Goal: Task Accomplishment & Management: Manage account settings

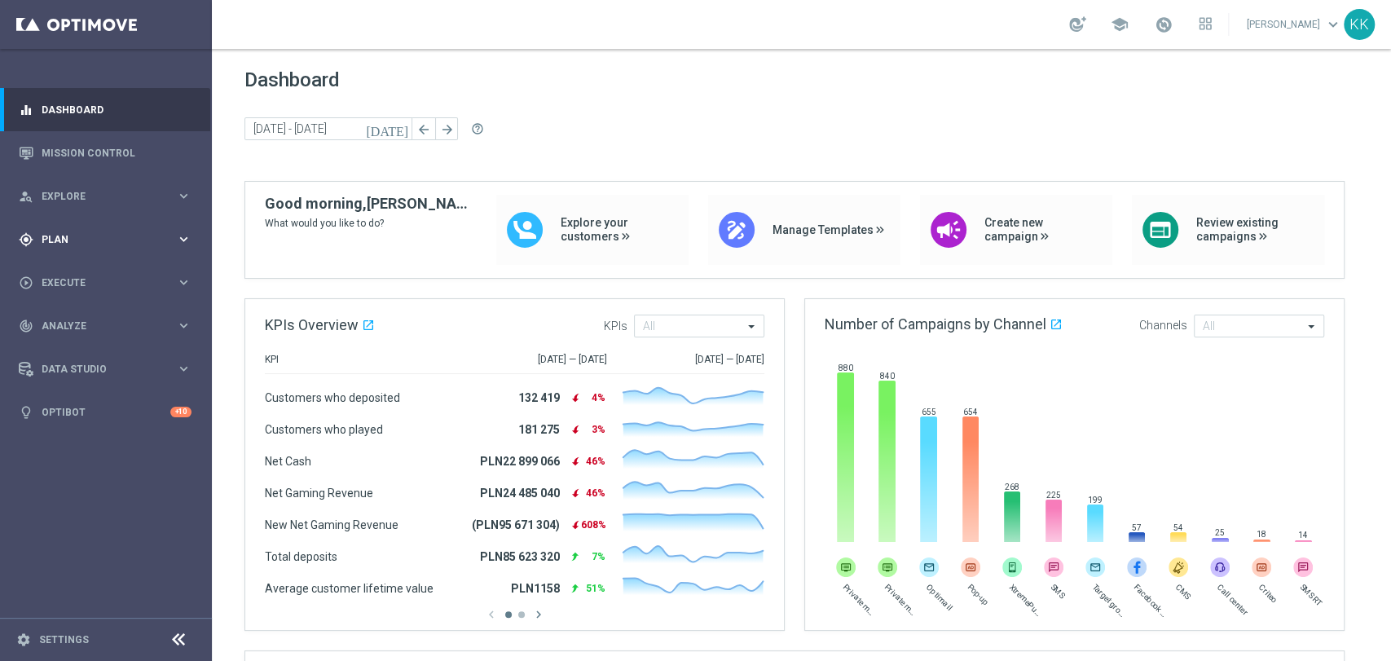
click at [122, 229] on div "gps_fixed Plan keyboard_arrow_right" at bounding box center [105, 239] width 210 height 43
click at [103, 271] on link "Target Groups" at bounding box center [105, 272] width 127 height 13
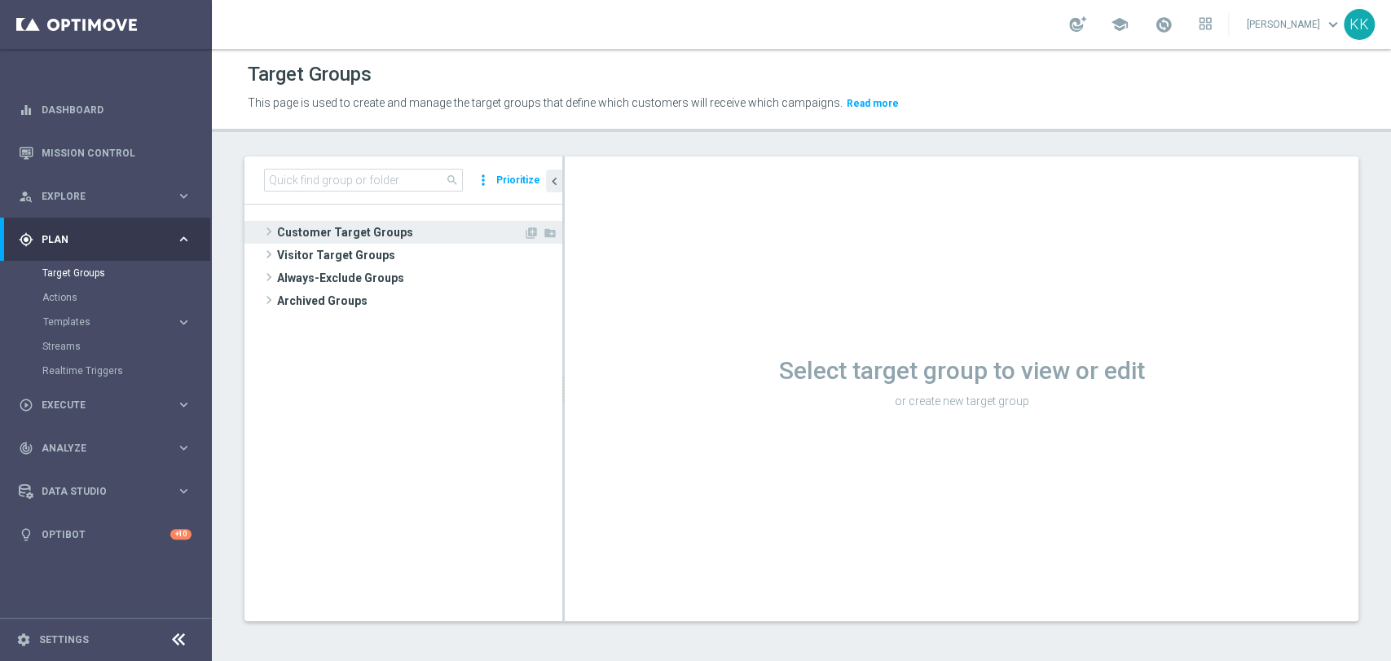
click at [345, 221] on span "Customer Target Groups" at bounding box center [400, 232] width 246 height 23
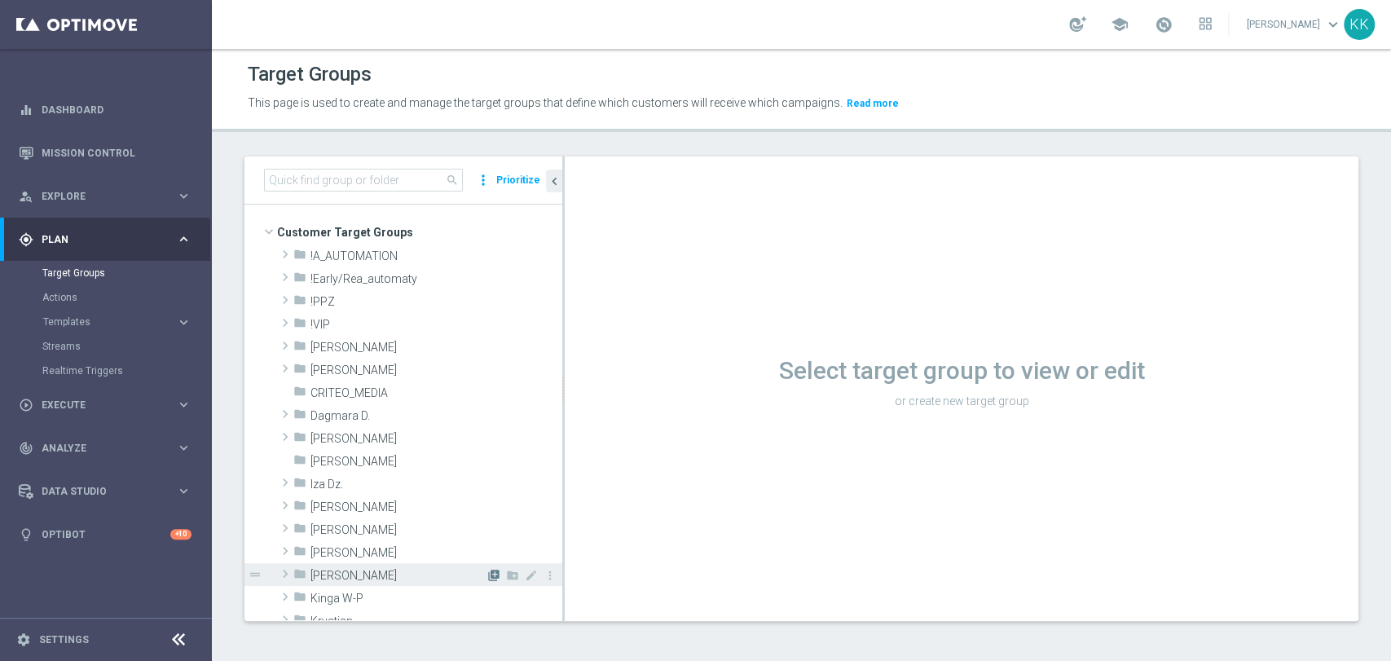
click at [487, 578] on icon "library_add" at bounding box center [493, 575] width 13 height 13
click at [428, 563] on div "folder [PERSON_NAME]" at bounding box center [389, 574] width 192 height 23
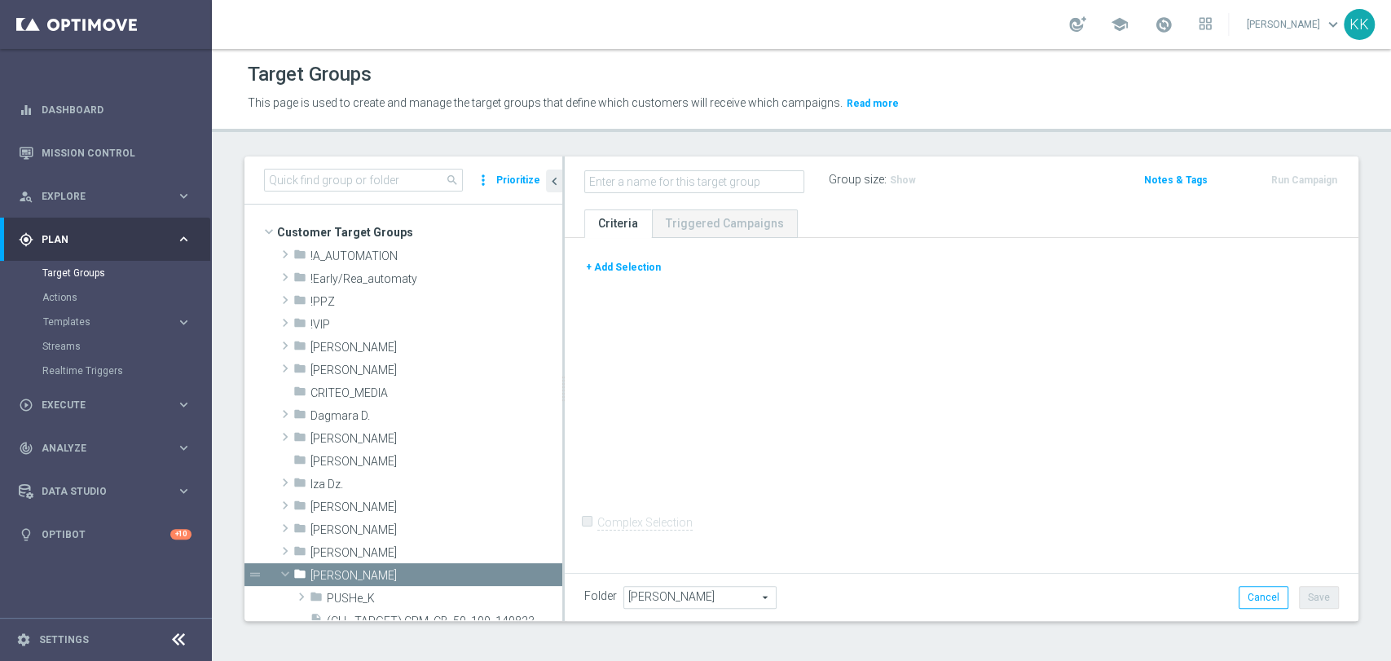
scroll to position [271, 0]
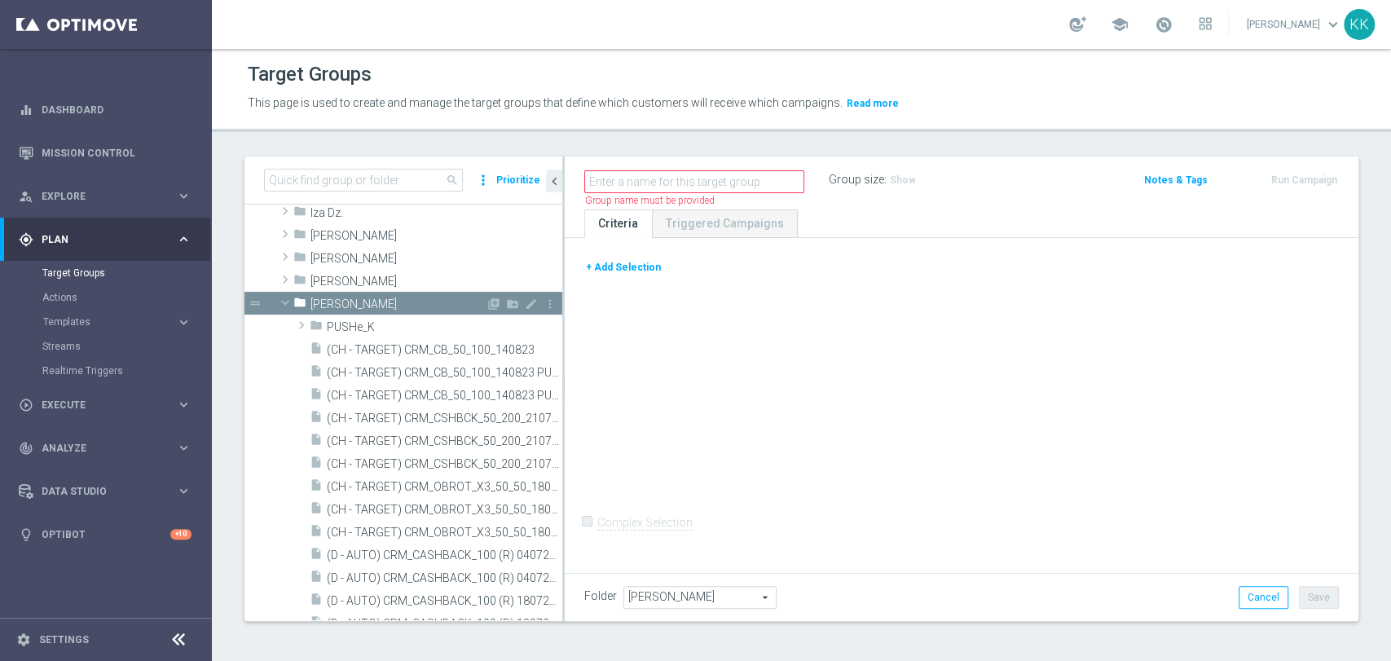
click at [487, 301] on icon "library_add" at bounding box center [493, 303] width 13 height 13
click at [710, 169] on div "Name length must be more than 2 characters Name length must be under 850 charac…" at bounding box center [706, 180] width 244 height 23
click at [724, 183] on input "text" at bounding box center [694, 181] width 220 height 23
paste input "D_MIN-LOW_TARGET_WAGER_50% do 100 PLN_PTLW_230925_PUSH"
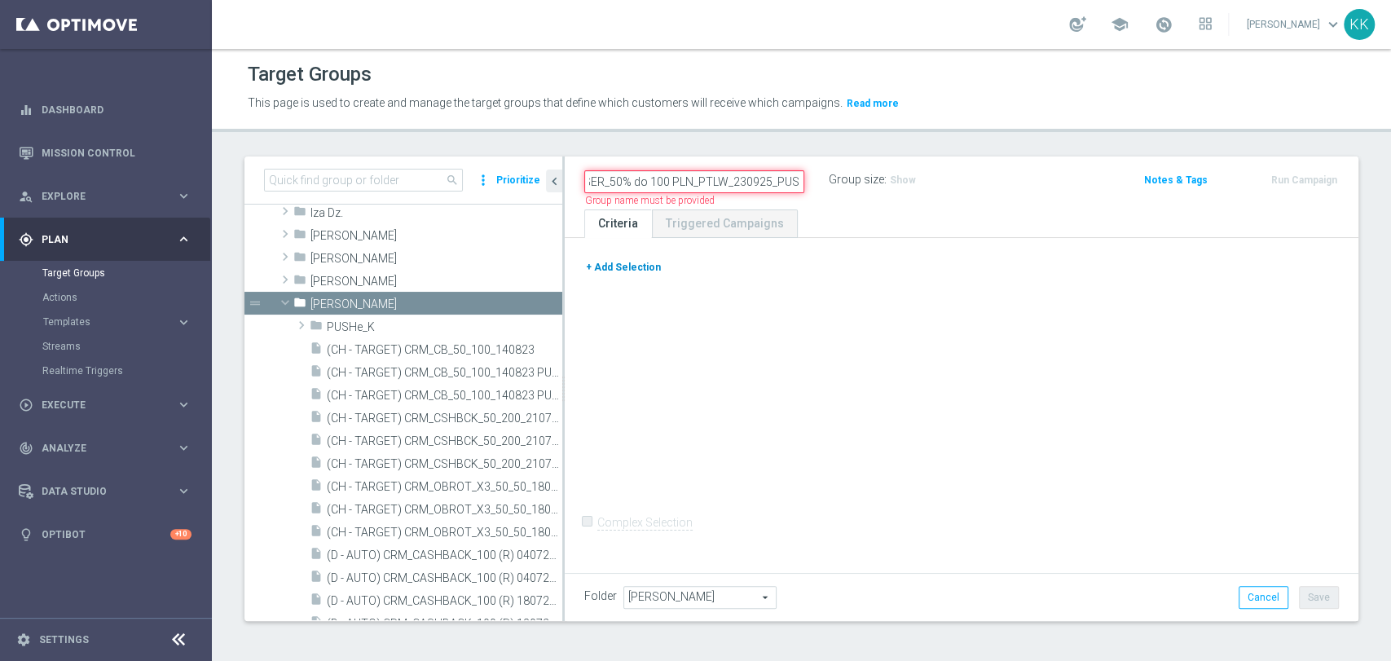
type input "D_MIN-LOW_TARGET_WAGER_50% do 100 PLN_PTLW_230925_PUSH"
click at [644, 269] on button "+ Add Selection" at bounding box center [623, 267] width 78 height 18
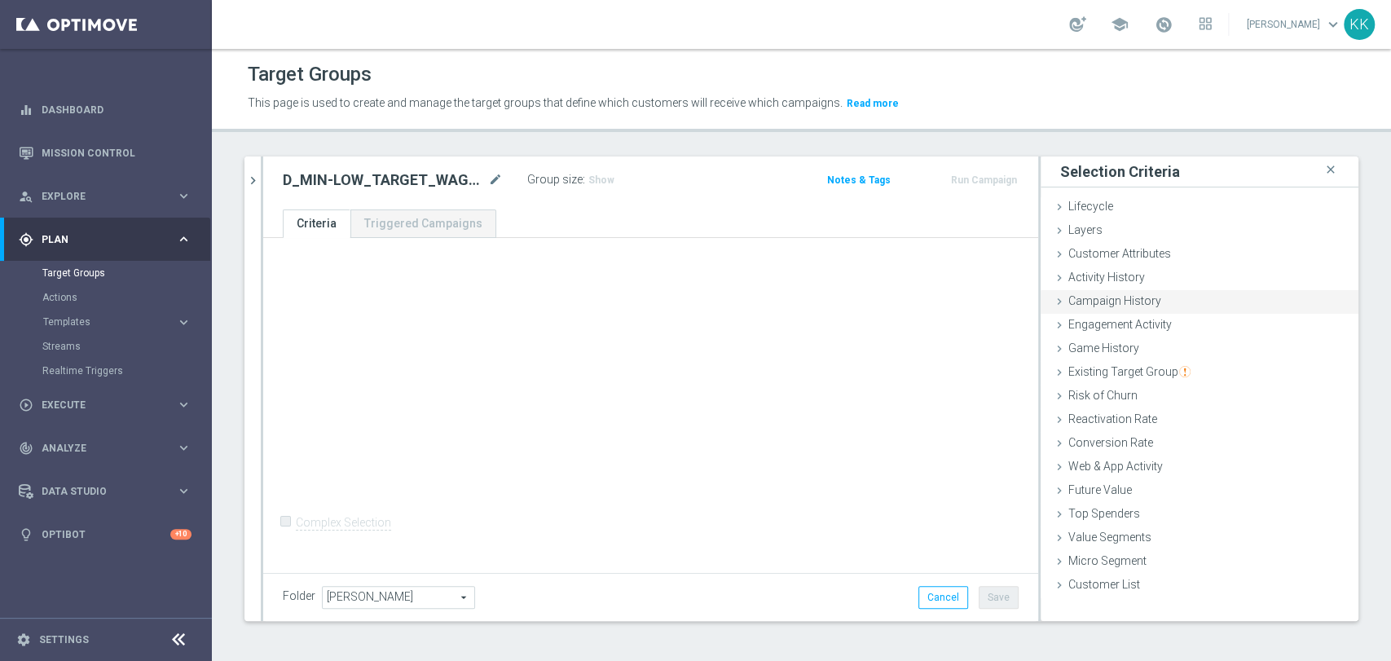
click at [1159, 297] on div "Campaign History done" at bounding box center [1200, 302] width 318 height 24
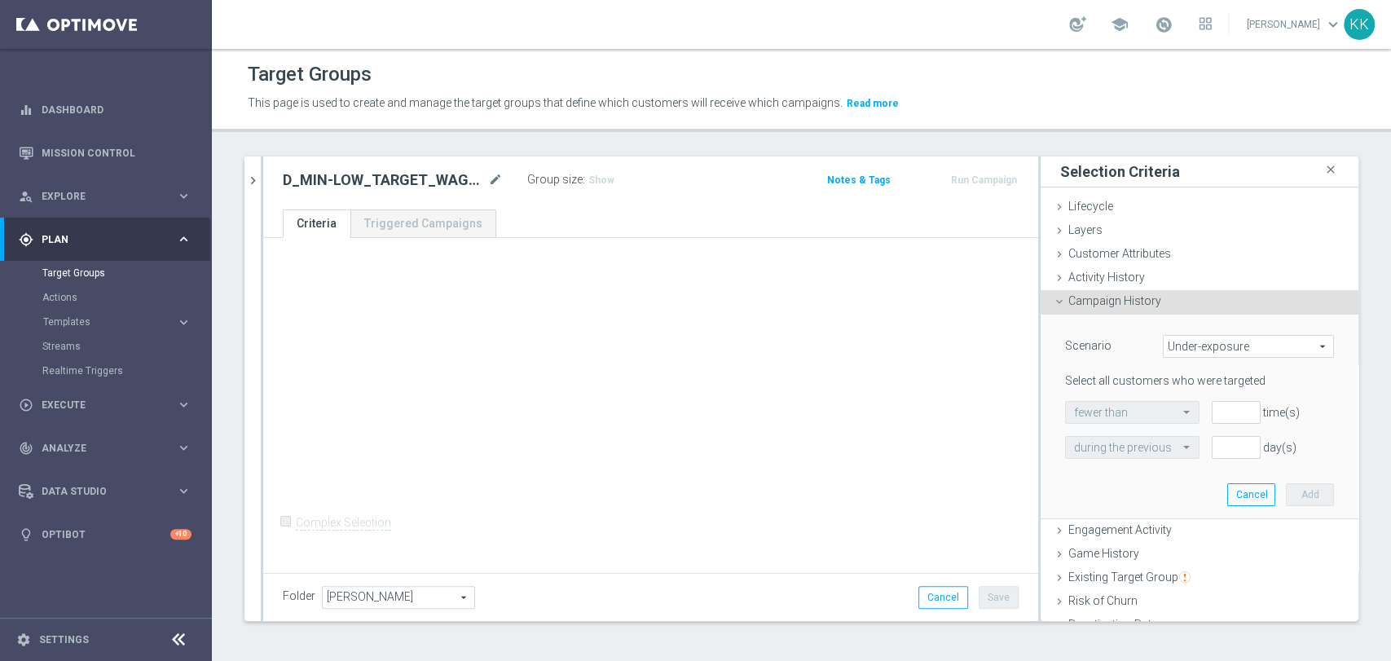
click at [1173, 355] on span "Under-exposure" at bounding box center [1248, 346] width 169 height 21
click at [1180, 447] on label "Custom" at bounding box center [1248, 454] width 169 height 21
type input "Custom"
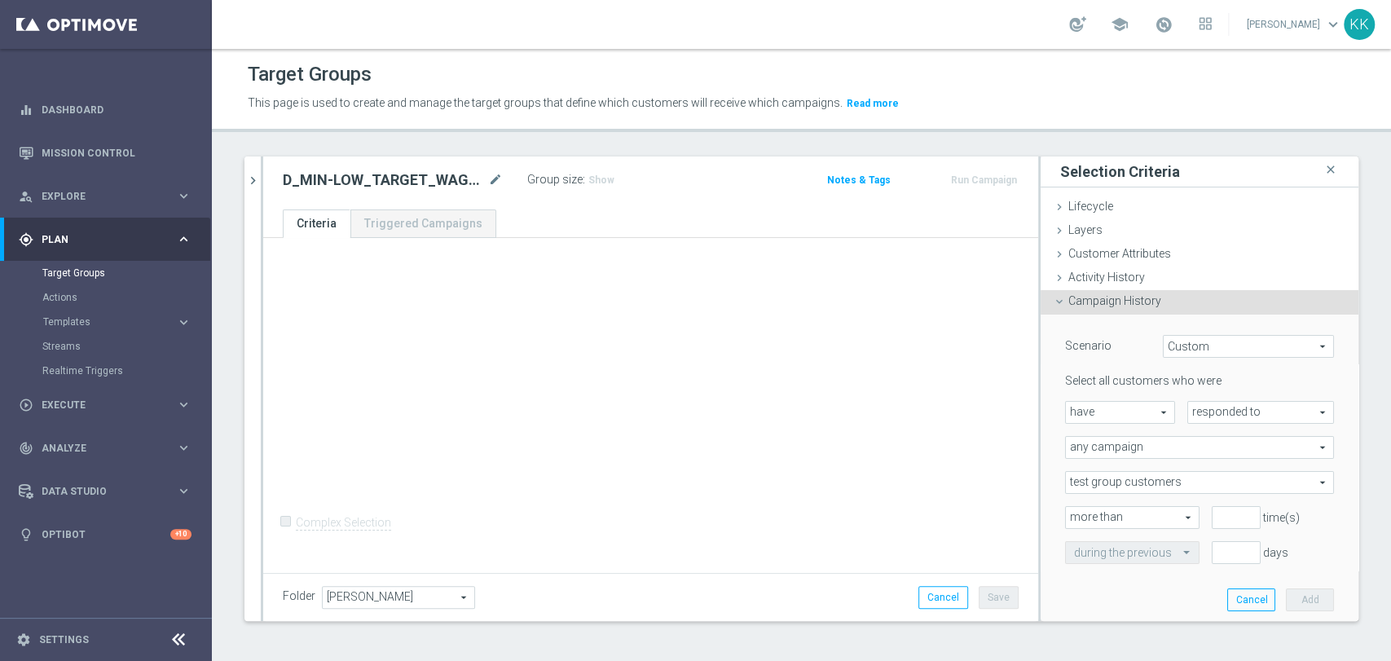
click at [1190, 417] on span "responded to" at bounding box center [1260, 412] width 145 height 21
click at [1203, 452] on span "been targeted with" at bounding box center [1260, 457] width 129 height 13
type input "been targeted with"
click at [1108, 455] on span "any campaign" at bounding box center [1199, 447] width 267 height 21
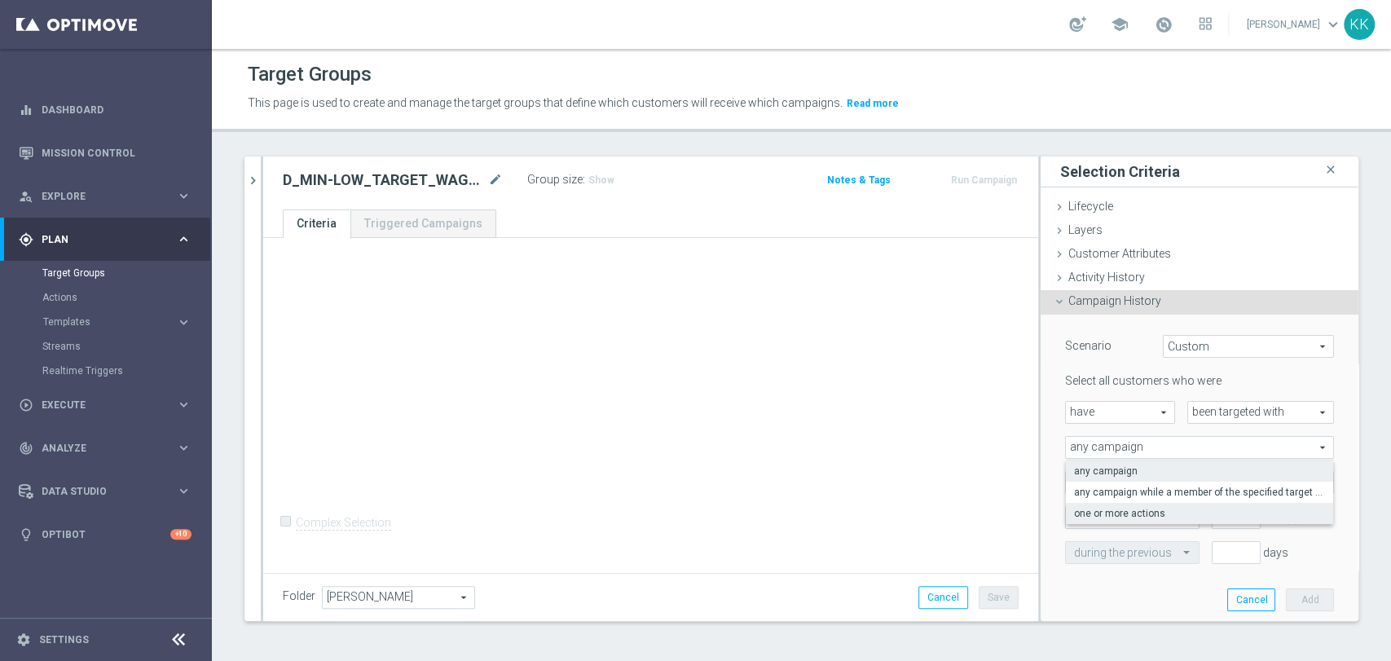
click at [1108, 503] on label "one or more actions" at bounding box center [1199, 513] width 267 height 21
type input "one or more actions"
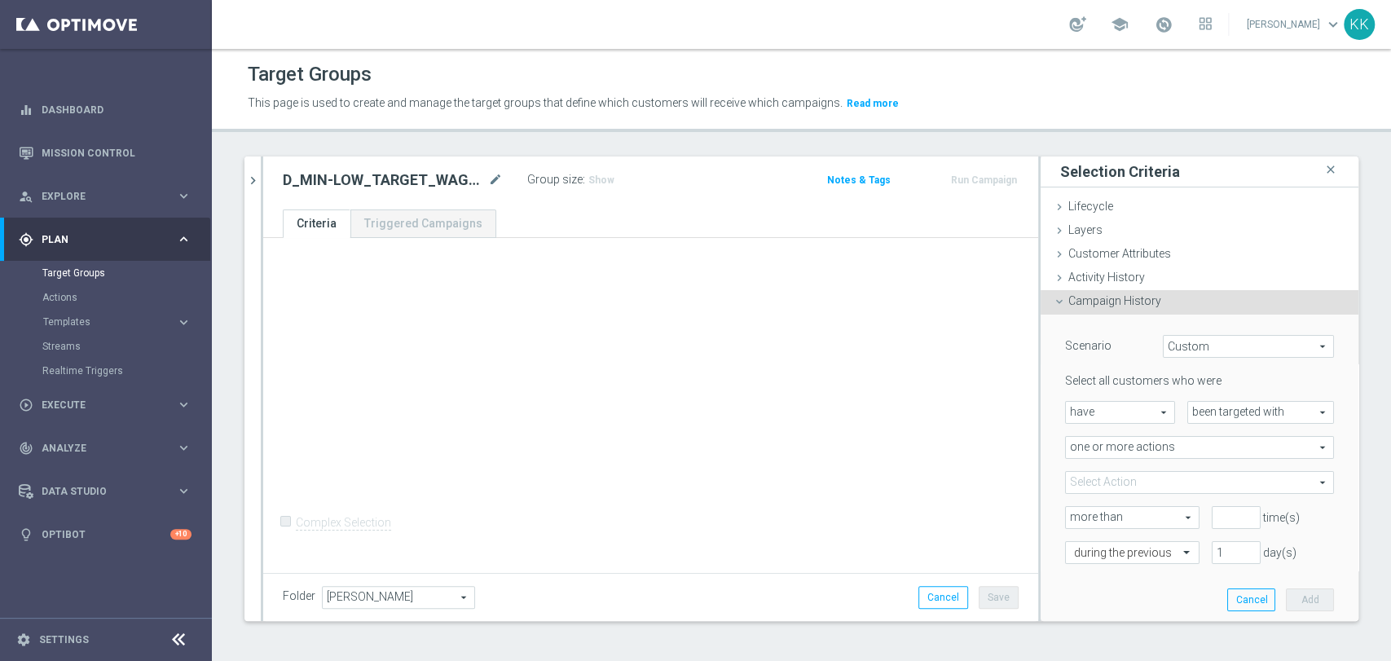
click at [1102, 482] on span at bounding box center [1199, 482] width 267 height 21
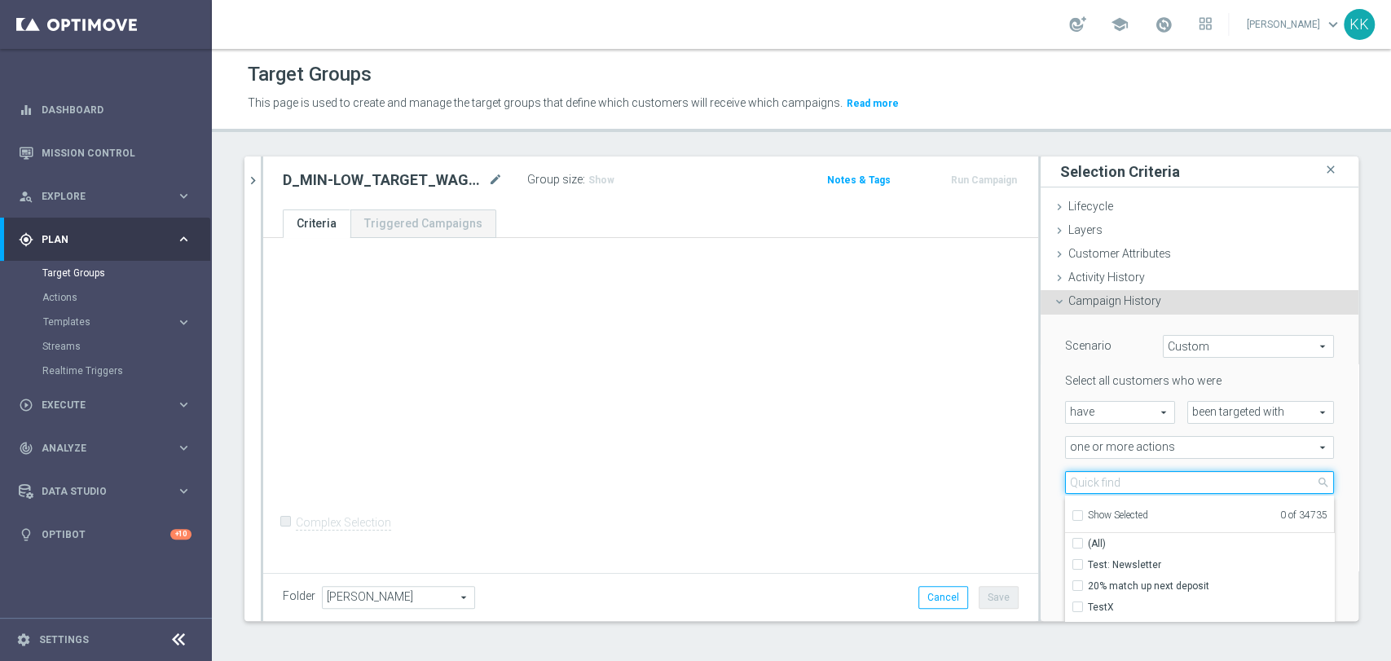
click at [1102, 482] on input "search" at bounding box center [1199, 482] width 269 height 23
paste input "D_MIN-LOW_TARGET_WAGER_50% do 100 PLN_PTLW_230925_PUSH"
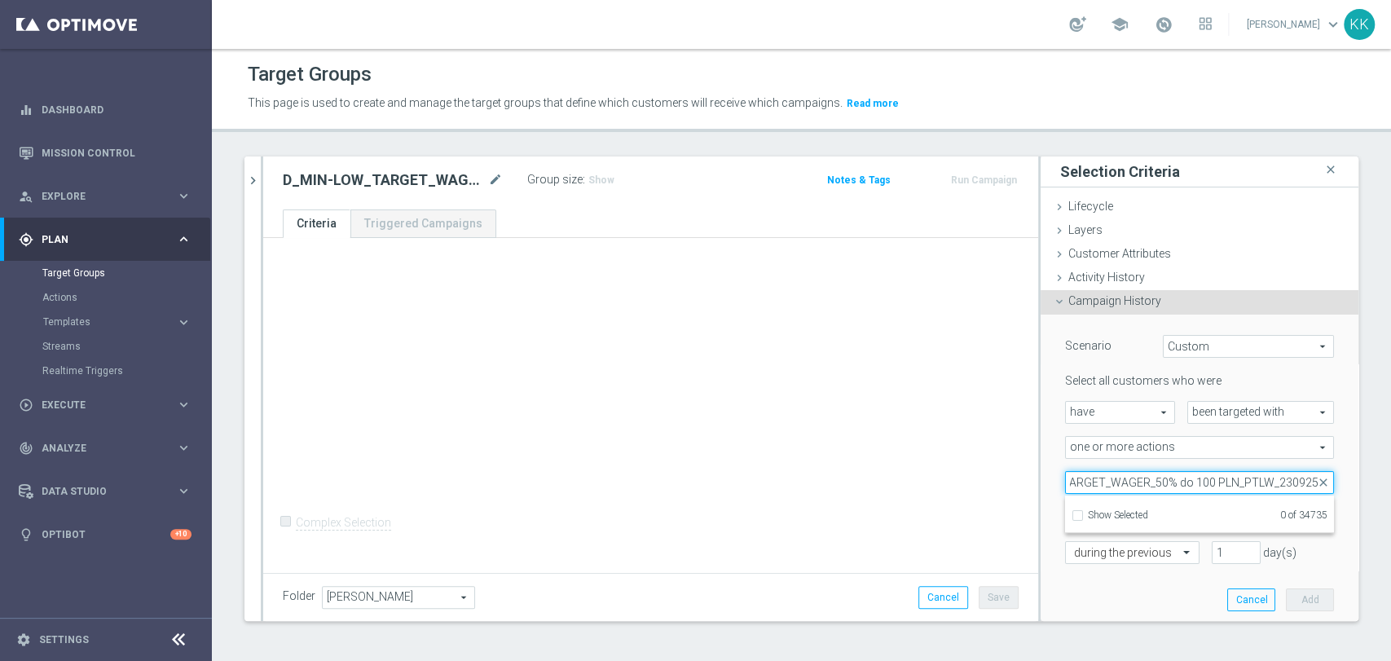
scroll to position [0, 80]
type input "D_MIN-LOW_TARGET_WAGER_50% do 100 PLN_PTLW_230925"
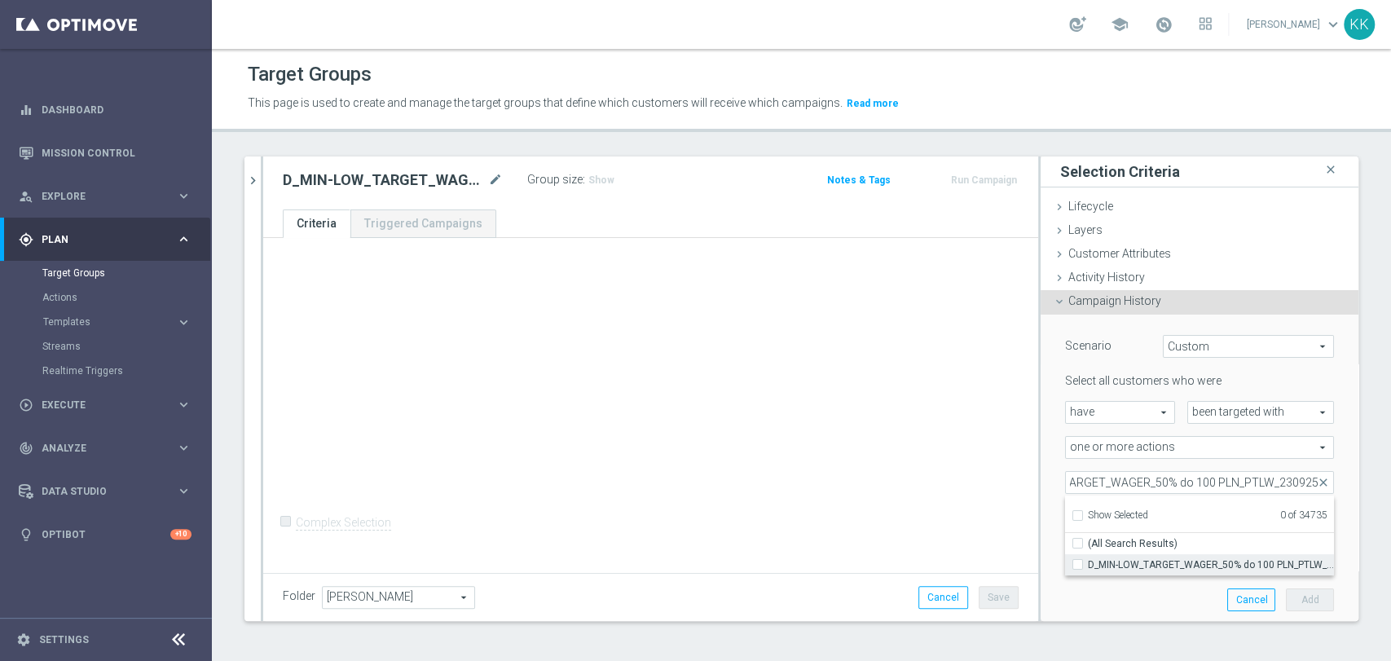
click at [1134, 568] on span "D_MIN-LOW_TARGET_WAGER_50% do 100 PLN_PTLW_230925" at bounding box center [1211, 564] width 246 height 13
click at [1088, 568] on input "D_MIN-LOW_TARGET_WAGER_50% do 100 PLN_PTLW_230925" at bounding box center [1082, 564] width 11 height 11
checkbox input "true"
type input "D_MIN-LOW_TARGET_WAGER_50% do 100 PLN_PTLW_230925"
checkbox input "true"
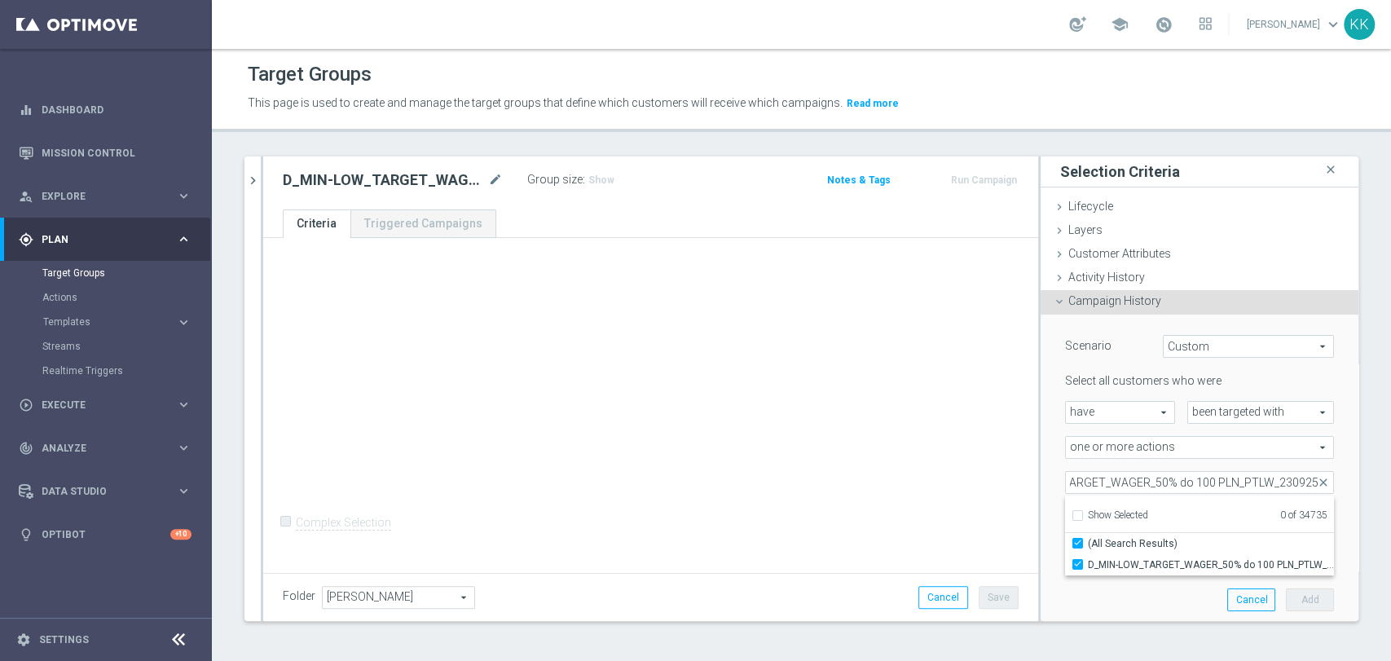
scroll to position [0, 0]
click at [886, 499] on div "+ Add Selection Complex Selection Invalid Expression" at bounding box center [650, 403] width 775 height 331
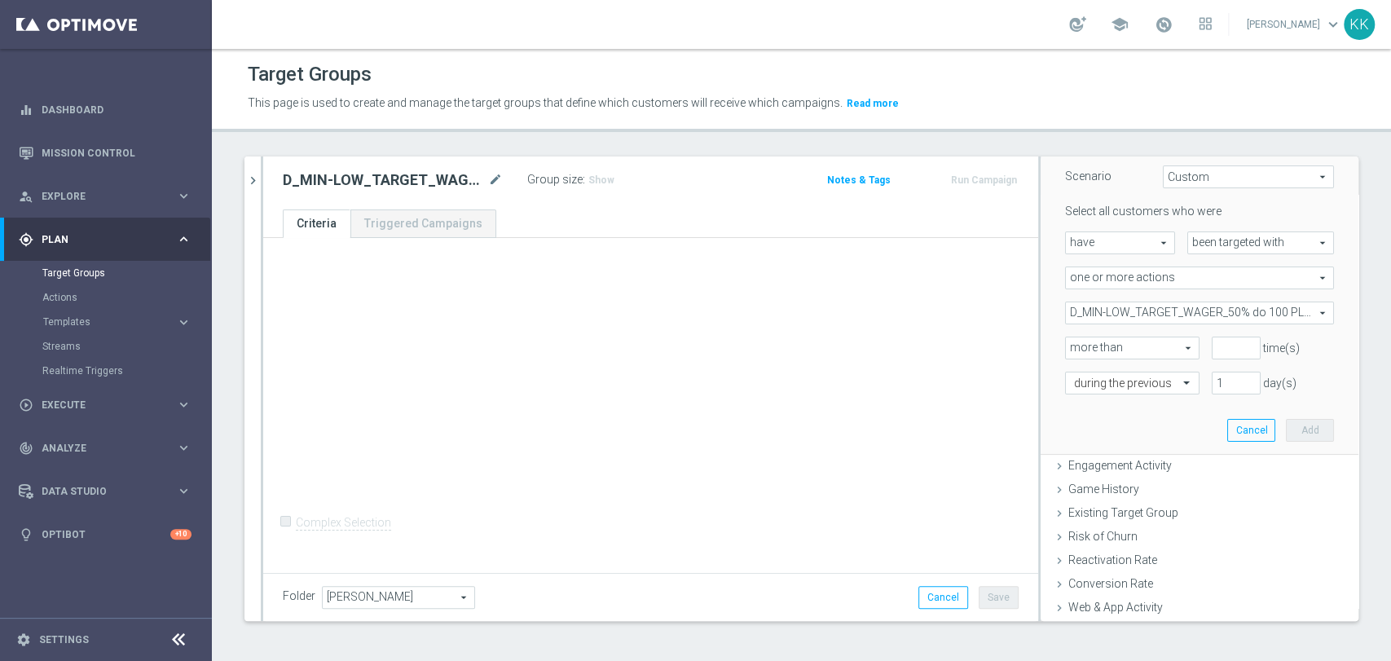
scroll to position [271, 0]
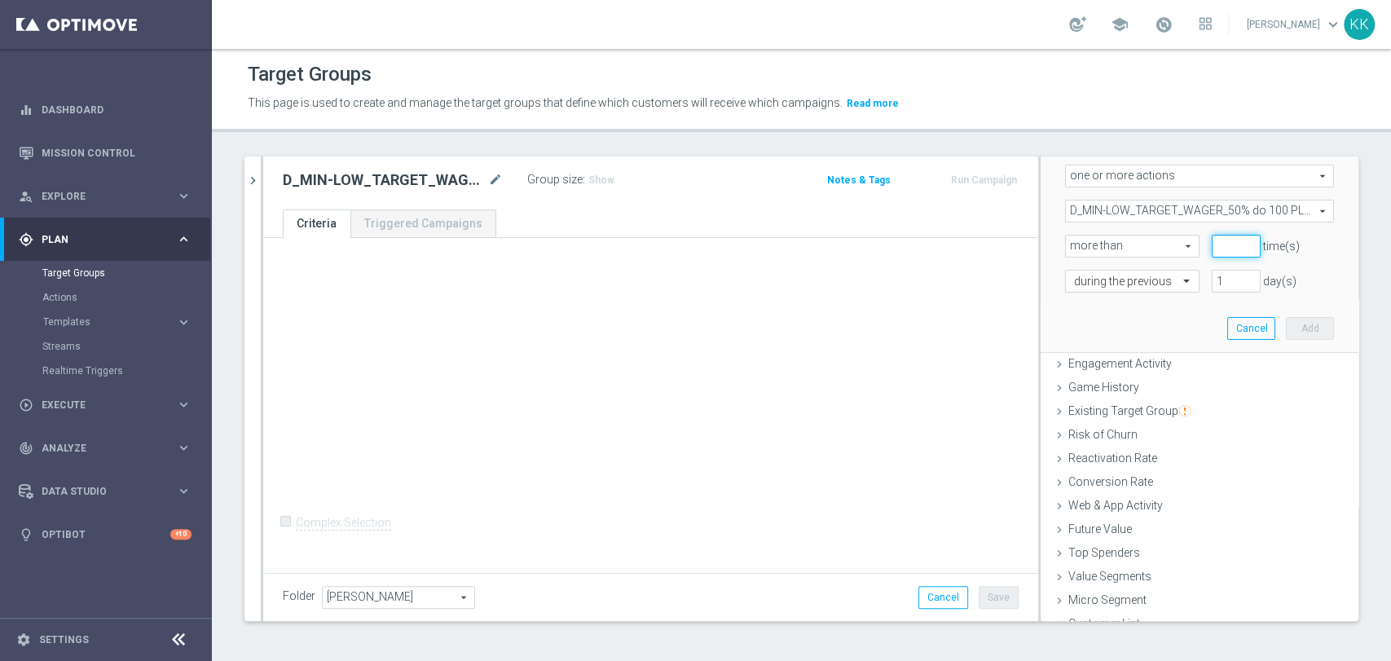
click at [1212, 241] on input "number" at bounding box center [1236, 246] width 49 height 23
type input "0"
click at [1147, 282] on div at bounding box center [1132, 282] width 133 height 15
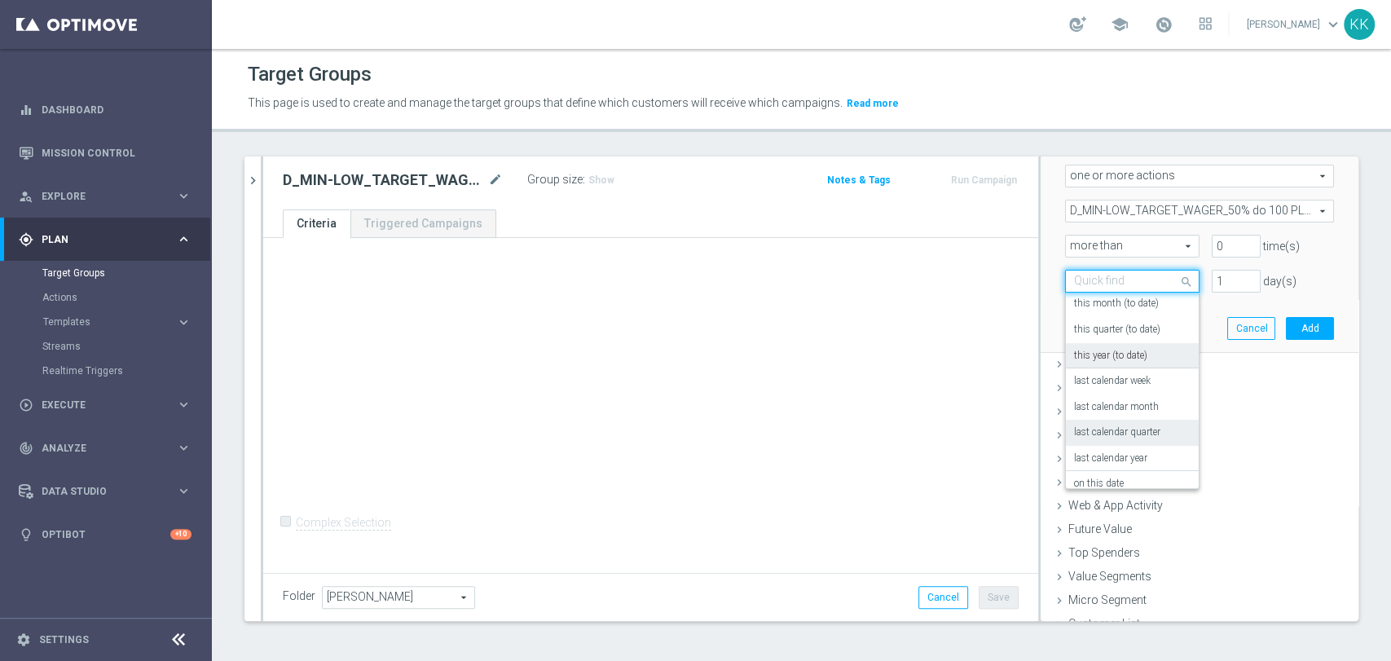
scroll to position [143, 0]
click at [1097, 447] on label "in this range" at bounding box center [1100, 444] width 53 height 13
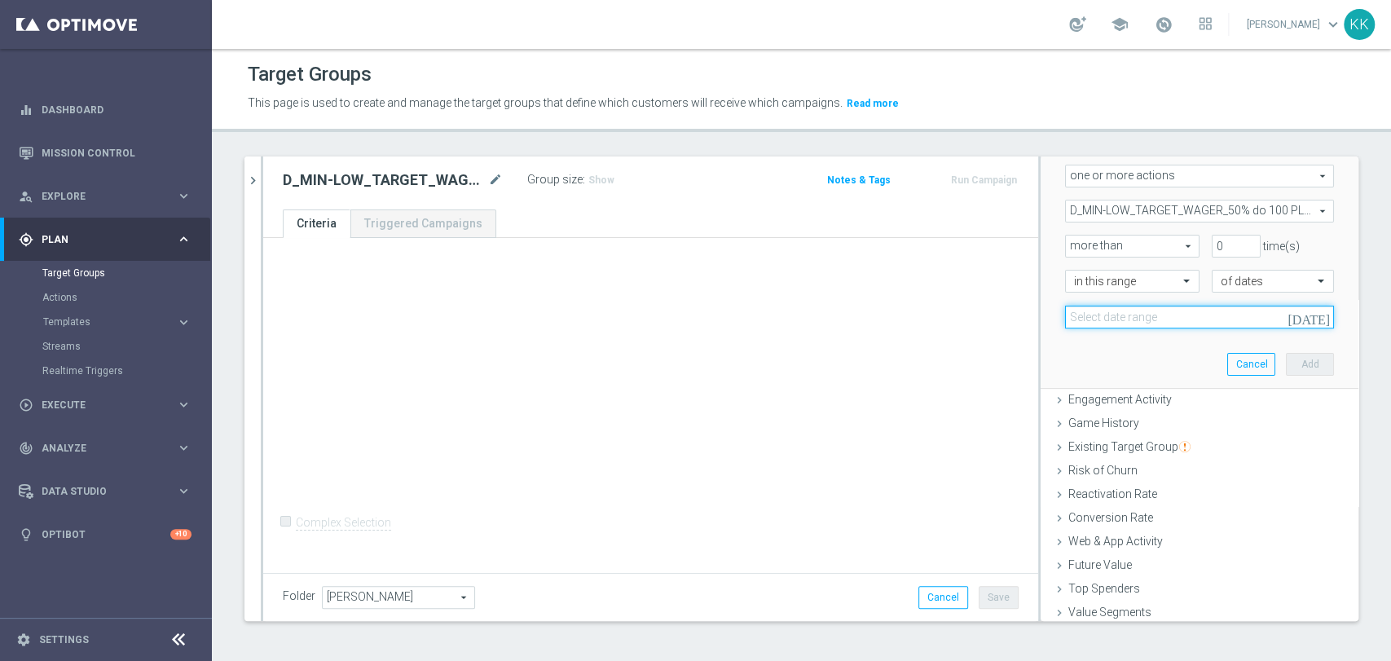
click at [1126, 316] on input at bounding box center [1199, 317] width 269 height 23
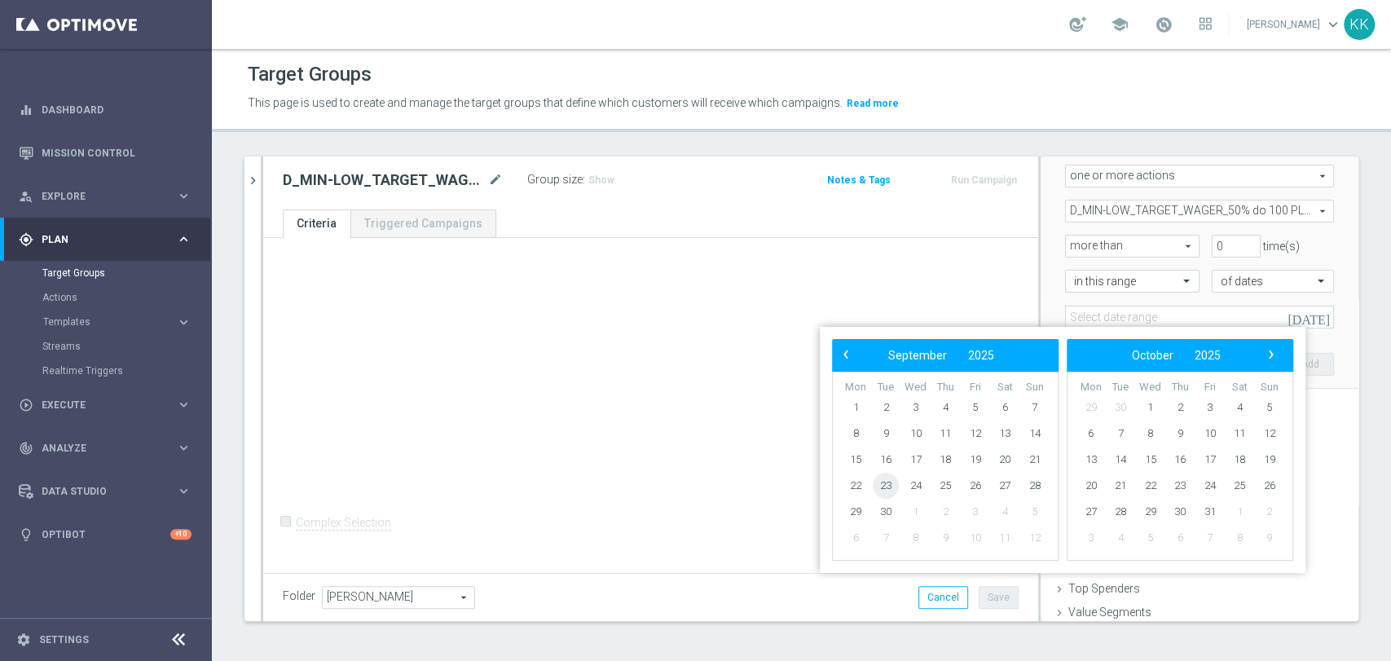
click at [884, 497] on span "23" at bounding box center [886, 486] width 26 height 26
click at [916, 486] on span "24" at bounding box center [915, 486] width 26 height 26
type input "[DATE] - [DATE]"
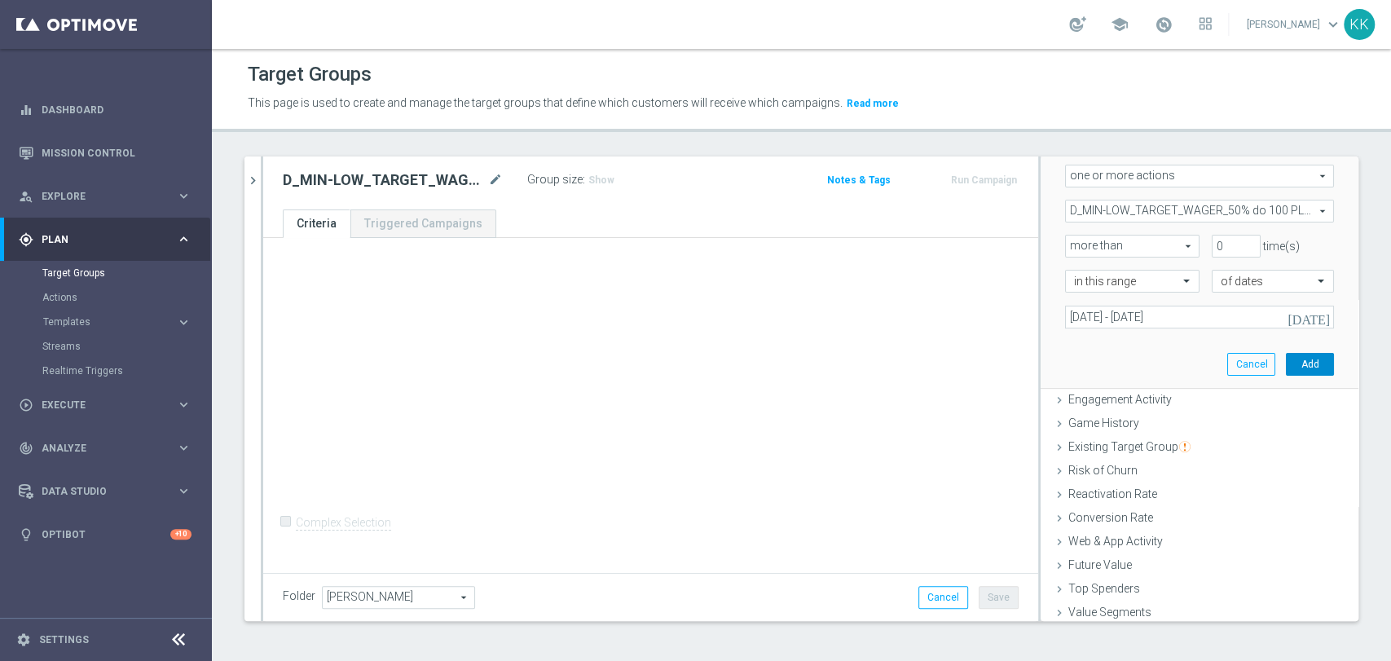
click at [1286, 359] on button "Add" at bounding box center [1310, 364] width 48 height 23
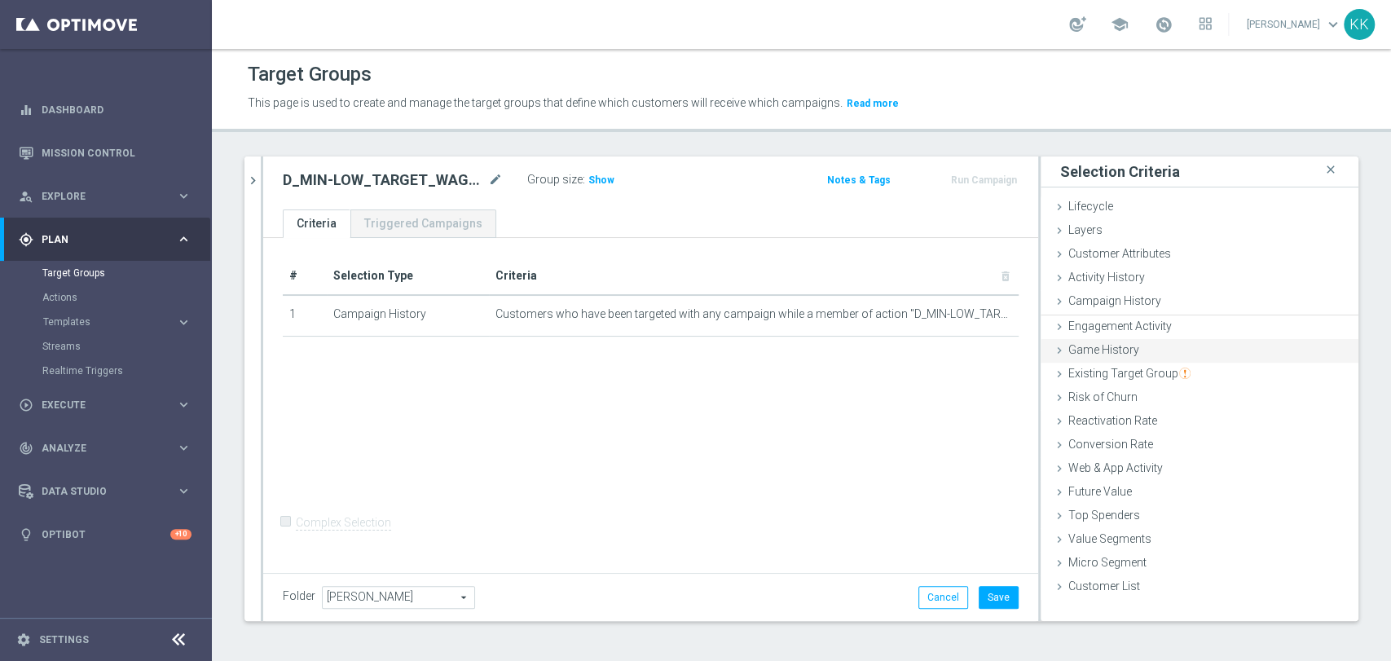
scroll to position [0, 0]
click at [1105, 475] on div "Web & App Activity done" at bounding box center [1200, 467] width 318 height 24
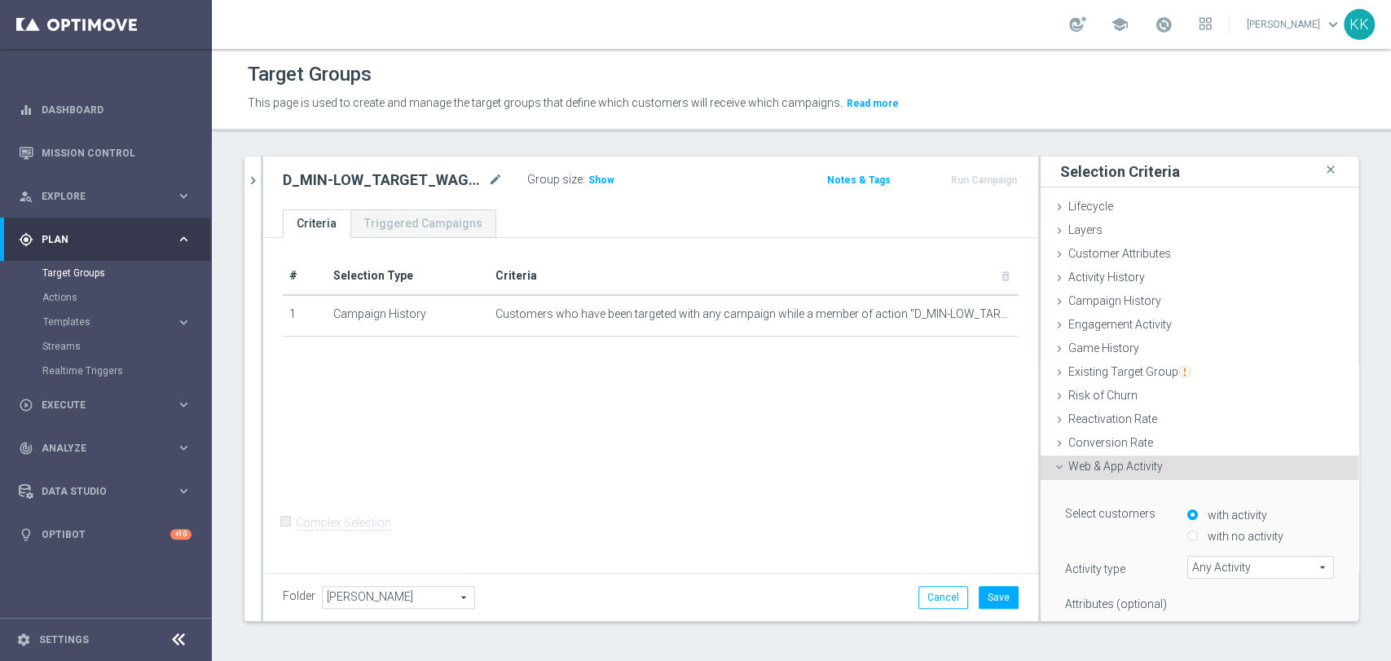
click at [1208, 529] on label "with no activity" at bounding box center [1244, 536] width 80 height 15
click at [1198, 531] on input "with no activity" at bounding box center [1192, 536] width 11 height 11
radio input "true"
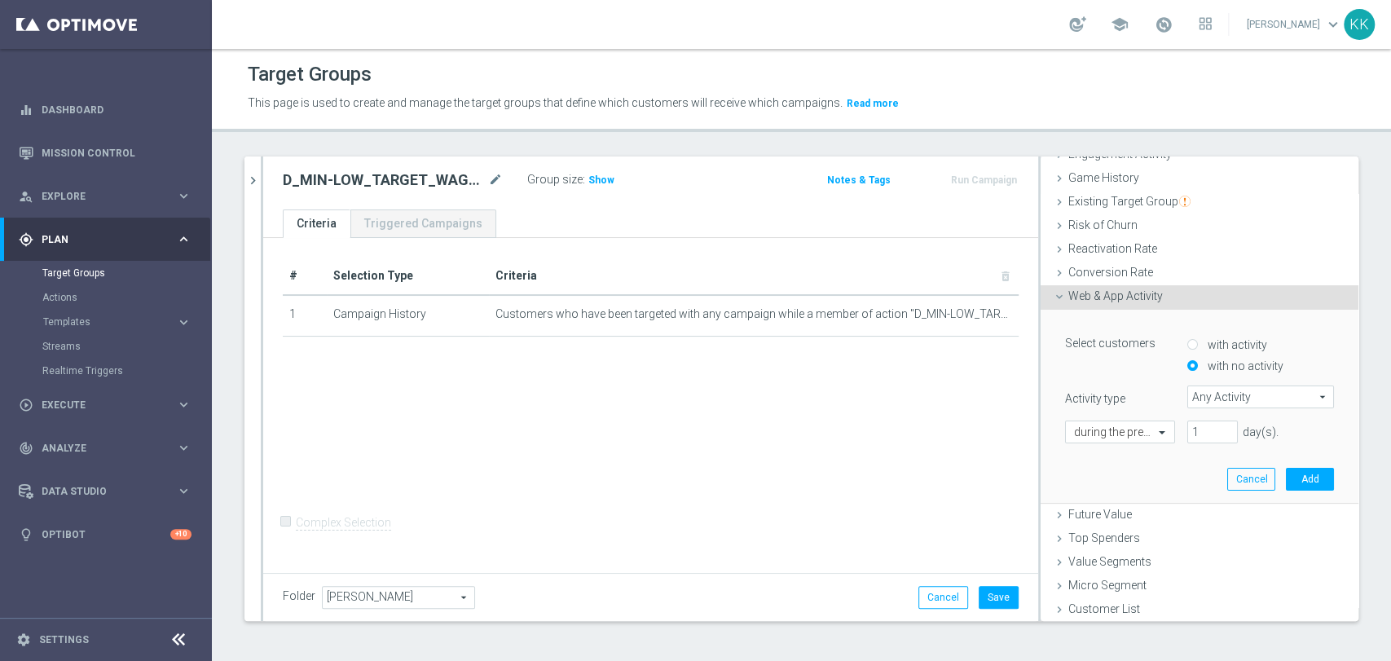
click at [1199, 388] on span "Any Activity" at bounding box center [1260, 396] width 145 height 21
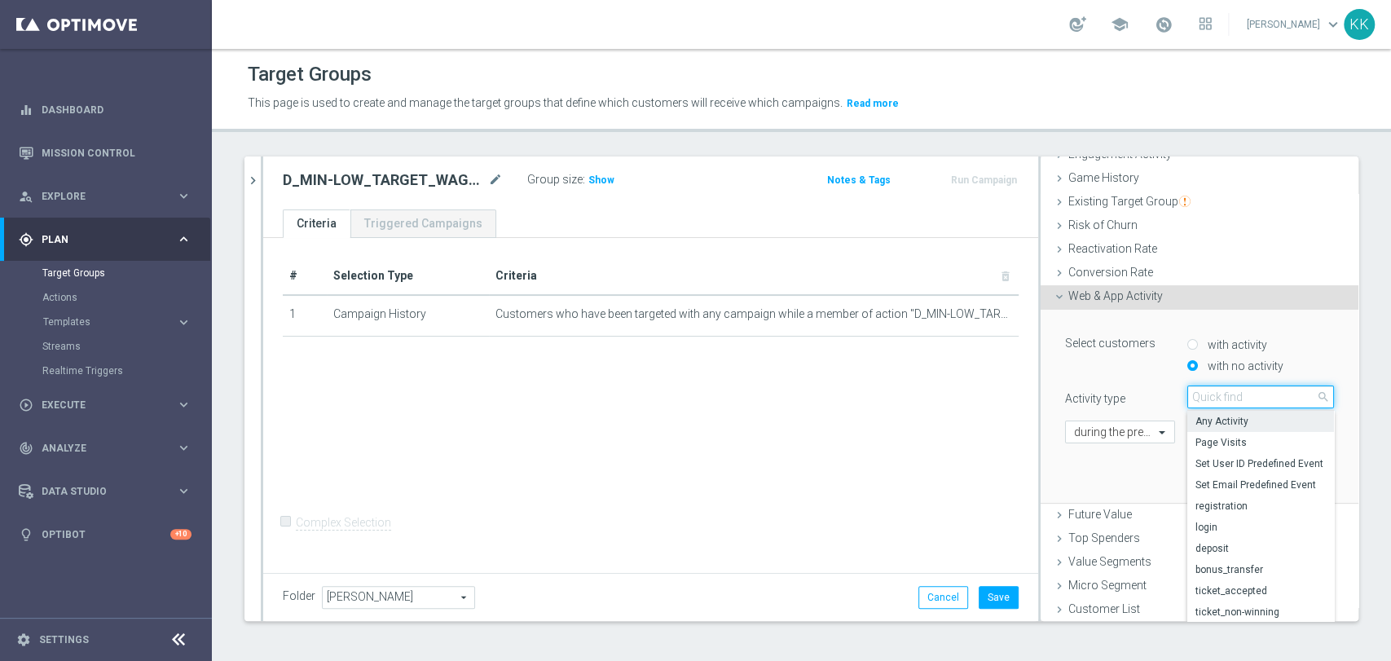
click at [1232, 391] on input "search" at bounding box center [1260, 396] width 147 height 23
type input "camp"
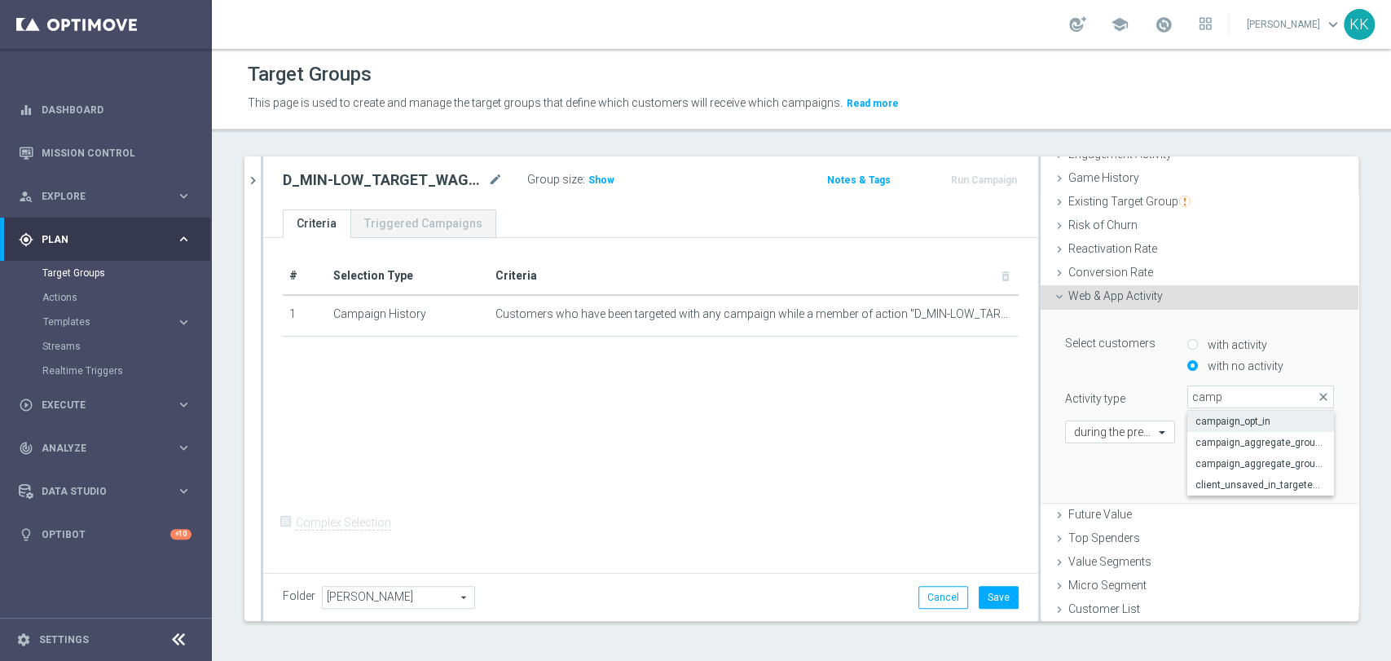
click at [1211, 420] on span "campaign_opt_in" at bounding box center [1260, 421] width 130 height 13
type input "campaign_opt_in"
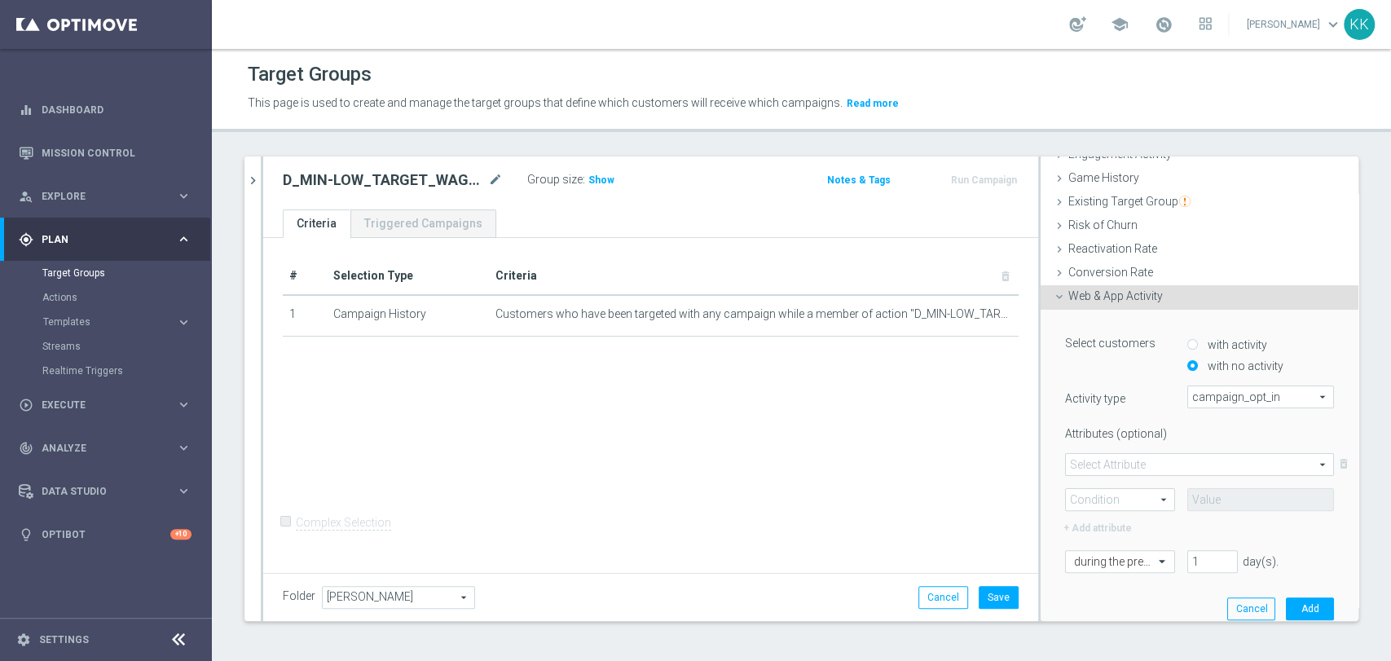
click at [1140, 463] on span at bounding box center [1199, 464] width 267 height 21
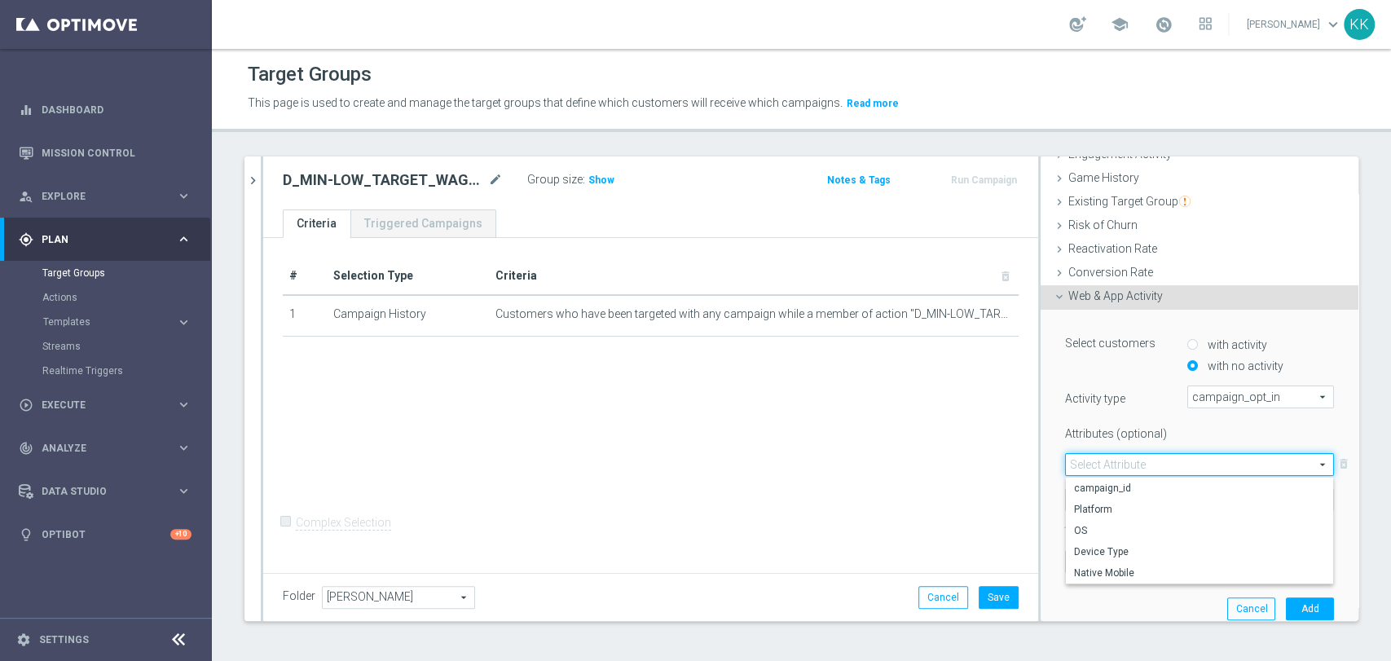
click at [1138, 477] on label "campaign_id" at bounding box center [1199, 487] width 267 height 21
type input "campaign_id"
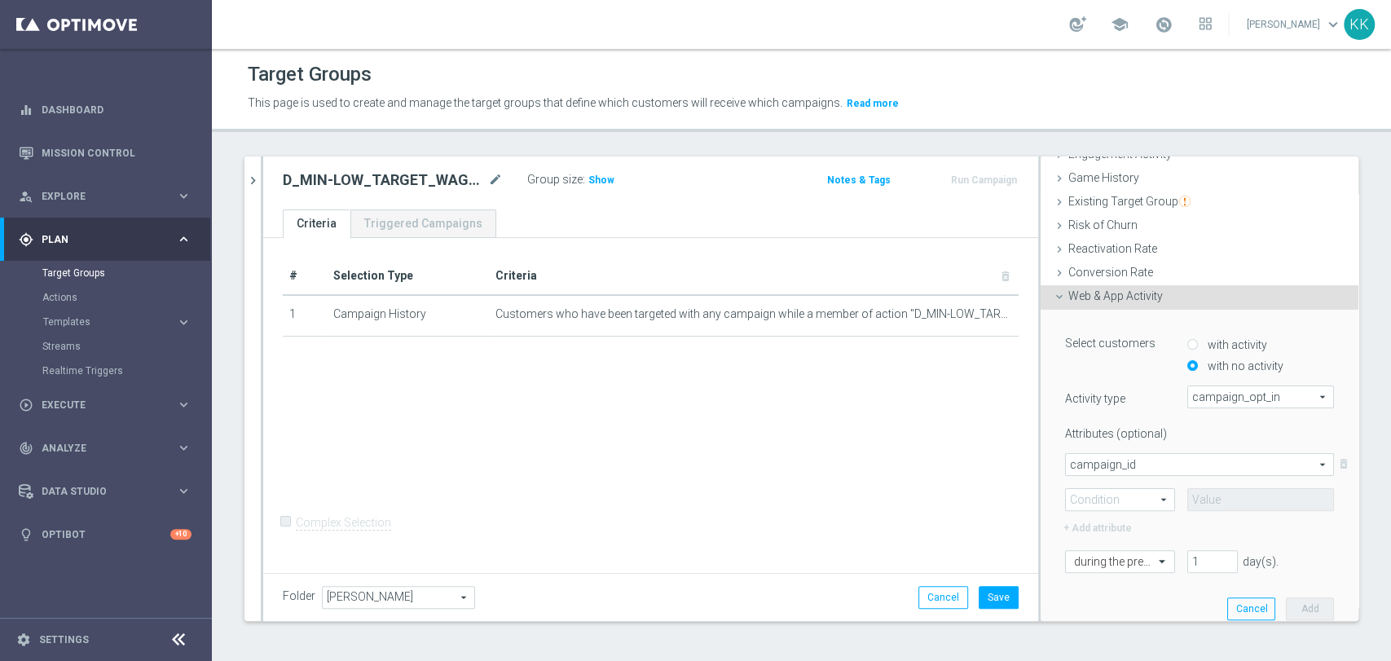
click at [1136, 490] on span at bounding box center [1120, 499] width 108 height 21
click at [1133, 517] on span "=" at bounding box center [1120, 523] width 92 height 13
type input "="
click at [1187, 504] on input at bounding box center [1260, 499] width 147 height 23
paste input "182431"
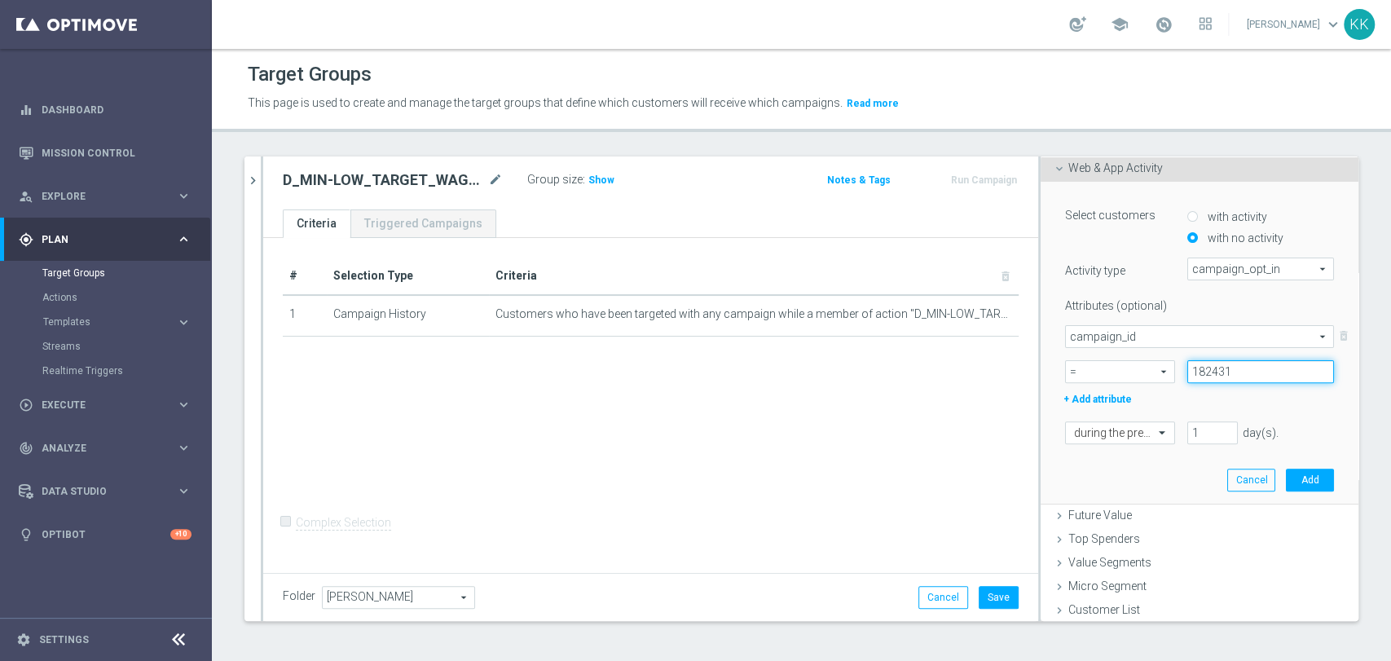
scroll to position [299, 0]
type input "182431"
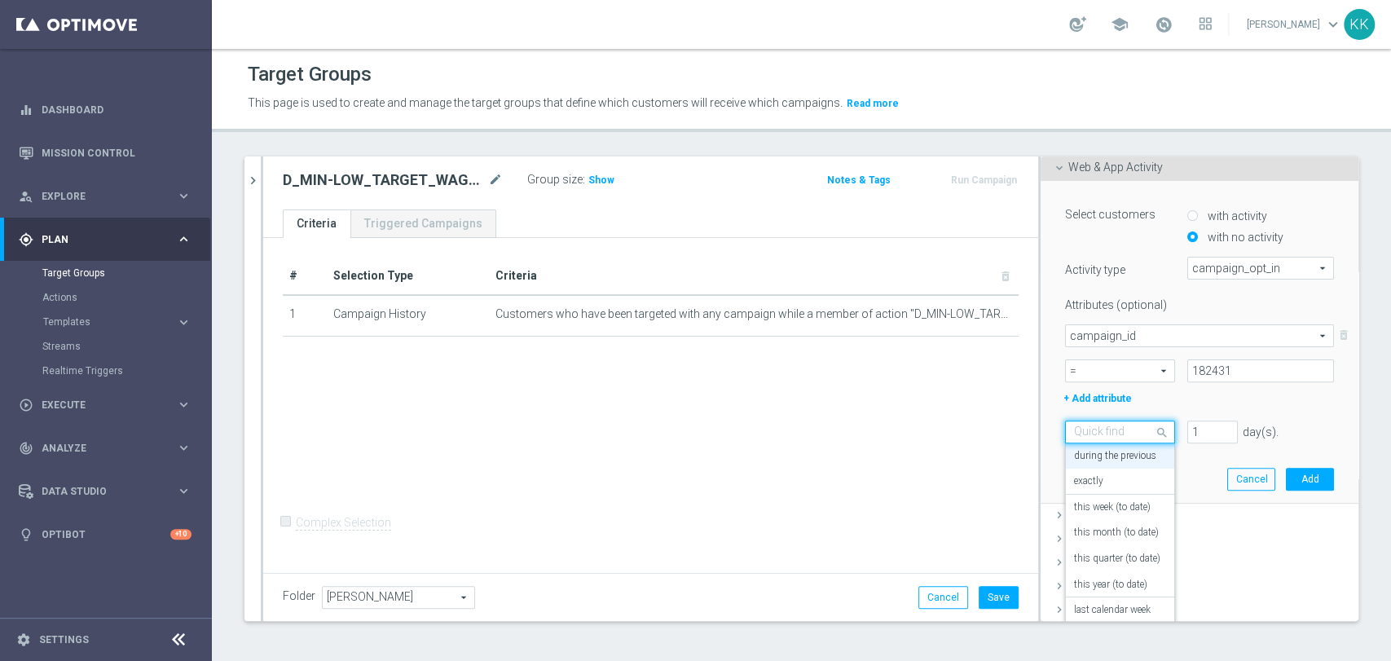
click at [1111, 429] on input "text" at bounding box center [1103, 432] width 59 height 15
click at [1102, 609] on div "in this range" at bounding box center [1120, 622] width 92 height 26
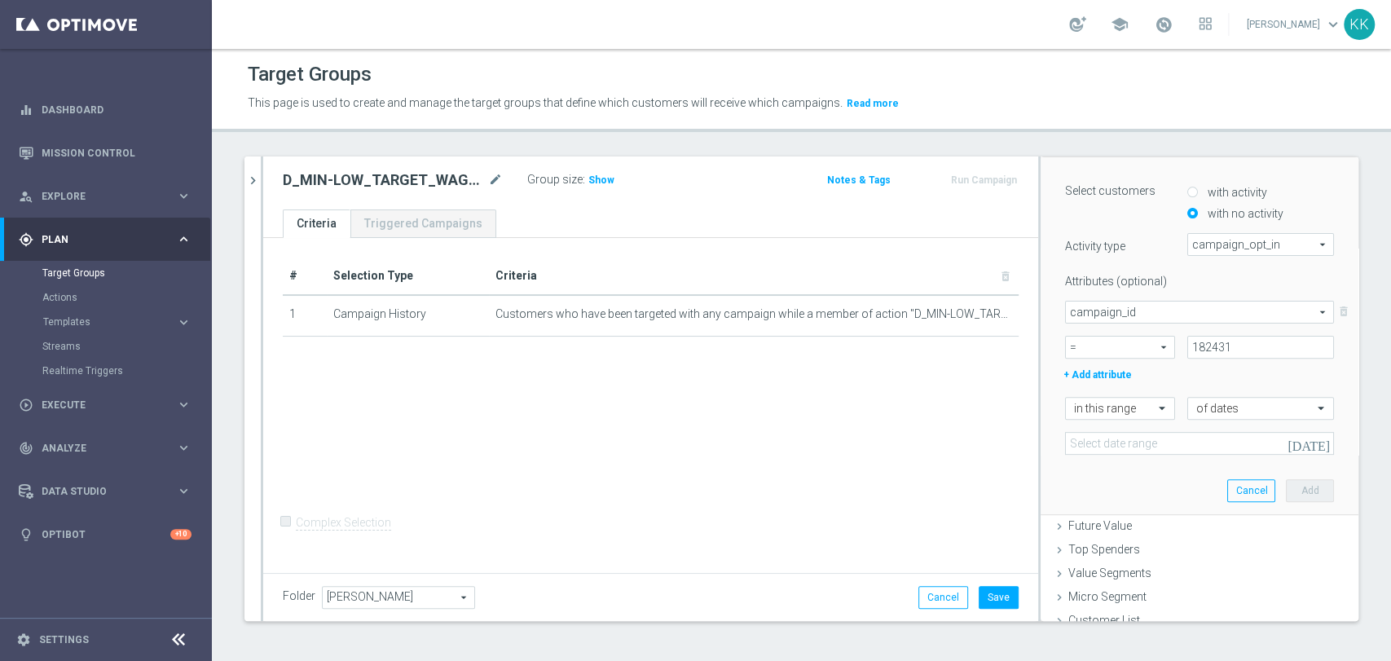
scroll to position [333, 0]
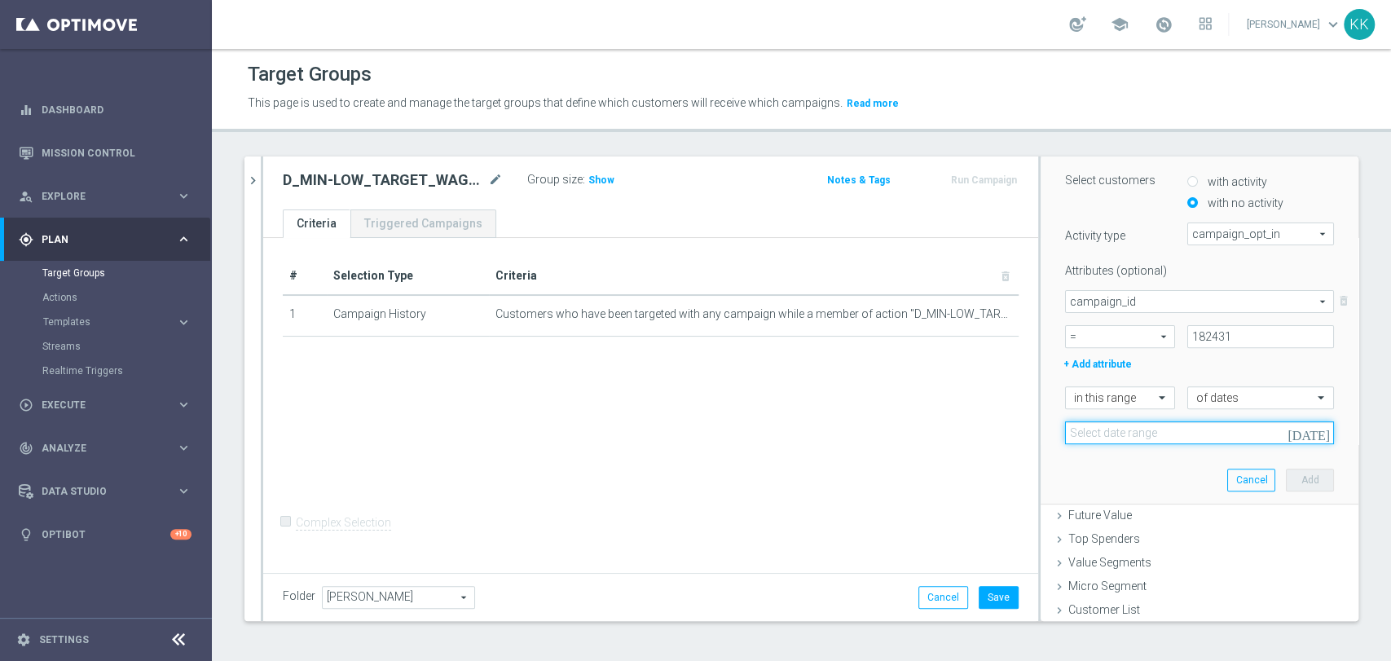
click at [1124, 432] on input at bounding box center [1199, 432] width 269 height 23
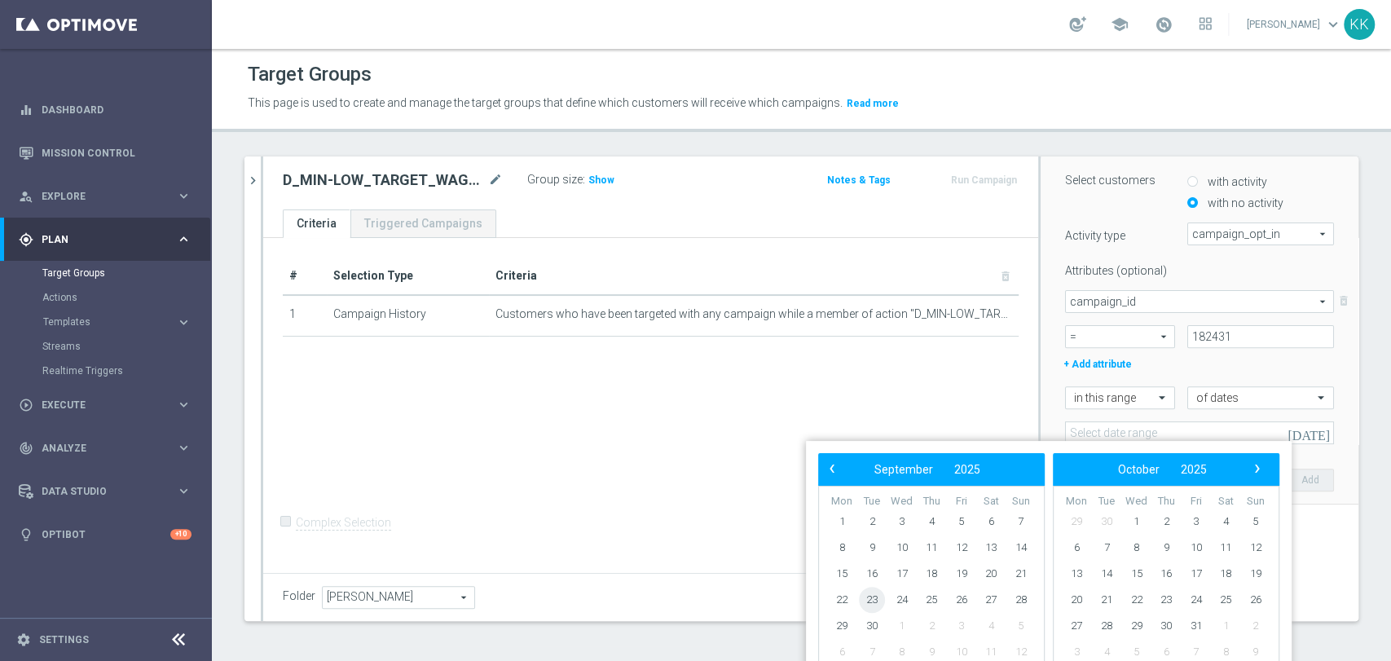
click at [869, 599] on span "23" at bounding box center [872, 600] width 26 height 26
click at [895, 598] on span "24" at bounding box center [901, 600] width 26 height 26
type input "[DATE] - [DATE]"
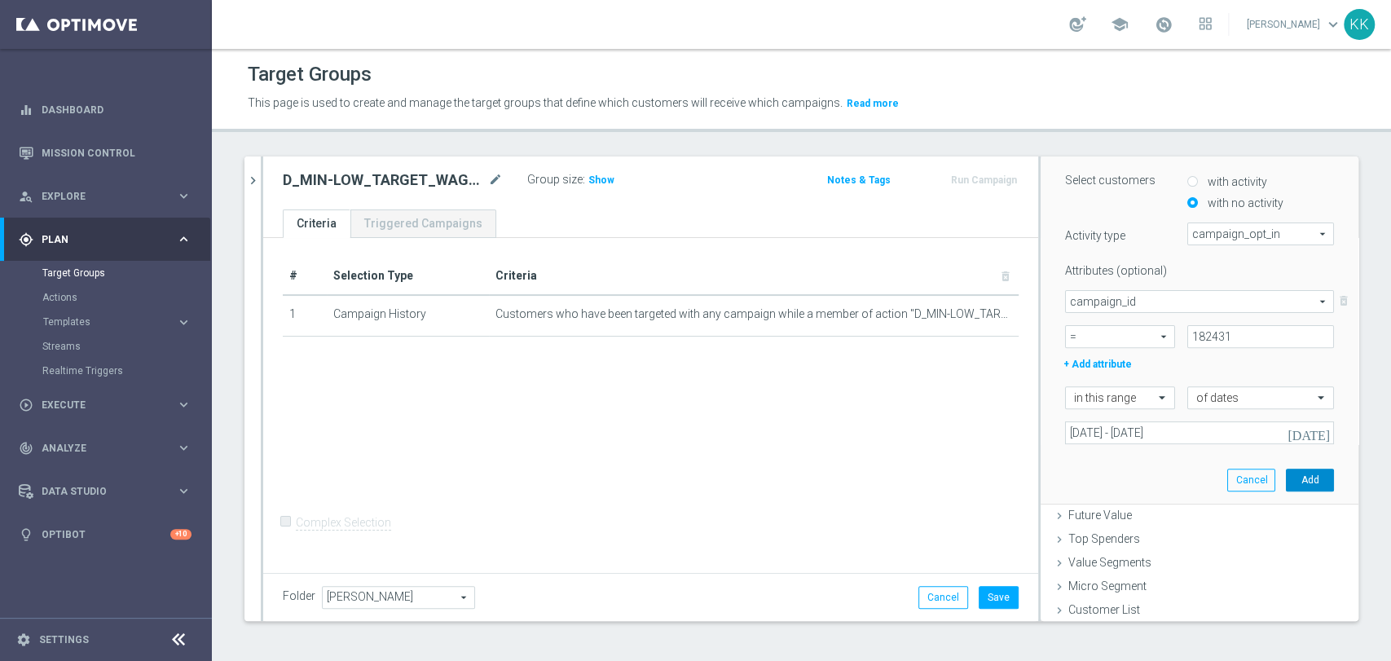
click at [1286, 485] on button "Add" at bounding box center [1310, 480] width 48 height 23
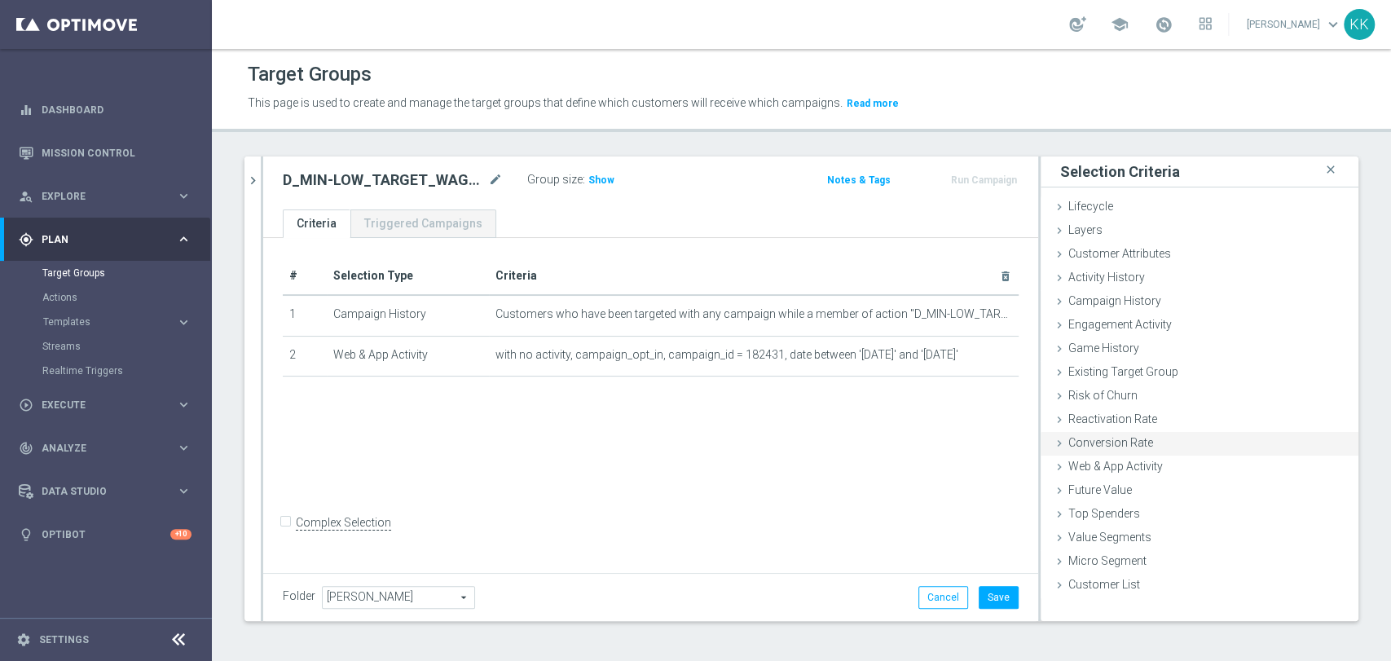
scroll to position [0, 0]
click at [1199, 256] on div "Customer Attributes done" at bounding box center [1200, 255] width 318 height 24
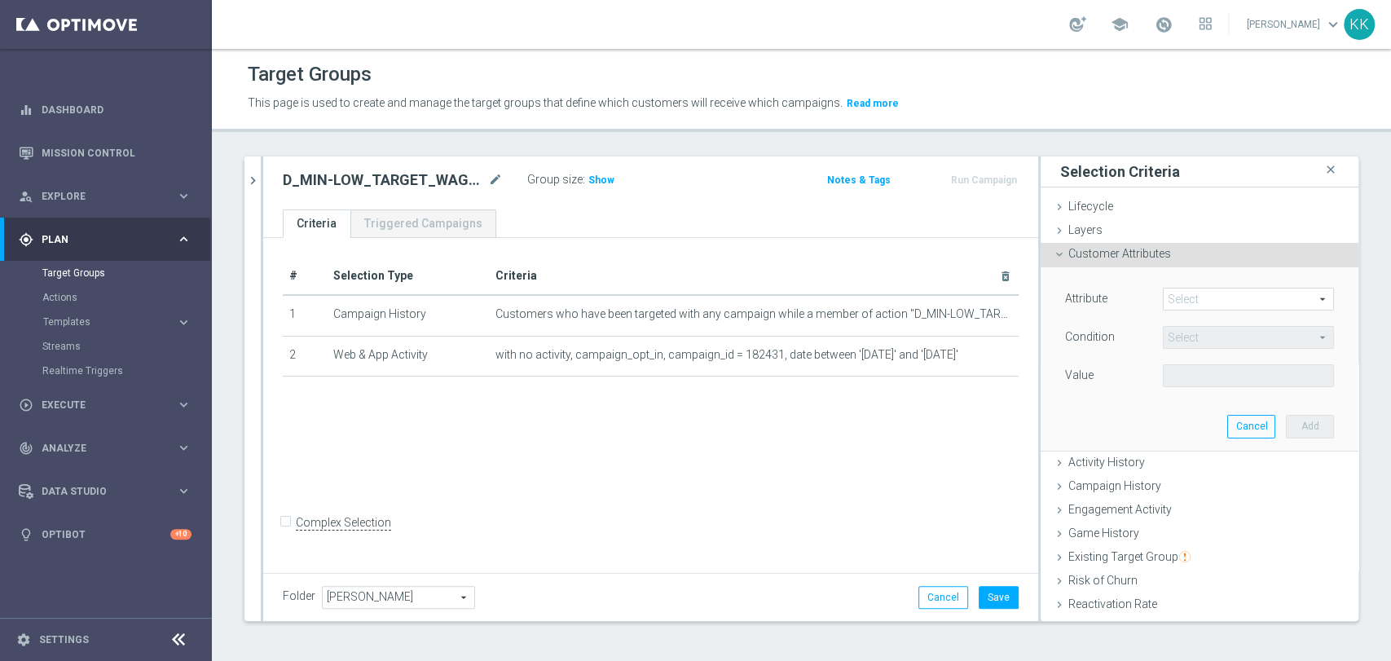
click at [1199, 301] on span at bounding box center [1248, 298] width 169 height 21
click at [0, 0] on input "search" at bounding box center [0, 0] width 0 height 0
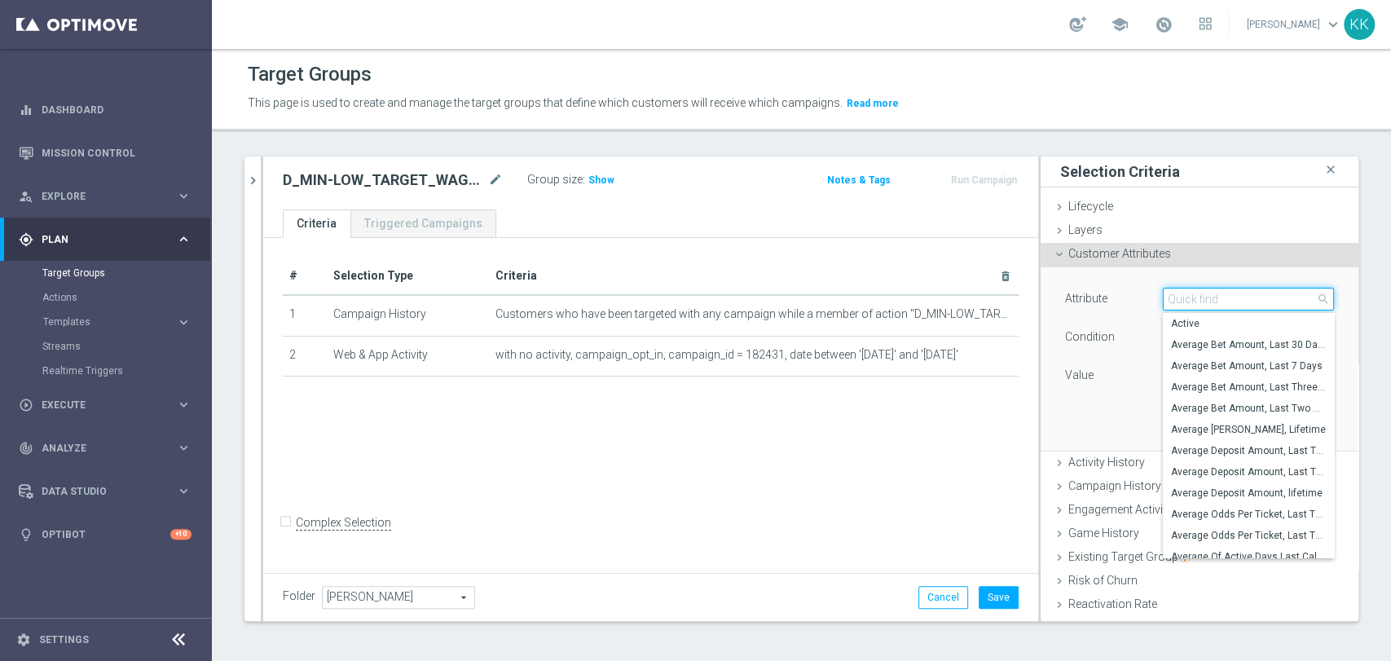
click at [1199, 301] on input "search" at bounding box center [1248, 299] width 171 height 23
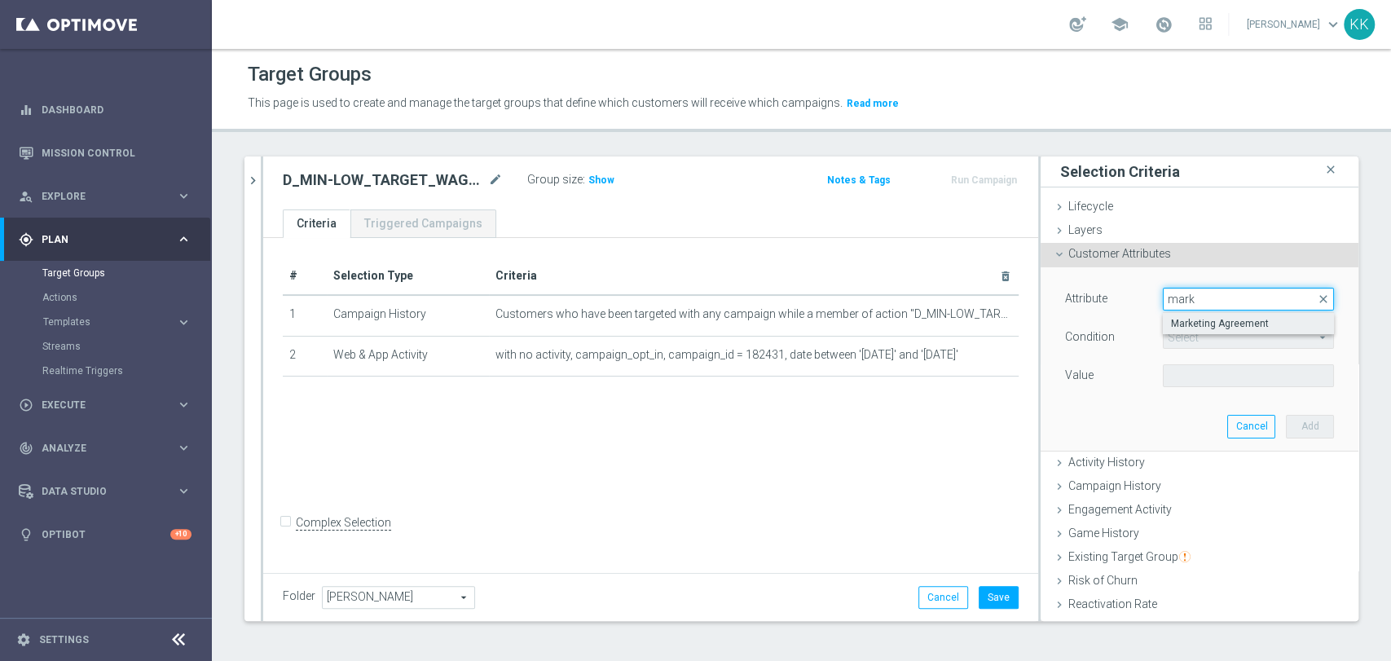
type input "mark"
click at [1192, 319] on span "Marketing Agreement" at bounding box center [1248, 323] width 155 height 13
type input "Marketing Agreement"
type input "Equals"
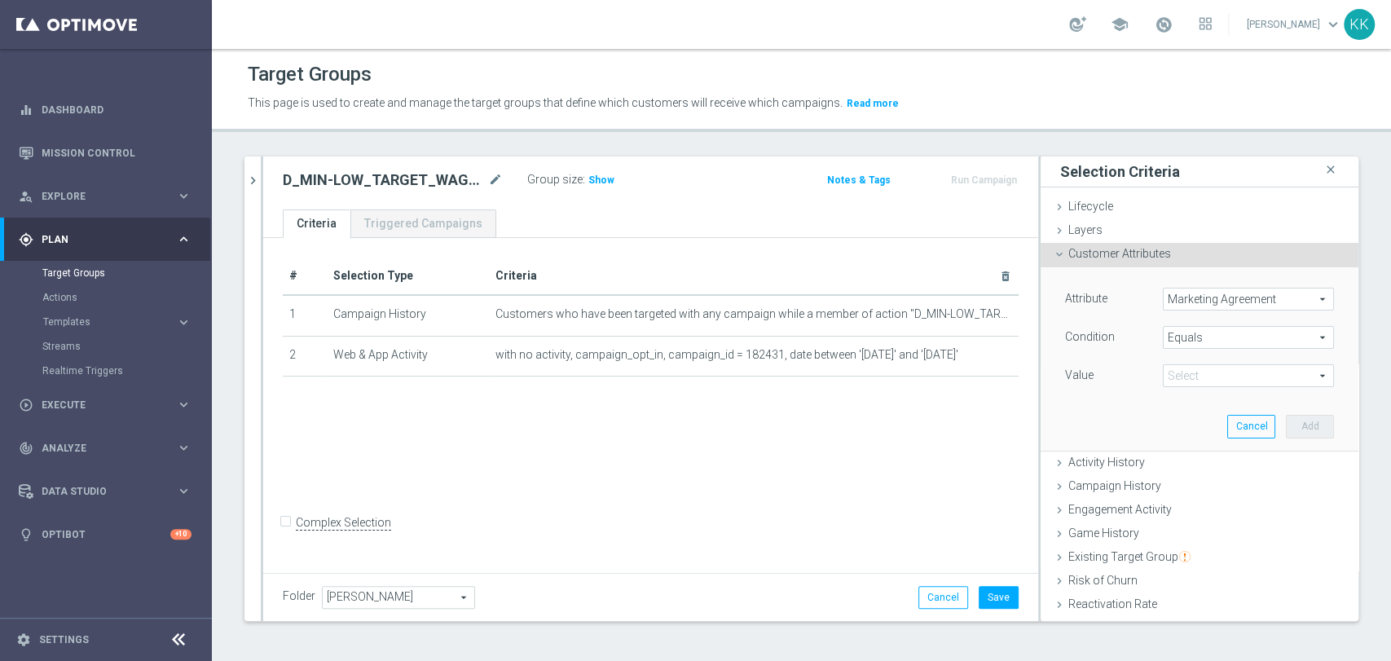
click at [1208, 386] on div "Value Select arrow_drop_down search" at bounding box center [1199, 377] width 293 height 26
click at [1207, 384] on span at bounding box center [1248, 375] width 169 height 21
click at [1204, 439] on span "True" at bounding box center [1248, 442] width 155 height 13
type input "True"
click at [1286, 425] on button "Add" at bounding box center [1310, 426] width 48 height 23
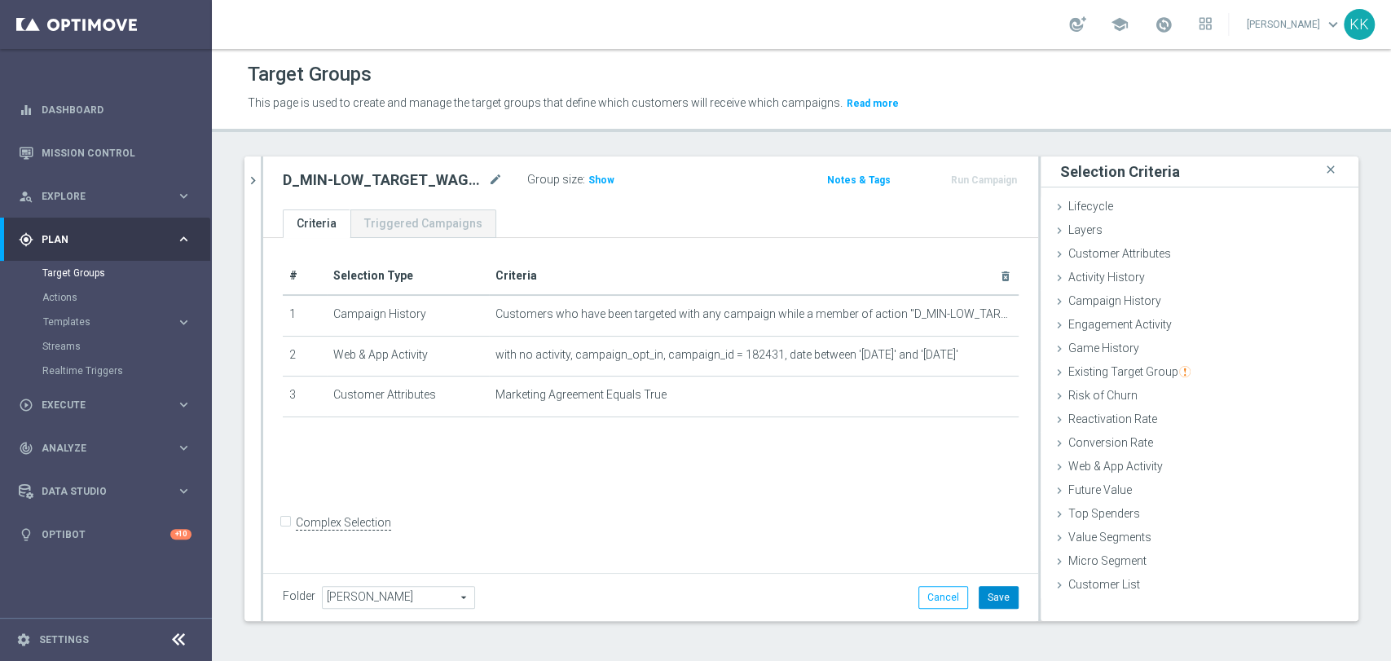
click at [996, 596] on button "Save" at bounding box center [999, 597] width 40 height 23
click at [593, 175] on span "Show" at bounding box center [601, 179] width 26 height 11
click at [257, 179] on icon "chevron_right" at bounding box center [252, 180] width 15 height 15
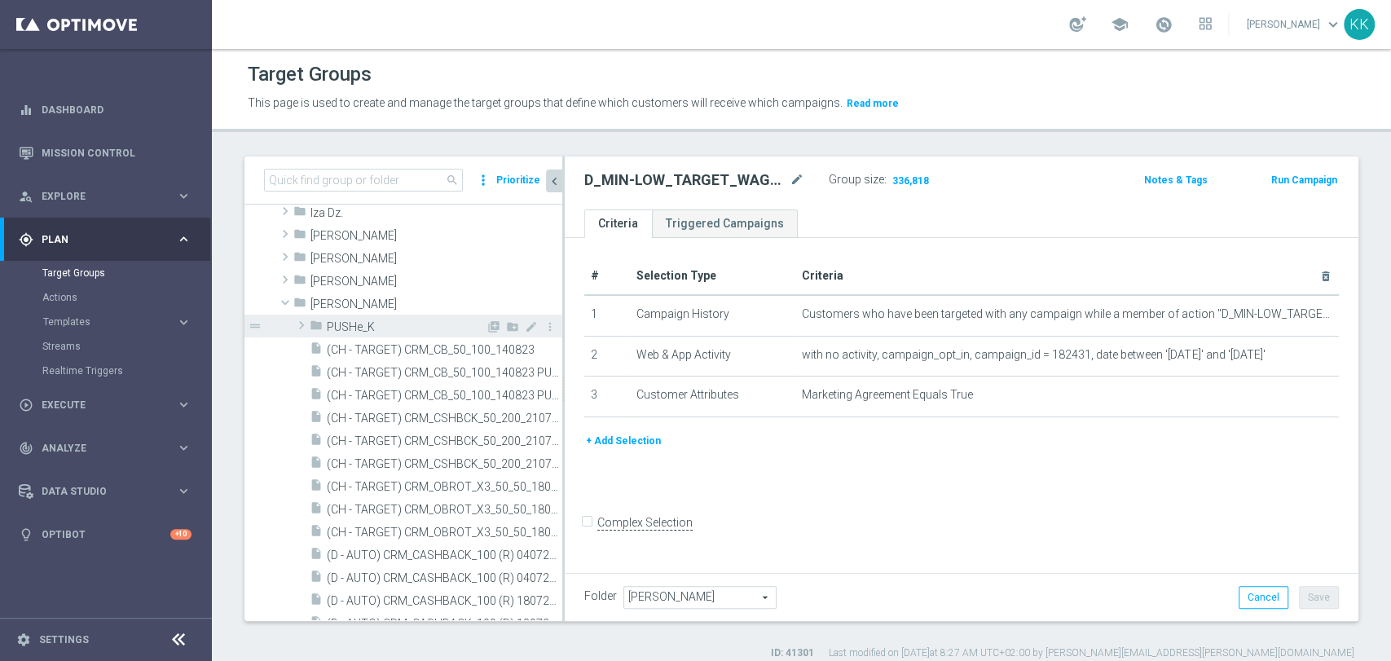
scroll to position [257, 0]
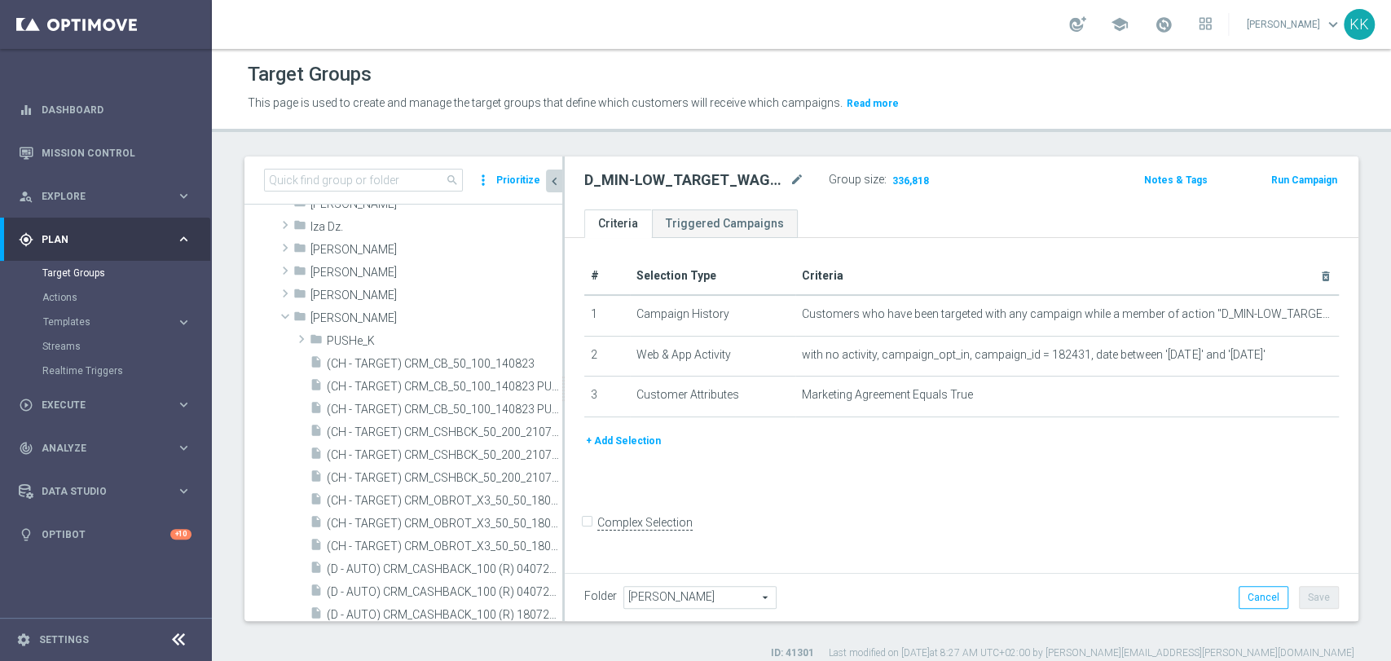
click at [693, 174] on h2 "D_MIN-LOW_TARGET_WAGER_50% do 100 PLN_PTLW_230925_PUSH" at bounding box center [685, 180] width 202 height 20
drag, startPoint x: 693, startPoint y: 174, endPoint x: 691, endPoint y: 183, distance: 8.5
click at [693, 175] on h2 "D_MIN-LOW_TARGET_WAGER_50% do 100 PLN_PTLW_230925_PUSH" at bounding box center [685, 180] width 202 height 20
click at [690, 183] on h2 "D_MIN-LOW_TARGET_WAGER_50% do 100 PLN_PTLW_230925_PUSH" at bounding box center [685, 180] width 202 height 20
copy div "D_MIN-LOW_TARGET_WAGER_50% do 100 PLN_PTLW_230925_PUSH"
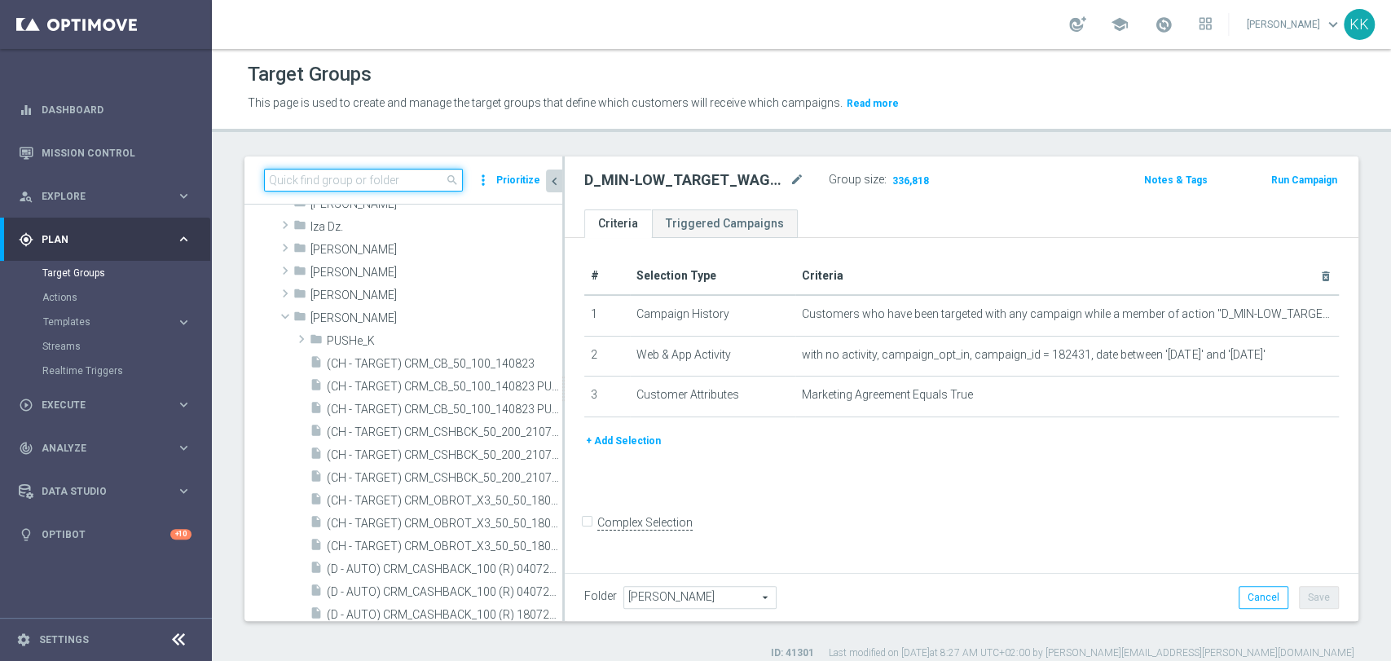
click at [402, 176] on input at bounding box center [363, 180] width 199 height 23
paste input "D_MIN-LOW_TARGET_WAGER_50% do 100 PLN_PTLW_230925_PUSH"
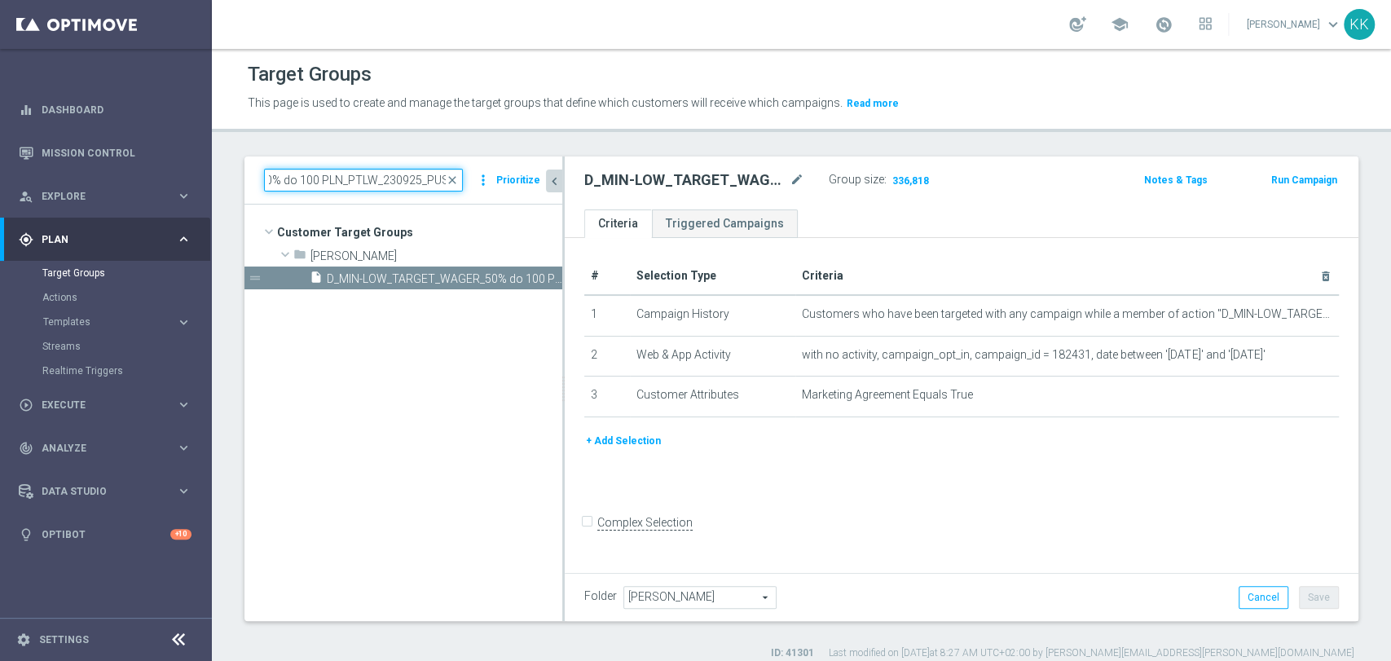
scroll to position [0, 0]
type input "D_MIN-LOW_TARGET_WAGER_50% do 100 PLN_PTLW_230925_PUSH"
click at [532, 272] on icon "content_copy" at bounding box center [533, 278] width 13 height 13
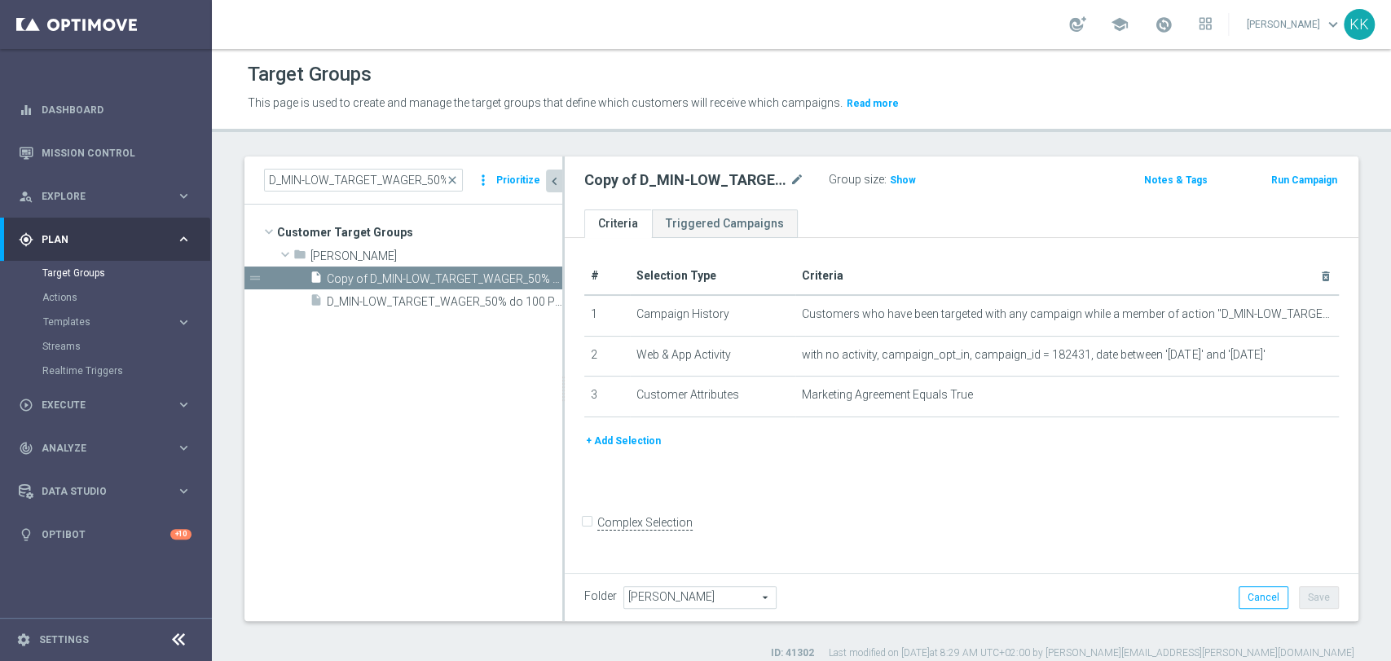
click at [808, 175] on div "Copy of D_MIN-LOW_TARGET_WAGER_50% do 100 PLN_PTLW_230925_PUSH mode_edit" at bounding box center [706, 180] width 244 height 23
click at [799, 175] on icon "mode_edit" at bounding box center [797, 180] width 15 height 20
type input "D_MED-HIGH_TARGET_WAGER_100% do 300 PLN_PTLW_230925_PUSH"
click at [965, 160] on div "D_MED-HIGH_TARGET_WAGER_100% do 300 PLN_PTLW_230925_PUSH Group size : Show Note…" at bounding box center [962, 182] width 794 height 53
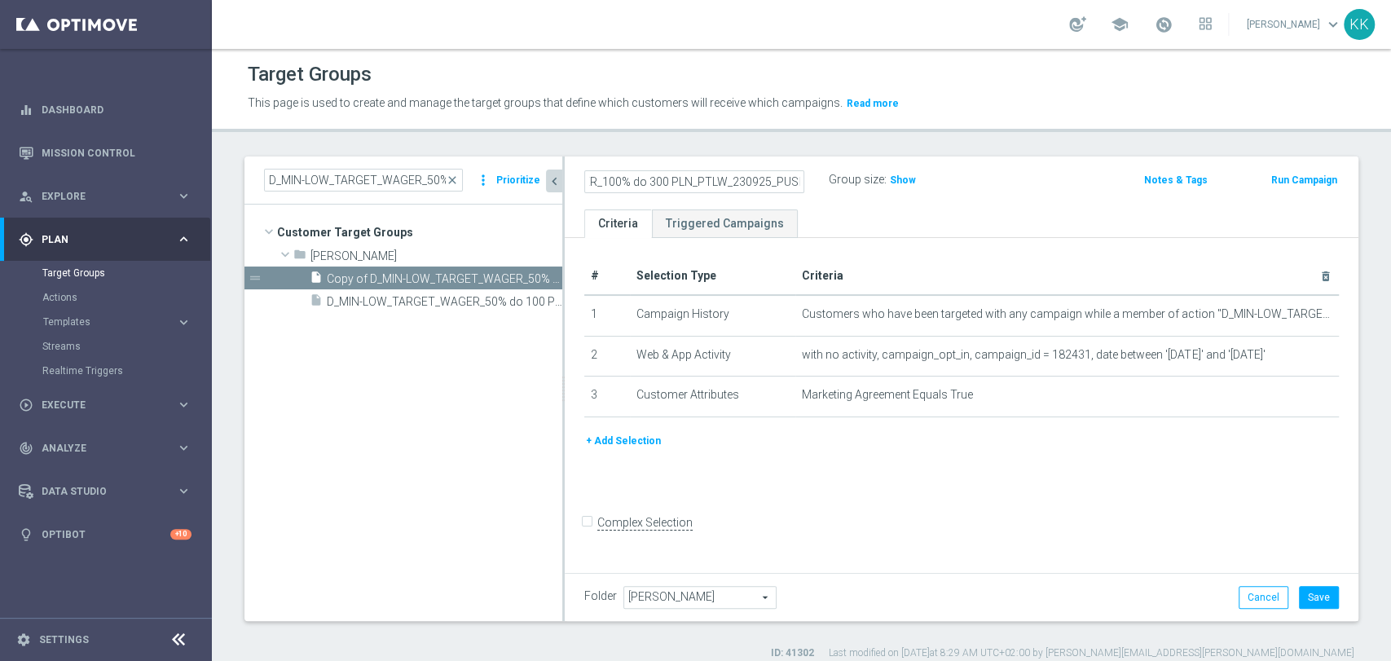
scroll to position [0, 0]
click at [797, 178] on icon "mode_edit" at bounding box center [797, 180] width 15 height 20
click at [934, 165] on div "D_MED-HIGH_TARGET_WAGER_100% do 300 PLN_PTLW_230925_PUSH Group size : Show Note…" at bounding box center [962, 182] width 794 height 53
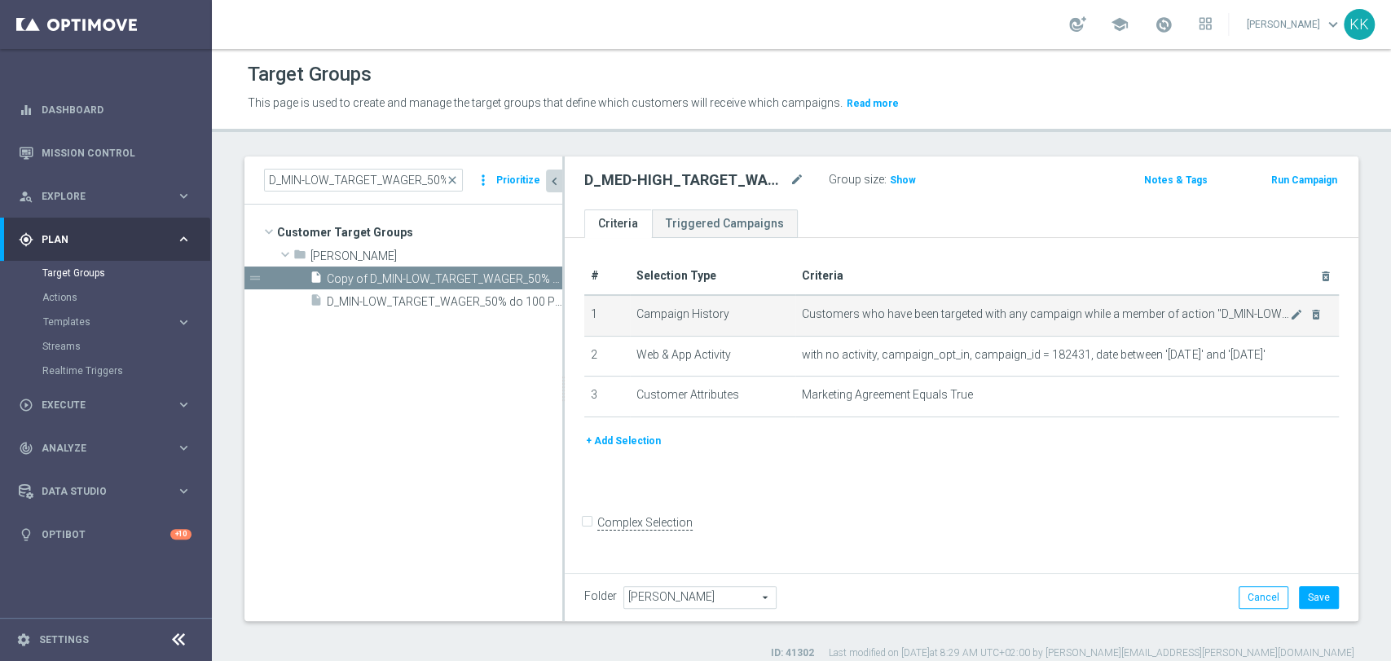
click at [1290, 307] on div "mode_edit delete_forever" at bounding box center [1306, 314] width 33 height 14
click at [1290, 310] on icon "mode_edit" at bounding box center [1296, 314] width 13 height 13
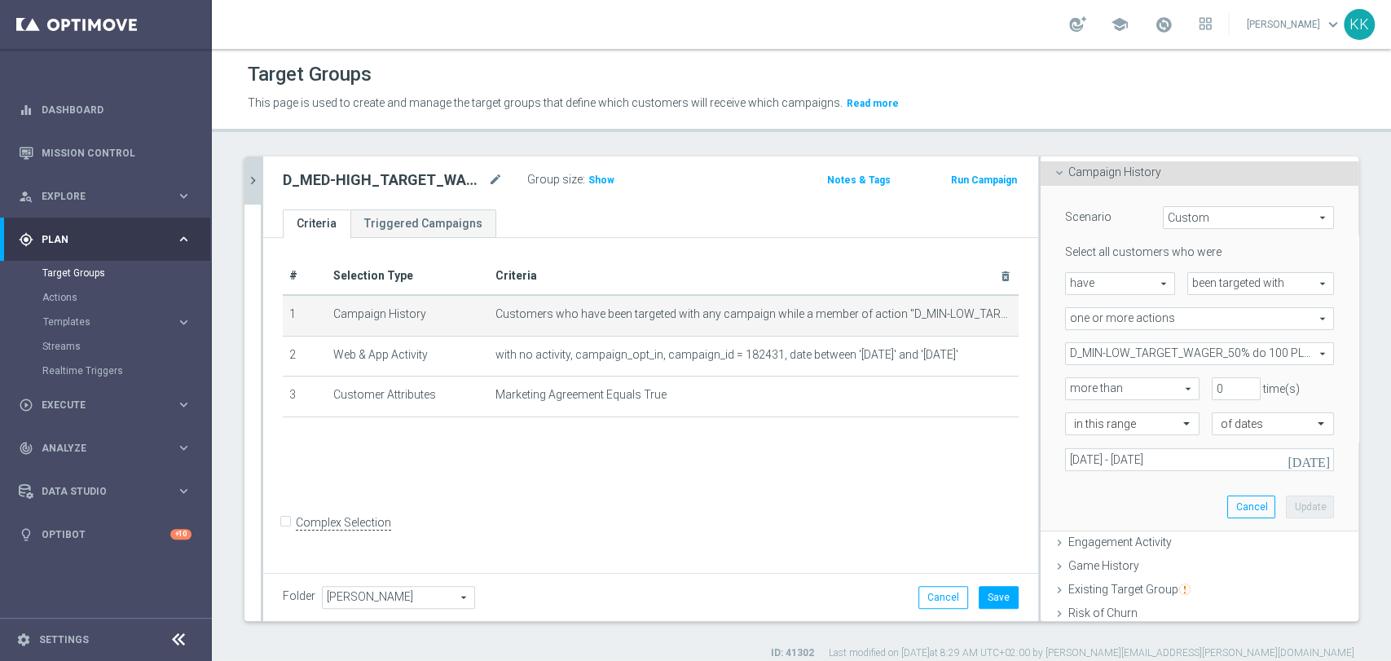
scroll to position [181, 0]
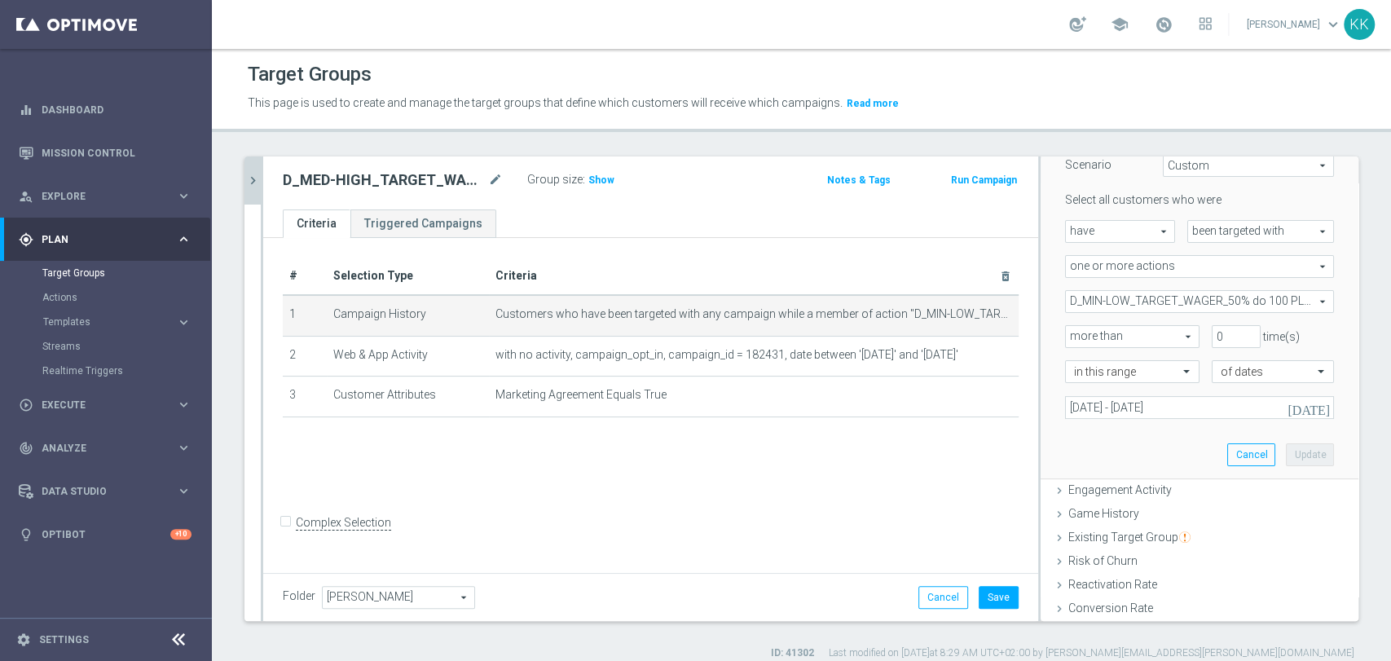
click at [1164, 301] on span "D_MIN-LOW_TARGET_WAGER_50% do 100 PLN_PTLW_230925" at bounding box center [1199, 301] width 267 height 21
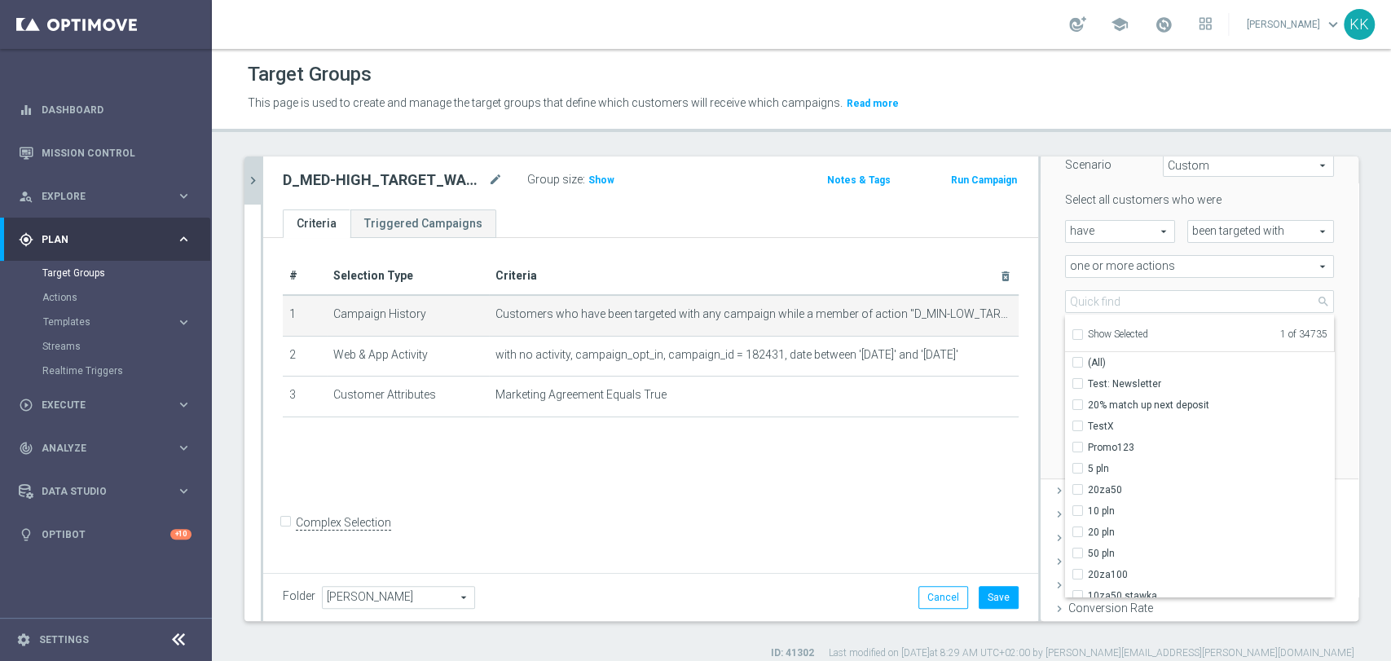
click at [1088, 328] on label "Show Selected" at bounding box center [1118, 335] width 60 height 15
click at [1072, 332] on input "Show Selected" at bounding box center [1077, 337] width 11 height 11
checkbox input "true"
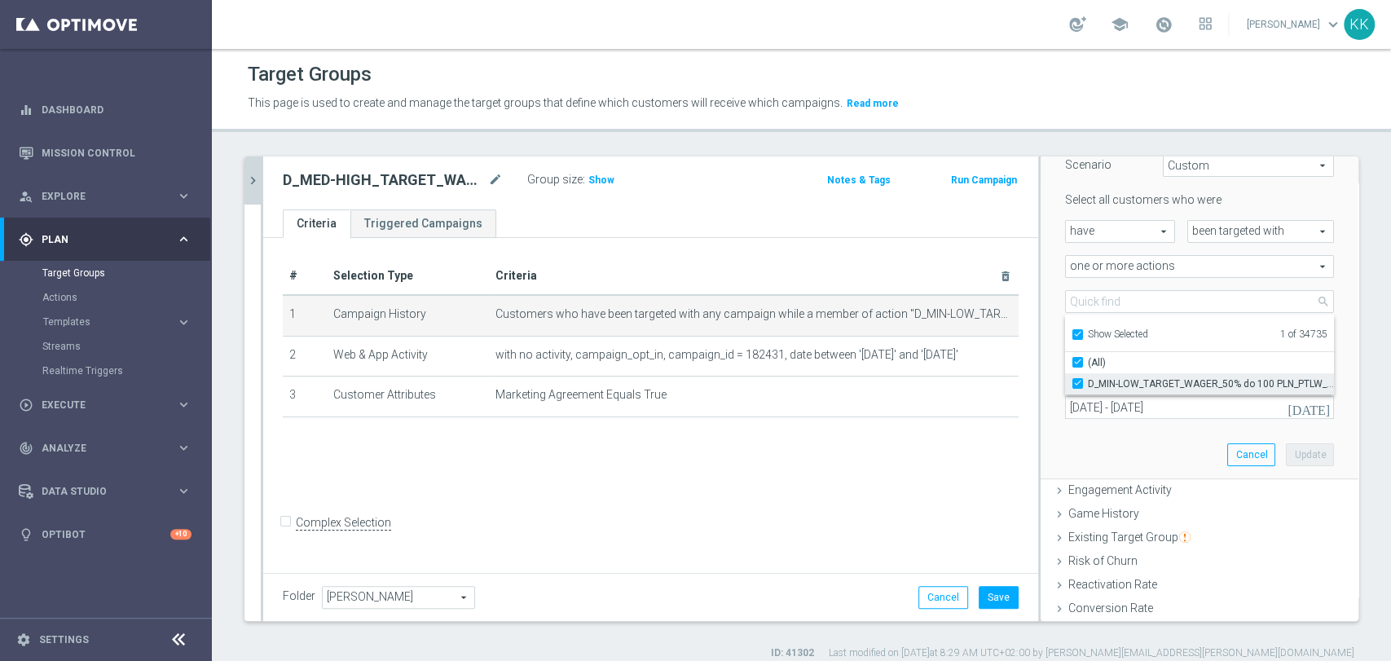
click at [1088, 383] on label "D_MIN-LOW_TARGET_WAGER_50% do 100 PLN_PTLW_230925" at bounding box center [1211, 383] width 246 height 21
click at [1077, 383] on input "D_MIN-LOW_TARGET_WAGER_50% do 100 PLN_PTLW_230925" at bounding box center [1082, 383] width 11 height 11
checkbox input "false"
type input "Select Action"
checkbox input "false"
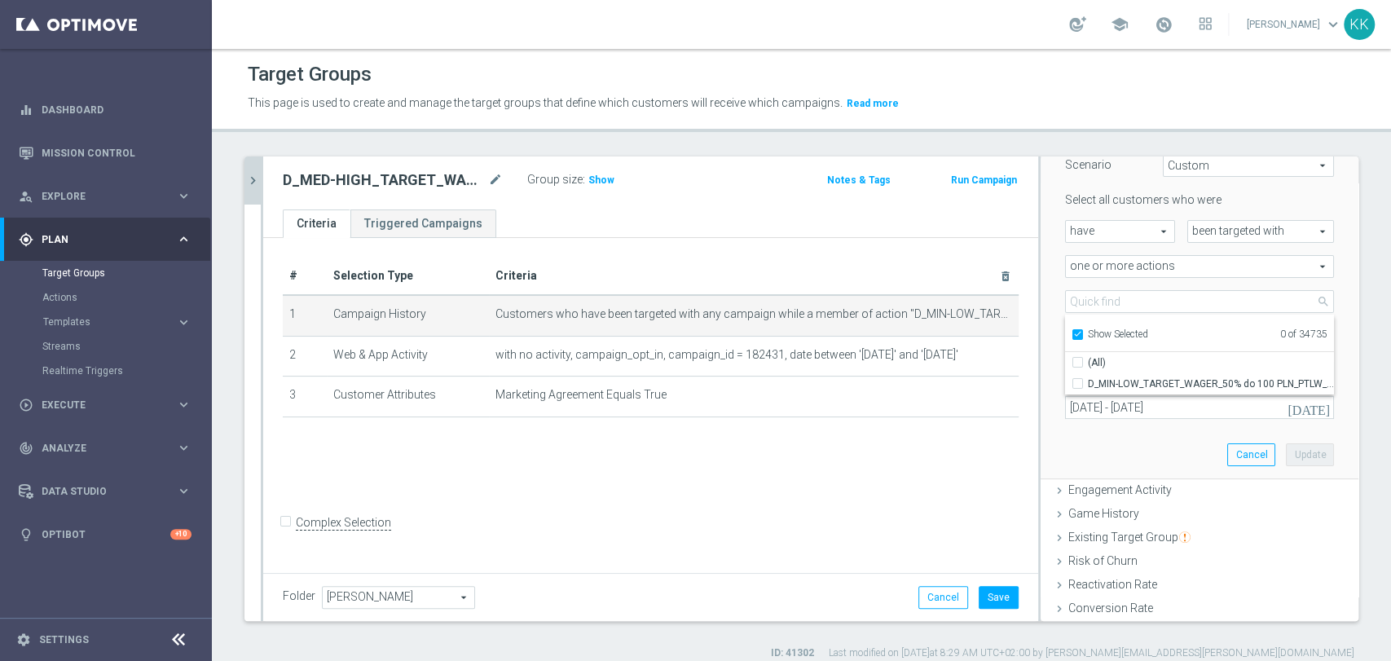
click at [1088, 330] on label "Show Selected" at bounding box center [1118, 335] width 60 height 15
click at [1072, 332] on input "Show Selected" at bounding box center [1077, 337] width 11 height 11
checkbox input "false"
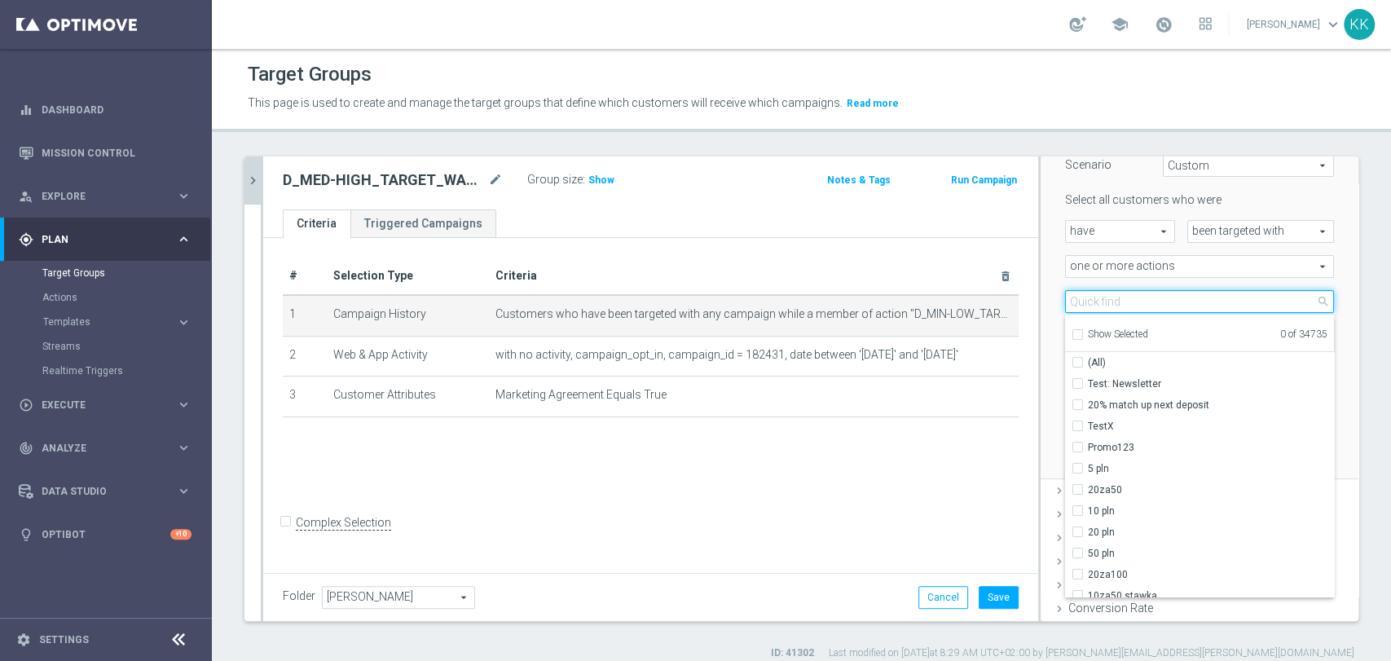
click at [1071, 306] on input "search" at bounding box center [1199, 301] width 269 height 23
paste input "D_MED-HIGH_TARGET_WAGER_100% do 300 PLN_PTLW_230925_PUSH"
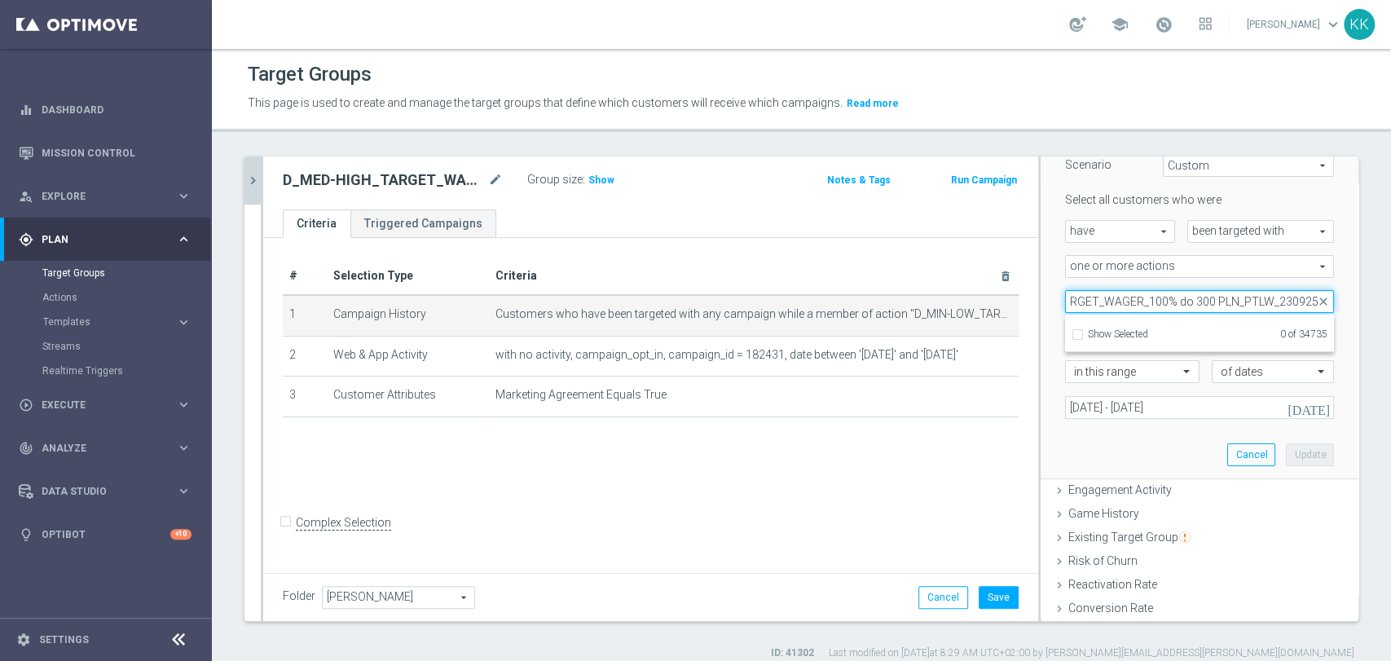
scroll to position [0, 92]
type input "D_MED-HIGH_TARGET_WAGER_100% do 300 PLN_PTLW_230925"
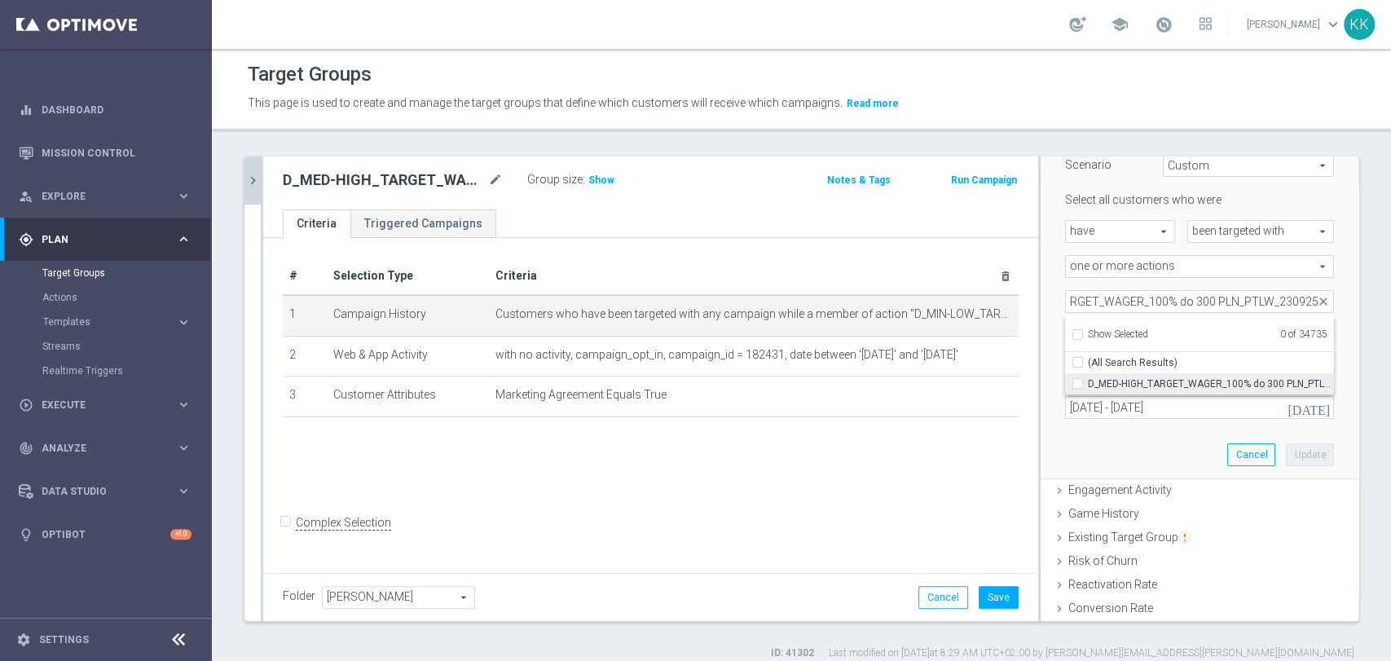
click at [1077, 380] on input "D_MED-HIGH_TARGET_WAGER_100% do 300 PLN_PTLW_230925" at bounding box center [1082, 383] width 11 height 11
checkbox input "true"
type input "D_MED-HIGH_TARGET_WAGER_100% do 300 PLN_PTLW_230925"
checkbox input "true"
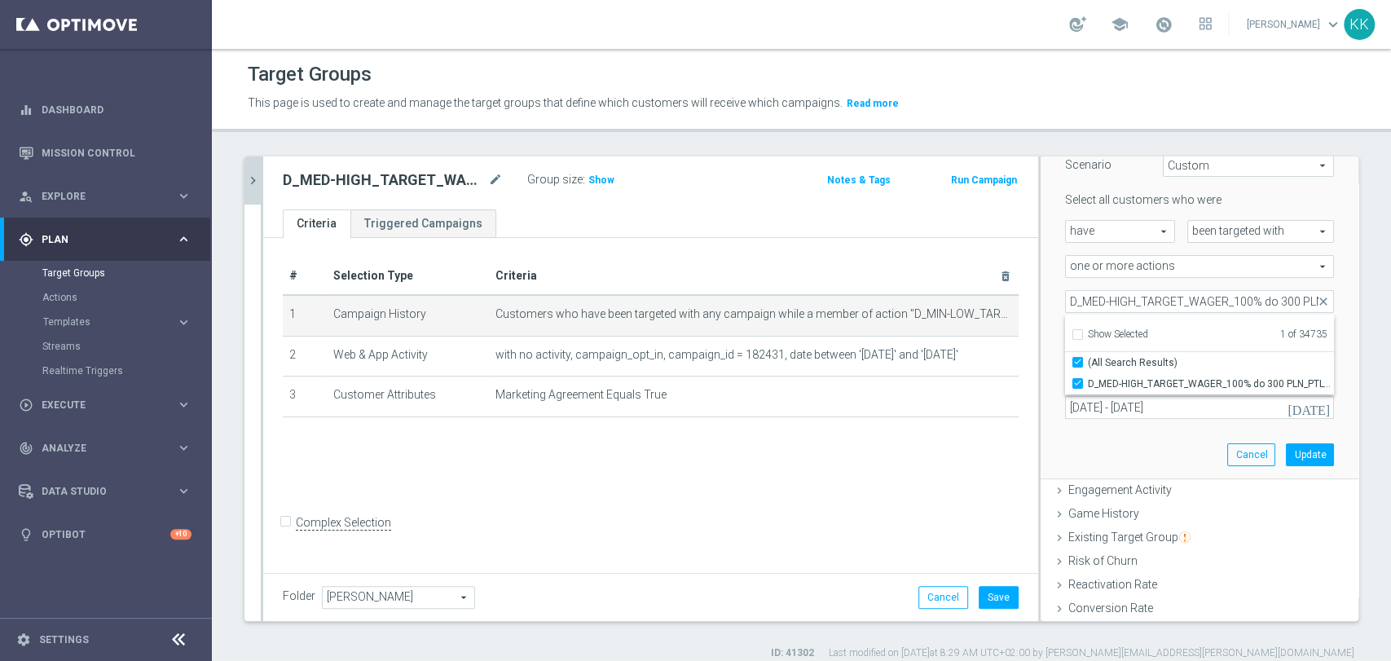
click at [967, 469] on div "# Selection Type Criteria delete_forever 1 Campaign History Customers who have …" at bounding box center [650, 403] width 775 height 331
drag, startPoint x: 1296, startPoint y: 451, endPoint x: 1305, endPoint y: 452, distance: 9.0
click at [1297, 451] on button "Update" at bounding box center [1310, 454] width 48 height 23
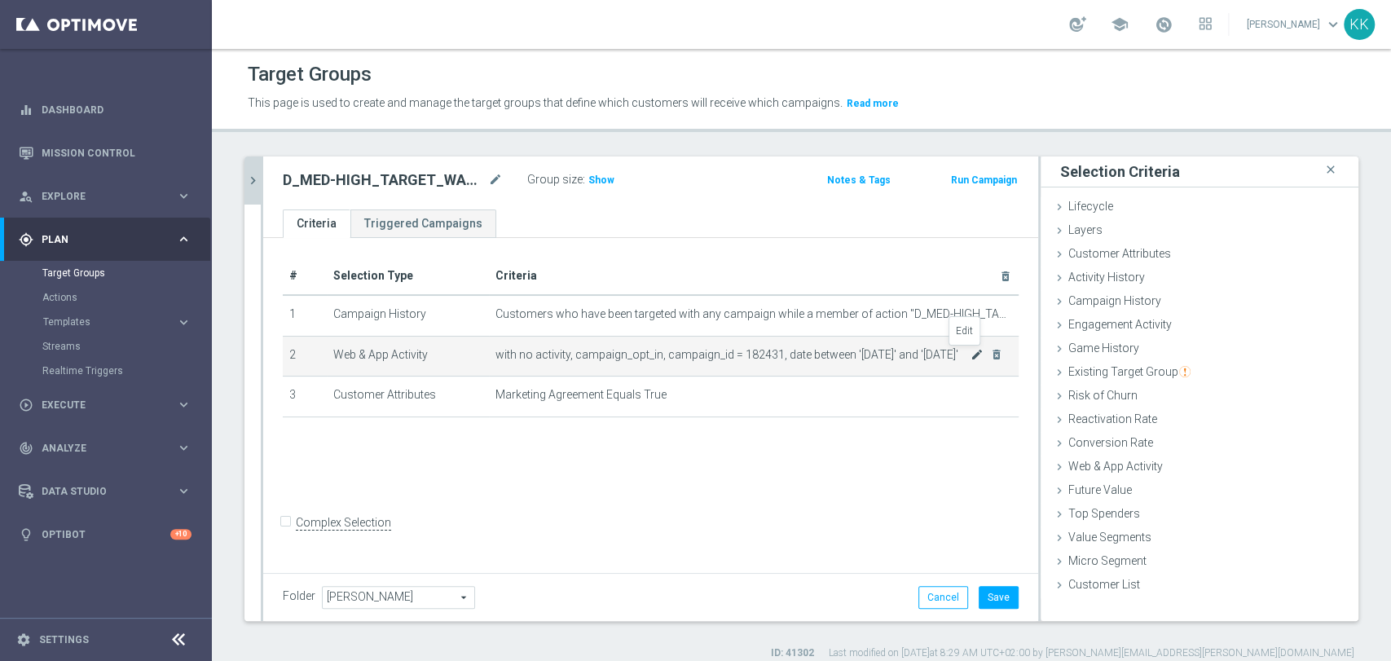
click at [970, 354] on icon "mode_edit" at bounding box center [976, 354] width 13 height 13
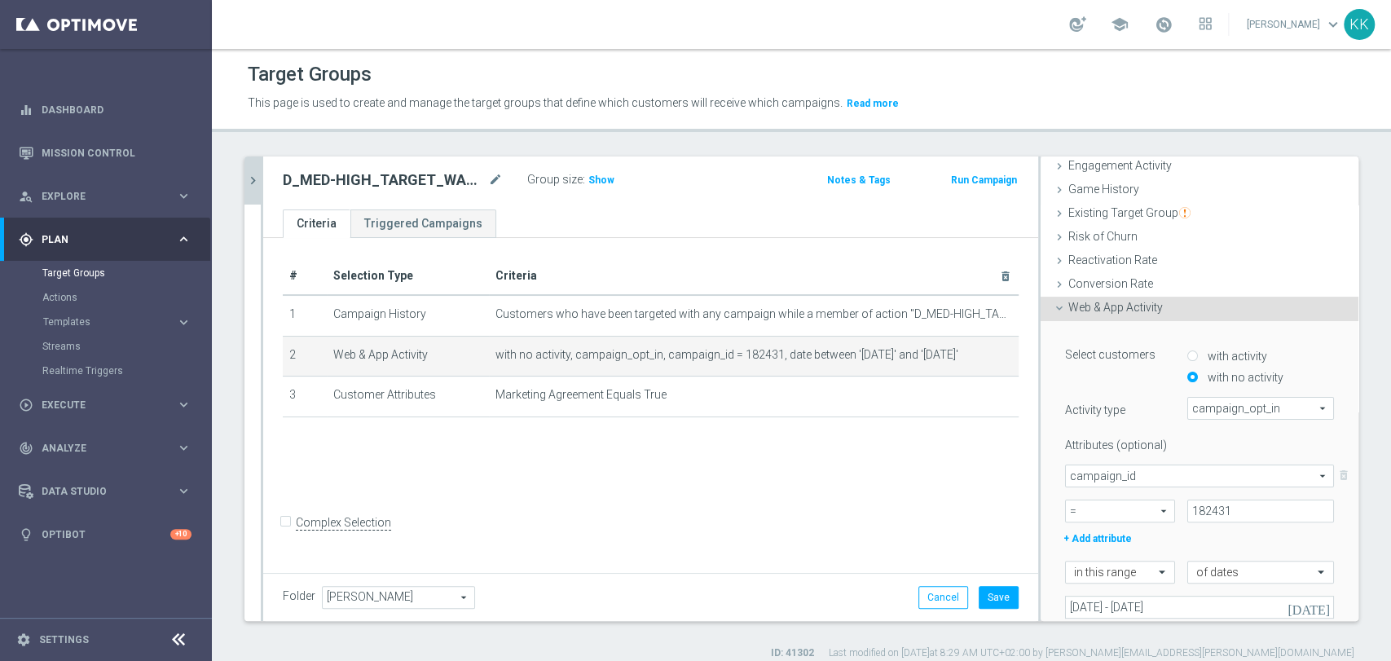
scroll to position [181, 0]
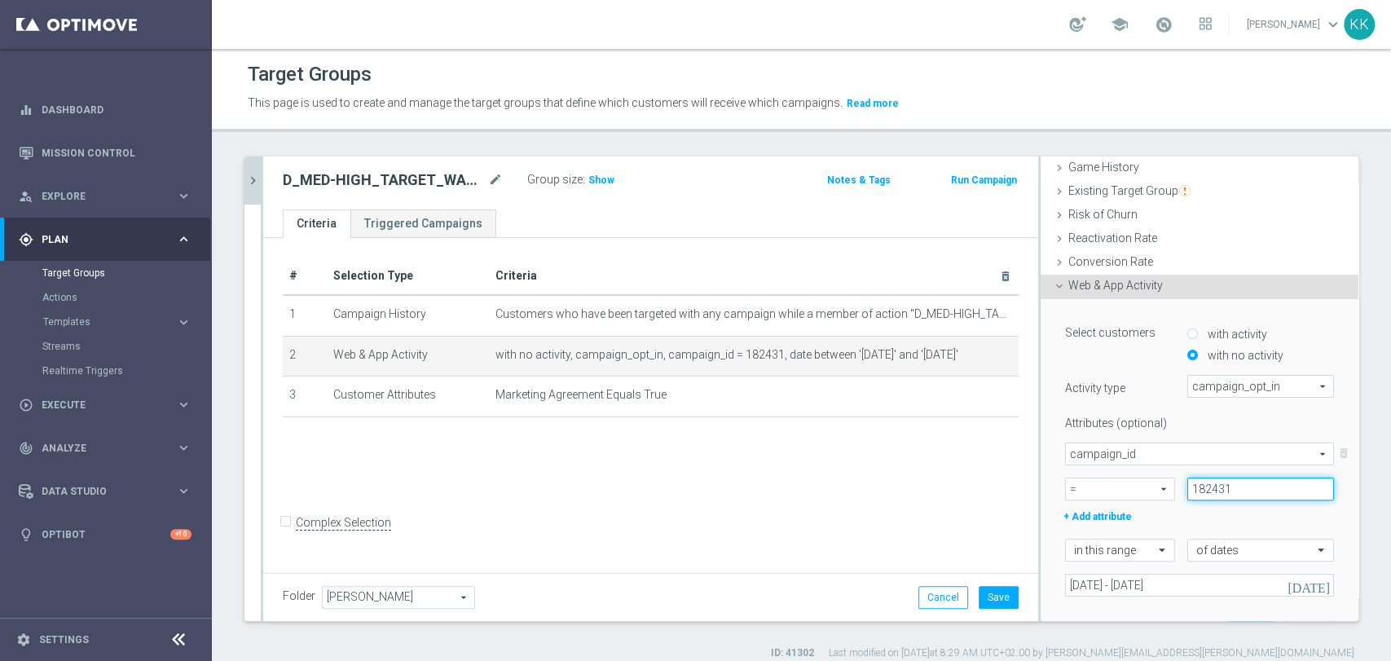
click at [1219, 488] on input "182431" at bounding box center [1260, 488] width 147 height 23
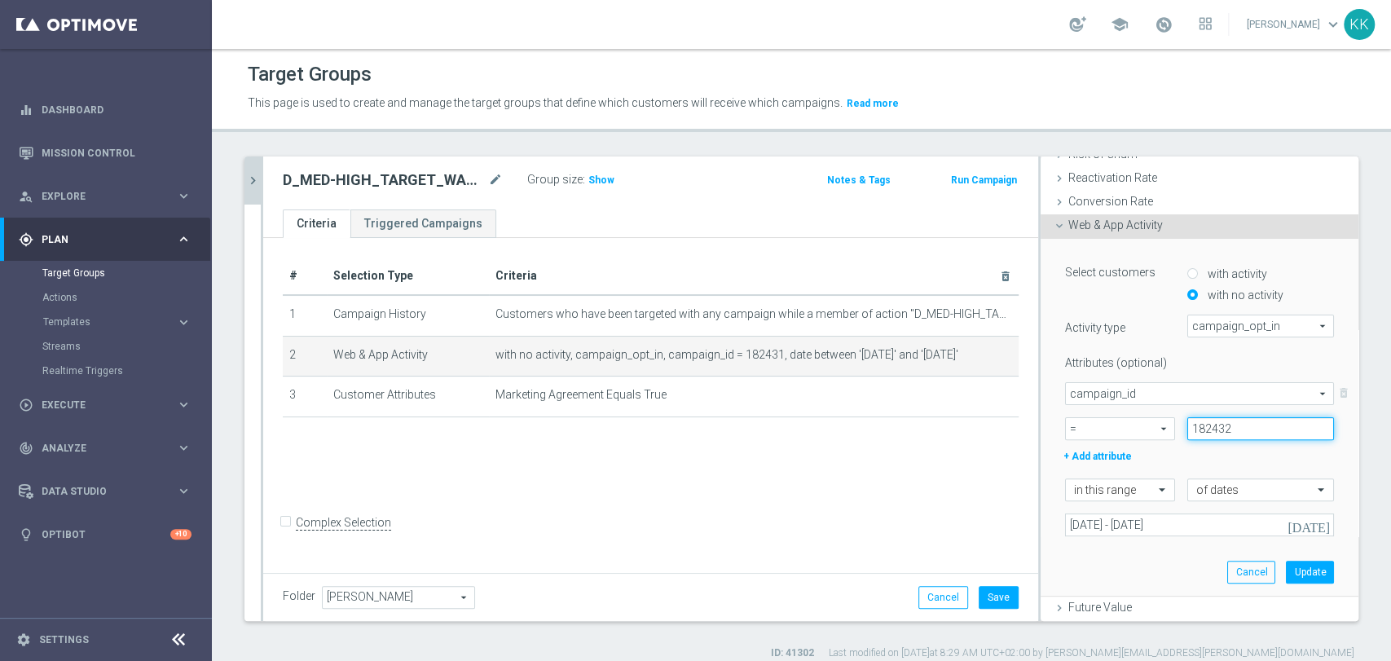
scroll to position [271, 0]
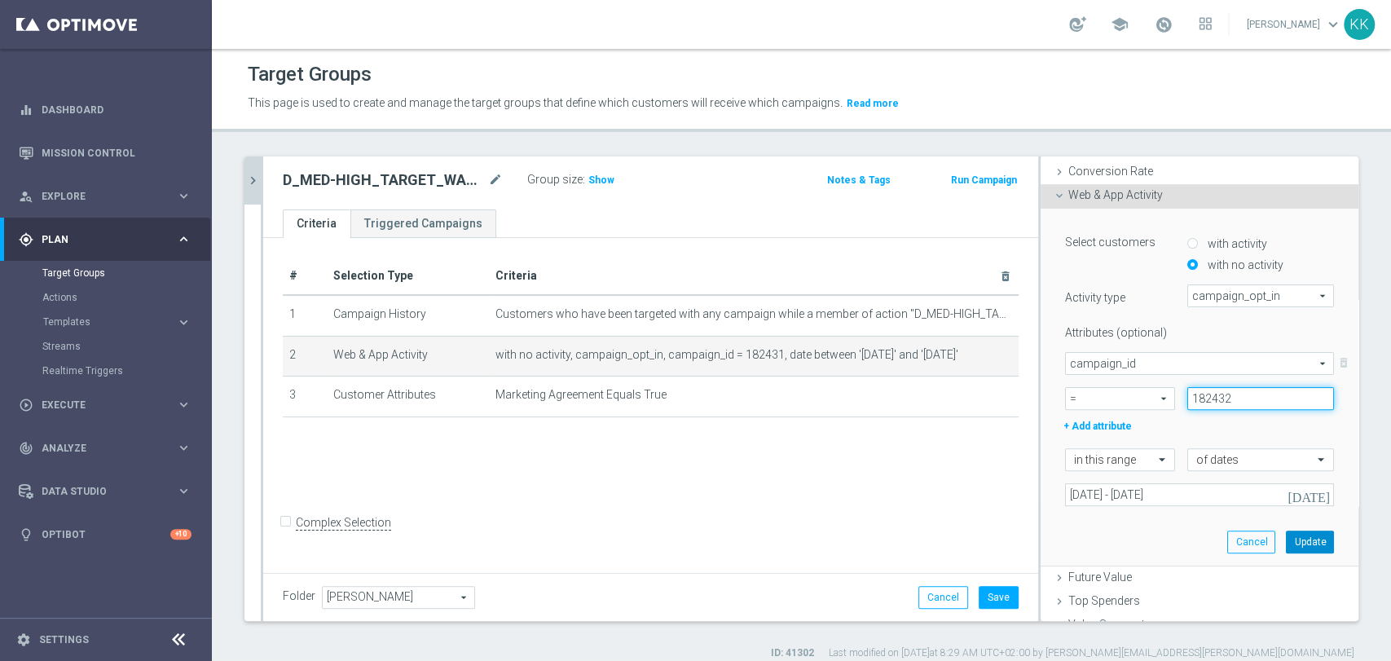
type input "182432"
click at [1286, 541] on button "Update" at bounding box center [1310, 541] width 48 height 23
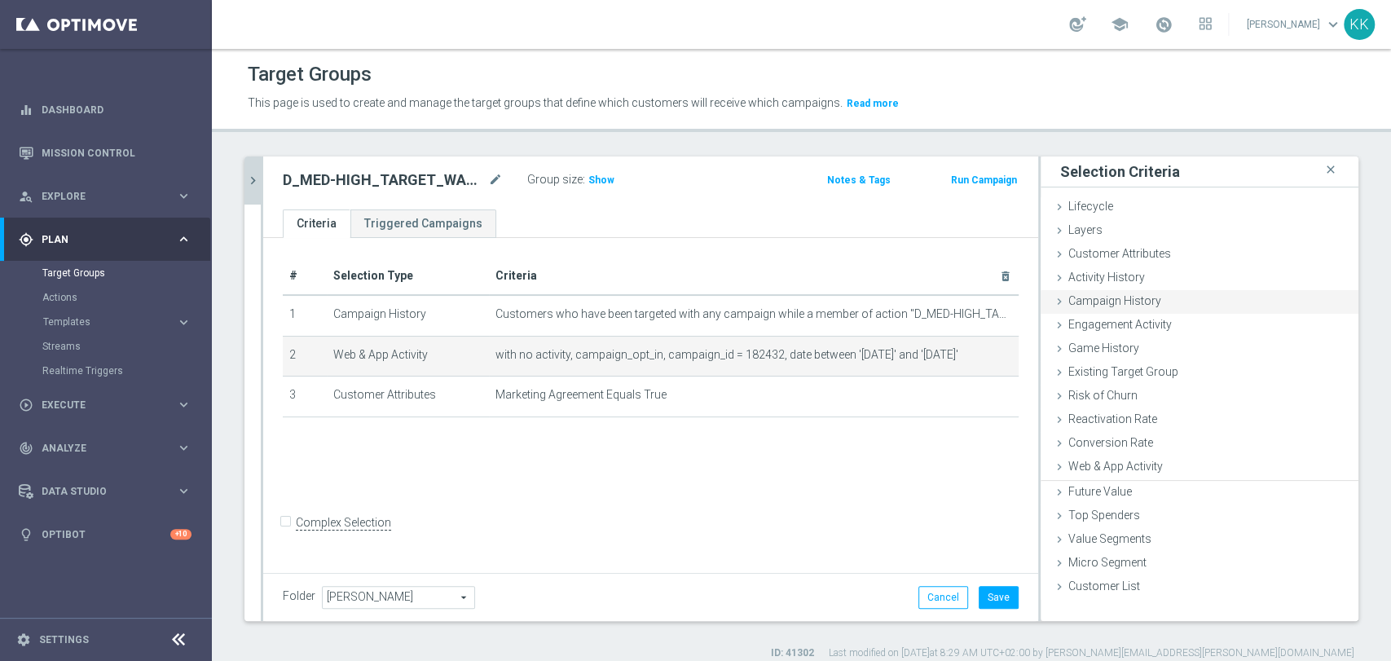
scroll to position [0, 0]
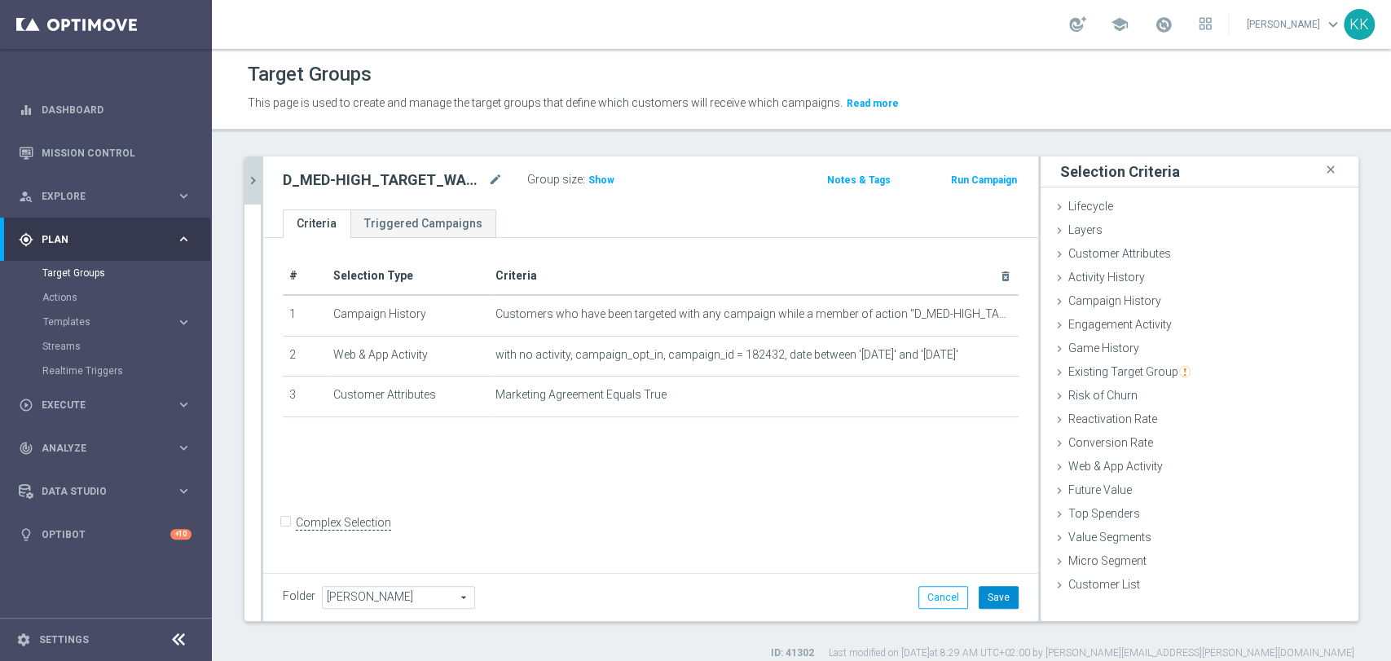
click at [979, 596] on button "Save" at bounding box center [999, 597] width 40 height 23
click at [600, 180] on span "Show" at bounding box center [601, 179] width 26 height 11
click at [78, 301] on link "Actions" at bounding box center [105, 297] width 127 height 13
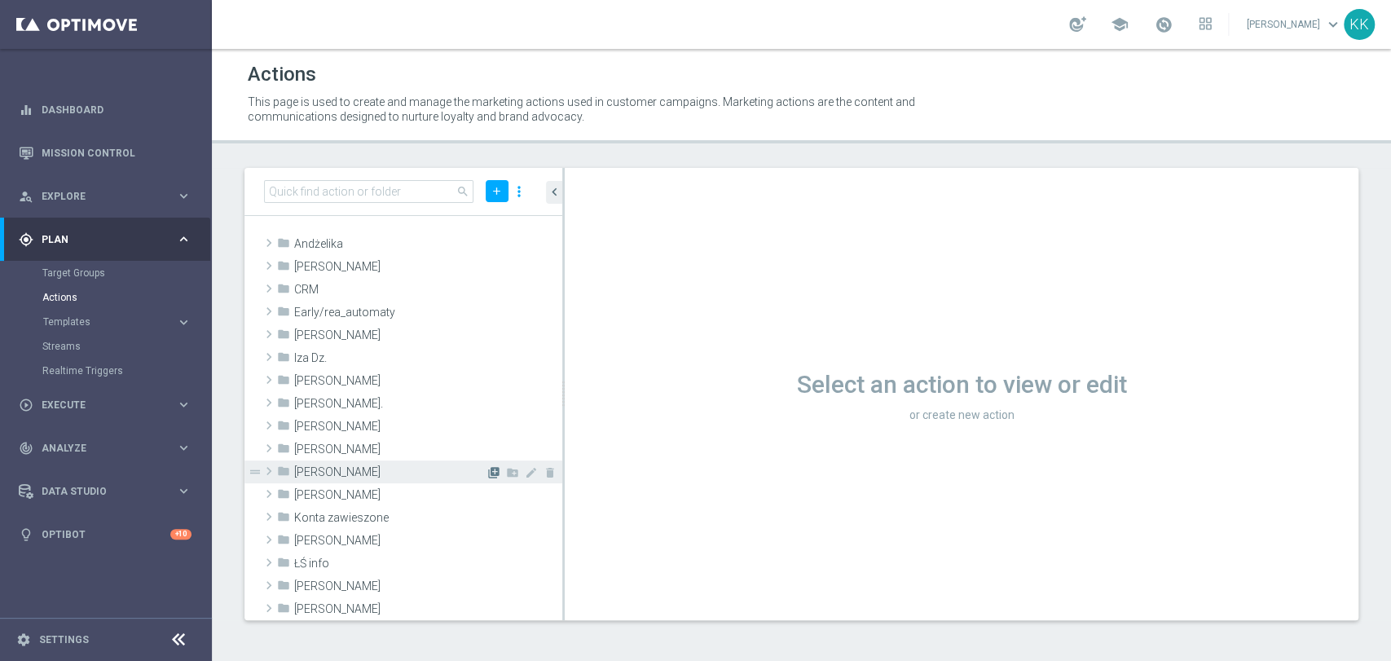
click at [487, 471] on icon "library_add" at bounding box center [493, 472] width 13 height 13
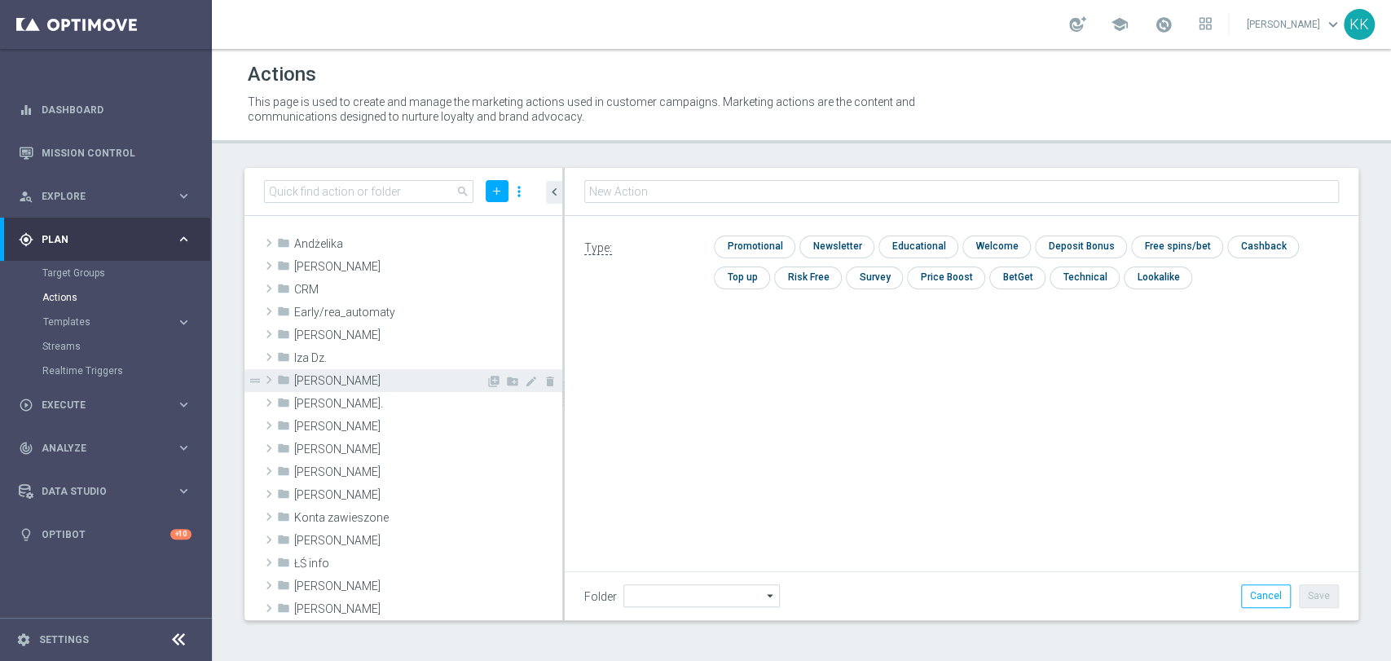
type input "[PERSON_NAME]"
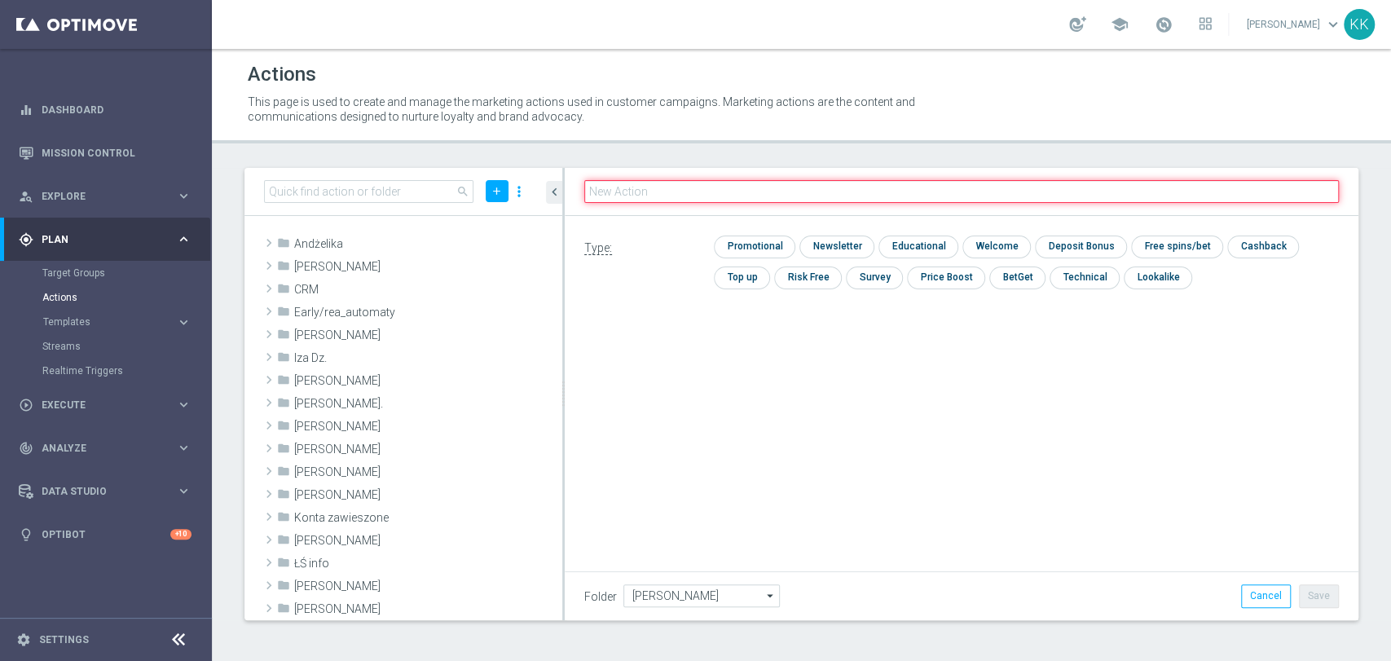
paste input "D_MIN-LOW_TARGET_WAGER_50% do 100 PLN_PTLW_230925_PUSH"
type input "D_MIN-LOW_TARGET_WAGER_50% do 100 PLN_PTLW_230925_PUSH"
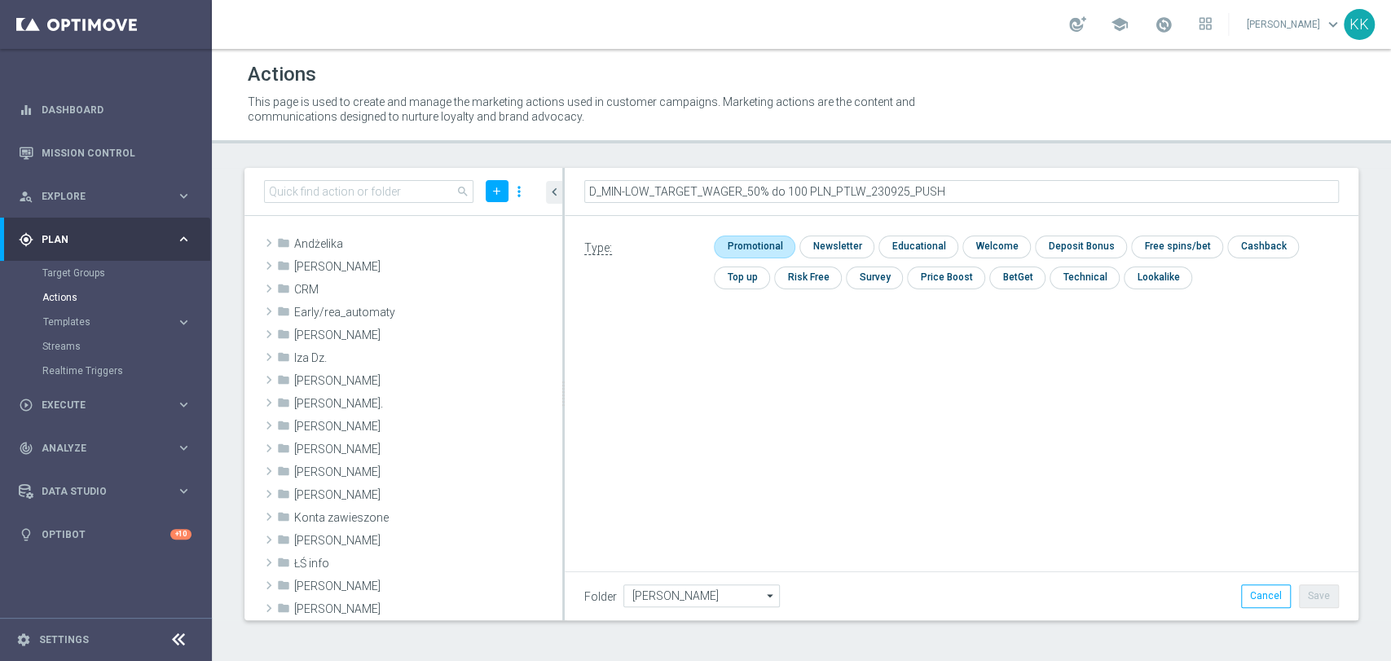
click at [778, 236] on input "checkbox" at bounding box center [752, 246] width 77 height 22
checkbox input "true"
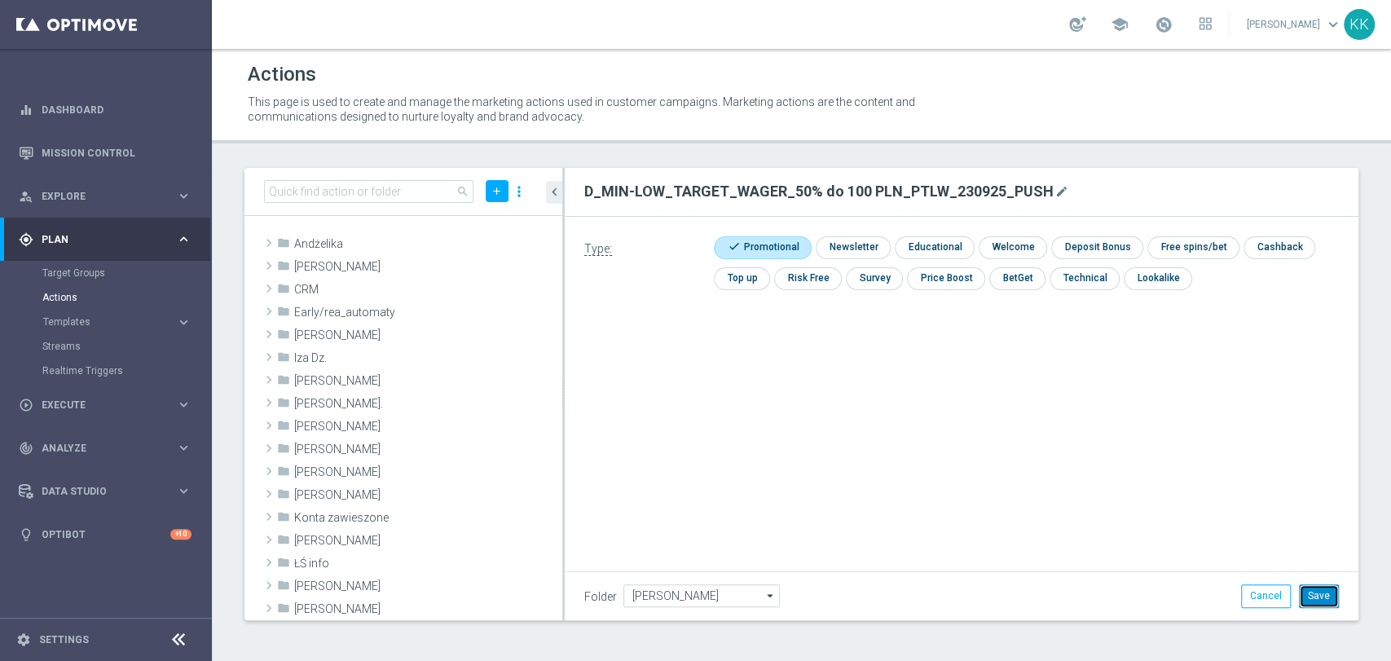
click at [1324, 592] on button "Save" at bounding box center [1319, 595] width 40 height 23
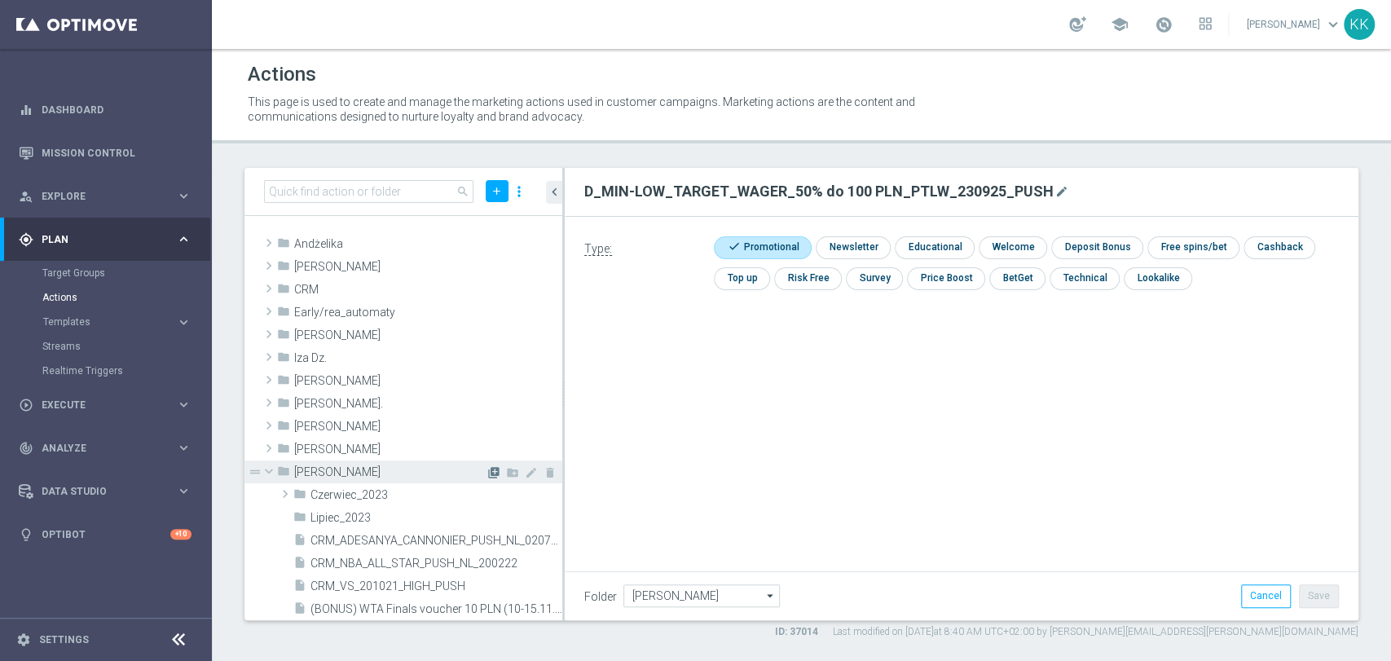
click at [487, 466] on icon "library_add" at bounding box center [493, 472] width 13 height 13
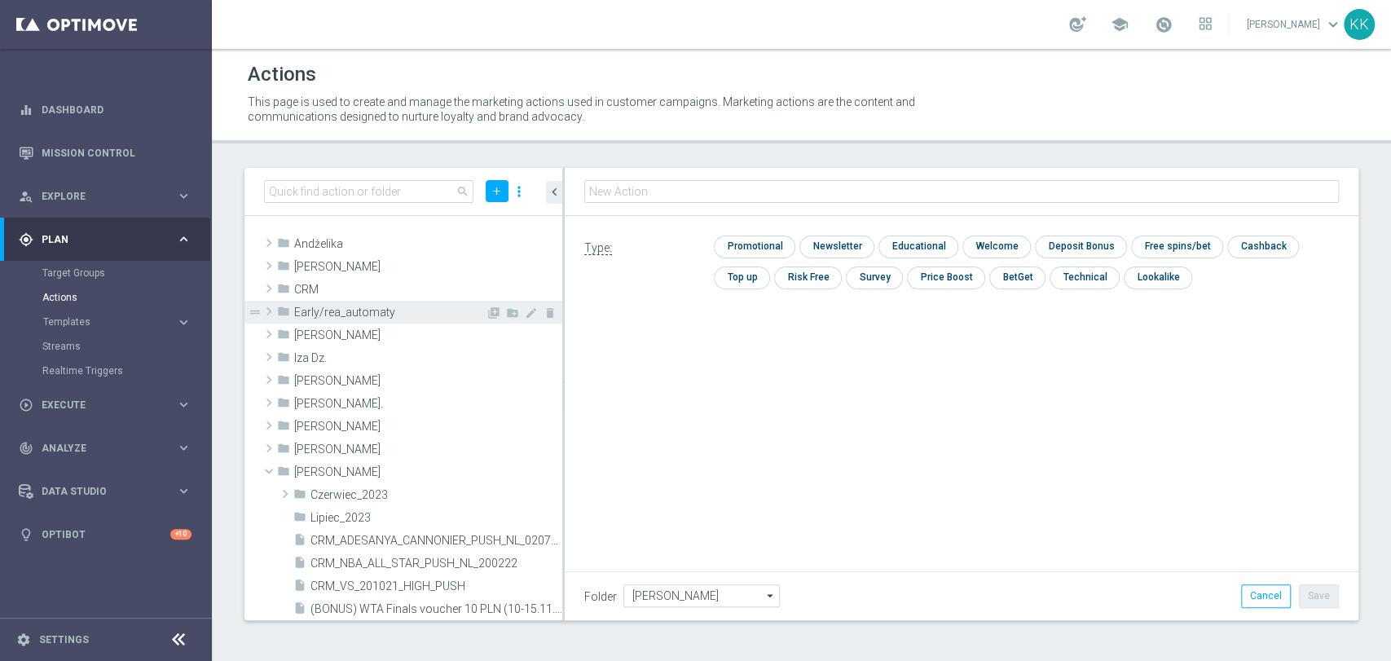
type input "D_MED-HIGH_TARGET_WAGER_100% do 300 PLN_PTLW_230925_PUSH"
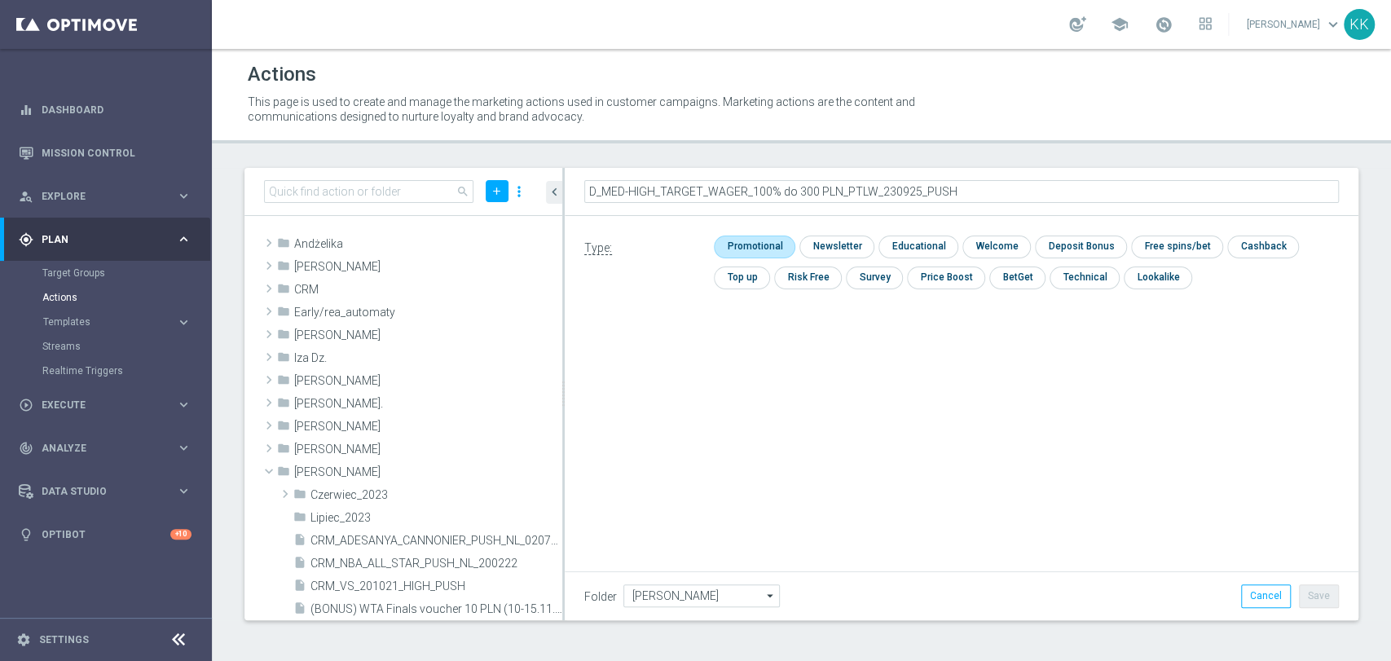
click at [739, 250] on input "checkbox" at bounding box center [752, 246] width 77 height 22
checkbox input "true"
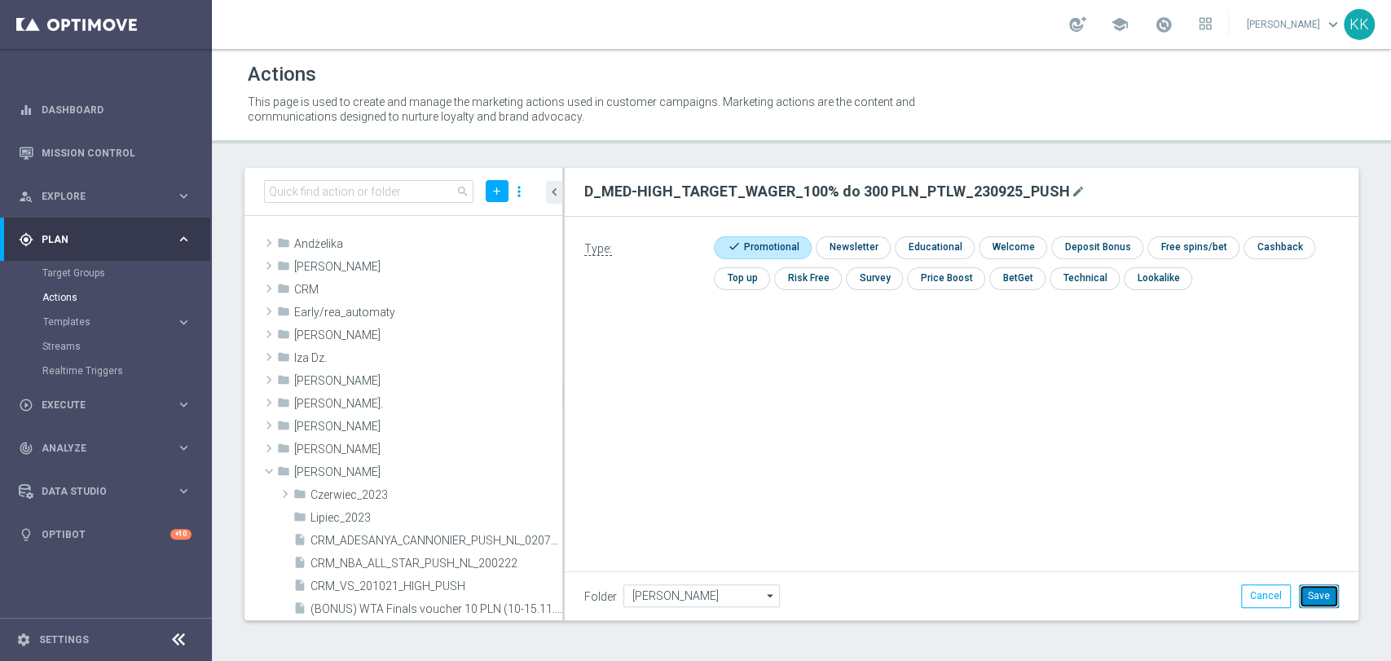
click at [1312, 601] on button "Save" at bounding box center [1319, 595] width 40 height 23
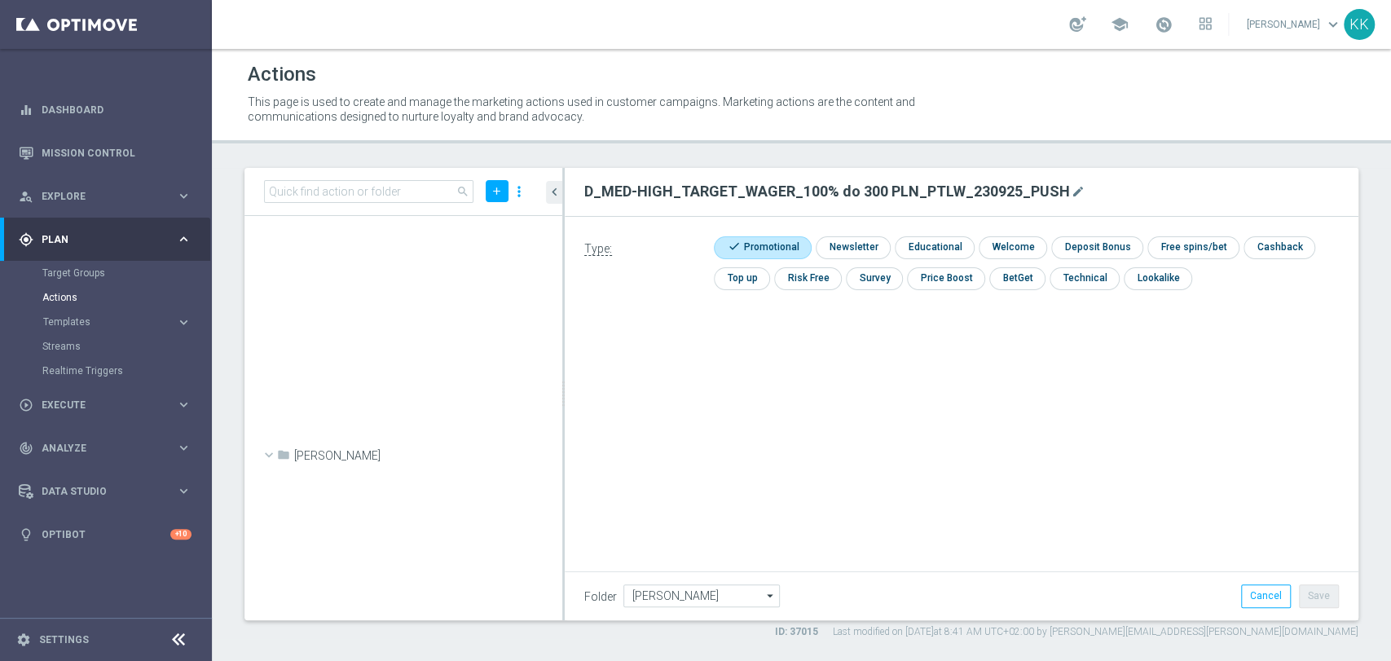
scroll to position [53228, 0]
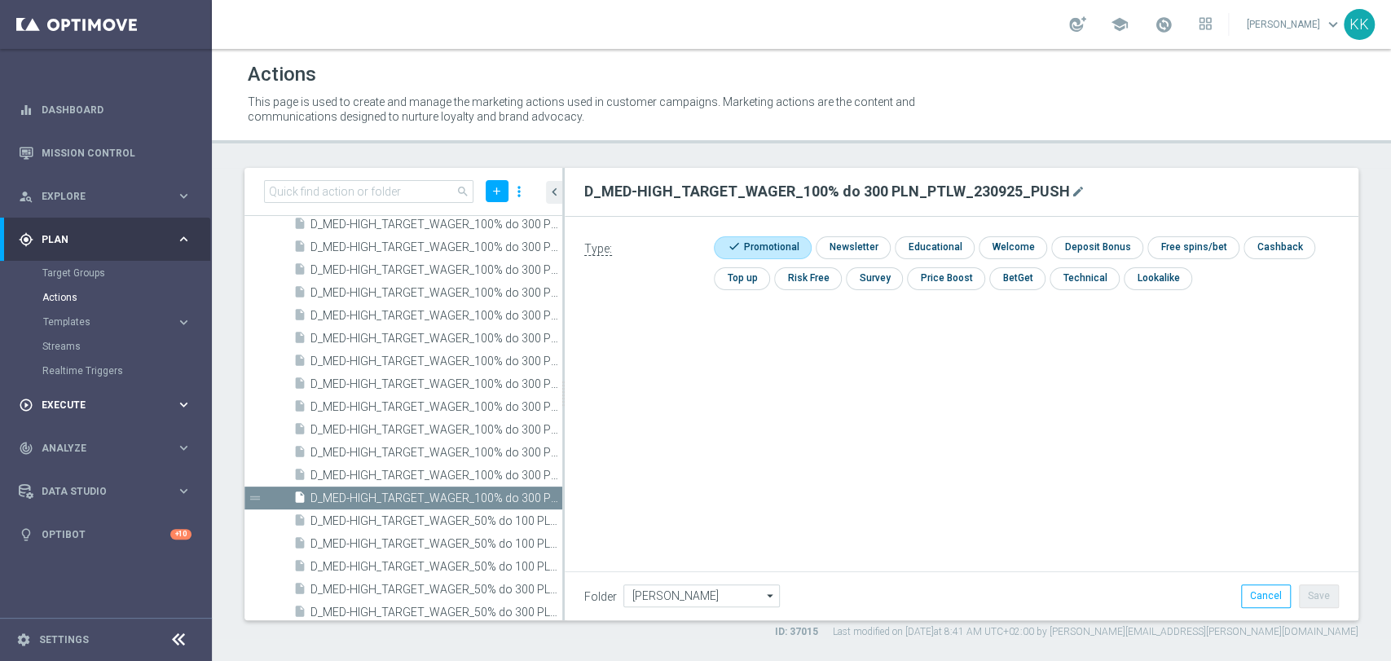
click at [68, 407] on span "Execute" at bounding box center [109, 405] width 134 height 10
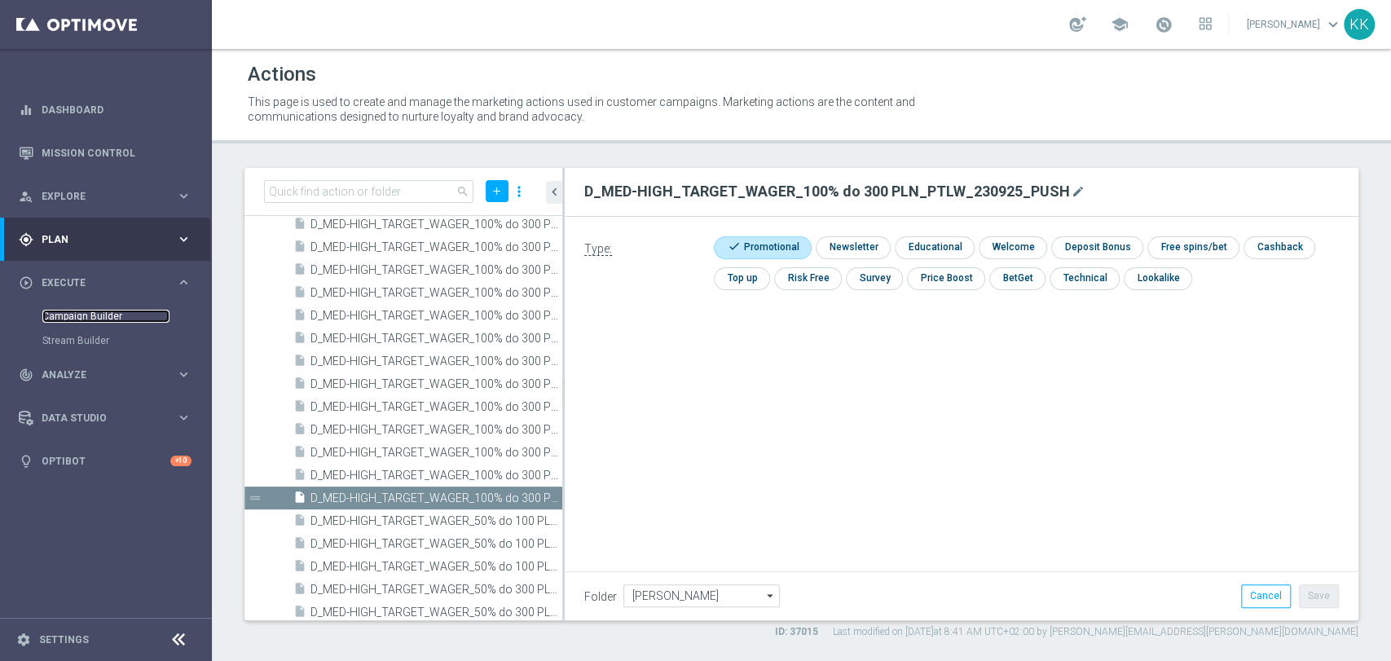
click at [77, 316] on link "Campaign Builder" at bounding box center [105, 316] width 127 height 13
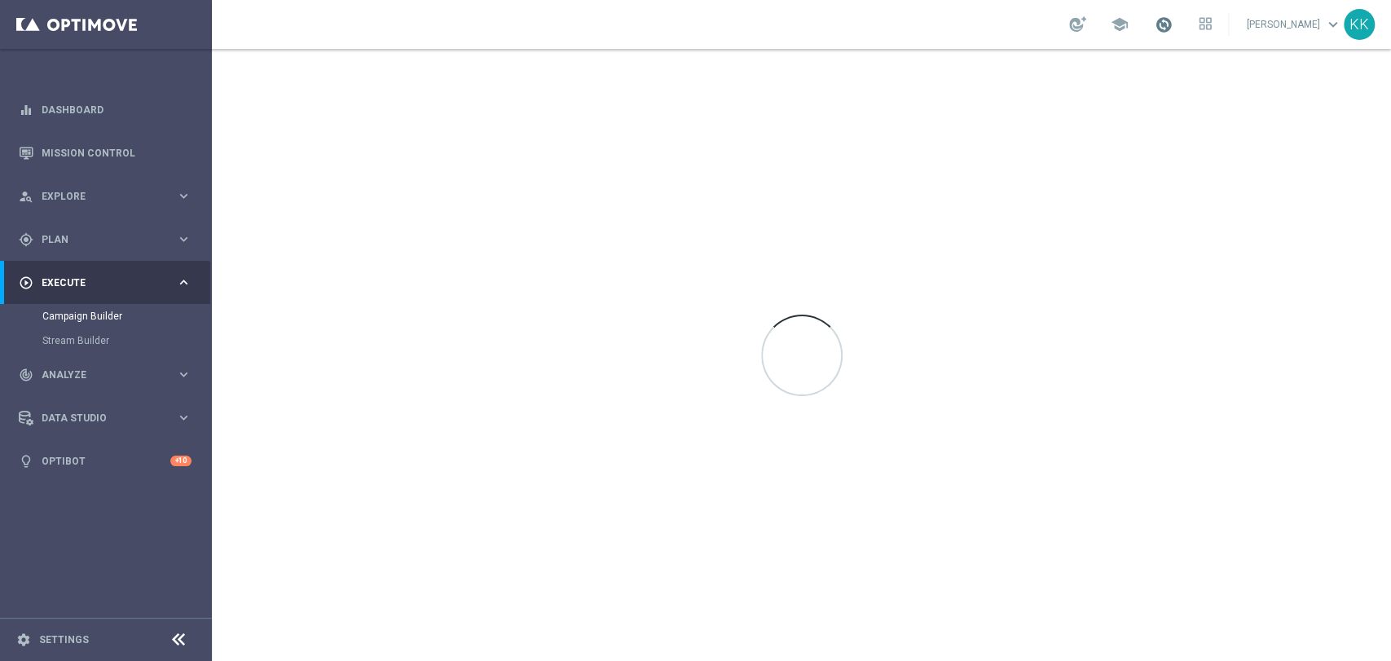
click at [1155, 16] on span at bounding box center [1164, 24] width 18 height 18
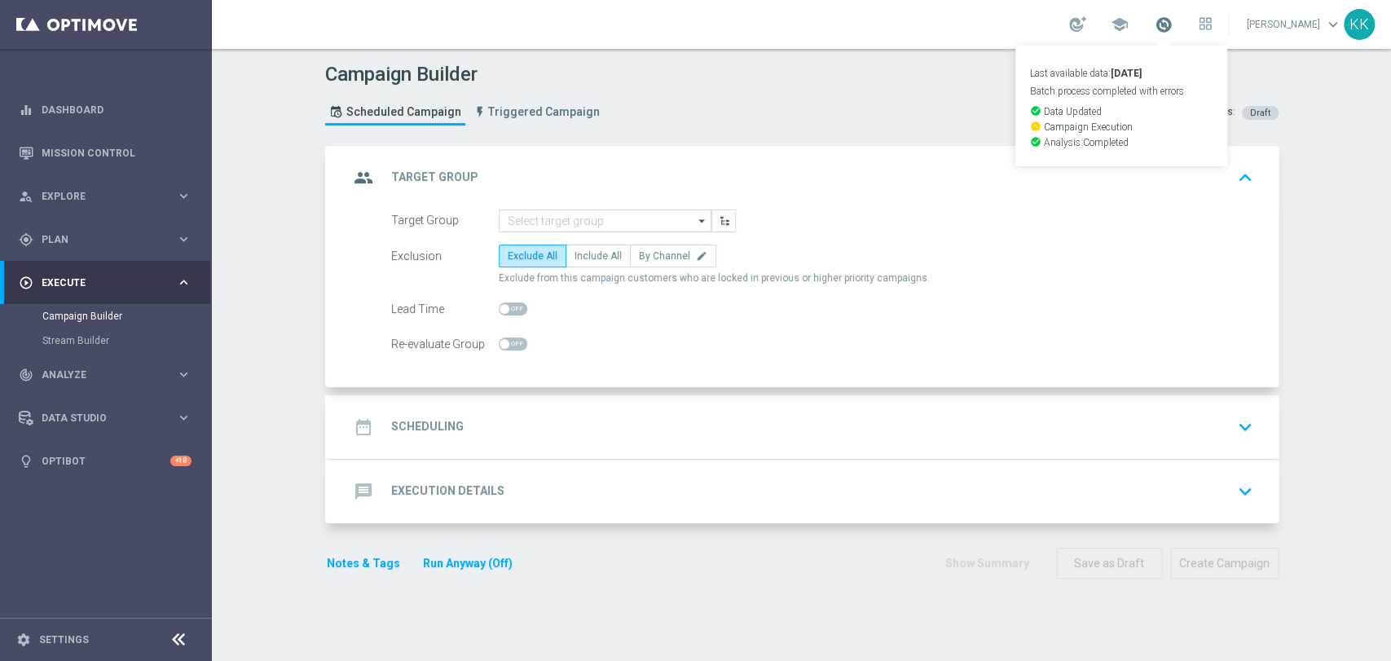
click at [1155, 16] on span at bounding box center [1164, 24] width 18 height 18
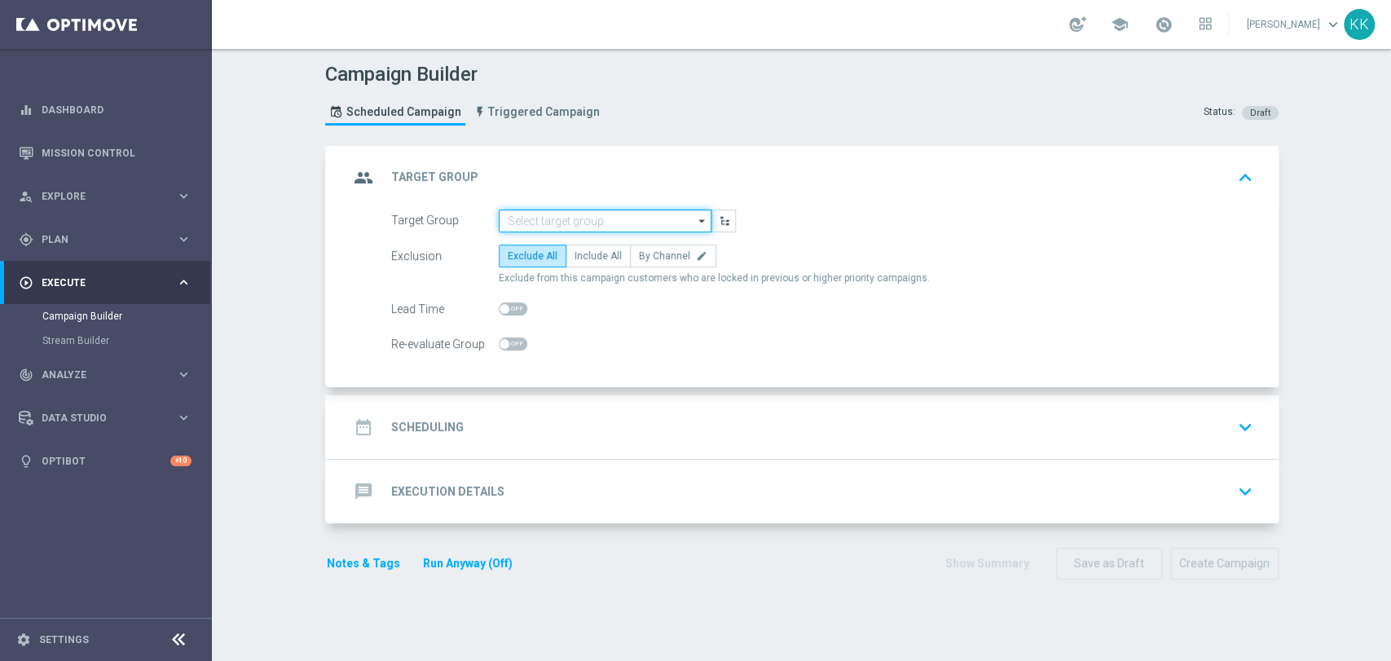
click at [521, 221] on input at bounding box center [605, 220] width 213 height 23
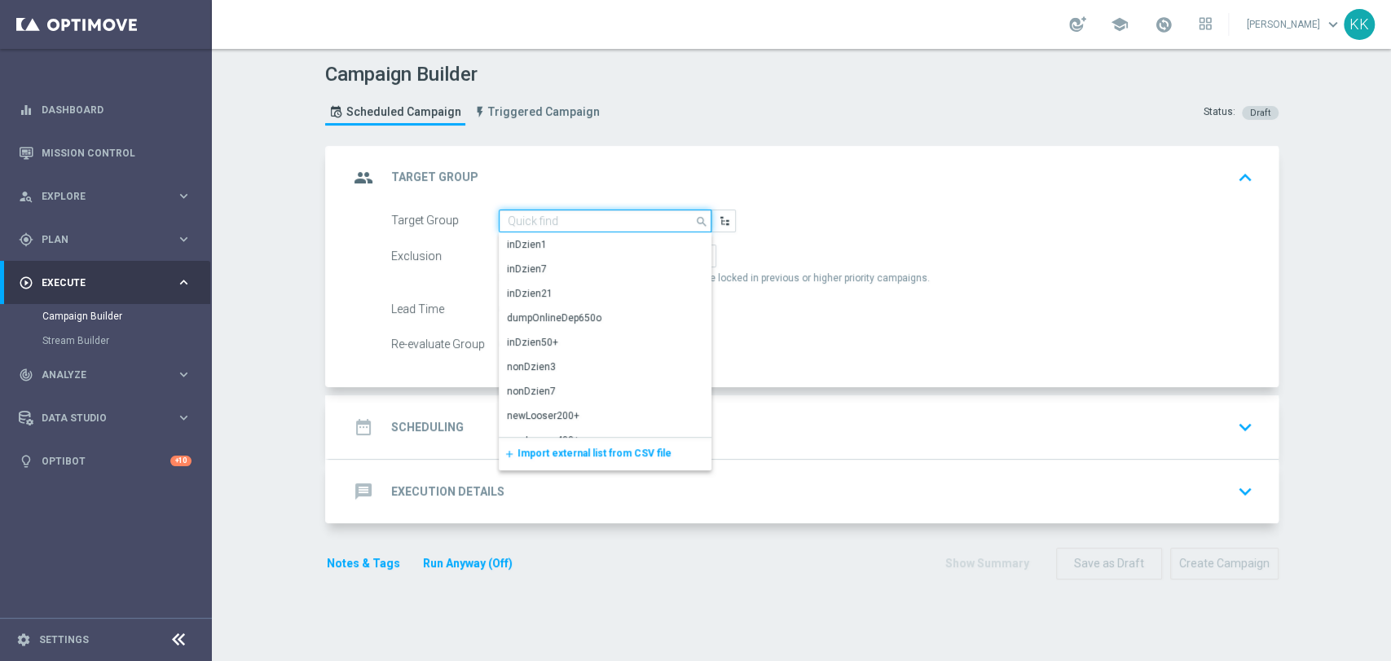
paste input "D_MIN-LOW_TARGET_WAGER_50% do 100 PLN_PTLW_230925_PUSH"
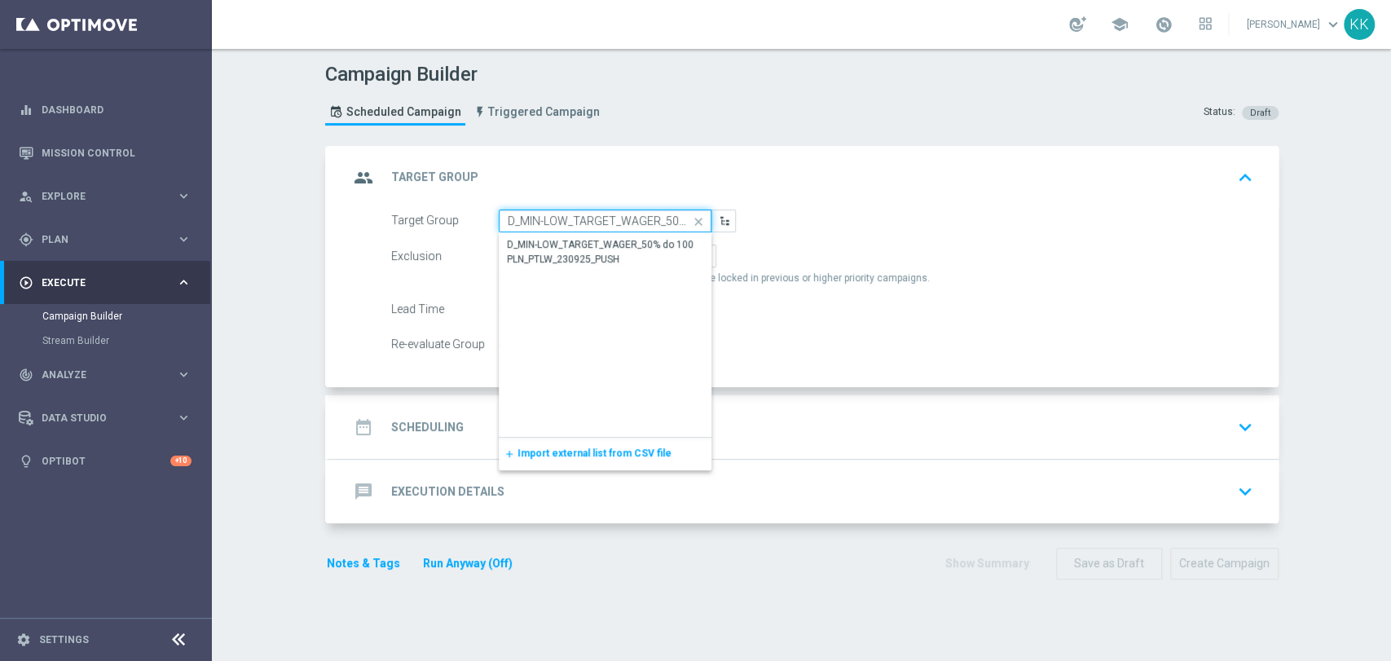
scroll to position [0, 161]
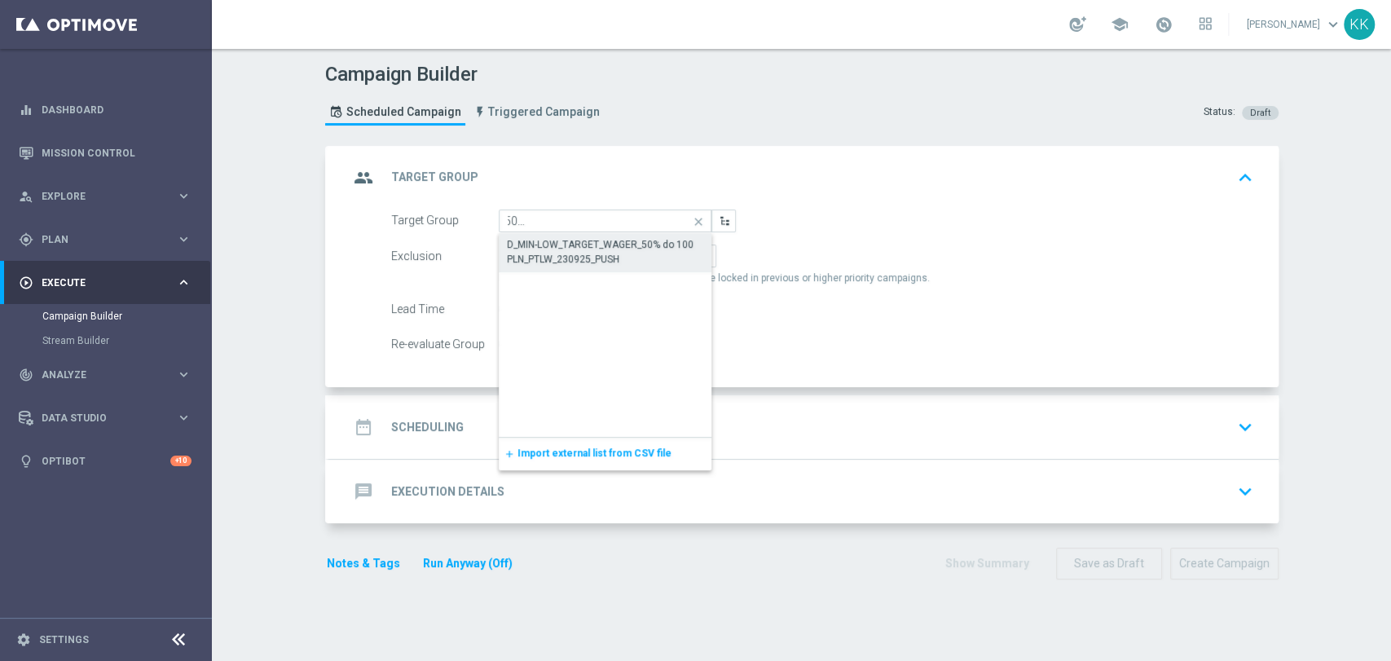
click at [525, 237] on div "D_MIN-LOW_TARGET_WAGER_50% do 100 PLN_PTLW_230925_PUSH" at bounding box center [605, 251] width 197 height 29
type input "D_MIN-LOW_TARGET_WAGER_50% do 100 PLN_PTLW_230925_PUSH"
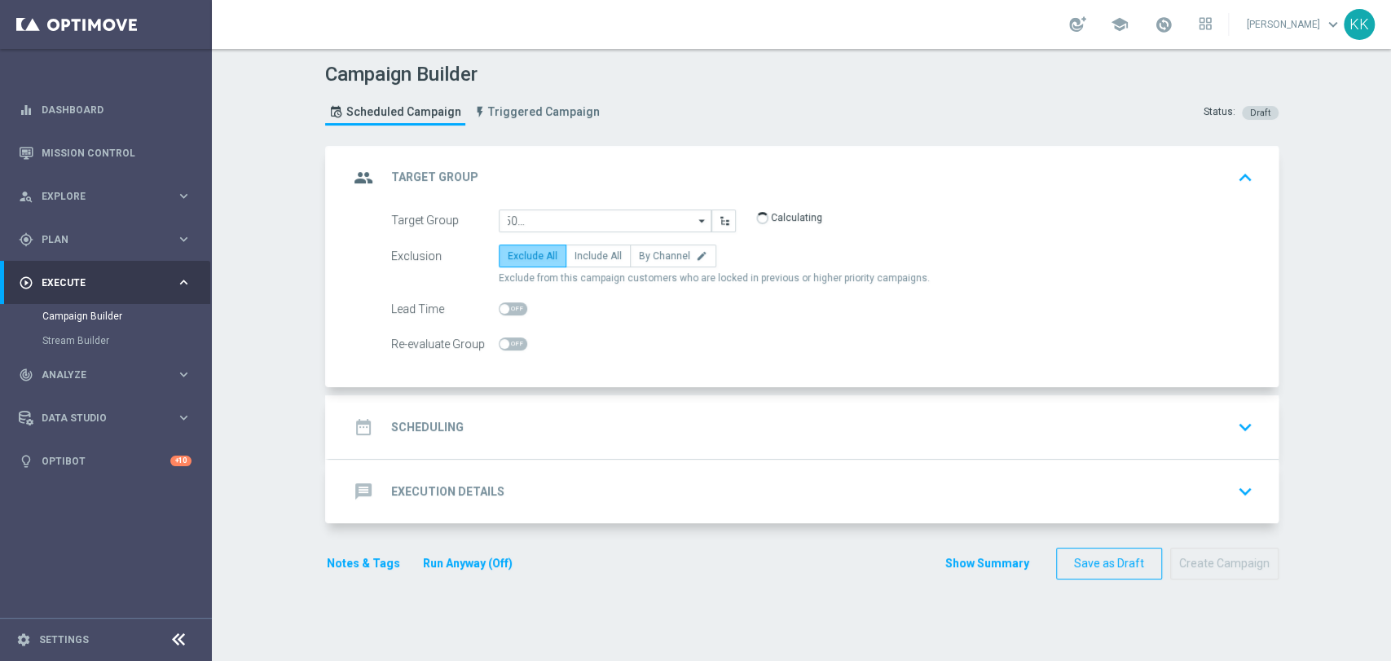
scroll to position [0, 0]
click at [581, 257] on span "Include All" at bounding box center [597, 255] width 47 height 11
click at [581, 257] on input "Include All" at bounding box center [579, 258] width 11 height 11
radio input "true"
click at [507, 346] on span at bounding box center [513, 343] width 29 height 13
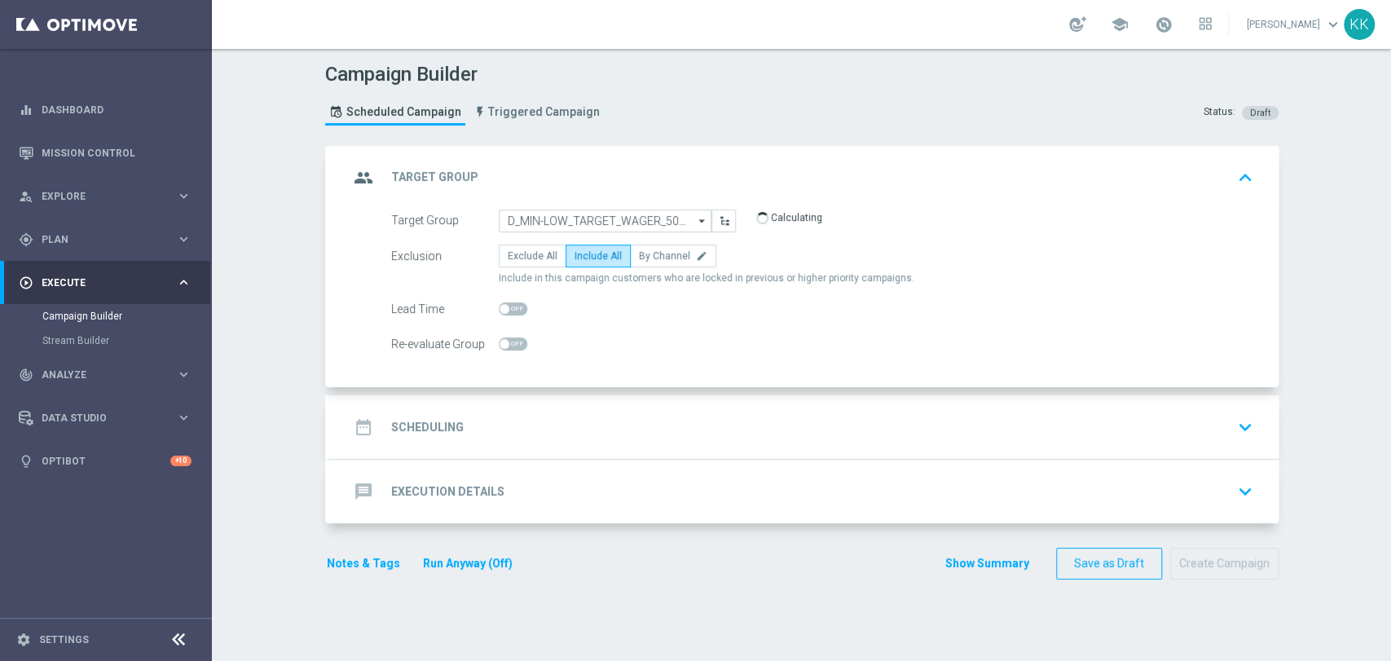
click at [507, 346] on input "checkbox" at bounding box center [513, 343] width 29 height 13
checkbox input "true"
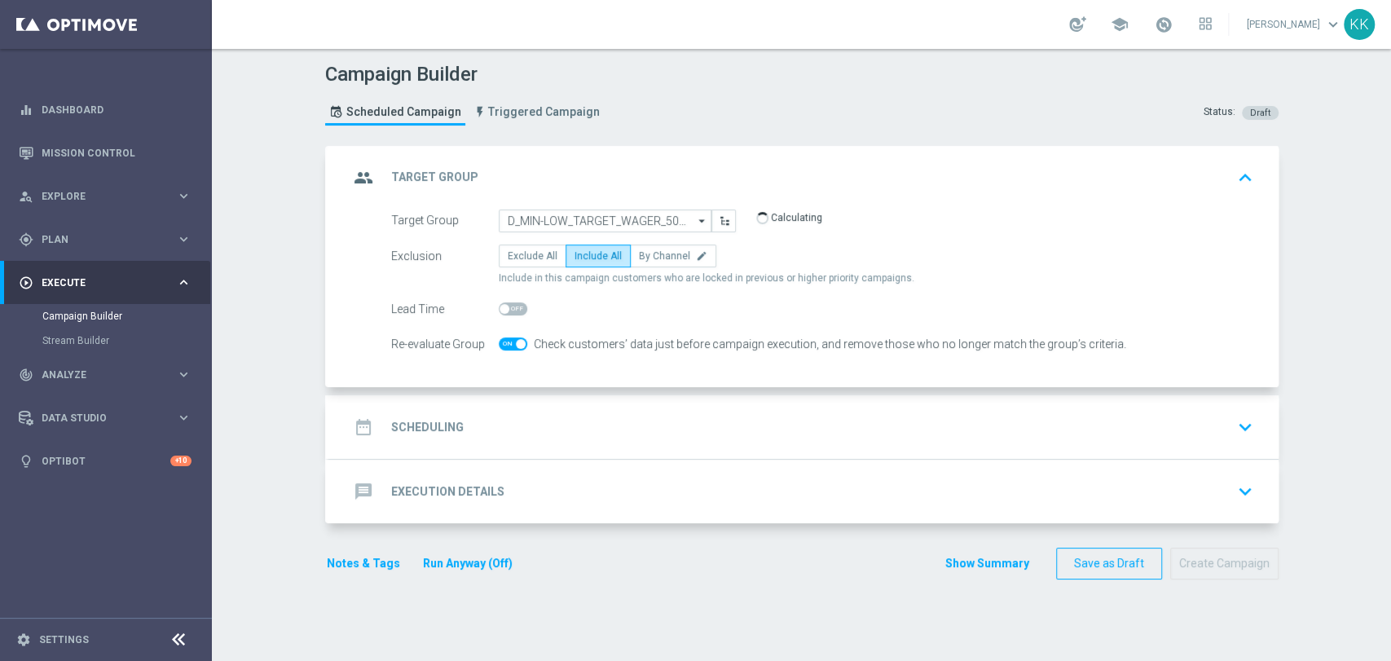
click at [586, 460] on div "message Execution Details keyboard_arrow_down" at bounding box center [803, 492] width 949 height 64
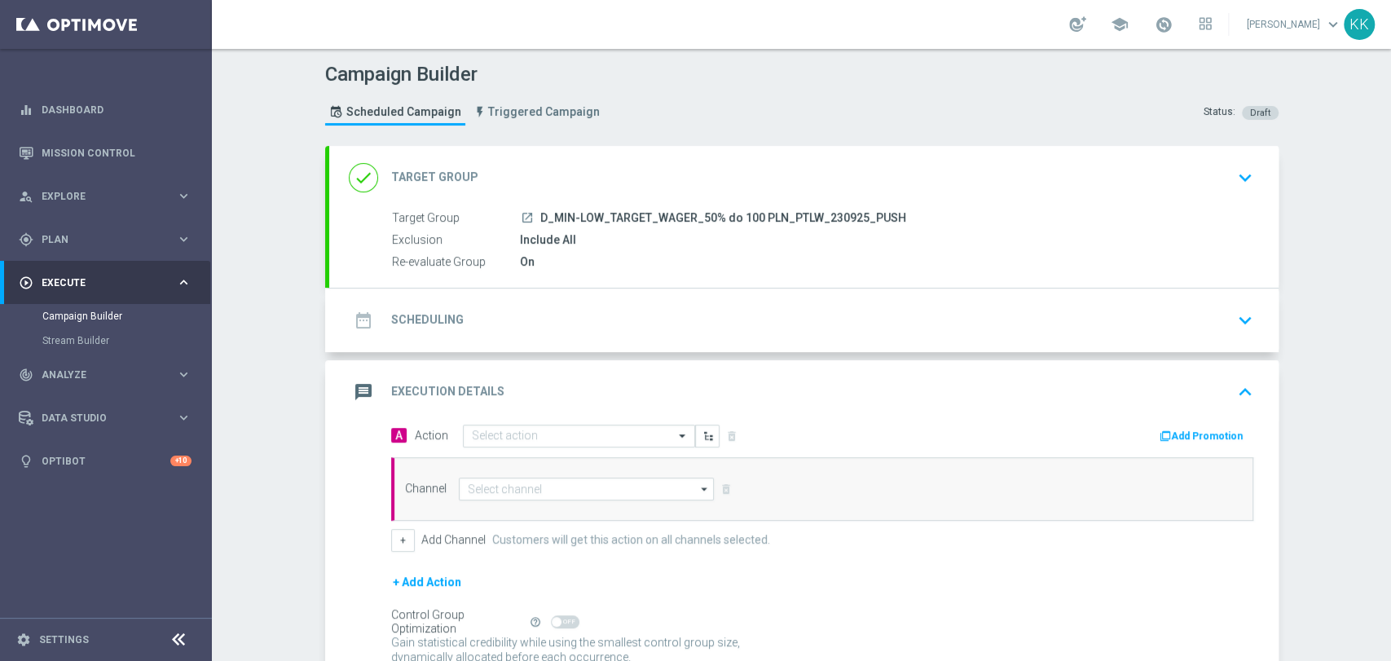
click at [609, 341] on div "date_range Scheduling keyboard_arrow_down" at bounding box center [803, 320] width 949 height 64
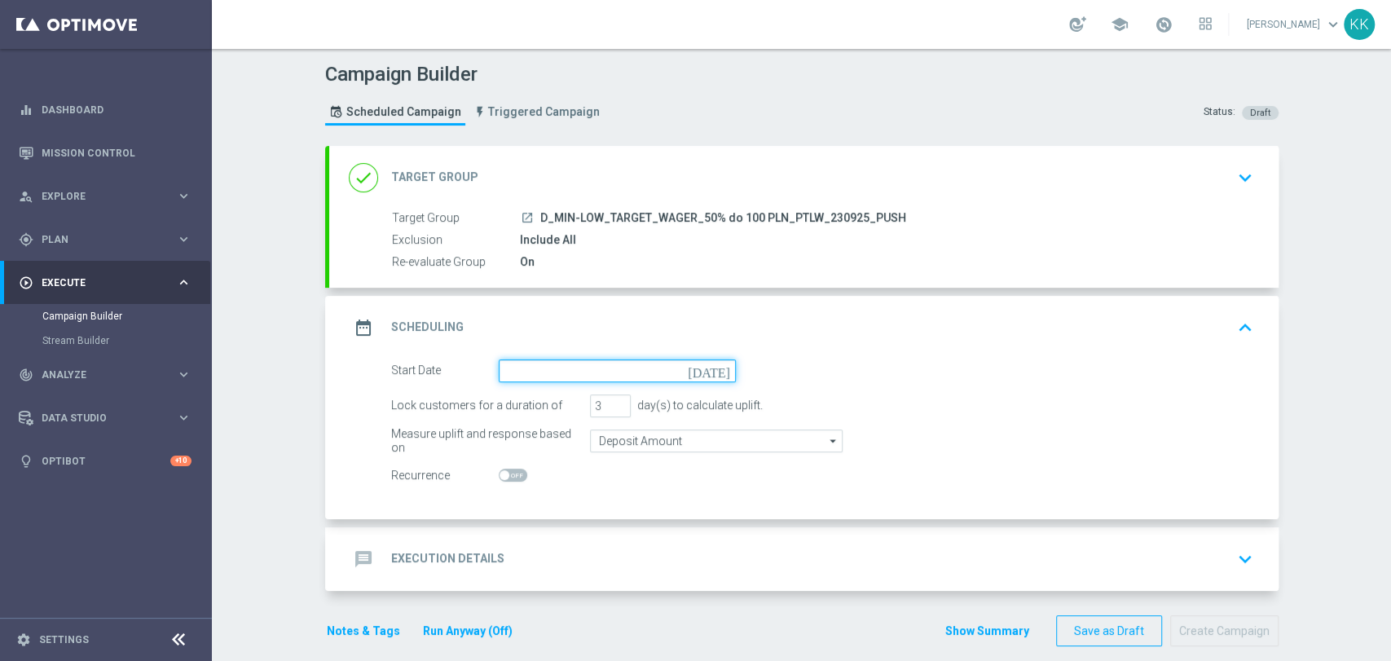
click at [574, 362] on input at bounding box center [617, 370] width 237 height 23
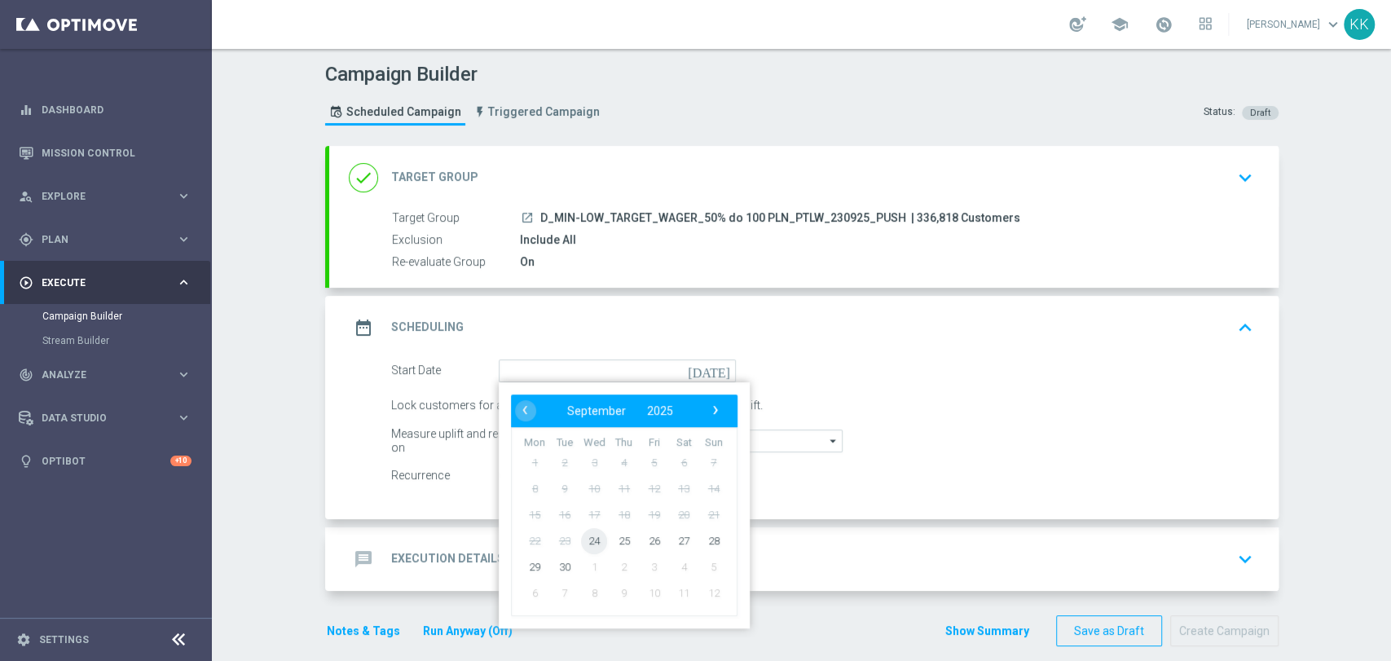
click at [591, 543] on span "24" at bounding box center [594, 540] width 26 height 26
type input "[DATE]"
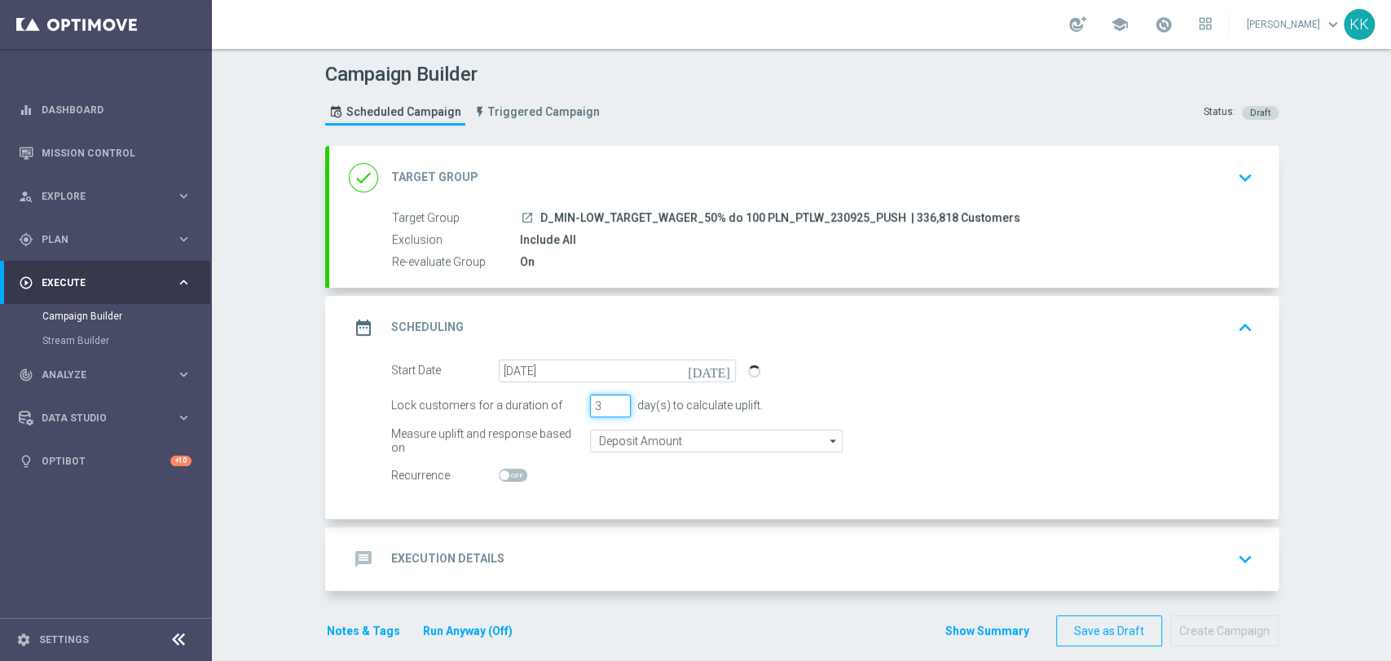
drag, startPoint x: 593, startPoint y: 403, endPoint x: 579, endPoint y: 405, distance: 14.8
click at [579, 405] on div "Lock customers for a duration of 3 day(s) to calculate uplift." at bounding box center [822, 405] width 887 height 23
type input "1"
click at [626, 439] on input "Deposit Amount" at bounding box center [716, 440] width 253 height 23
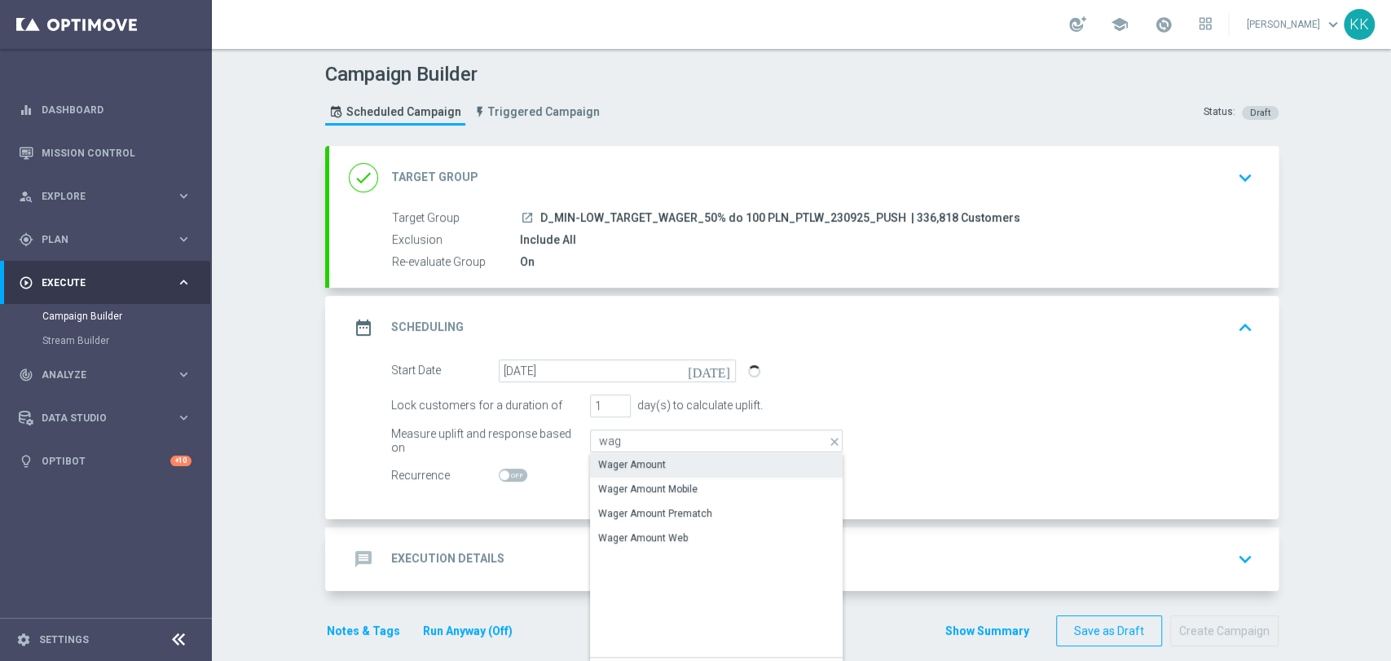
click at [628, 457] on div "Wager Amount" at bounding box center [632, 464] width 68 height 15
type input "Wager Amount"
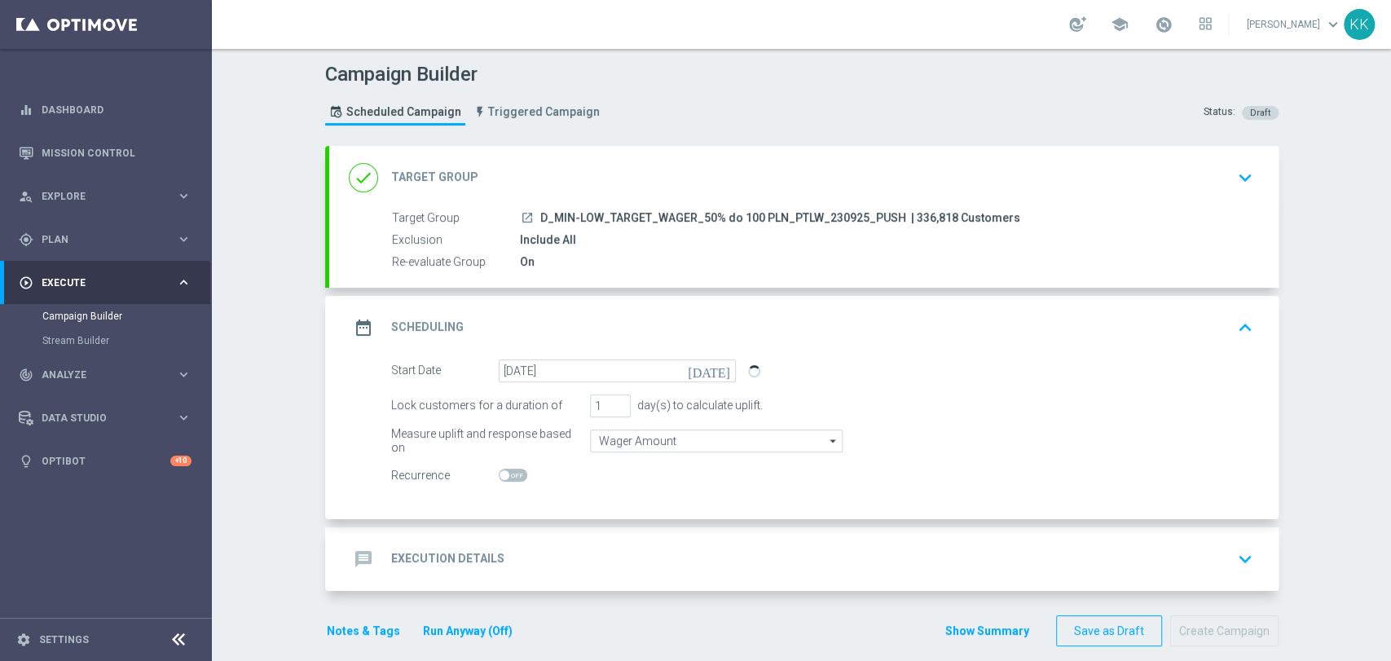
click at [609, 587] on div "message Execution Details keyboard_arrow_down" at bounding box center [803, 559] width 949 height 64
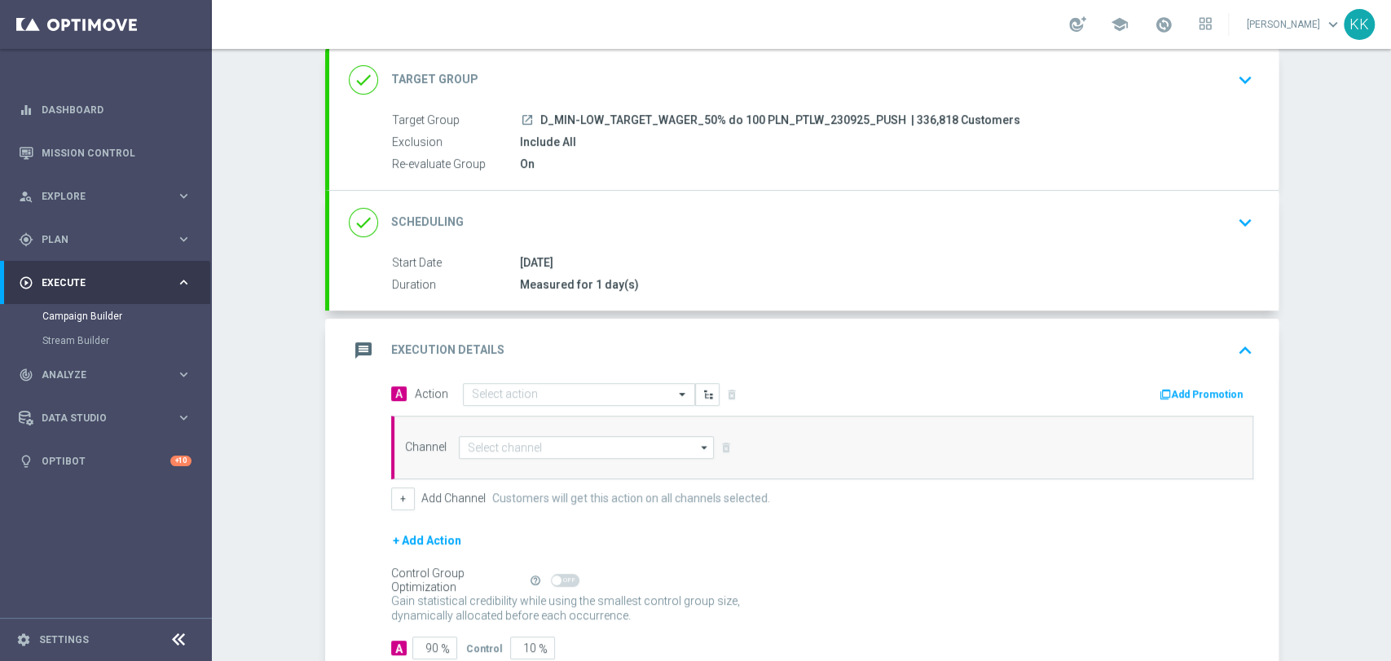
scroll to position [181, 0]
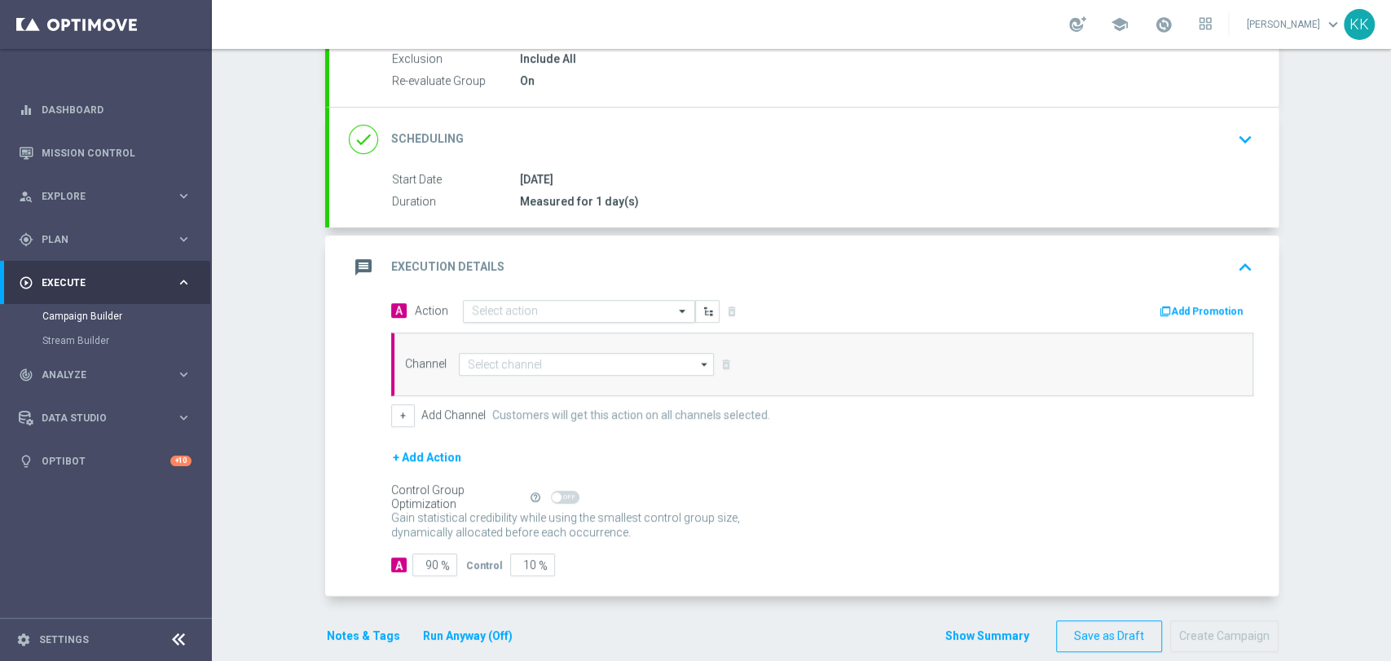
click at [521, 305] on input "text" at bounding box center [563, 312] width 182 height 14
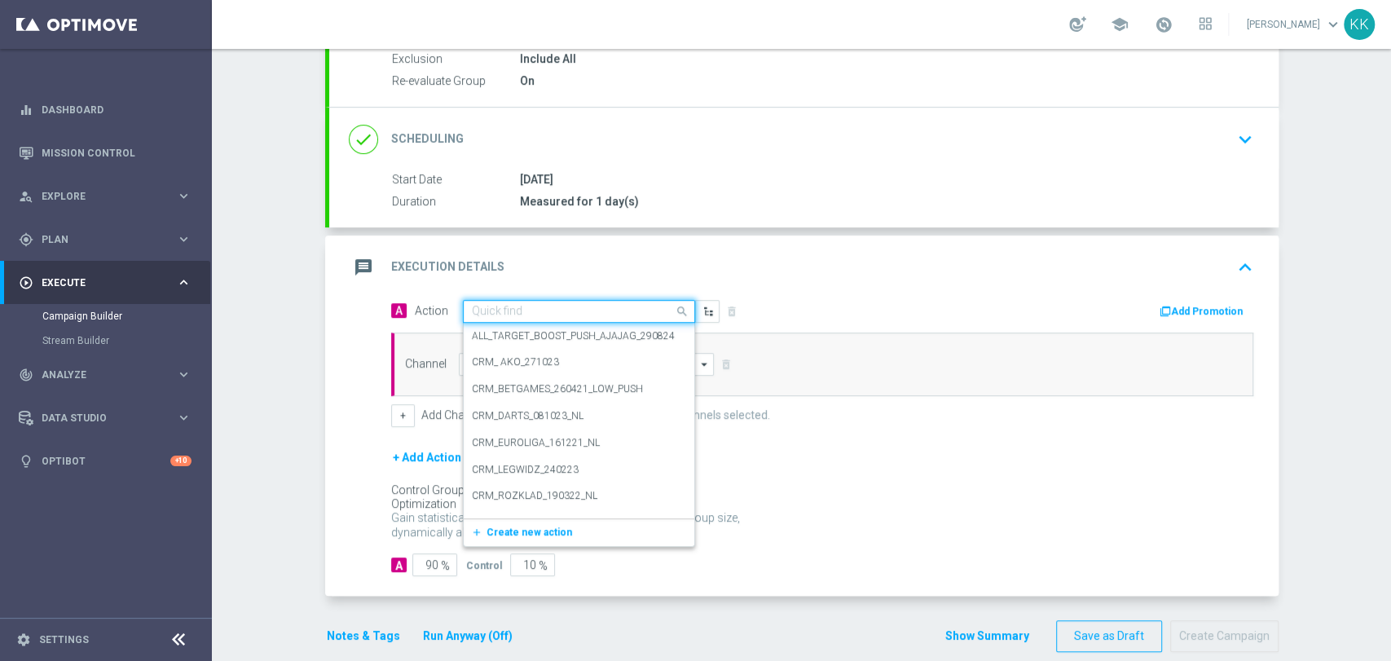
paste input "D_MIN-LOW_TARGET_WAGER_50% do 100 PLN_PTLW_230925_PUSH"
type input "D_MIN-LOW_TARGET_WAGER_50% do 100 PLN_PTLW_230925_PUSH"
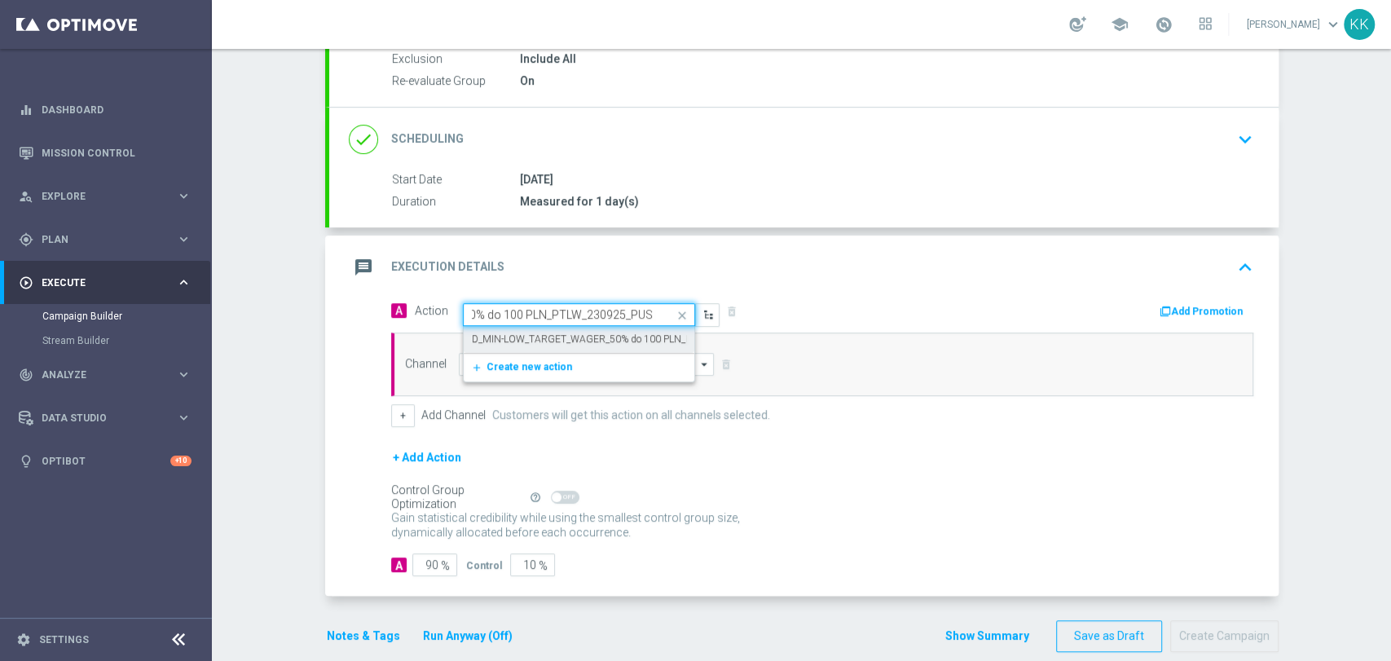
click at [526, 326] on div "D_MIN-LOW_TARGET_WAGER_50% do 100 PLN_PTLW_230925_PUSH edit" at bounding box center [579, 339] width 214 height 27
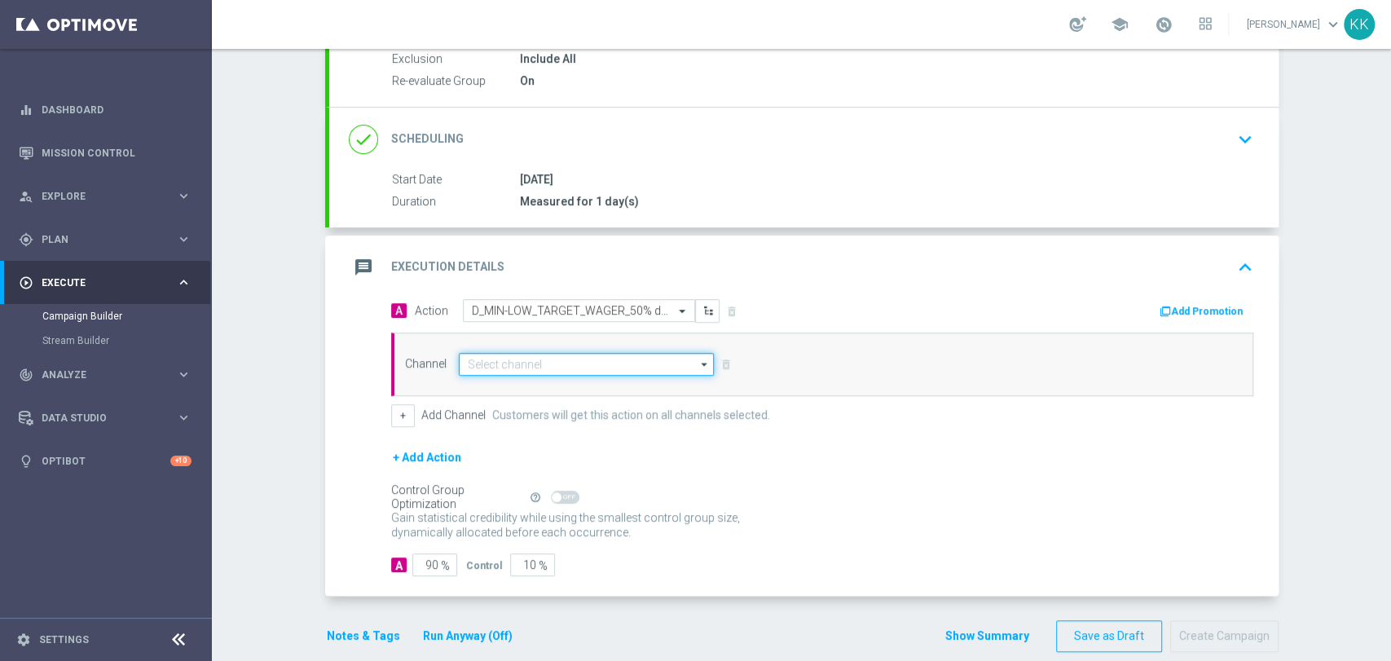
click at [521, 360] on input at bounding box center [587, 364] width 256 height 23
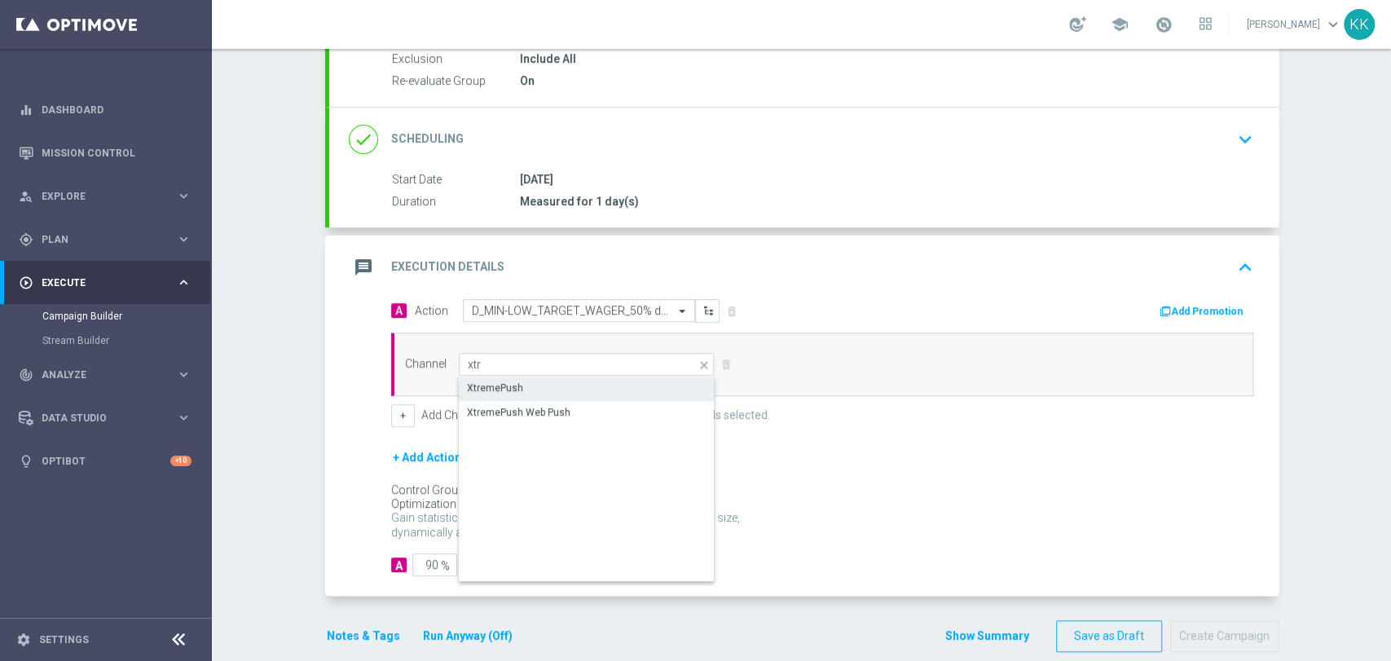
click at [525, 380] on div "XtremePush" at bounding box center [587, 387] width 257 height 23
type input "XtremePush"
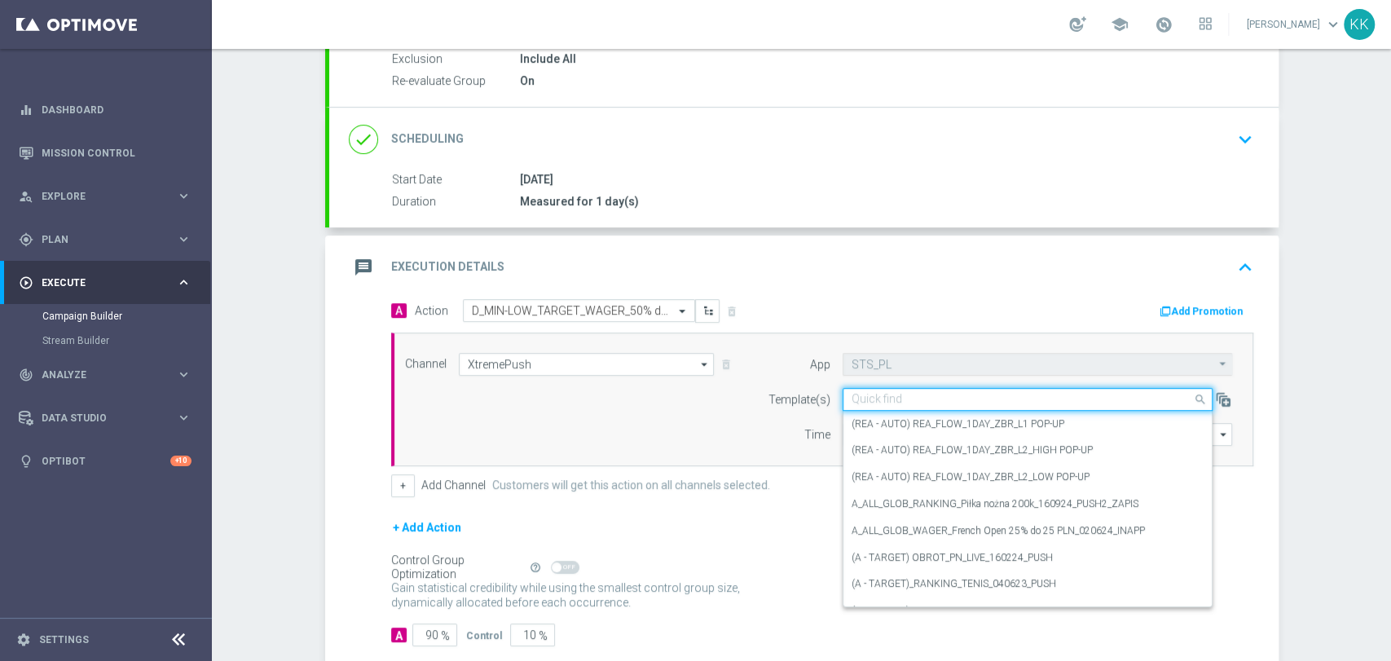
click at [921, 394] on input "text" at bounding box center [1010, 400] width 319 height 14
paste input "D_MIN-LOW_TARGET_WAGER_50% do 100 PLN_PTLW_230925_PUSH"
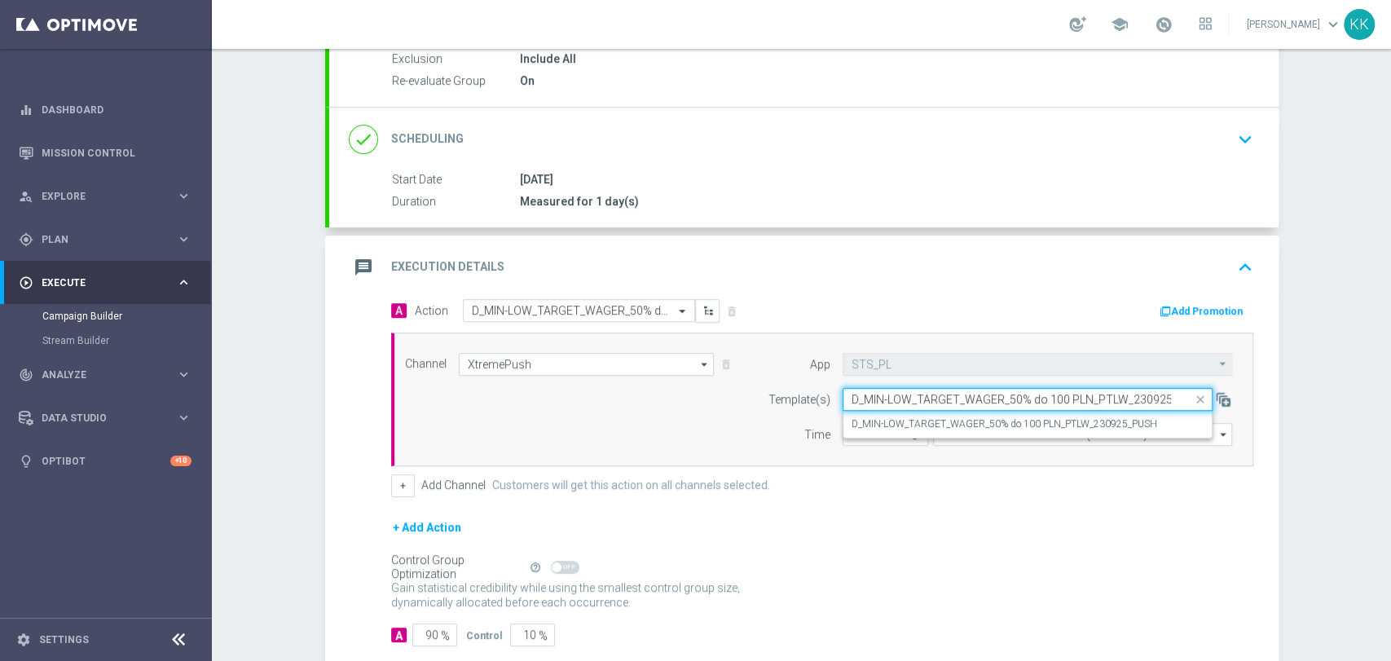
scroll to position [0, 28]
click at [919, 422] on label "D_MIN-LOW_TARGET_WAGER_50% do 100 PLN_PTLW_230925_PUSH" at bounding box center [1004, 424] width 306 height 14
type input "D_MIN-LOW_TARGET_WAGER_50% do 100 PLN_PTLW_230925_PUSH"
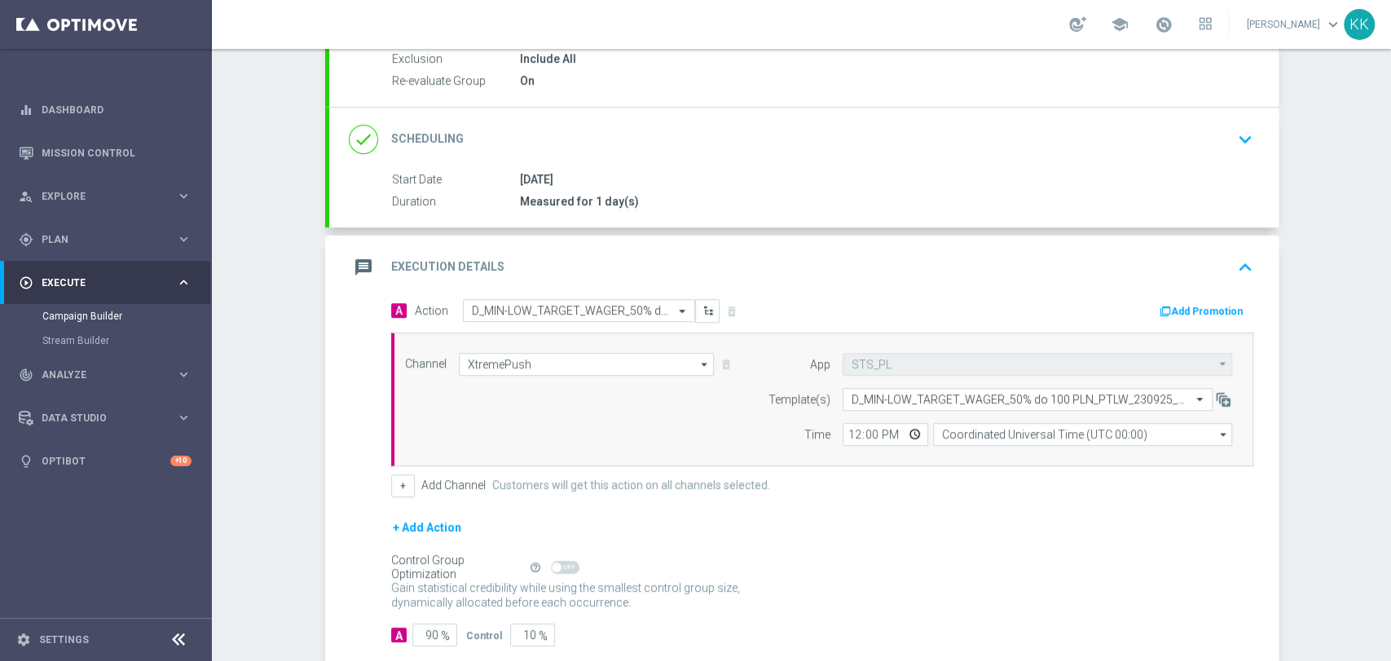
scroll to position [0, 0]
click at [851, 433] on input "12:00" at bounding box center [886, 434] width 86 height 23
type input "16:31"
click at [994, 429] on input "Coordinated Universal Time (UTC 00:00)" at bounding box center [1082, 434] width 299 height 23
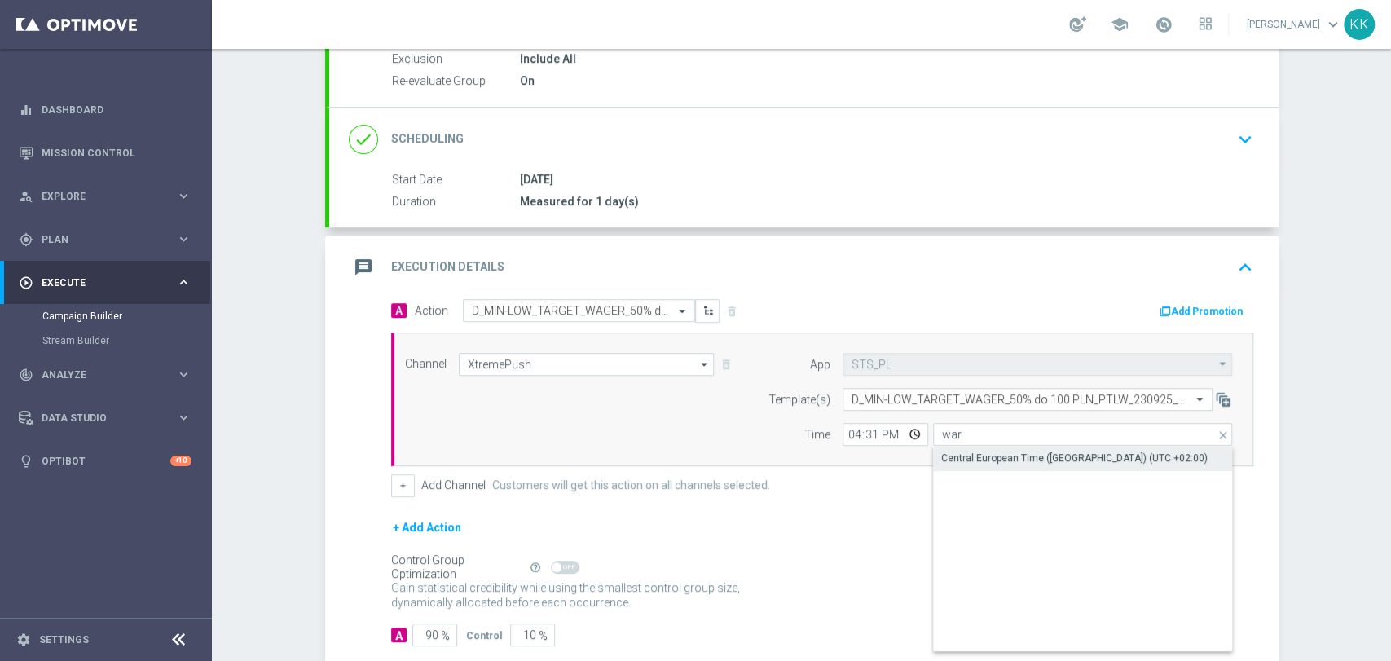
click at [1006, 456] on div "Central European Time ([GEOGRAPHIC_DATA]) (UTC +02:00)" at bounding box center [1074, 458] width 266 height 15
type input "Central European Time ([GEOGRAPHIC_DATA]) (UTC +02:00)"
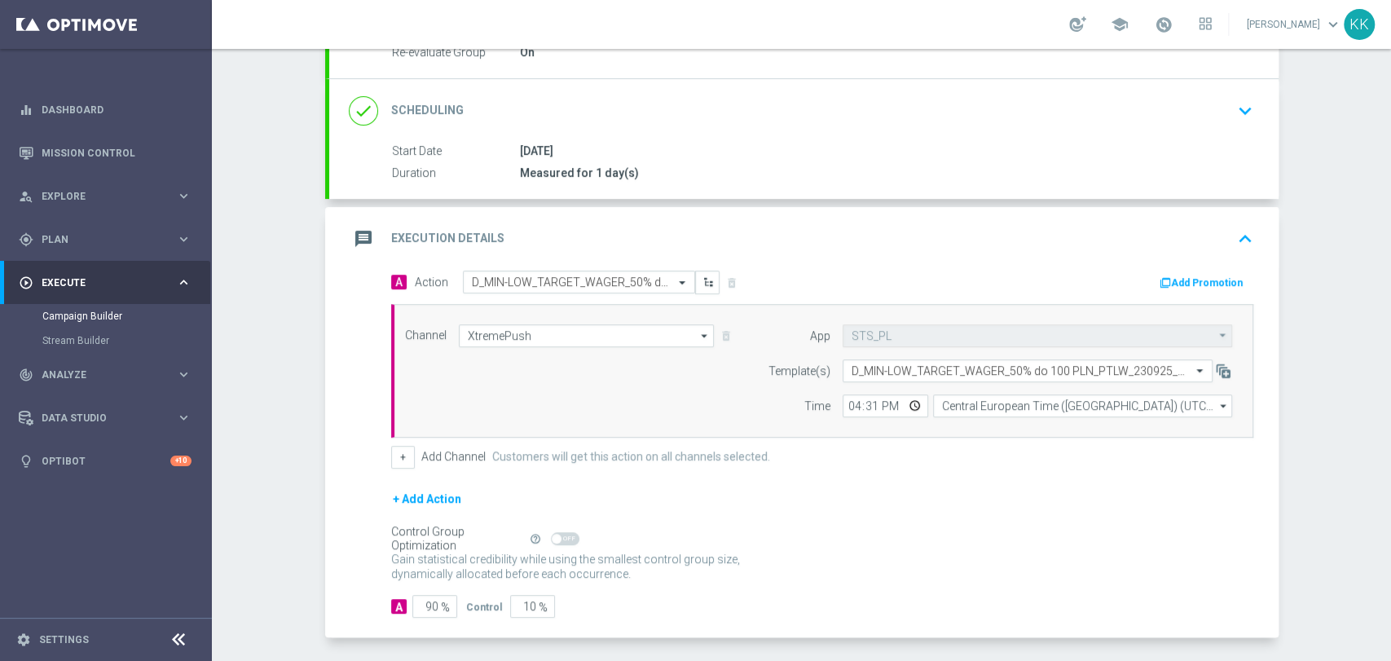
scroll to position [272, 0]
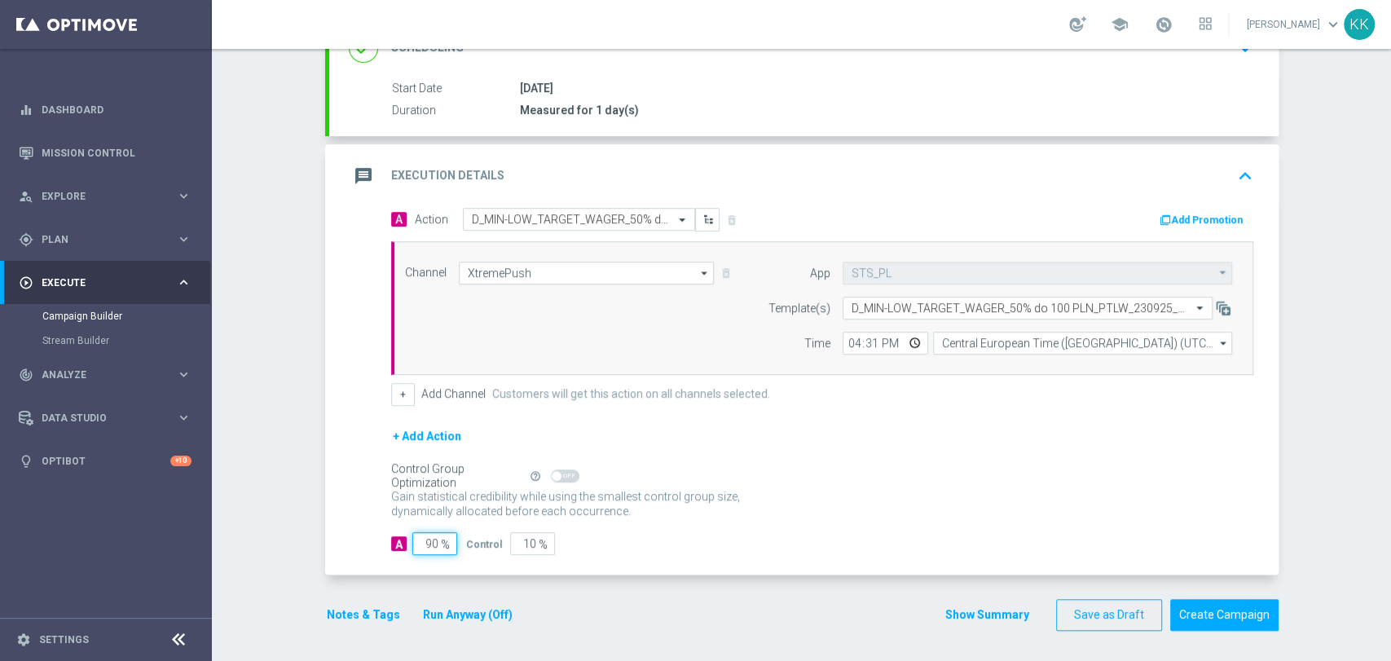
click at [429, 543] on input "90" at bounding box center [434, 543] width 45 height 23
type input "9"
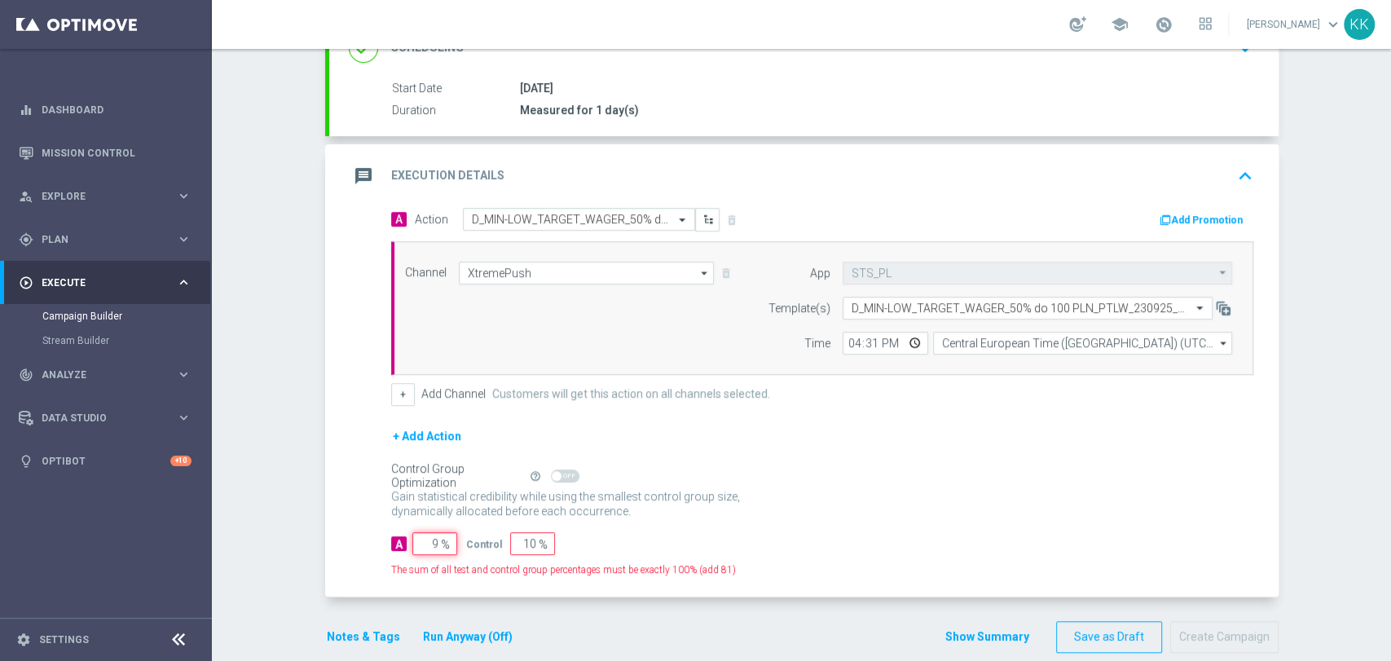
type input "91"
type input "98"
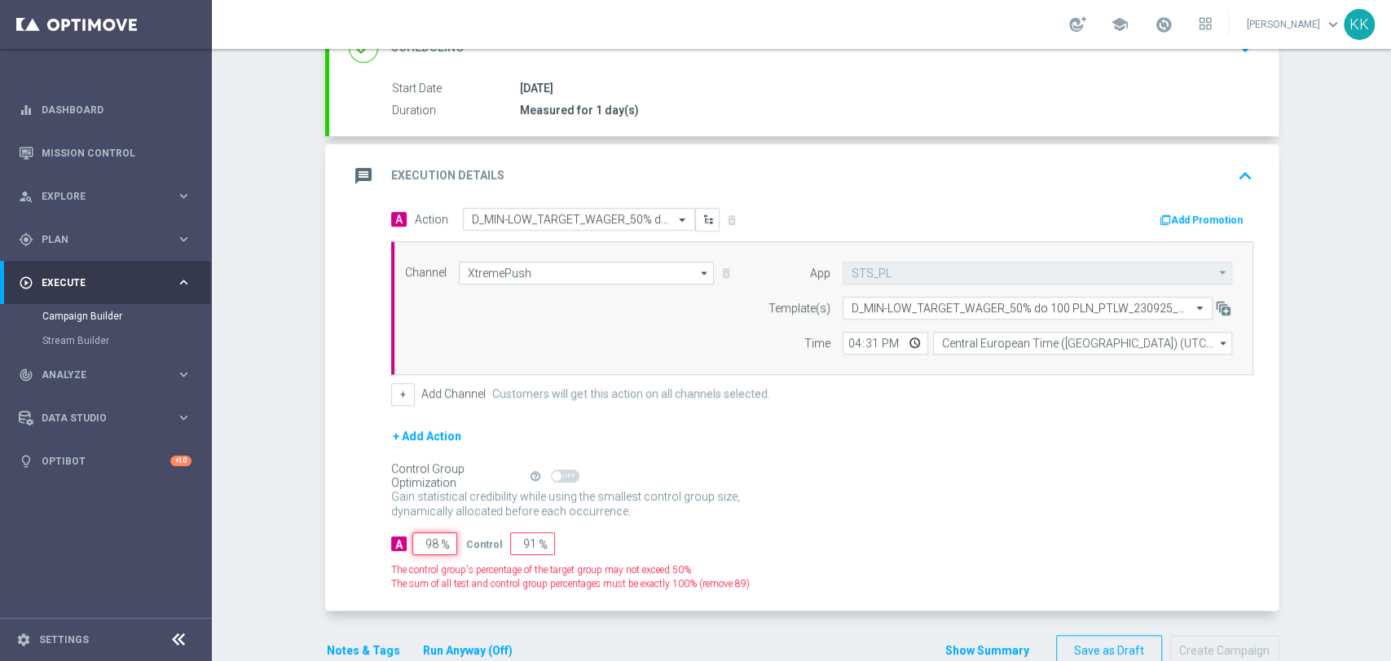
type input "2"
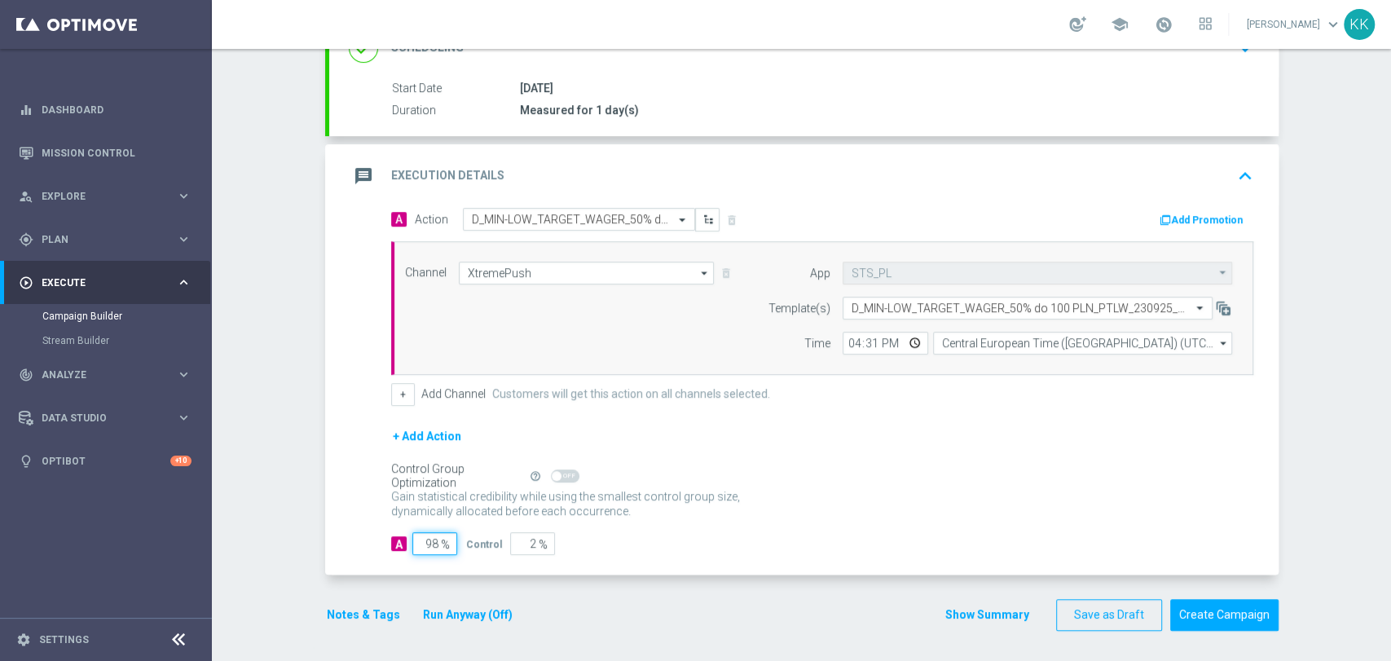
type input "98"
click at [402, 614] on run-anyway-button "Run Anyway (Off)" at bounding box center [468, 615] width 132 height 20
click at [362, 614] on button "Notes & Tags" at bounding box center [363, 615] width 77 height 20
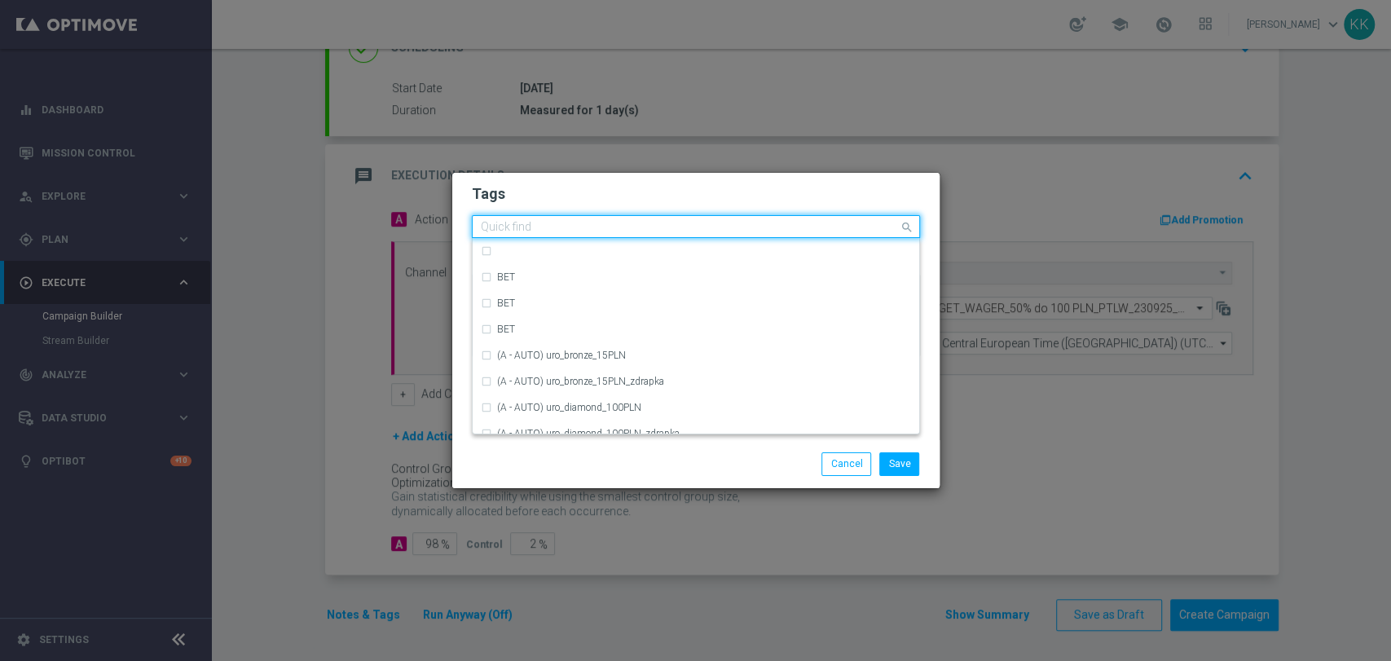
click at [585, 230] on input "text" at bounding box center [690, 228] width 418 height 14
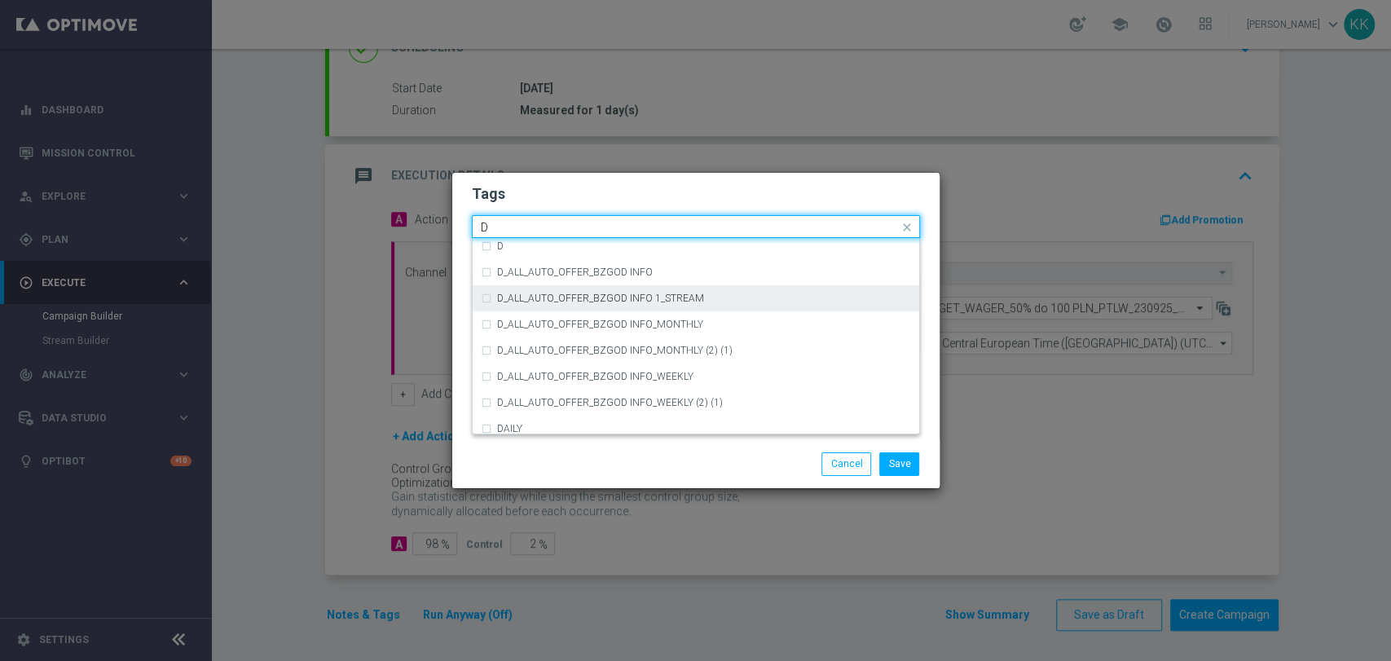
scroll to position [1811, 0]
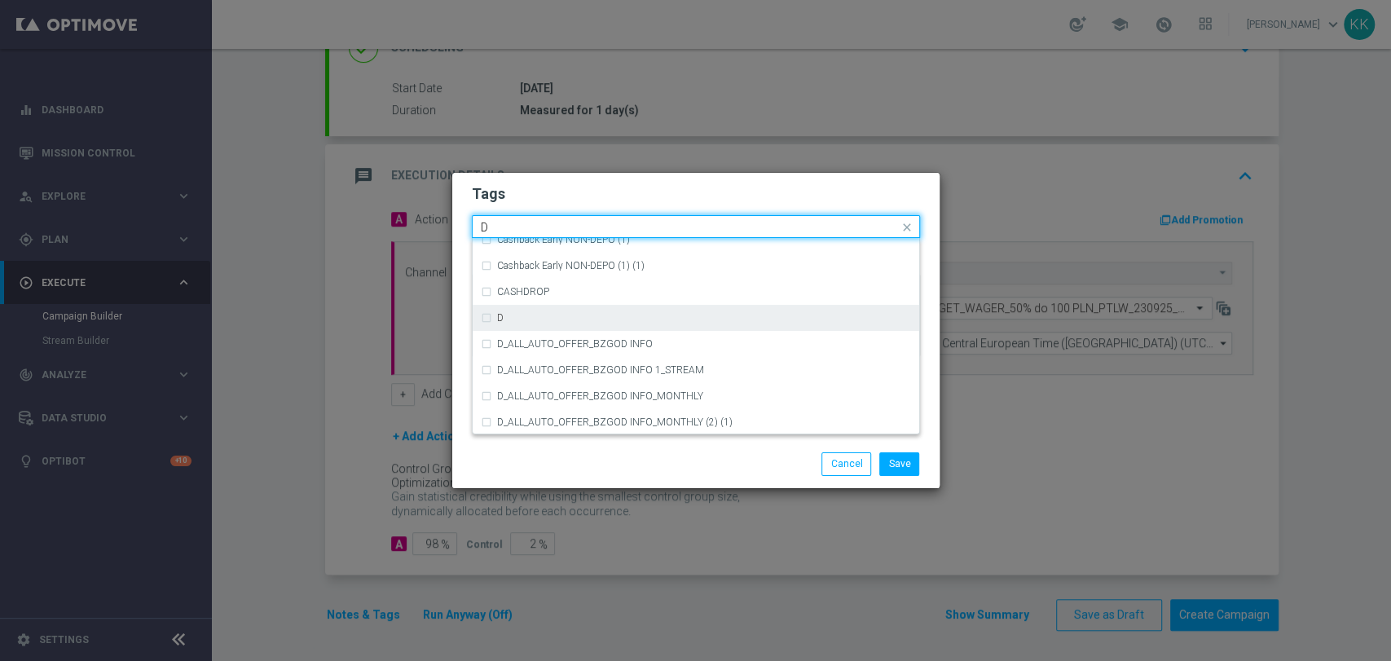
click at [583, 314] on div "D" at bounding box center [704, 318] width 414 height 10
type input "D"
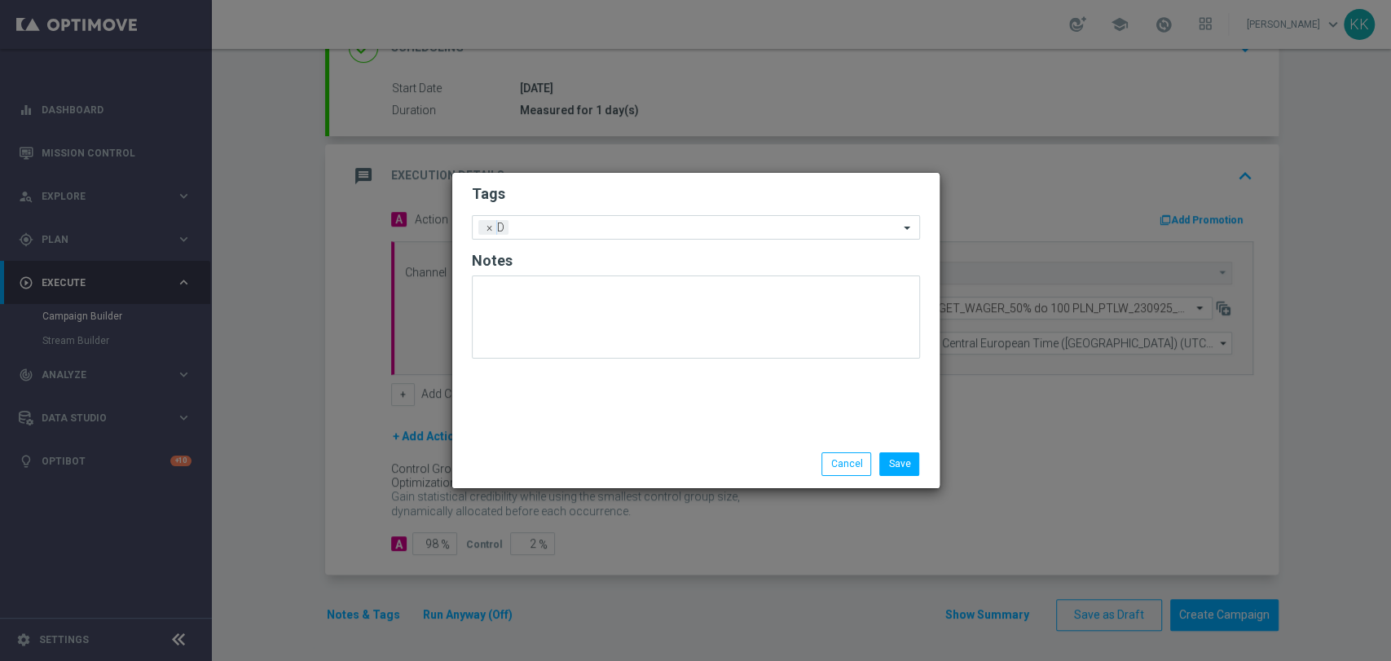
click at [594, 204] on h2 "Tags" at bounding box center [696, 194] width 448 height 20
click at [601, 238] on ng-select "Add a new tag × D" at bounding box center [696, 227] width 448 height 24
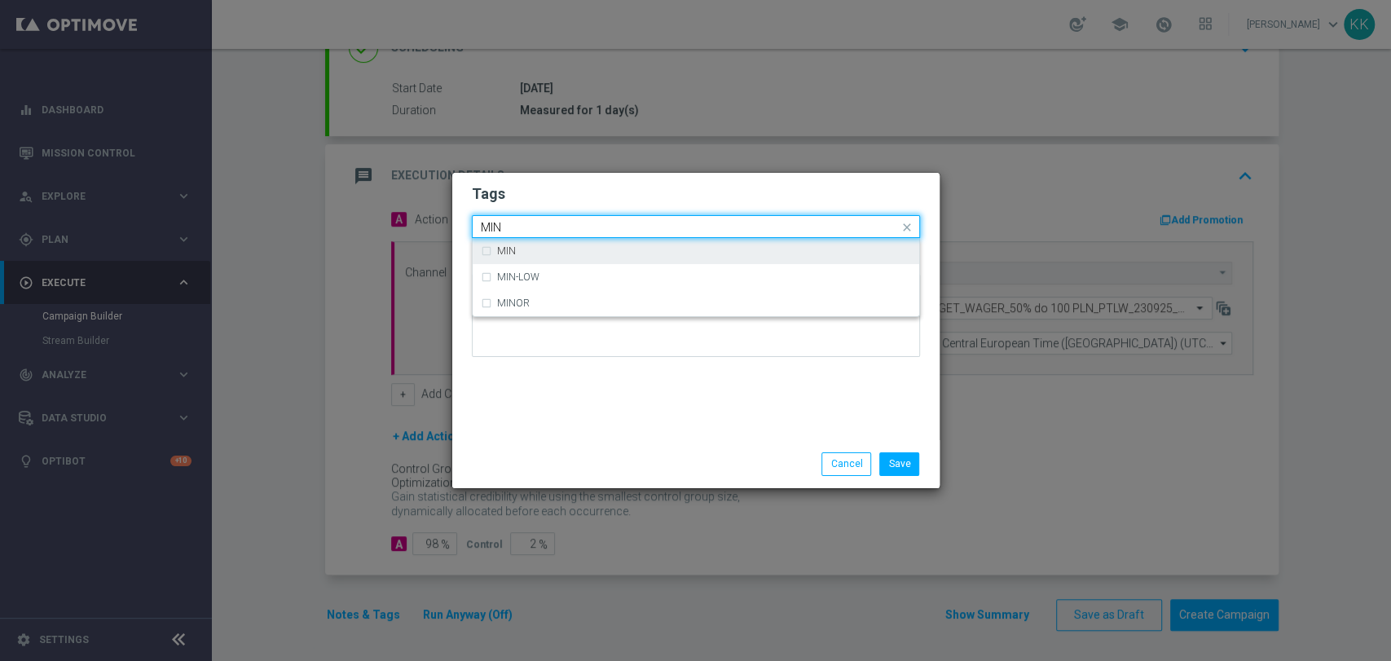
click at [593, 257] on div "MIN" at bounding box center [696, 251] width 430 height 26
type input "MIN"
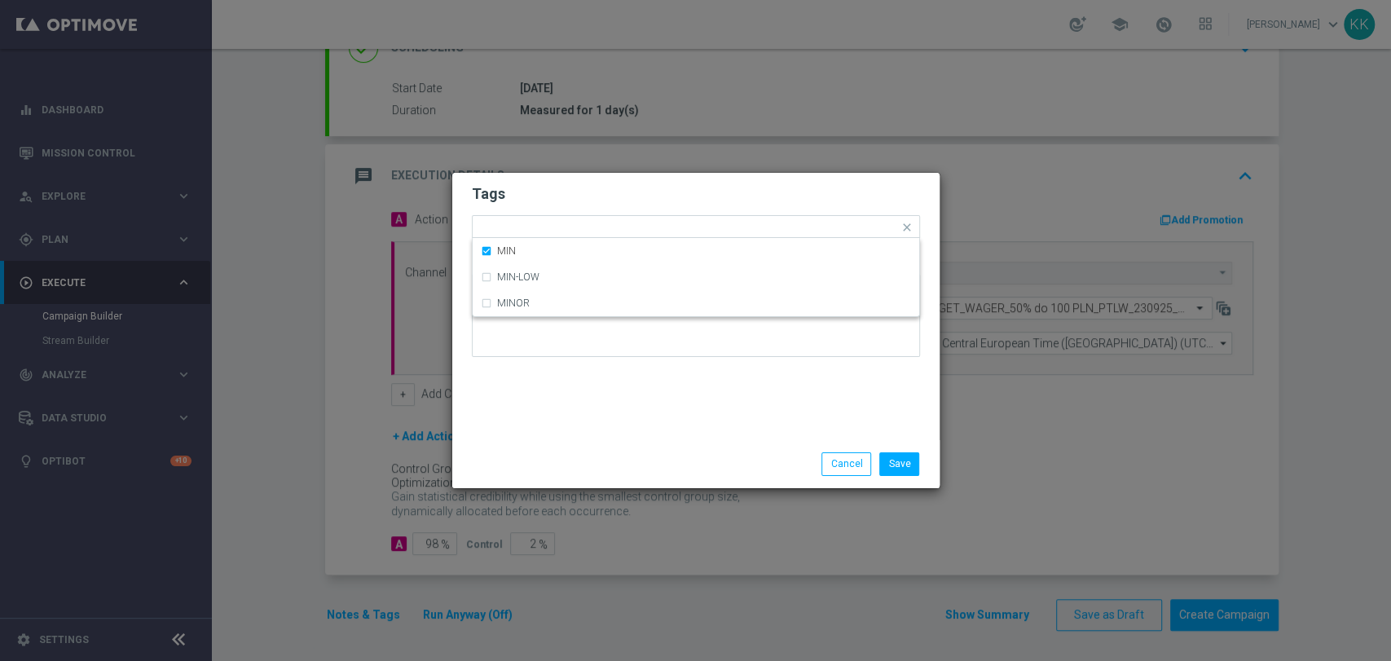
click at [593, 209] on form "Tags Quick find × D × MIN MIN MIN-LOW MINOR Notes" at bounding box center [696, 274] width 448 height 189
click at [600, 240] on form "Tags Add a new tag × D × MIN Notes" at bounding box center [696, 275] width 448 height 191
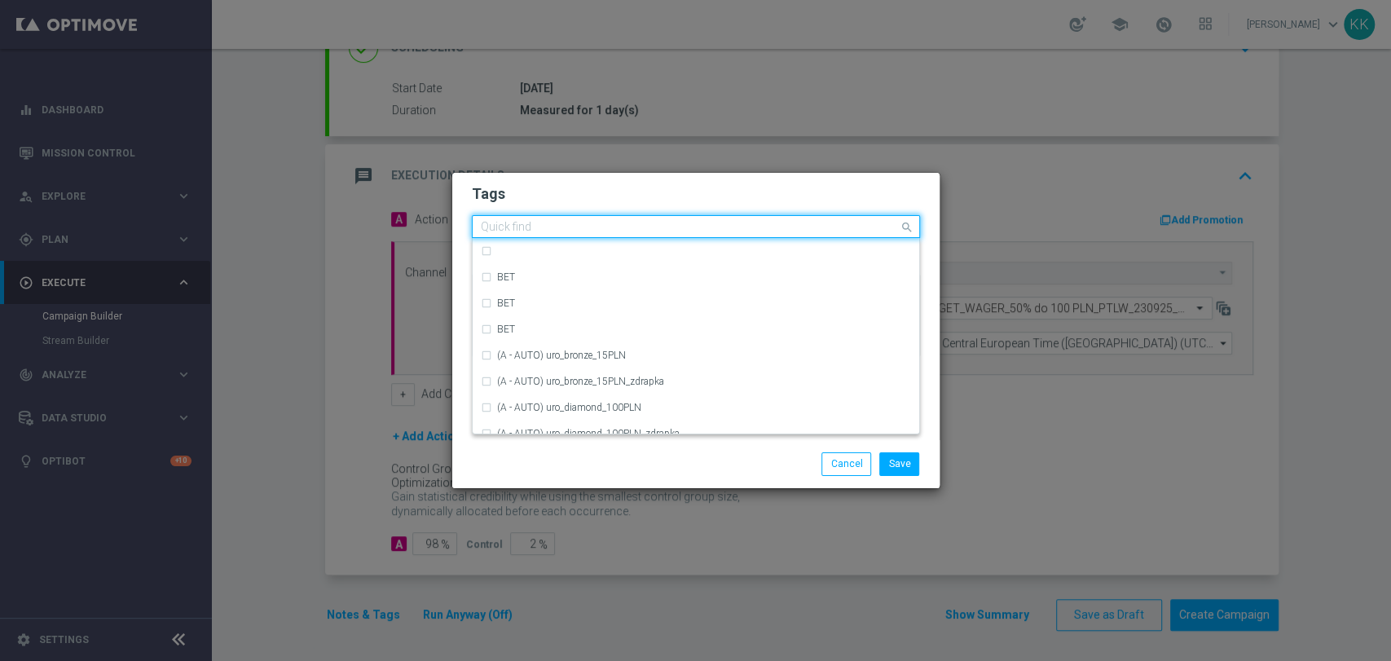
click at [650, 227] on input "text" at bounding box center [690, 228] width 418 height 14
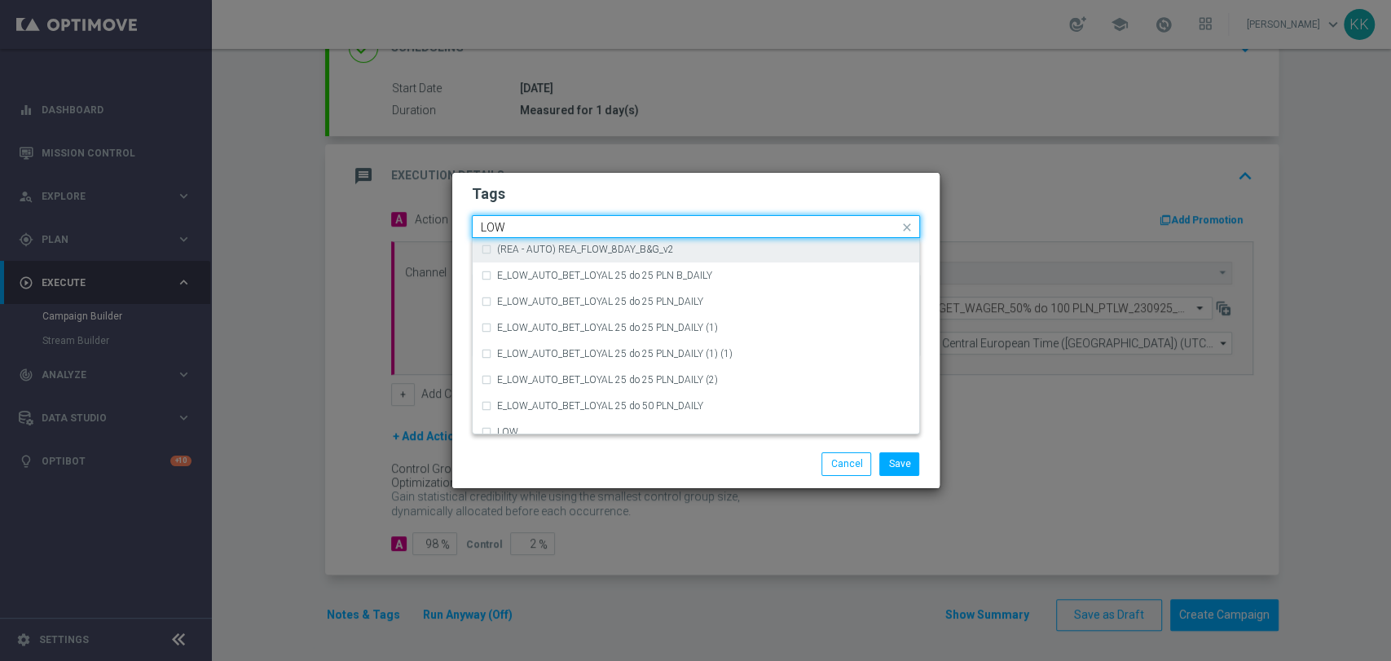
scroll to position [795, 0]
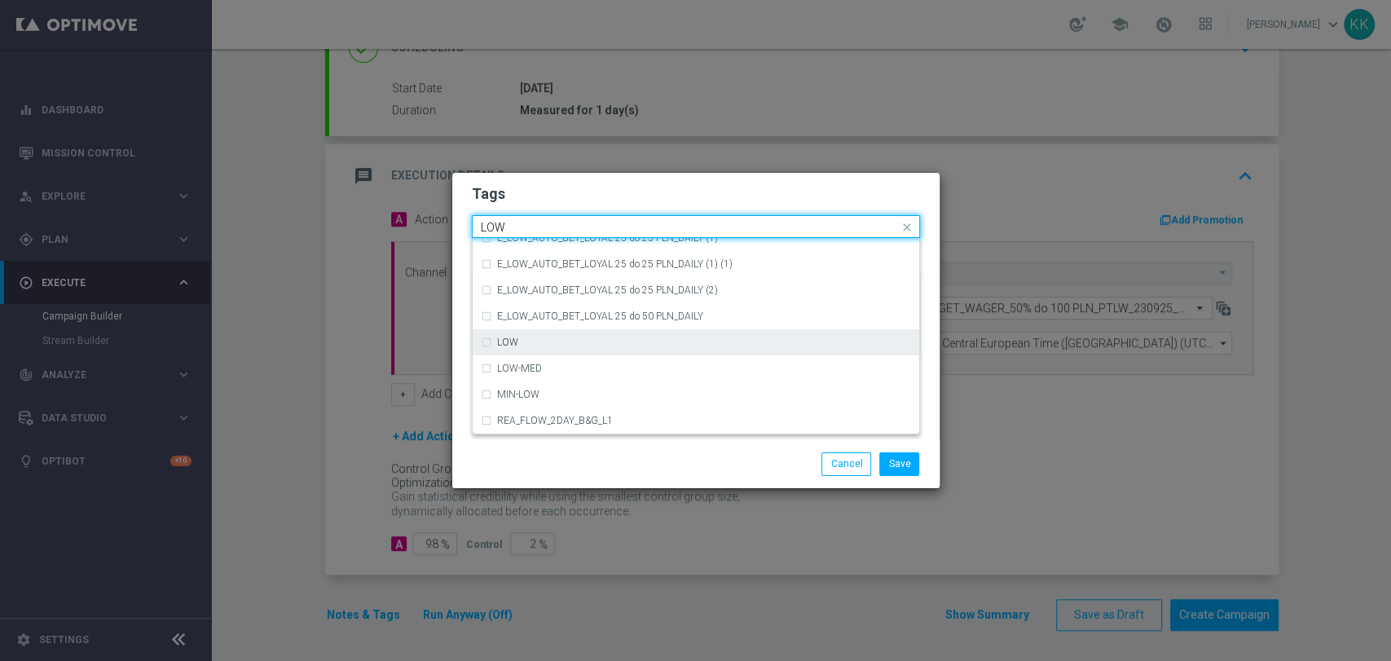
click at [601, 354] on div "LOW" at bounding box center [696, 342] width 430 height 26
type input "LOW"
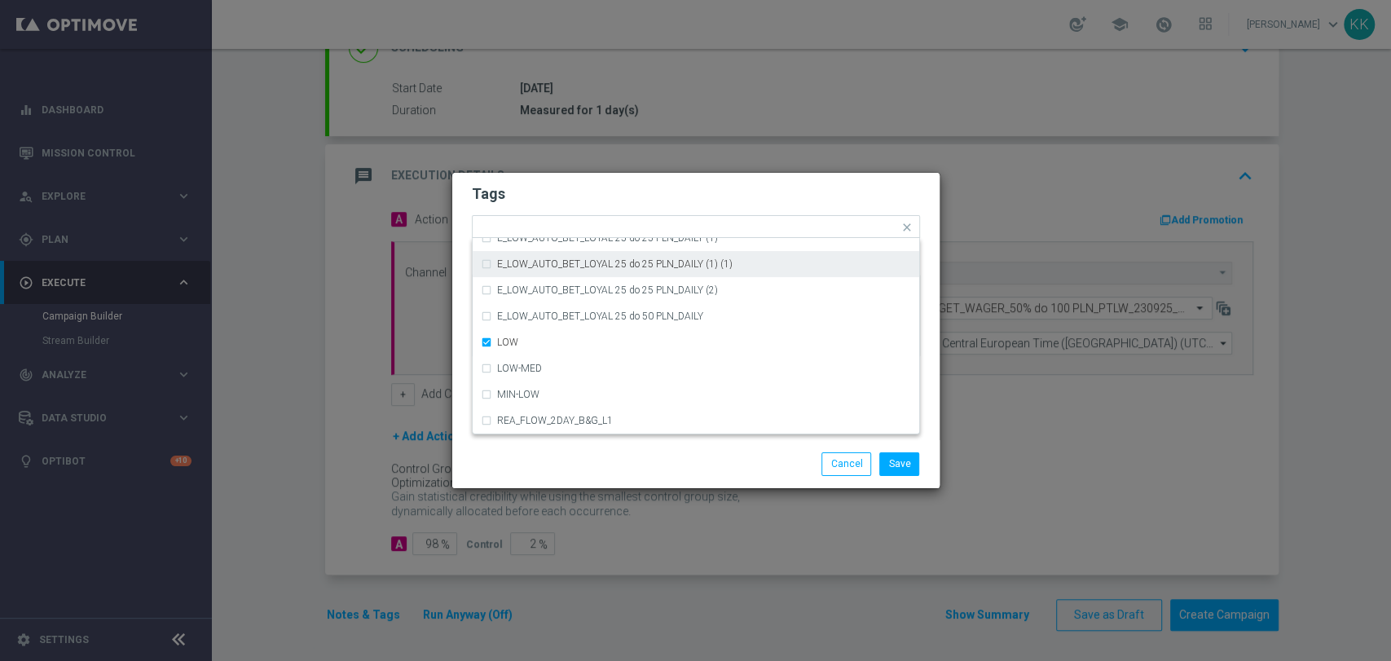
click at [672, 172] on div "Tags Quick find × D × MIN × LOW (REA - AUTO) REA_FLOW_8DAY_B&G (1) (1) (REA - A…" at bounding box center [695, 330] width 489 height 316
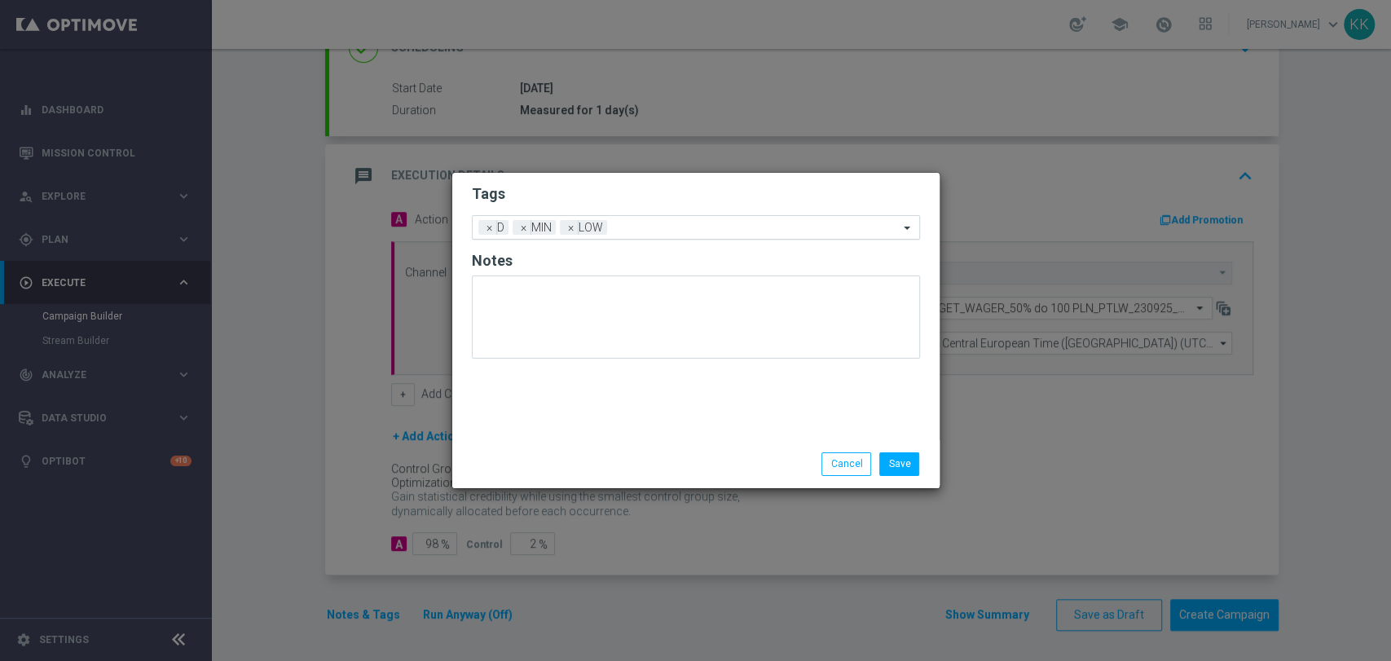
click at [702, 214] on form "Tags Add a new tag × D × MIN × LOW Notes" at bounding box center [696, 275] width 448 height 191
click at [702, 230] on input "text" at bounding box center [756, 229] width 285 height 14
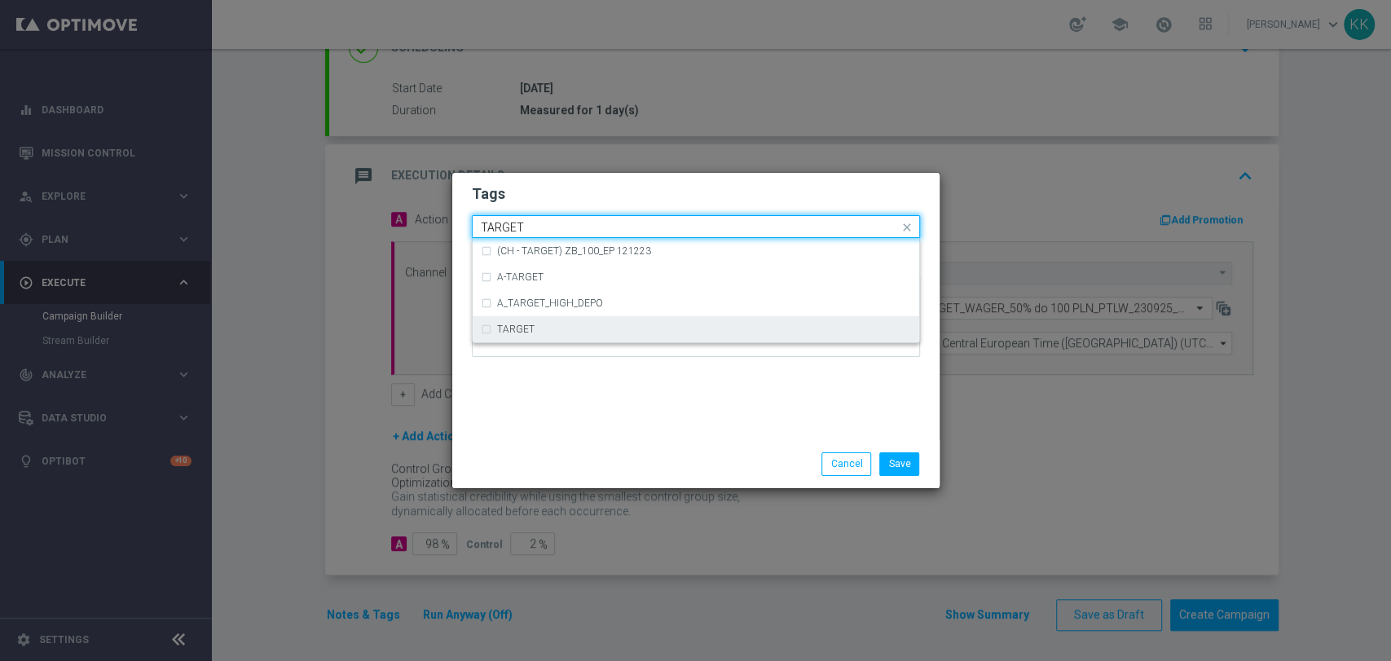
click at [651, 332] on div "TARGET" at bounding box center [704, 329] width 414 height 10
type input "TARGET"
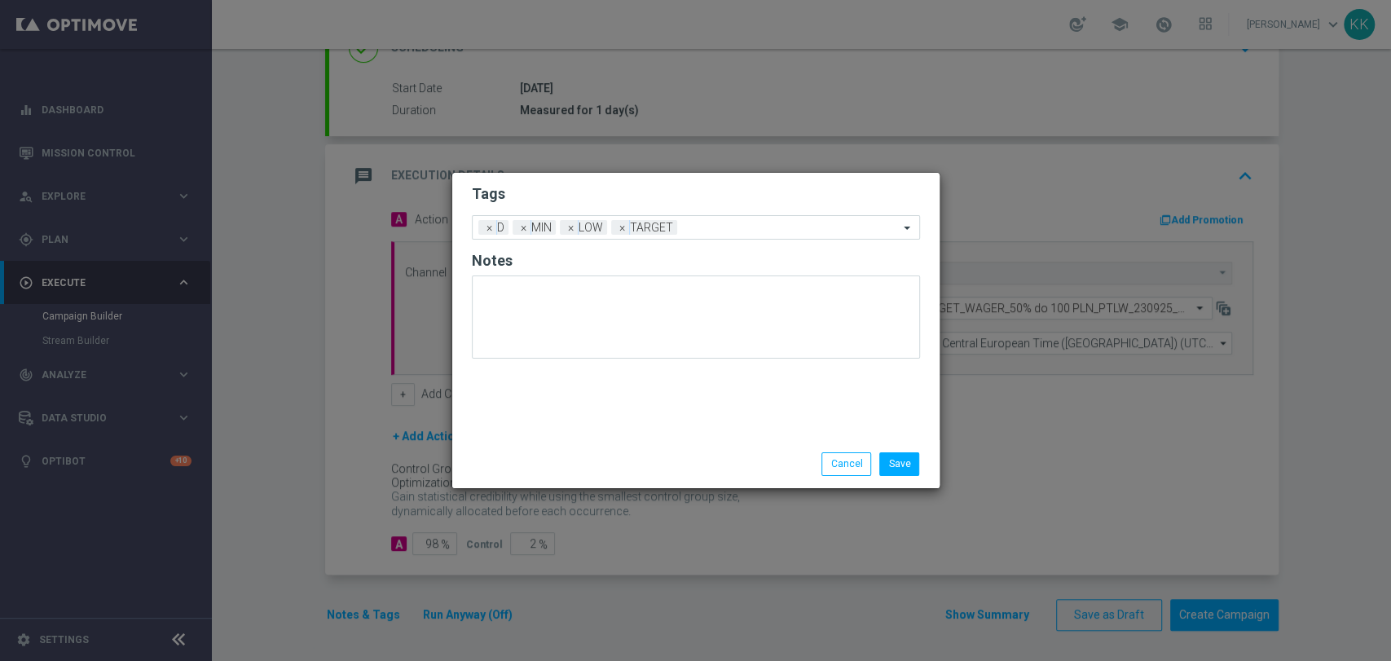
click at [674, 417] on div "Tags Add a new tag × D × MIN × LOW × TARGET Notes" at bounding box center [695, 306] width 487 height 267
click at [719, 217] on div "Add a new tag × D × MIN × LOW × TARGET" at bounding box center [686, 227] width 426 height 23
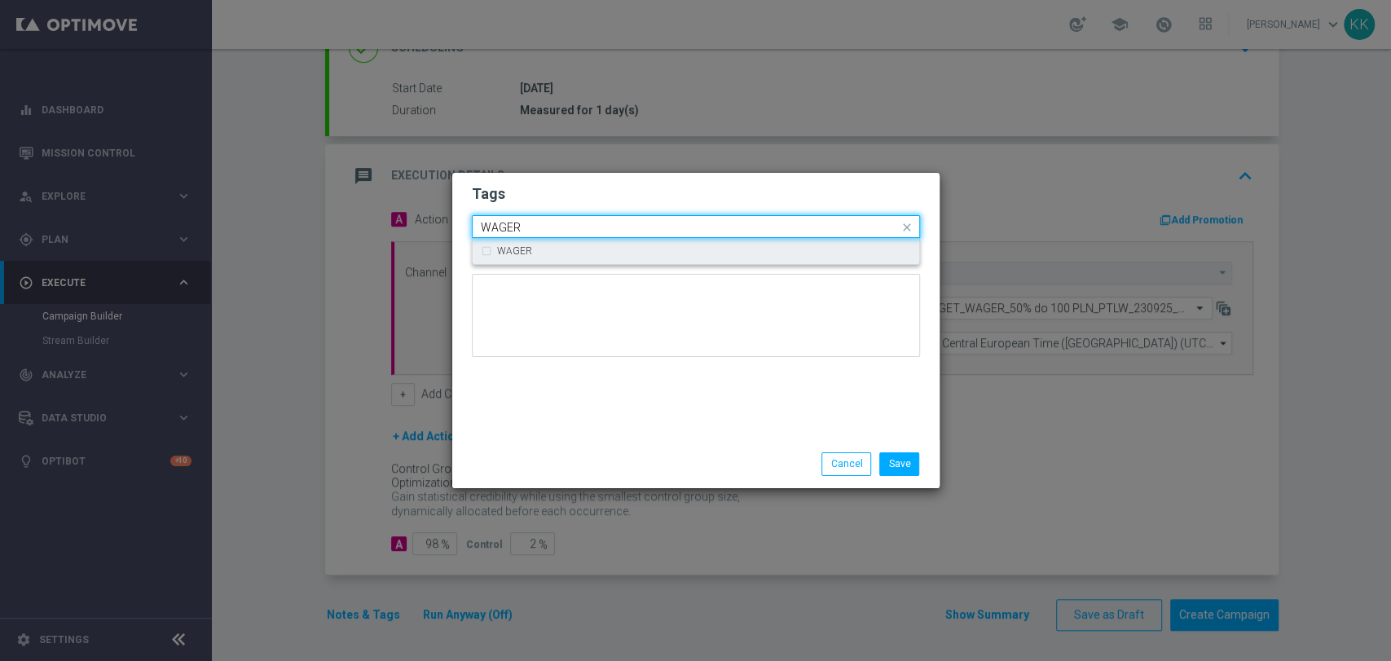
click at [717, 246] on div "WAGER" at bounding box center [704, 251] width 414 height 10
type input "WAGER"
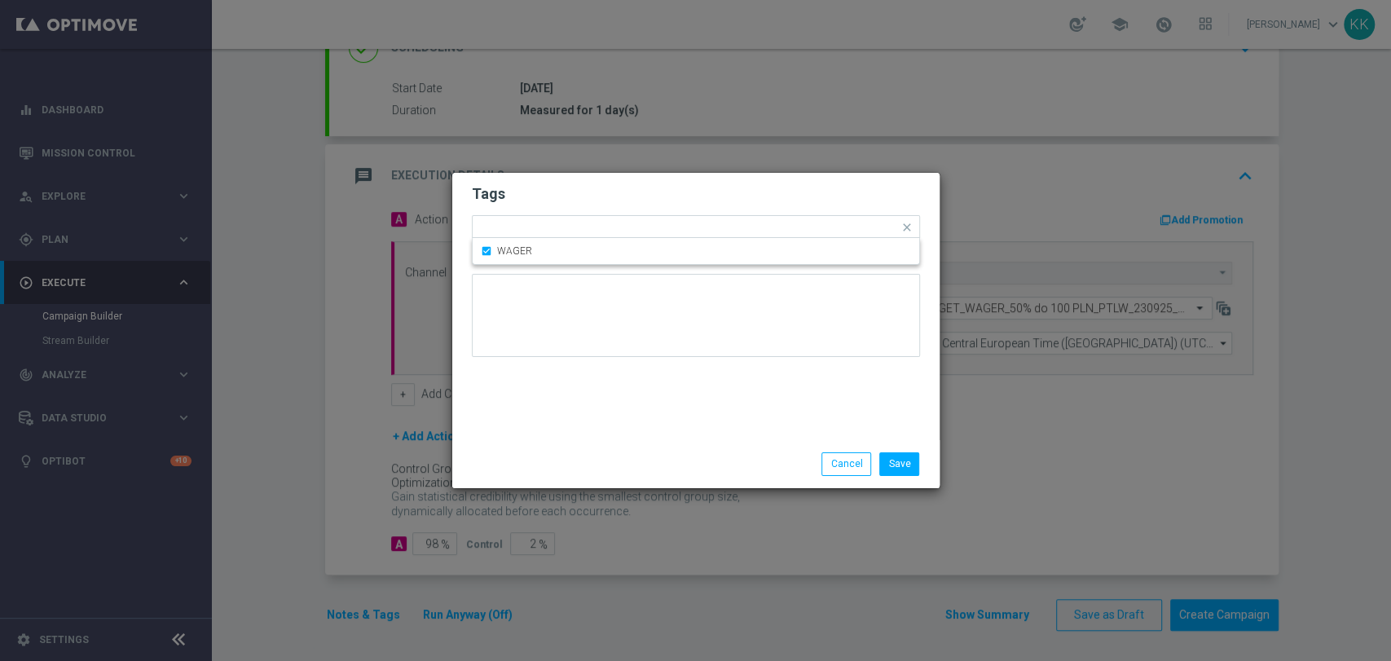
click at [593, 187] on h2 "Tags" at bounding box center [696, 194] width 448 height 20
click at [821, 235] on div at bounding box center [823, 230] width 151 height 16
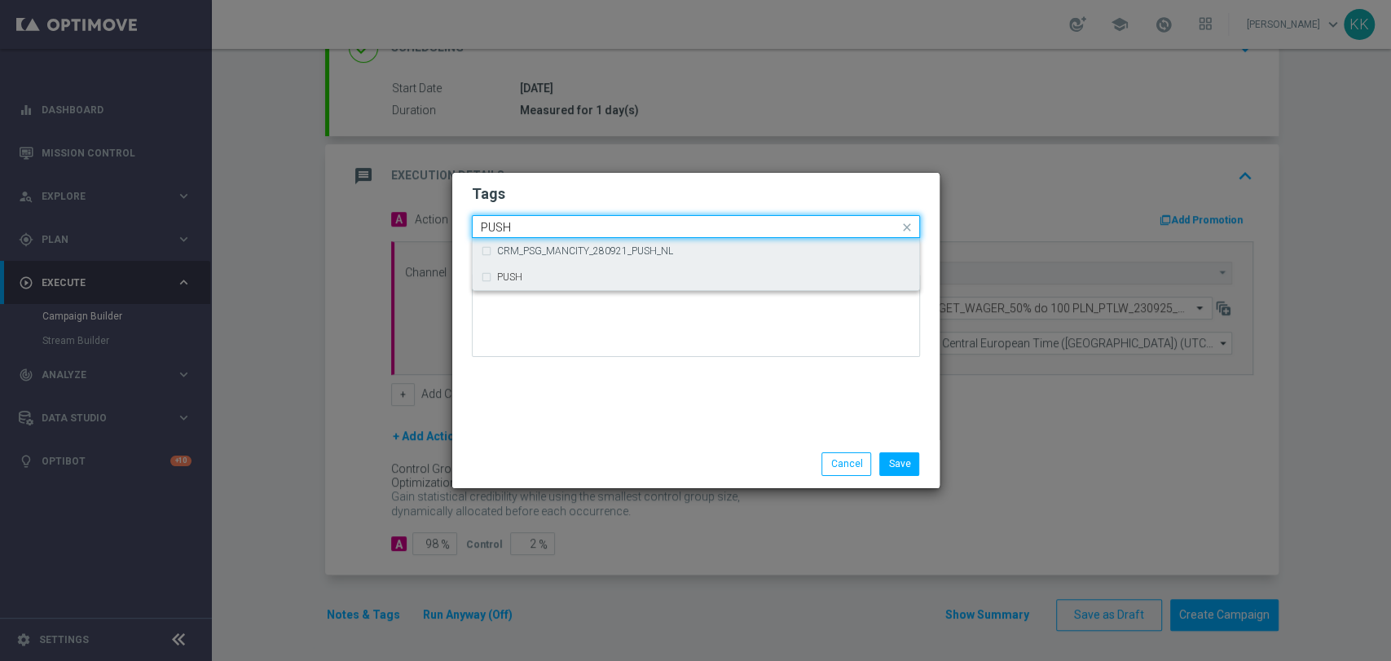
click at [738, 271] on div "PUSH" at bounding box center [696, 277] width 430 height 26
type input "PUSH"
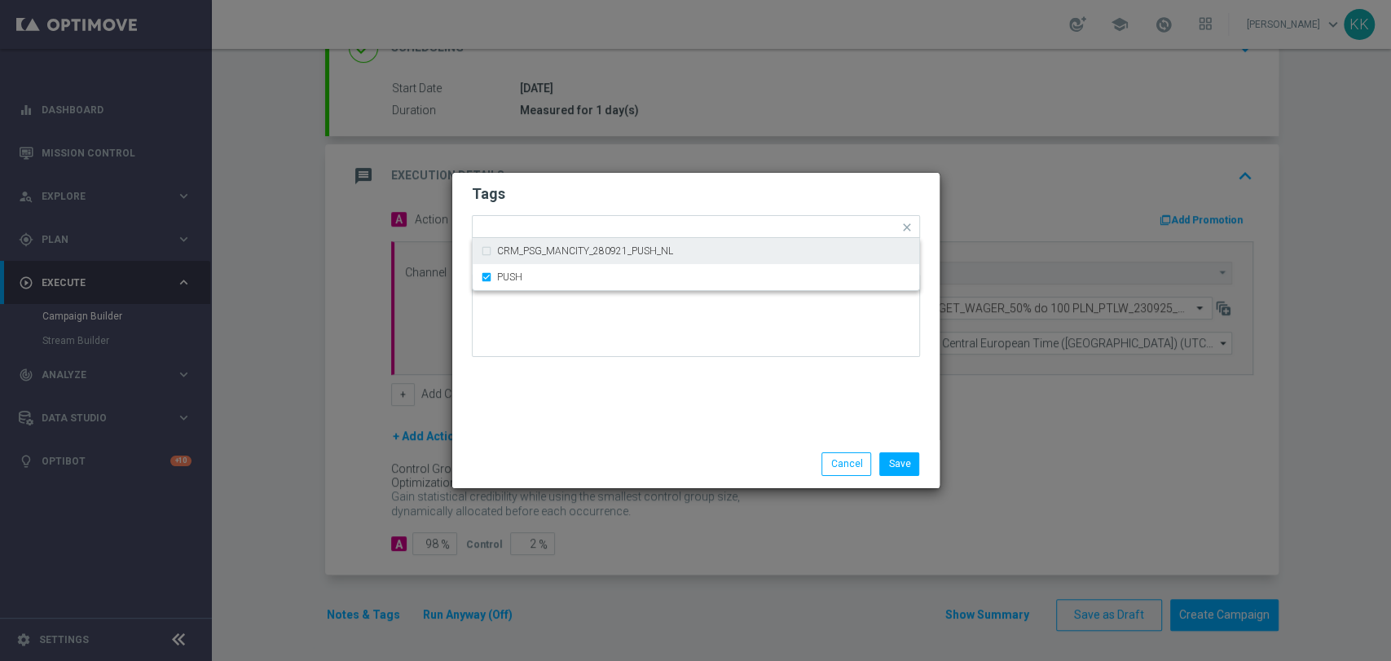
click at [760, 191] on h2 "Tags" at bounding box center [696, 194] width 448 height 20
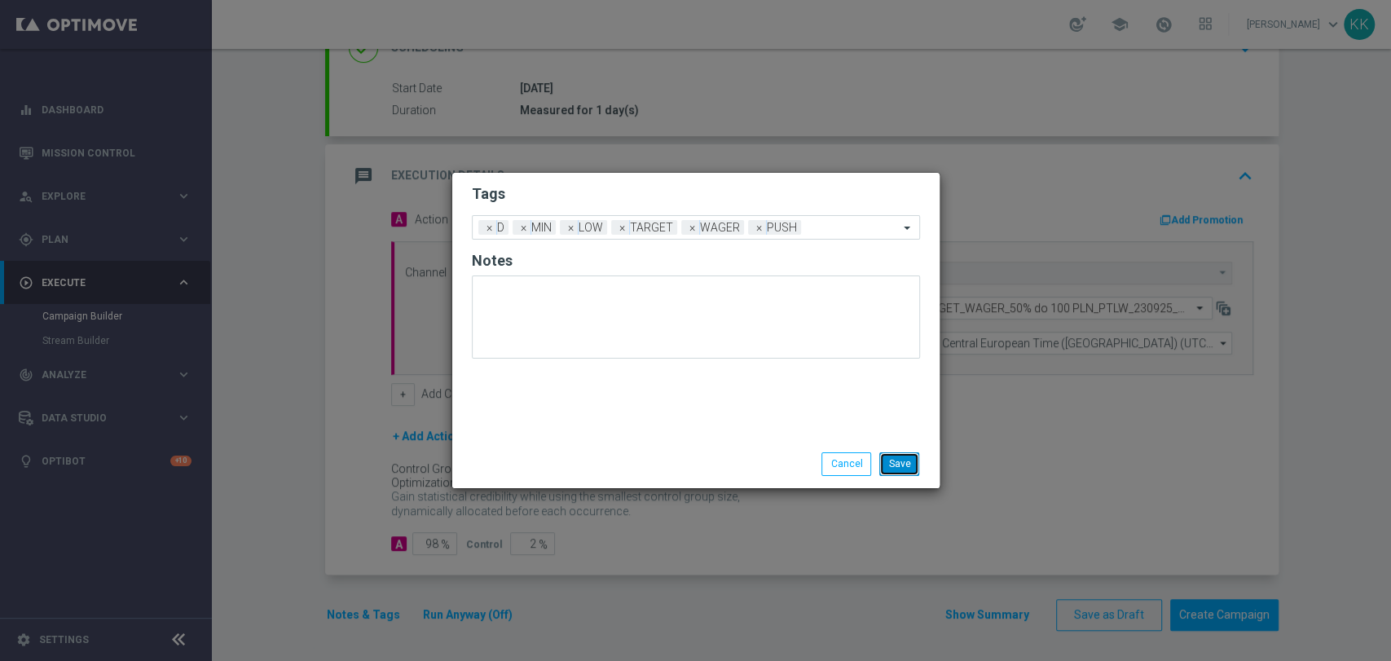
click at [904, 453] on button "Save" at bounding box center [899, 463] width 40 height 23
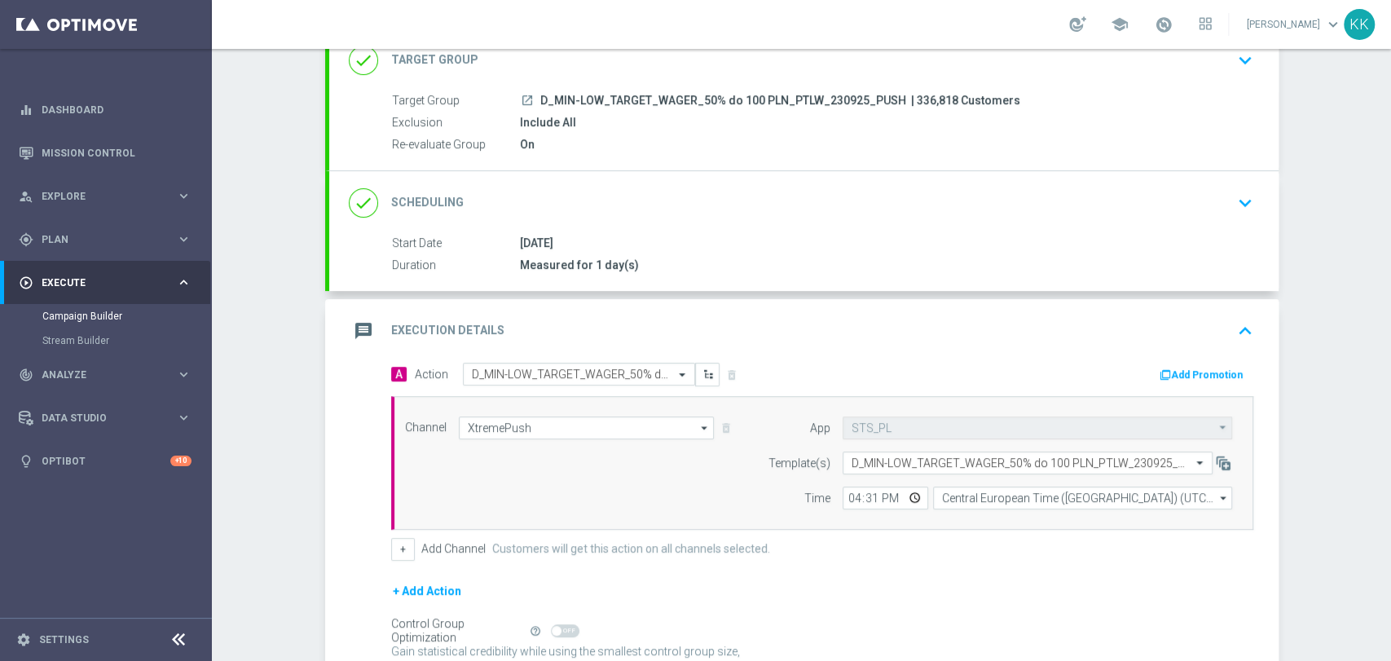
scroll to position [0, 0]
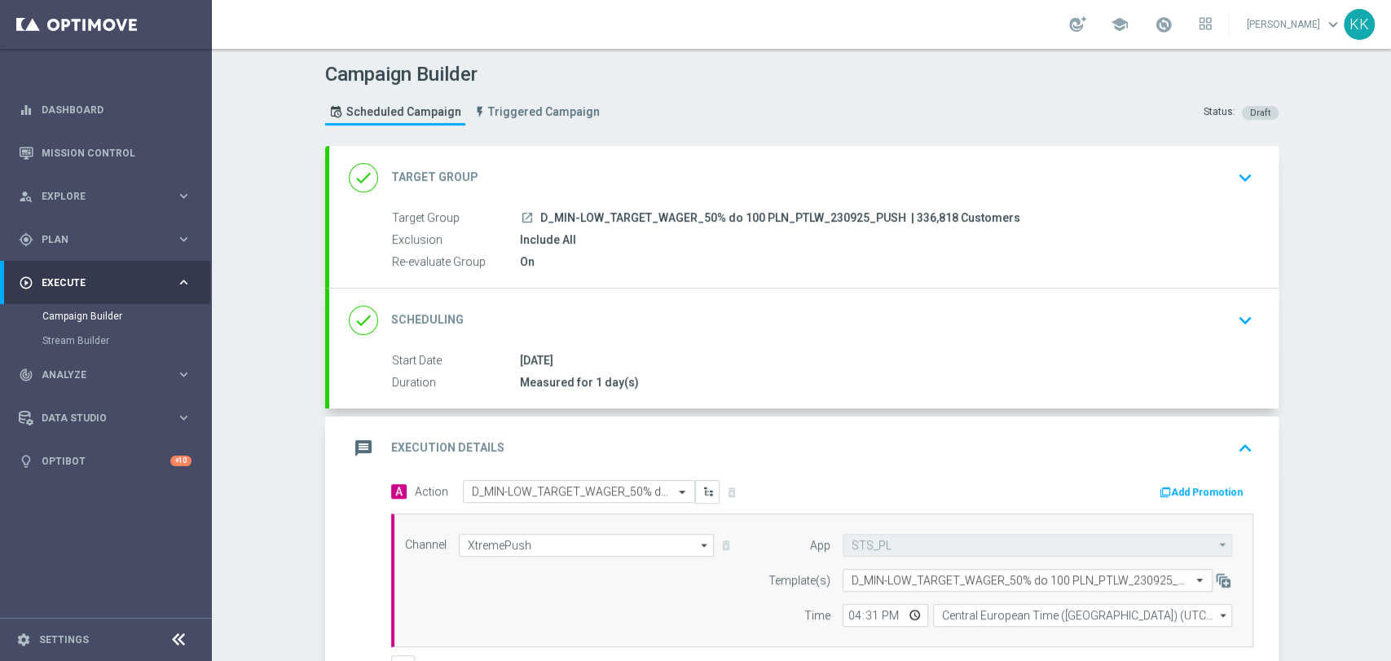
click at [1238, 178] on icon "keyboard_arrow_down" at bounding box center [1245, 177] width 24 height 24
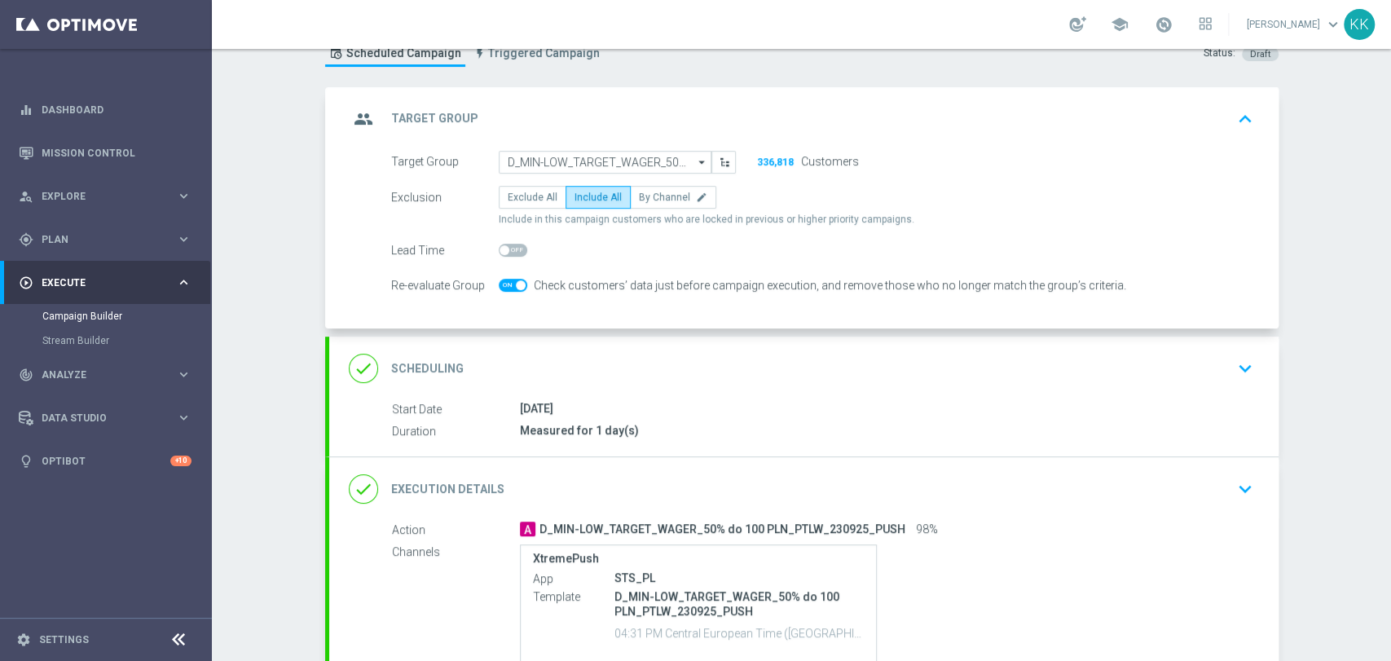
scroll to position [91, 0]
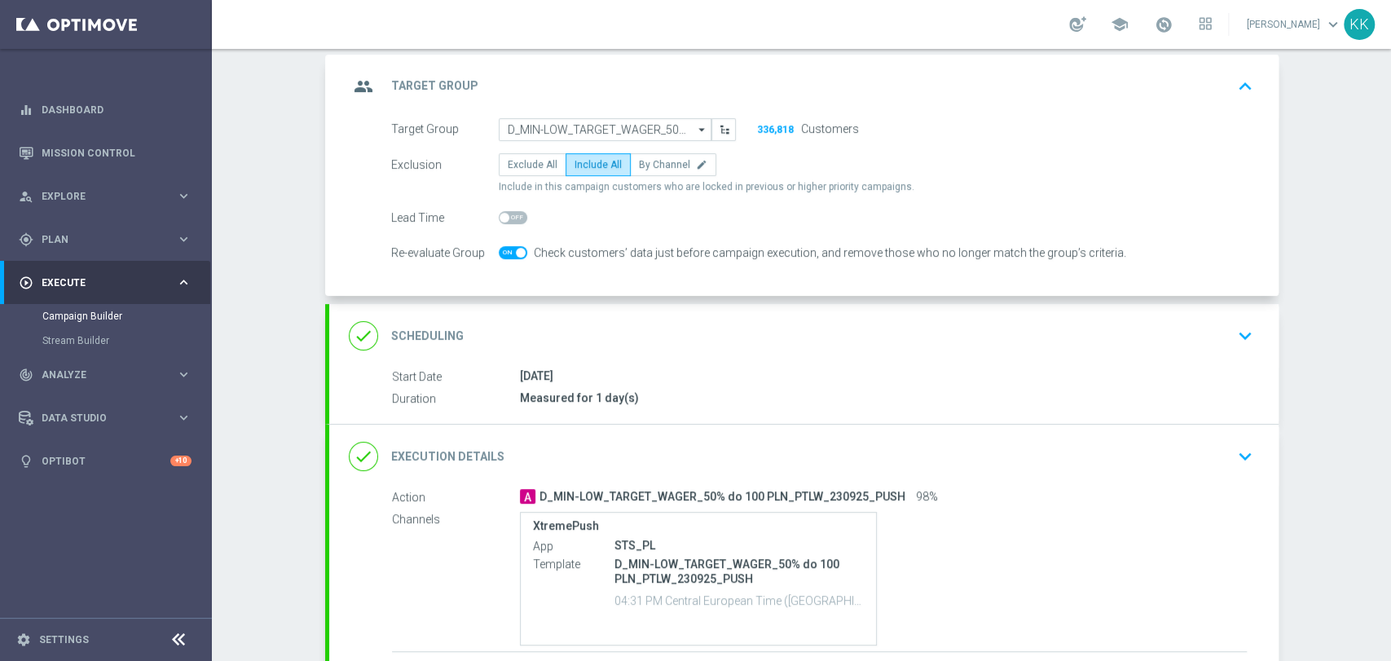
click at [1196, 333] on div "done Scheduling keyboard_arrow_down" at bounding box center [804, 335] width 910 height 31
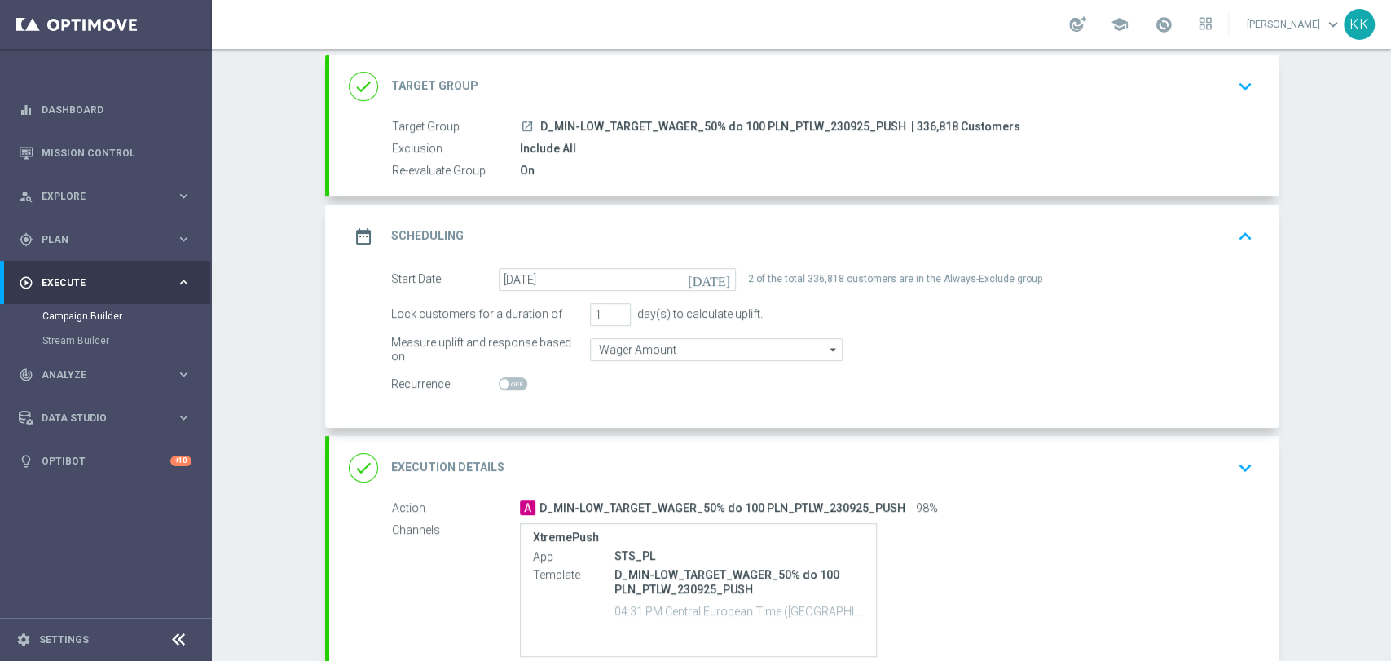
click at [1221, 81] on div "done Target Group keyboard_arrow_down" at bounding box center [804, 86] width 910 height 31
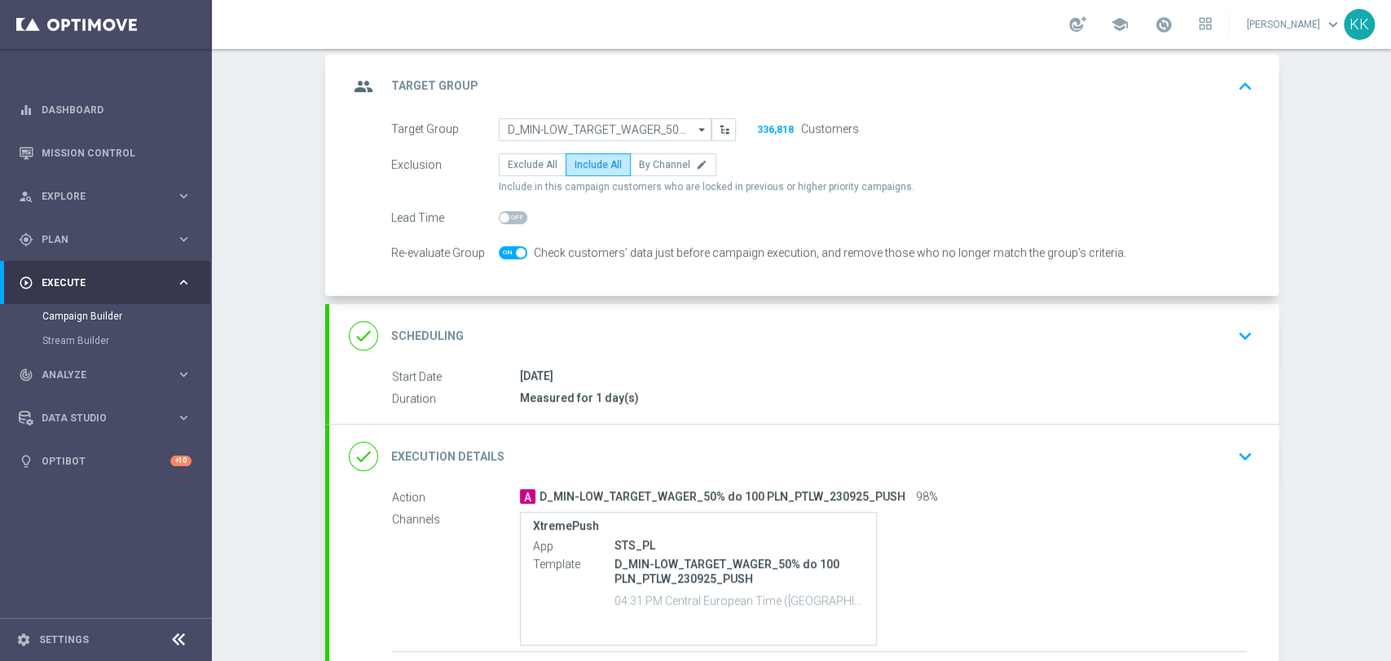
click at [1239, 336] on icon "keyboard_arrow_down" at bounding box center [1245, 335] width 24 height 24
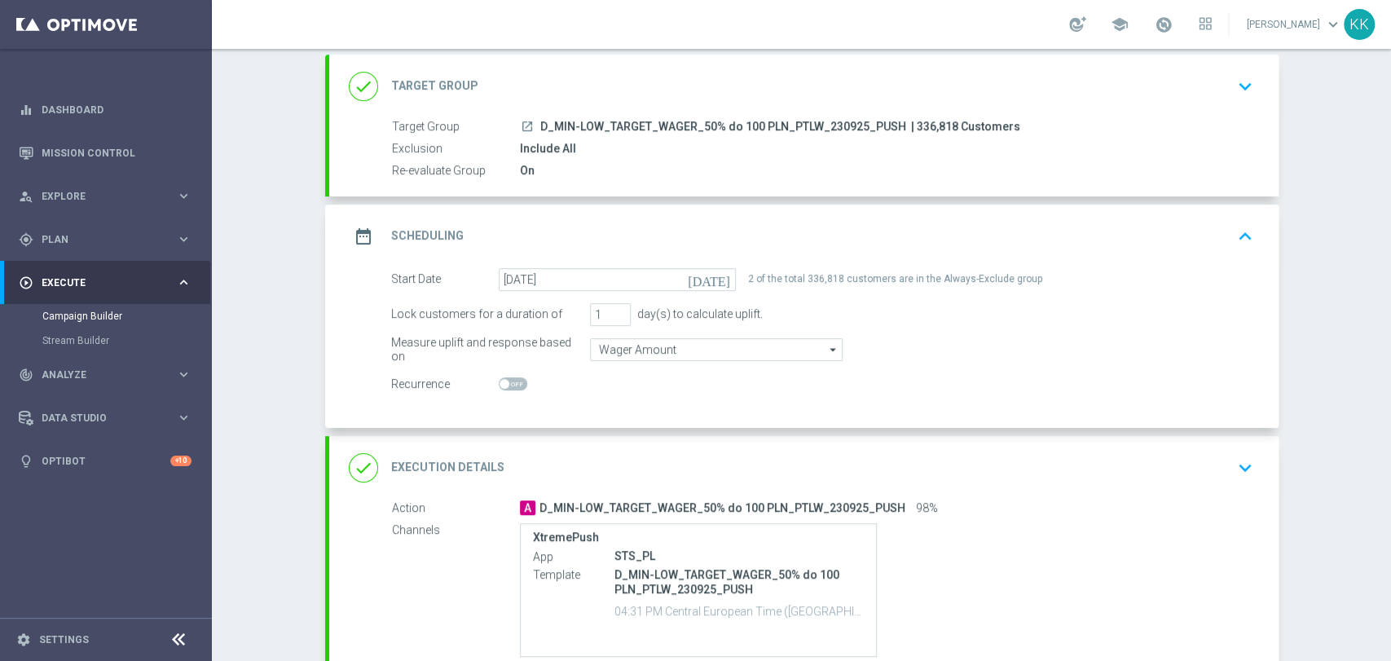
click at [1231, 470] on button "keyboard_arrow_down" at bounding box center [1245, 467] width 28 height 31
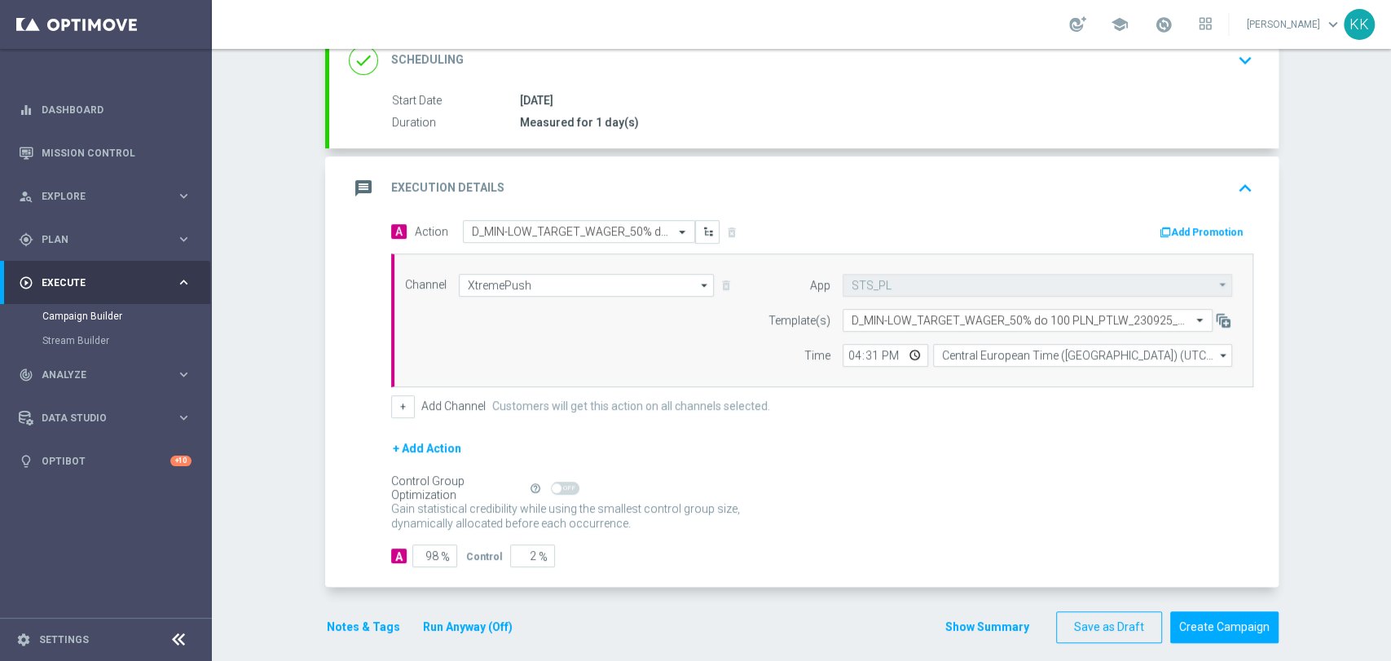
scroll to position [272, 0]
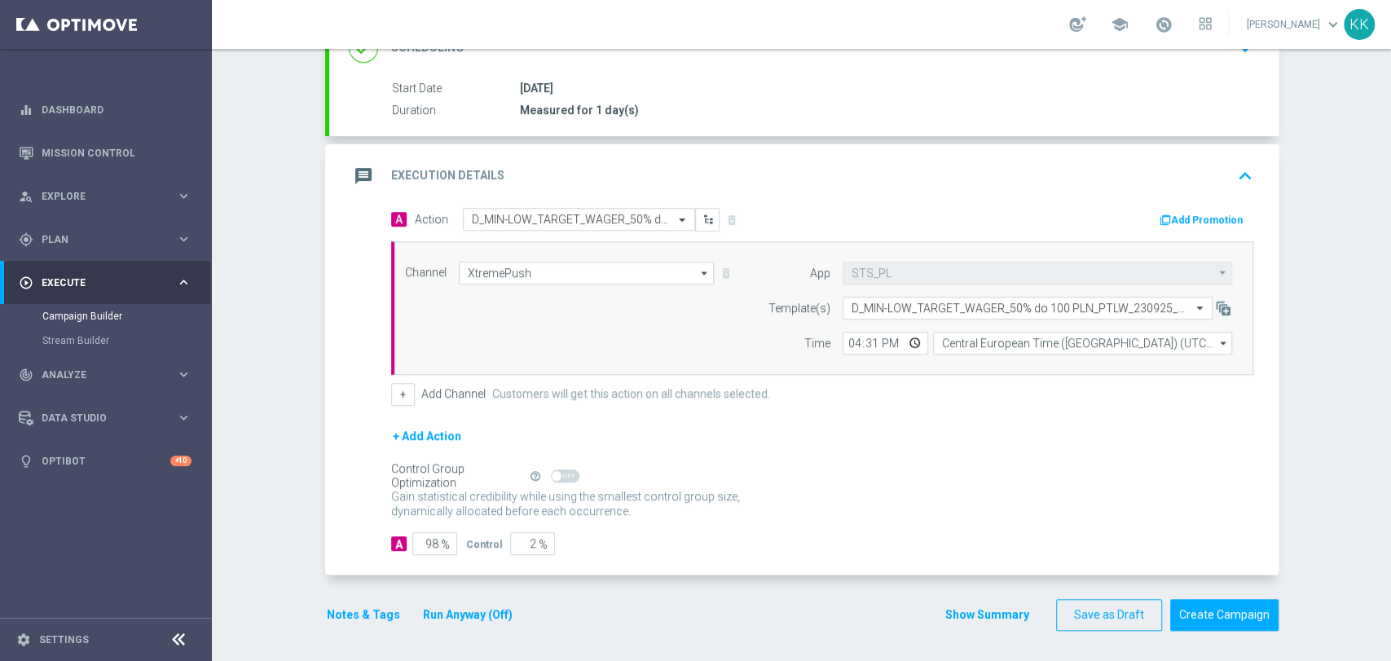
click at [380, 612] on button "Notes & Tags" at bounding box center [363, 615] width 77 height 20
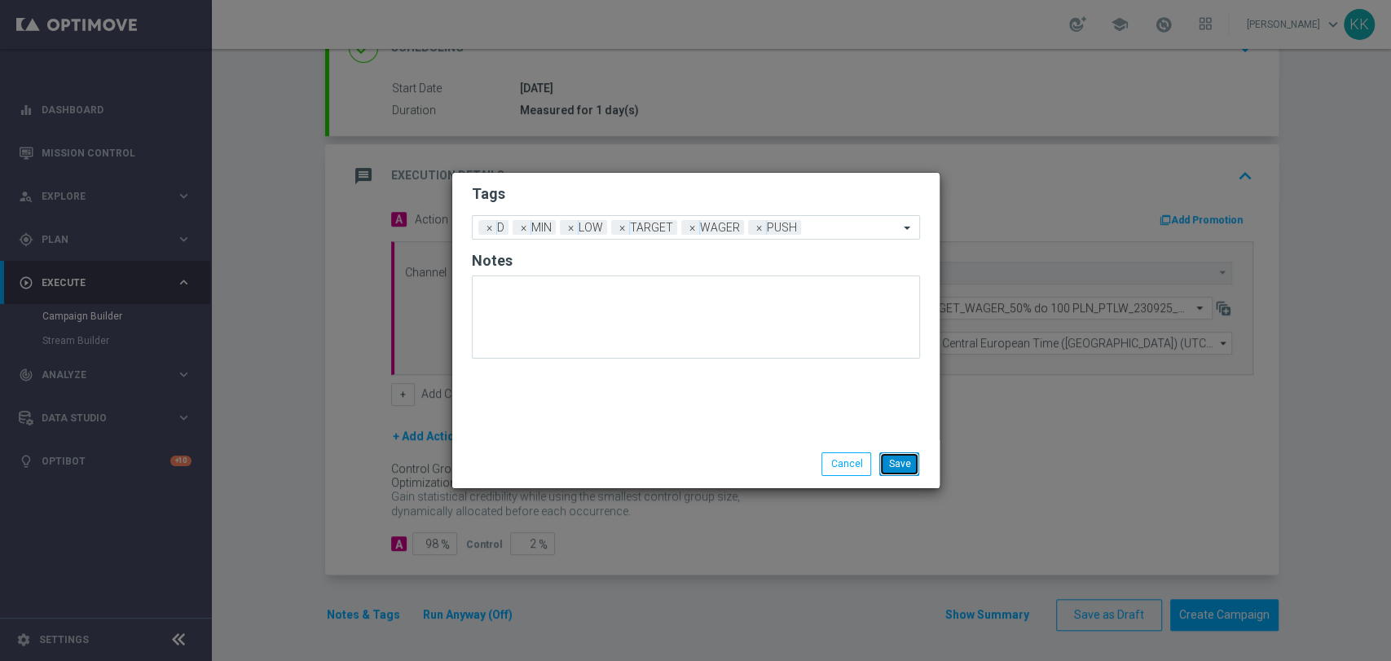
click at [906, 458] on button "Save" at bounding box center [899, 463] width 40 height 23
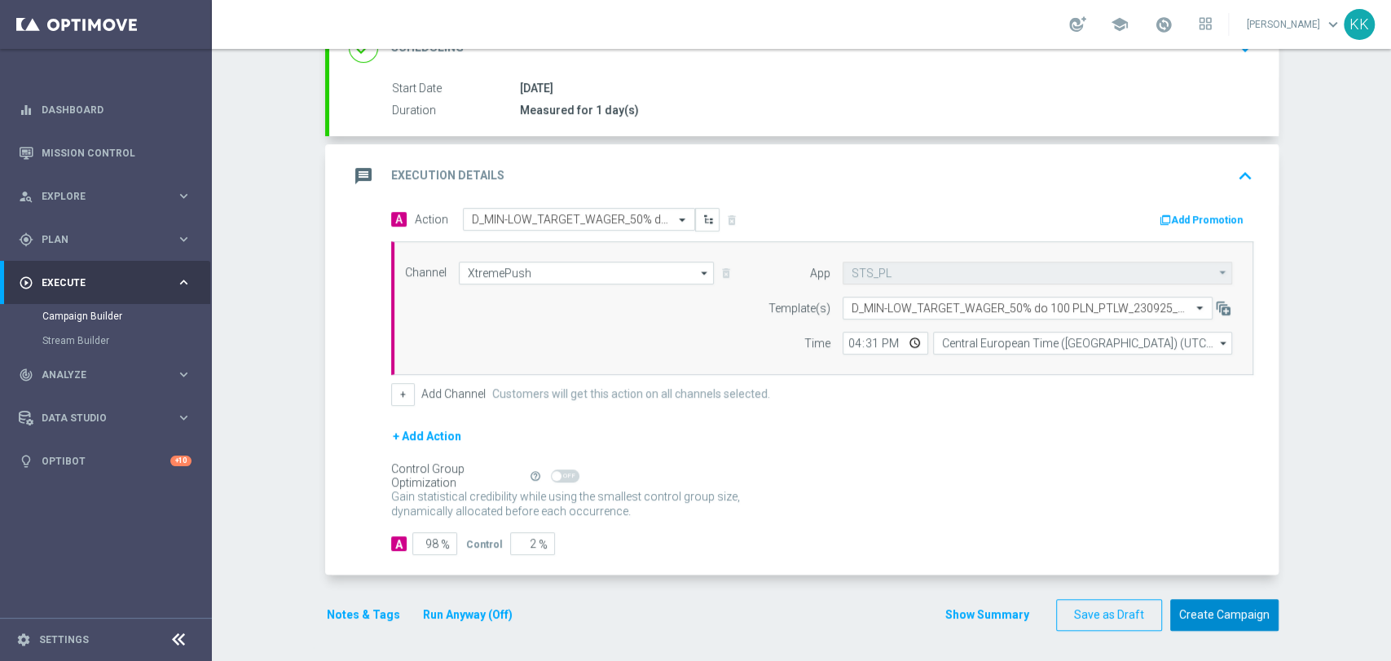
click at [1208, 608] on button "Create Campaign" at bounding box center [1224, 615] width 108 height 32
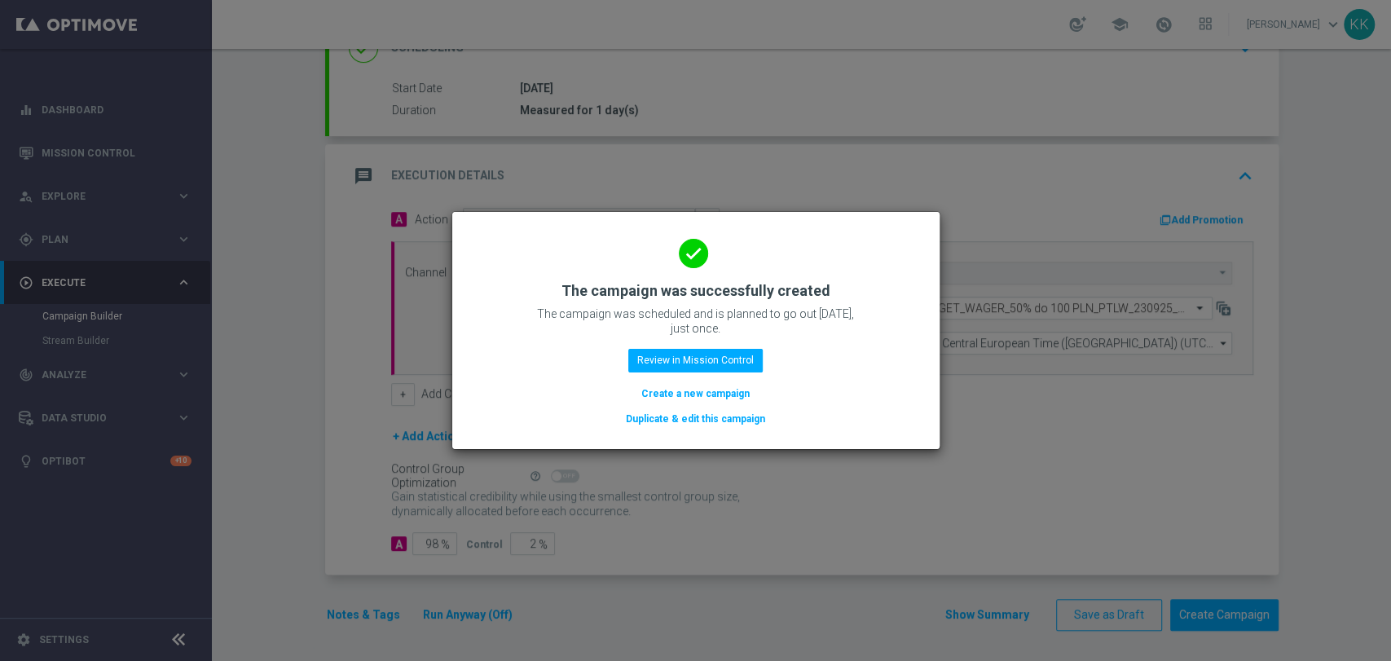
click at [697, 386] on button "Create a new campaign" at bounding box center [696, 394] width 112 height 18
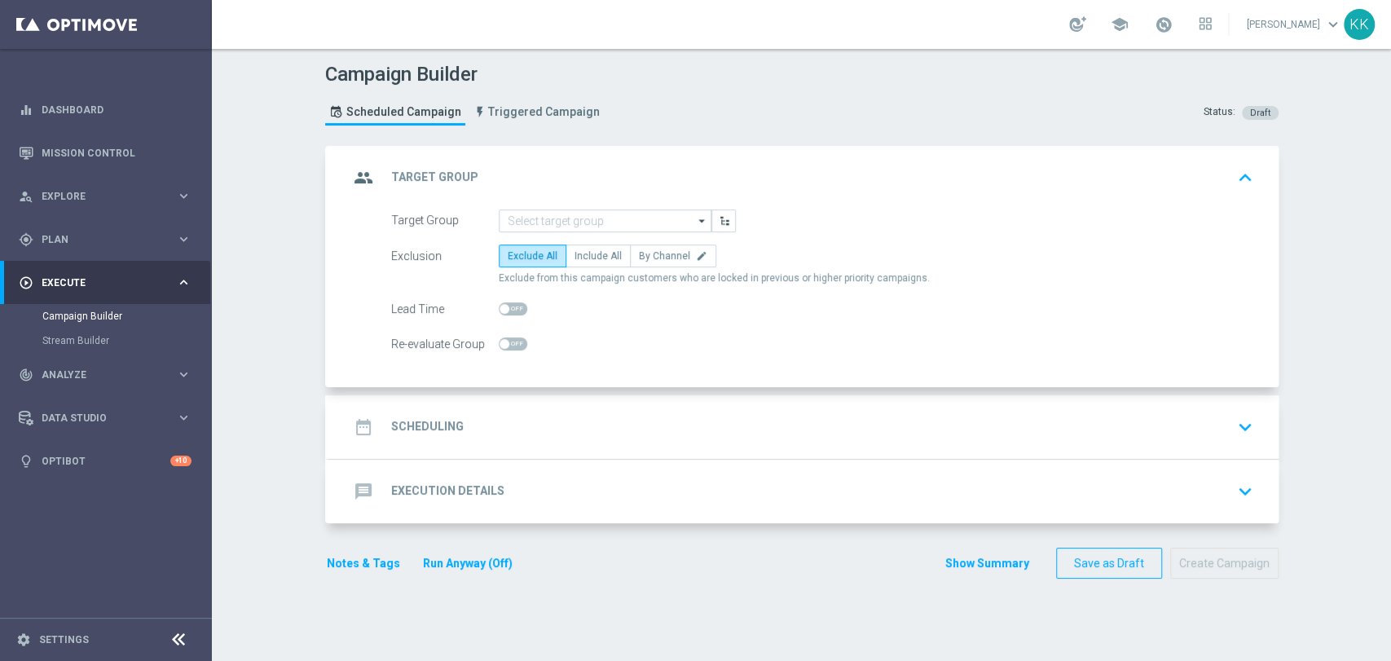
scroll to position [0, 0]
click at [517, 213] on input at bounding box center [605, 220] width 213 height 23
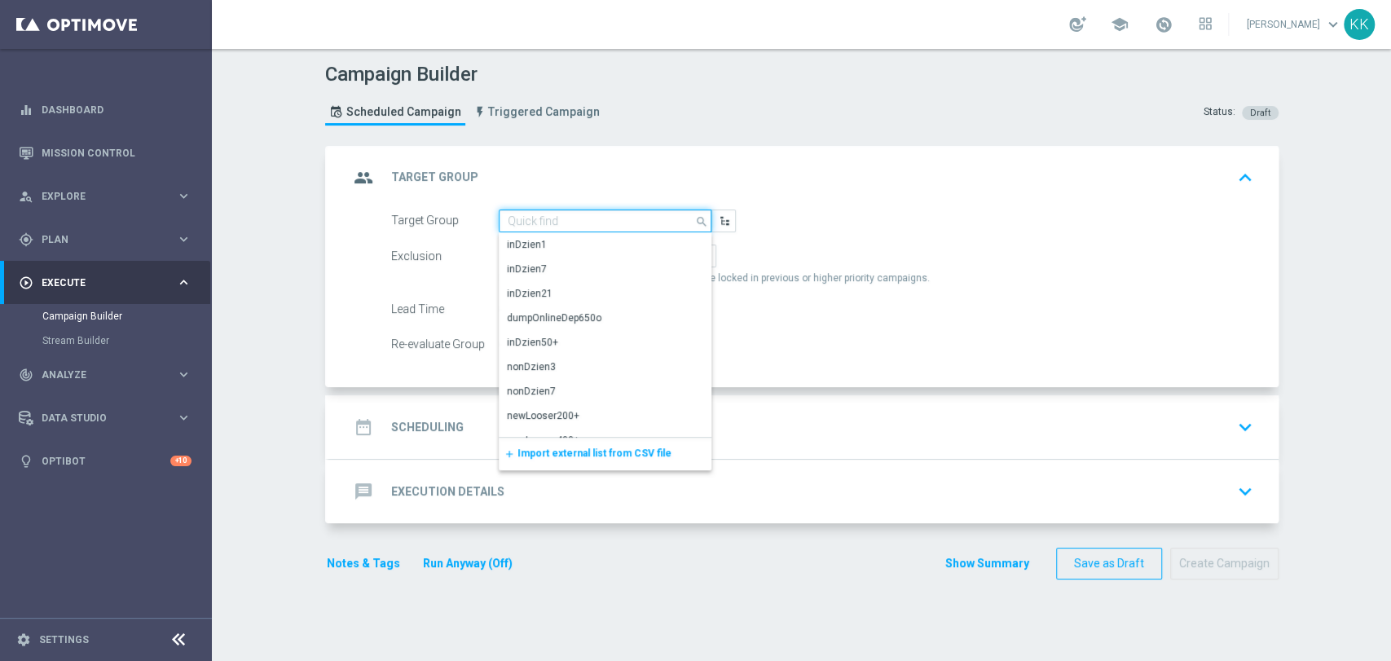
paste input "D_MED-HIGH_TARGET_WAGER_100% do 300 PLN_PTLW_230925_PUSH"
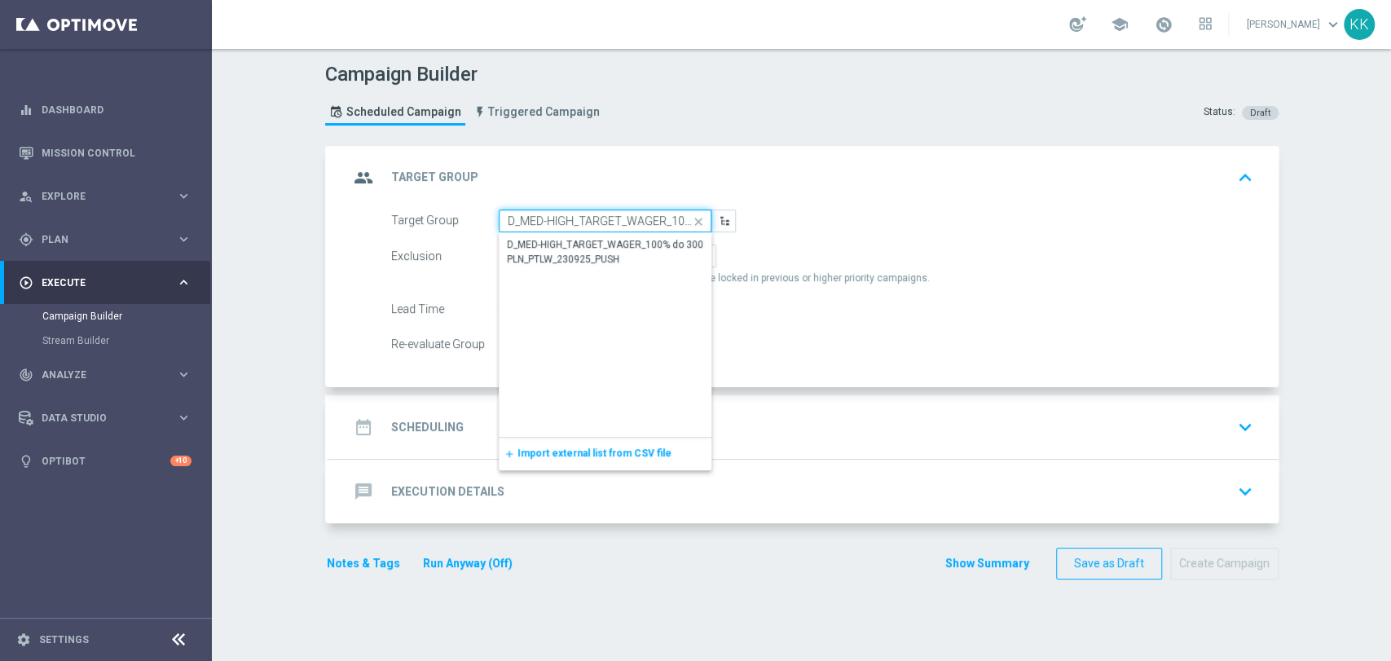
scroll to position [0, 174]
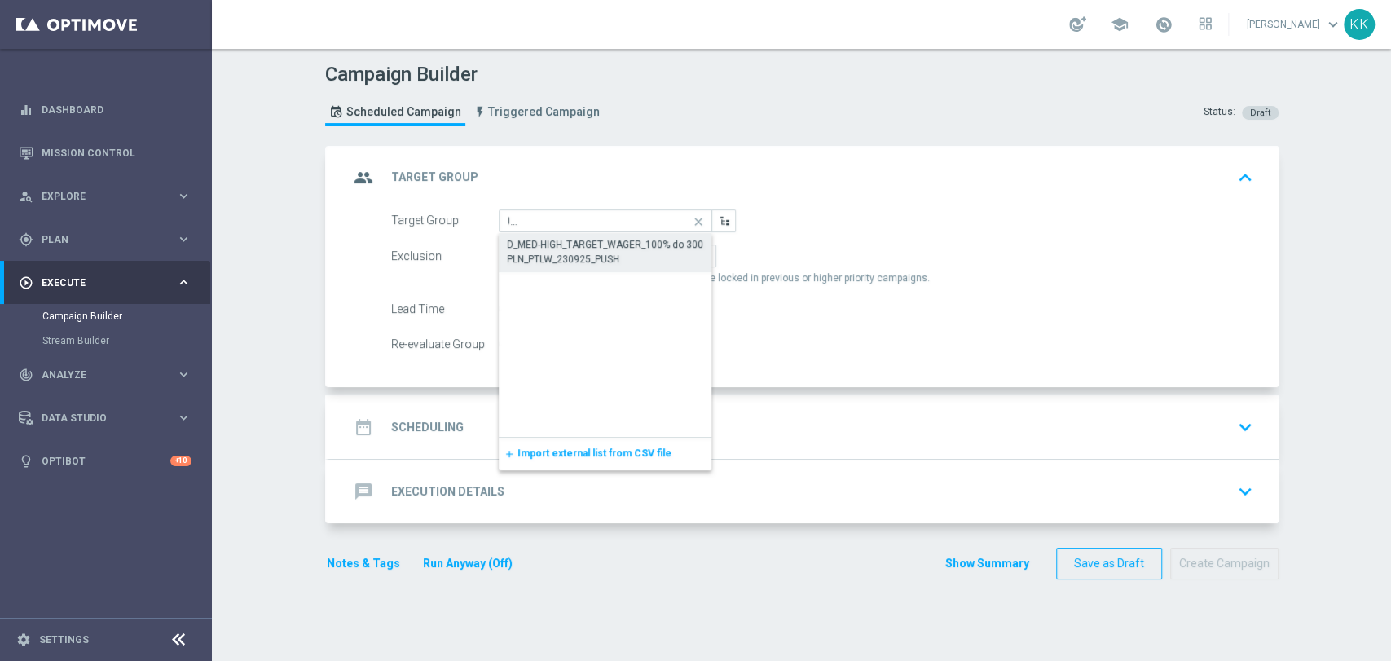
click at [528, 246] on div "D_MED-HIGH_TARGET_WAGER_100% do 300 PLN_PTLW_230925_PUSH" at bounding box center [605, 251] width 197 height 29
type input "D_MED-HIGH_TARGET_WAGER_100% do 300 PLN_PTLW_230925_PUSH"
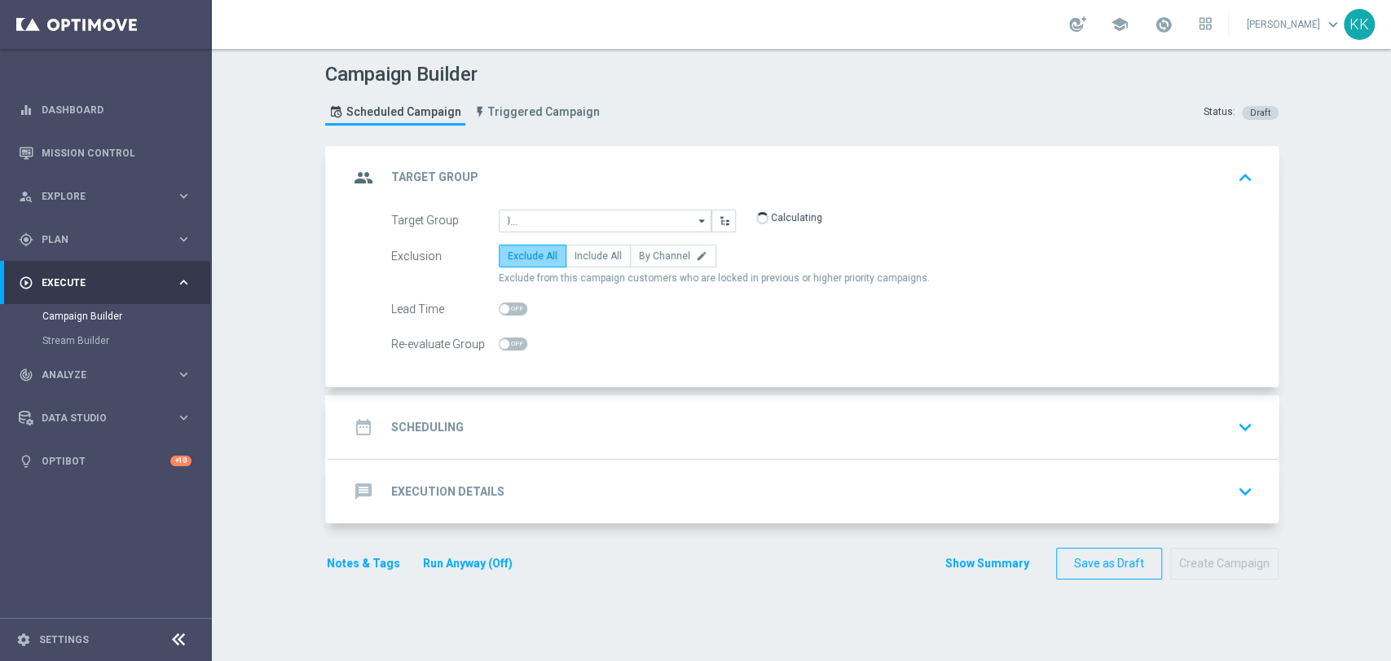
scroll to position [0, 0]
click at [587, 246] on label "Include All" at bounding box center [597, 255] width 65 height 23
click at [585, 253] on input "Include All" at bounding box center [579, 258] width 11 height 11
radio input "true"
click at [506, 338] on span at bounding box center [513, 343] width 29 height 13
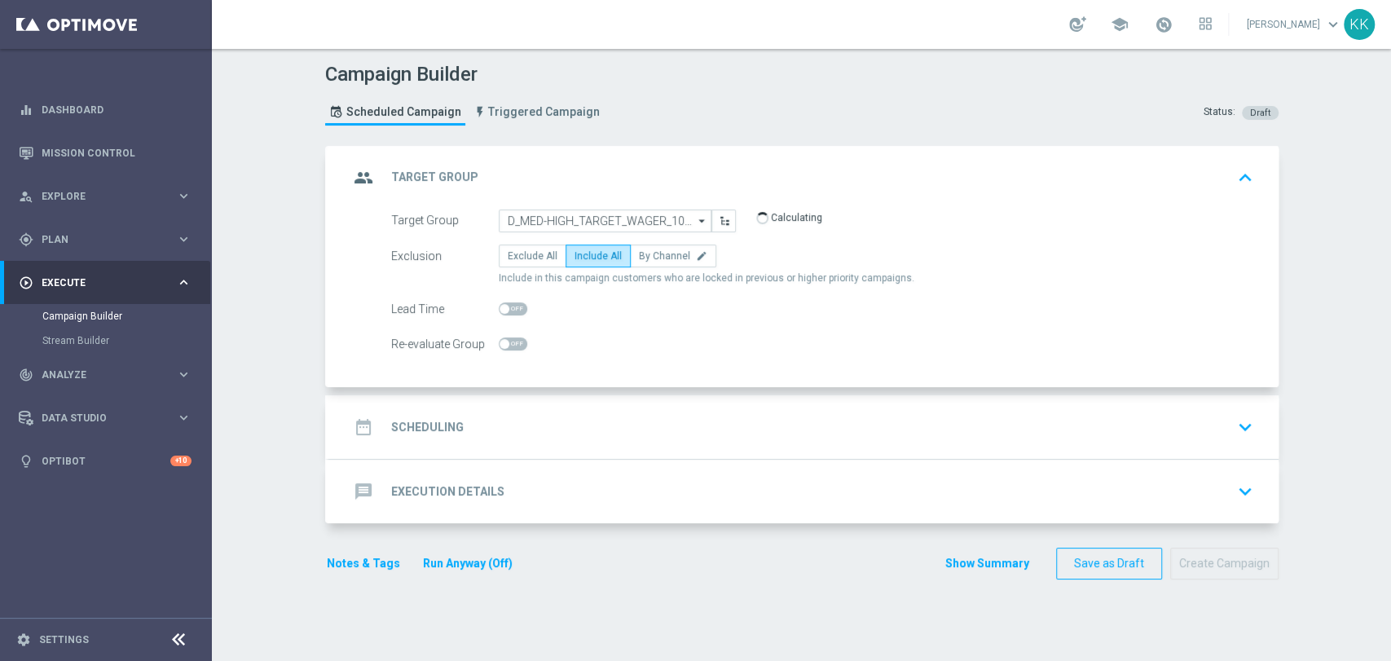
click at [506, 338] on input "checkbox" at bounding box center [513, 343] width 29 height 13
checkbox input "true"
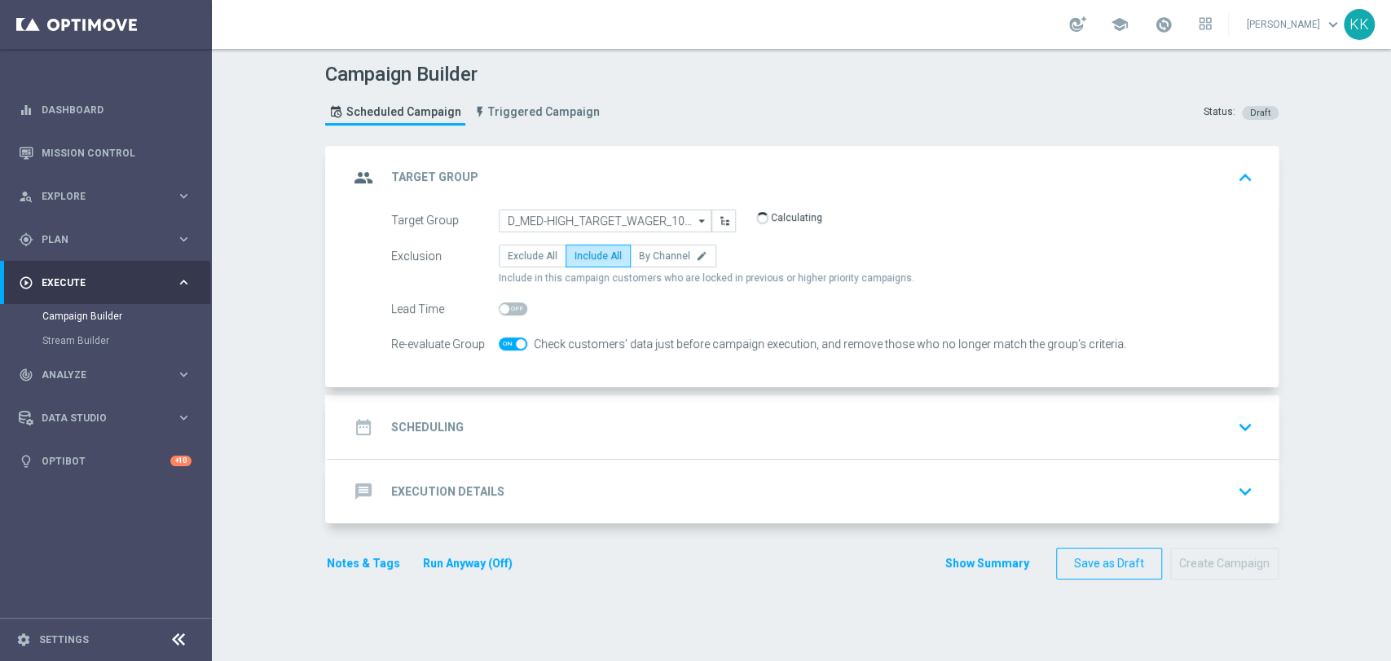
click at [701, 406] on div "date_range Scheduling keyboard_arrow_down" at bounding box center [803, 427] width 949 height 64
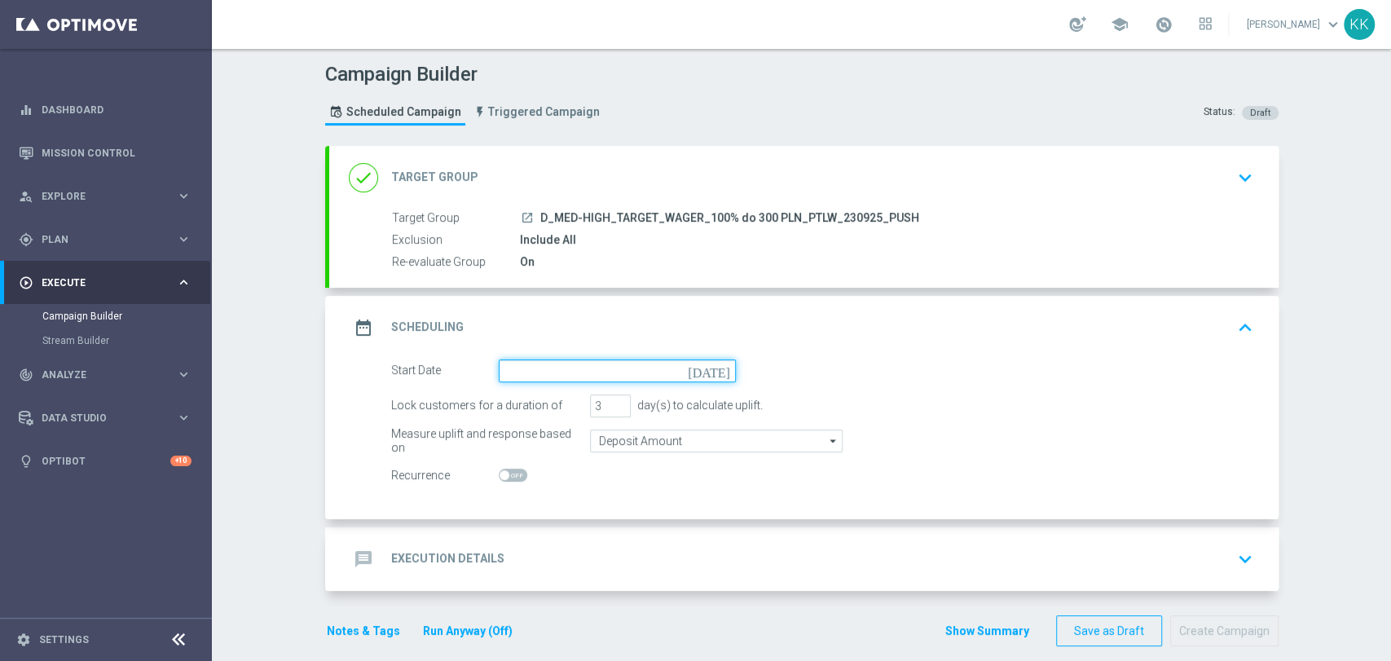
click at [592, 373] on input at bounding box center [617, 370] width 237 height 23
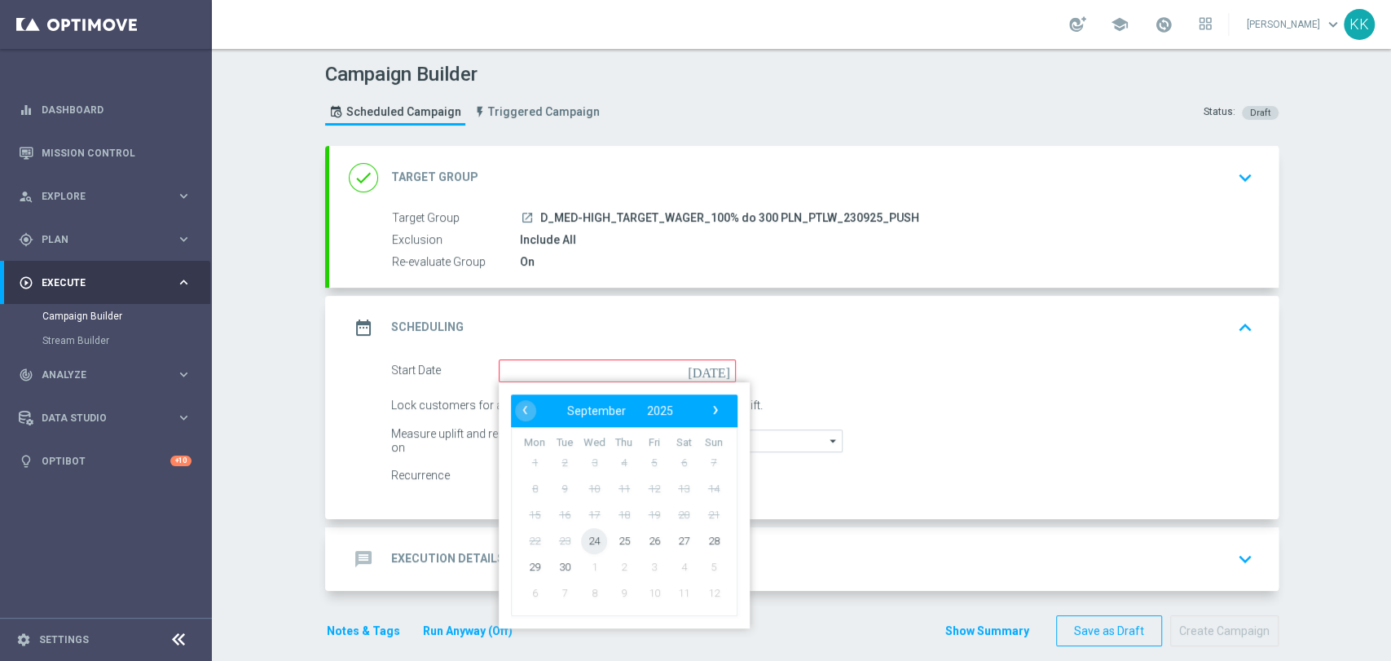
click at [583, 543] on span "24" at bounding box center [594, 540] width 26 height 26
type input "[DATE]"
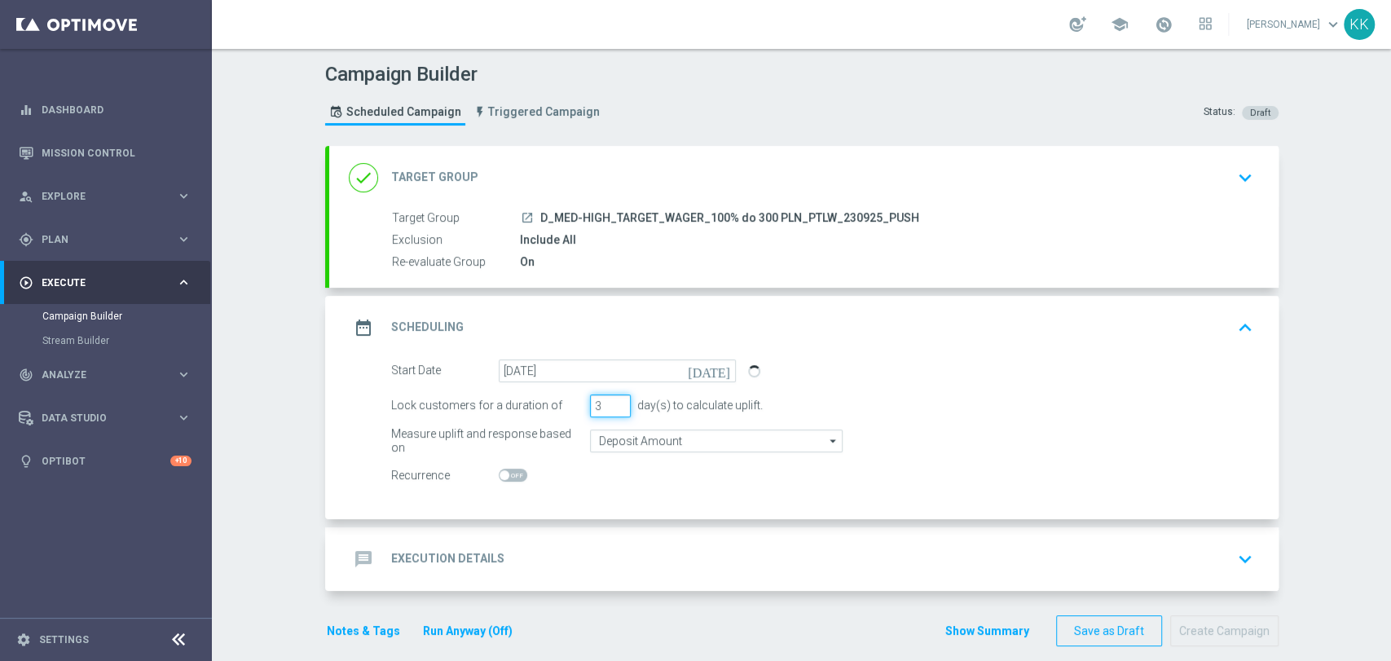
click at [594, 410] on input "3" at bounding box center [610, 405] width 41 height 23
type input "1"
click at [645, 438] on input "Deposit Amount" at bounding box center [716, 440] width 253 height 23
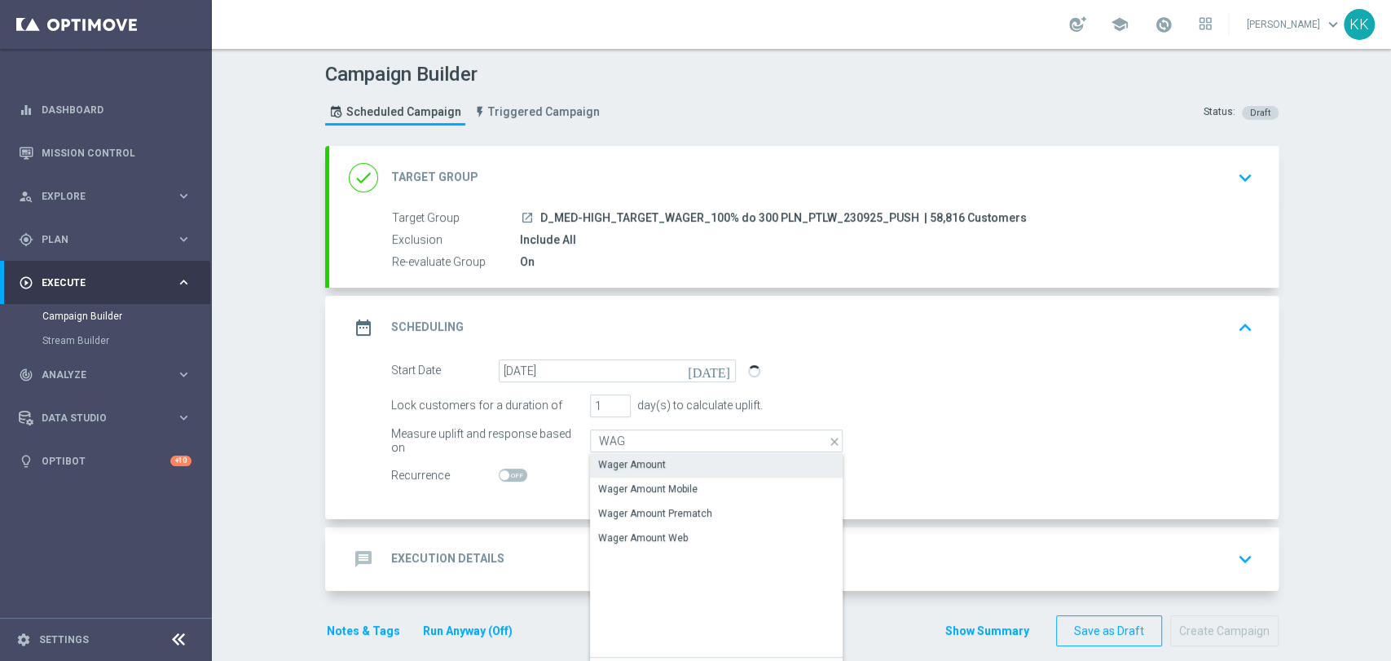
click at [640, 460] on div "Wager Amount" at bounding box center [632, 464] width 68 height 15
type input "Wager Amount"
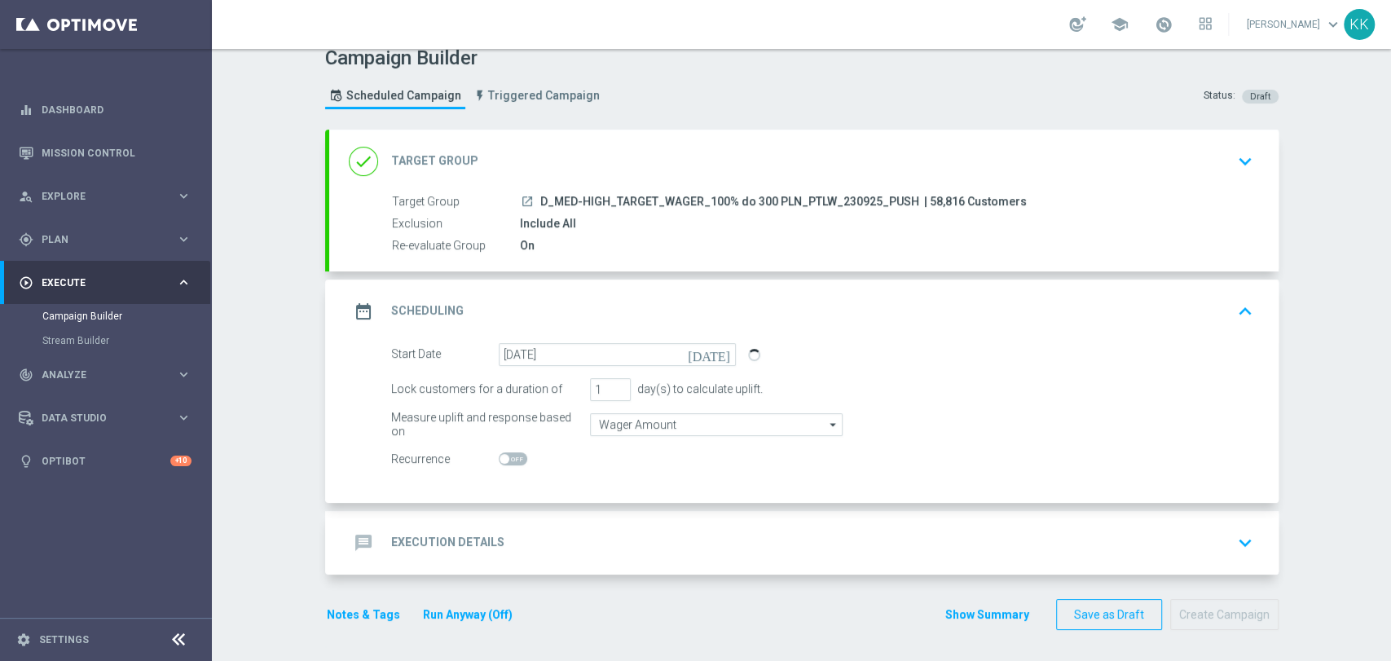
click at [622, 555] on div "message Execution Details keyboard_arrow_down" at bounding box center [804, 542] width 910 height 31
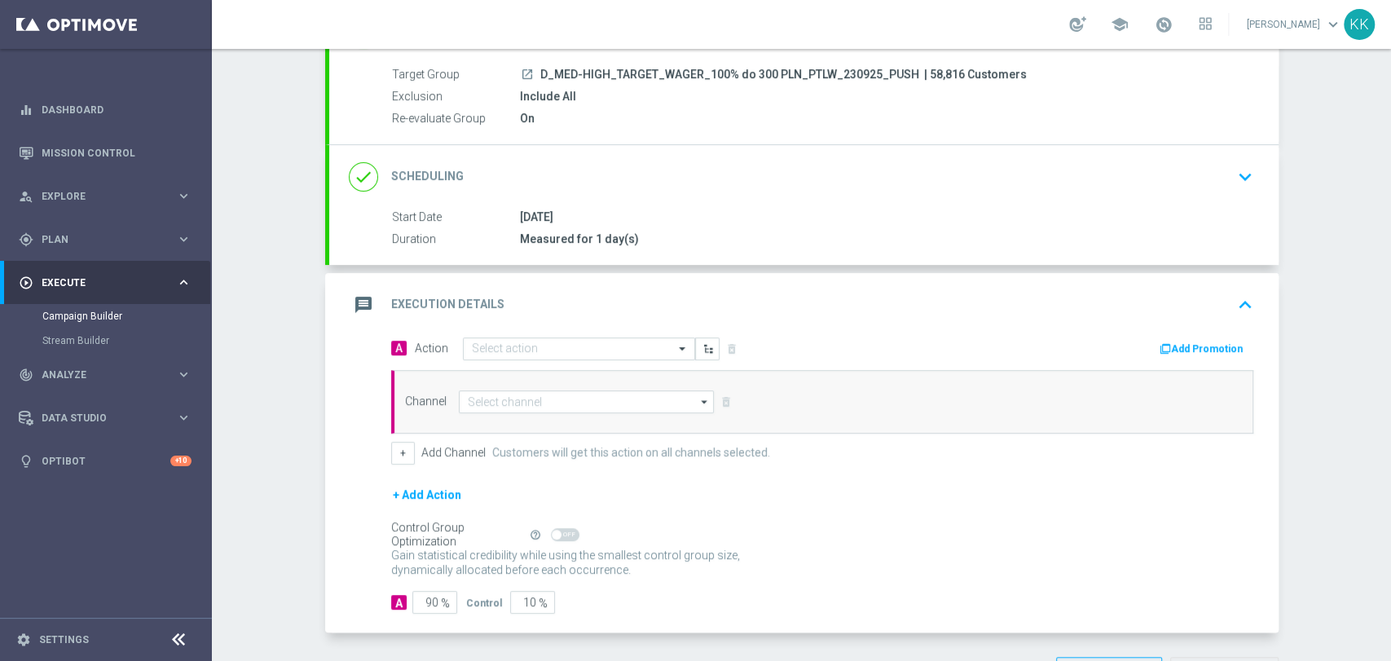
scroll to position [147, 0]
click at [570, 347] on input "text" at bounding box center [563, 346] width 182 height 14
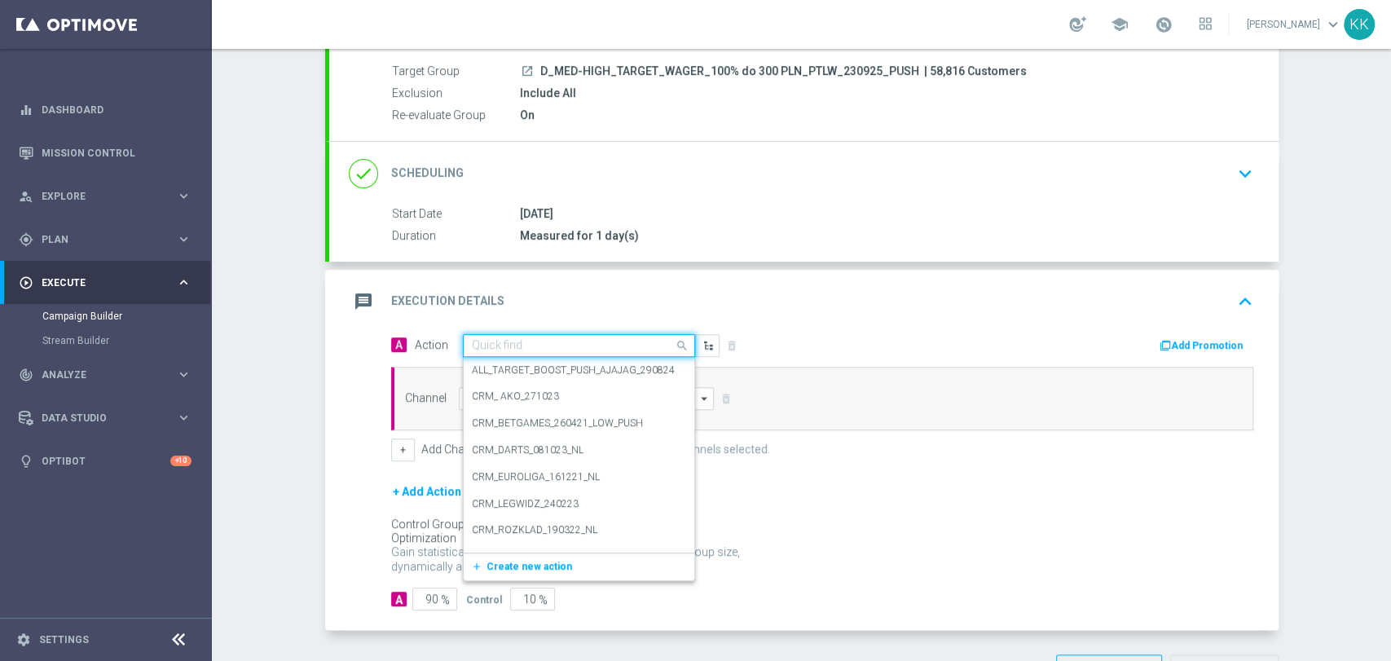
paste input "D_MED-HIGH_TARGET_WAGER_100% do 300 PLN_PTLW_230925_PUSH"
type input "D_MED-HIGH_TARGET_WAGER_100% do 300 PLN_PTLW_230925_PUSH"
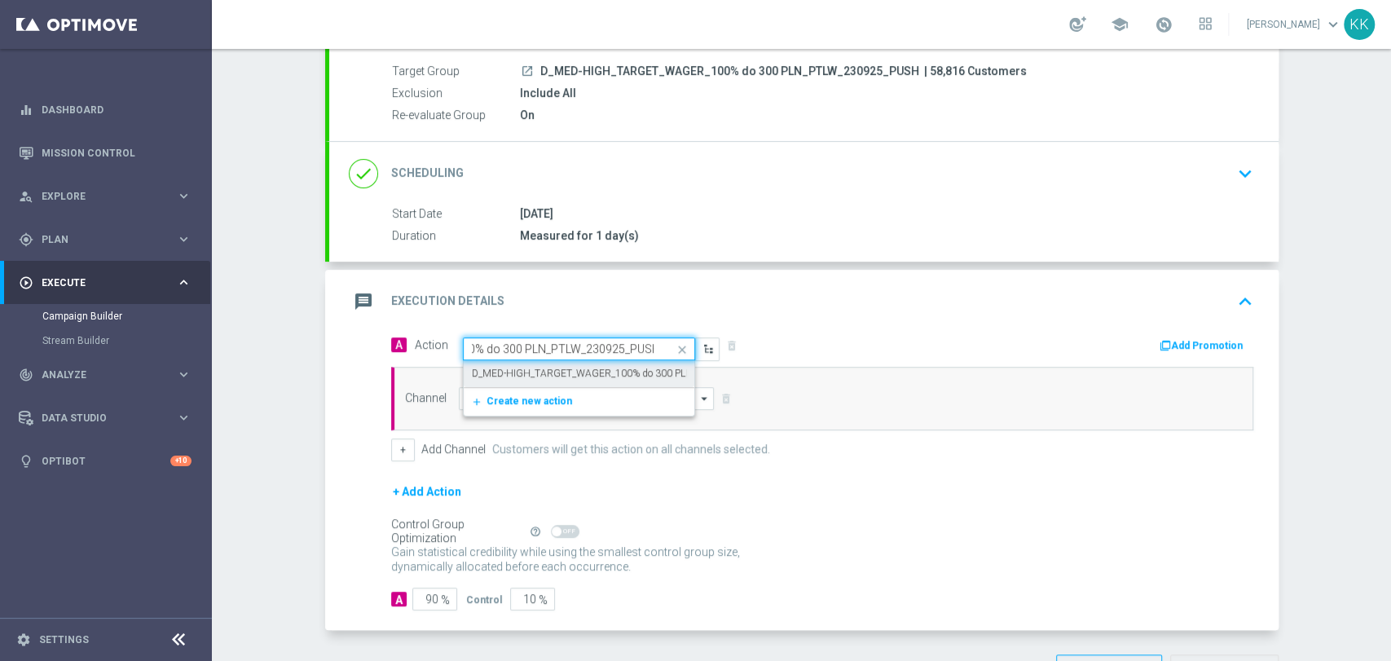
click at [574, 367] on label "D_MED-HIGH_TARGET_WAGER_100% do 300 PLN_PTLW_230925_PUSH" at bounding box center [630, 374] width 317 height 14
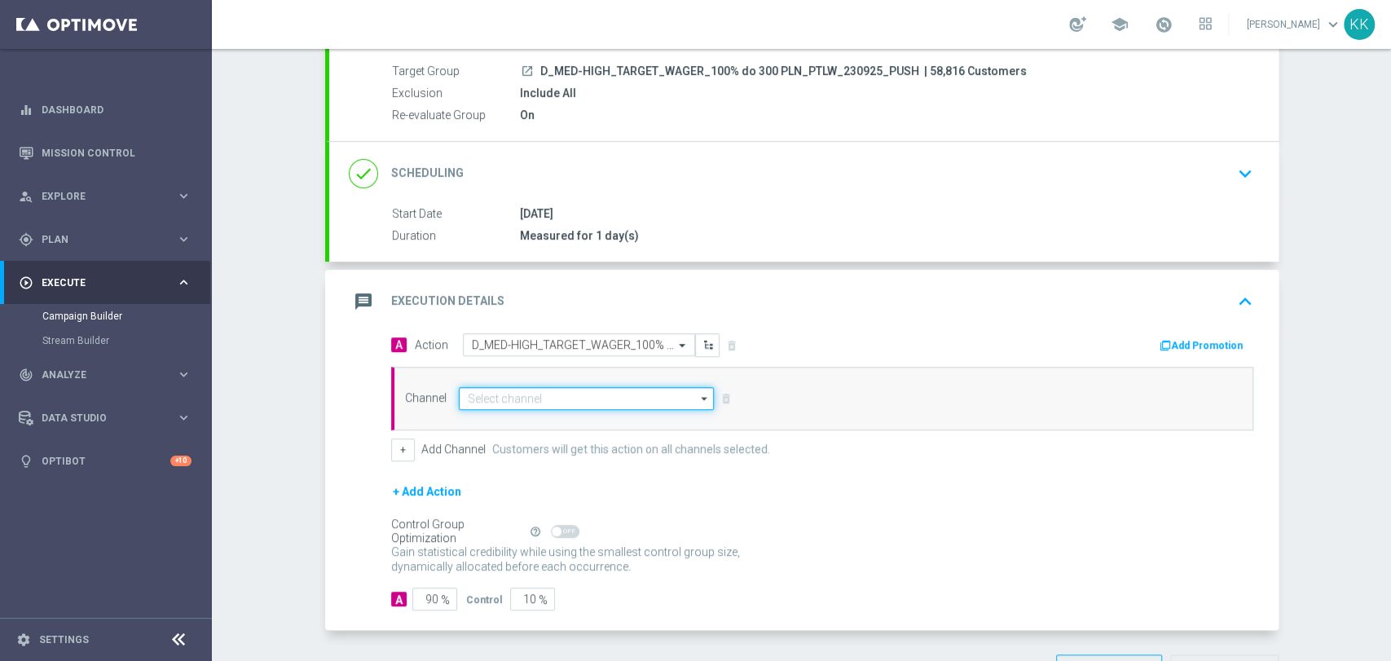
click at [560, 398] on input at bounding box center [587, 398] width 256 height 23
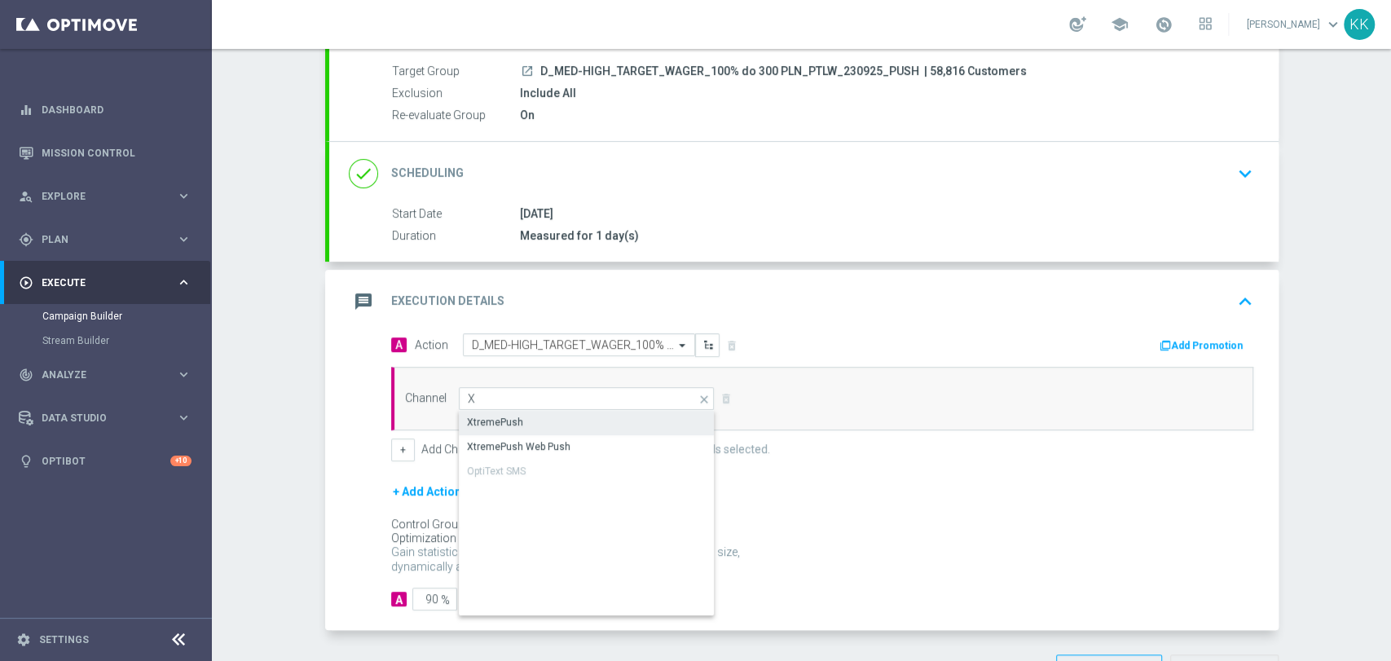
click at [560, 416] on div "XtremePush" at bounding box center [587, 422] width 257 height 23
type input "XtremePush"
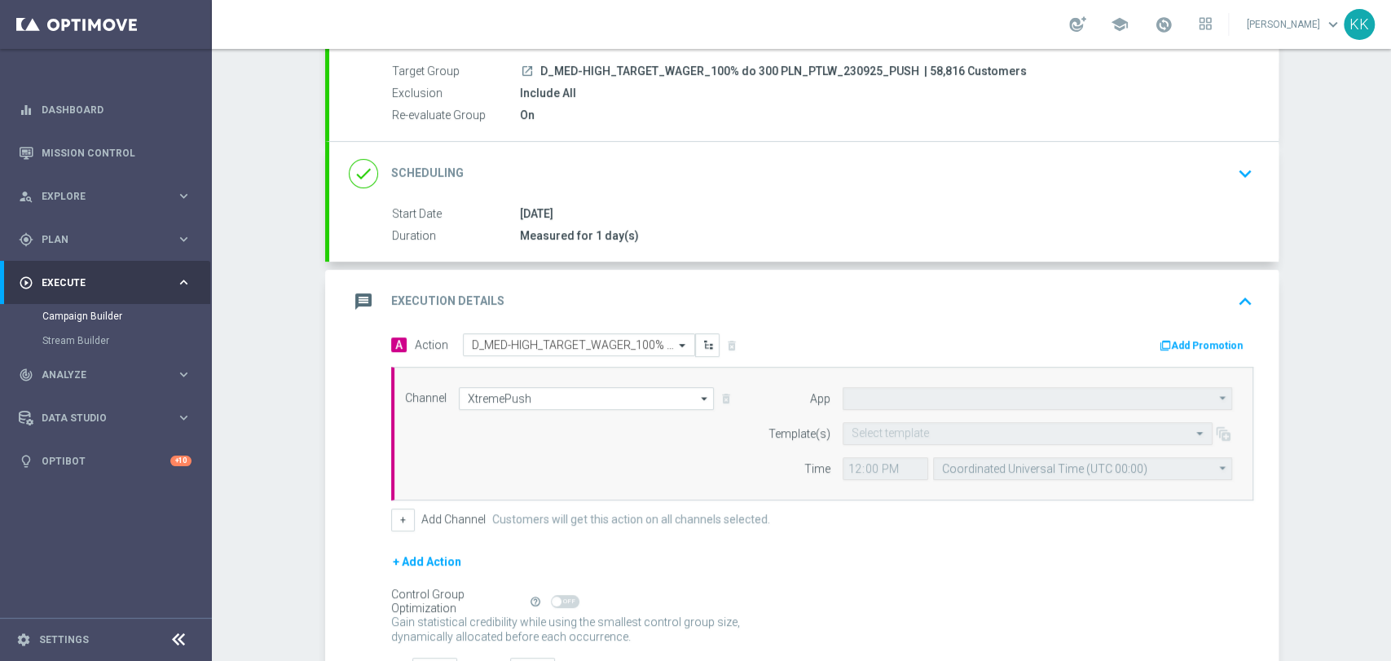
type input "STS_PL"
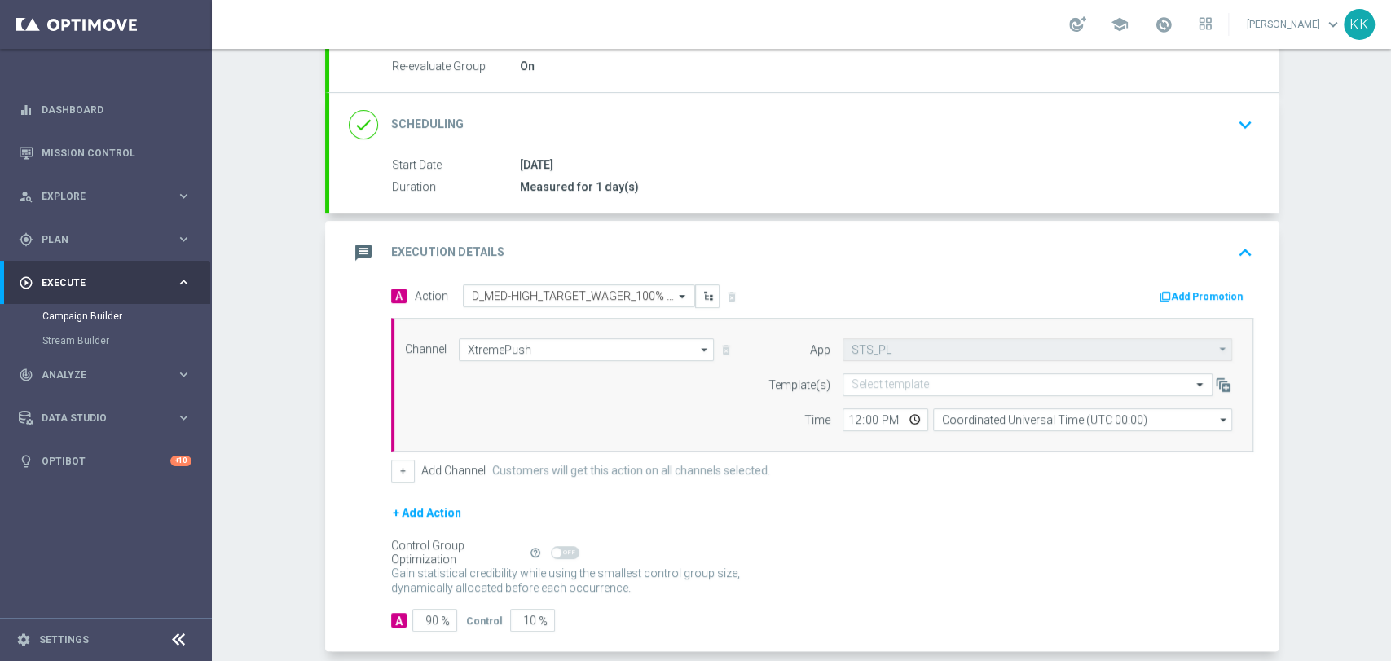
scroll to position [272, 0]
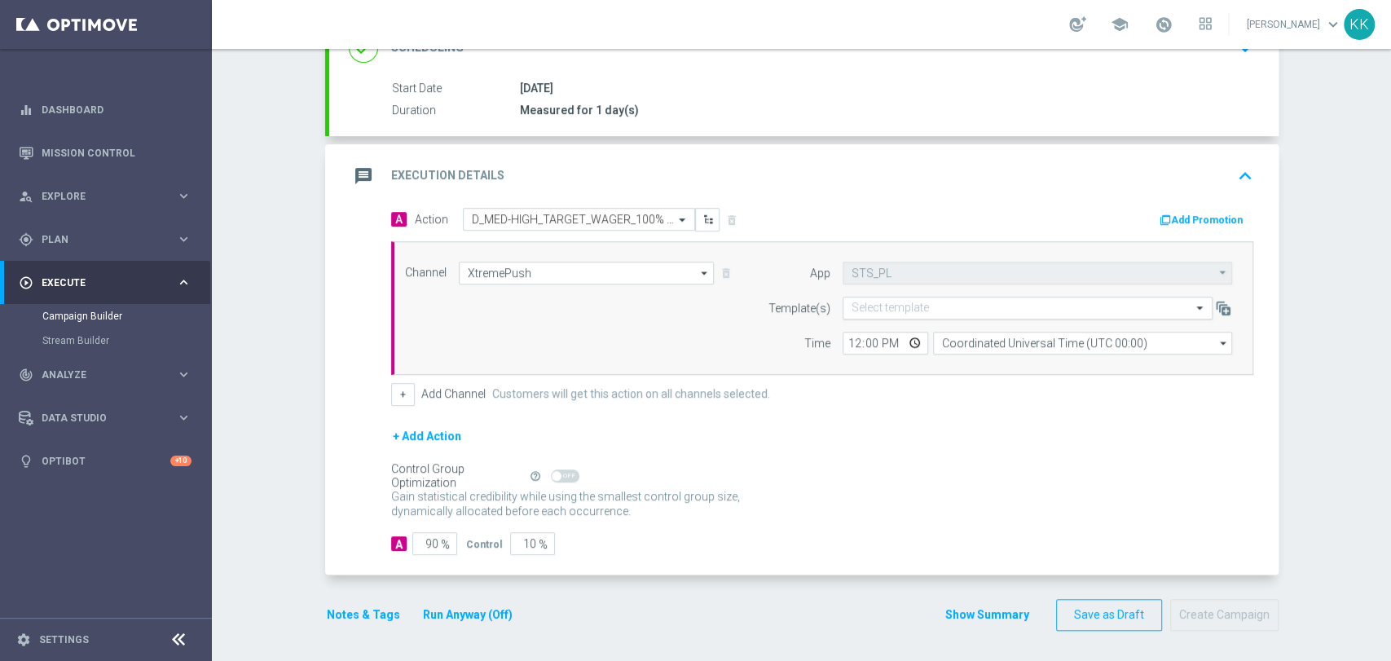
click at [909, 301] on input "text" at bounding box center [1010, 308] width 319 height 14
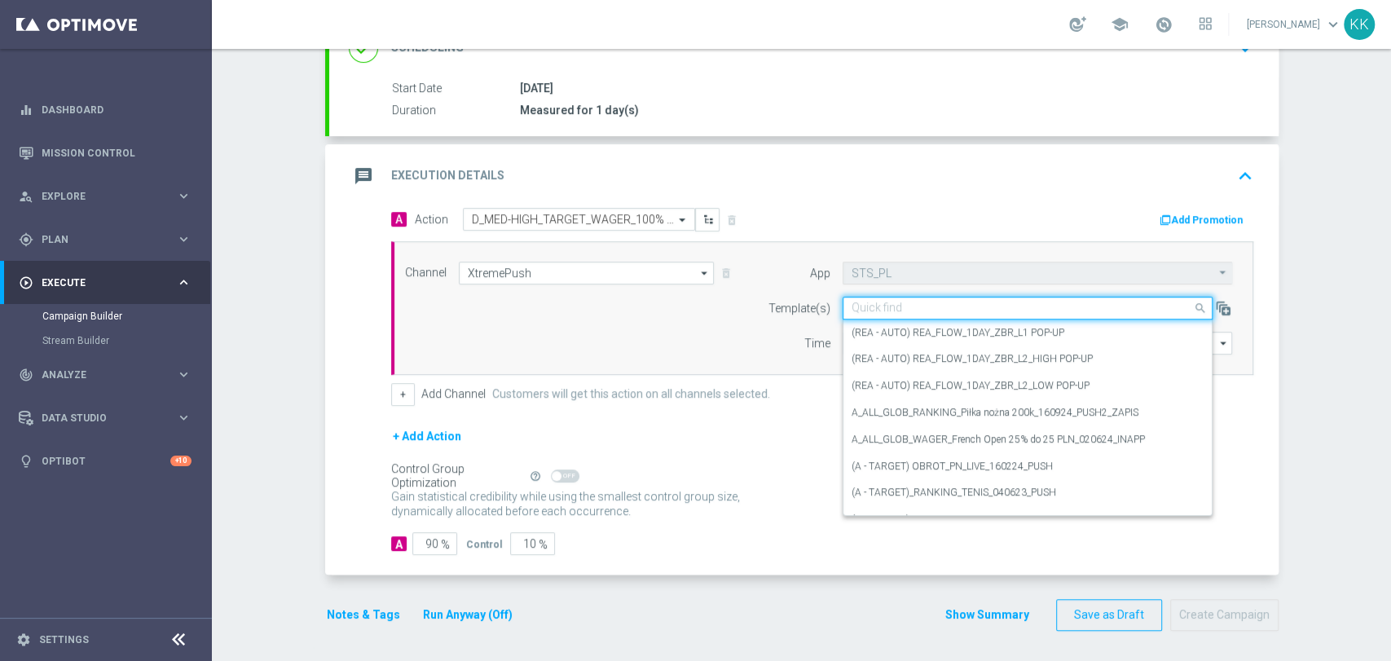
paste input "D_MED-HIGH_TARGET_WAGER_100% do 300 PLN_PTLW_230925_PUSH"
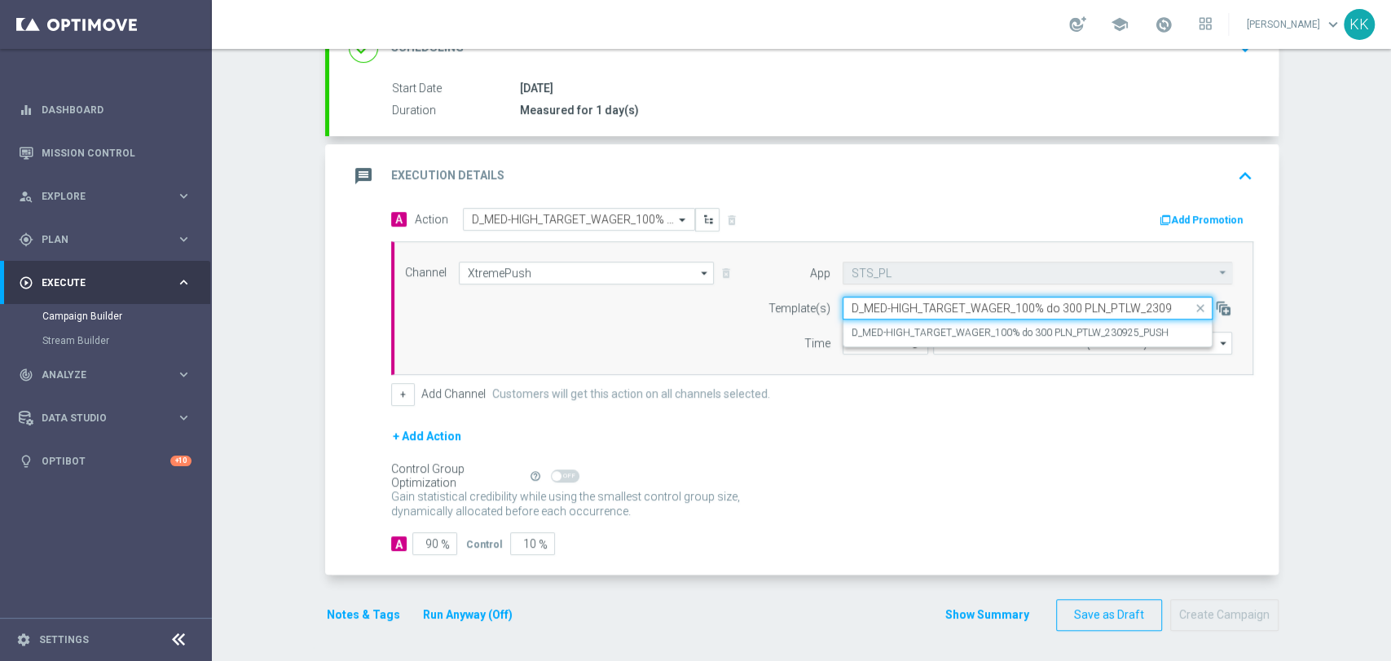
scroll to position [0, 41]
click at [909, 320] on div "D_MED-HIGH_TARGET_WAGER_100% do 300 PLN_PTLW_230925_PUSH" at bounding box center [1027, 332] width 352 height 27
type input "D_MED-HIGH_TARGET_WAGER_100% do 300 PLN_PTLW_230925_PUSH"
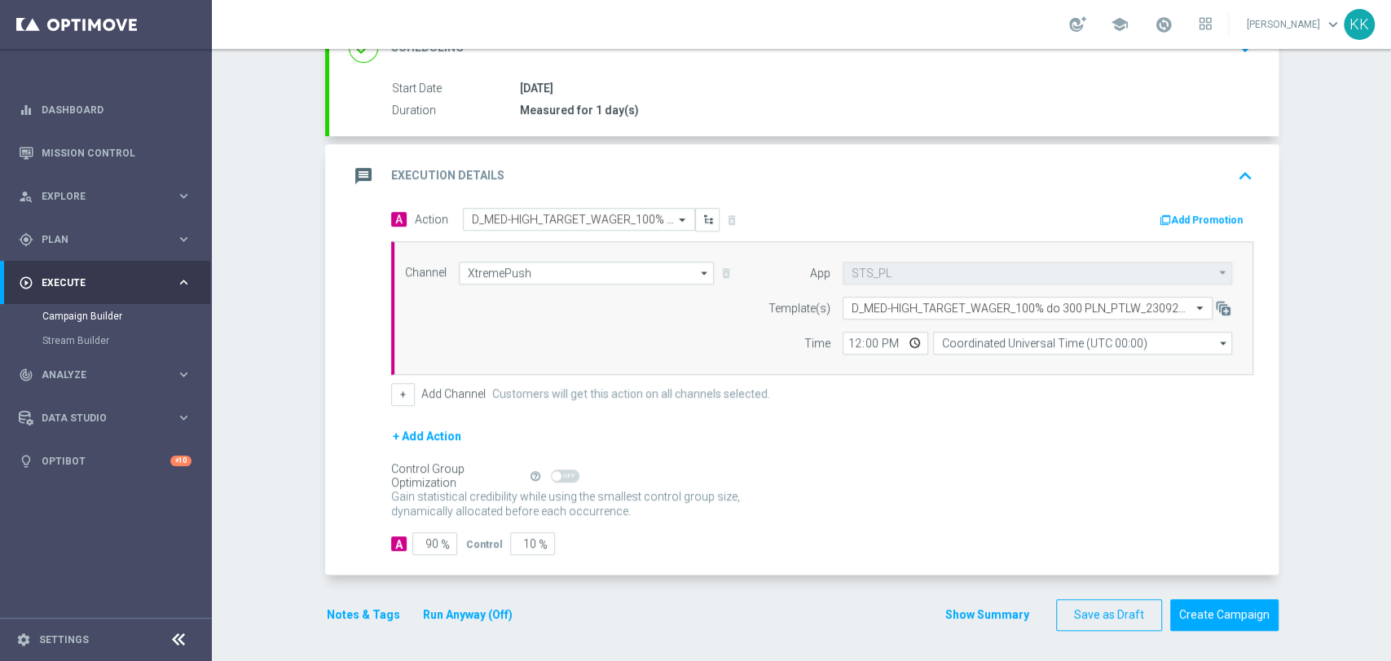
scroll to position [0, 0]
click at [845, 337] on input "12:00" at bounding box center [886, 343] width 86 height 23
click at [945, 354] on div "Channel XtremePush XtremePush arrow_drop_down Show Selected 1 of 22 Target grou…" at bounding box center [822, 308] width 862 height 134
click at [957, 339] on input "Coordinated Universal Time (UTC 00:00)" at bounding box center [1082, 343] width 299 height 23
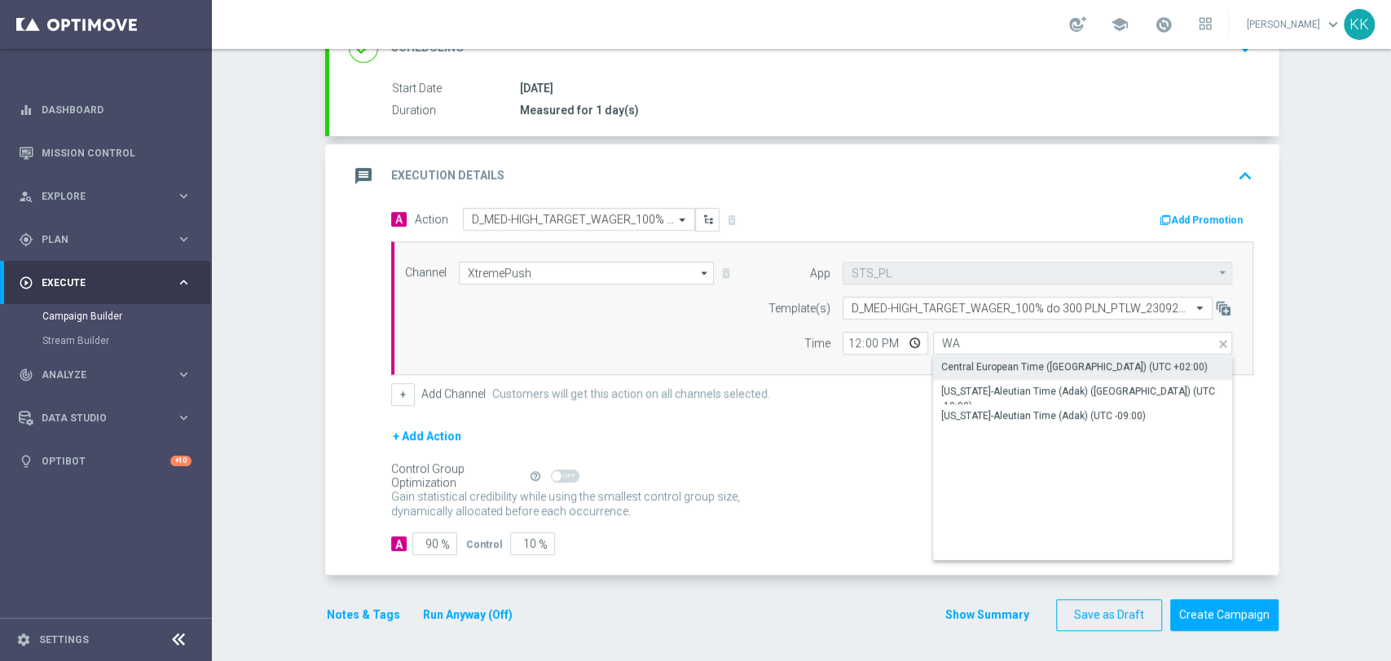
click at [957, 363] on div "Central European Time ([GEOGRAPHIC_DATA]) (UTC +02:00)" at bounding box center [1074, 366] width 266 height 15
type input "Central European Time ([GEOGRAPHIC_DATA]) (UTC +02:00)"
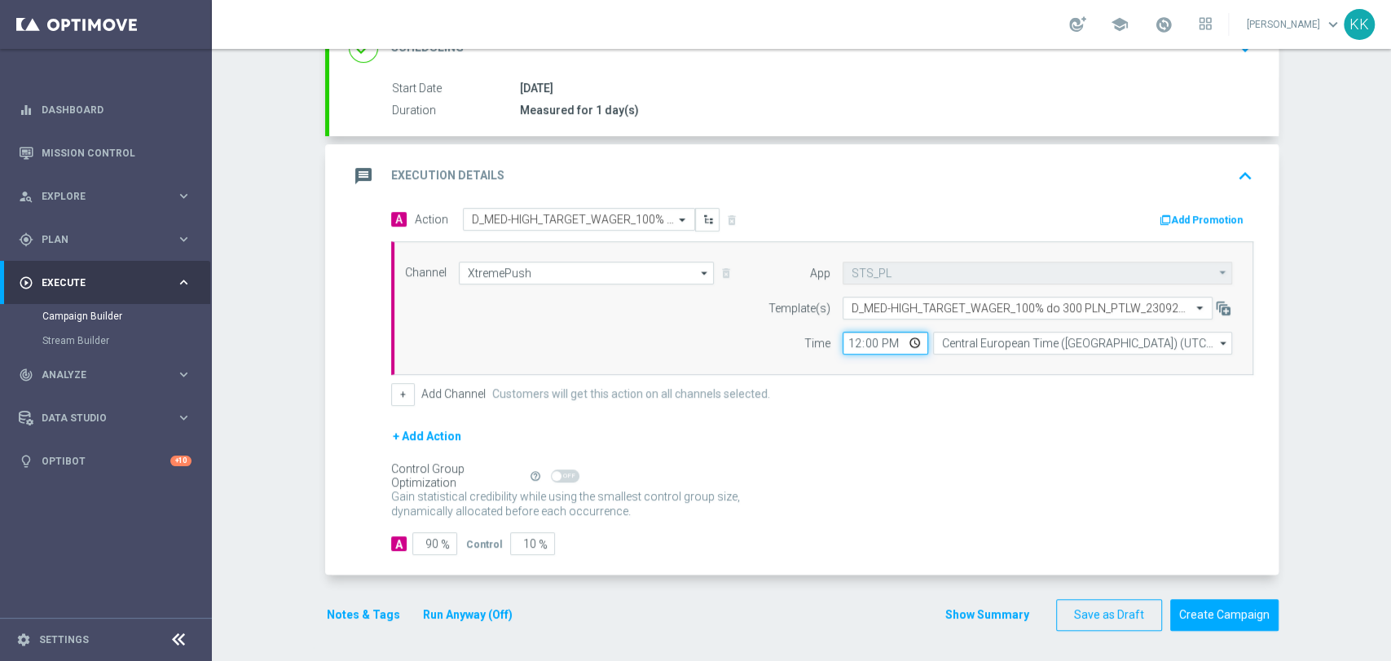
click at [852, 345] on input "12:00" at bounding box center [886, 343] width 86 height 23
type input "16:41"
click at [932, 491] on div "Gain statistical credibility while using the smallest control group size, dynam…" at bounding box center [822, 504] width 862 height 39
click at [429, 541] on input "90" at bounding box center [434, 543] width 45 height 23
type input "9"
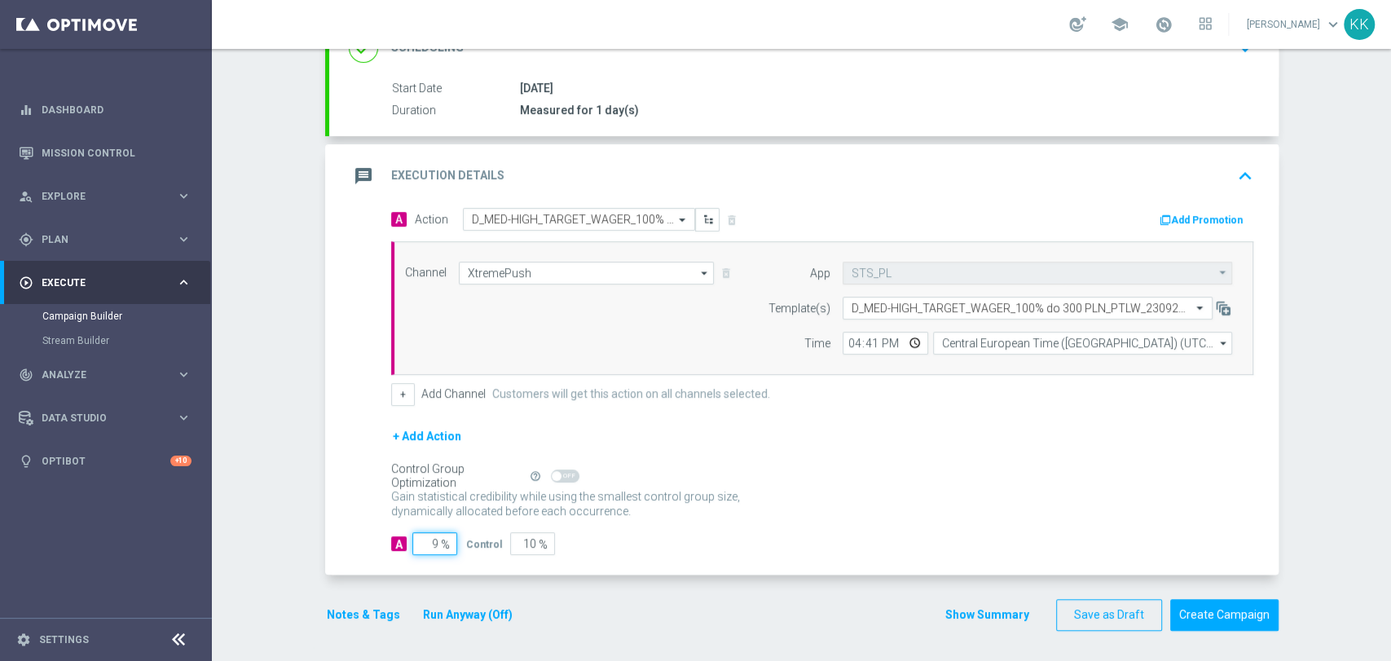
type input "91"
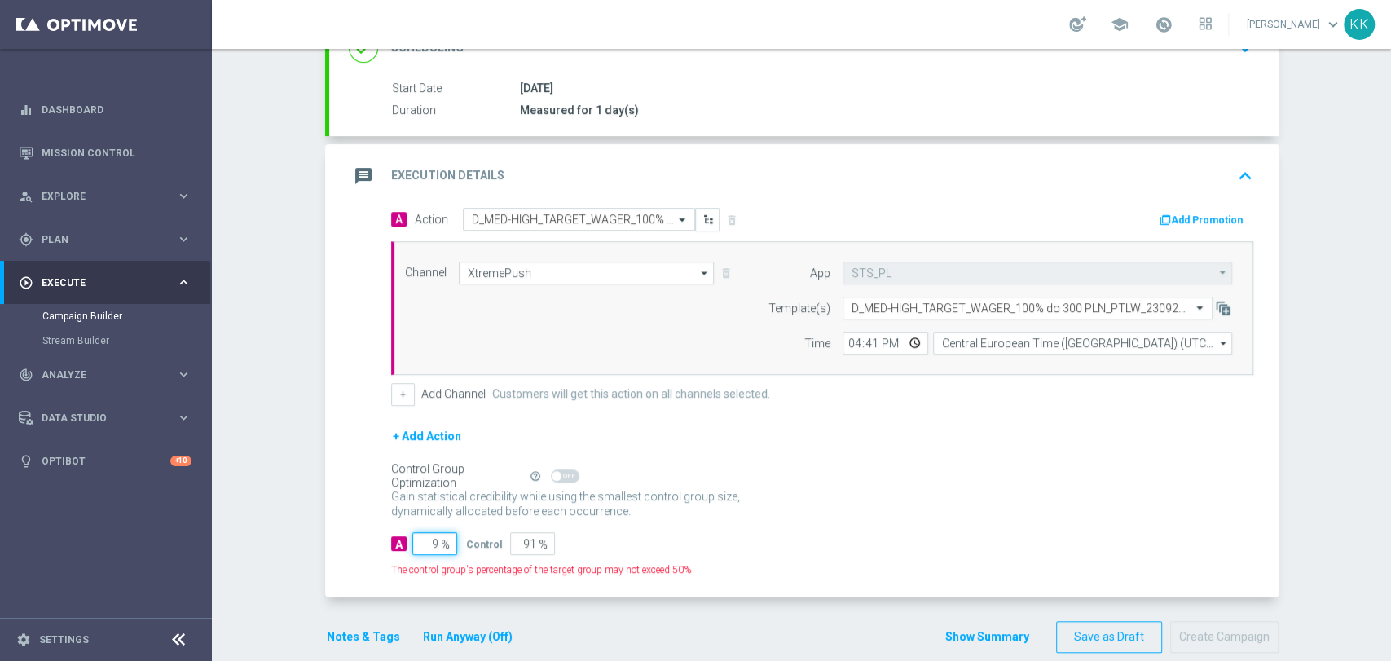
type input "98"
type input "2"
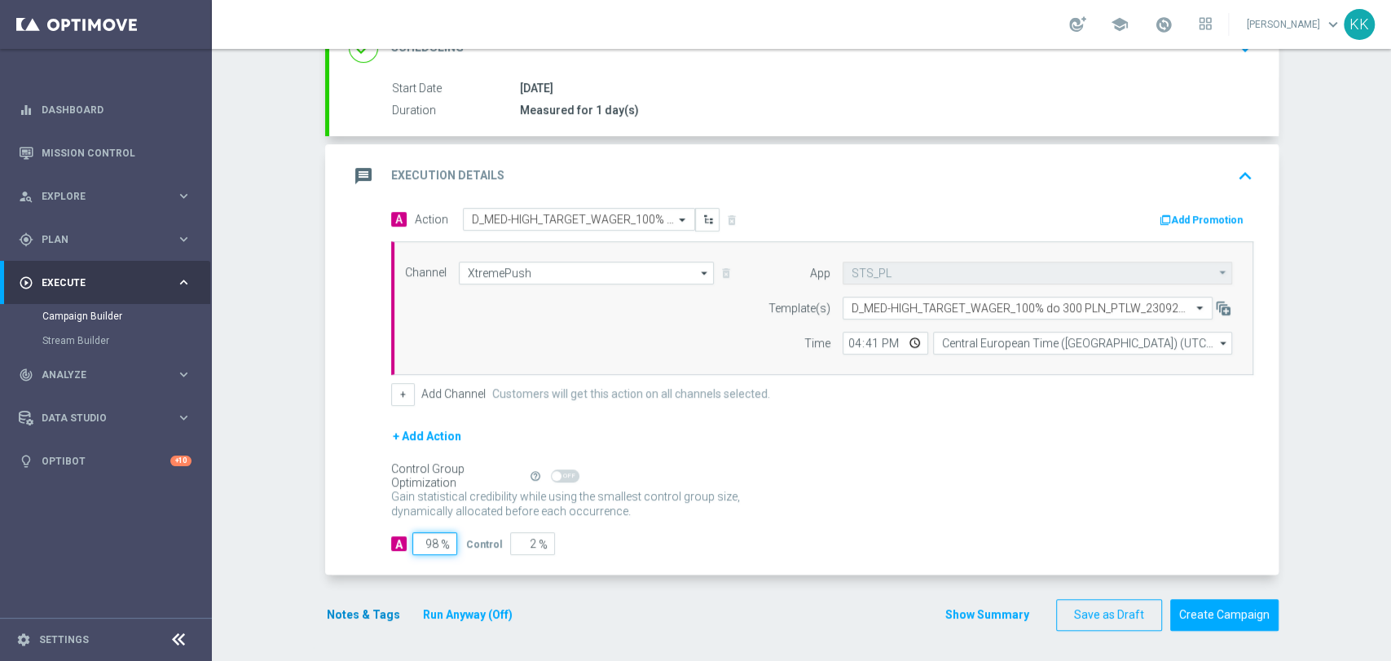
type input "98"
click at [345, 607] on button "Notes & Tags" at bounding box center [363, 615] width 77 height 20
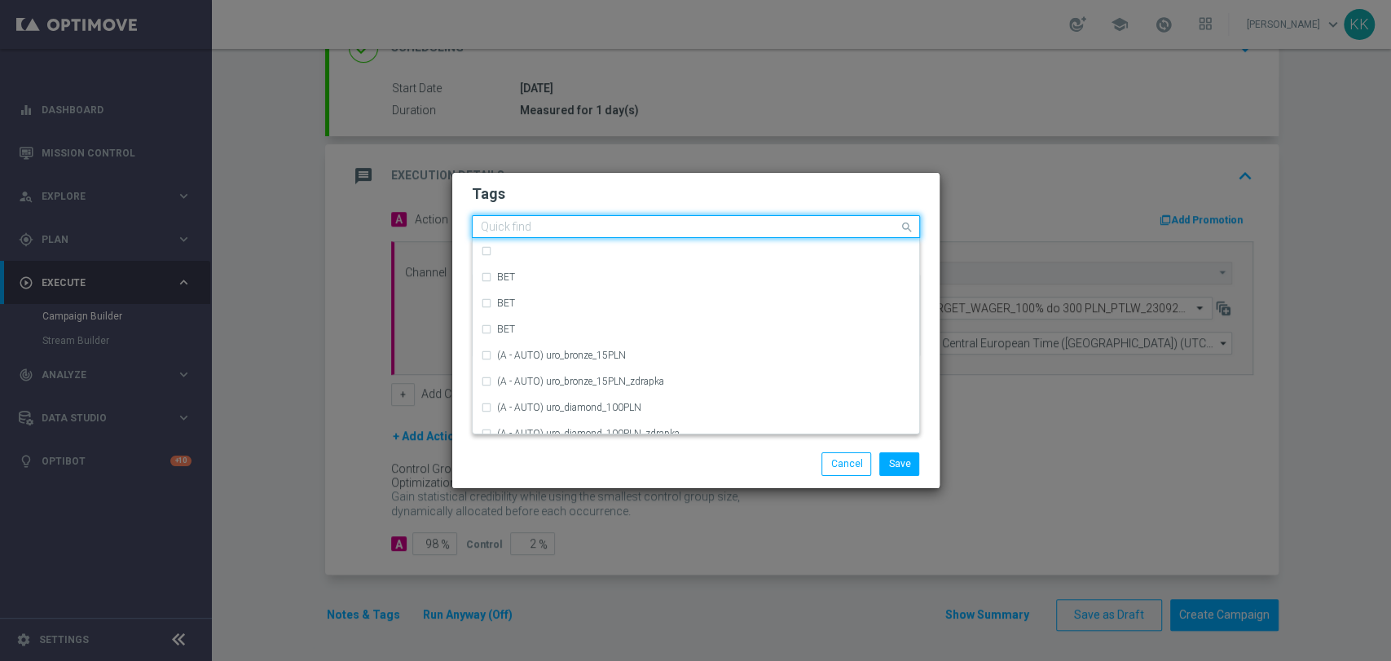
click at [561, 226] on input "text" at bounding box center [690, 228] width 418 height 14
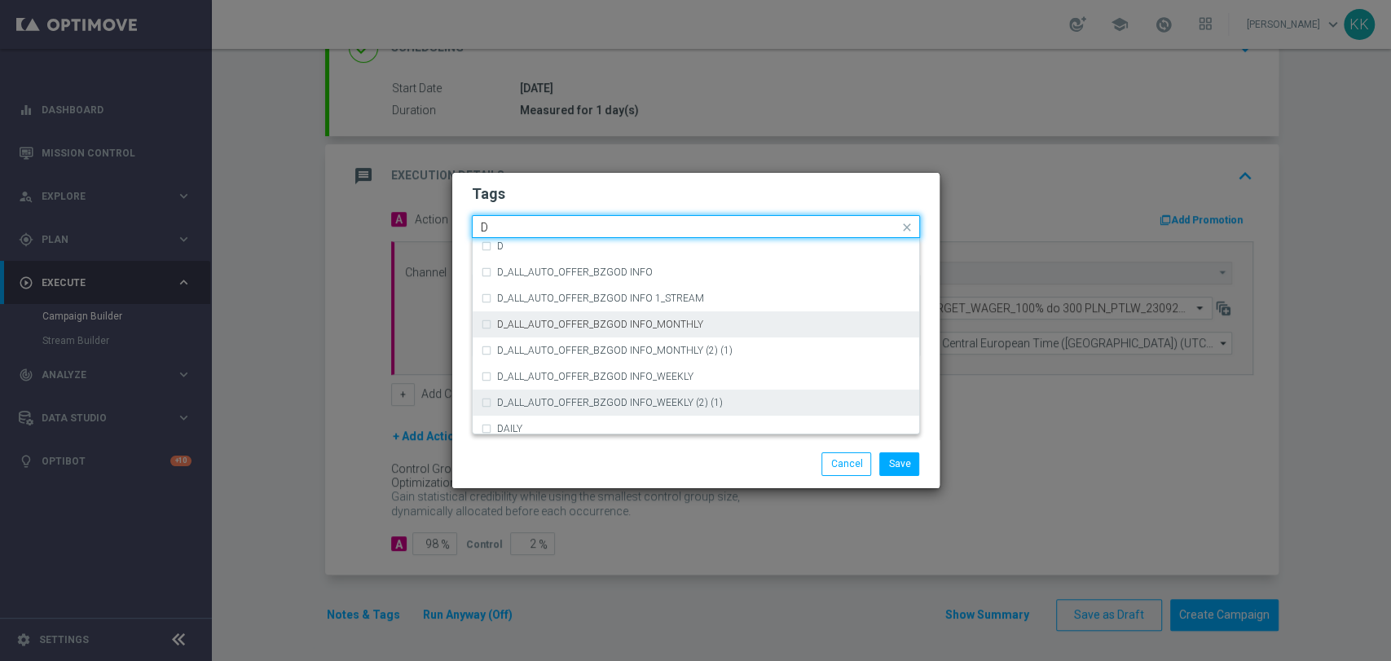
scroll to position [1811, 0]
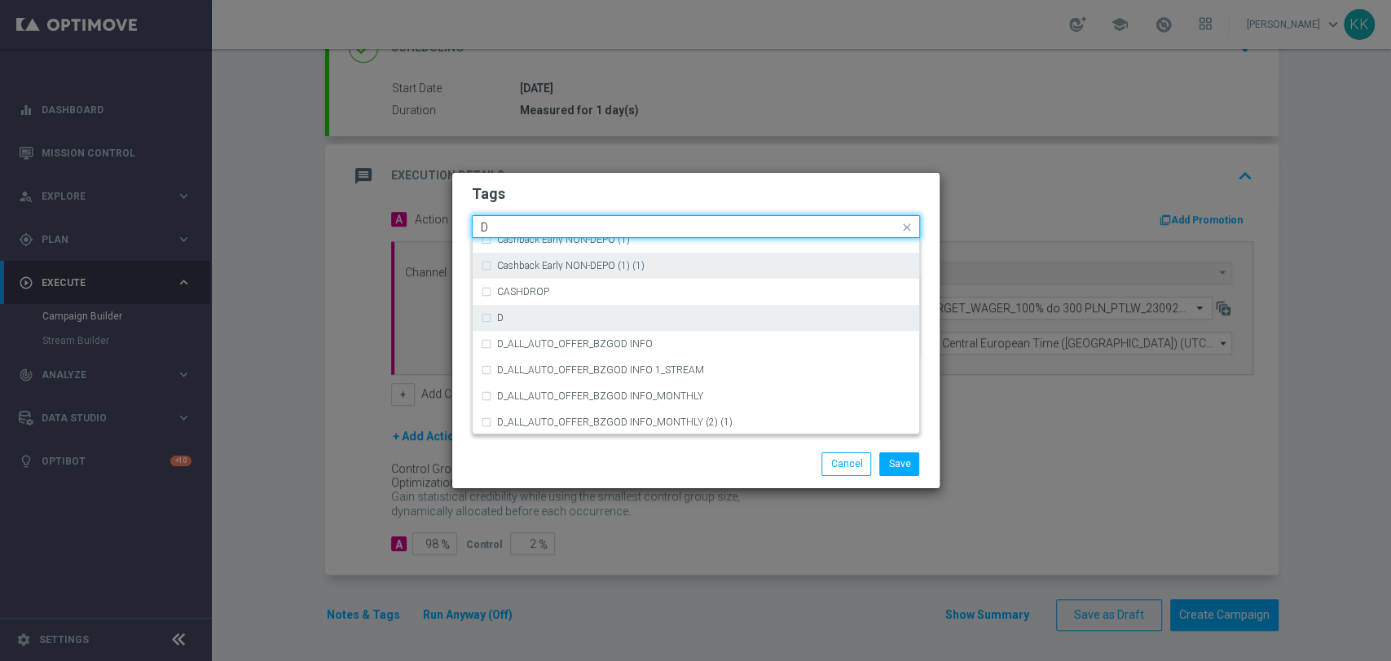
click at [578, 317] on div "D" at bounding box center [704, 318] width 414 height 10
type input "D"
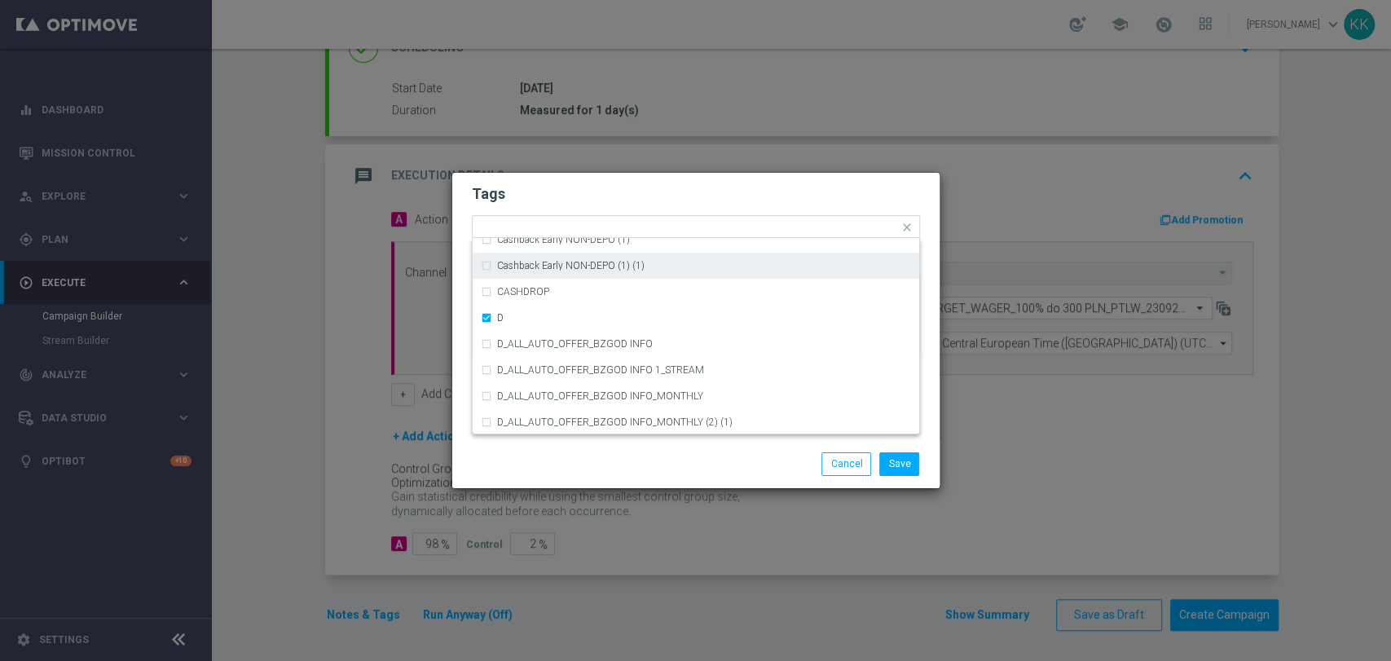
click at [603, 173] on div "Tags Quick find × D A_TARGET_HIGH_DEPO ACTIVE DAYS BLOKADA Cashback Early NON-D…" at bounding box center [695, 306] width 487 height 267
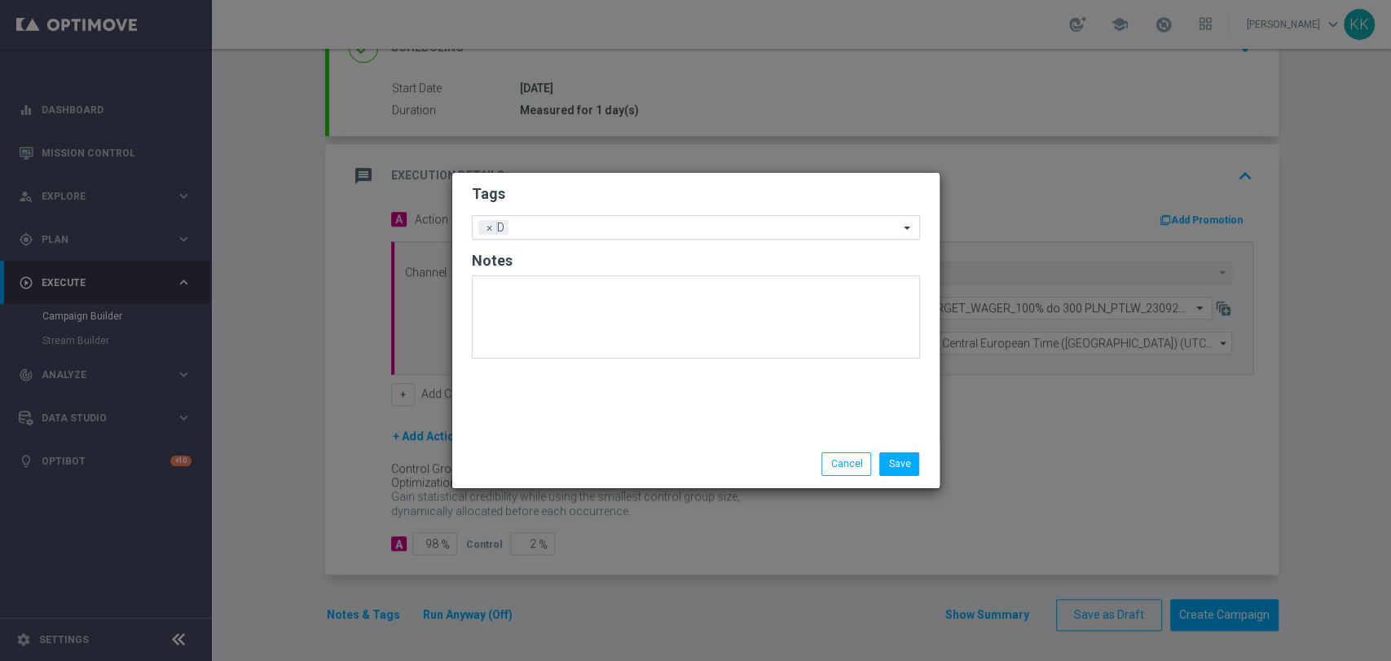
click at [603, 229] on input "text" at bounding box center [707, 229] width 384 height 14
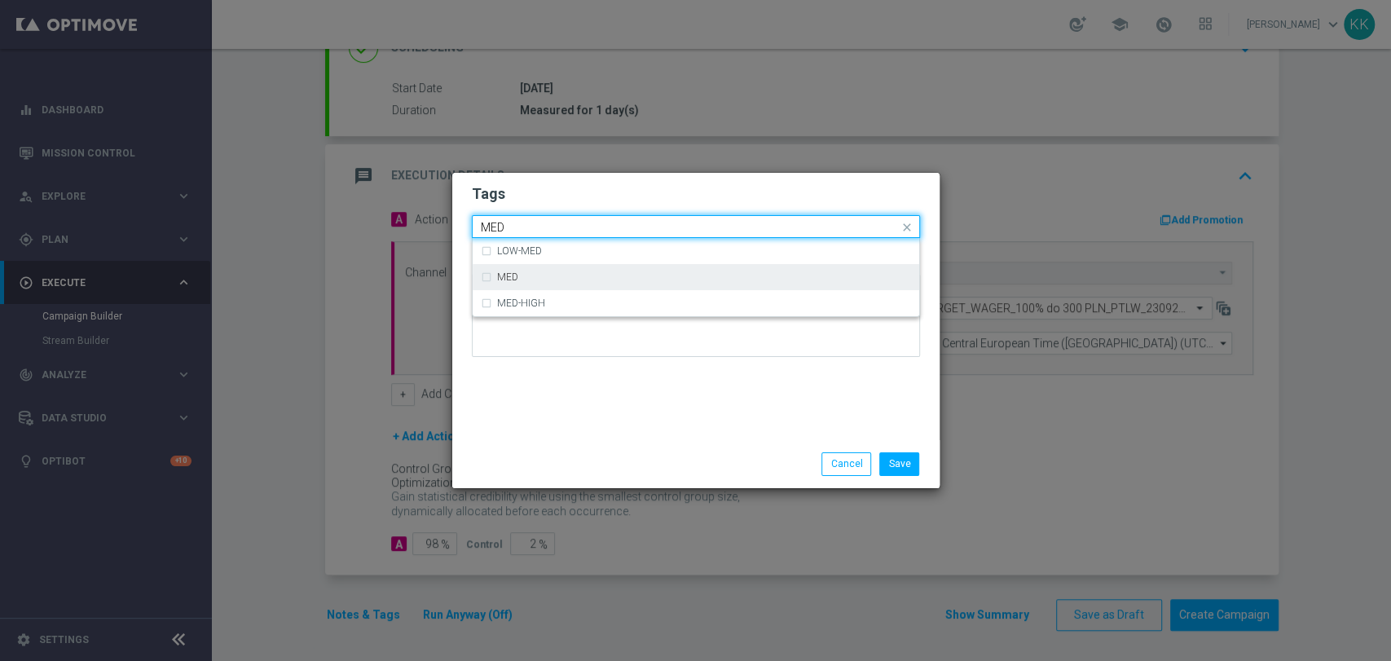
click at [598, 288] on div "MED" at bounding box center [696, 277] width 430 height 26
type input "MED"
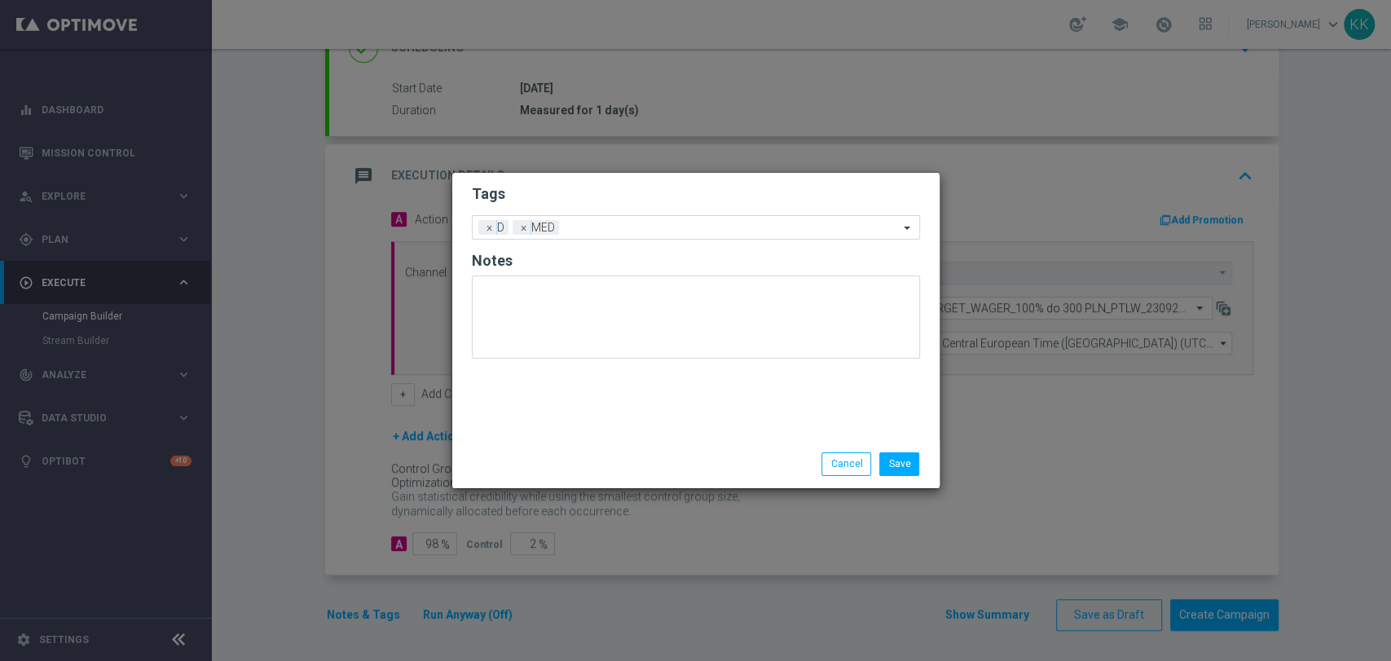
click at [606, 195] on h2 "Tags" at bounding box center [696, 194] width 448 height 20
click at [602, 239] on ng-select "Add a new tag × D × MED" at bounding box center [696, 227] width 448 height 24
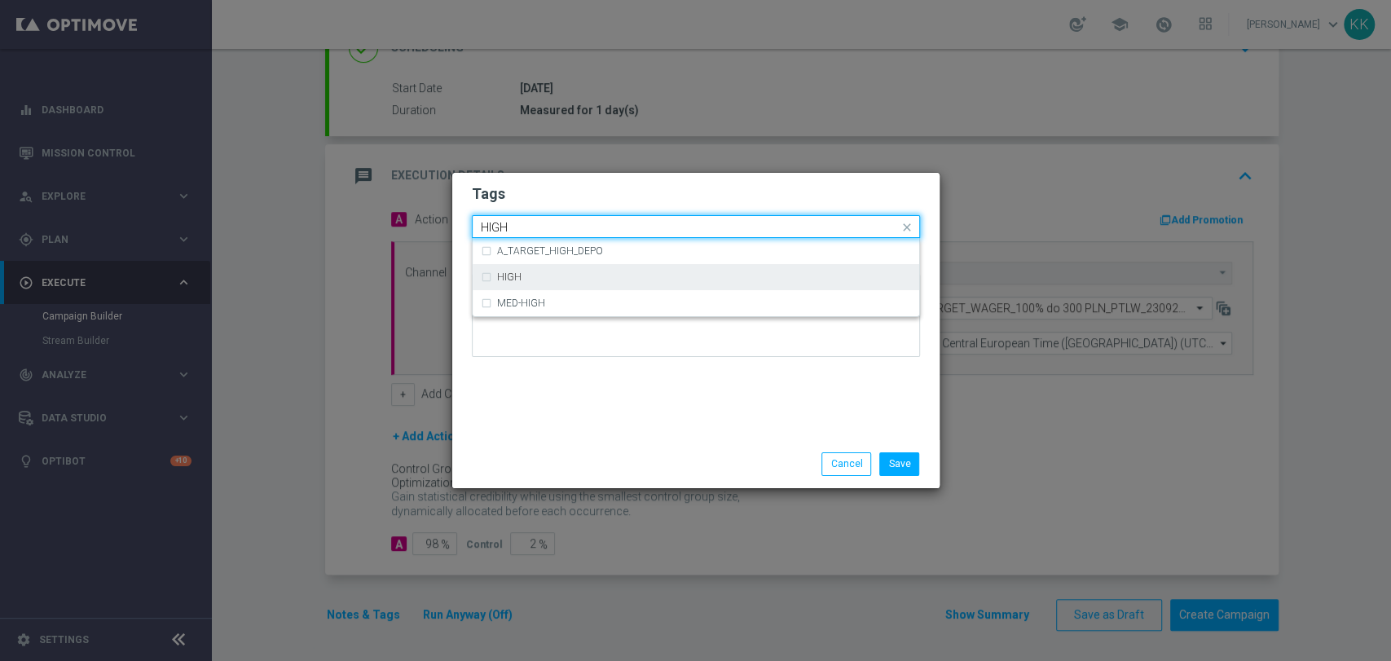
click at [594, 282] on div "HIGH" at bounding box center [704, 277] width 414 height 10
type input "HIGH"
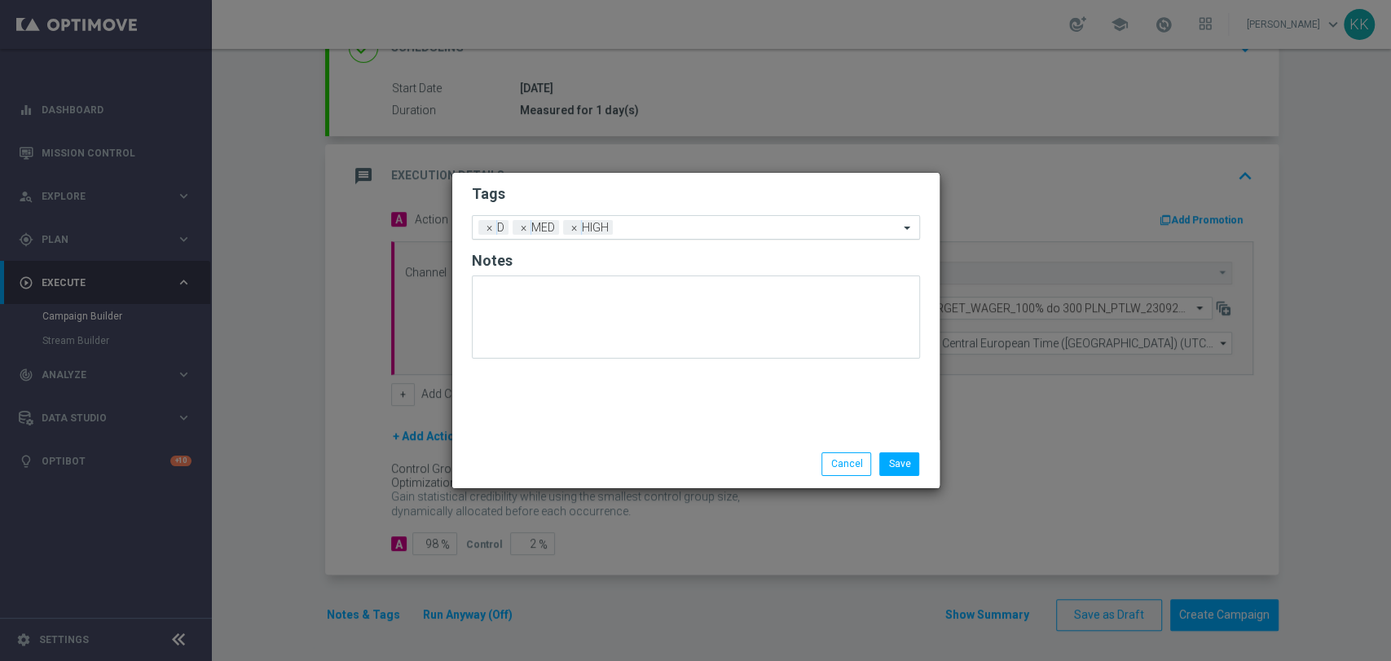
drag, startPoint x: 600, startPoint y: 188, endPoint x: 609, endPoint y: 231, distance: 44.3
click at [598, 188] on h2 "Tags" at bounding box center [696, 194] width 448 height 20
click at [631, 231] on input "text" at bounding box center [758, 229] width 279 height 14
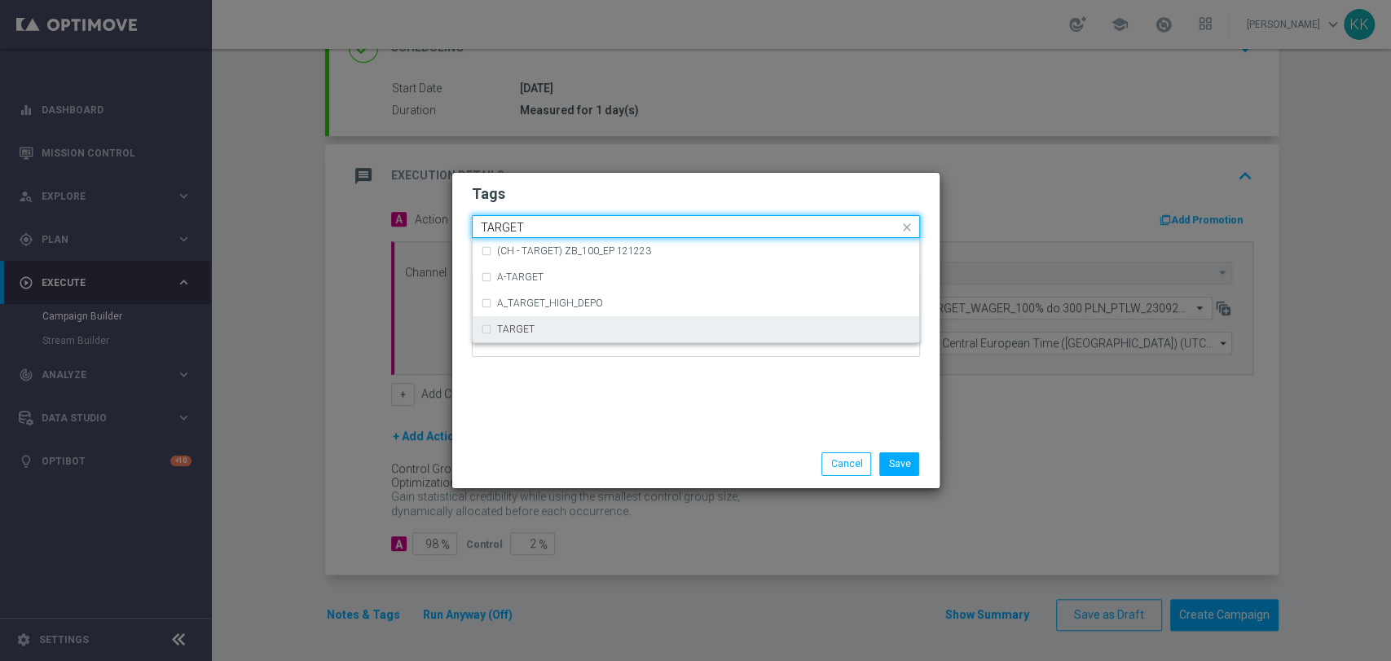
click at [613, 328] on div "TARGET" at bounding box center [704, 329] width 414 height 10
type input "TARGET"
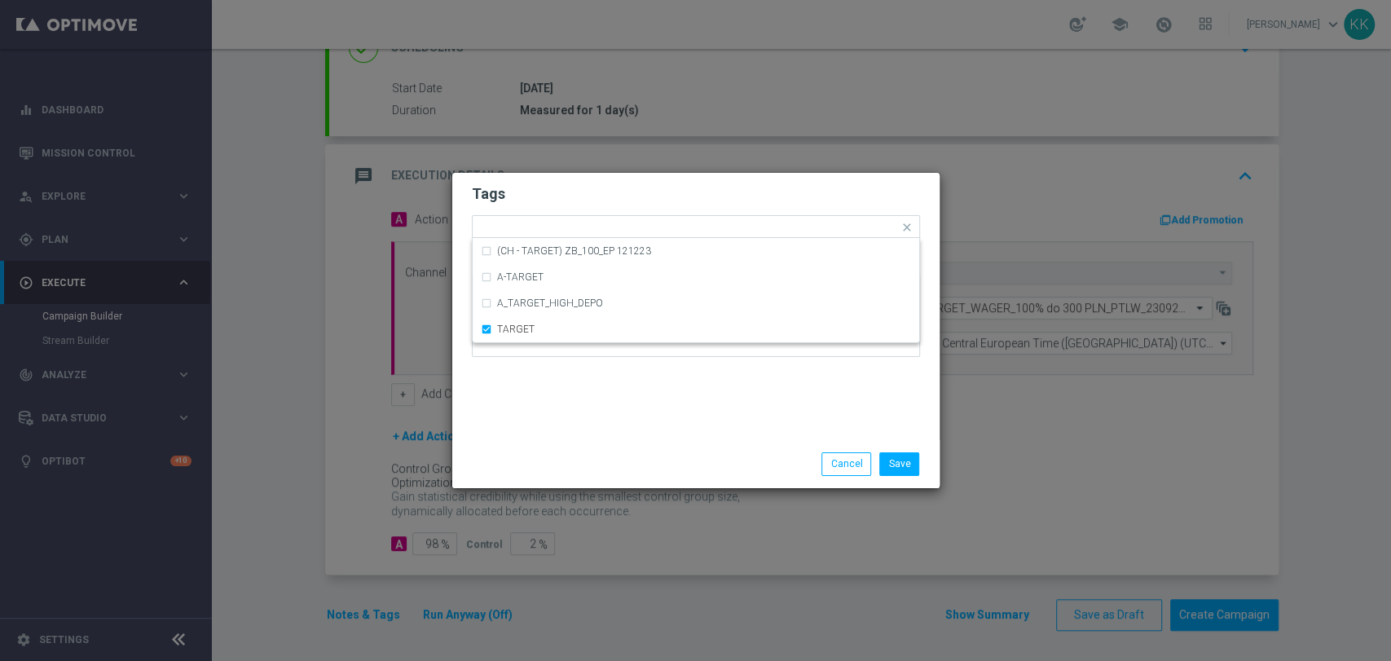
click at [634, 388] on div "Tags Quick find × D × MED × HIGH × TARGET (CH - TARGET) ZB_100_EP 121223 A-TARG…" at bounding box center [695, 306] width 487 height 267
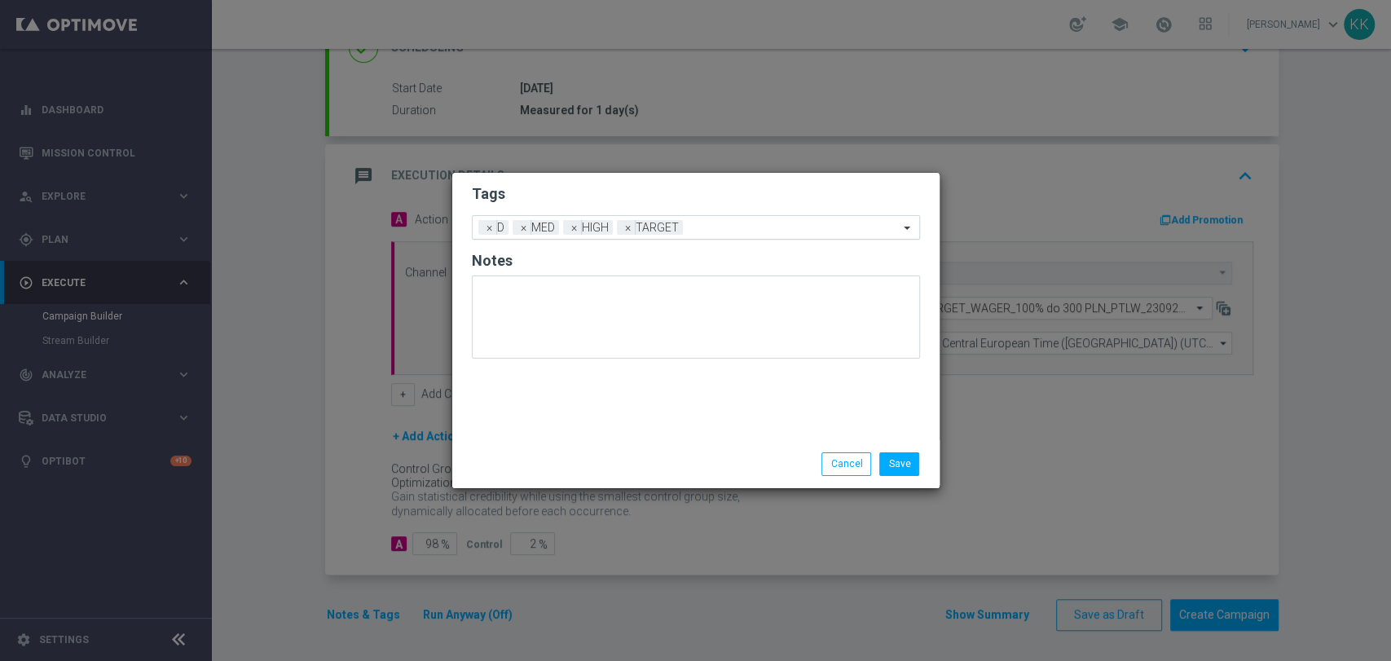
click at [722, 223] on input "text" at bounding box center [793, 229] width 209 height 14
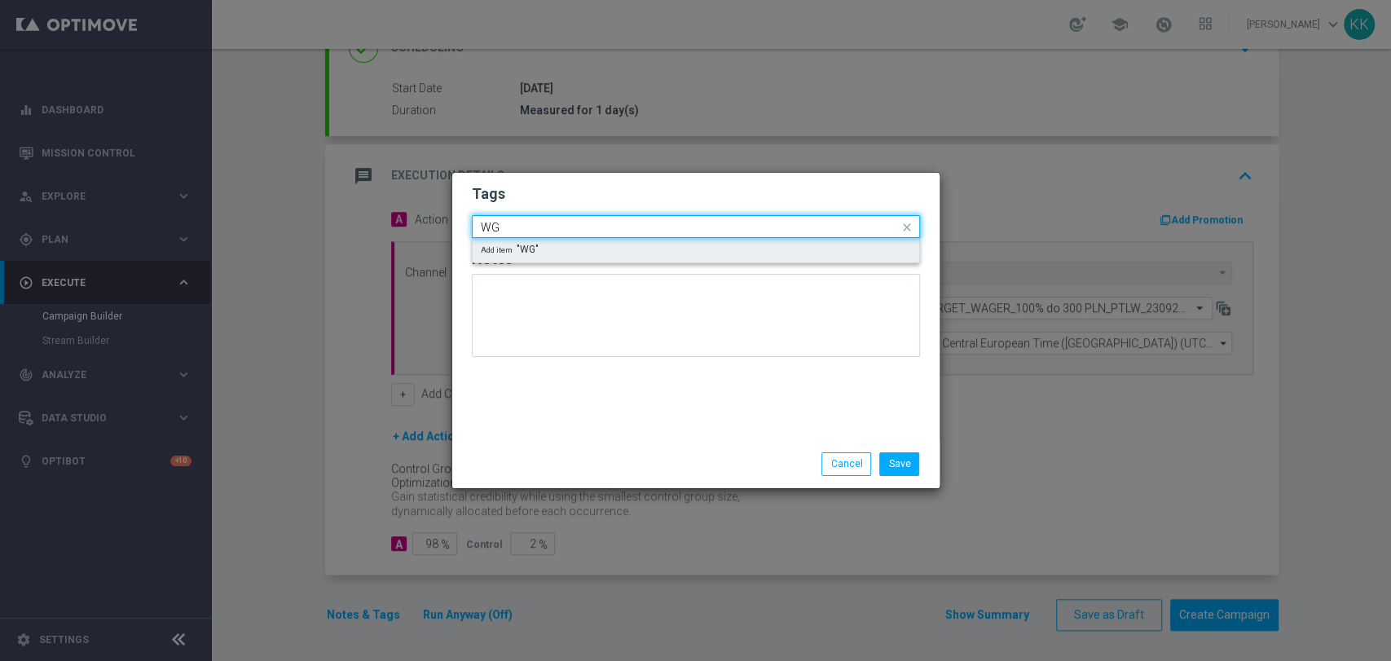
type input "W"
click at [715, 250] on div "WAGER" at bounding box center [704, 251] width 414 height 10
type input "WAGER"
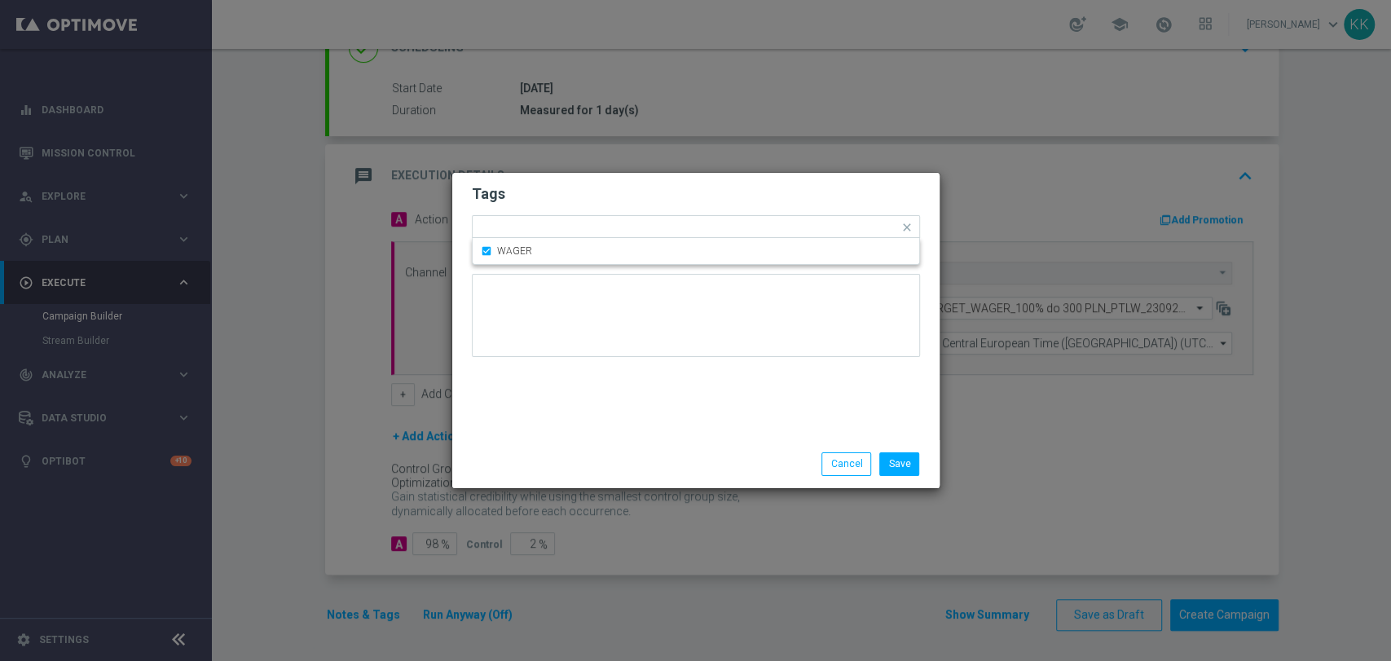
click at [733, 190] on h2 "Tags" at bounding box center [696, 194] width 448 height 20
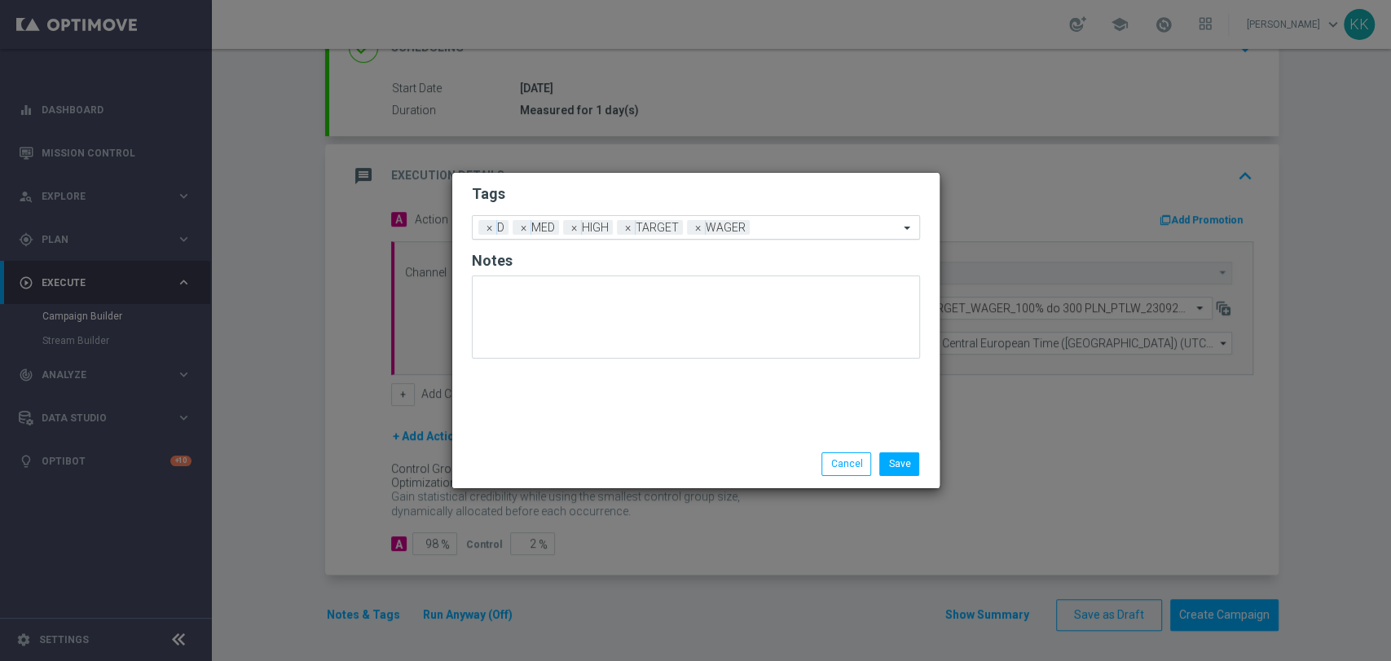
click at [775, 224] on input "text" at bounding box center [827, 229] width 143 height 14
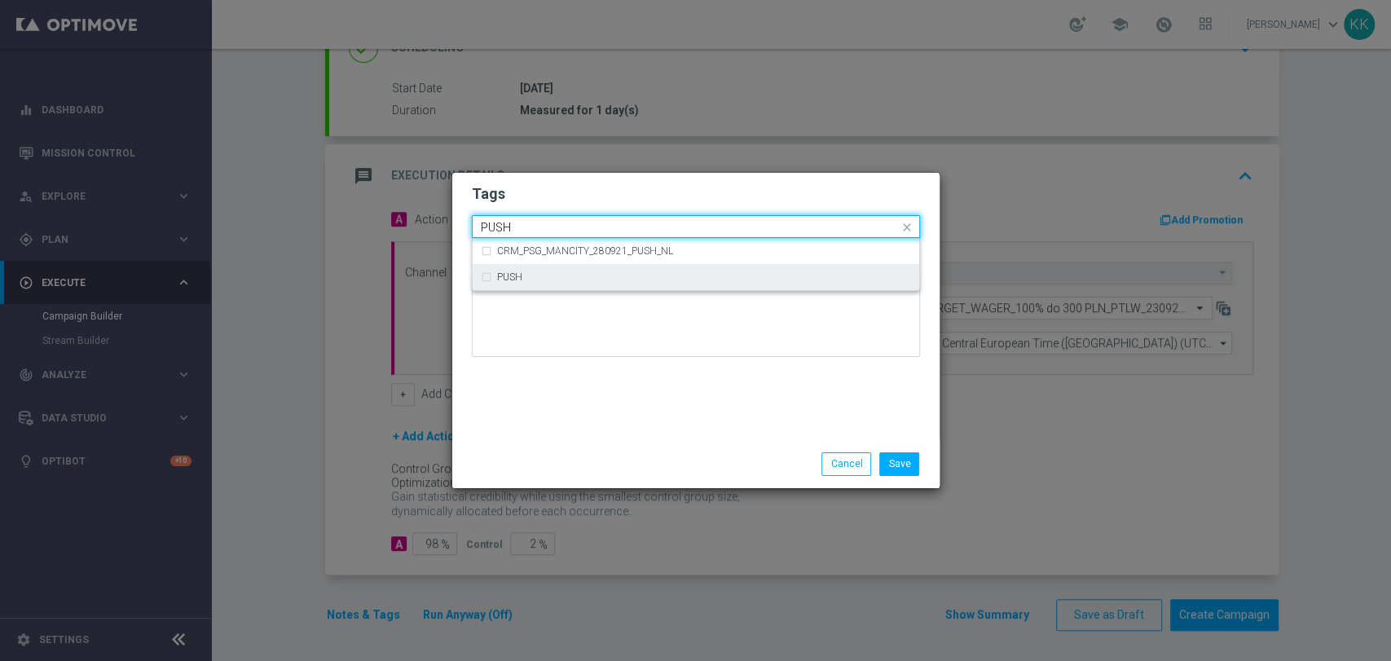
click at [678, 279] on div "PUSH" at bounding box center [704, 277] width 414 height 10
type input "PUSH"
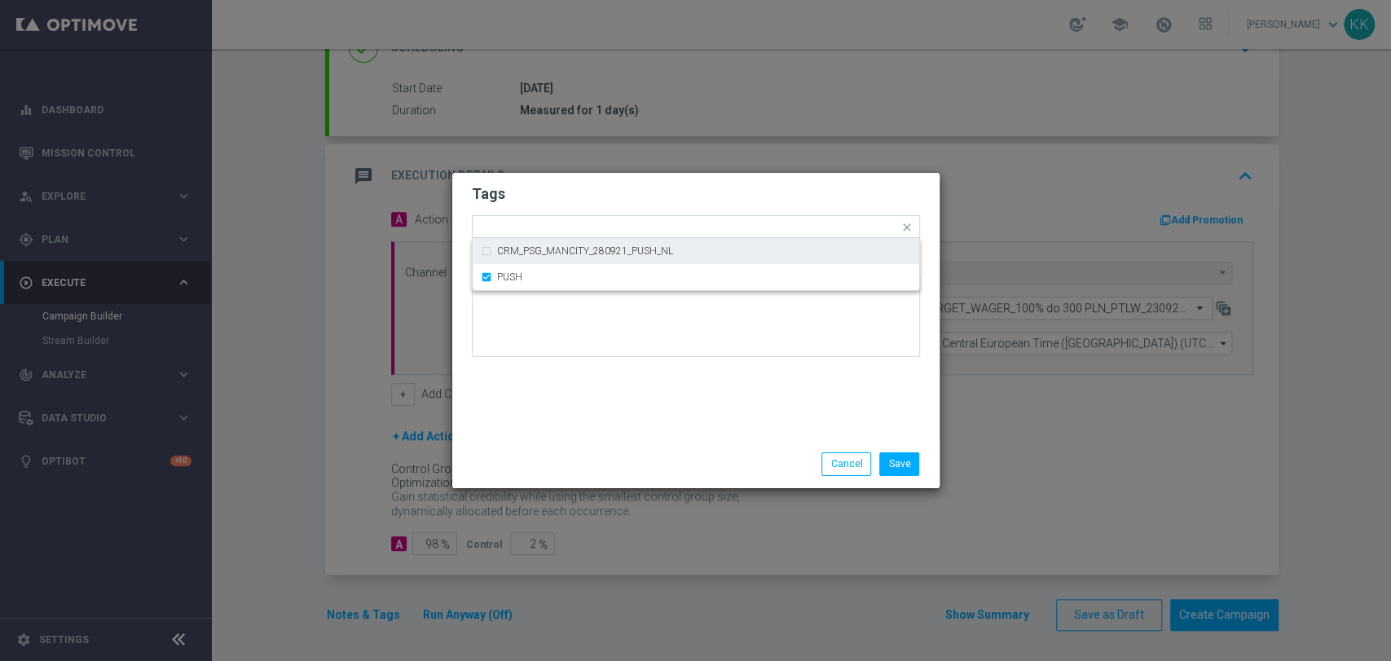
click at [703, 191] on h2 "Tags" at bounding box center [696, 194] width 448 height 20
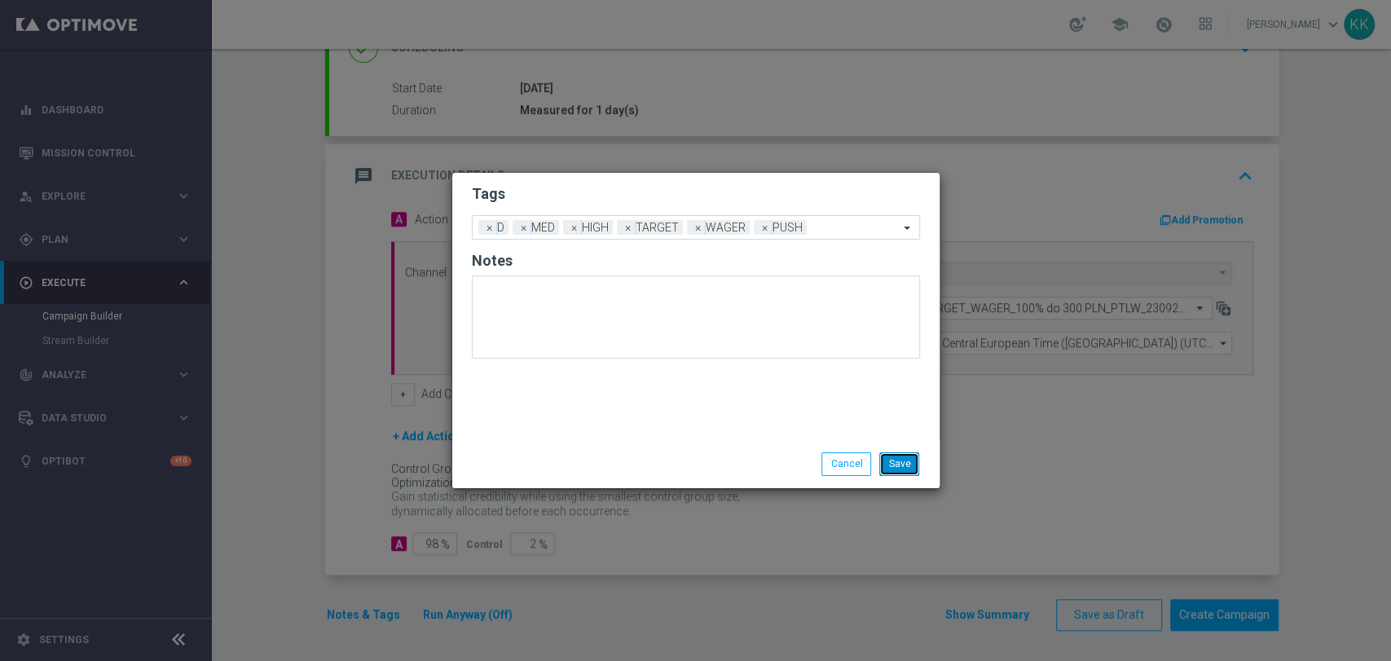
click at [906, 455] on button "Save" at bounding box center [899, 463] width 40 height 23
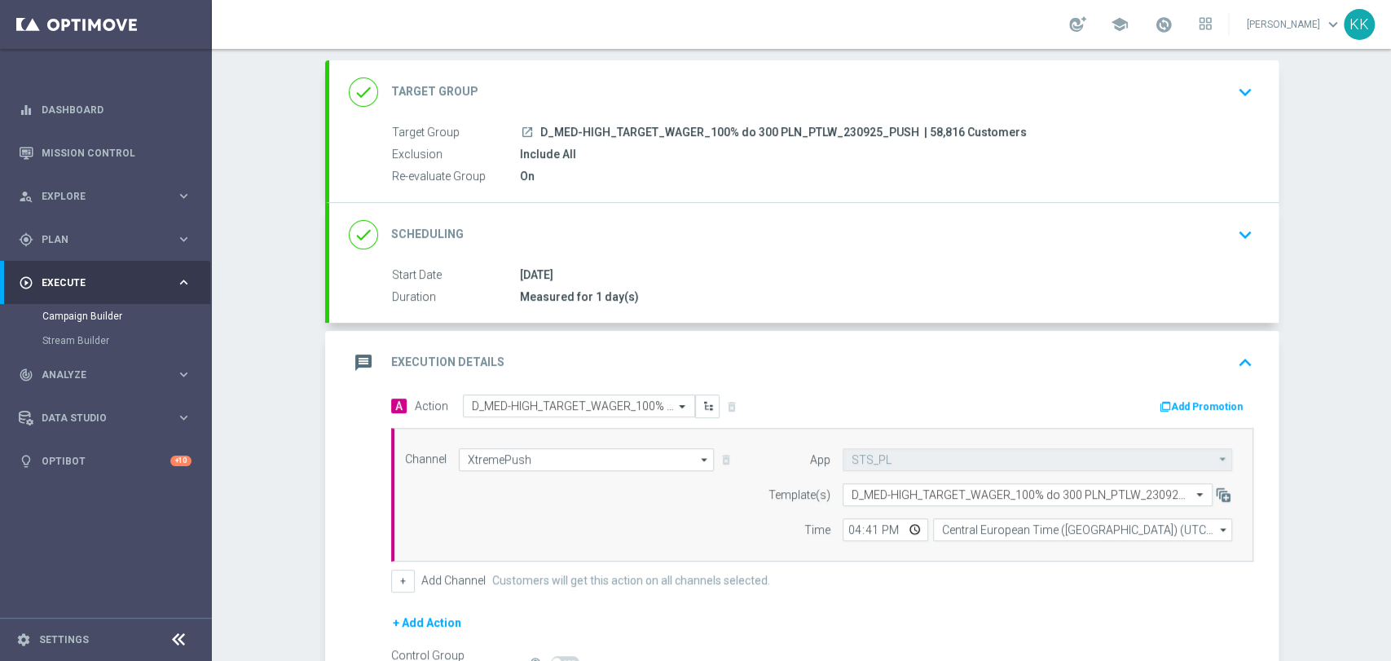
scroll to position [0, 0]
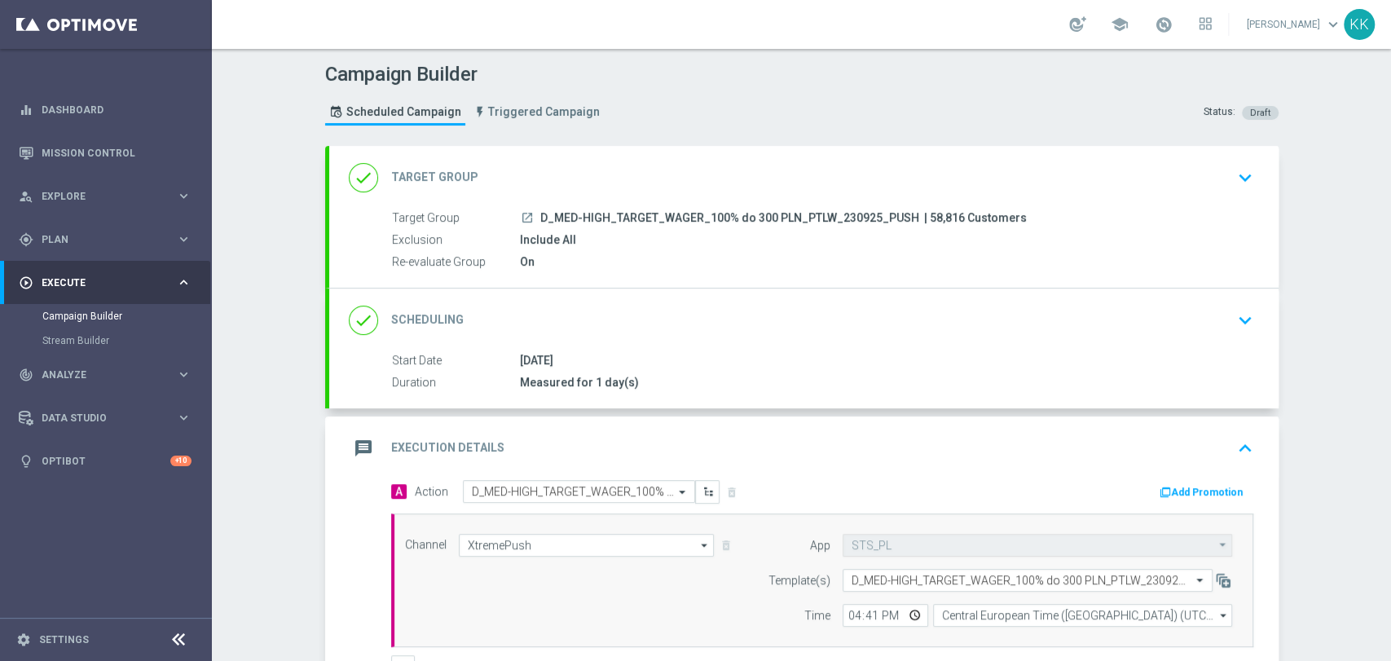
drag, startPoint x: 1217, startPoint y: 185, endPoint x: 1213, endPoint y: 170, distance: 15.0
click at [1214, 178] on div "done Target Group keyboard_arrow_down" at bounding box center [804, 177] width 910 height 31
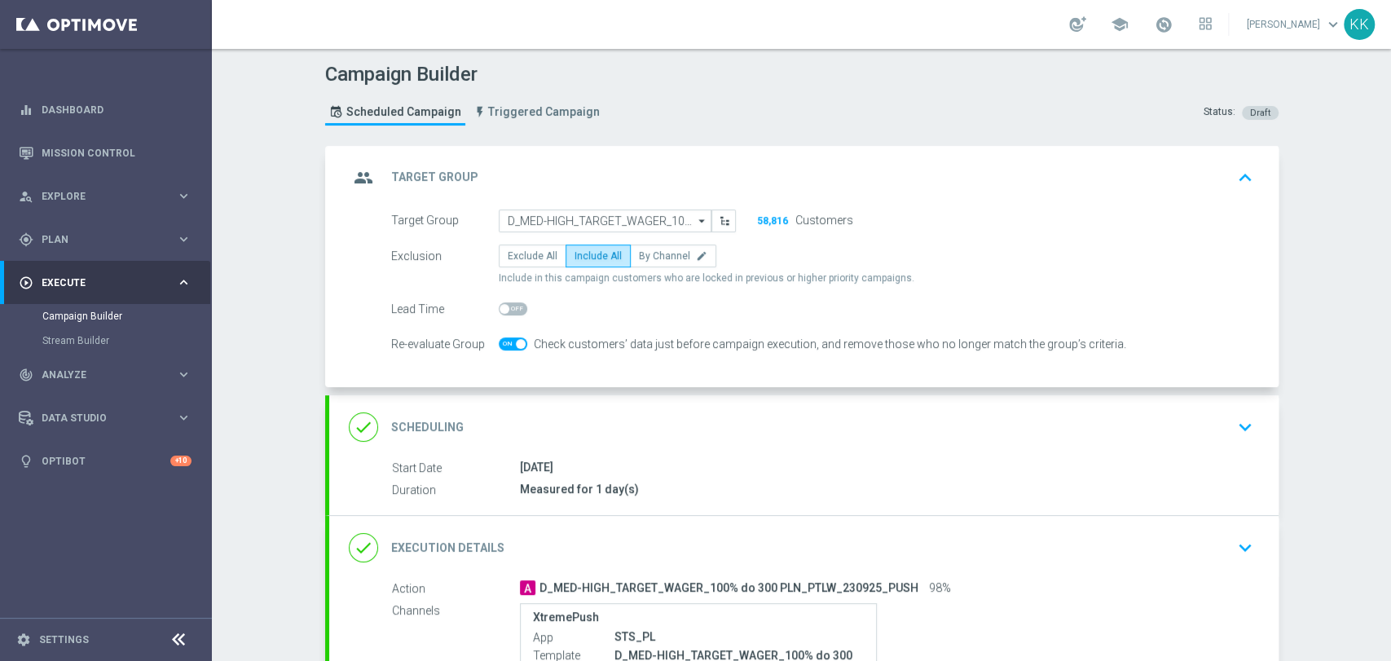
click at [1258, 429] on div "done Scheduling keyboard_arrow_down" at bounding box center [803, 427] width 949 height 64
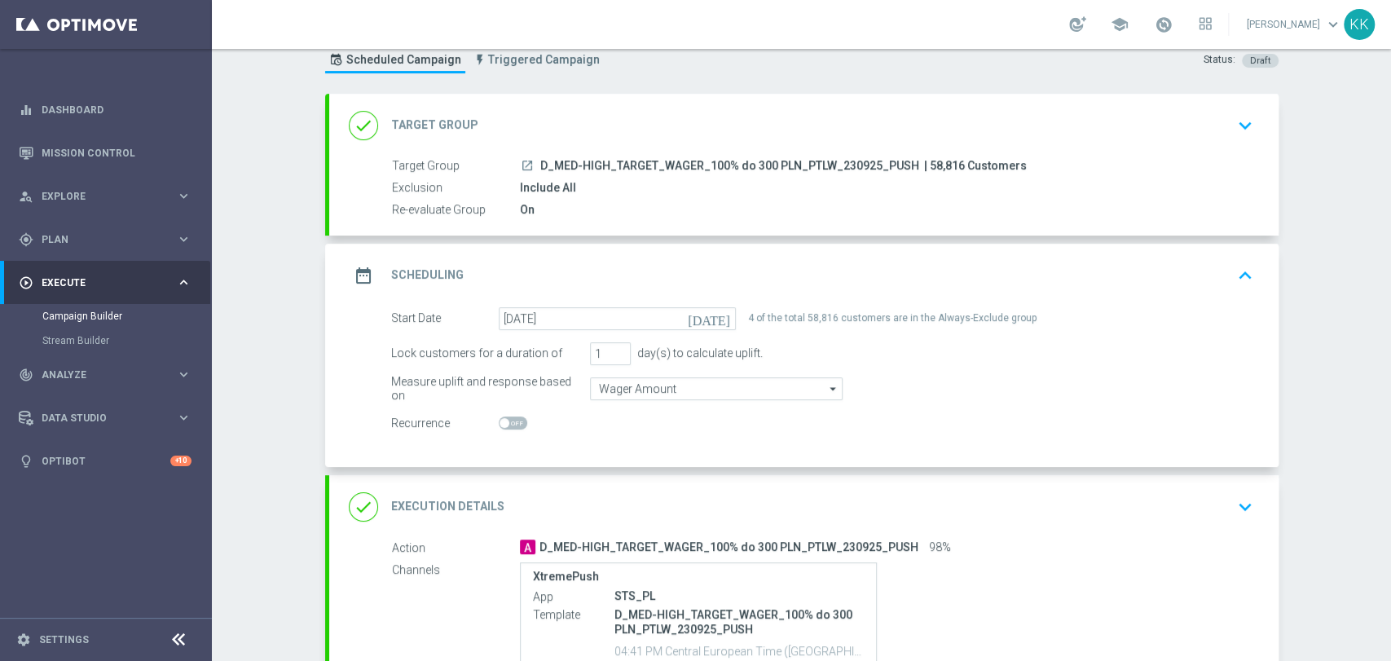
scroll to position [182, 0]
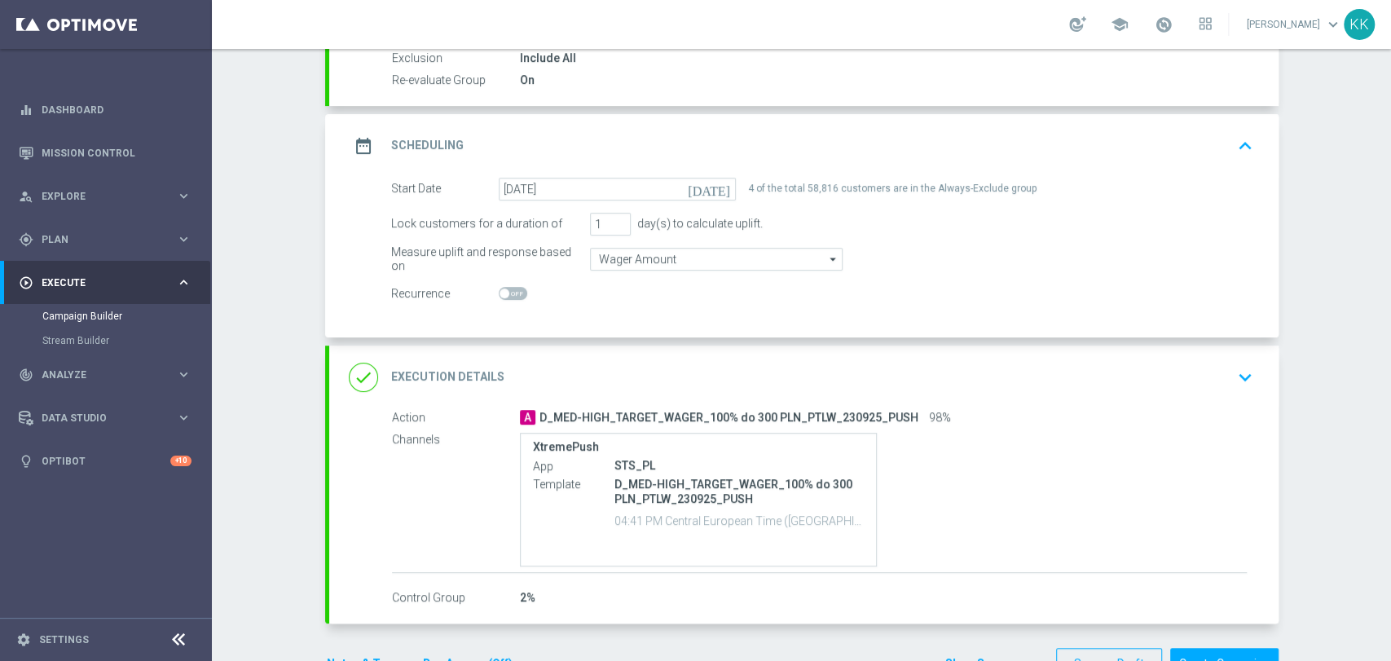
click at [1231, 376] on button "keyboard_arrow_down" at bounding box center [1245, 377] width 28 height 31
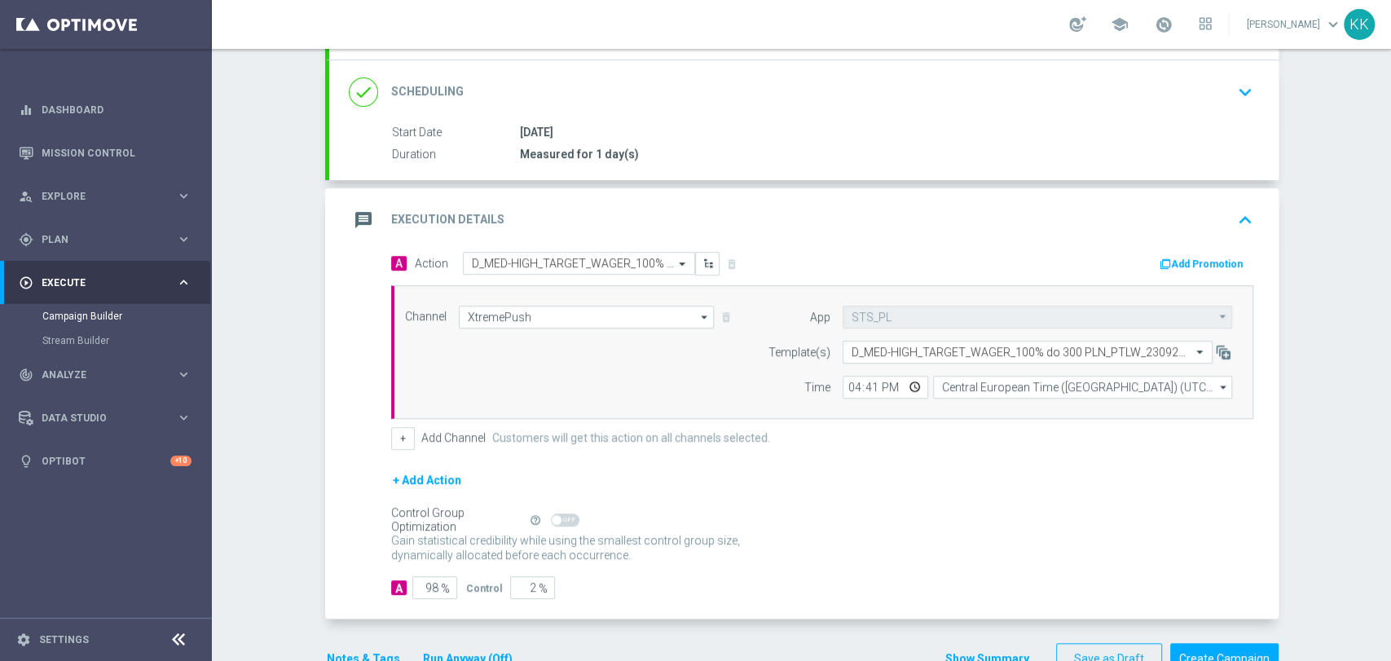
scroll to position [272, 0]
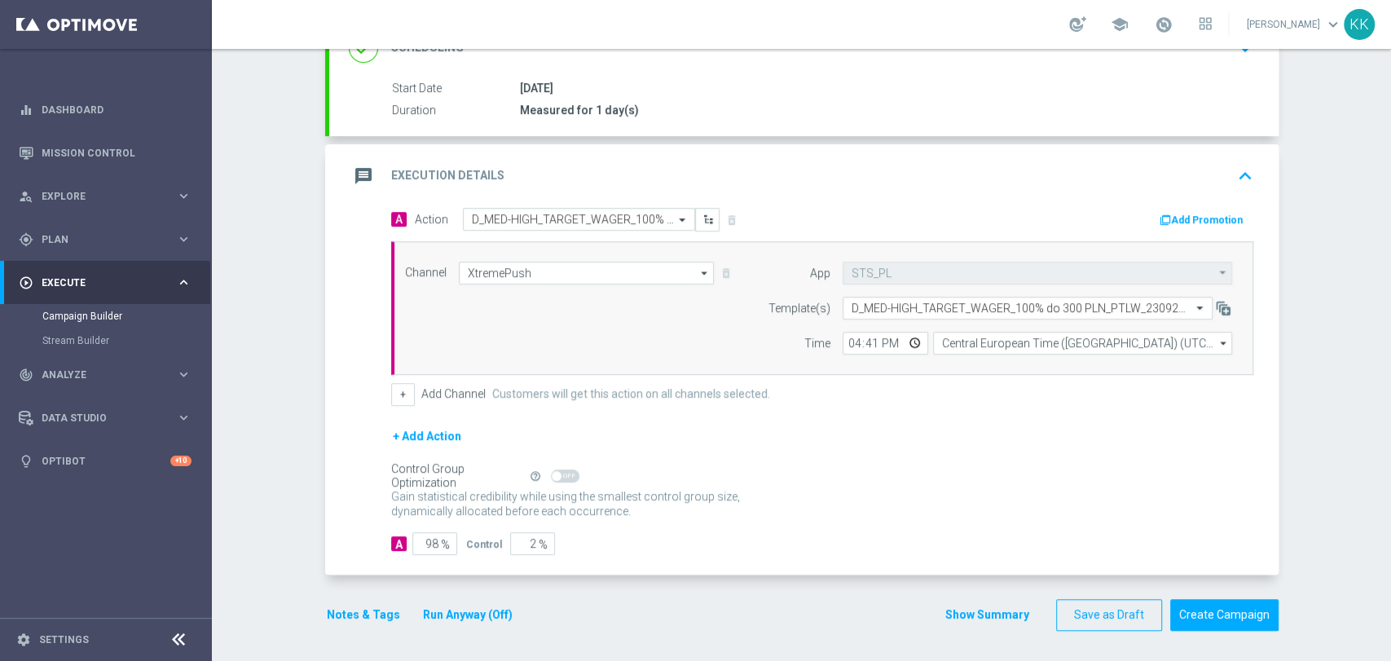
click at [369, 613] on button "Notes & Tags" at bounding box center [363, 615] width 77 height 20
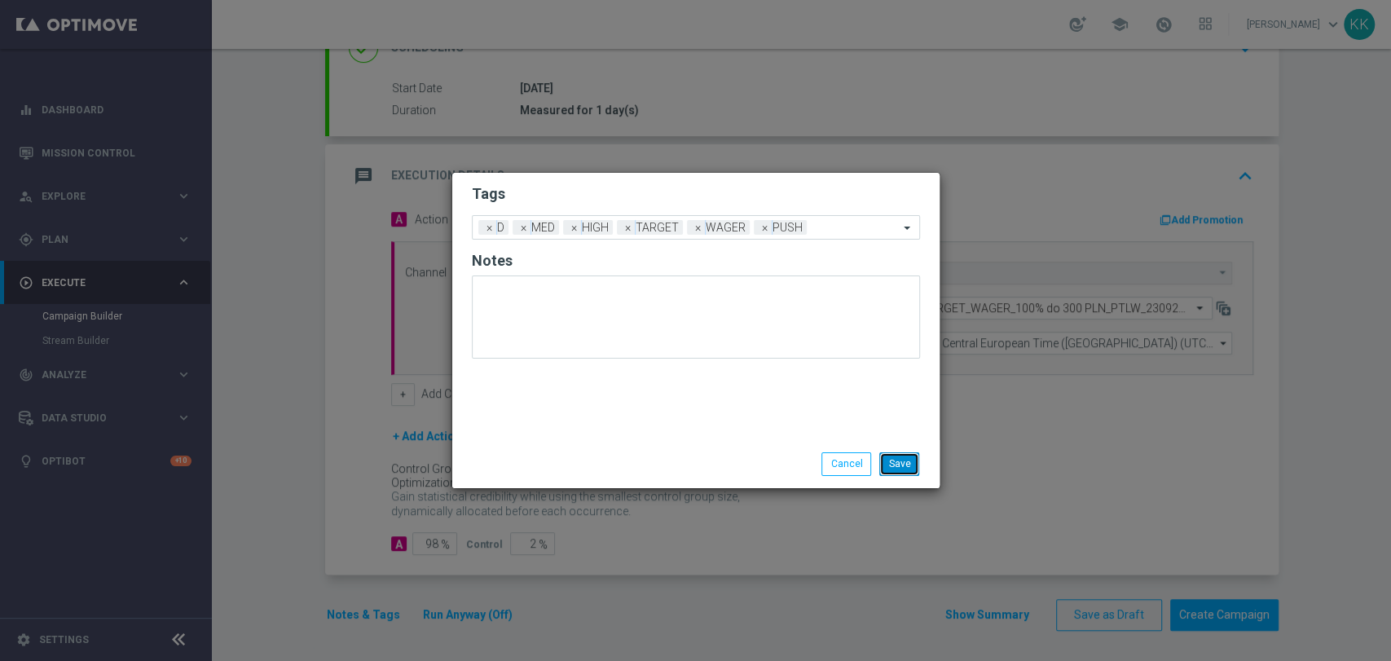
click at [909, 471] on button "Save" at bounding box center [899, 463] width 40 height 23
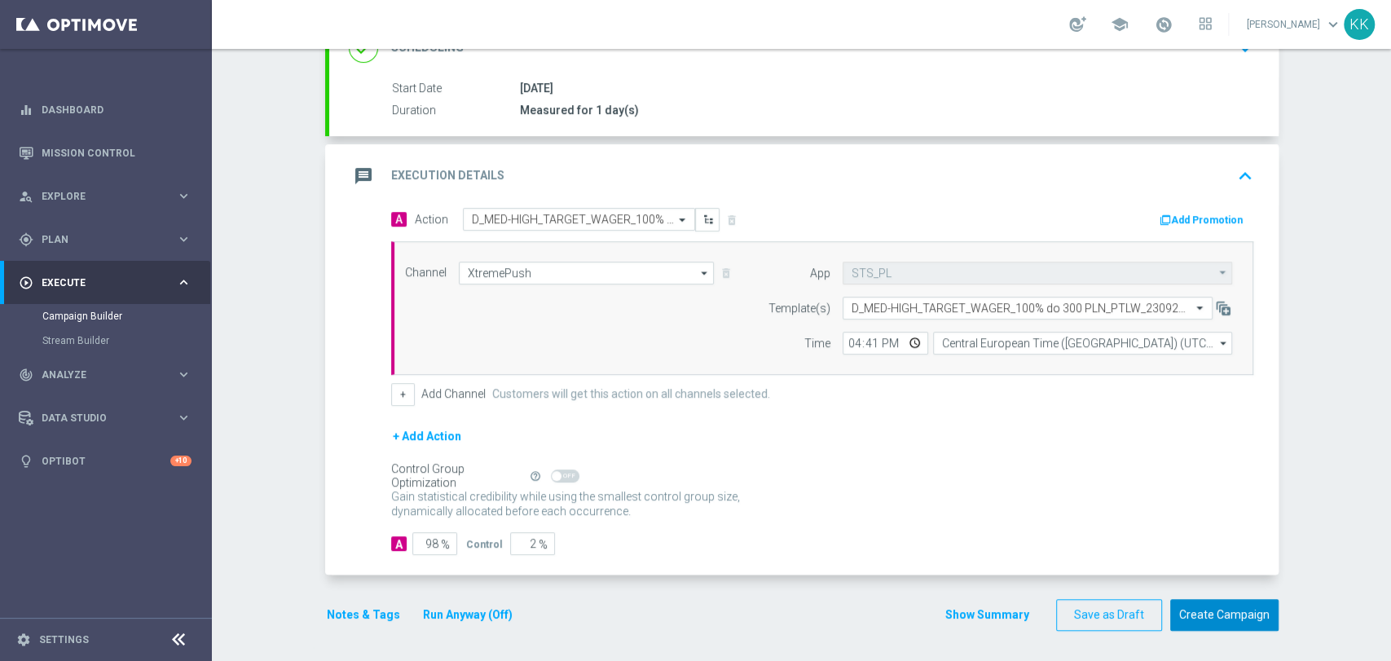
click at [1234, 601] on button "Create Campaign" at bounding box center [1224, 615] width 108 height 32
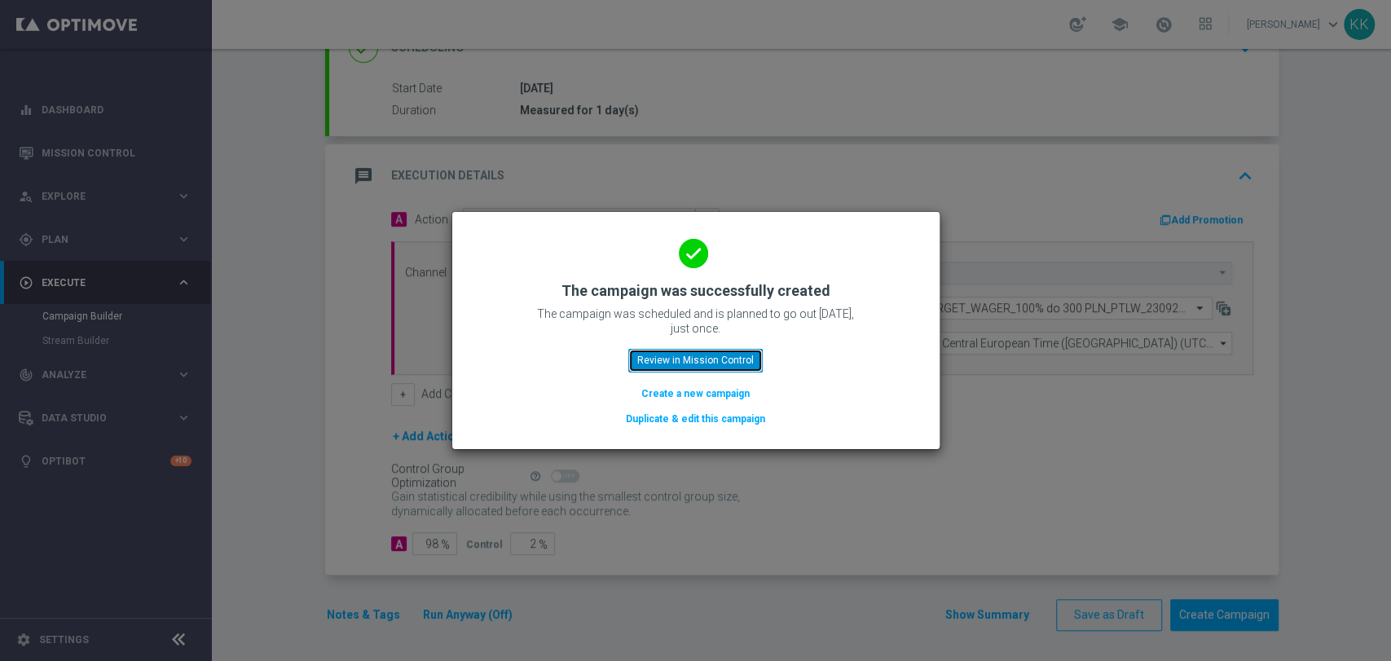
click at [731, 361] on button "Review in Mission Control" at bounding box center [695, 360] width 134 height 23
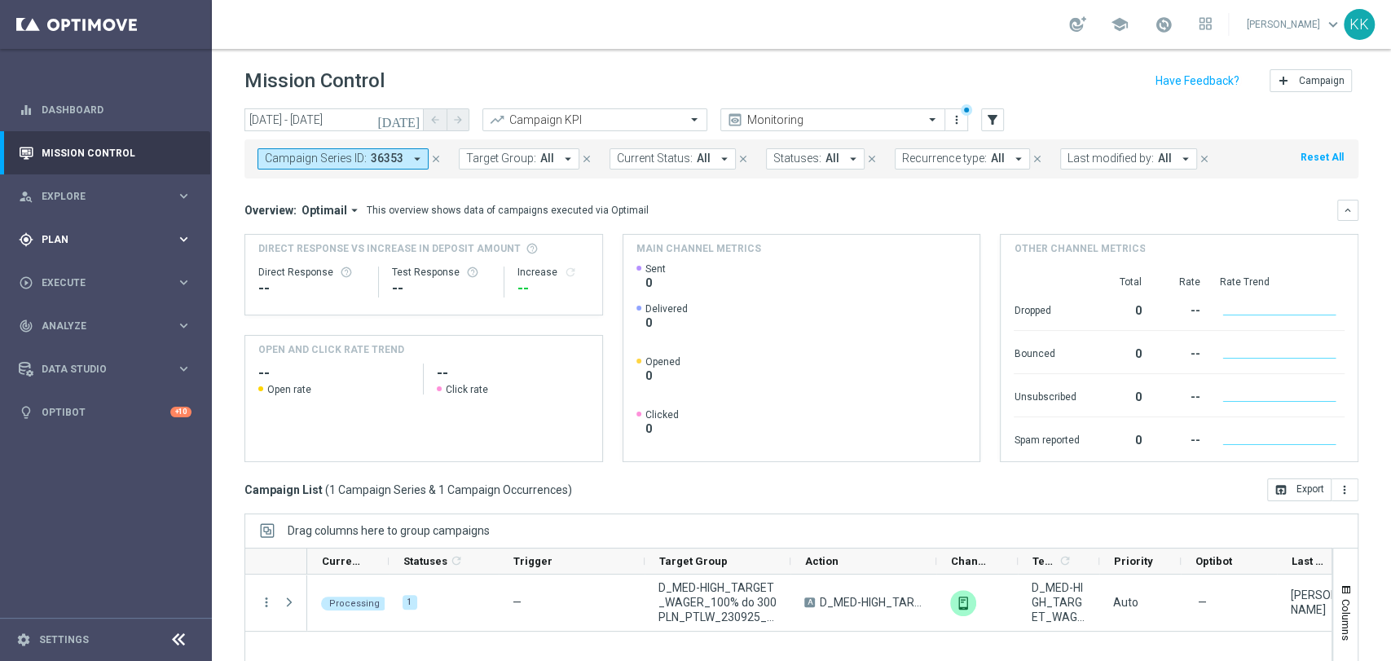
click at [66, 236] on span "Plan" at bounding box center [109, 240] width 134 height 10
click at [75, 276] on link "Target Groups" at bounding box center [105, 272] width 127 height 13
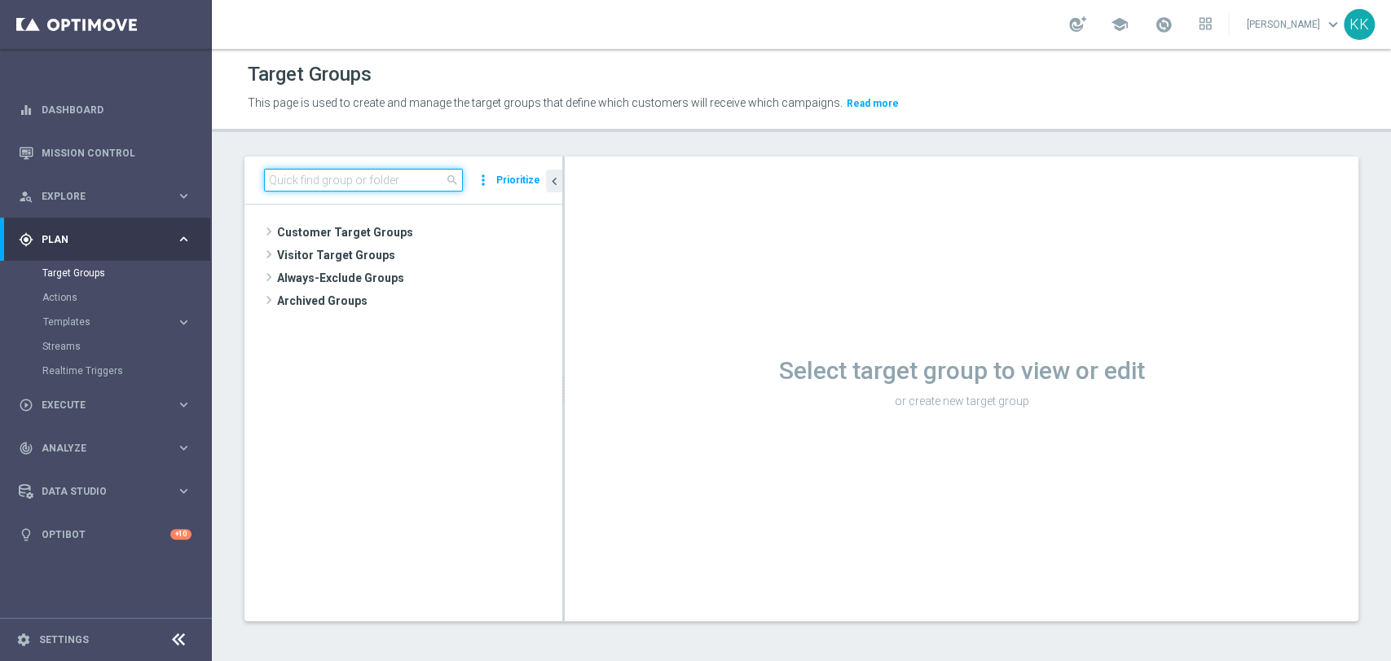
click at [410, 185] on input at bounding box center [363, 180] width 199 height 23
paste input "C_MIN_AUTO_ZBR_100% do 50 PLN_RVM0_DAILY"
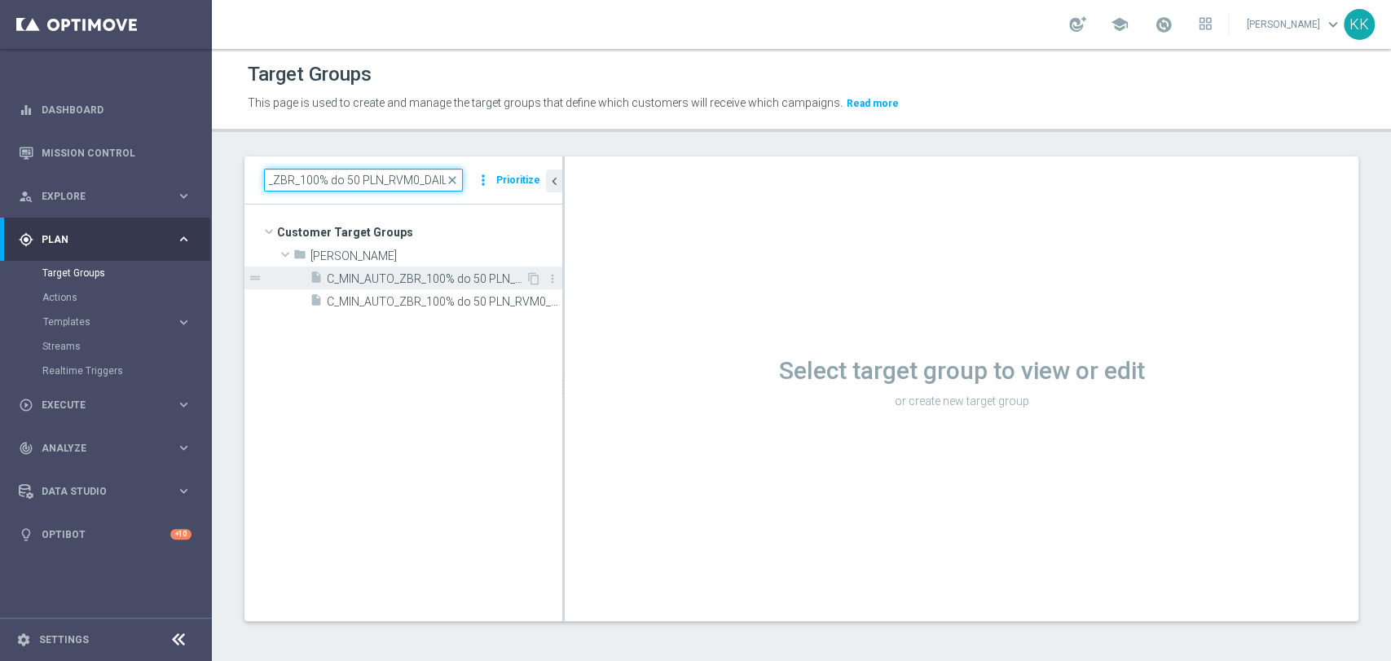
type input "C_MIN_AUTO_ZBR_100% do 50 PLN_RVM0_DAILY"
click at [438, 276] on span "C_MIN_AUTO_ZBR_100% do 50 PLN_RVM0_DAILY" at bounding box center [426, 279] width 199 height 14
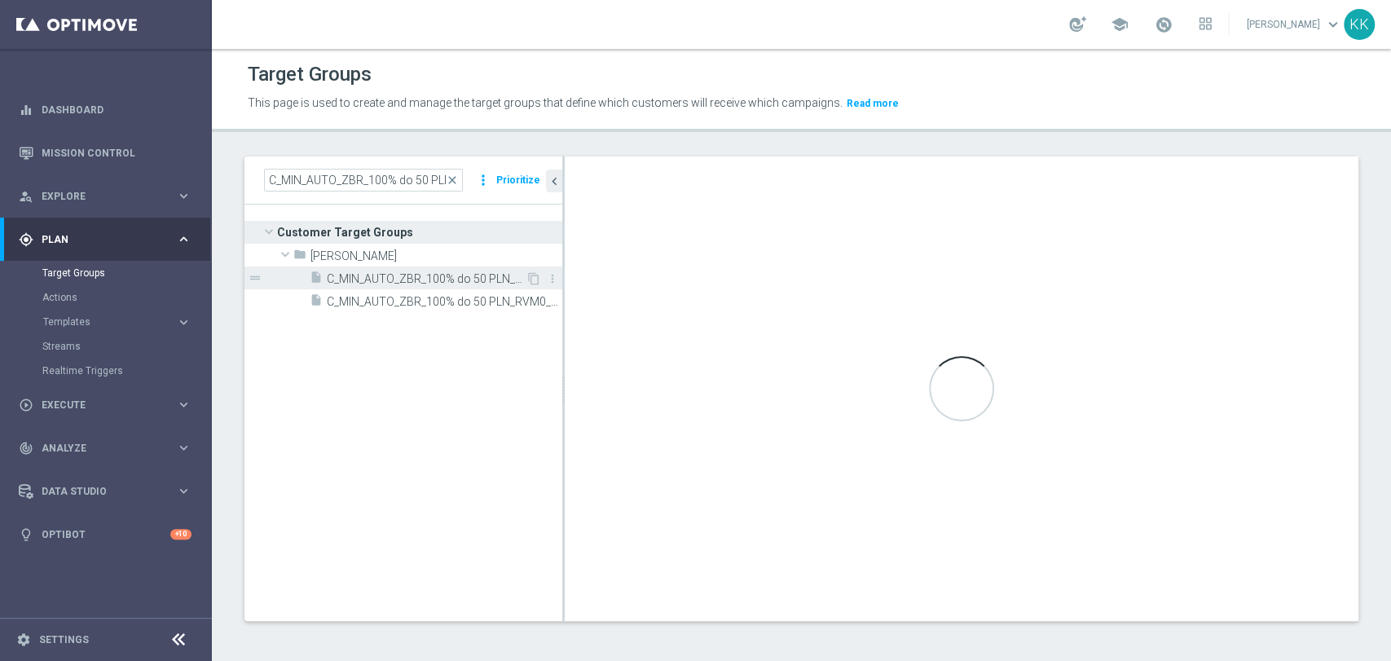
click at [469, 282] on span "C_MIN_AUTO_ZBR_100% do 50 PLN_RVM0_DAILY" at bounding box center [426, 279] width 199 height 14
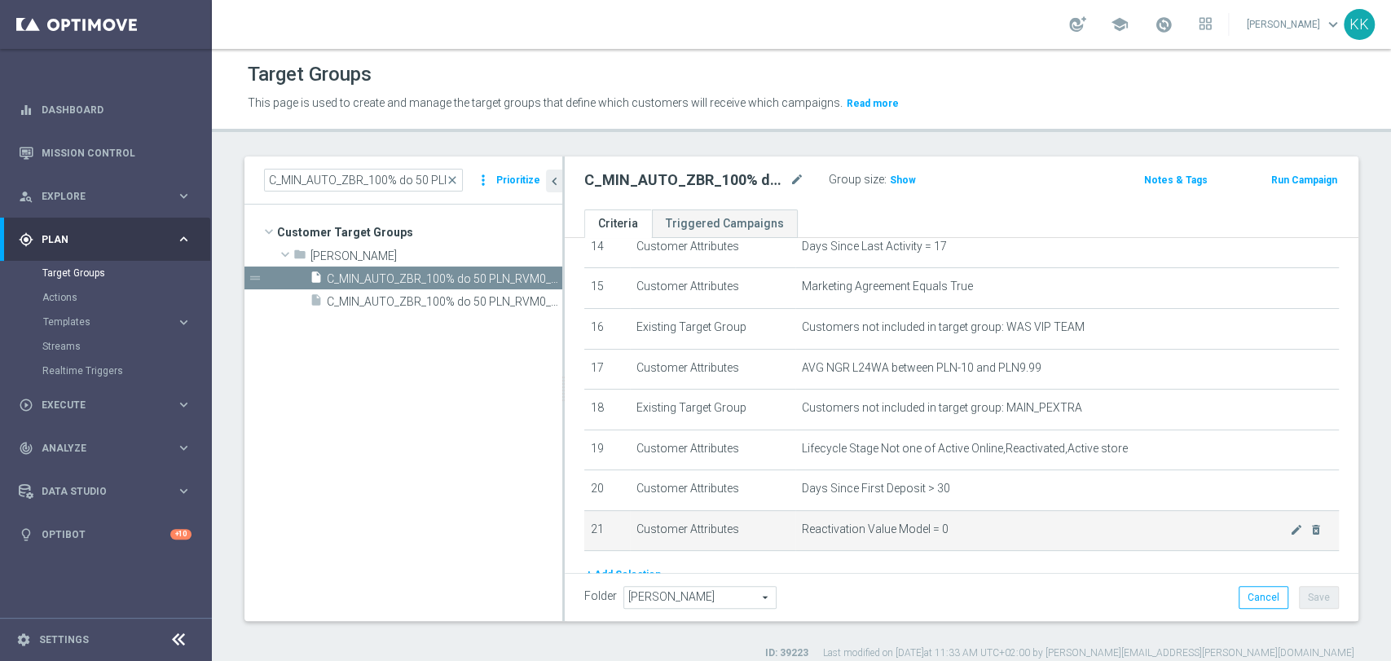
scroll to position [671, 0]
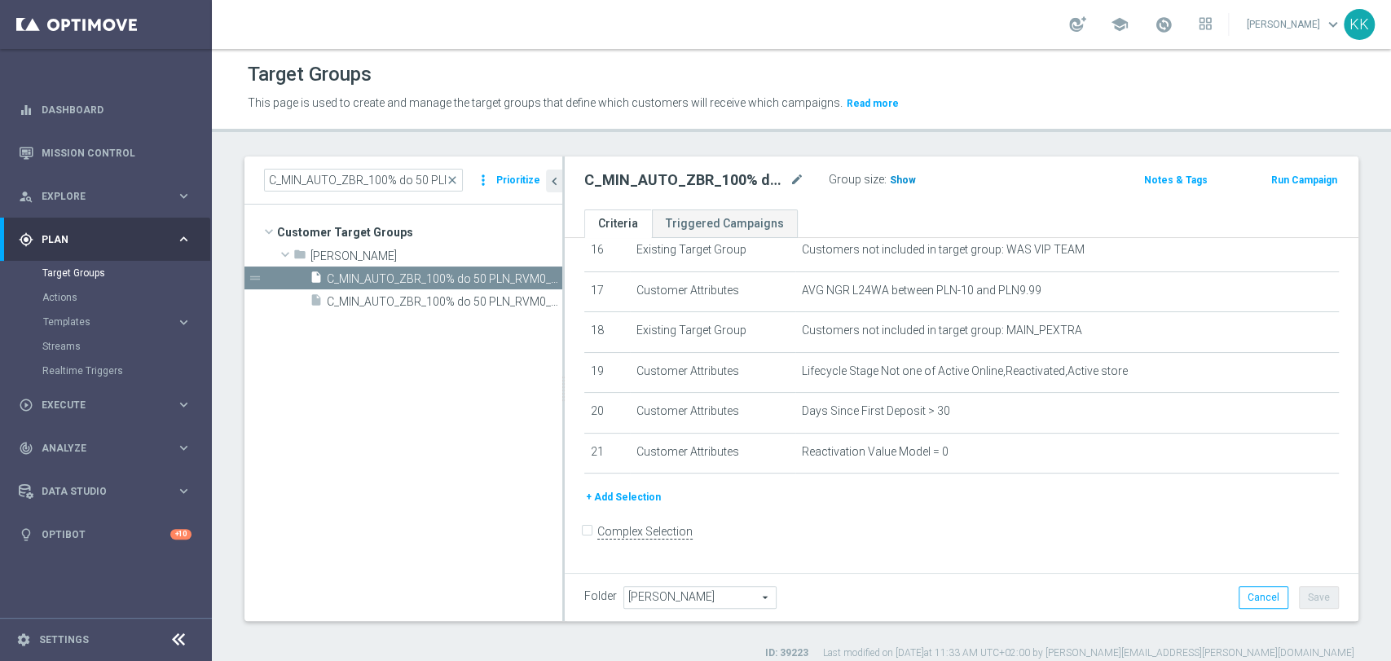
click at [904, 178] on span "Show" at bounding box center [903, 179] width 26 height 11
click at [645, 506] on button "+ Add Selection" at bounding box center [623, 497] width 78 height 18
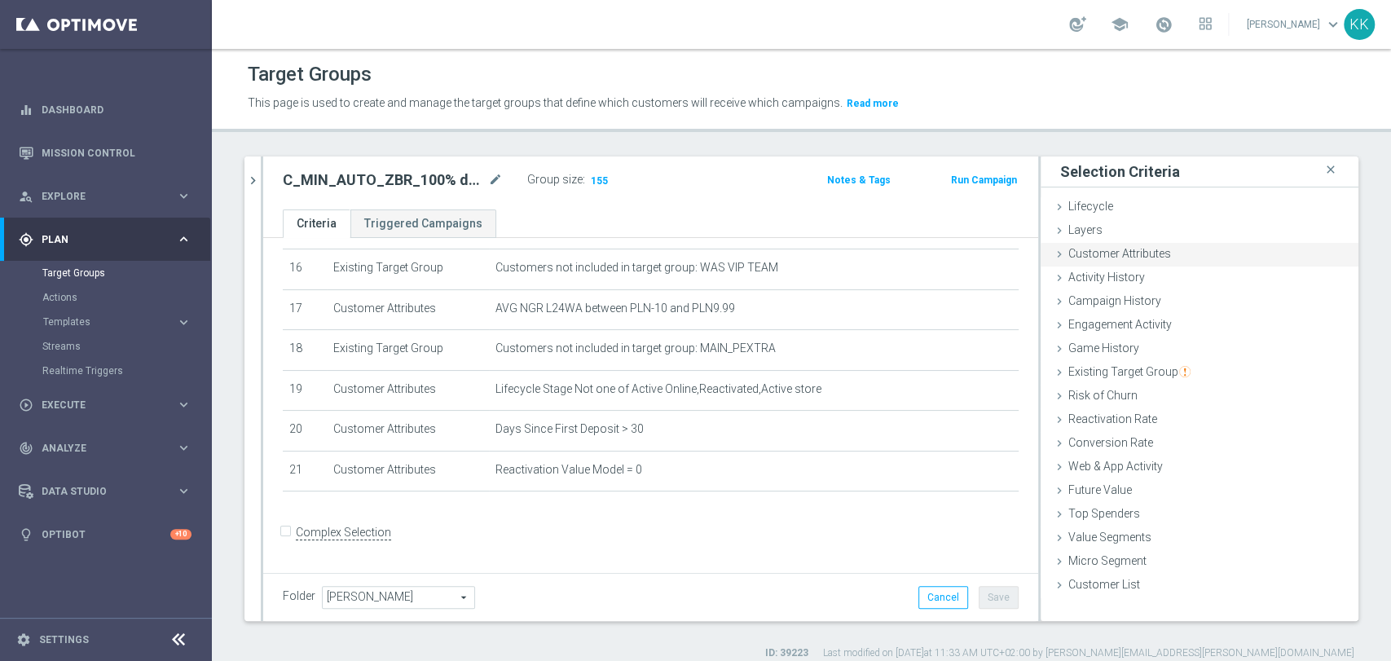
click at [1126, 252] on span "Customer Attributes" at bounding box center [1119, 253] width 103 height 13
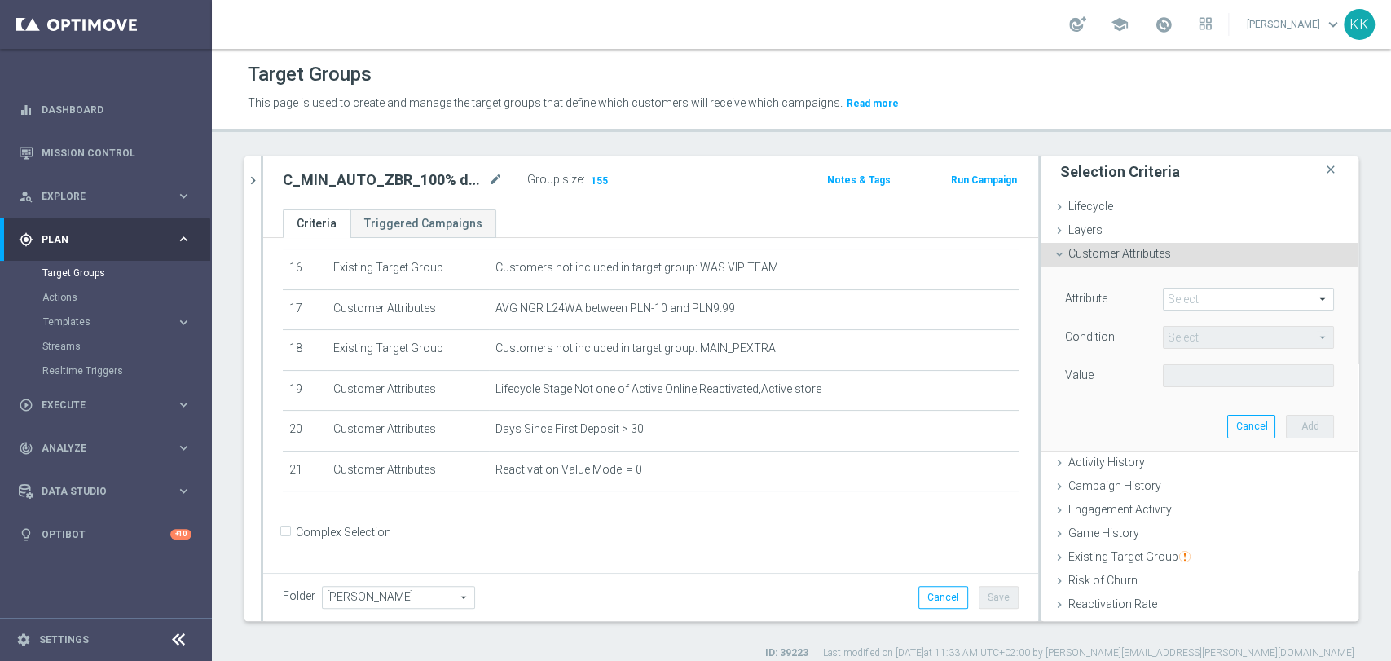
click at [1183, 288] on span at bounding box center [1248, 298] width 169 height 21
click at [0, 0] on input "search" at bounding box center [0, 0] width 0 height 0
type input "EMAIL"
click at [1186, 347] on span "Email Agree" at bounding box center [1248, 344] width 155 height 13
type input "Email Agree"
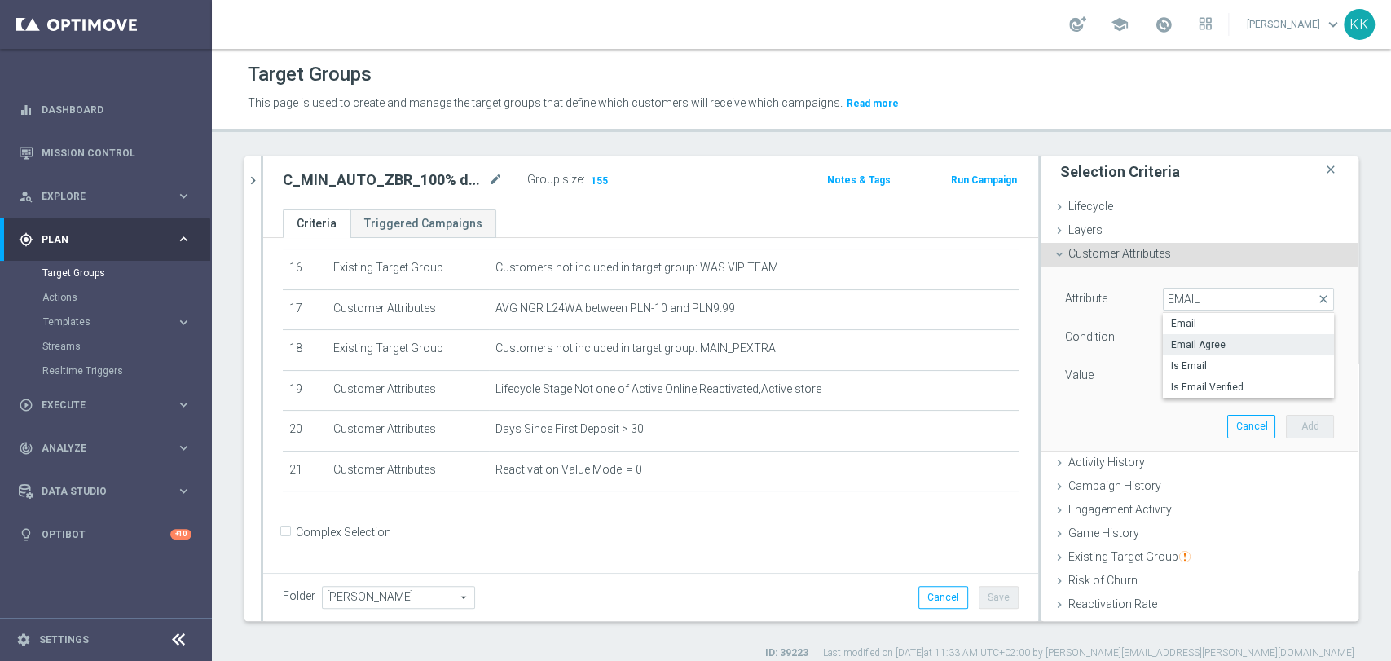
type input "Equals"
click at [1194, 385] on span at bounding box center [1248, 375] width 169 height 21
click at [1195, 412] on label "TRUE" at bounding box center [1248, 421] width 171 height 21
type input "TRUE"
click at [1288, 426] on button "Add" at bounding box center [1310, 426] width 48 height 23
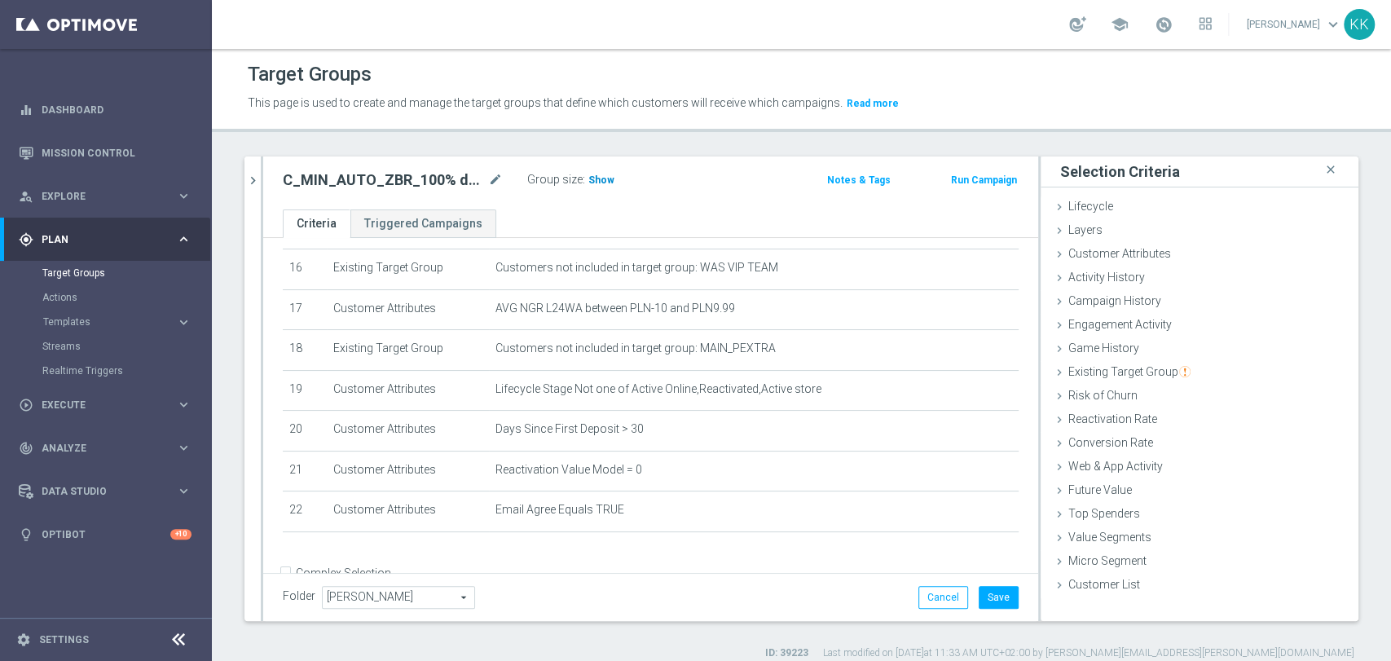
click at [591, 176] on span "Show" at bounding box center [601, 179] width 26 height 11
click at [981, 588] on button "Save" at bounding box center [999, 597] width 40 height 23
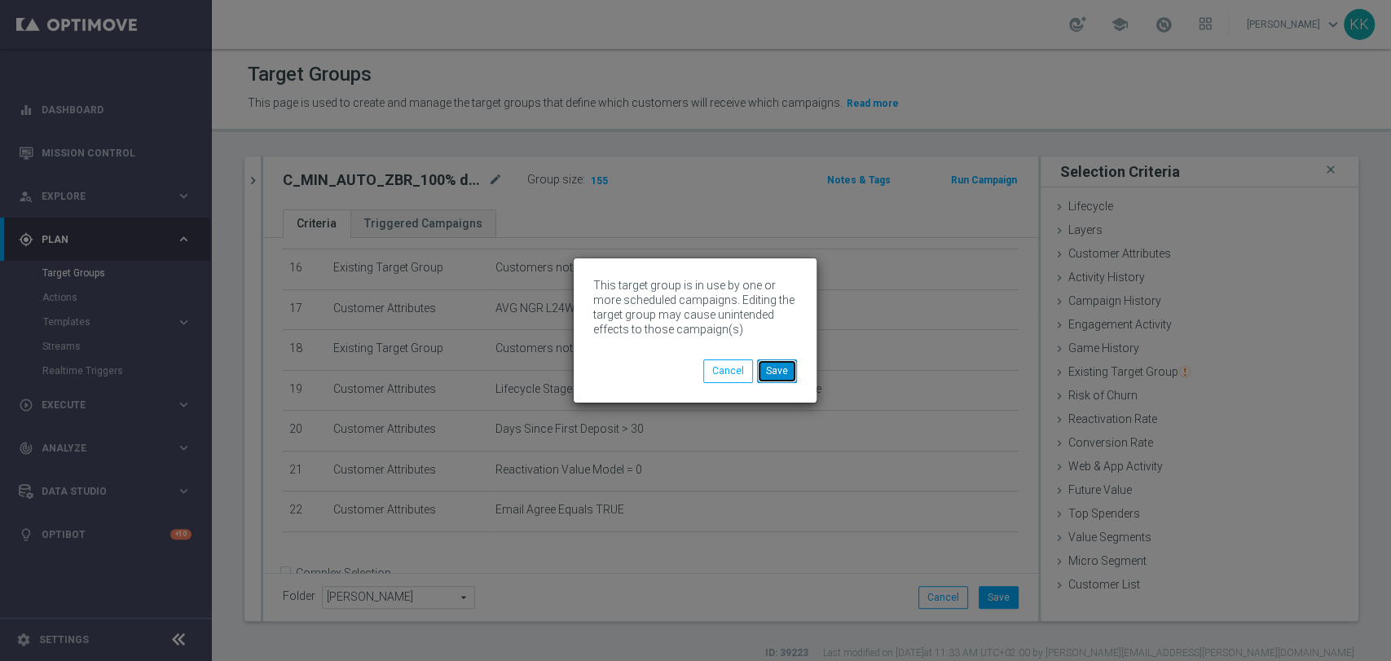
click at [793, 379] on button "Save" at bounding box center [777, 370] width 40 height 23
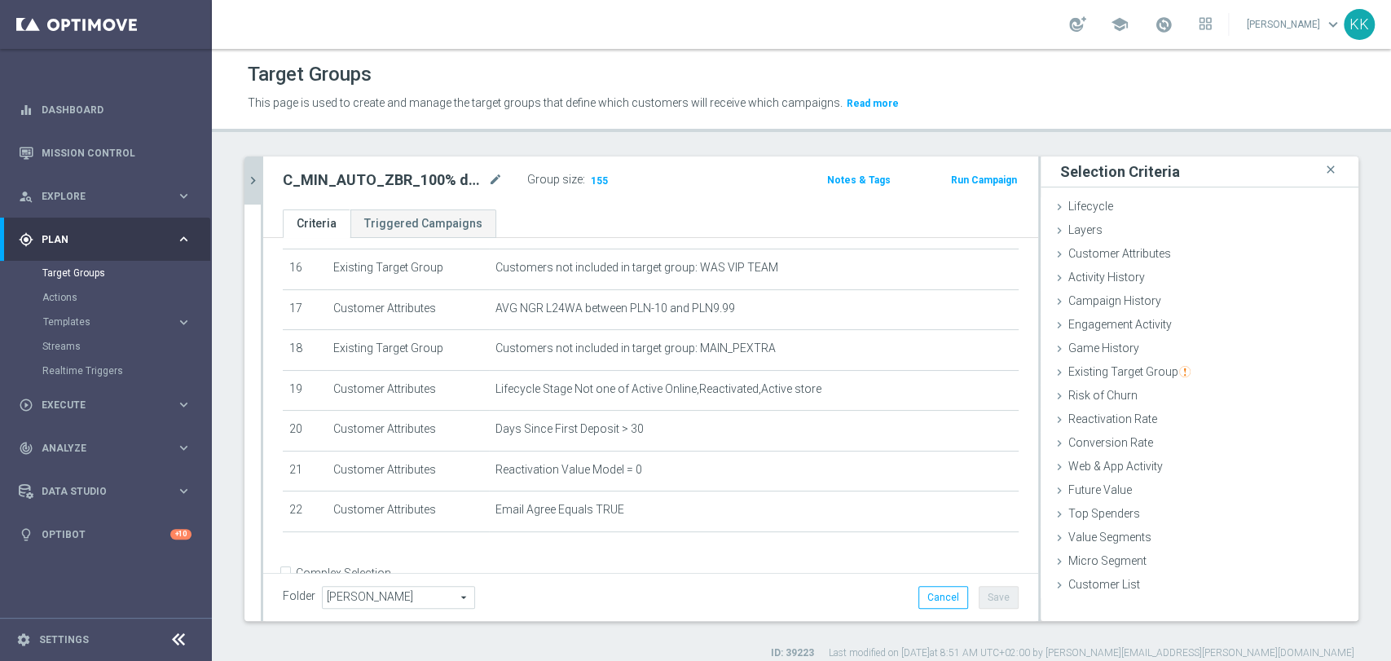
click at [257, 174] on icon "chevron_right" at bounding box center [252, 180] width 15 height 15
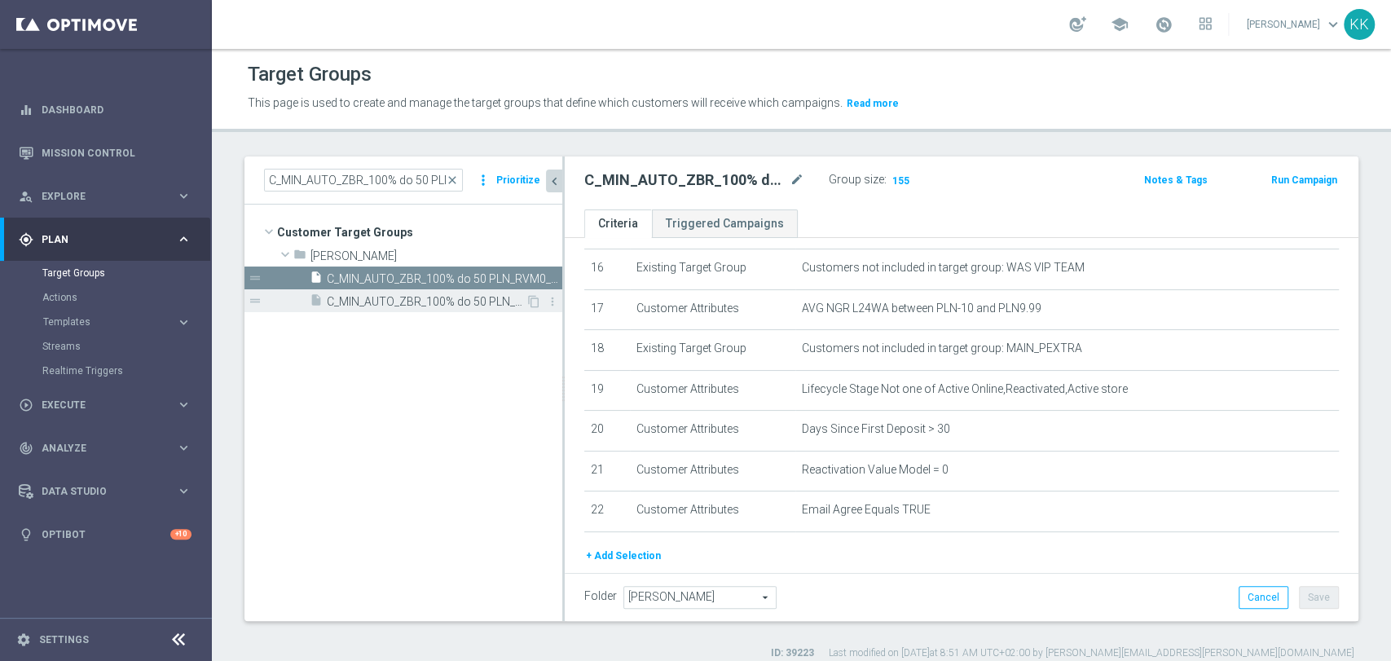
click at [465, 302] on span "C_MIN_AUTO_ZBR_100% do 50 PLN_RVM0_DAILY_PUSH" at bounding box center [426, 302] width 199 height 14
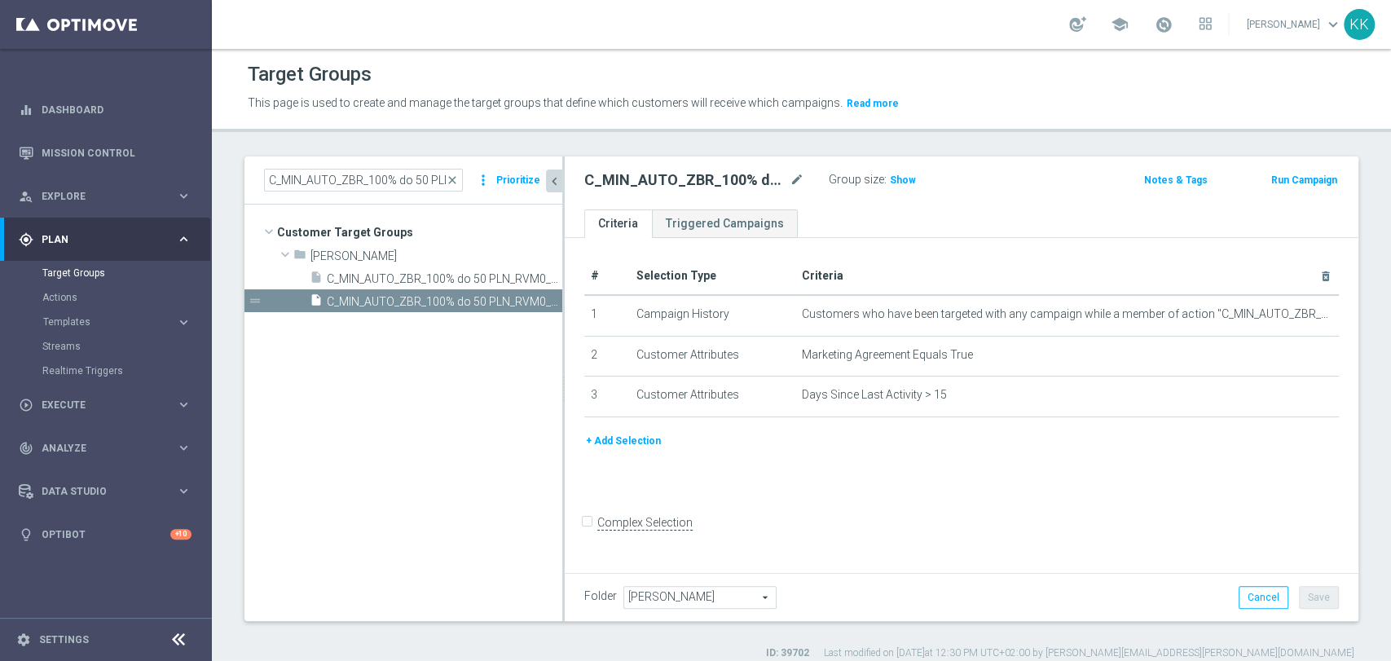
click at [629, 439] on button "+ Add Selection" at bounding box center [623, 441] width 78 height 18
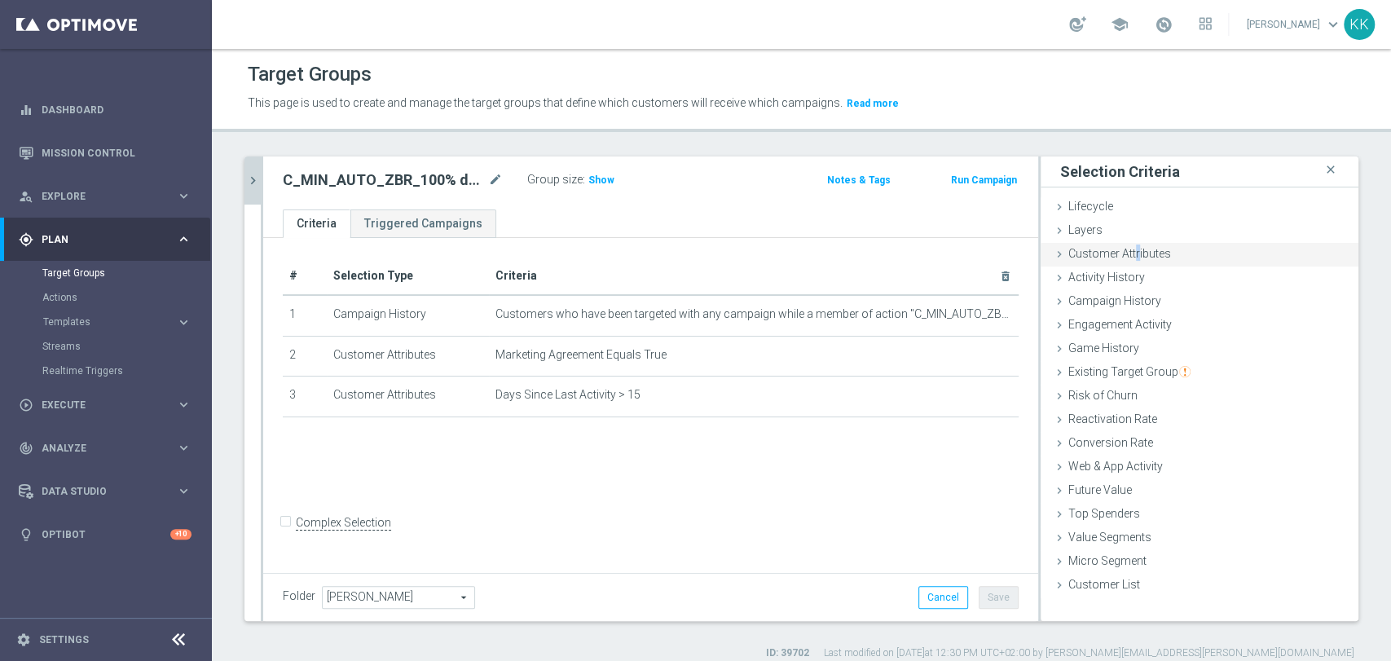
click at [1122, 256] on span "Customer Attributes" at bounding box center [1119, 253] width 103 height 13
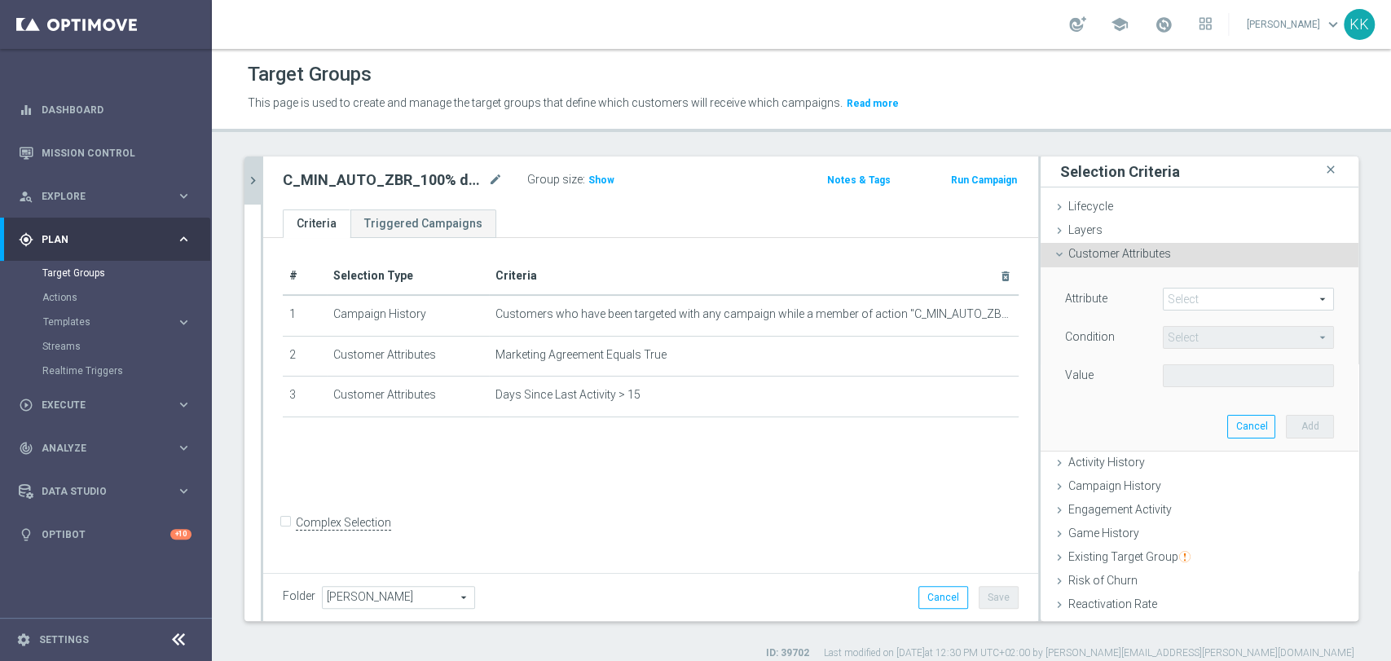
click at [1173, 297] on span at bounding box center [1248, 298] width 169 height 21
click at [0, 0] on input "search" at bounding box center [0, 0] width 0 height 0
type input "PUSH"
click at [1198, 319] on span "Push Agree" at bounding box center [1248, 323] width 155 height 13
type input "Push Agree"
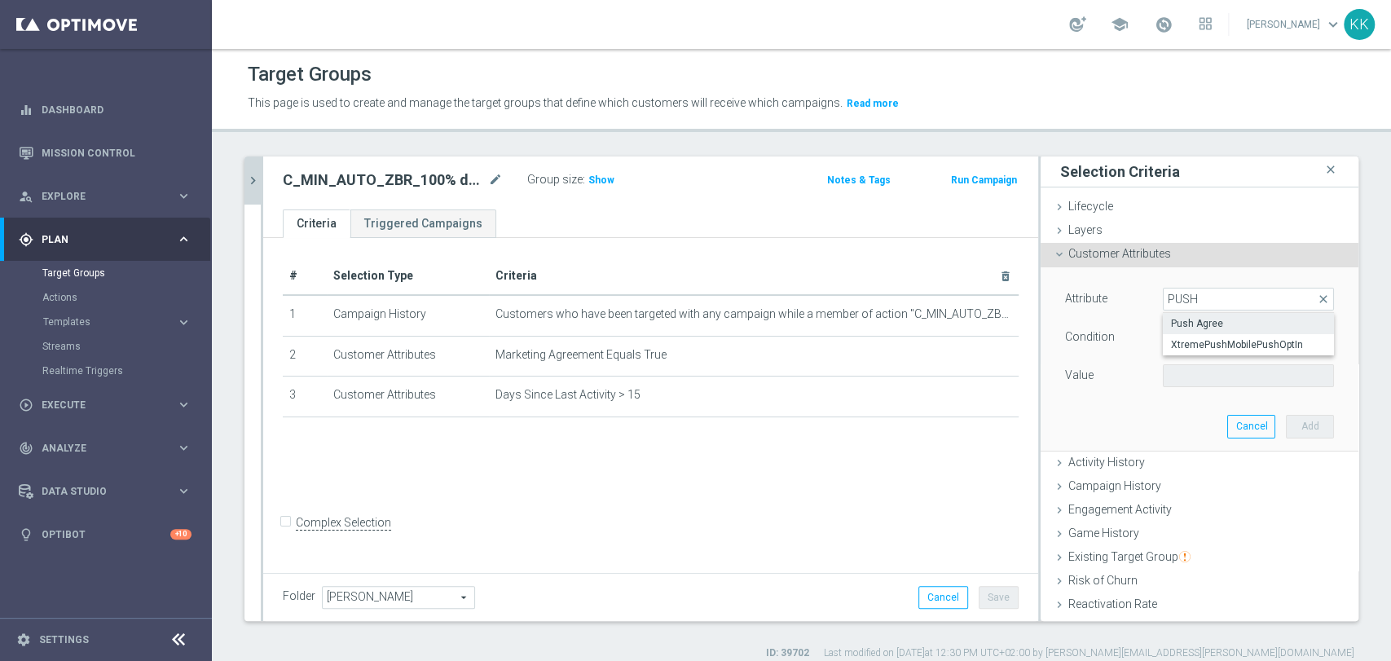
type input "Equals"
click at [1193, 372] on span at bounding box center [1248, 375] width 169 height 21
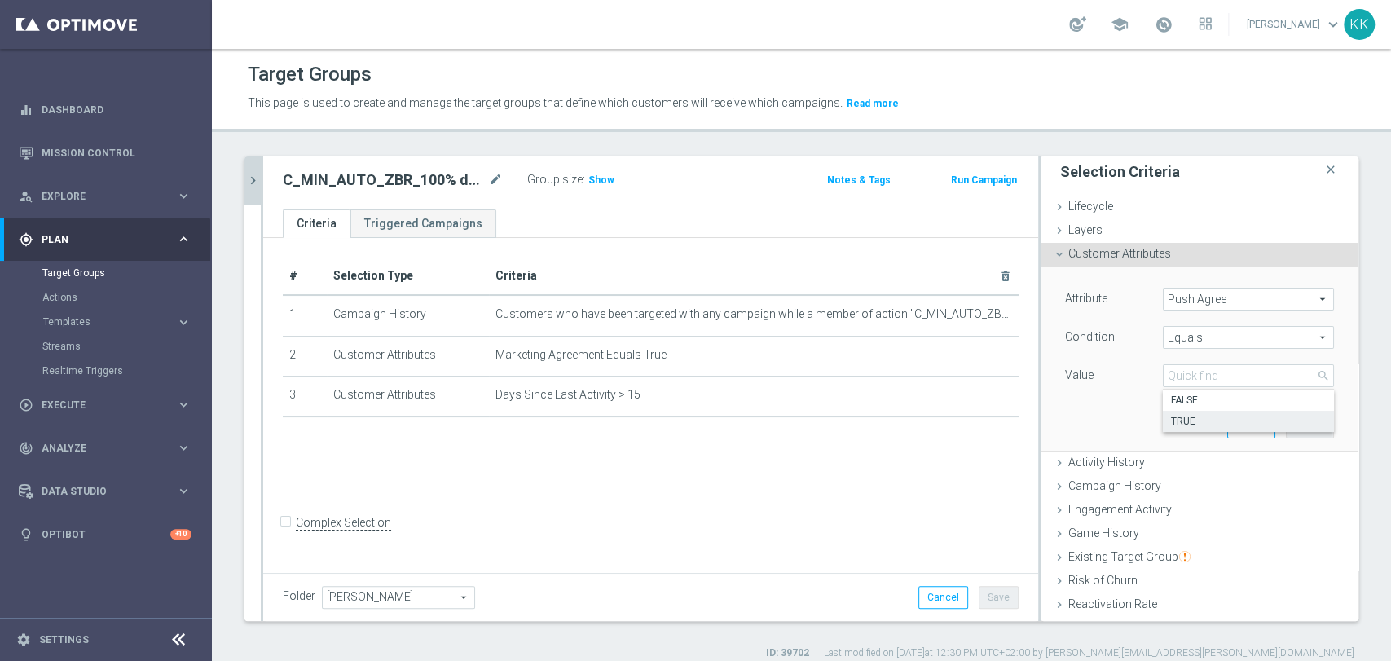
click at [1186, 420] on span "TRUE" at bounding box center [1248, 421] width 155 height 13
type input "TRUE"
click at [1295, 420] on button "Add" at bounding box center [1310, 426] width 48 height 23
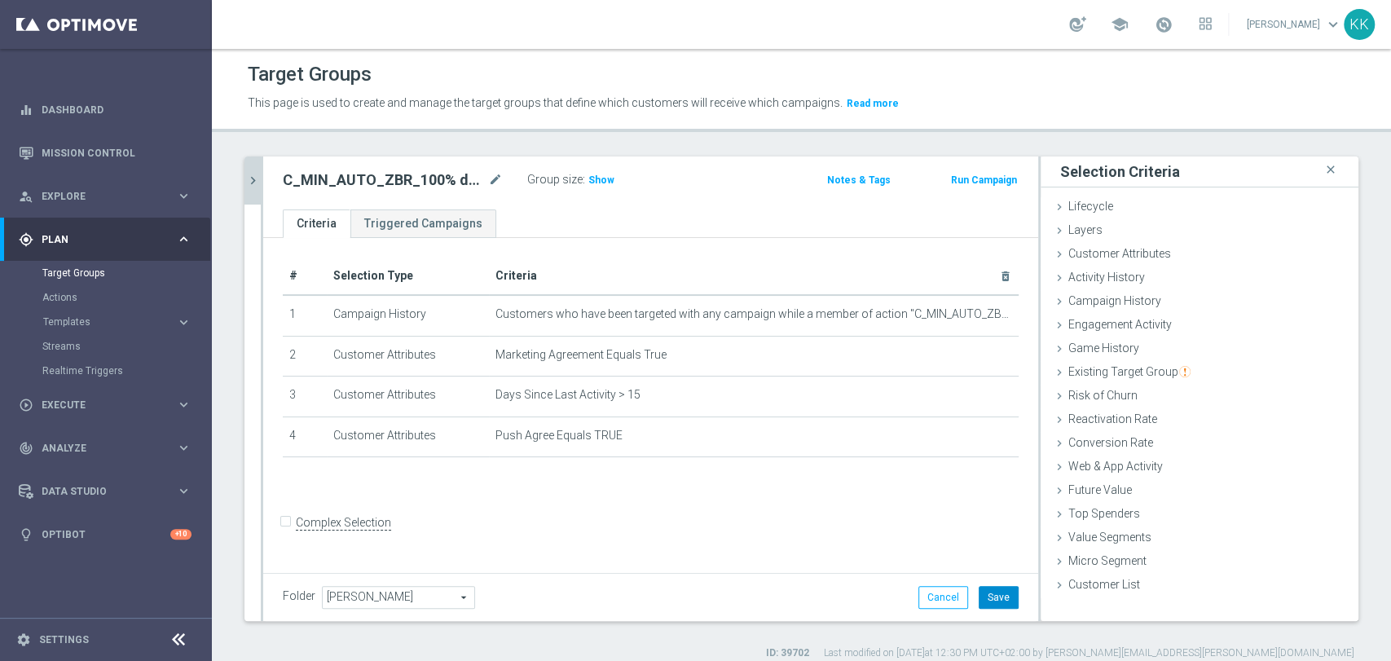
click at [991, 595] on button "Save" at bounding box center [999, 597] width 40 height 23
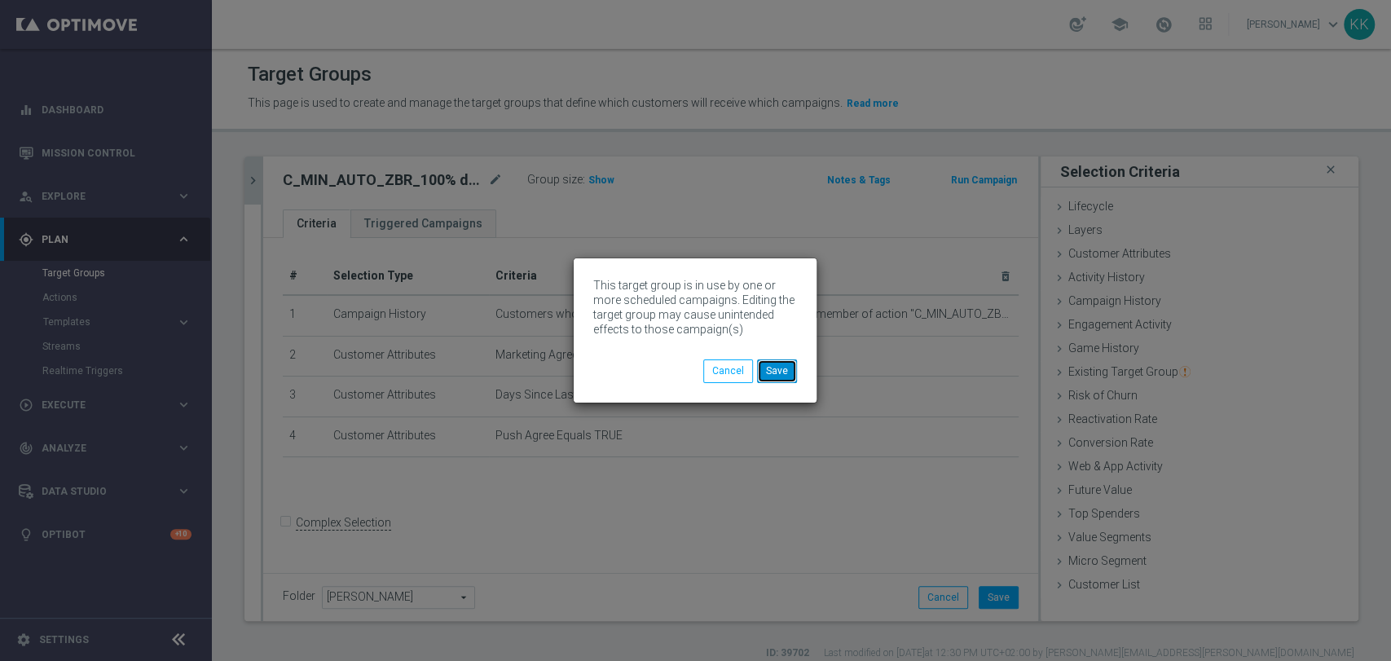
click at [785, 373] on button "Save" at bounding box center [777, 370] width 40 height 23
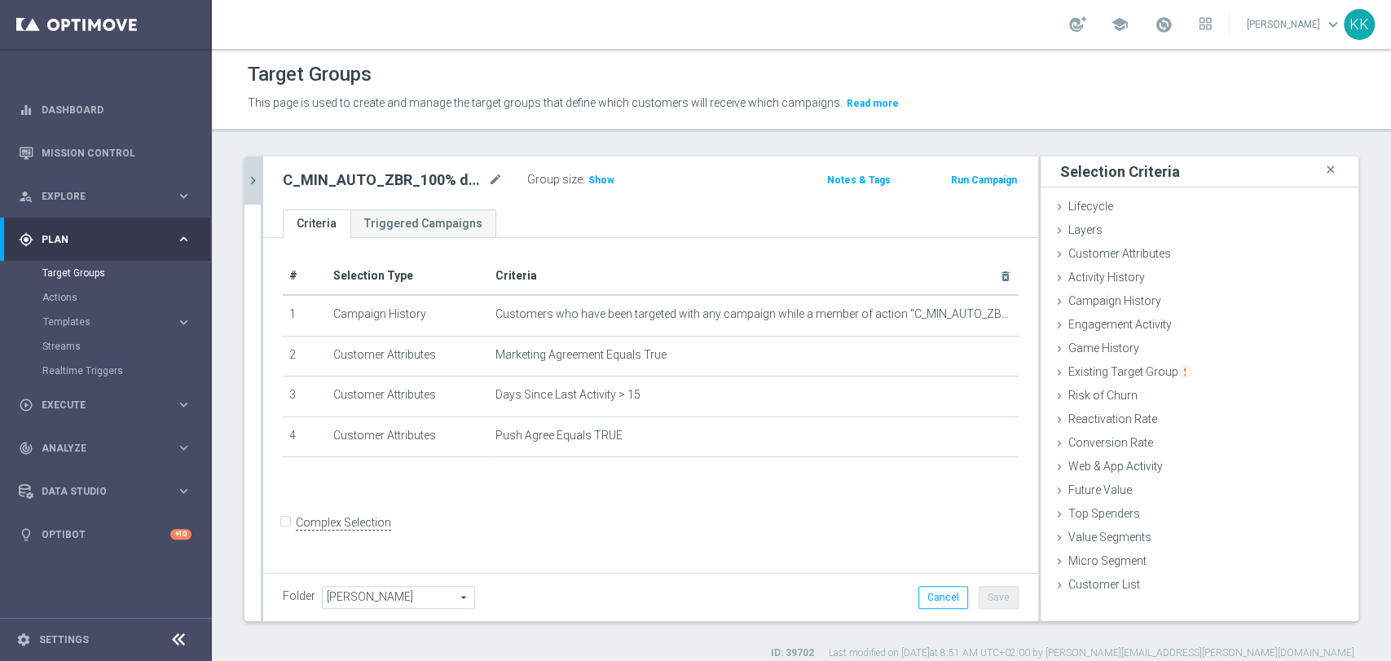
click at [248, 182] on icon "chevron_right" at bounding box center [252, 180] width 15 height 15
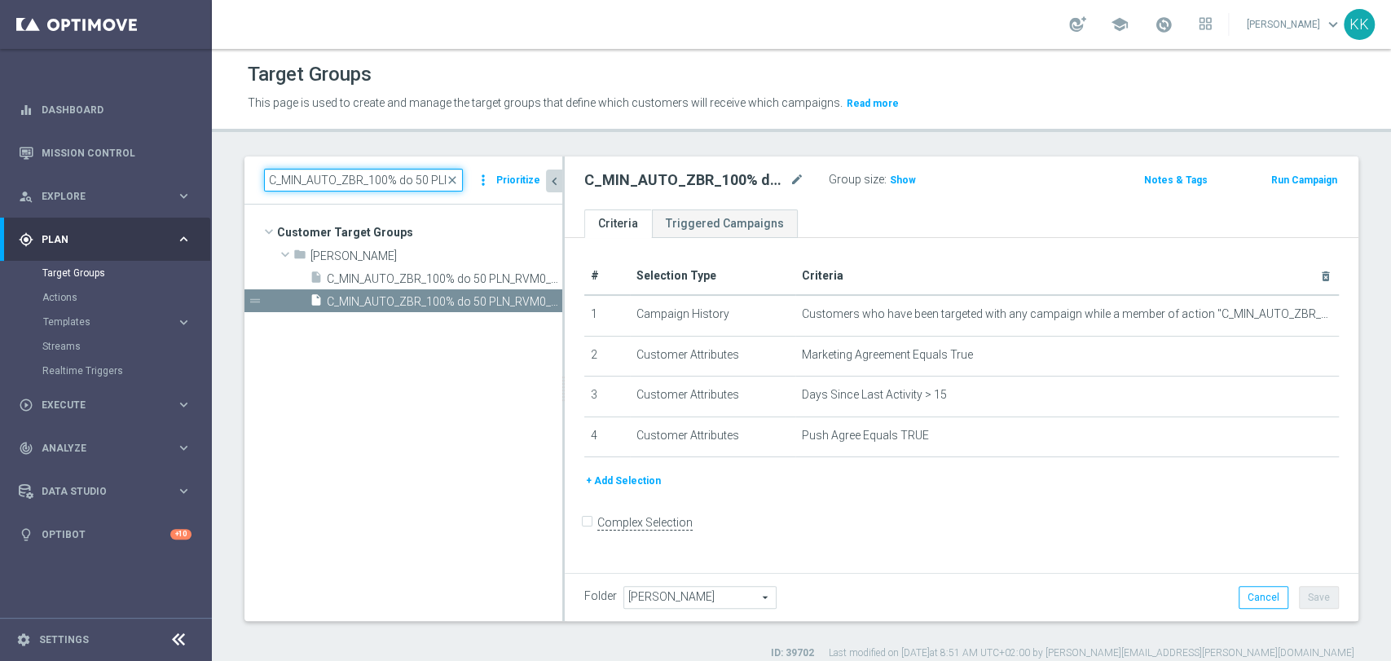
click at [360, 187] on input "C_MIN_AUTO_ZBR_100% do 50 PLN_RVM0_DAILY" at bounding box center [363, 180] width 199 height 23
paste input "1"
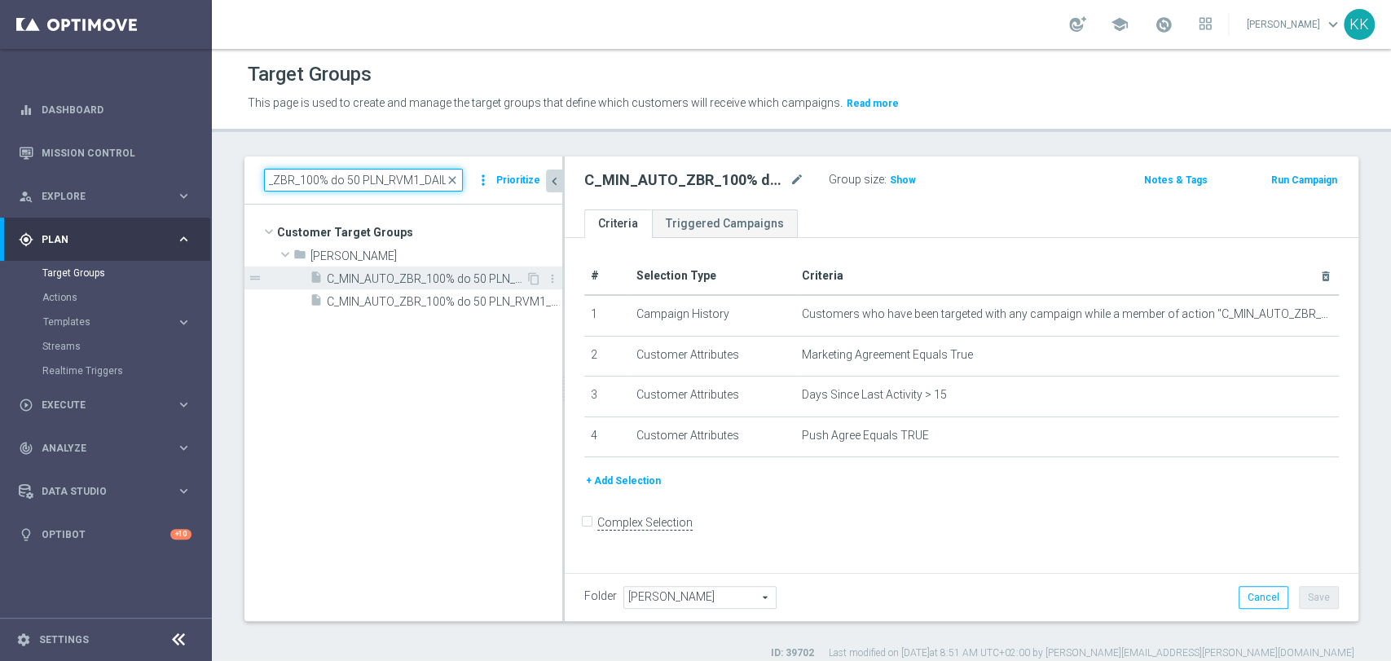
type input "C_MIN_AUTO_ZBR_100% do 50 PLN_RVM1_DAILY"
click at [379, 275] on span "C_MIN_AUTO_ZBR_100% do 50 PLN_RVM1_DAILY" at bounding box center [426, 279] width 199 height 14
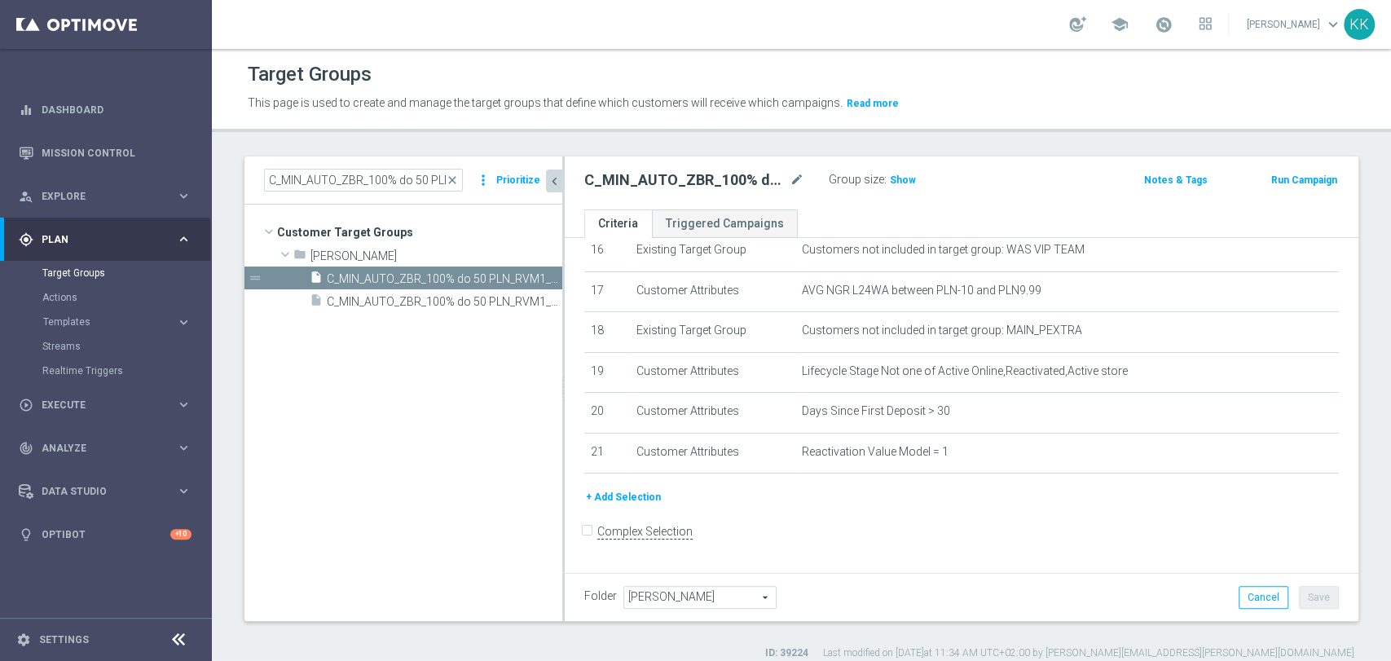
click at [640, 506] on button "+ Add Selection" at bounding box center [623, 497] width 78 height 18
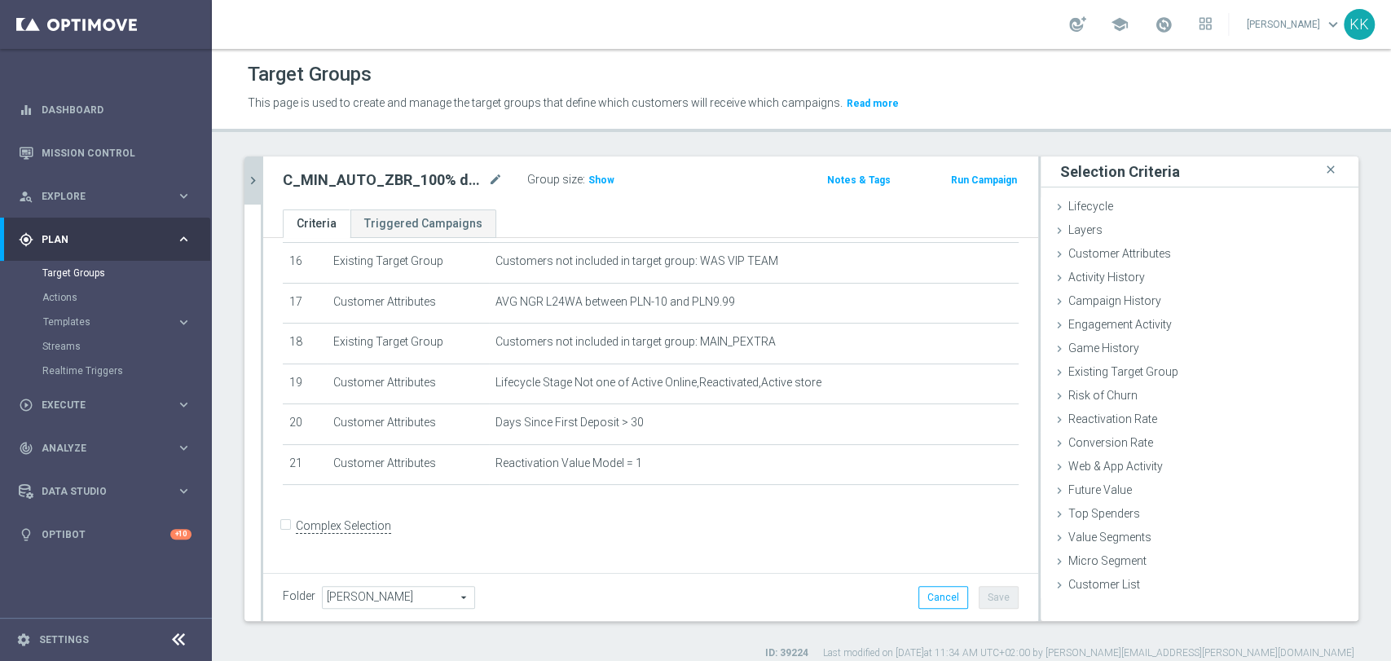
scroll to position [653, 0]
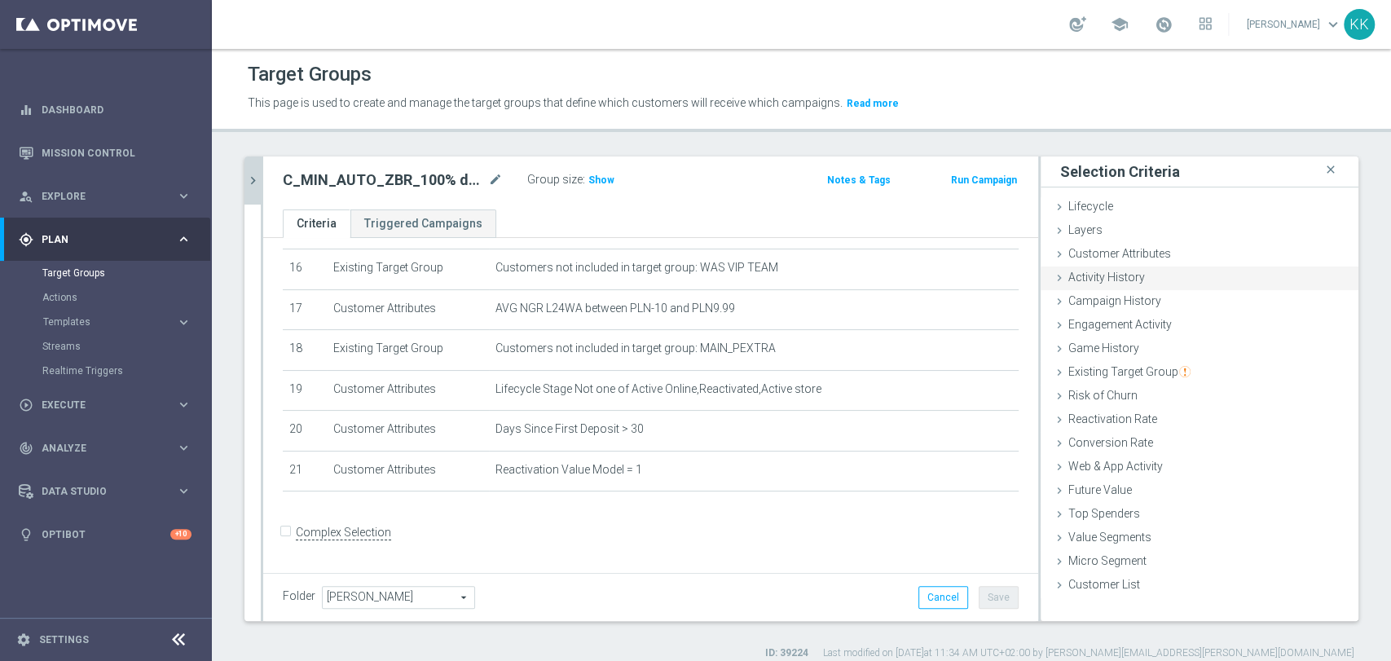
click at [1102, 287] on div "Activity History done" at bounding box center [1200, 278] width 318 height 24
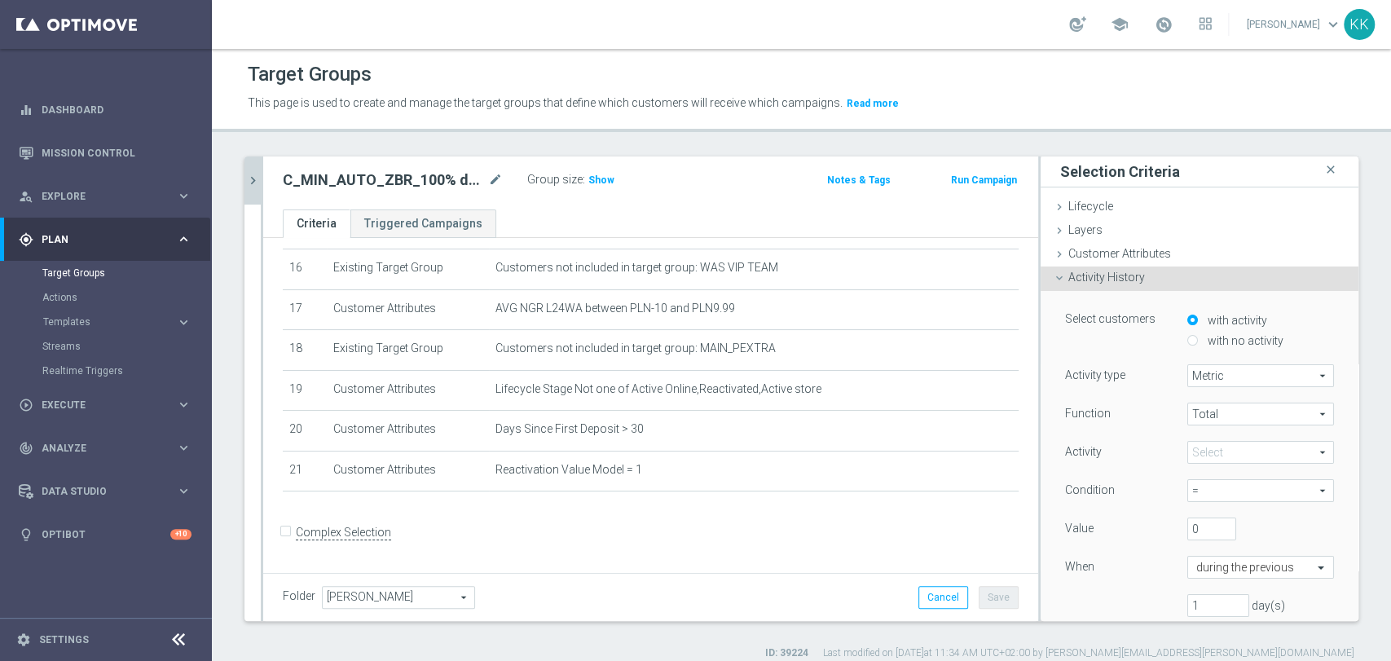
click at [1082, 275] on span "Activity History" at bounding box center [1106, 277] width 77 height 13
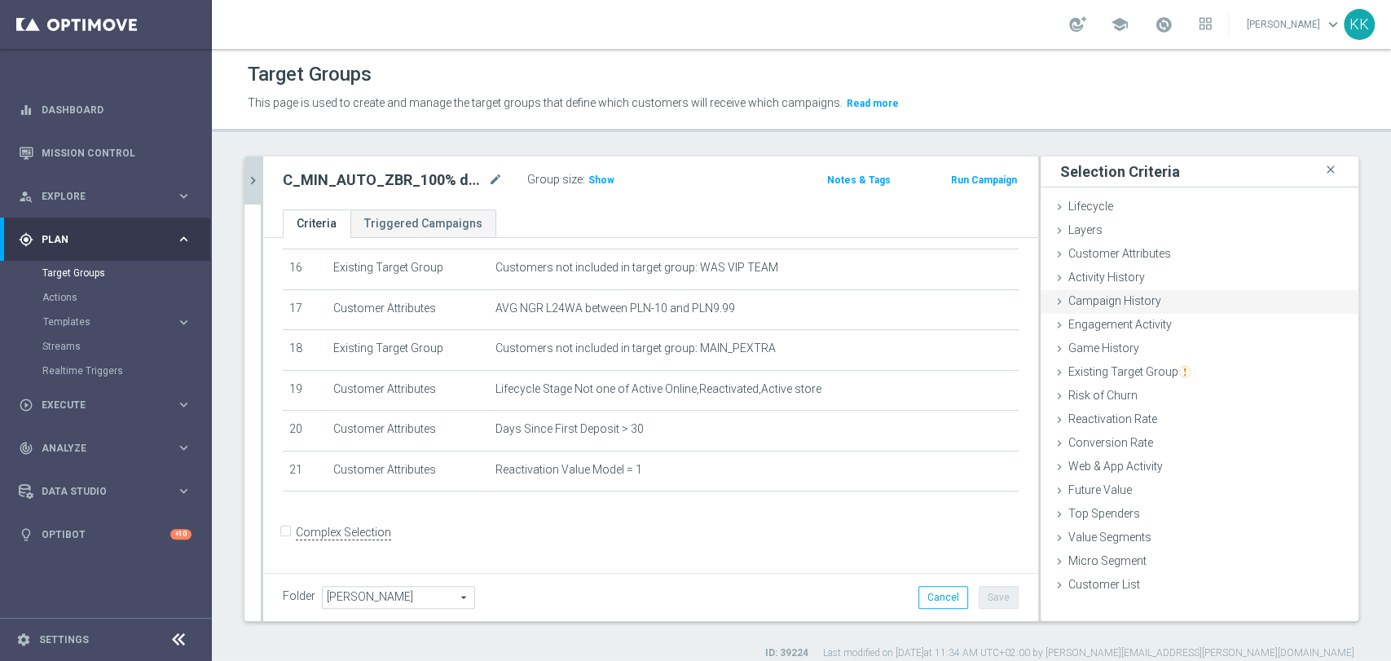
click at [1098, 301] on span "Campaign History" at bounding box center [1114, 300] width 93 height 13
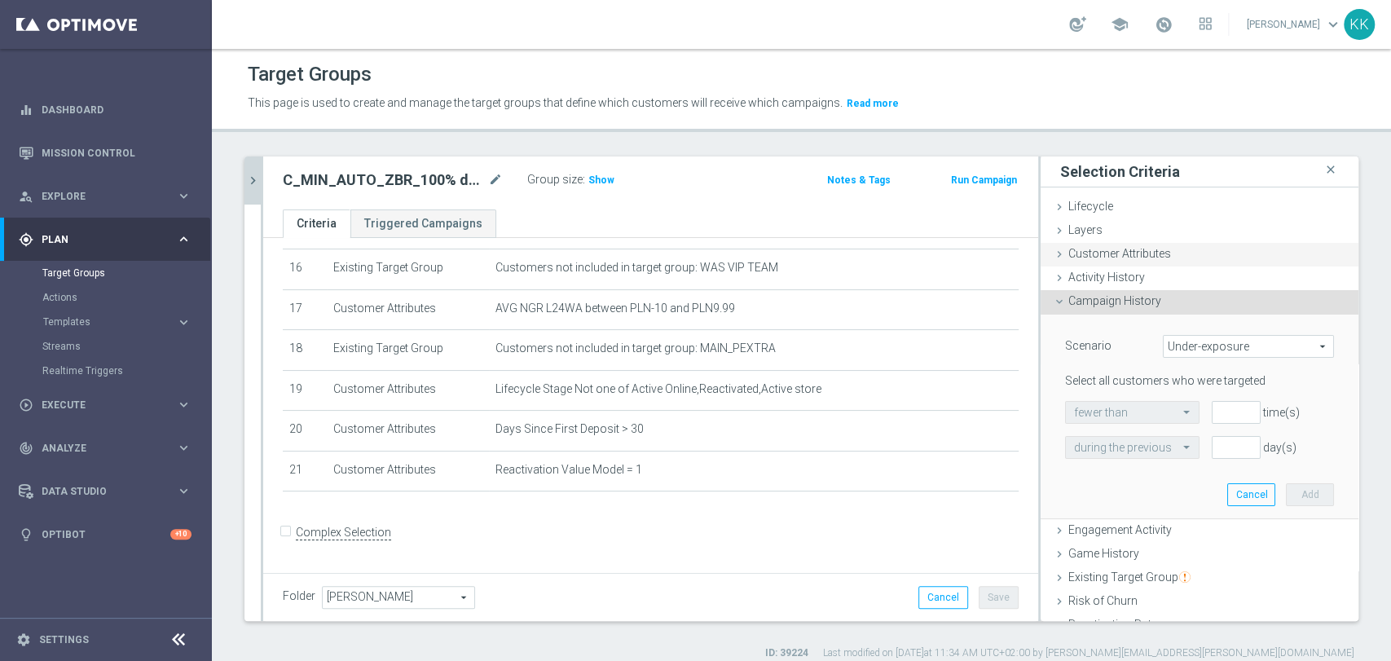
click at [1098, 254] on span "Customer Attributes" at bounding box center [1119, 253] width 103 height 13
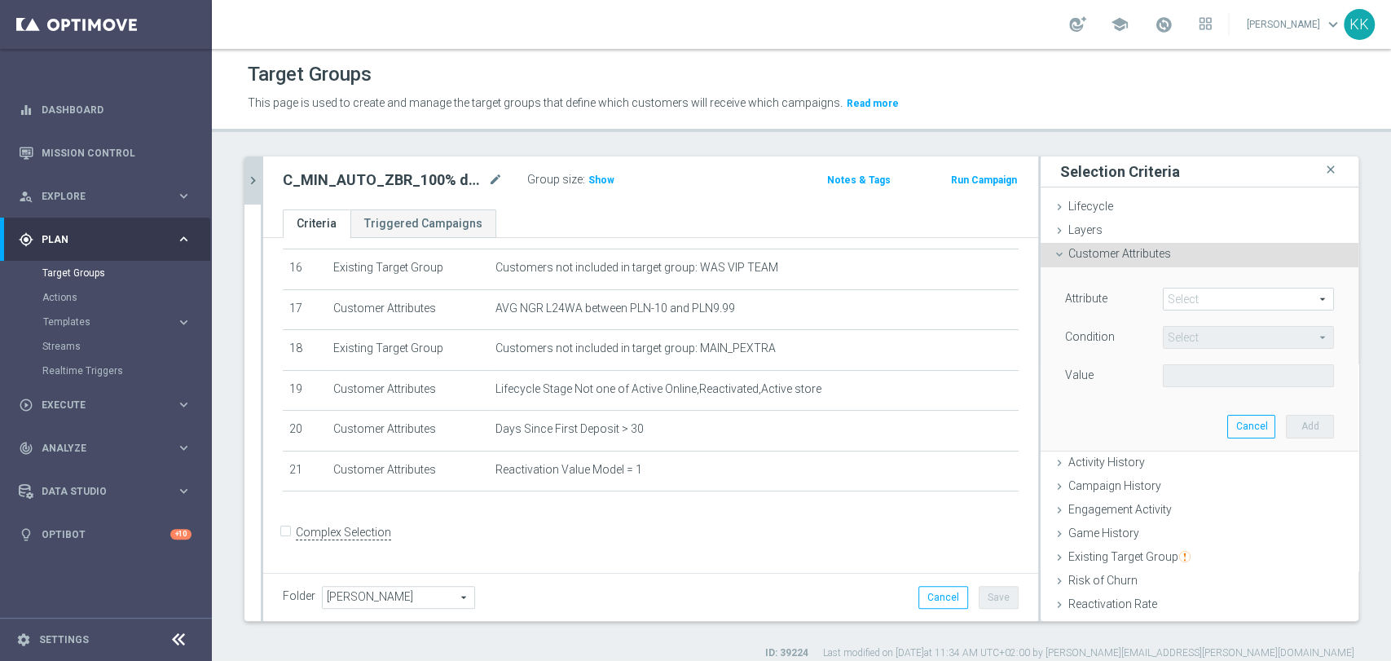
click at [1164, 300] on span at bounding box center [1248, 298] width 169 height 21
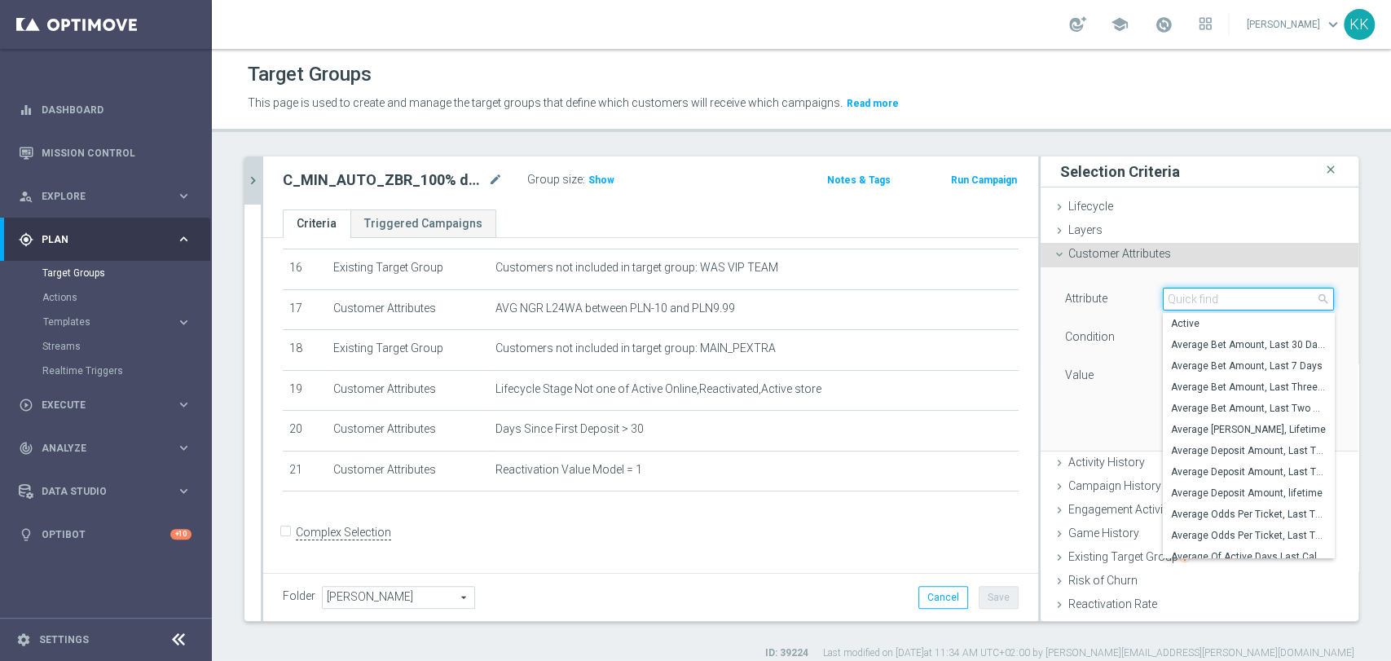
click at [1163, 300] on input "search" at bounding box center [1248, 299] width 171 height 23
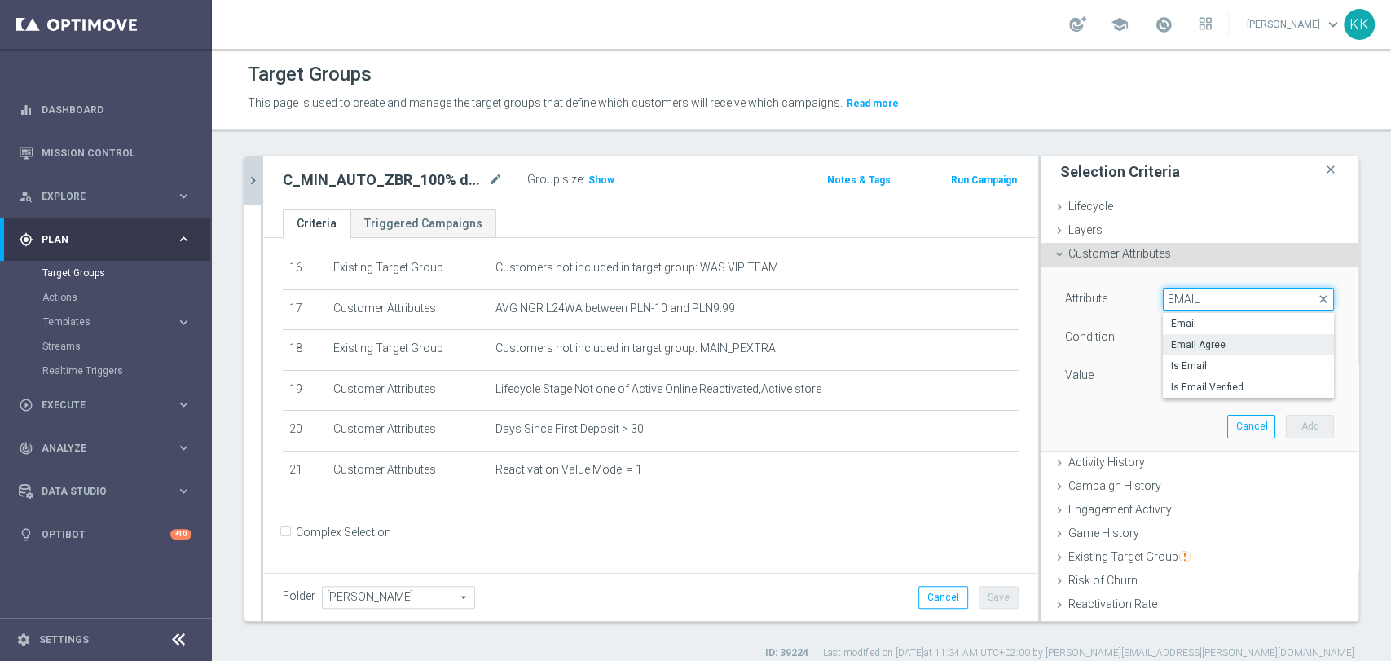
type input "EMAIL"
click at [1209, 341] on span "Email Agree" at bounding box center [1248, 344] width 155 height 13
type input "Email Agree"
type input "Equals"
click at [1205, 365] on span at bounding box center [1248, 375] width 169 height 21
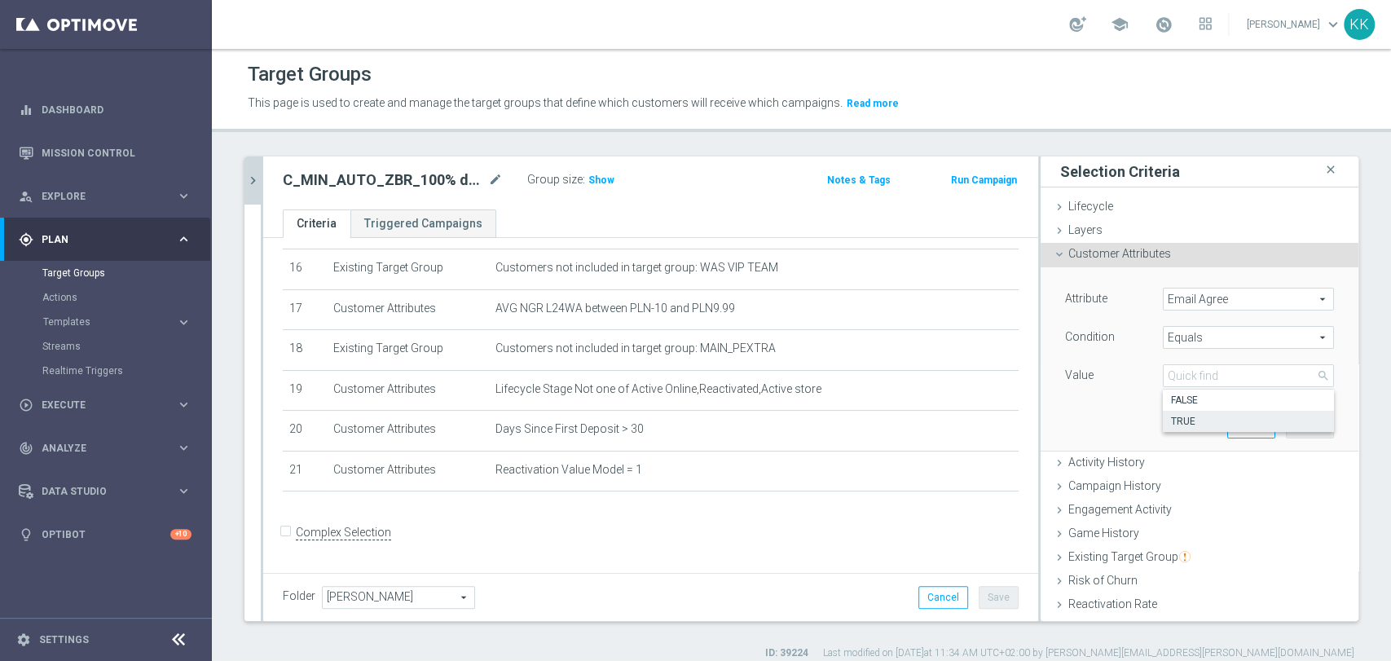
click at [1171, 417] on span "TRUE" at bounding box center [1248, 421] width 155 height 13
type input "TRUE"
click at [1286, 427] on button "Add" at bounding box center [1310, 426] width 48 height 23
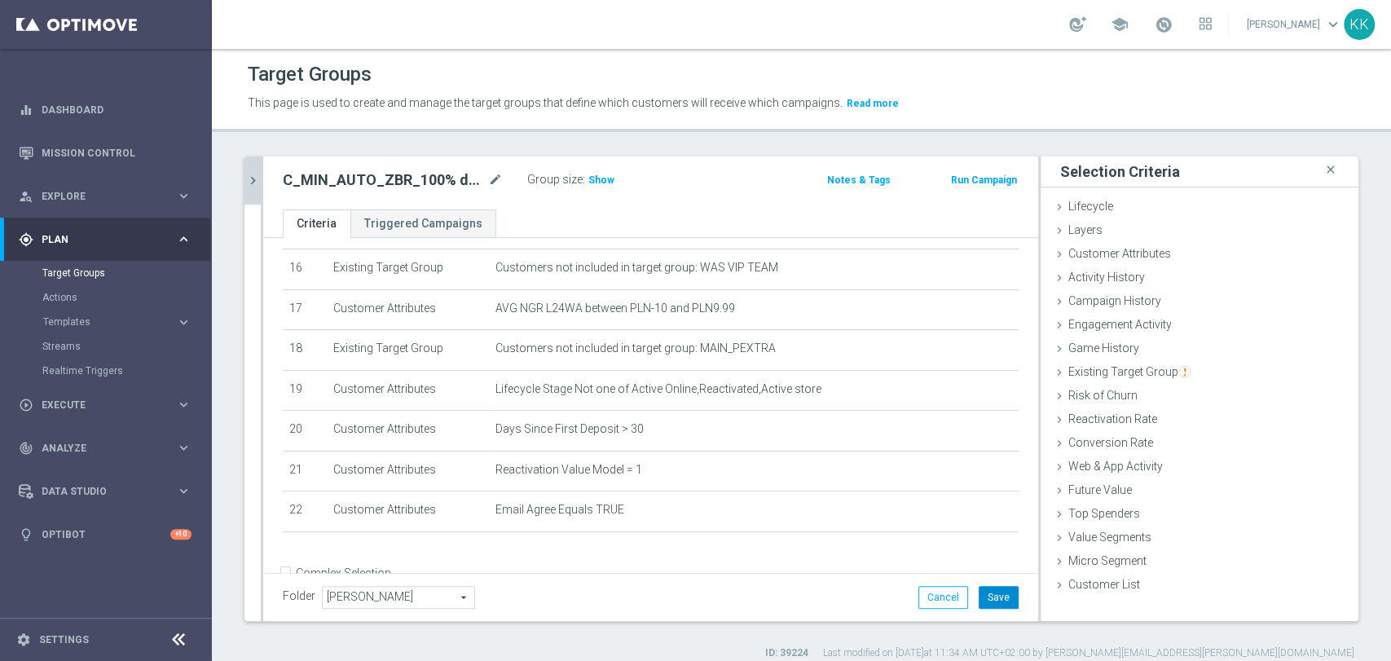
click at [980, 598] on button "Save" at bounding box center [999, 597] width 40 height 23
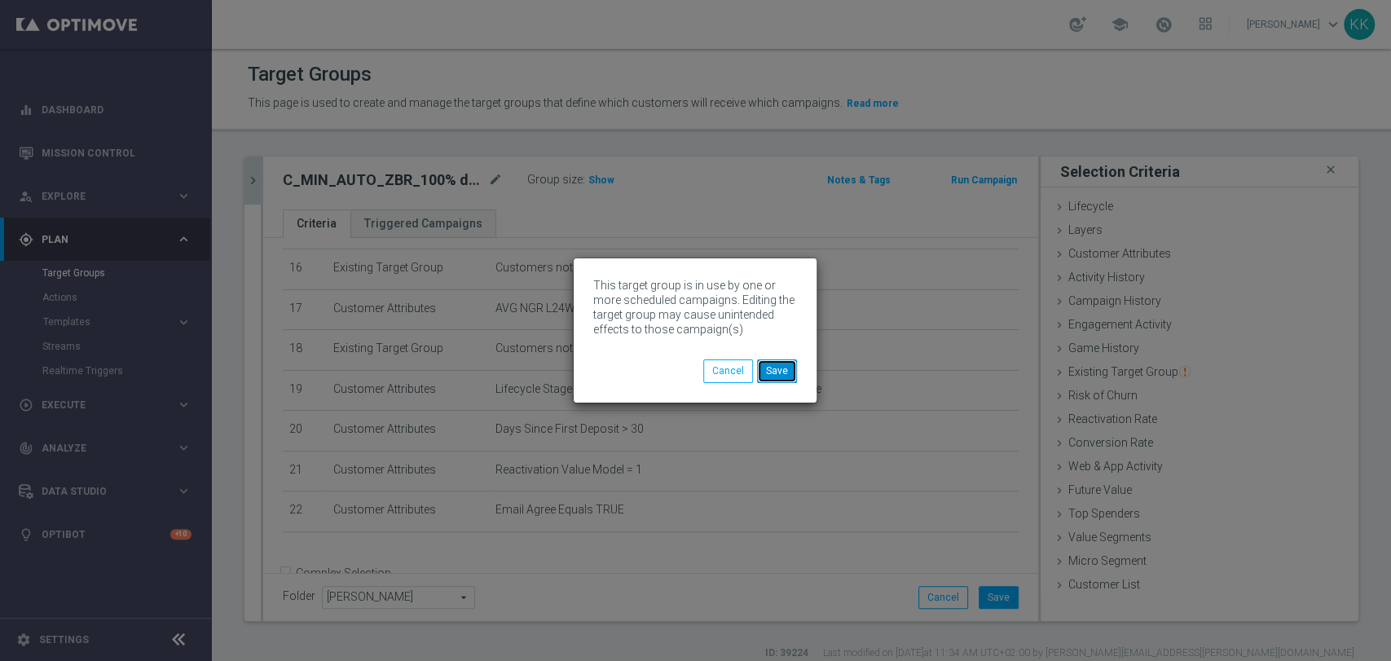
click at [785, 376] on button "Save" at bounding box center [777, 370] width 40 height 23
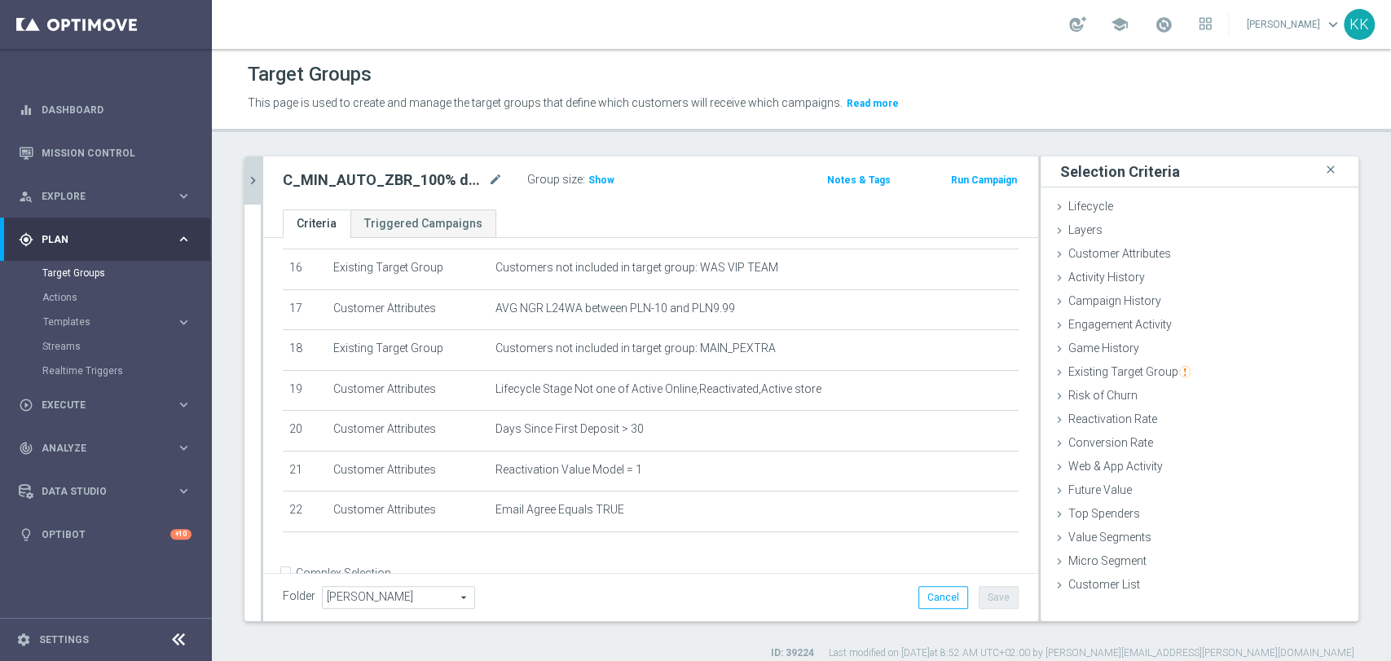
click at [242, 173] on div "C_MIN_AUTO_ZBR_100% do 50 PLN_RVM1_DAILY close more_vert Prioritize Customer Ta…" at bounding box center [801, 408] width 1179 height 504
click at [244, 173] on button "chevron_right" at bounding box center [252, 180] width 16 height 48
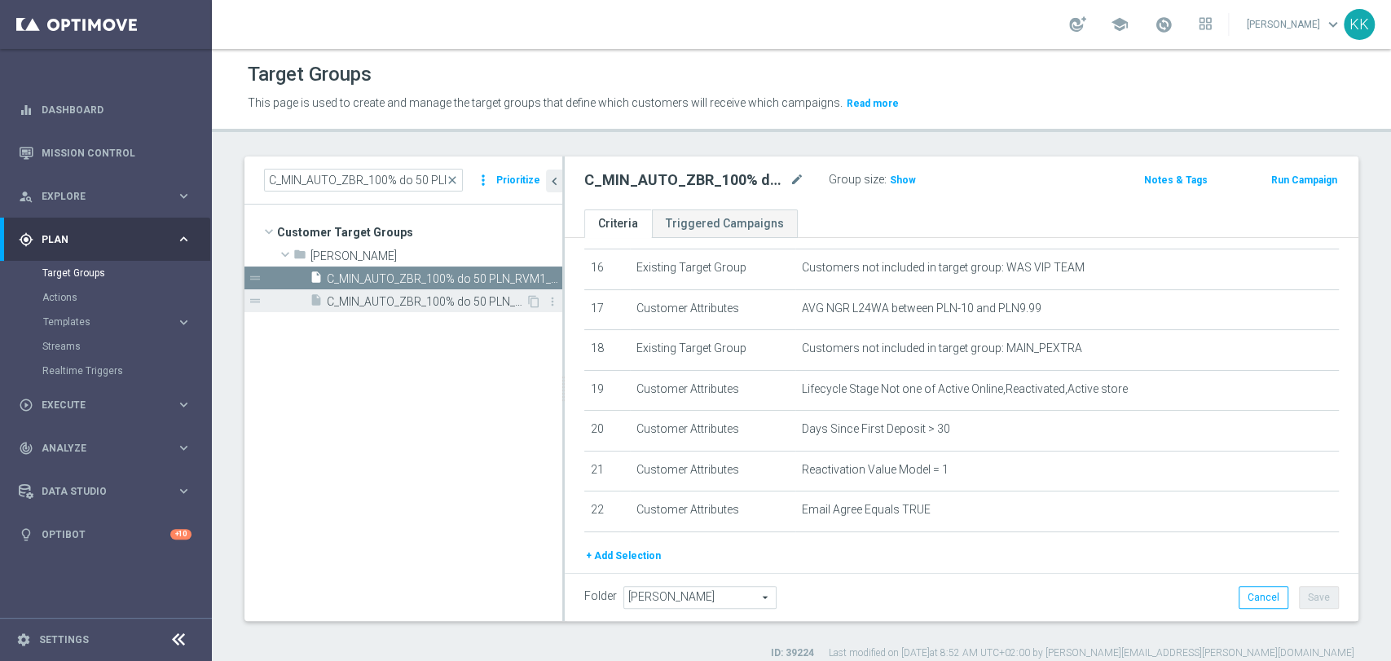
click at [382, 303] on span "C_MIN_AUTO_ZBR_100% do 50 PLN_RVM1_DAILY_PUSH" at bounding box center [426, 302] width 199 height 14
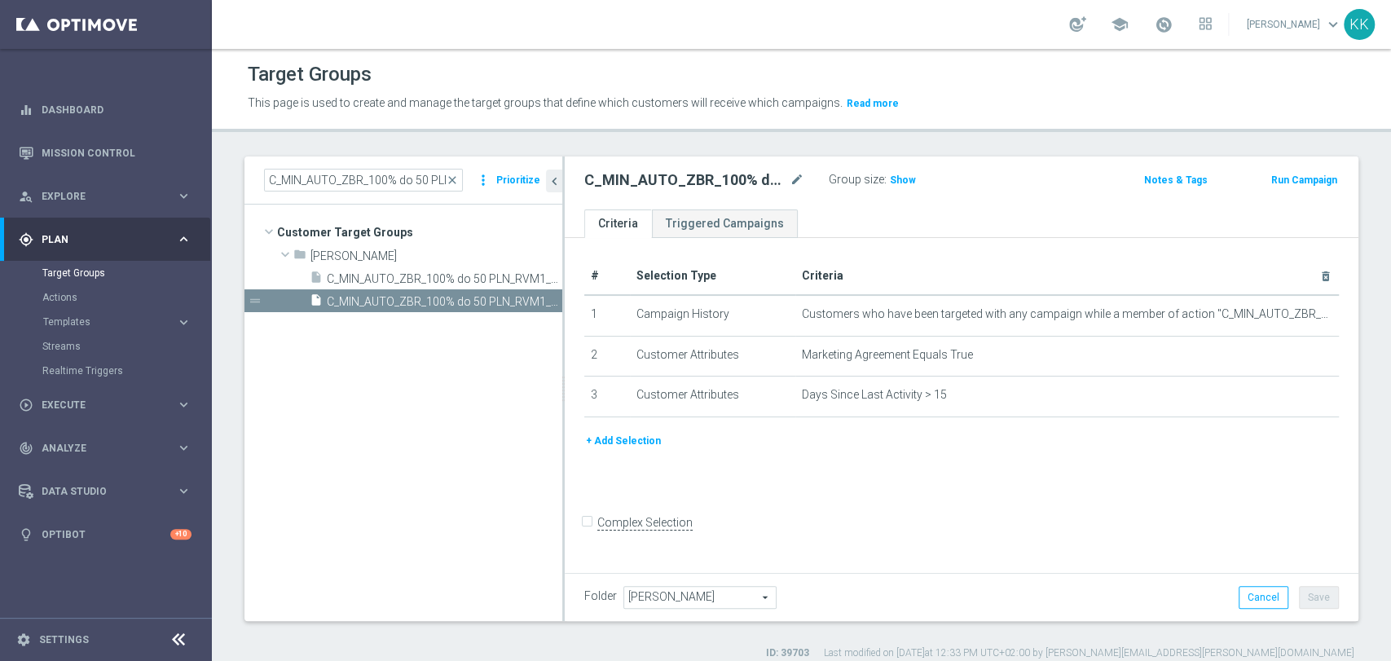
click at [613, 442] on button "+ Add Selection" at bounding box center [623, 441] width 78 height 18
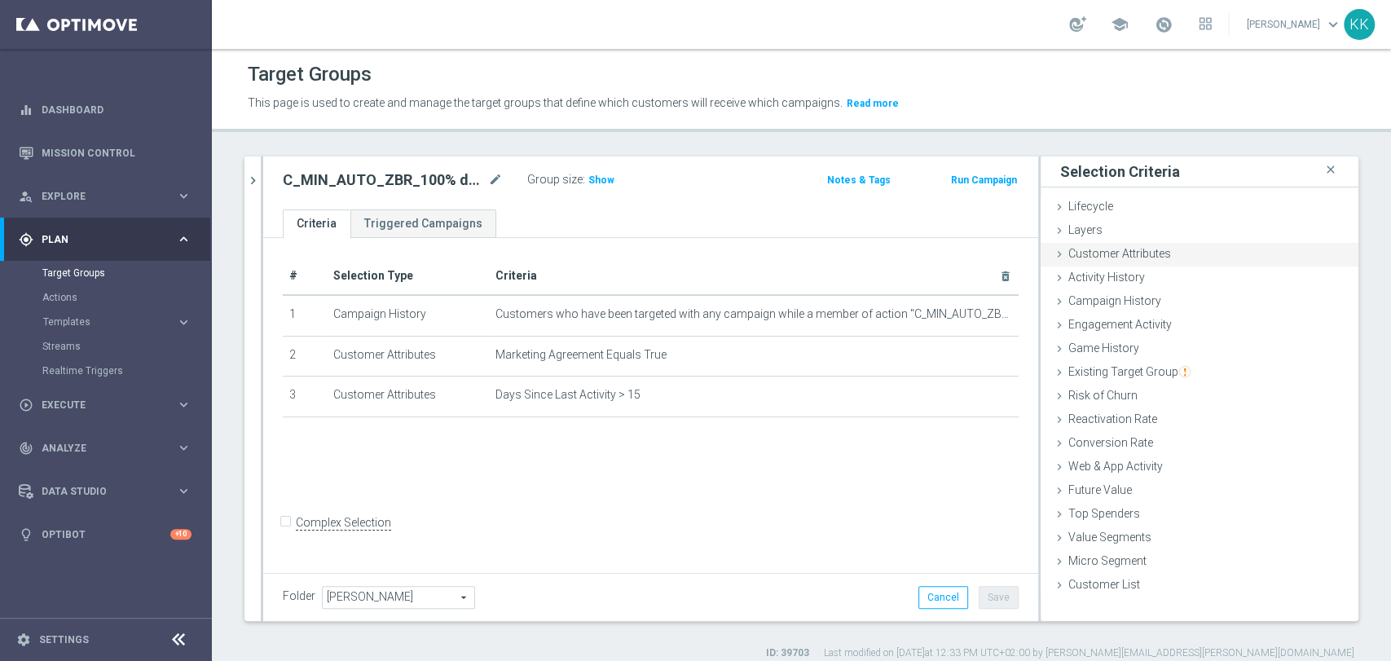
click at [1088, 244] on div "Customer Attributes done selection saved" at bounding box center [1200, 255] width 318 height 24
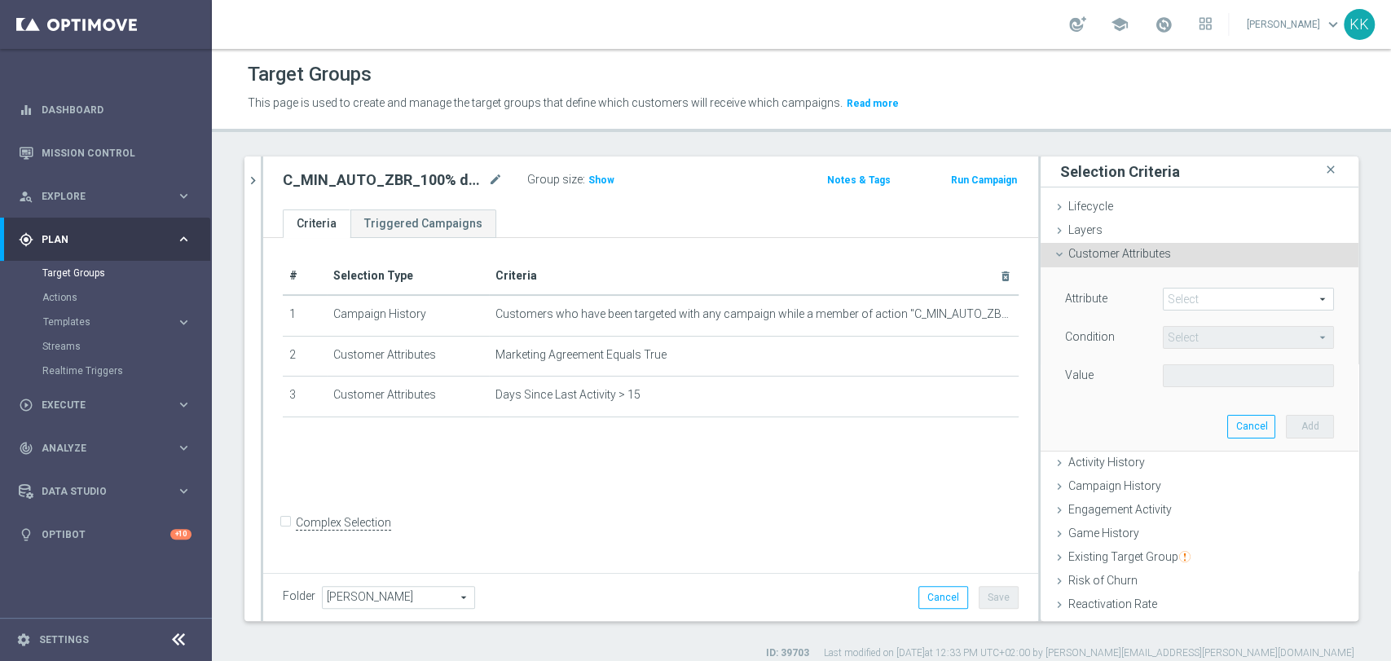
click at [1171, 295] on span at bounding box center [1248, 298] width 169 height 21
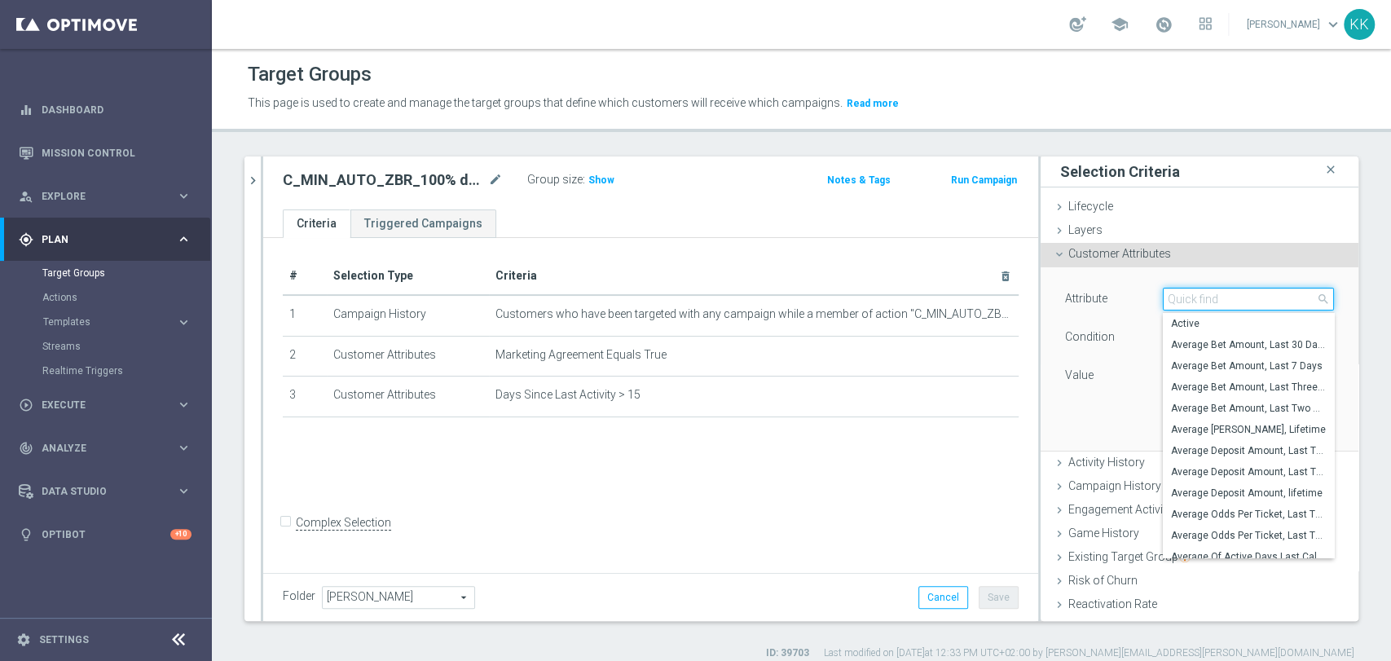
click at [1171, 295] on input "search" at bounding box center [1248, 299] width 171 height 23
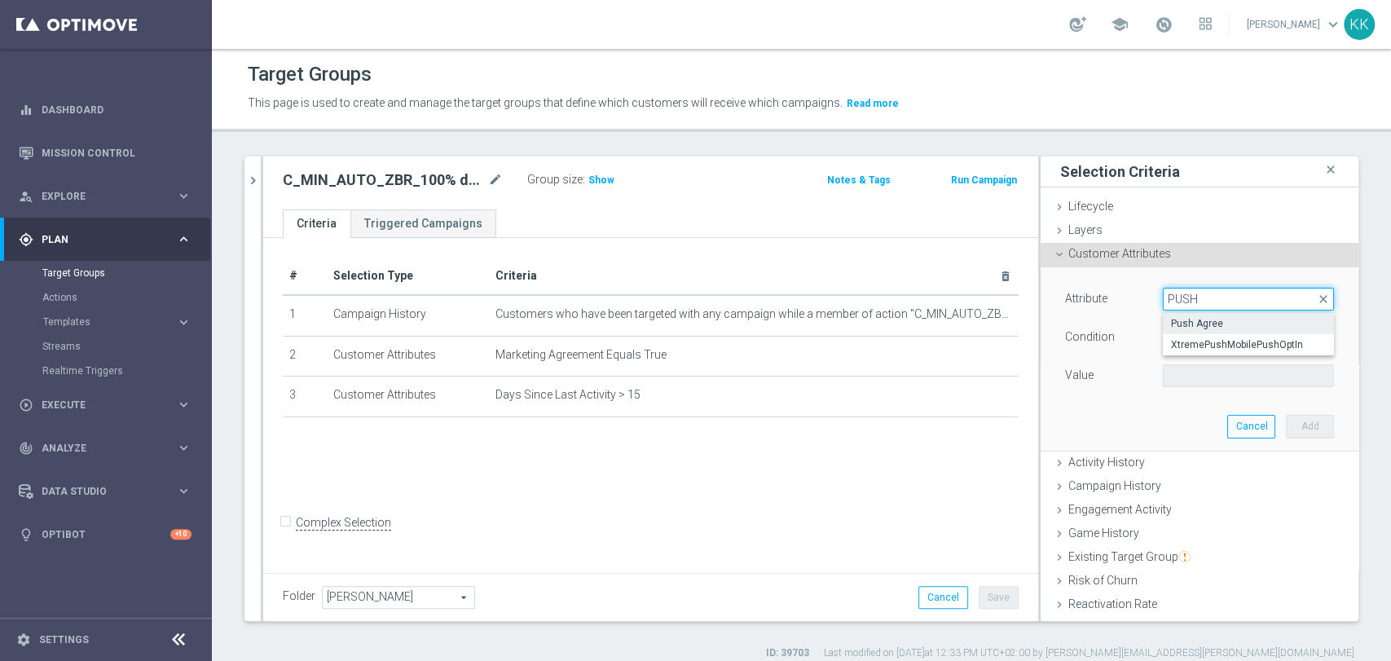
type input "PUSH"
click at [1173, 314] on label "Push Agree" at bounding box center [1248, 323] width 171 height 21
type input "Push Agree"
type input "Equals"
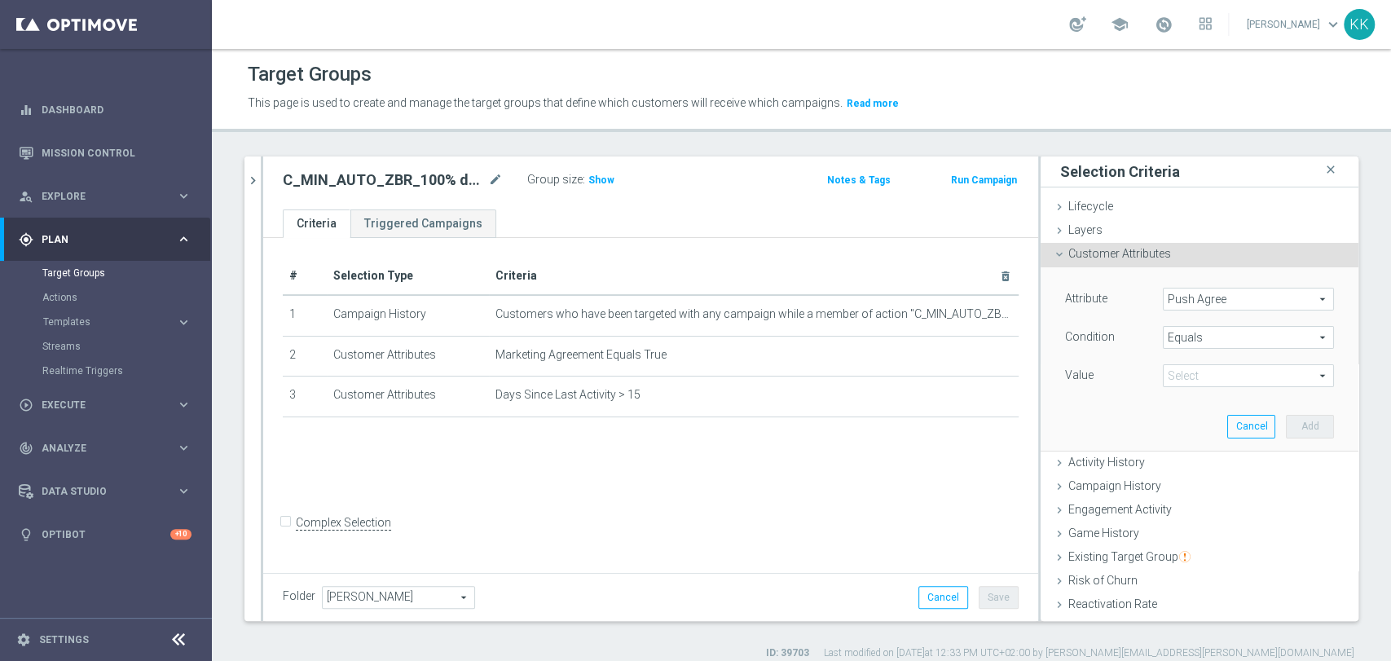
click at [1186, 371] on span at bounding box center [1248, 375] width 169 height 21
click at [1186, 415] on span "TRUE" at bounding box center [1248, 421] width 155 height 13
type input "TRUE"
click at [1317, 432] on div "Attribute Push Agree Push Agree arrow_drop_down search Condition Equals Equals …" at bounding box center [1199, 358] width 293 height 183
click at [1286, 424] on button "Add" at bounding box center [1310, 426] width 48 height 23
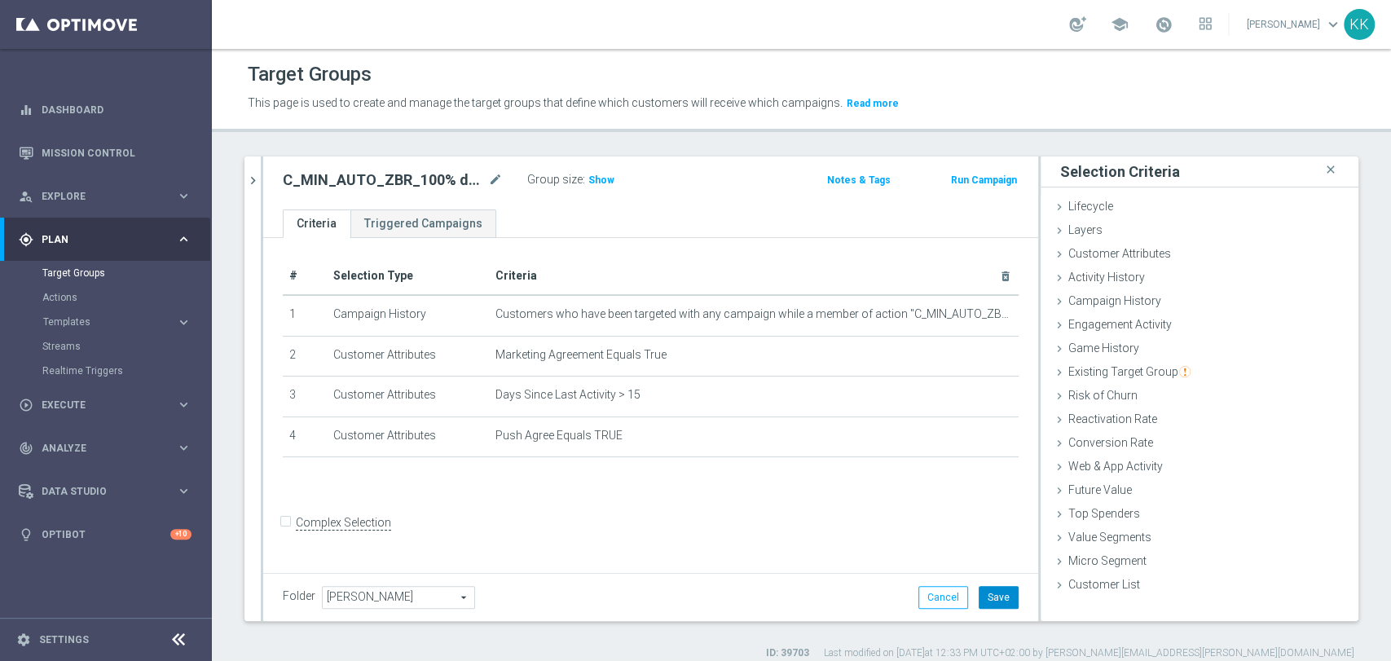
click at [986, 592] on button "Save" at bounding box center [999, 597] width 40 height 23
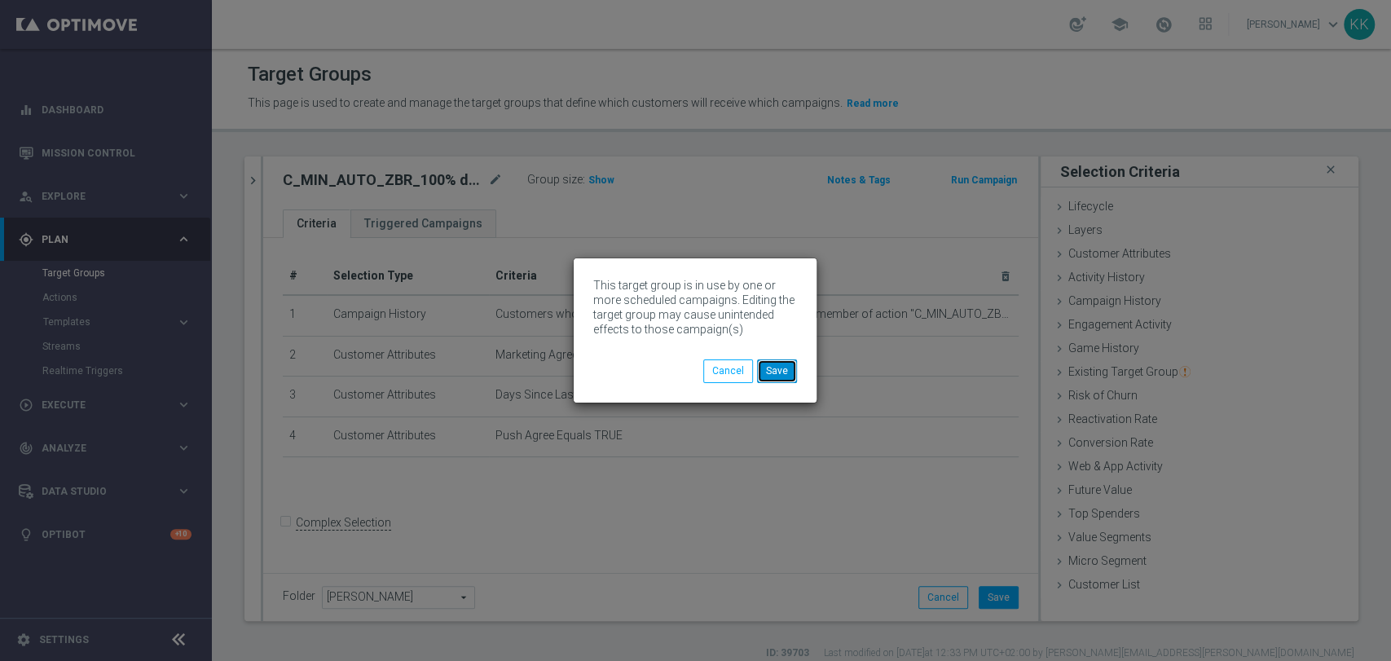
click at [780, 380] on button "Save" at bounding box center [777, 370] width 40 height 23
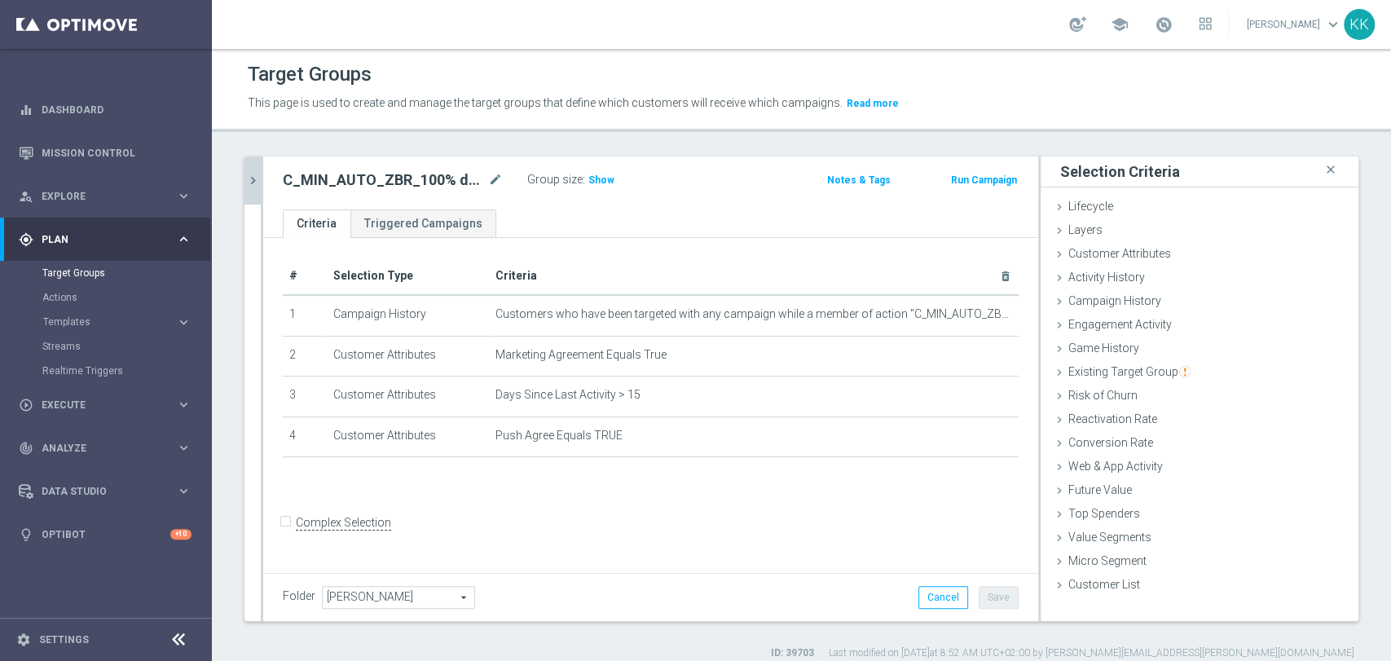
click at [254, 185] on icon "chevron_right" at bounding box center [252, 180] width 15 height 15
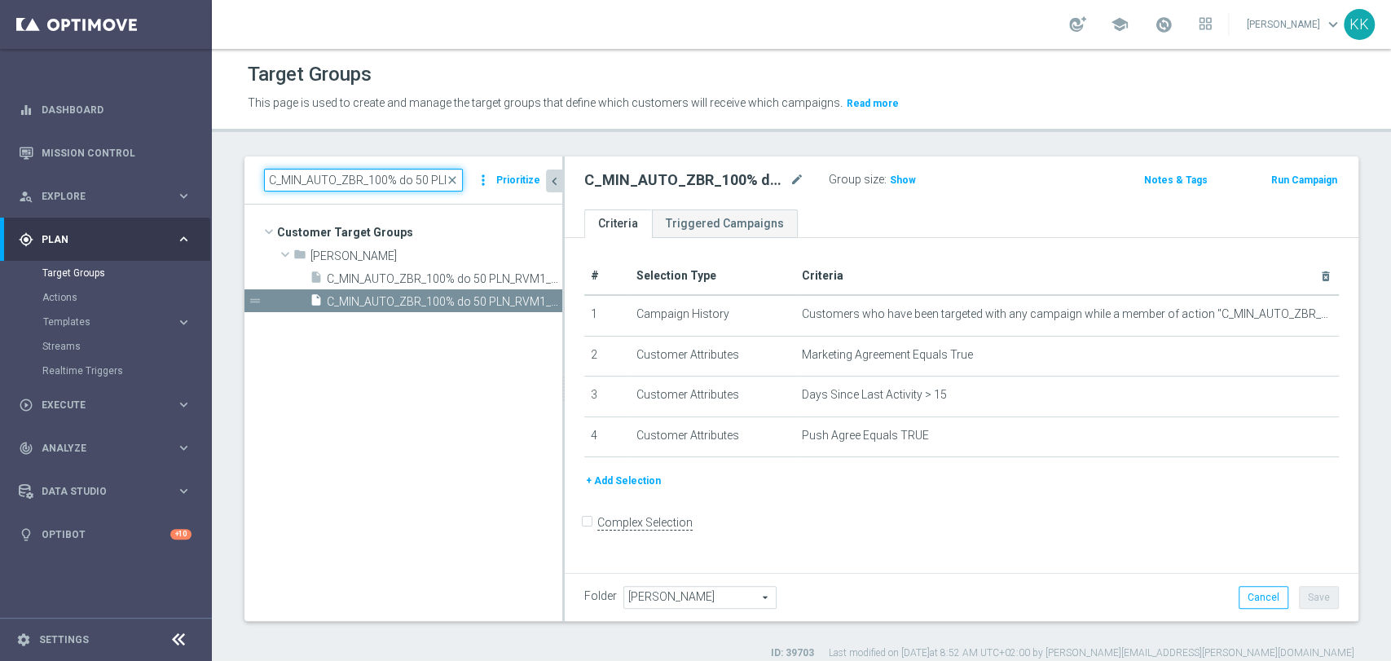
click at [359, 183] on input "C_MIN_AUTO_ZBR_100% do 50 PLN_RVM1_DAILY" at bounding box center [363, 180] width 199 height 23
paste input "50% do 50 PLN_RVM2"
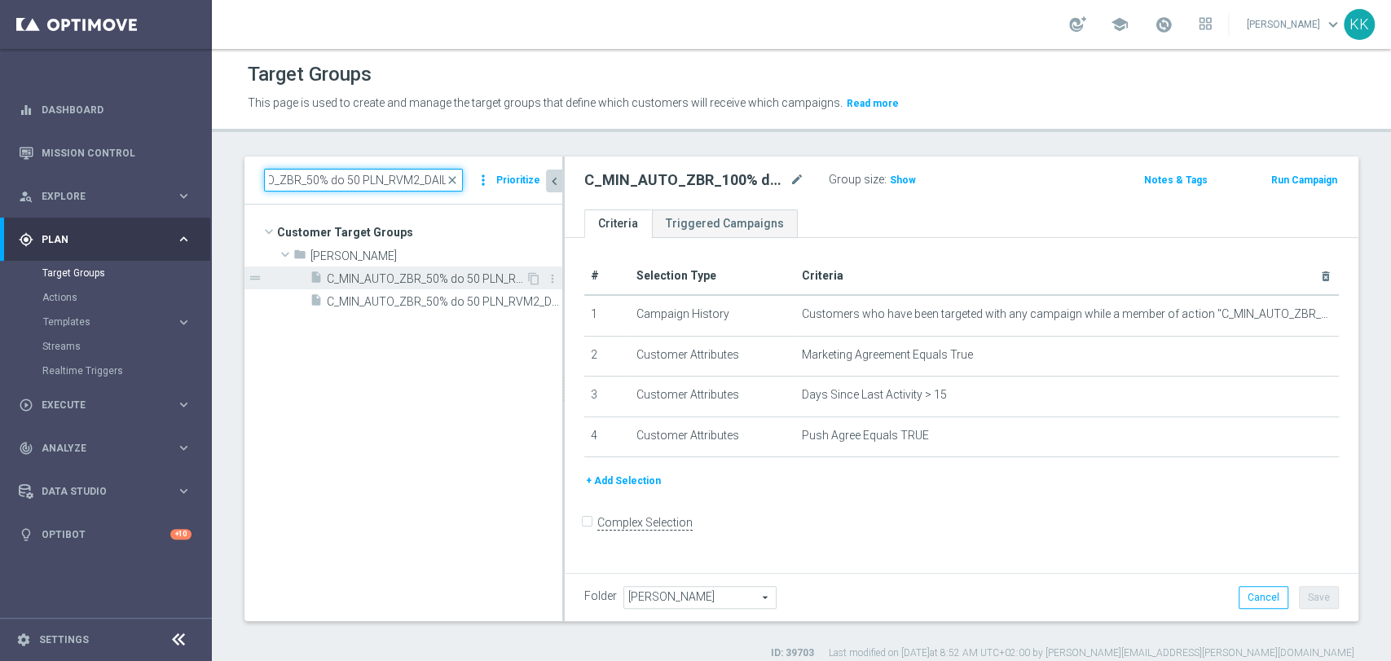
type input "C_MIN_AUTO_ZBR_50% do 50 PLN_RVM2_DAILY"
click at [385, 281] on span "C_MIN_AUTO_ZBR_50% do 50 PLN_RVM2_DAILY" at bounding box center [426, 279] width 199 height 14
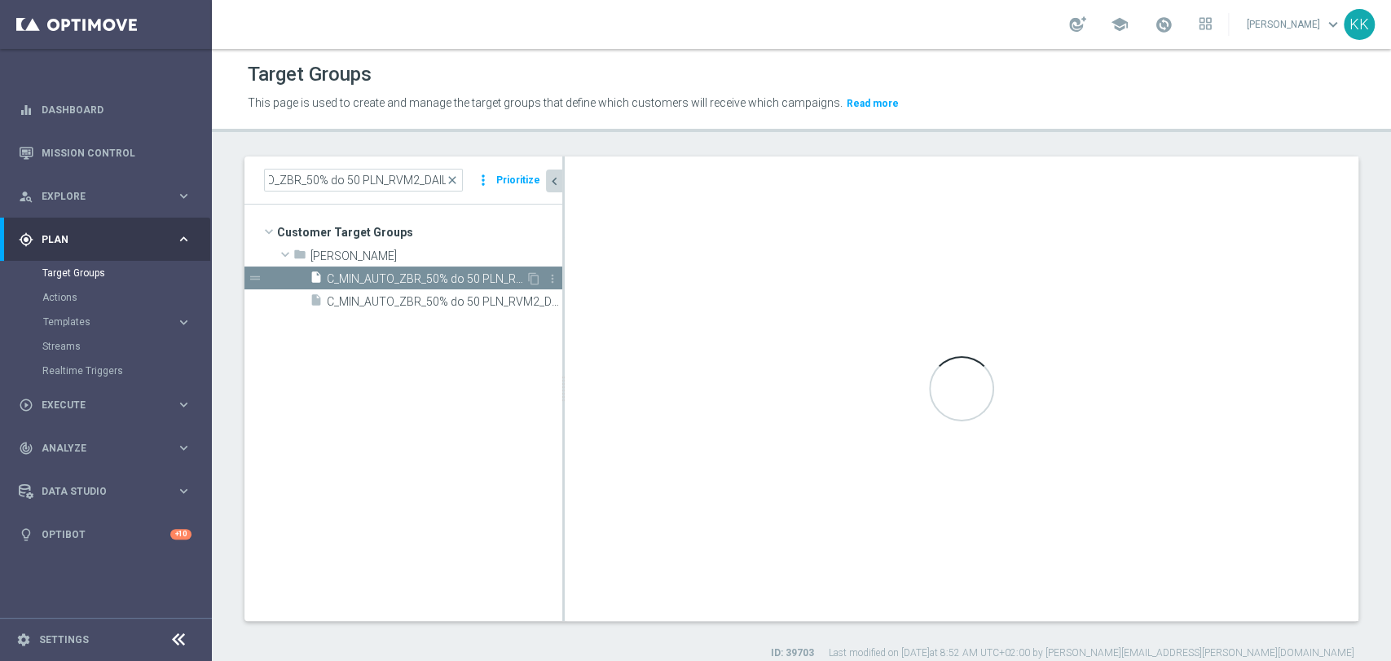
scroll to position [0, 0]
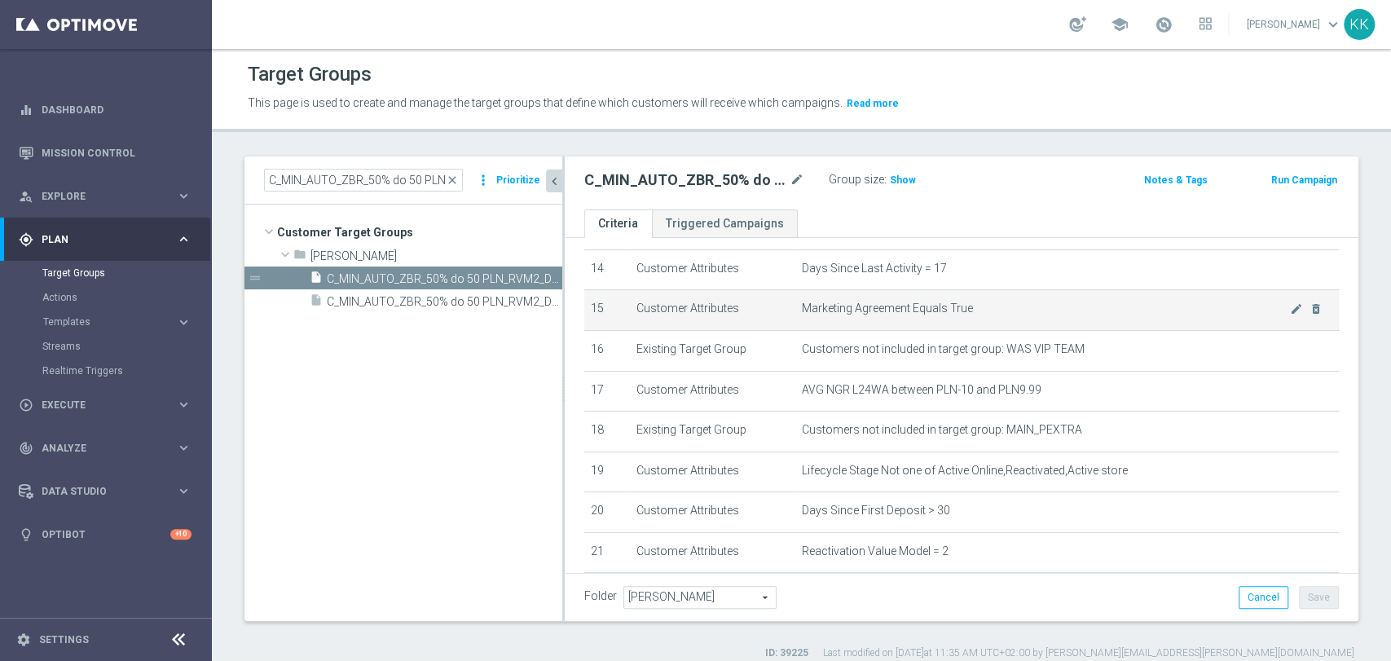
scroll to position [633, 0]
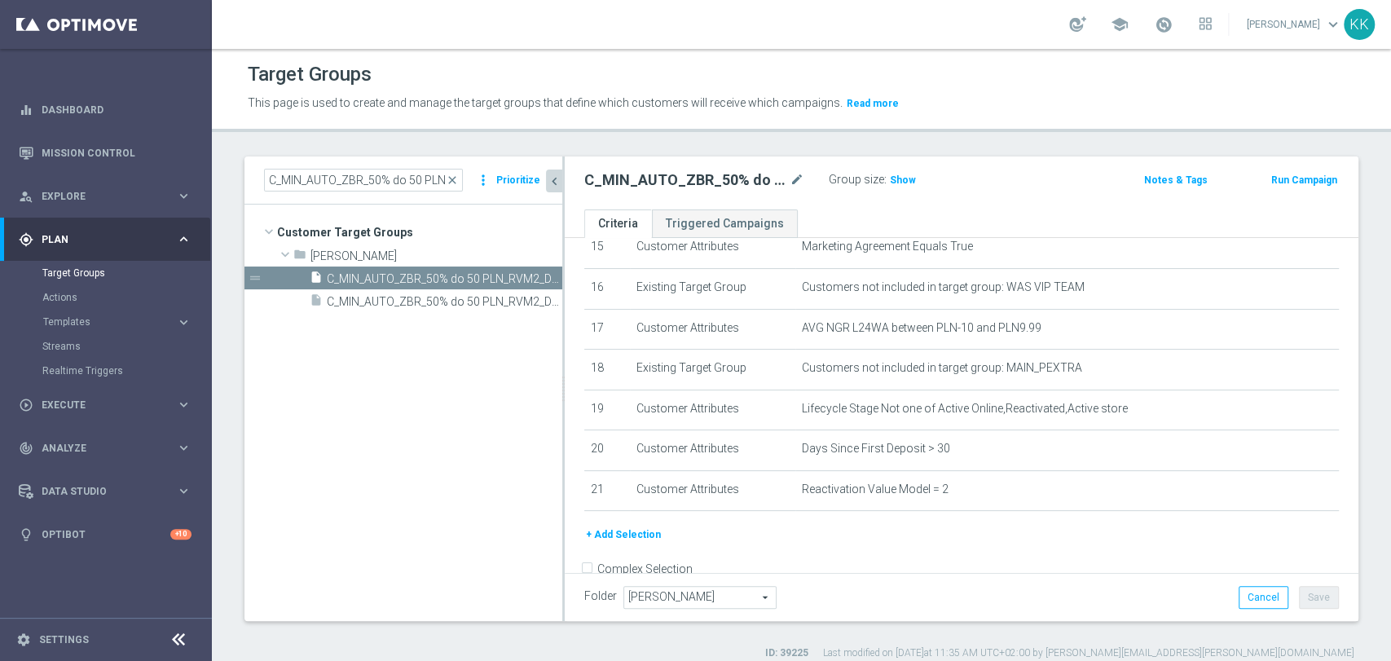
click at [630, 538] on button "+ Add Selection" at bounding box center [623, 535] width 78 height 18
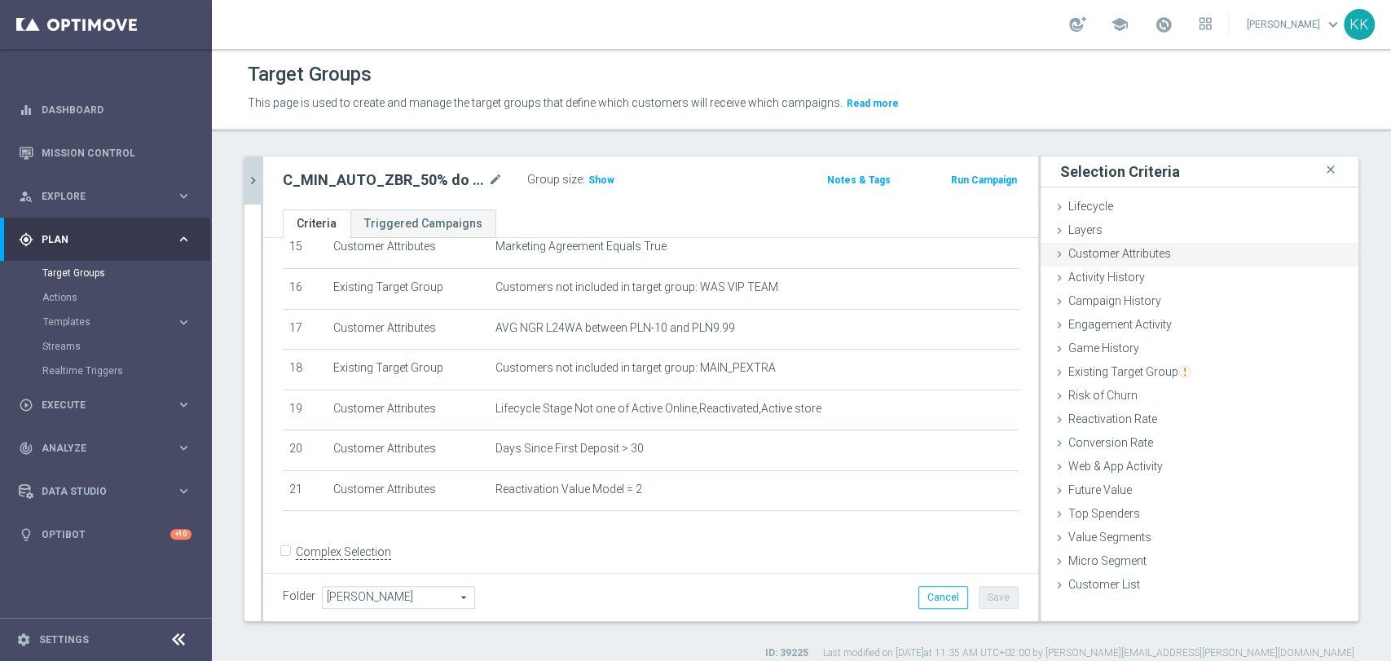
click at [1128, 247] on span "Customer Attributes" at bounding box center [1119, 253] width 103 height 13
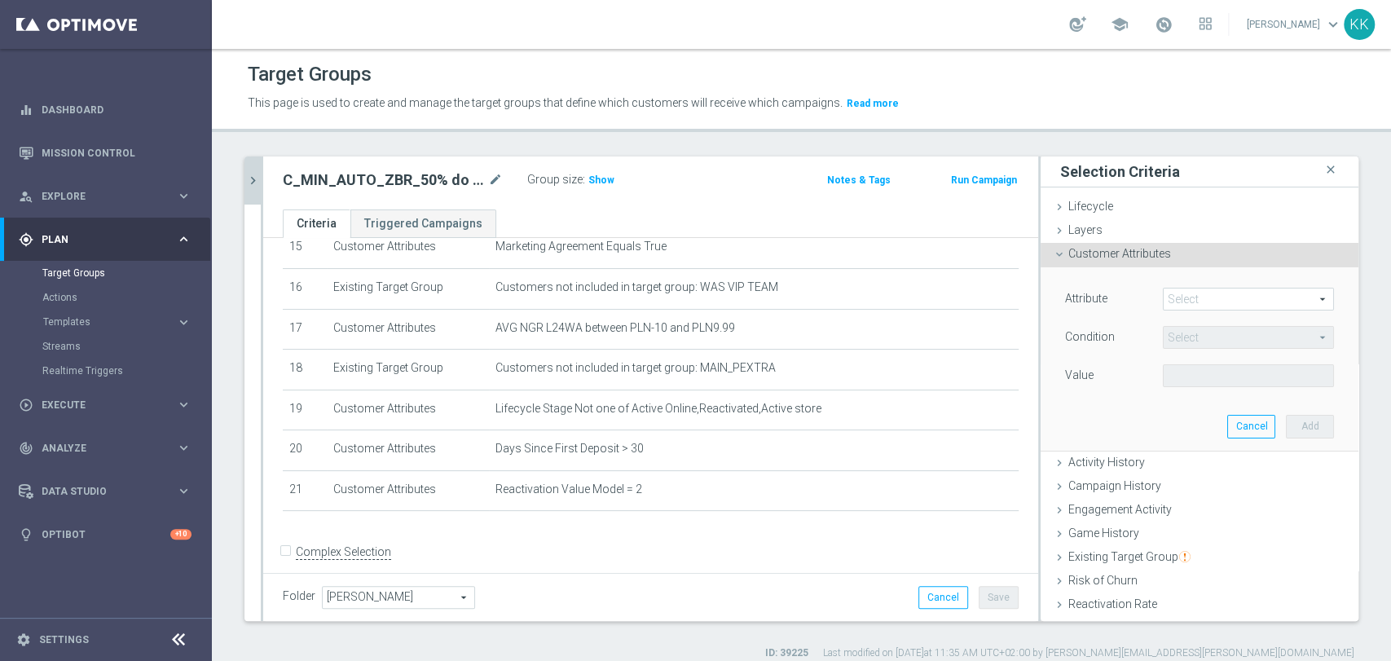
click at [1184, 295] on span at bounding box center [1248, 298] width 169 height 21
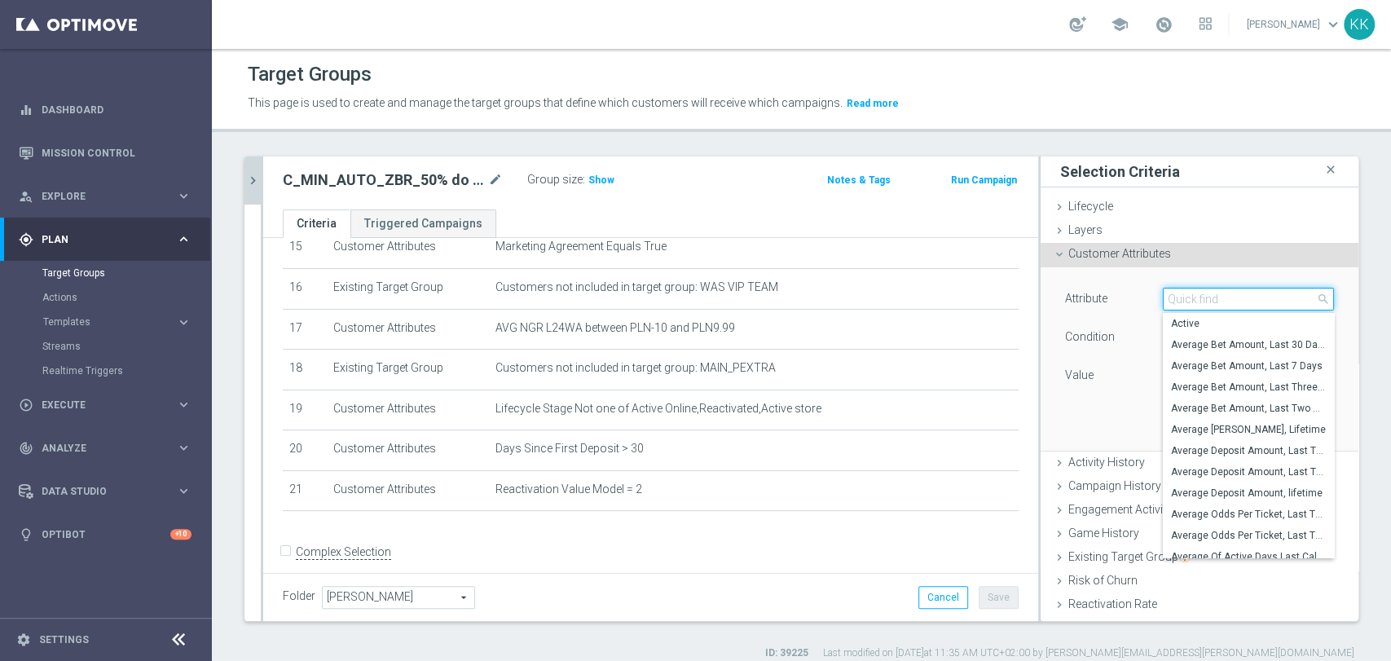
click at [1184, 295] on input "search" at bounding box center [1248, 299] width 171 height 23
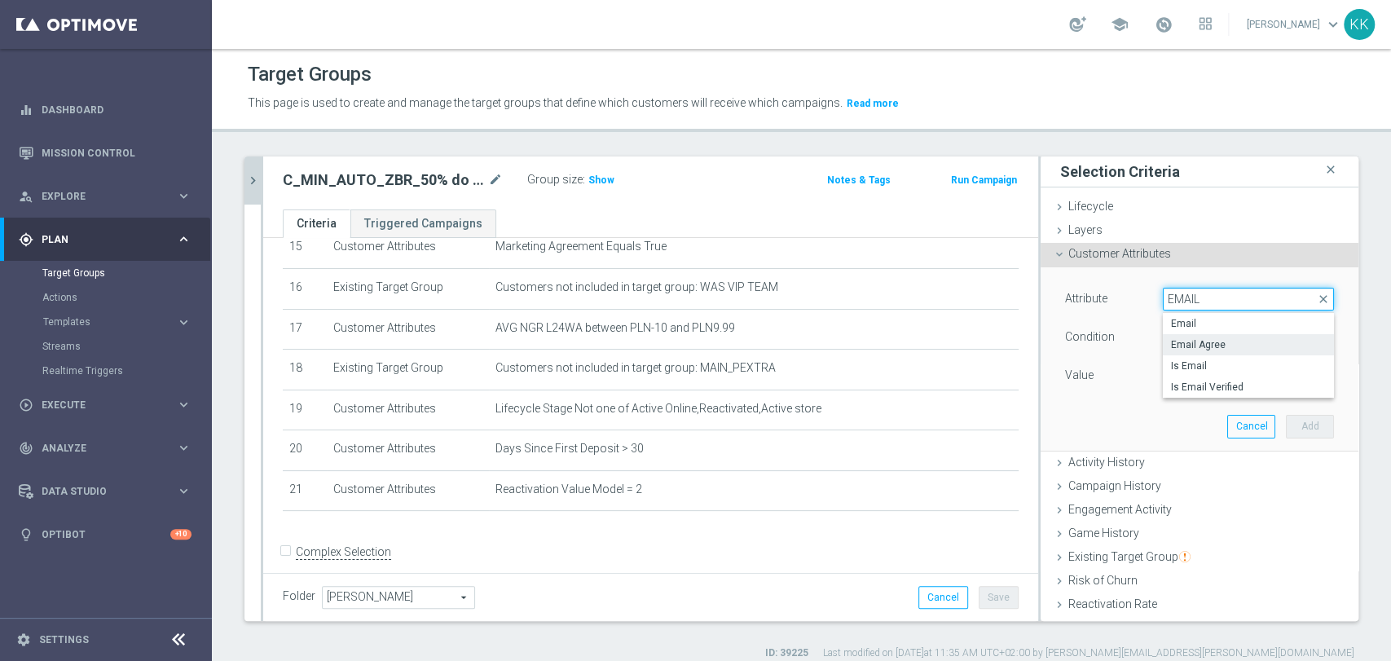
type input "EMAIL"
click at [1204, 341] on span "Email Agree" at bounding box center [1248, 344] width 155 height 13
type input "Email Agree"
type input "Equals"
click at [1204, 373] on span at bounding box center [1248, 375] width 169 height 21
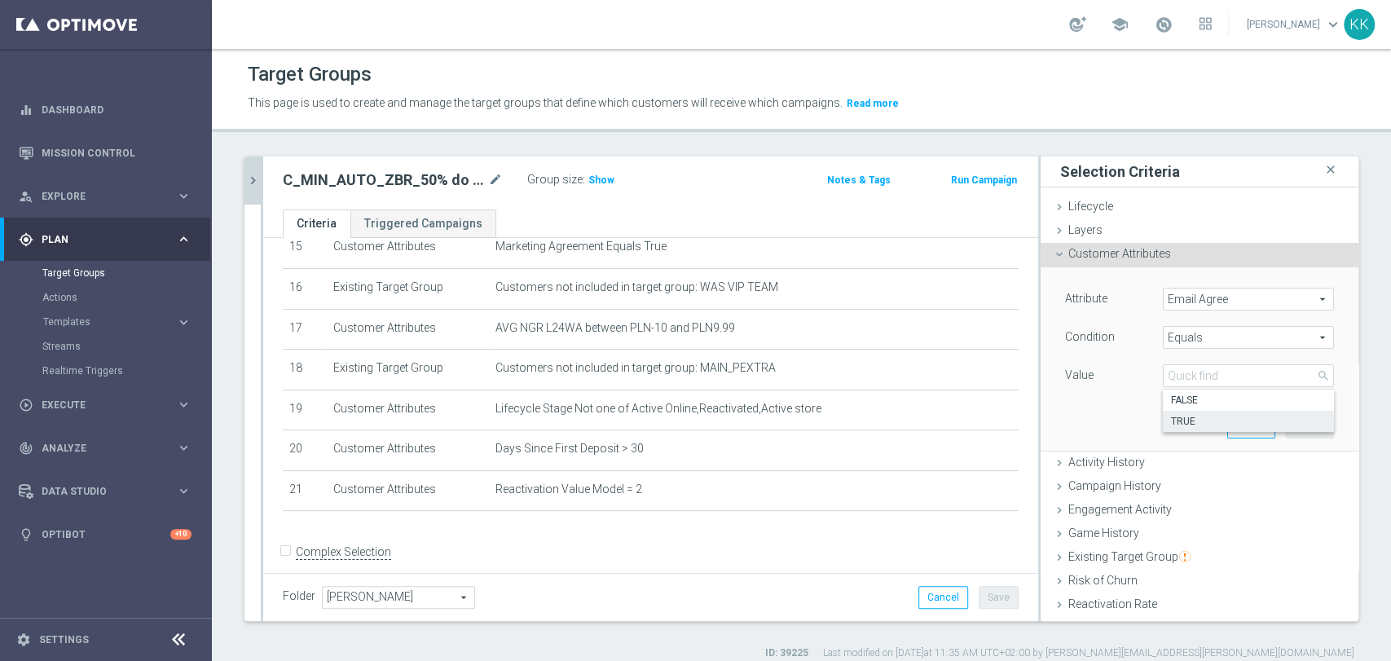
click at [1193, 415] on span "TRUE" at bounding box center [1248, 421] width 155 height 13
type input "TRUE"
click at [1286, 420] on button "Add" at bounding box center [1310, 426] width 48 height 23
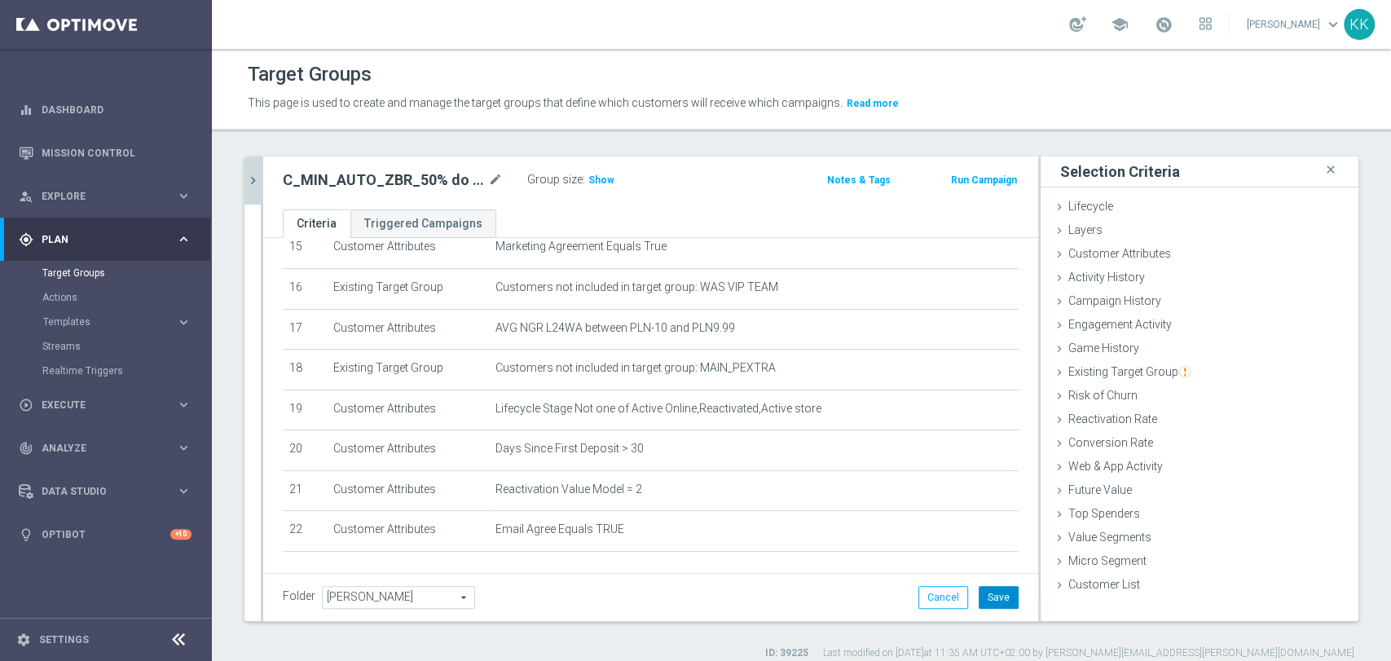
click at [984, 592] on button "Save" at bounding box center [999, 597] width 40 height 23
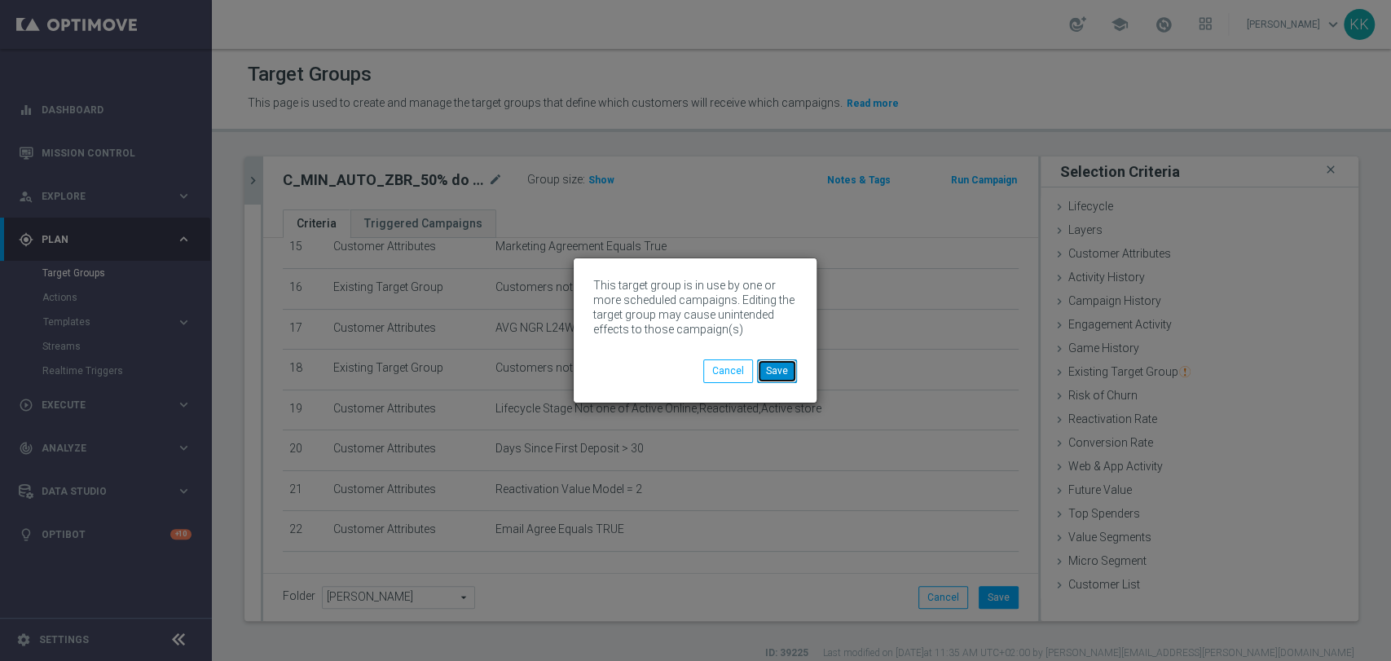
click at [796, 363] on button "Save" at bounding box center [777, 370] width 40 height 23
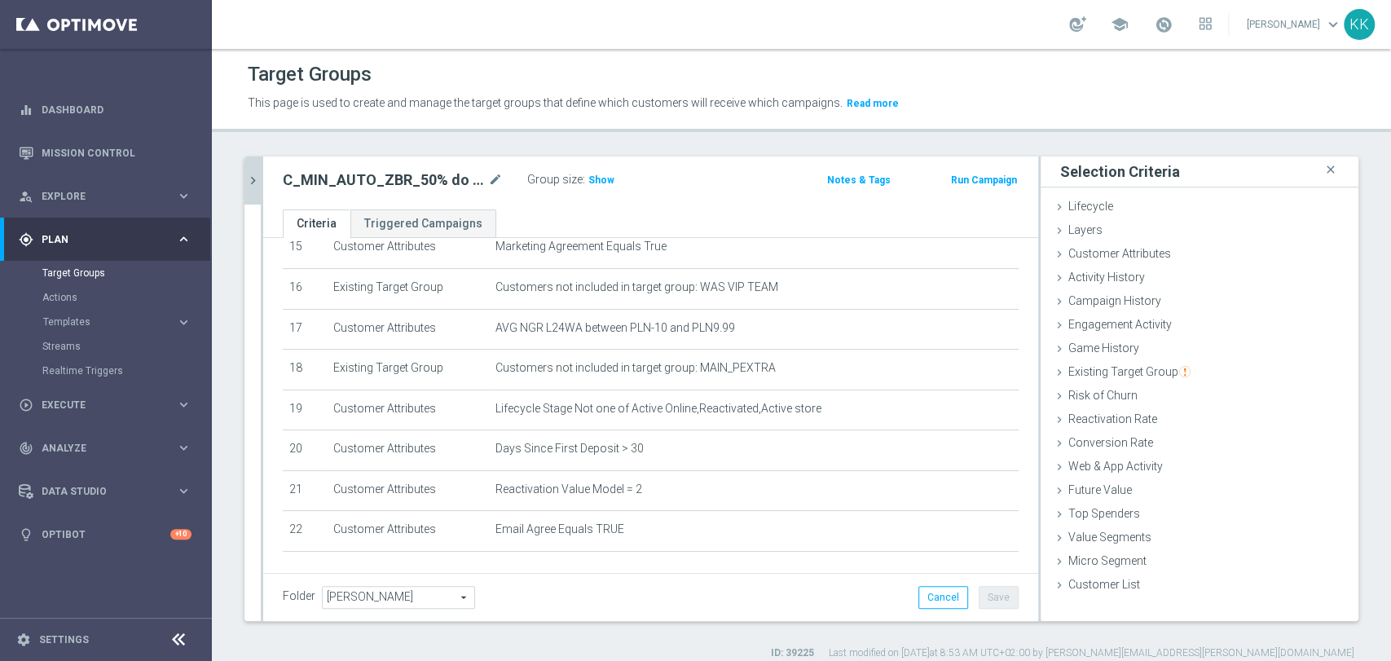
click at [249, 181] on icon "chevron_right" at bounding box center [252, 180] width 15 height 15
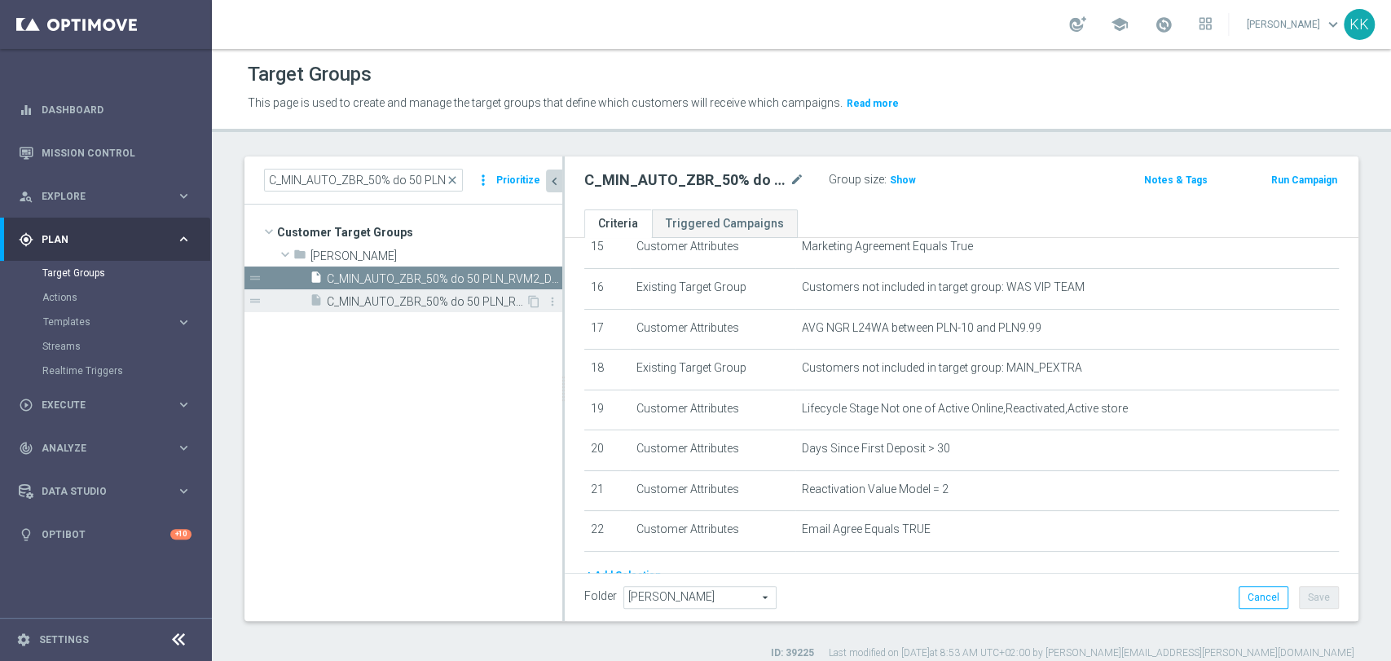
click at [476, 300] on span "C_MIN_AUTO_ZBR_50% do 50 PLN_RVM2_DAILY_PUSH" at bounding box center [426, 302] width 199 height 14
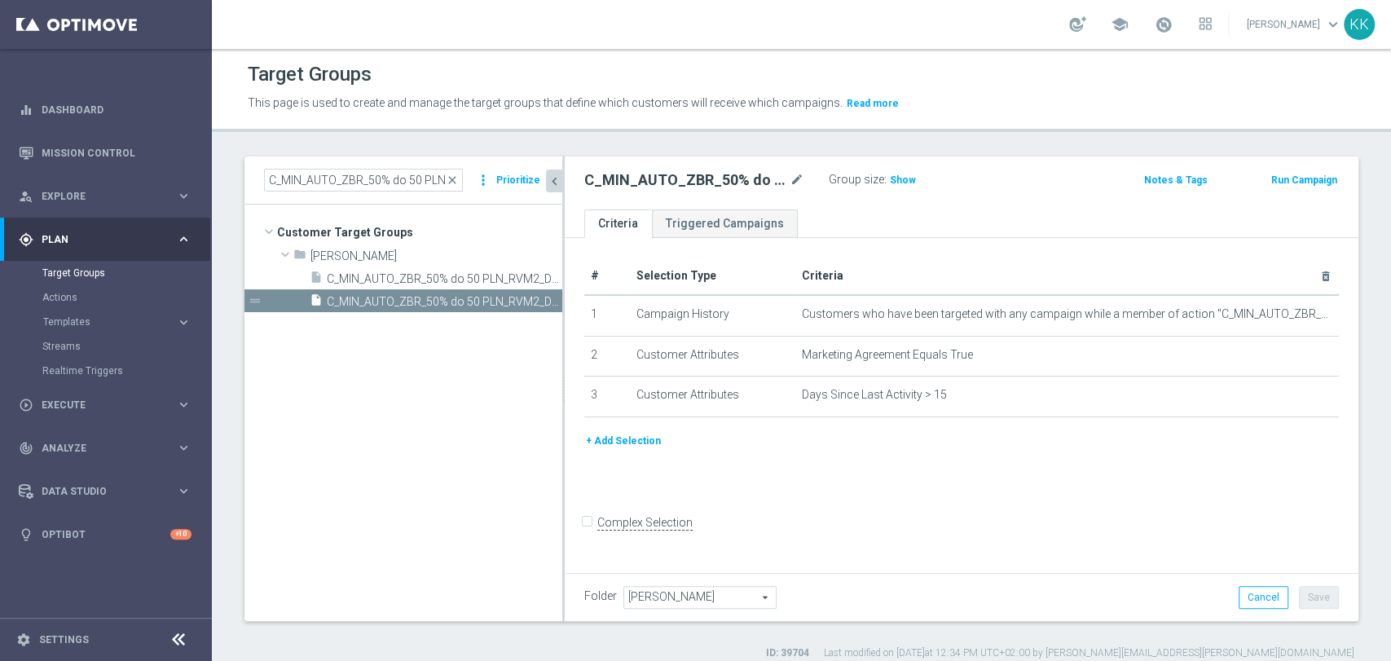
click at [631, 441] on button "+ Add Selection" at bounding box center [623, 441] width 78 height 18
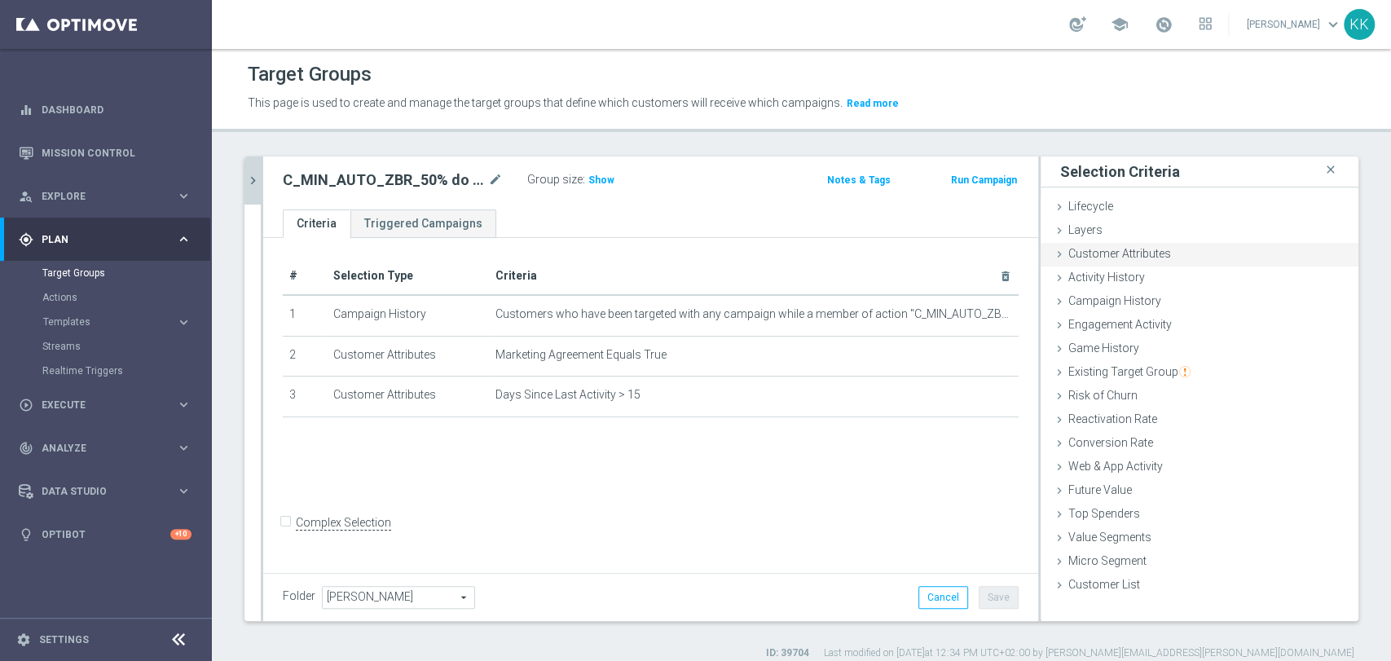
click at [1170, 251] on div "Customer Attributes done selection saved" at bounding box center [1200, 255] width 318 height 24
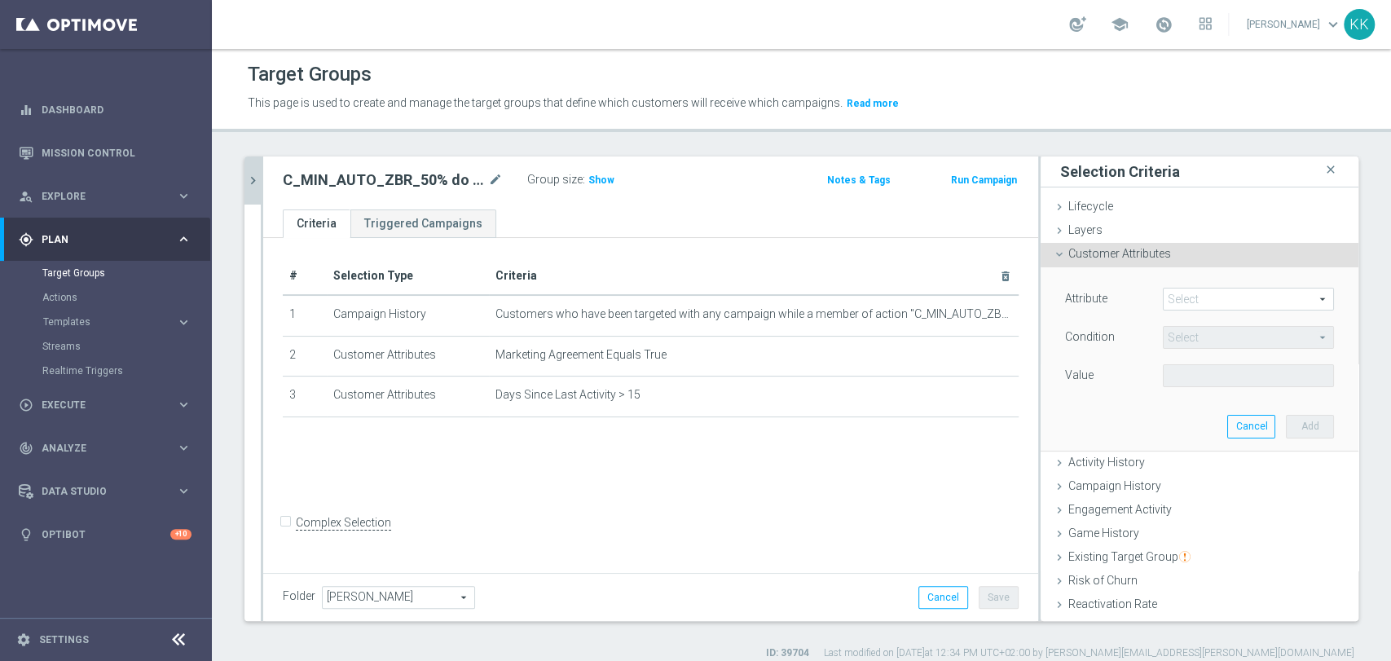
click at [1202, 301] on span at bounding box center [1248, 298] width 169 height 21
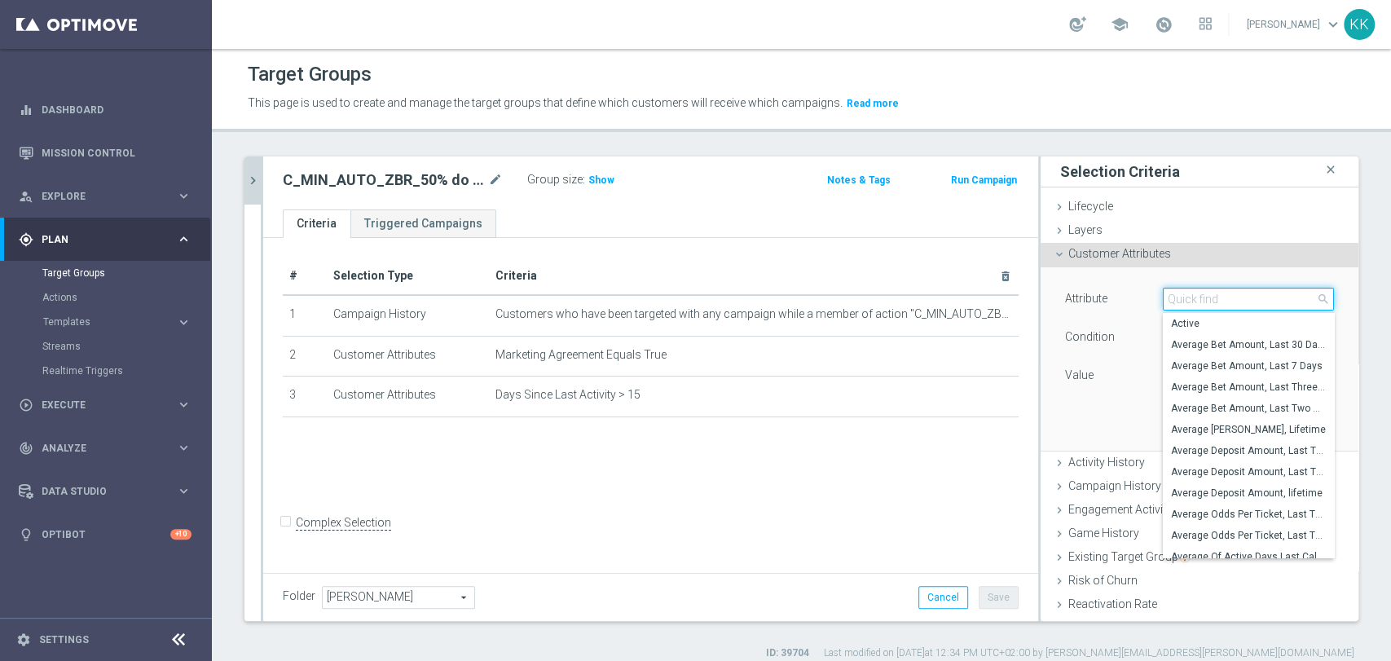
click at [1199, 301] on input "search" at bounding box center [1248, 299] width 171 height 23
type input "PUSH"
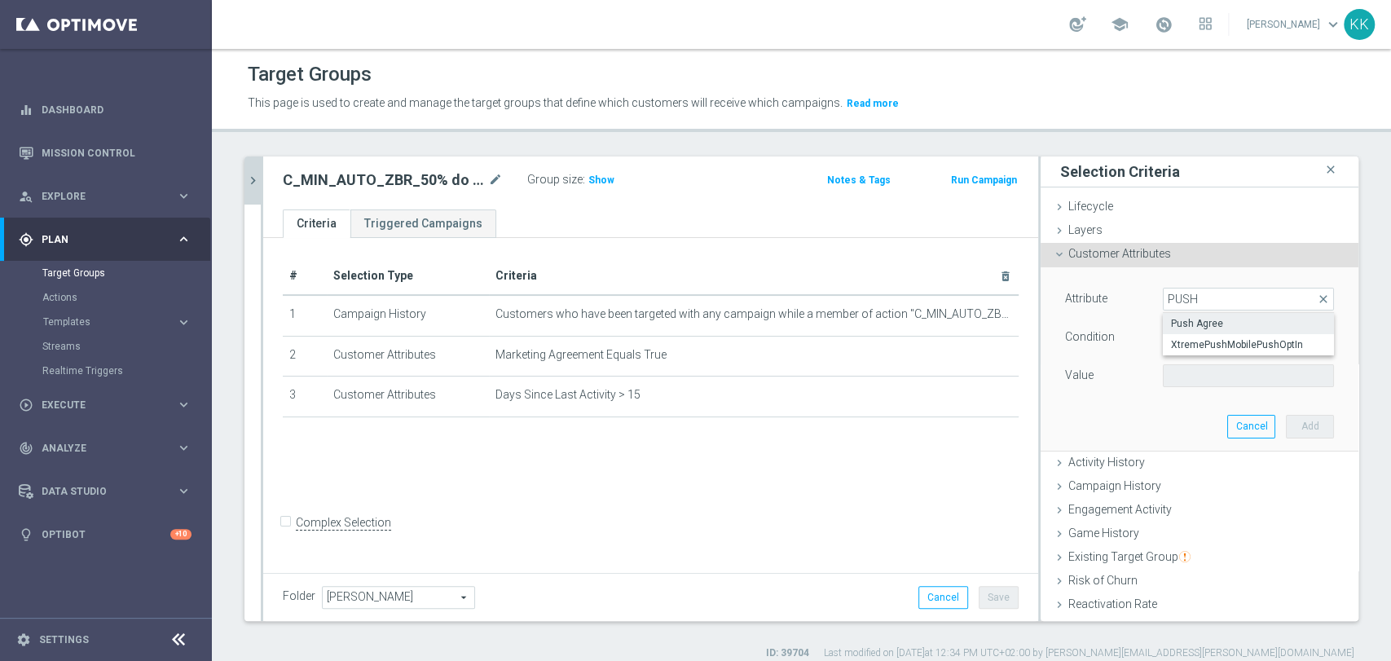
click at [1199, 324] on span "Push Agree" at bounding box center [1248, 323] width 155 height 13
type input "Push Agree"
type input "Equals"
click at [1186, 371] on span at bounding box center [1248, 375] width 169 height 21
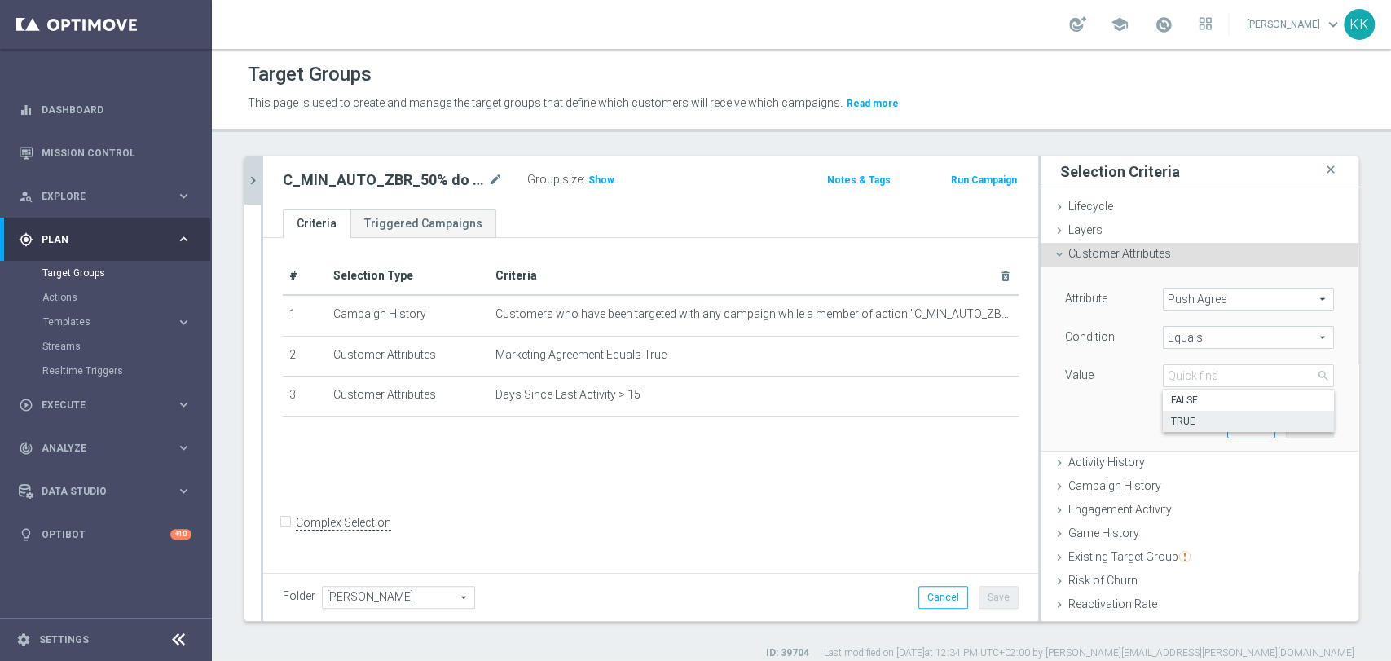
click at [1193, 424] on span "TRUE" at bounding box center [1248, 421] width 155 height 13
type input "TRUE"
click at [1286, 420] on button "Add" at bounding box center [1310, 426] width 48 height 23
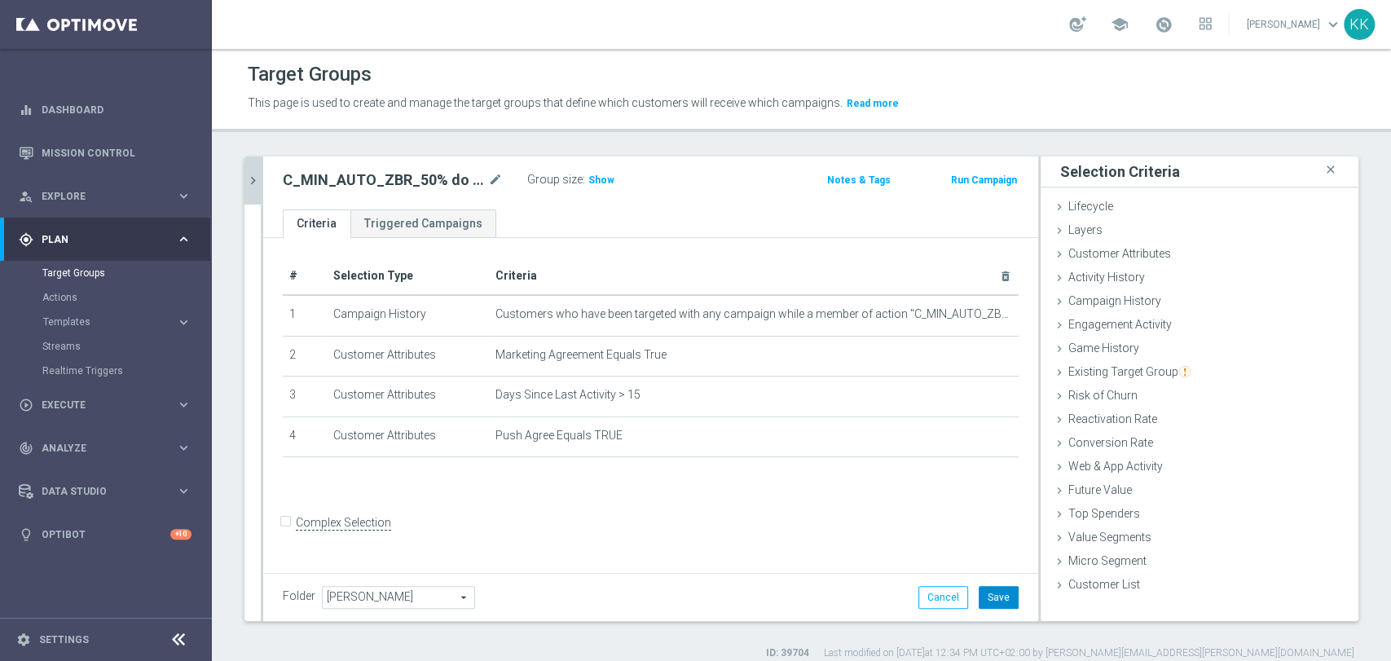
click at [1001, 599] on button "Save" at bounding box center [999, 597] width 40 height 23
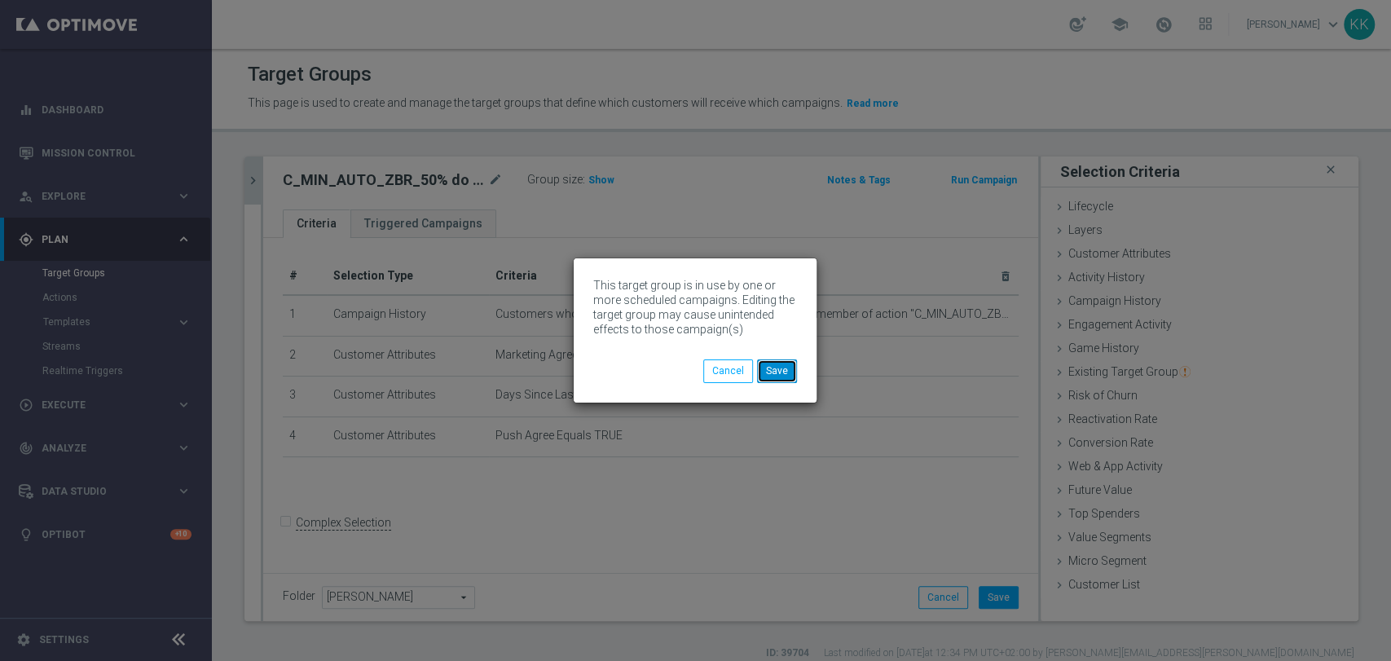
click at [776, 375] on button "Save" at bounding box center [777, 370] width 40 height 23
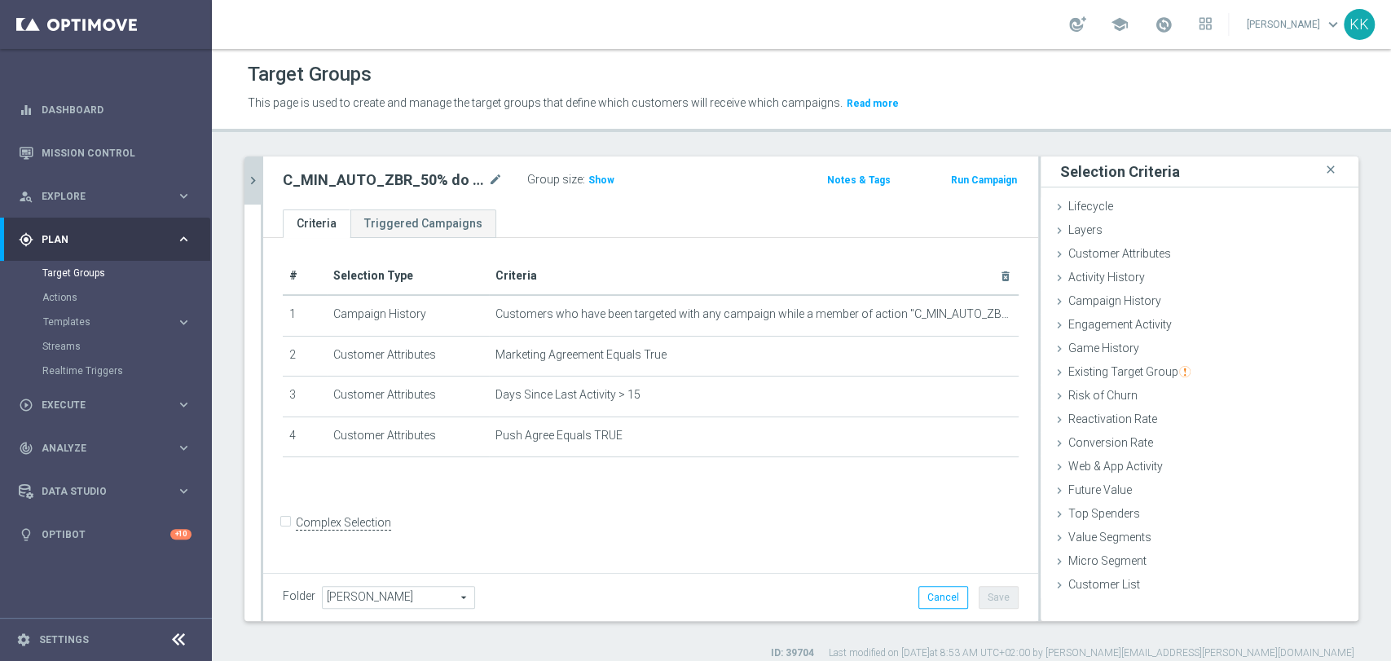
click at [259, 183] on icon "chevron_right" at bounding box center [252, 180] width 15 height 15
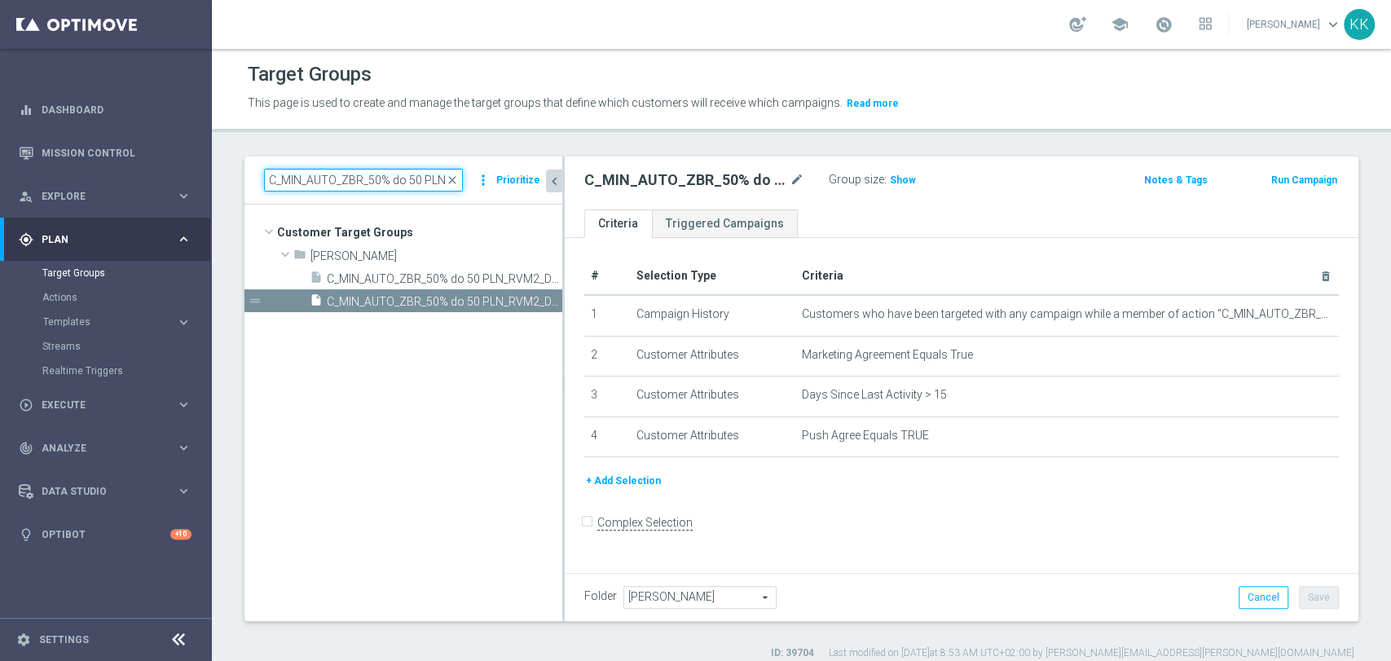
click at [408, 178] on input "C_MIN_AUTO_ZBR_50% do 50 PLN_RVM2_DAILY" at bounding box center [363, 180] width 199 height 23
paste input "LOW_AUTO_ZBR_100% do 100 PLN_RVM0"
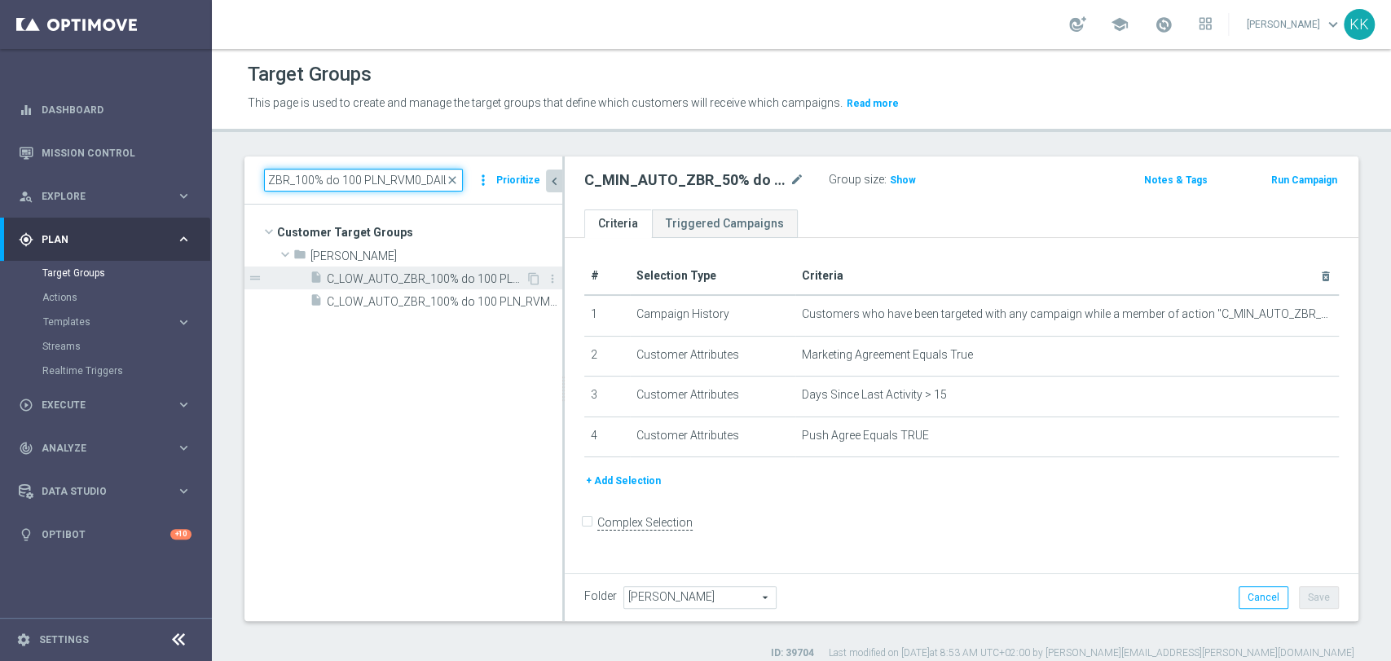
type input "C_LOW_AUTO_ZBR_100% do 100 PLN_RVM0_DAILY"
click at [401, 284] on span "C_LOW_AUTO_ZBR_100% do 100 PLN_RVM0_DAILY" at bounding box center [426, 279] width 199 height 14
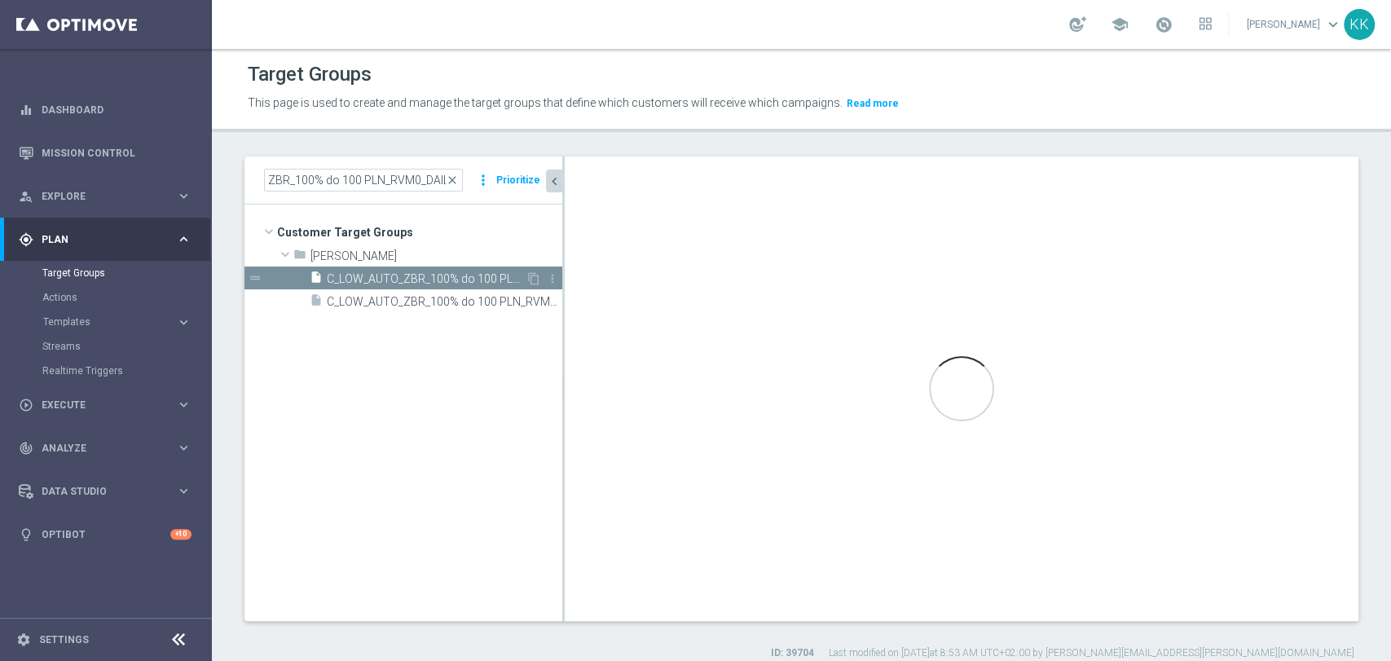
scroll to position [0, 0]
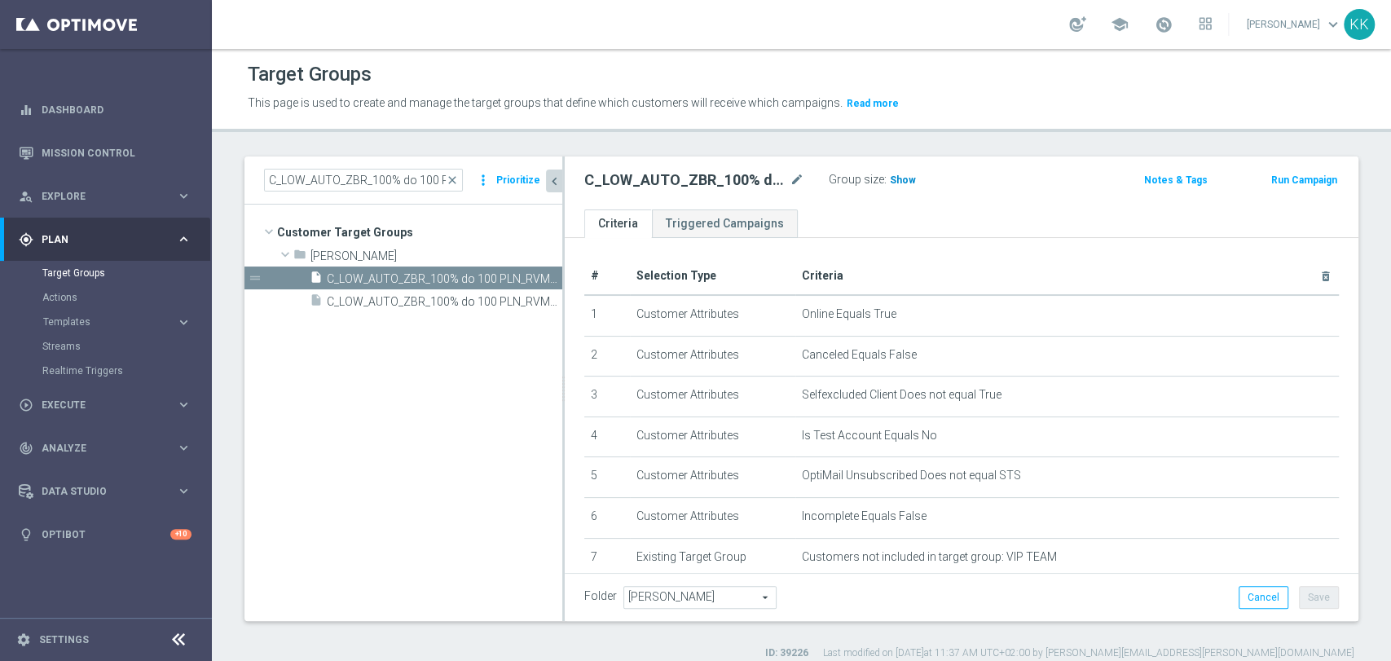
click at [900, 178] on span "Show" at bounding box center [903, 179] width 26 height 11
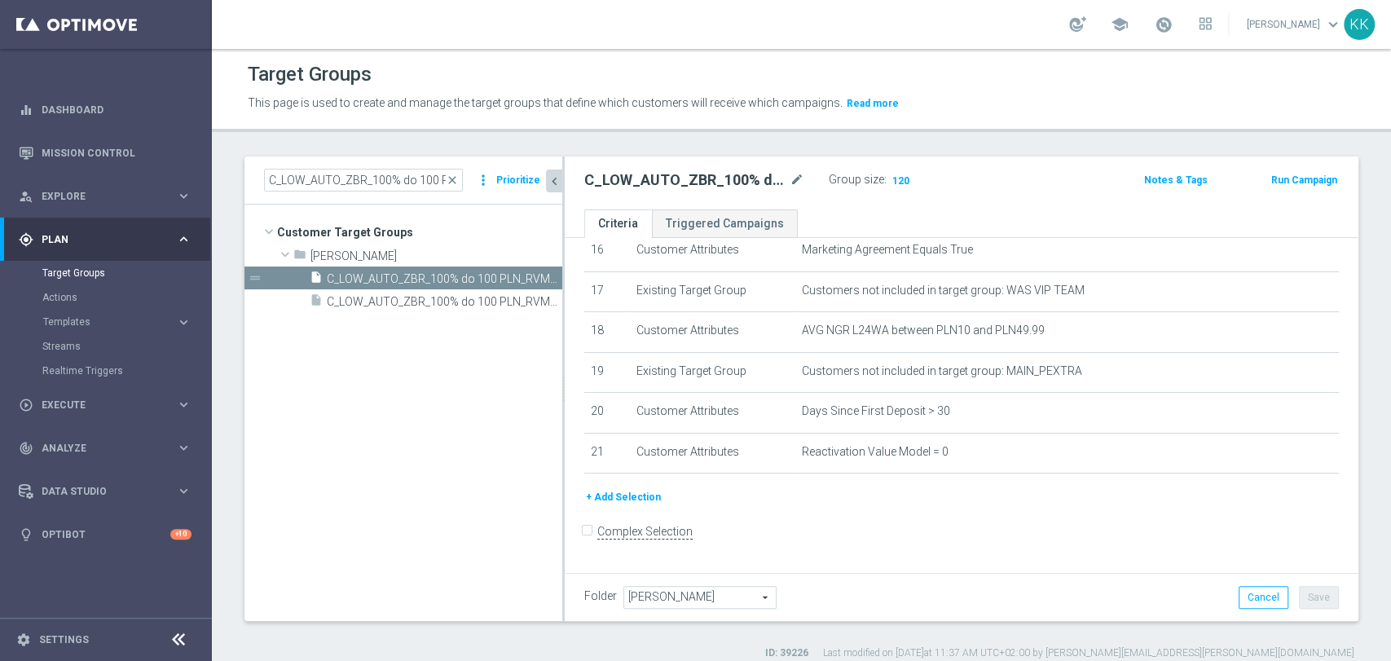
click at [622, 504] on button "+ Add Selection" at bounding box center [623, 497] width 78 height 18
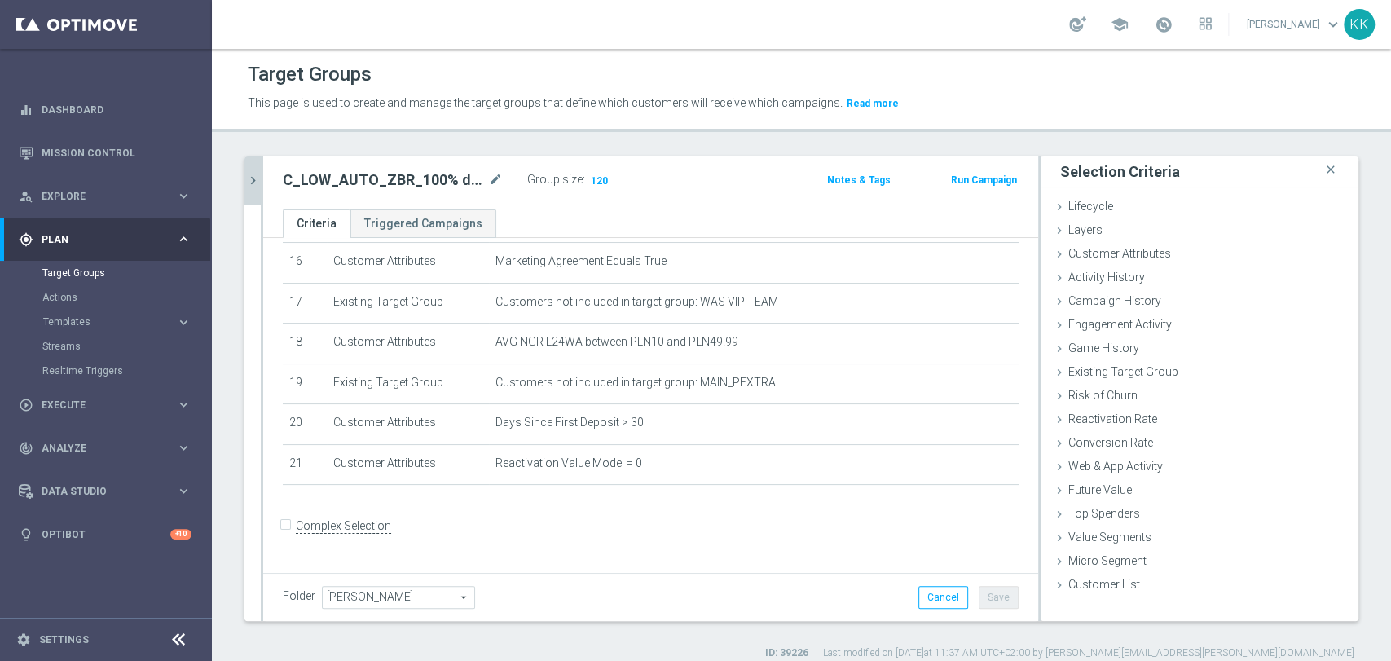
scroll to position [653, 0]
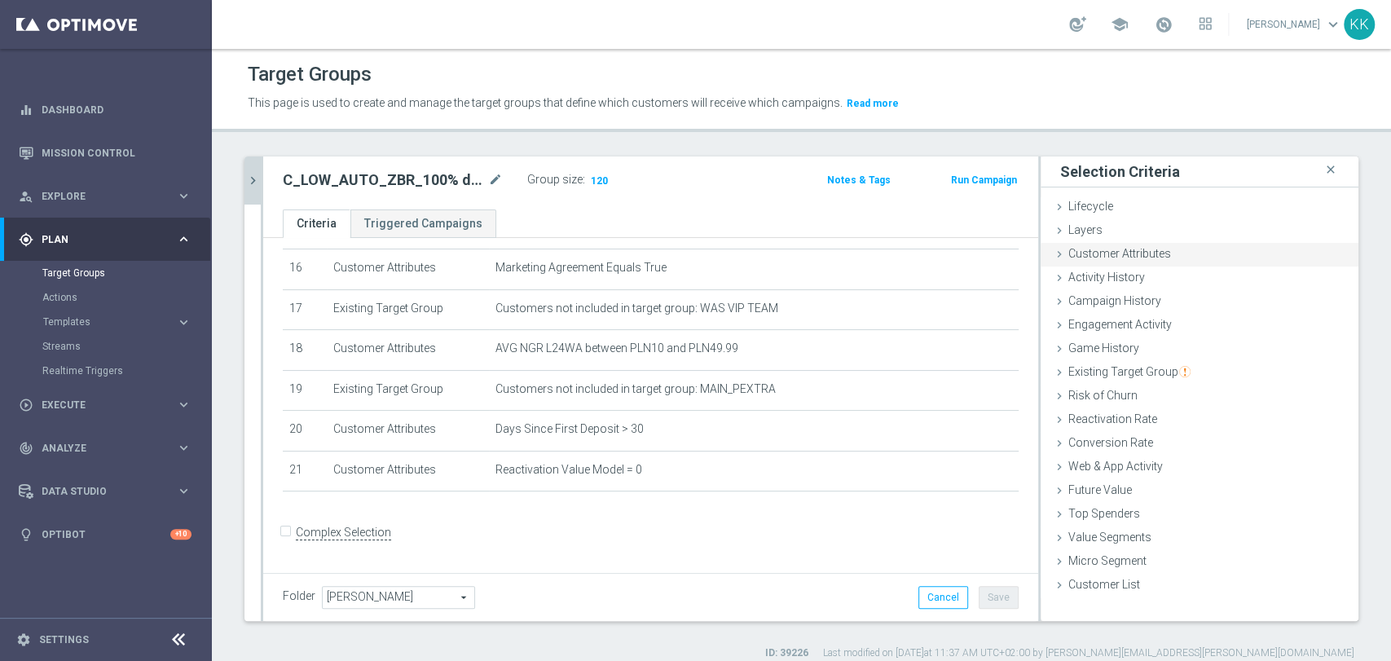
click at [1113, 252] on span "Customer Attributes" at bounding box center [1119, 253] width 103 height 13
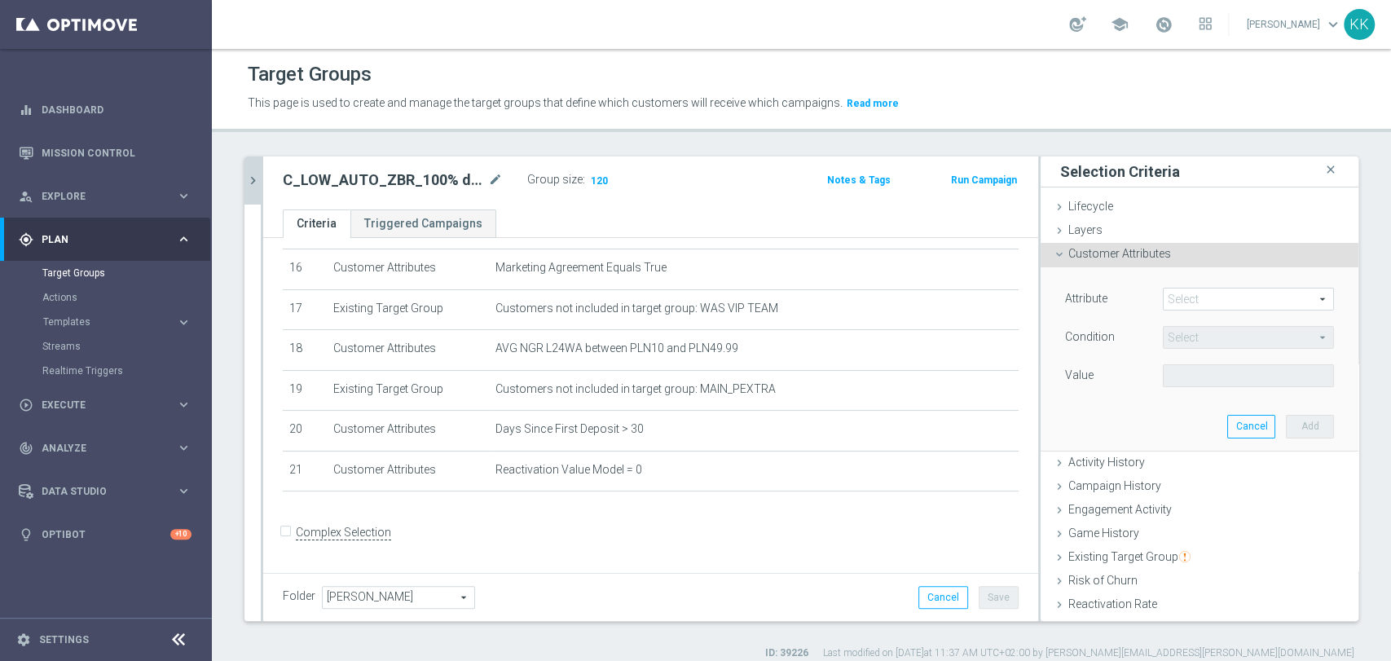
click at [1199, 305] on span at bounding box center [1248, 298] width 169 height 21
click at [0, 0] on input "search" at bounding box center [0, 0] width 0 height 0
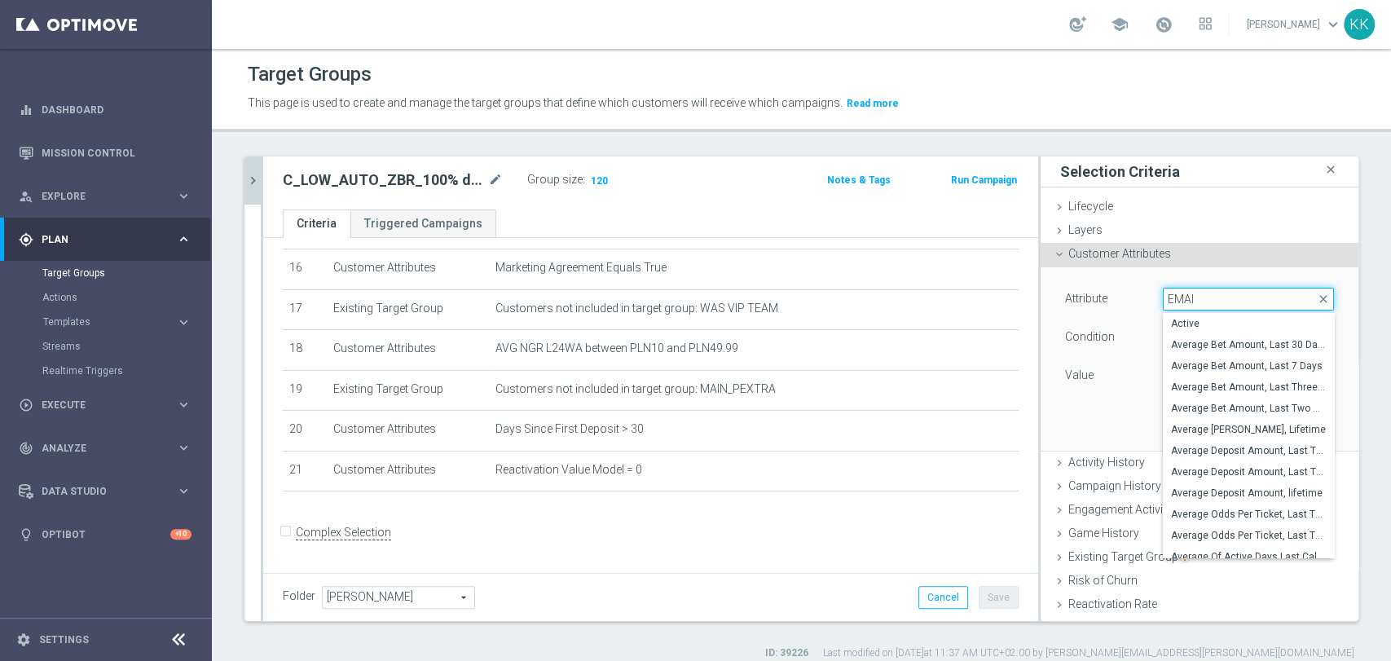
type input "EMAIL"
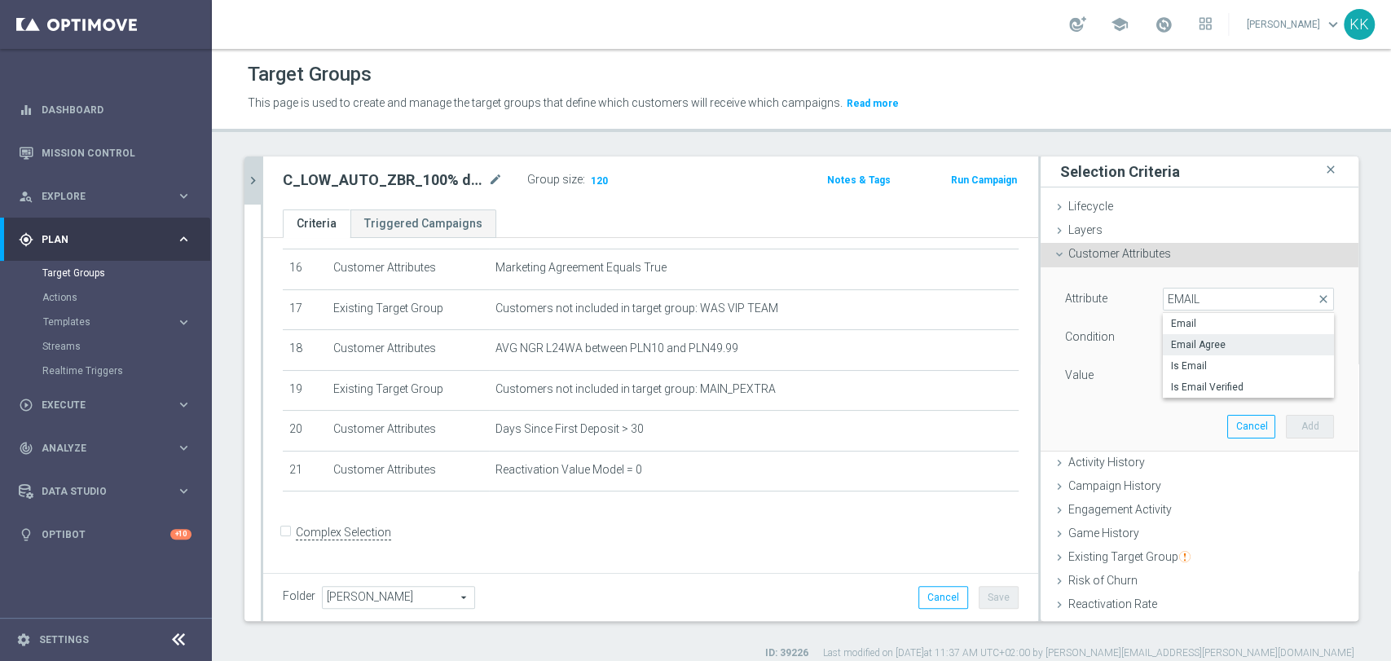
click at [1216, 342] on span "Email Agree" at bounding box center [1248, 344] width 155 height 13
type input "Email Agree"
type input "Equals"
click at [1203, 340] on span "Equals" at bounding box center [1248, 337] width 169 height 21
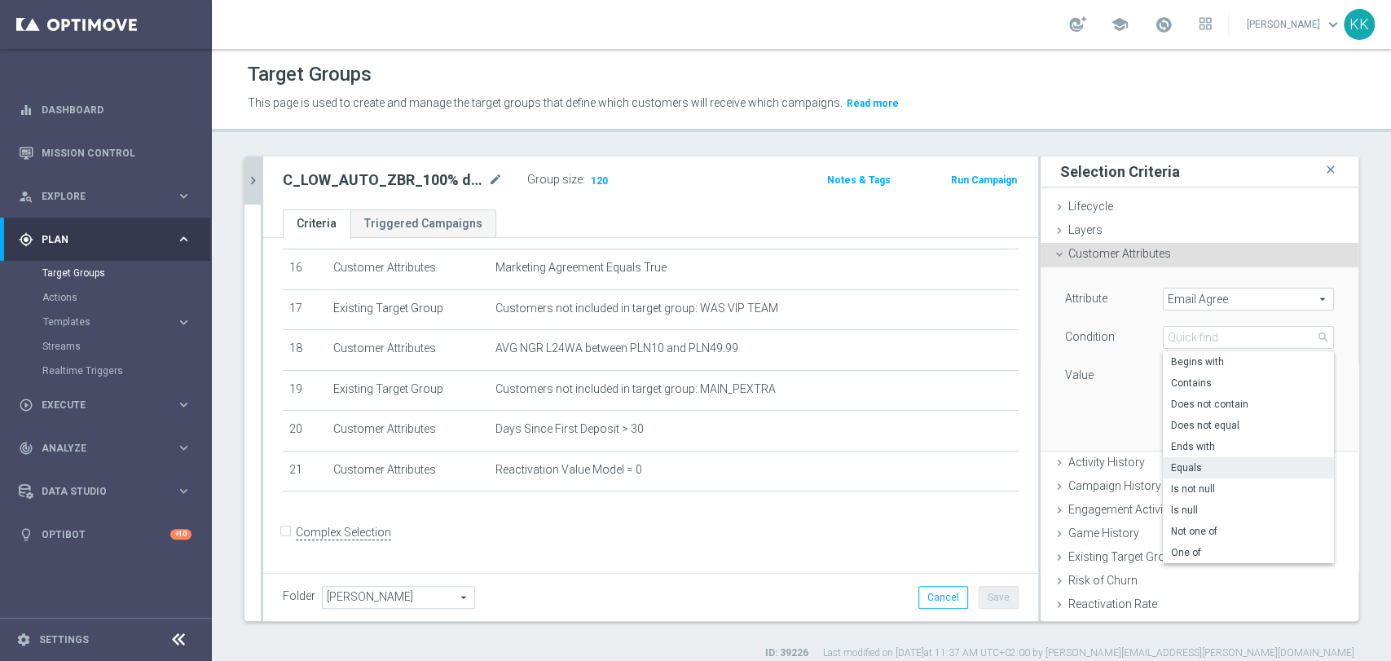
click at [1098, 420] on div "Attribute Email Agree Email Agree arrow_drop_down search Condition Equals Equal…" at bounding box center [1199, 358] width 293 height 183
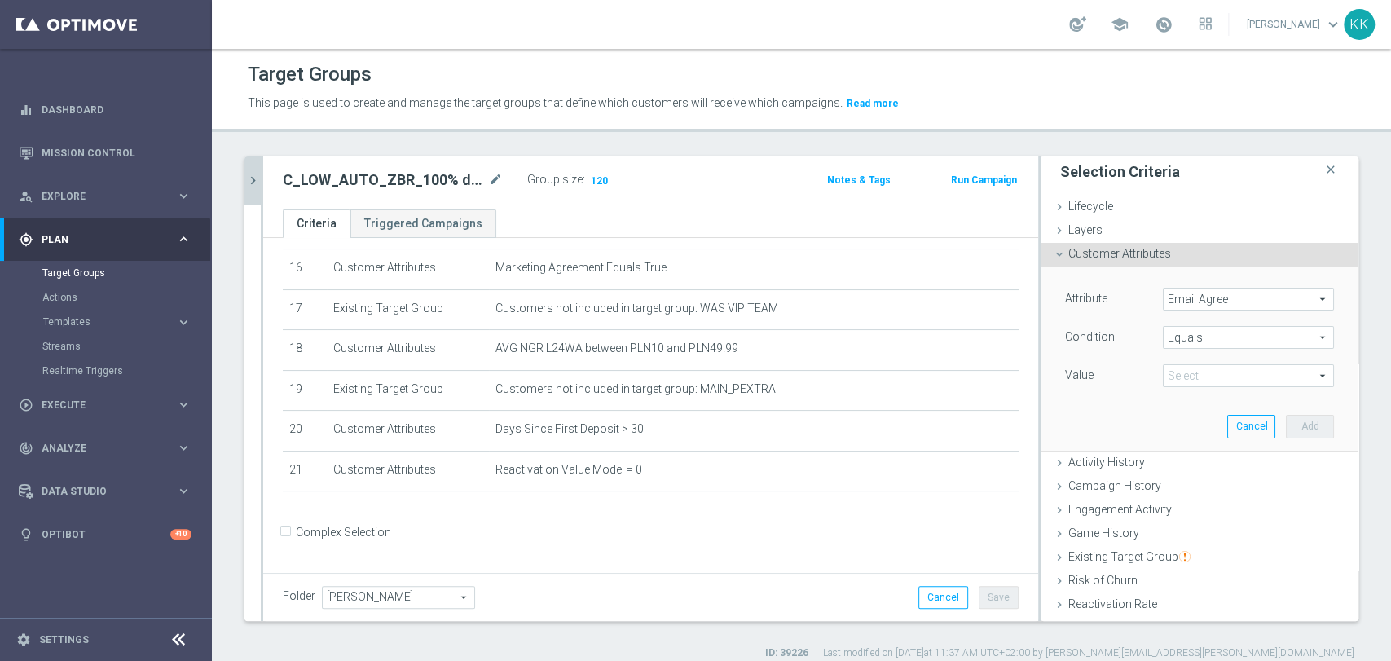
click at [1187, 380] on span at bounding box center [1248, 375] width 169 height 21
click at [1182, 424] on span "TRUE" at bounding box center [1248, 421] width 155 height 13
type input "TRUE"
click at [1286, 422] on button "Add" at bounding box center [1310, 426] width 48 height 23
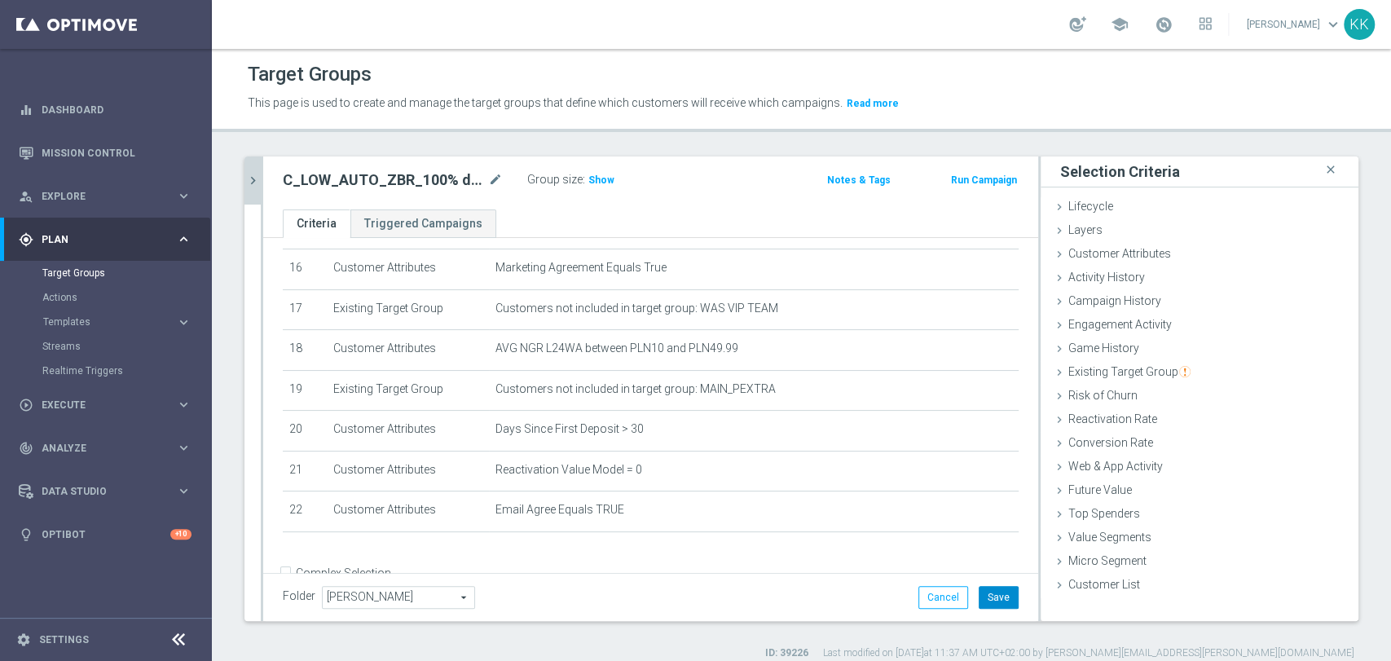
click at [988, 600] on button "Save" at bounding box center [999, 597] width 40 height 23
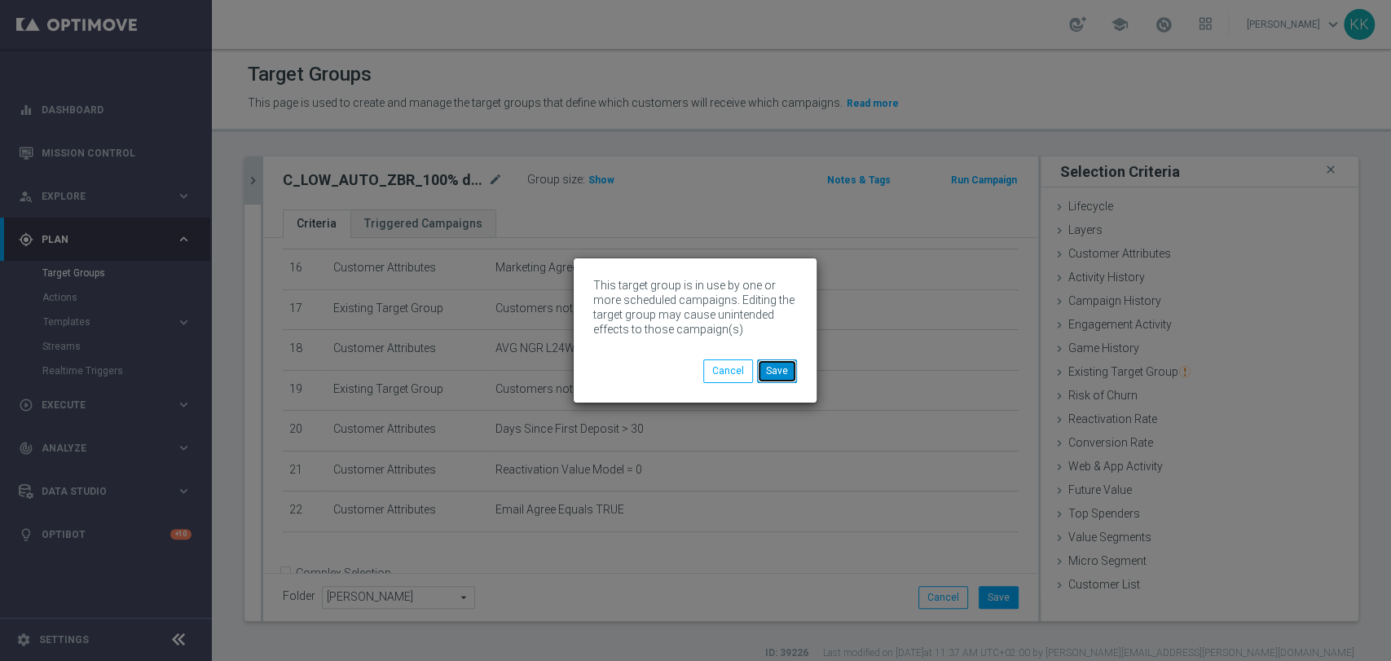
click at [785, 368] on button "Save" at bounding box center [777, 370] width 40 height 23
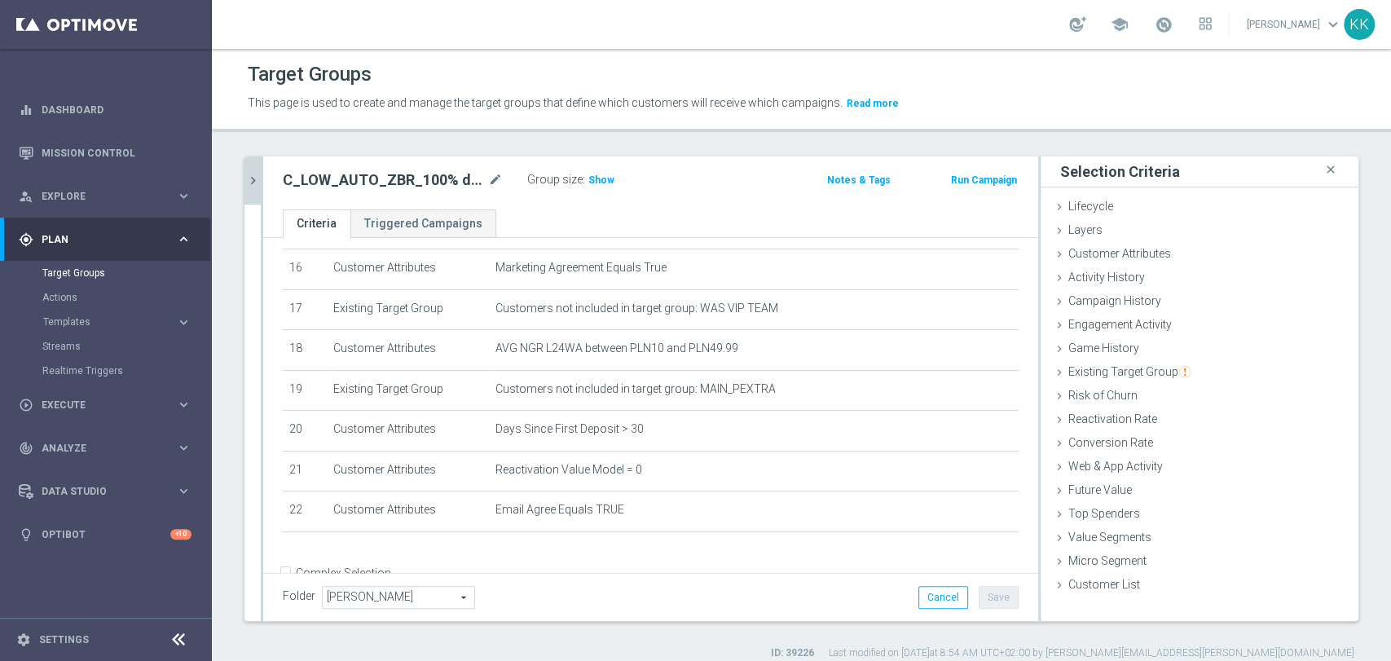
click at [235, 179] on div "C_LOW_AUTO_ZBR_100% do 100 PLN_RVM0_DAILY close more_vert Prioritize Customer T…" at bounding box center [801, 408] width 1179 height 504
click at [248, 173] on icon "chevron_right" at bounding box center [252, 180] width 15 height 15
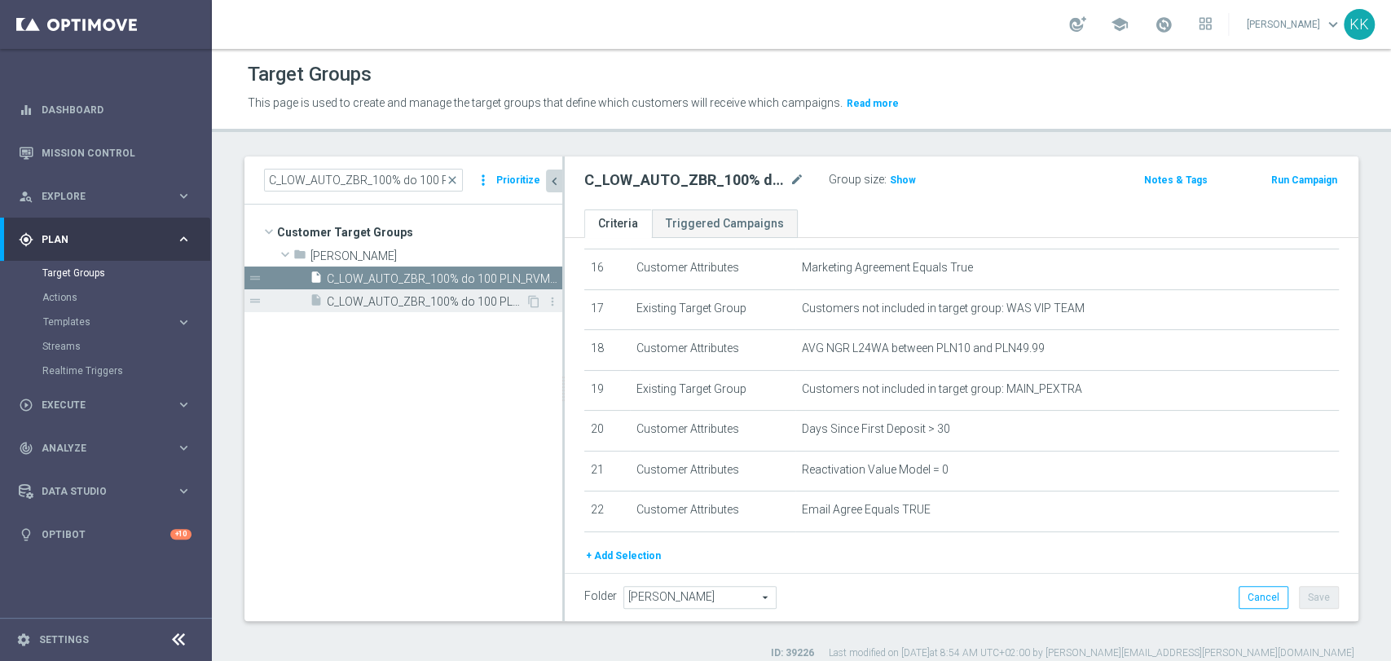
click at [428, 305] on span "C_LOW_AUTO_ZBR_100% do 100 PLN_RVM0_DAILY_PUSH" at bounding box center [426, 302] width 199 height 14
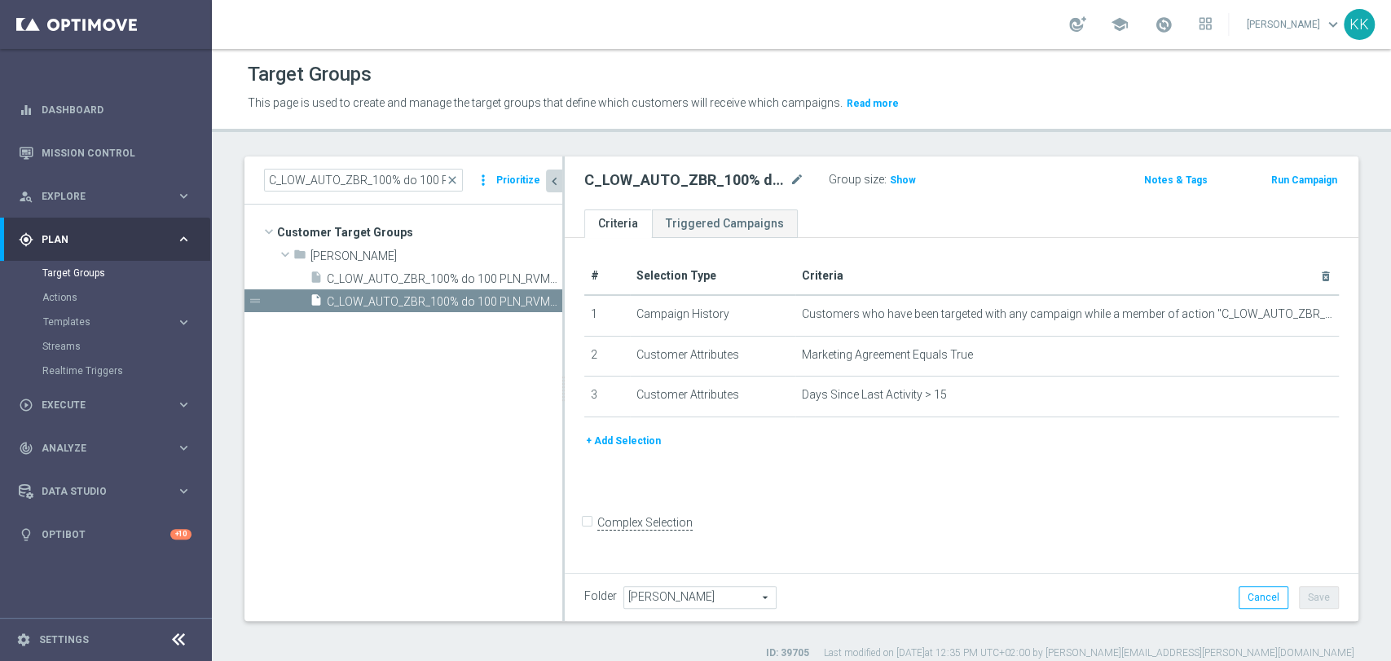
click at [637, 440] on button "+ Add Selection" at bounding box center [623, 441] width 78 height 18
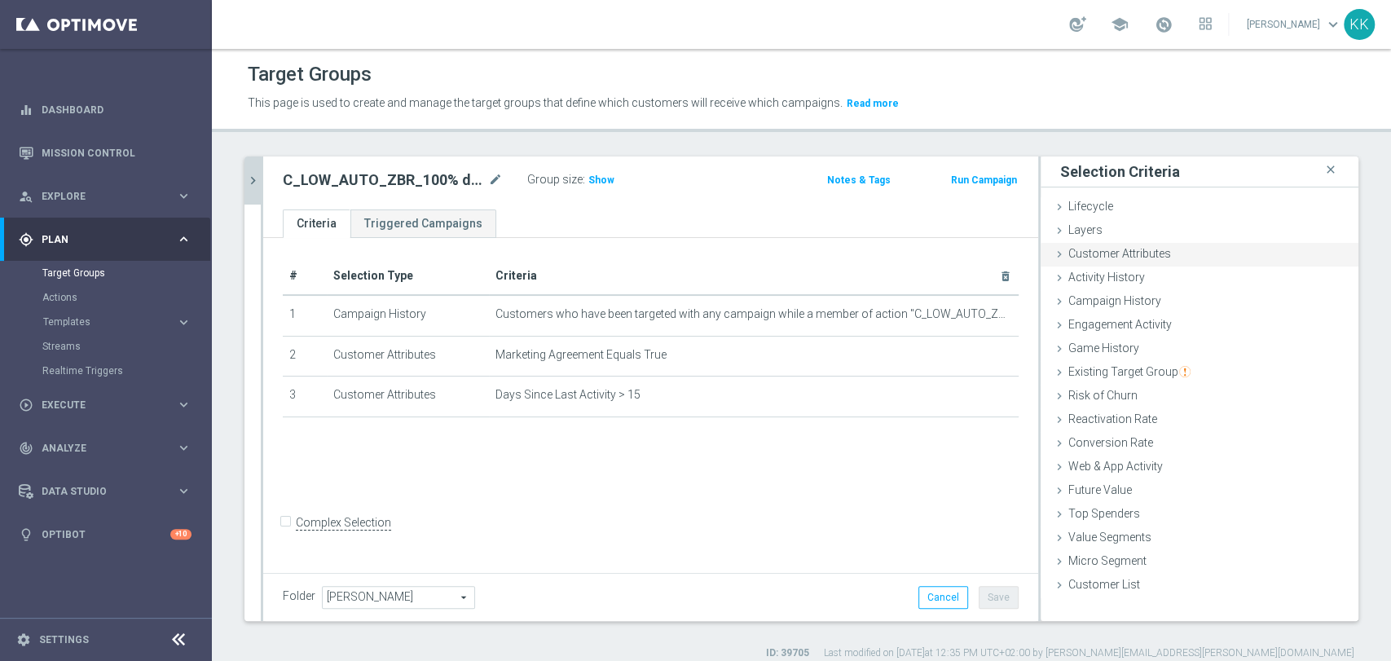
click at [1188, 260] on div "Customer Attributes done selection saved" at bounding box center [1200, 255] width 318 height 24
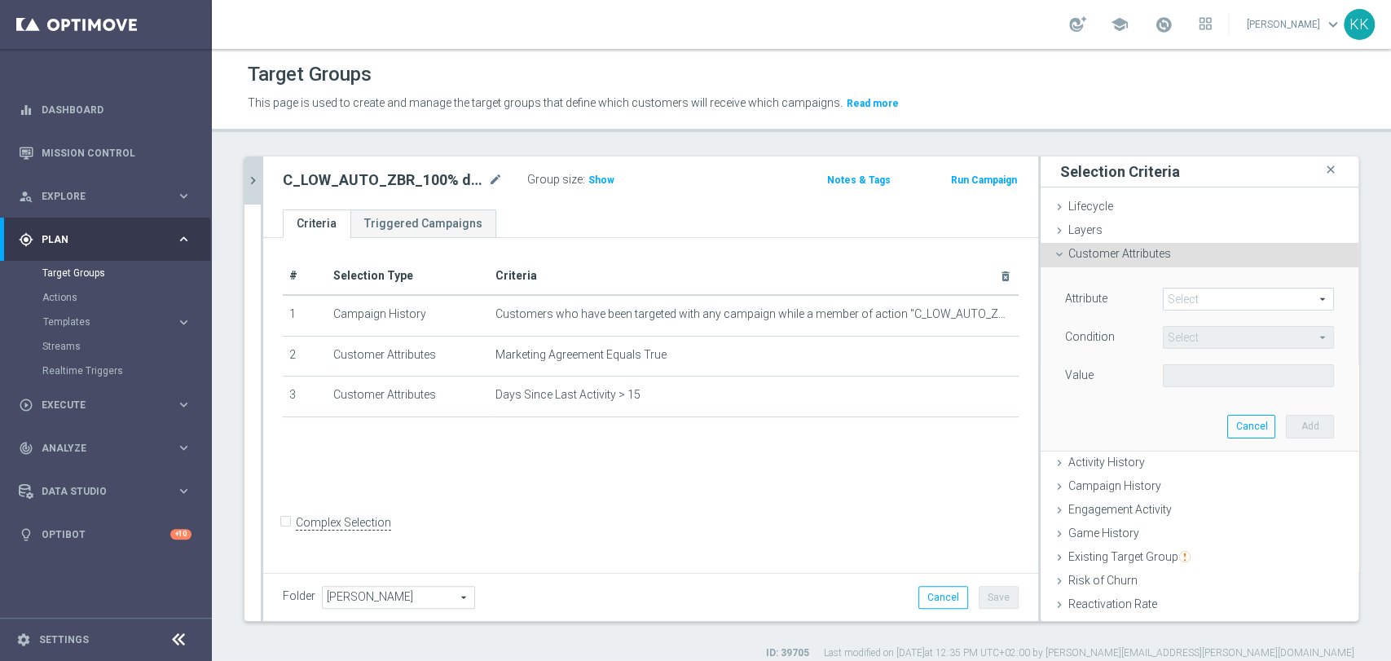
click at [1186, 300] on span at bounding box center [1248, 298] width 169 height 21
click at [0, 0] on input "search" at bounding box center [0, 0] width 0 height 0
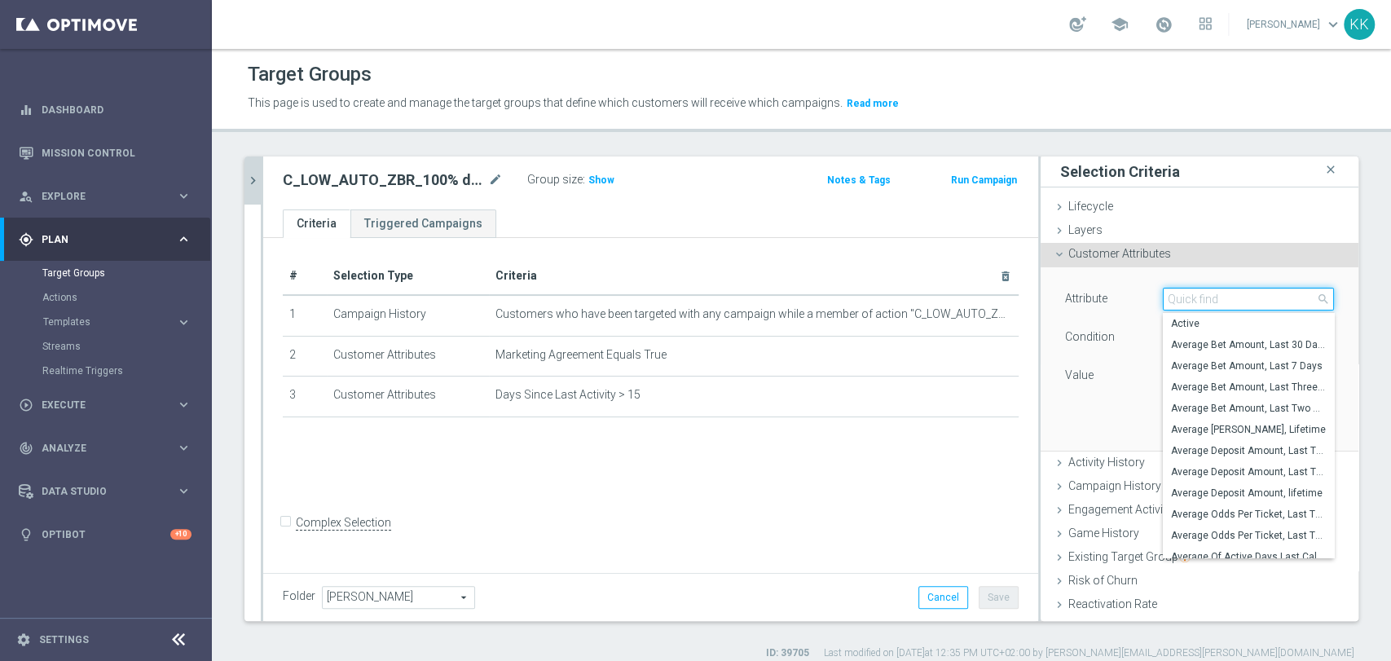
click at [1186, 300] on input "search" at bounding box center [1248, 299] width 171 height 23
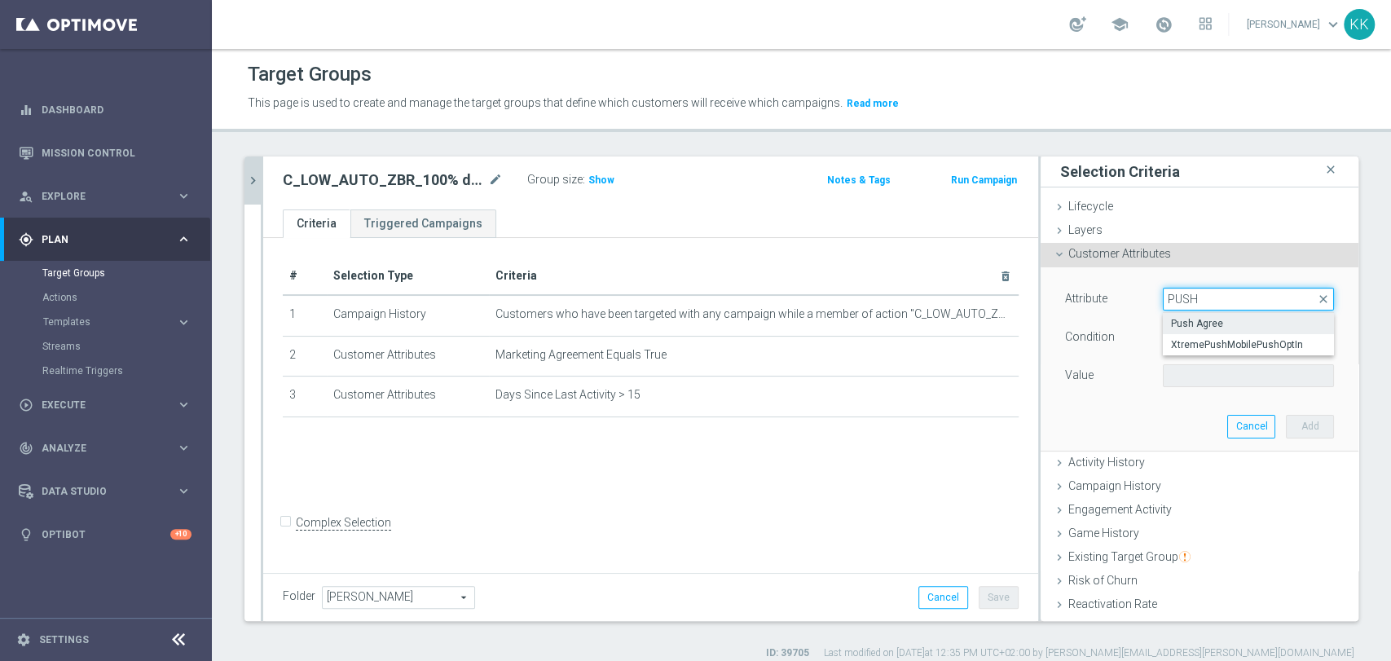
type input "PUSH"
click at [1196, 323] on span "Push Agree" at bounding box center [1248, 323] width 155 height 13
type input "Push Agree"
type input "Equals"
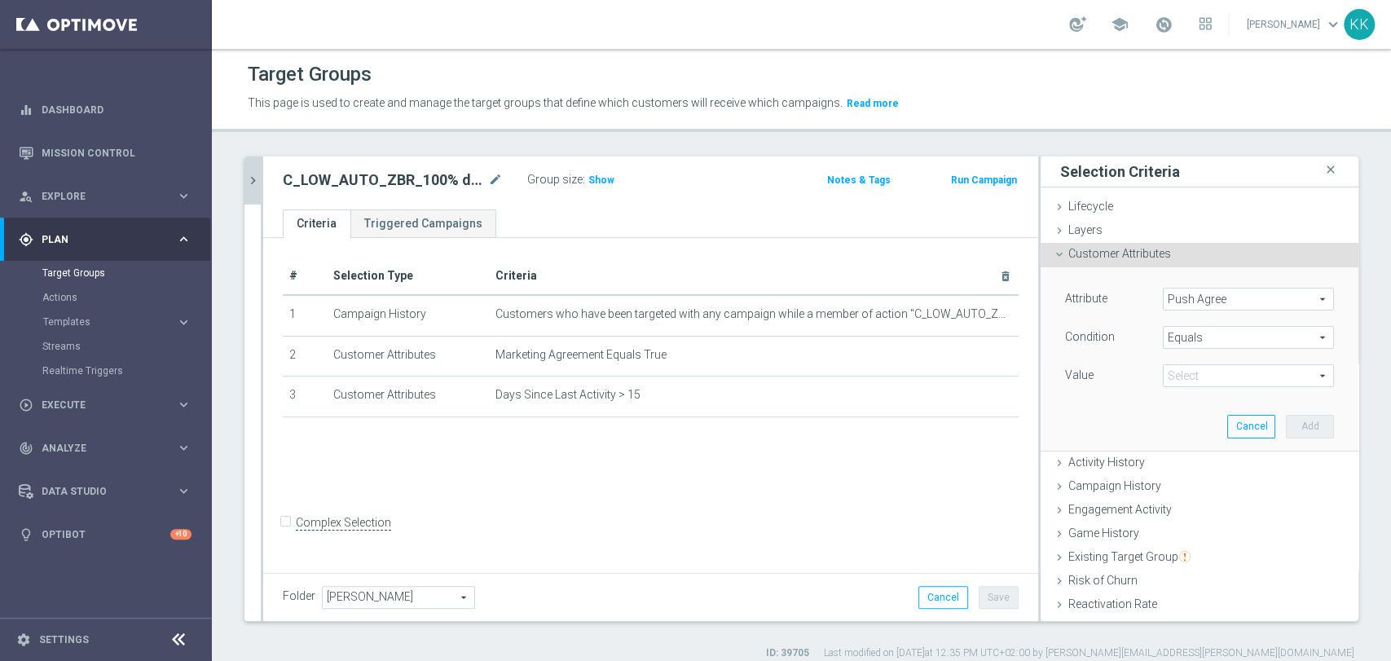
click at [1183, 358] on div "Attribute Push Agree Push Agree arrow_drop_down search Condition Equals Equals …" at bounding box center [1199, 339] width 269 height 103
click at [1186, 381] on span at bounding box center [1248, 375] width 169 height 21
click at [1187, 418] on span "TRUE" at bounding box center [1248, 421] width 155 height 13
type input "TRUE"
click at [1286, 419] on button "Add" at bounding box center [1310, 426] width 48 height 23
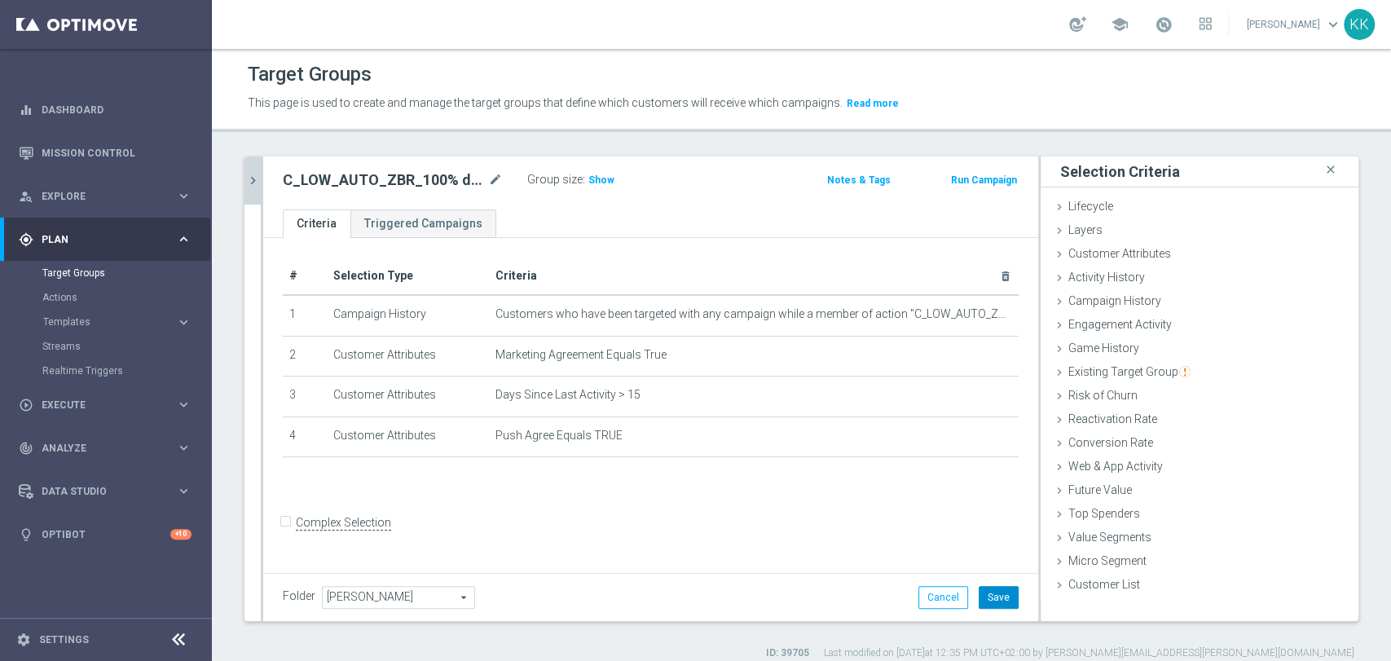
click at [994, 593] on button "Save" at bounding box center [999, 597] width 40 height 23
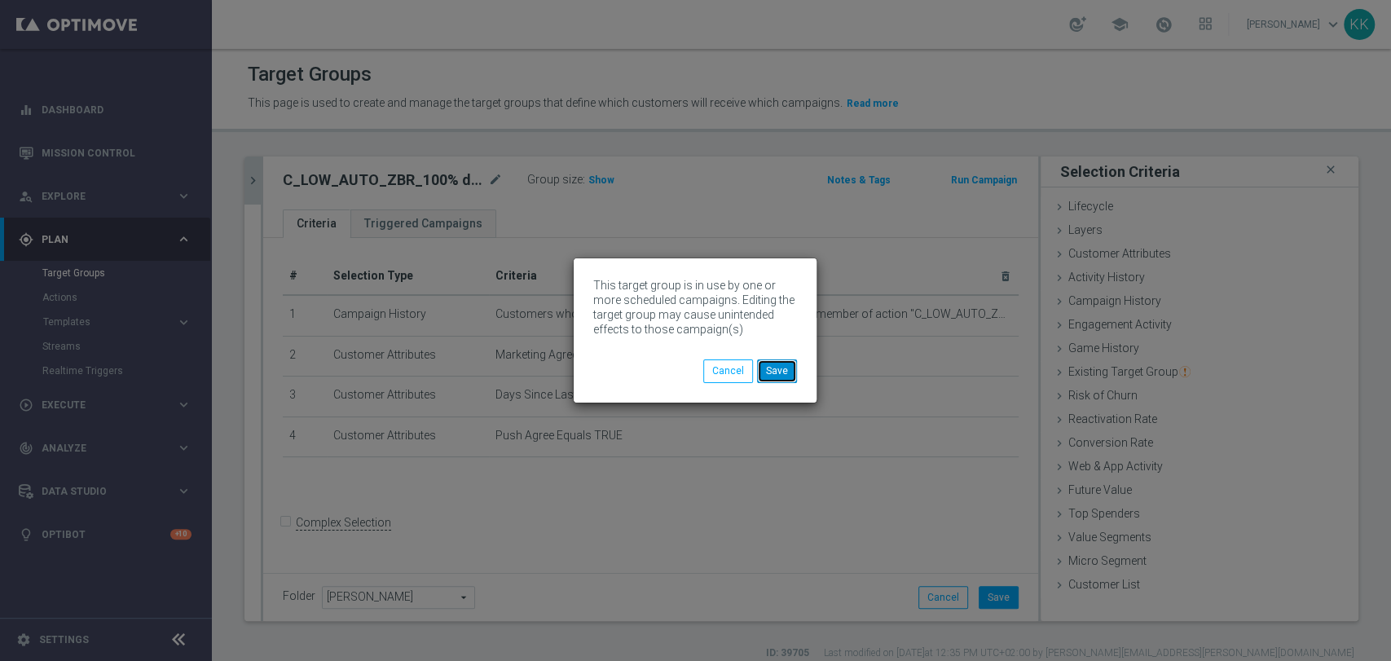
click at [775, 367] on button "Save" at bounding box center [777, 370] width 40 height 23
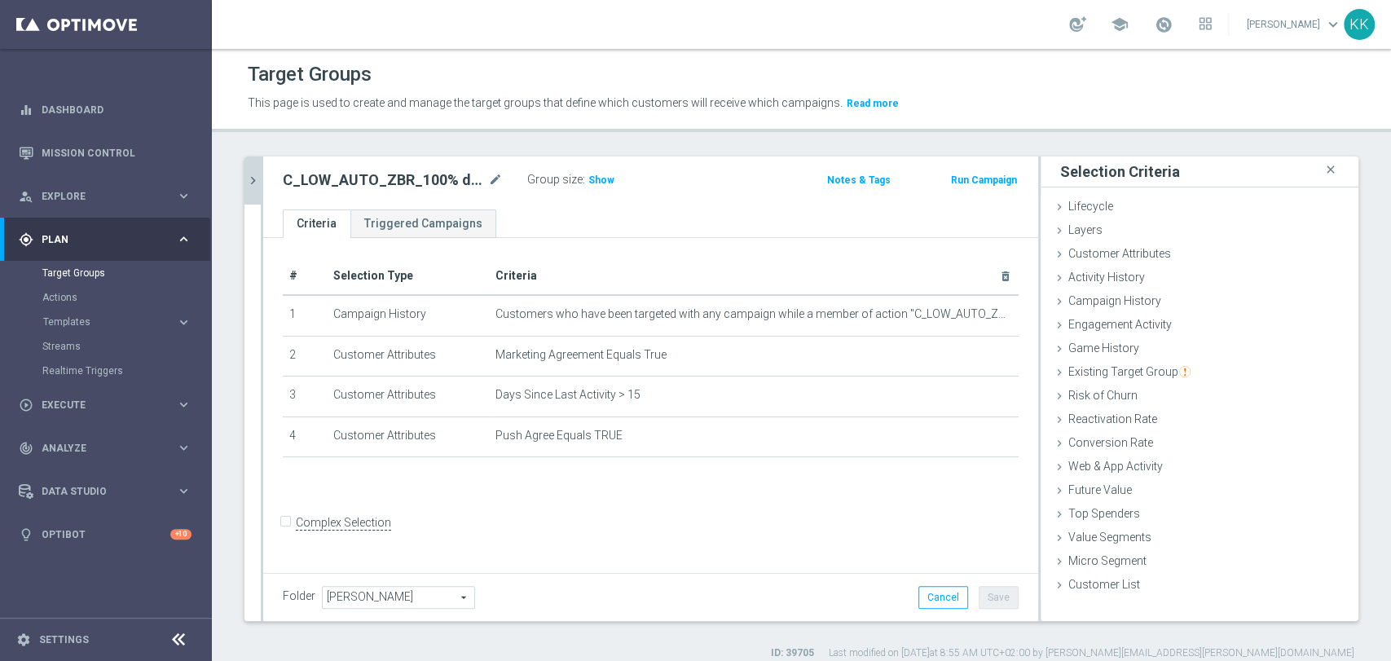
click at [249, 165] on button "chevron_right" at bounding box center [252, 180] width 16 height 48
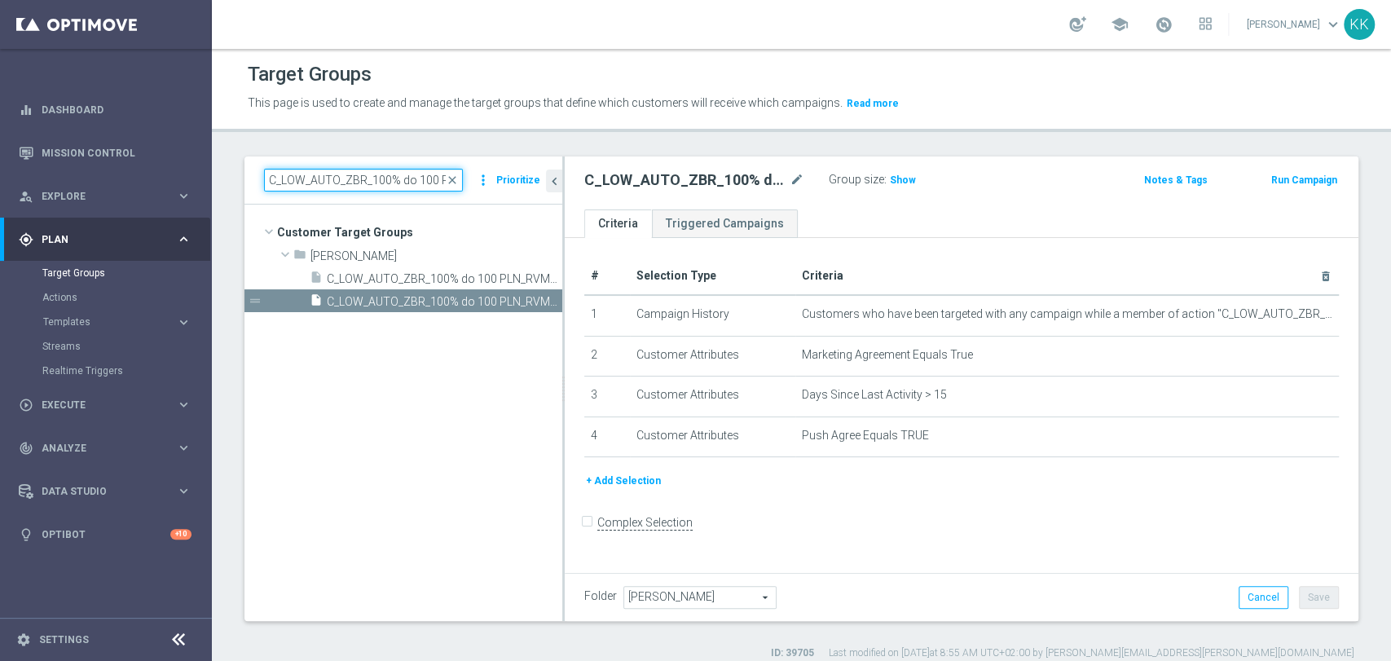
click at [337, 183] on input "C_LOW_AUTO_ZBR_100% do 100 PLN_RVM0_DAILY" at bounding box center [363, 180] width 199 height 23
paste input "1"
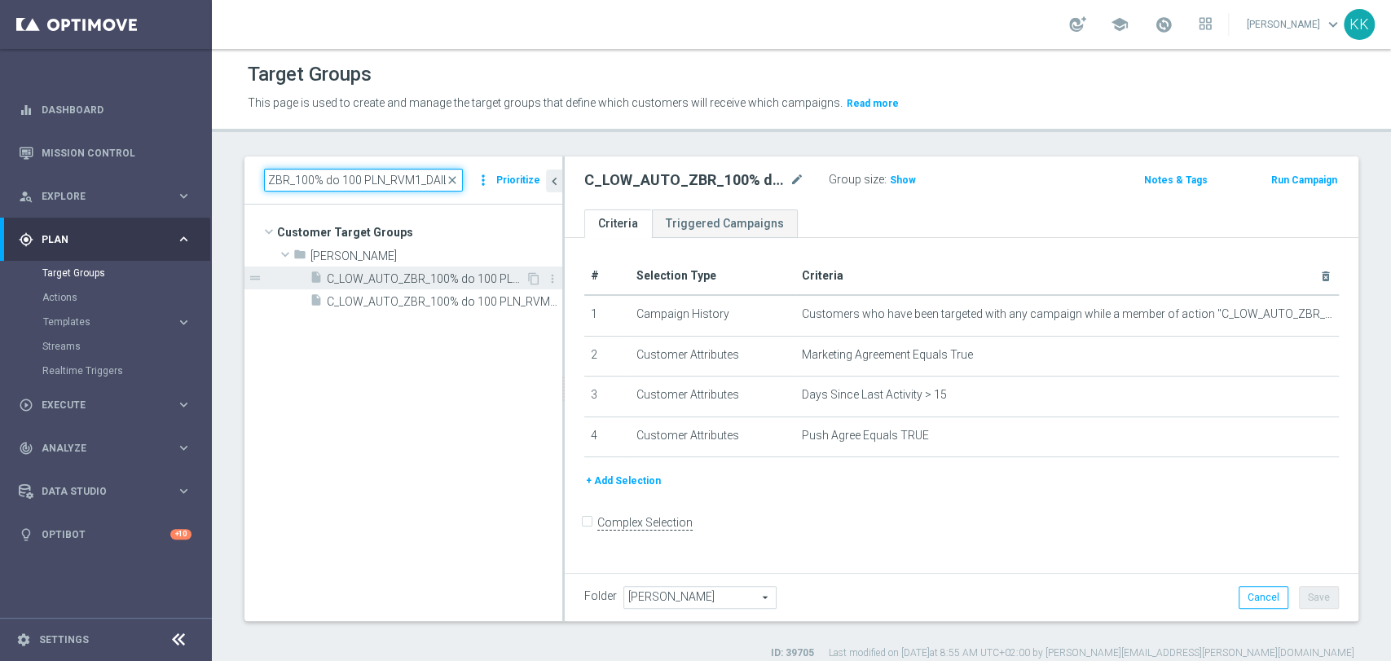
type input "C_LOW_AUTO_ZBR_100% do 100 PLN_RVM1_DAILY"
click at [398, 276] on span "C_LOW_AUTO_ZBR_100% do 100 PLN_RVM1_DAILY" at bounding box center [426, 279] width 199 height 14
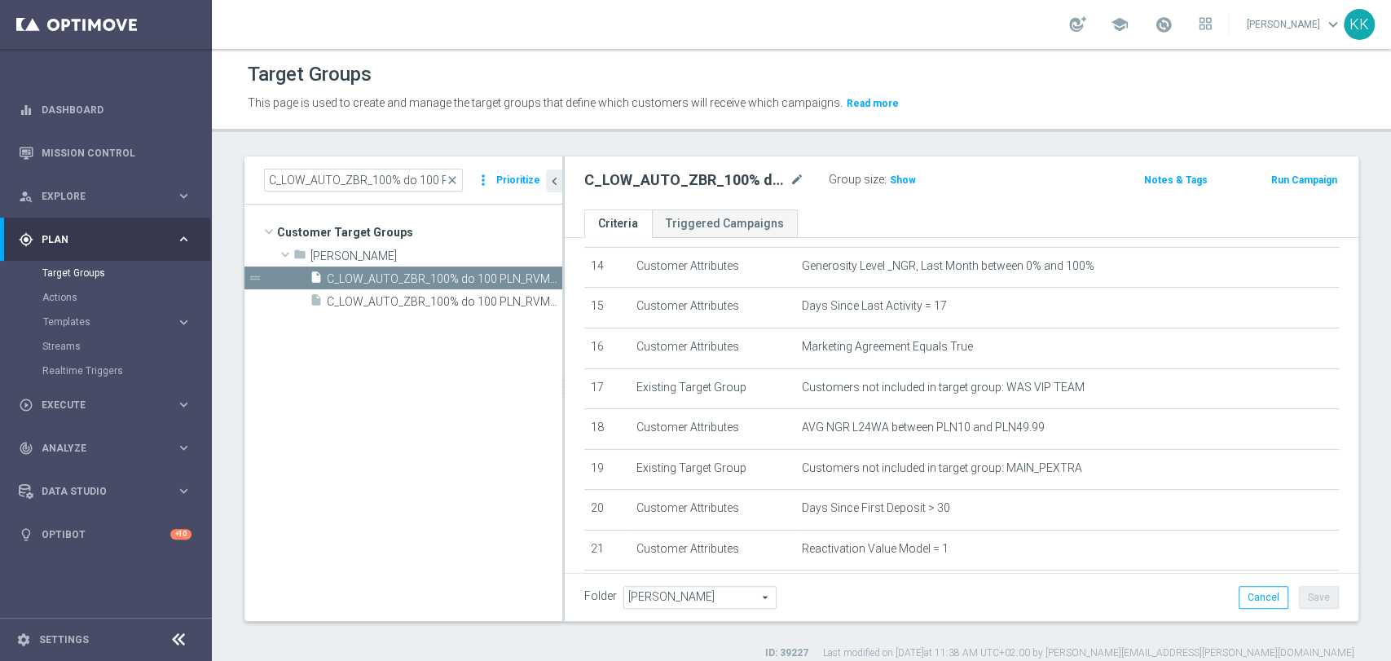
scroll to position [671, 0]
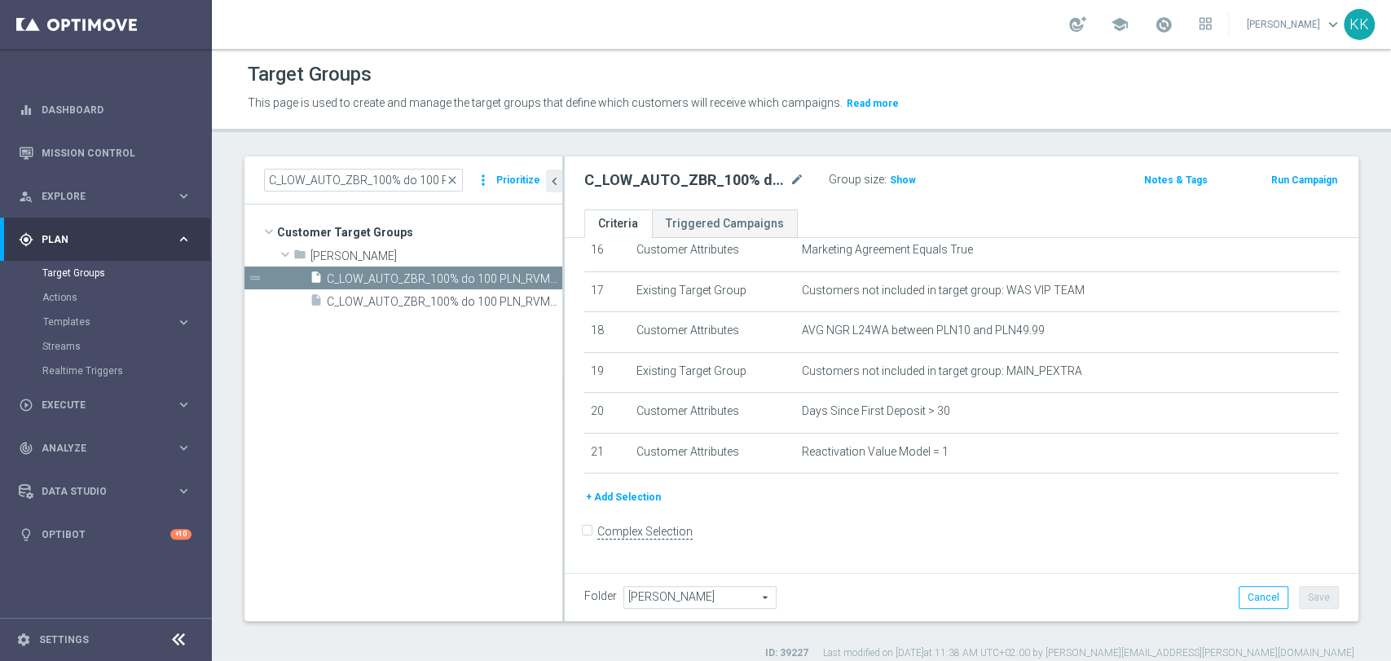
click at [634, 505] on button "+ Add Selection" at bounding box center [623, 497] width 78 height 18
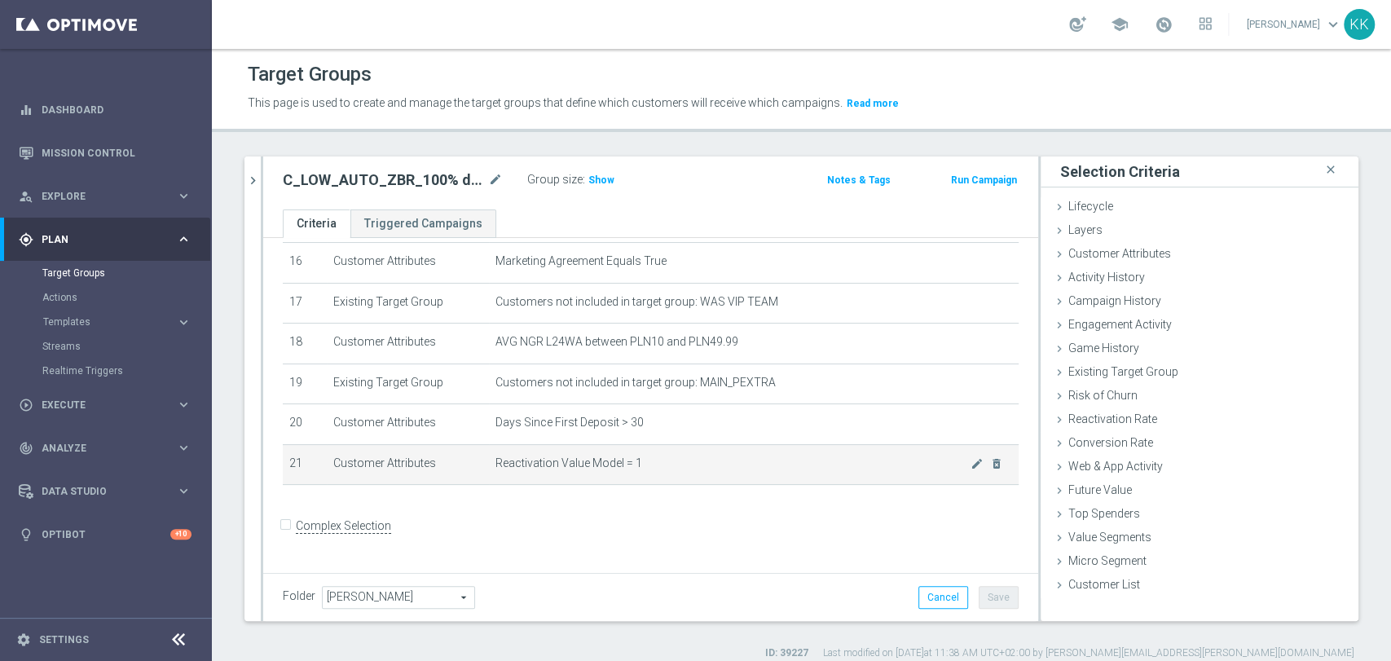
scroll to position [653, 0]
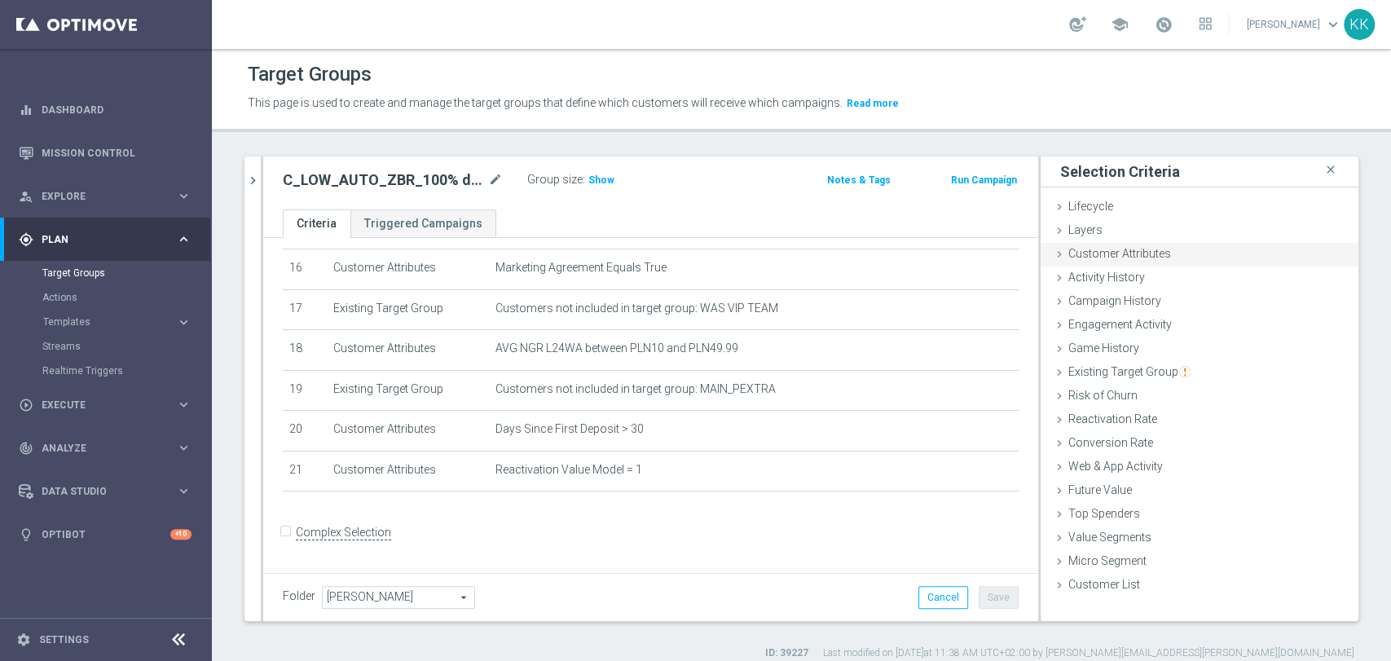
click at [1148, 254] on span "Customer Attributes" at bounding box center [1119, 253] width 103 height 13
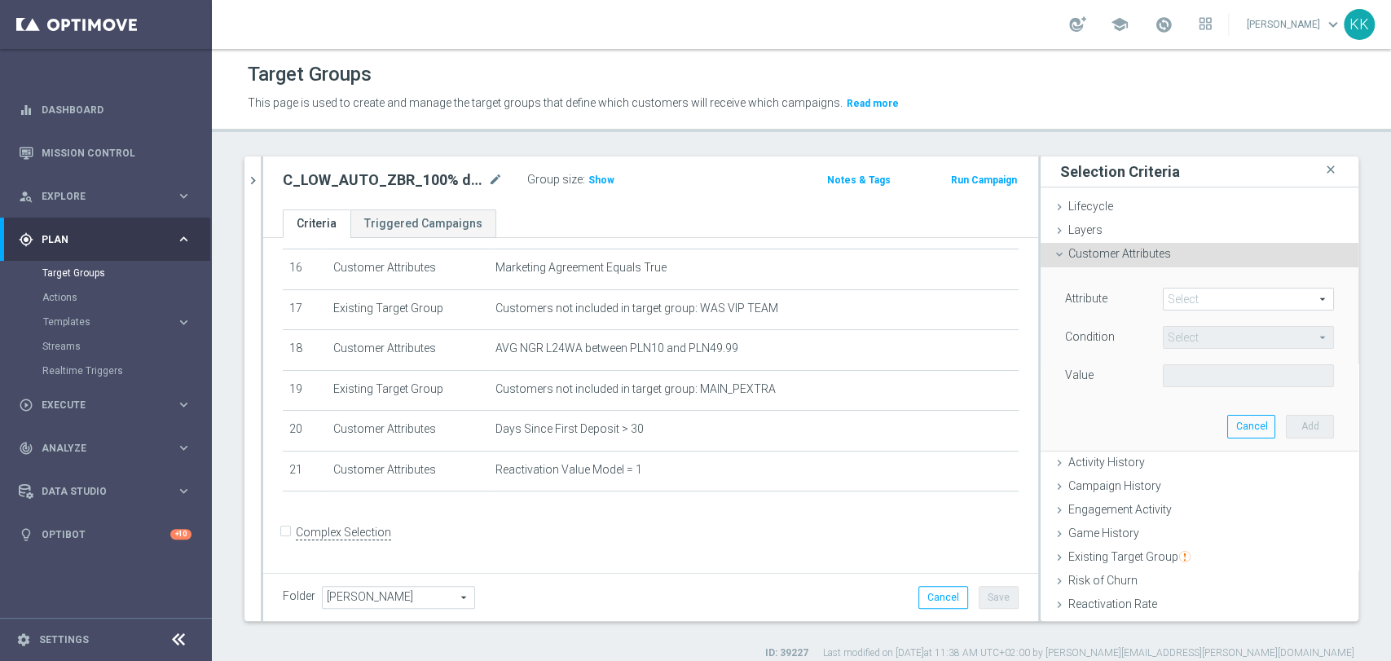
click at [1169, 305] on span at bounding box center [1248, 298] width 169 height 21
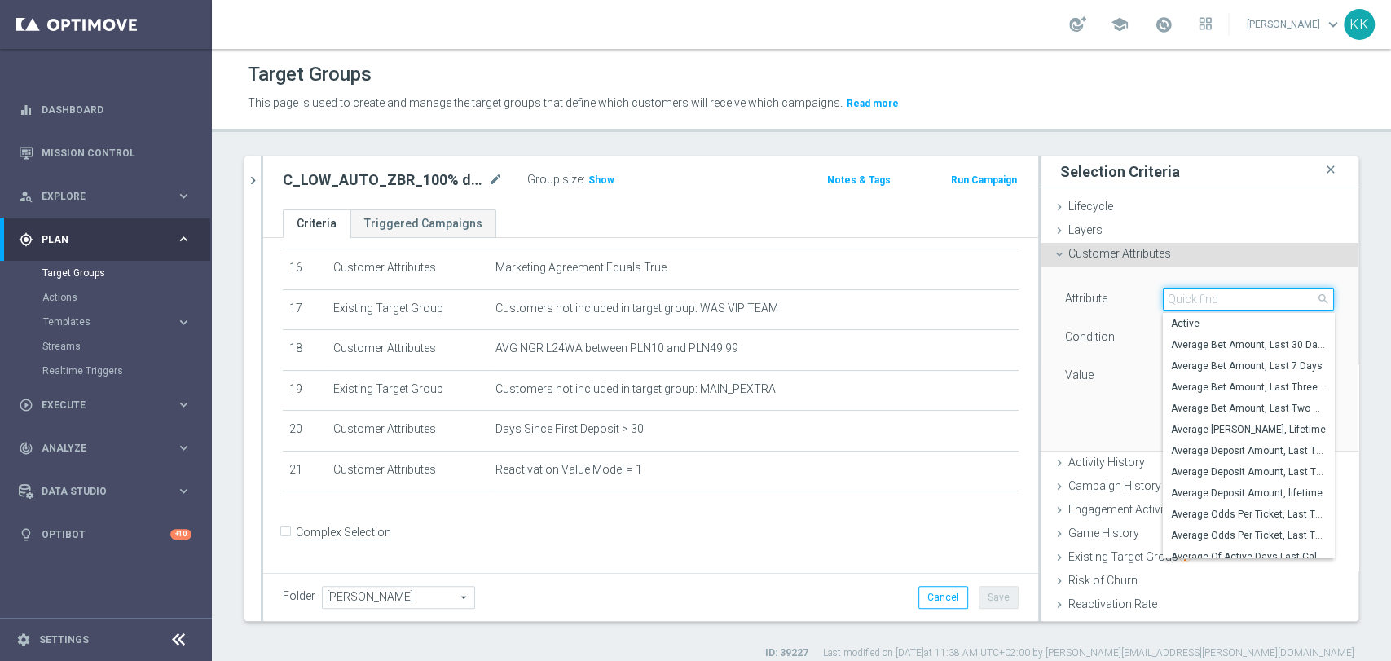
click at [1169, 305] on input "search" at bounding box center [1248, 299] width 171 height 23
type input "EMAIL"
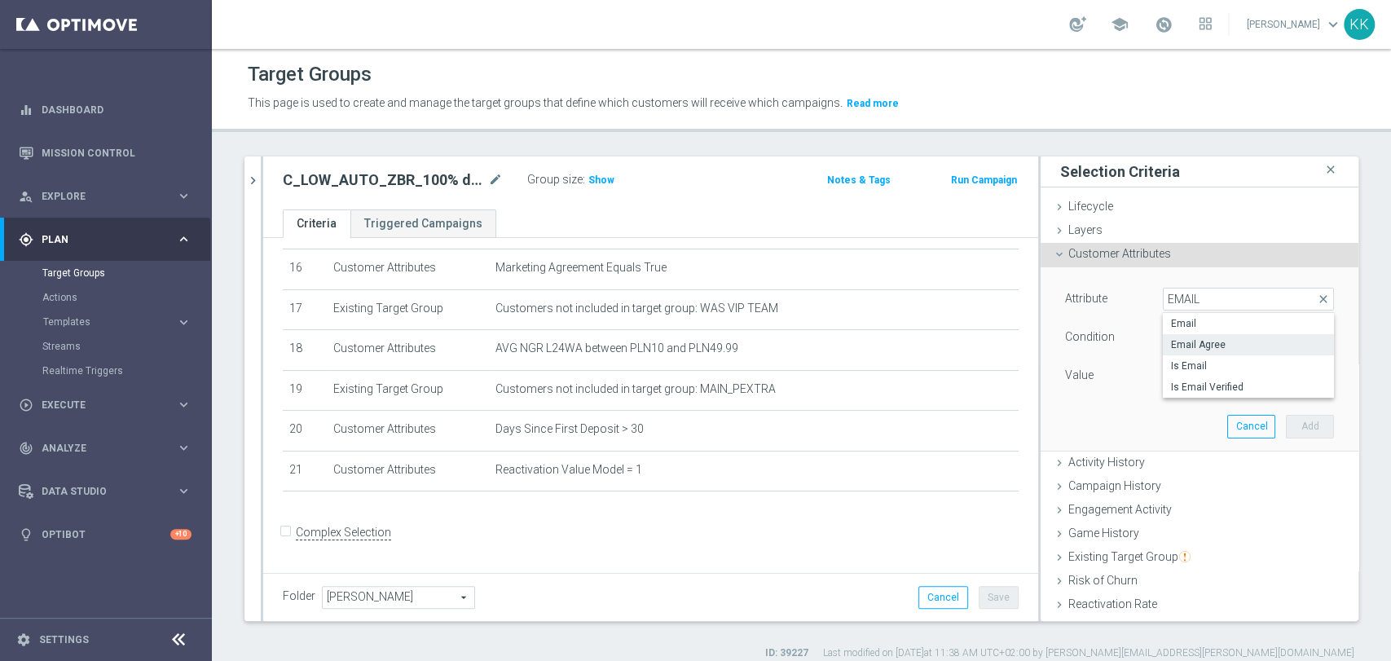
click at [1185, 353] on label "Email Agree" at bounding box center [1248, 344] width 171 height 21
type input "Email Agree"
type input "Equals"
click at [1174, 372] on span at bounding box center [1248, 375] width 169 height 21
click at [1173, 416] on span "TRUE" at bounding box center [1248, 421] width 155 height 13
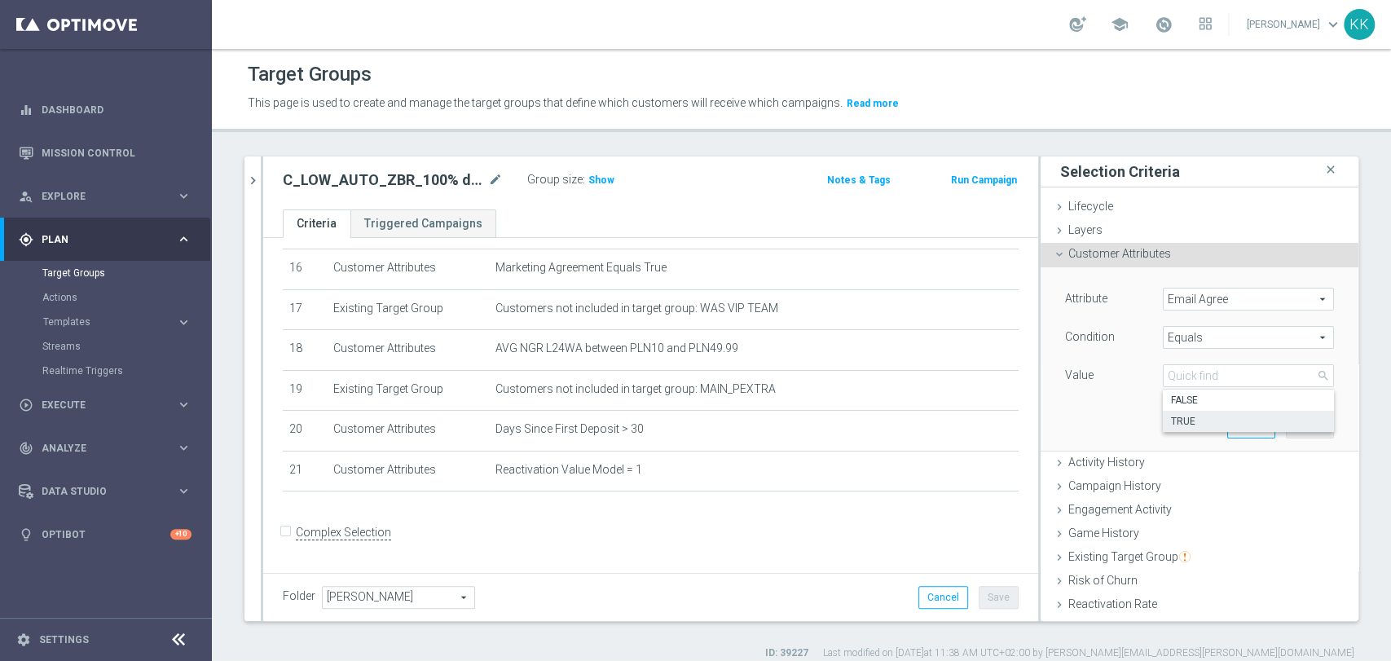
type input "TRUE"
click at [1286, 416] on button "Add" at bounding box center [1310, 426] width 48 height 23
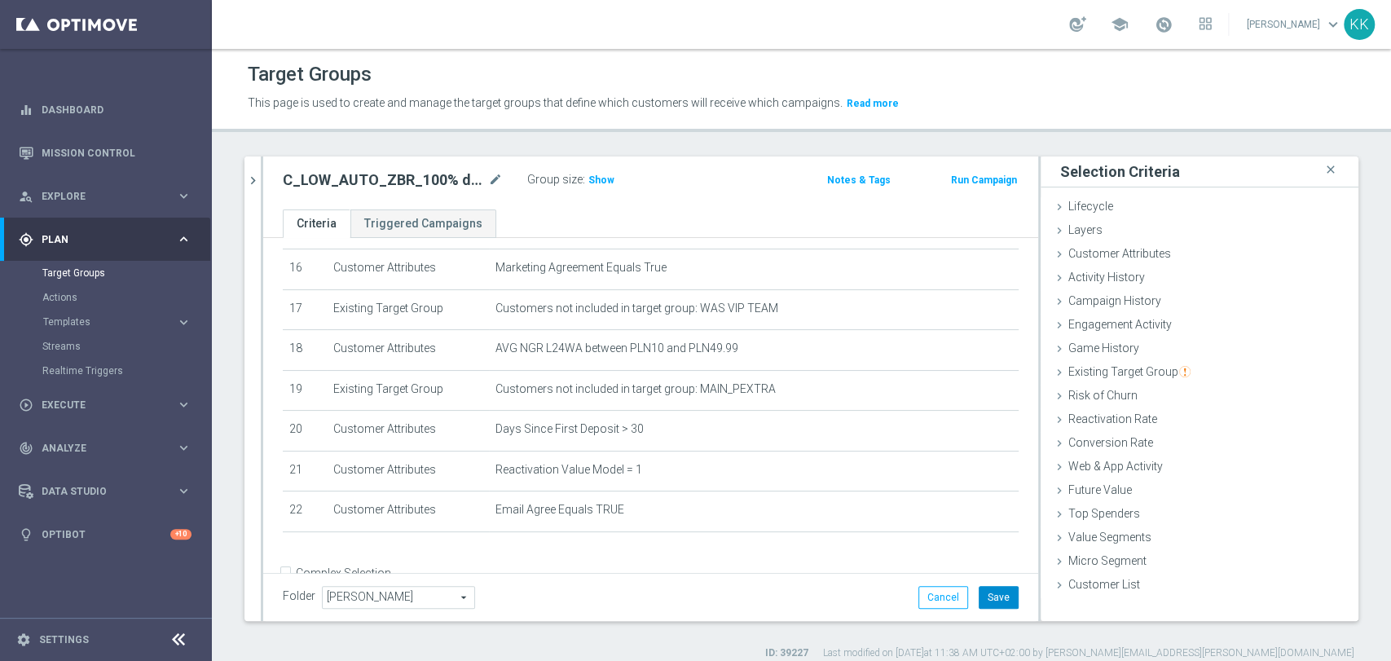
click at [984, 595] on button "Save" at bounding box center [999, 597] width 40 height 23
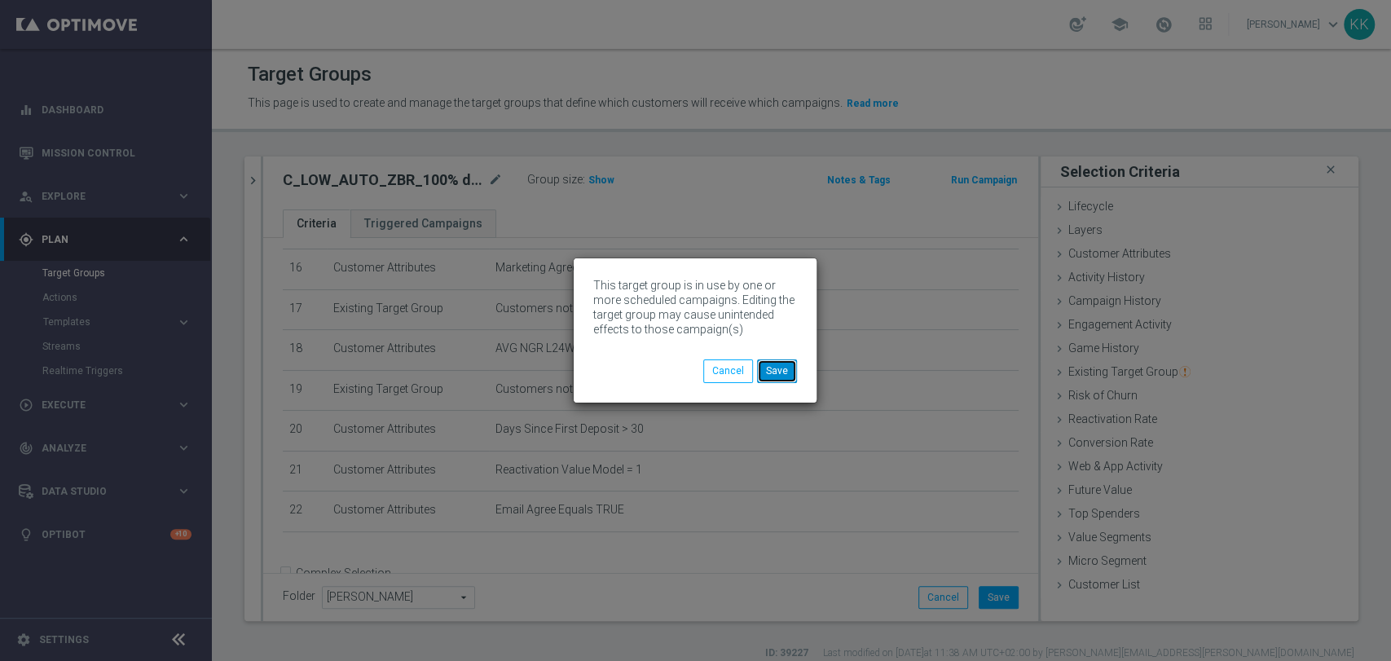
click at [791, 374] on button "Save" at bounding box center [777, 370] width 40 height 23
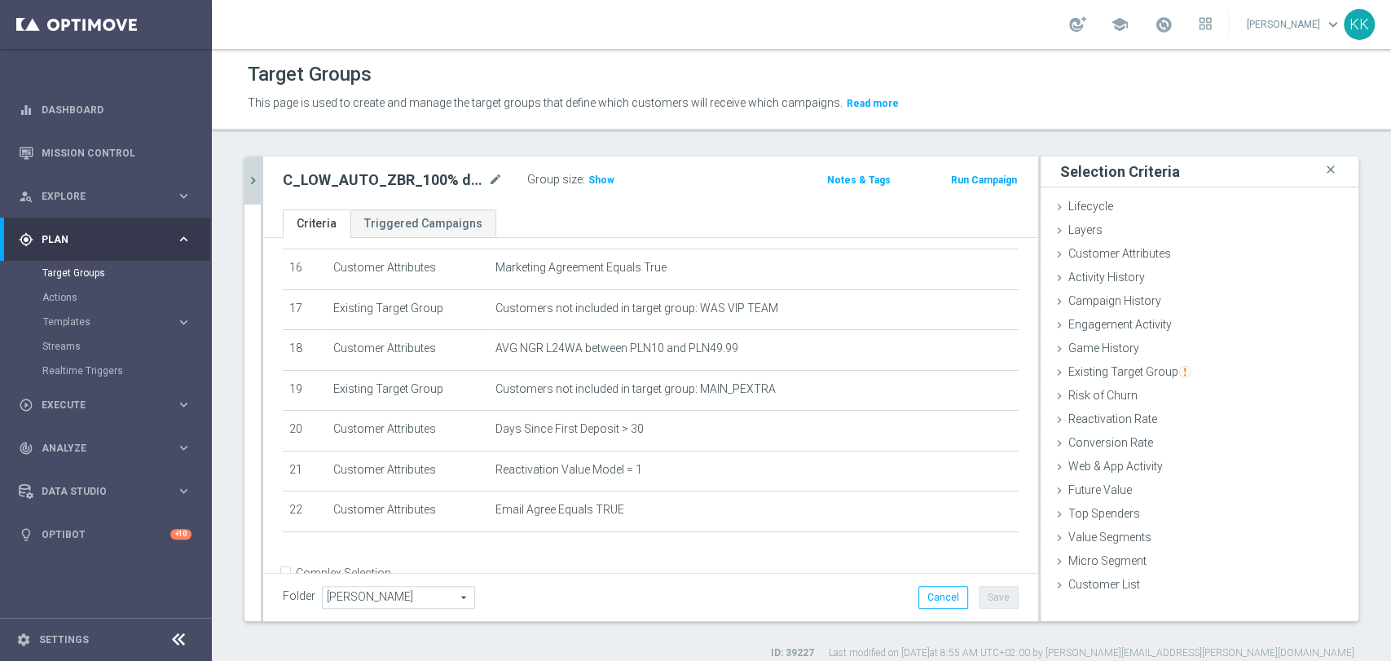
click at [254, 167] on button "chevron_right" at bounding box center [252, 180] width 16 height 48
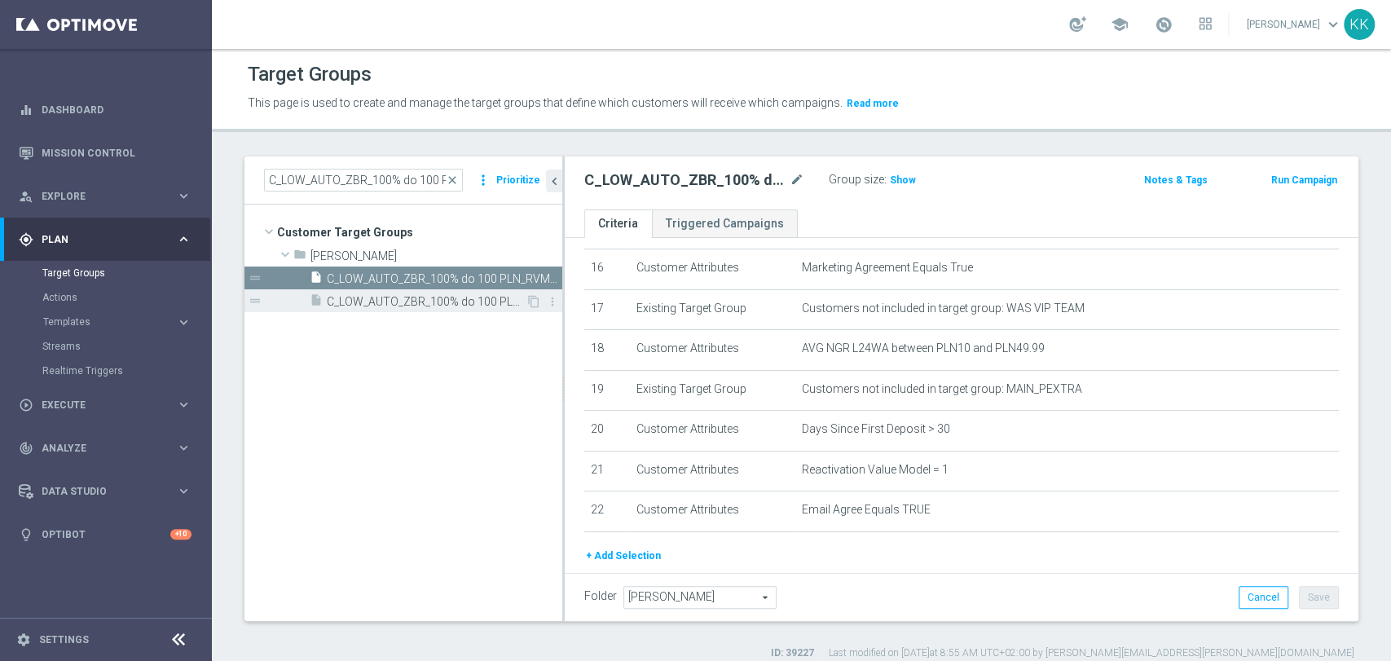
click at [367, 305] on span "C_LOW_AUTO_ZBR_100% do 100 PLN_RVM1_DAILY_PUSH" at bounding box center [426, 302] width 199 height 14
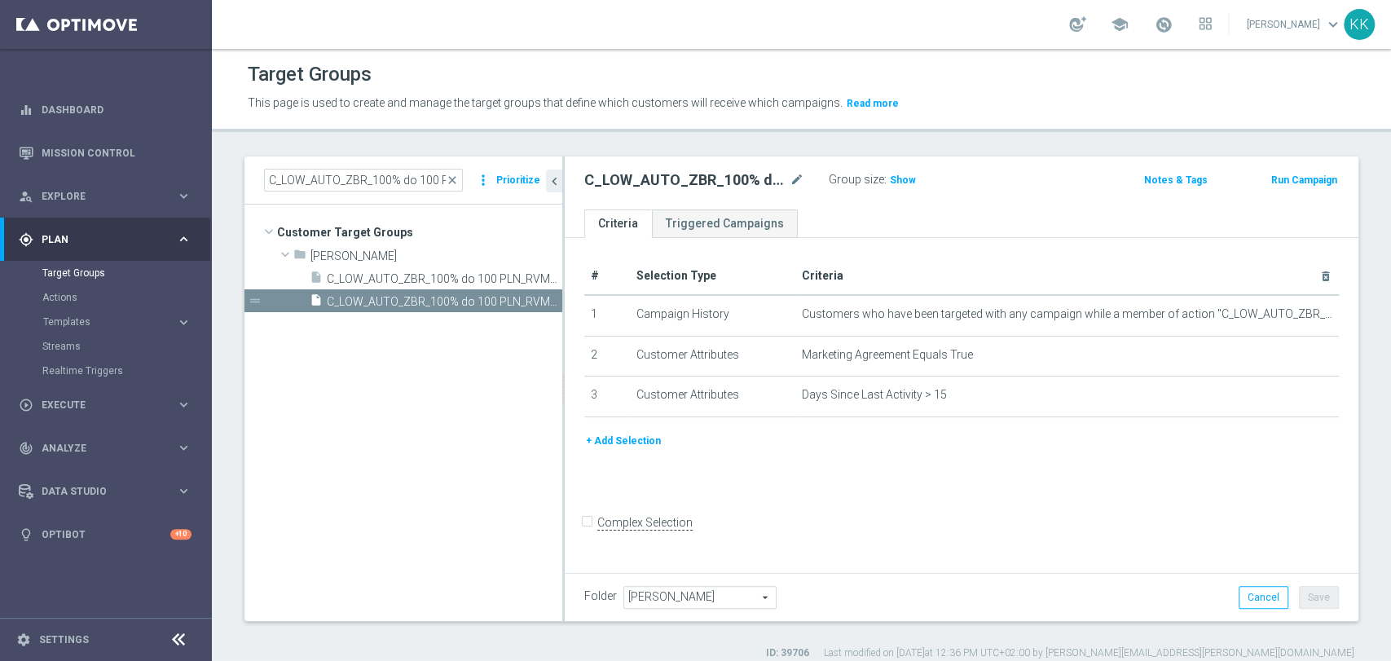
click at [609, 435] on button "+ Add Selection" at bounding box center [623, 441] width 78 height 18
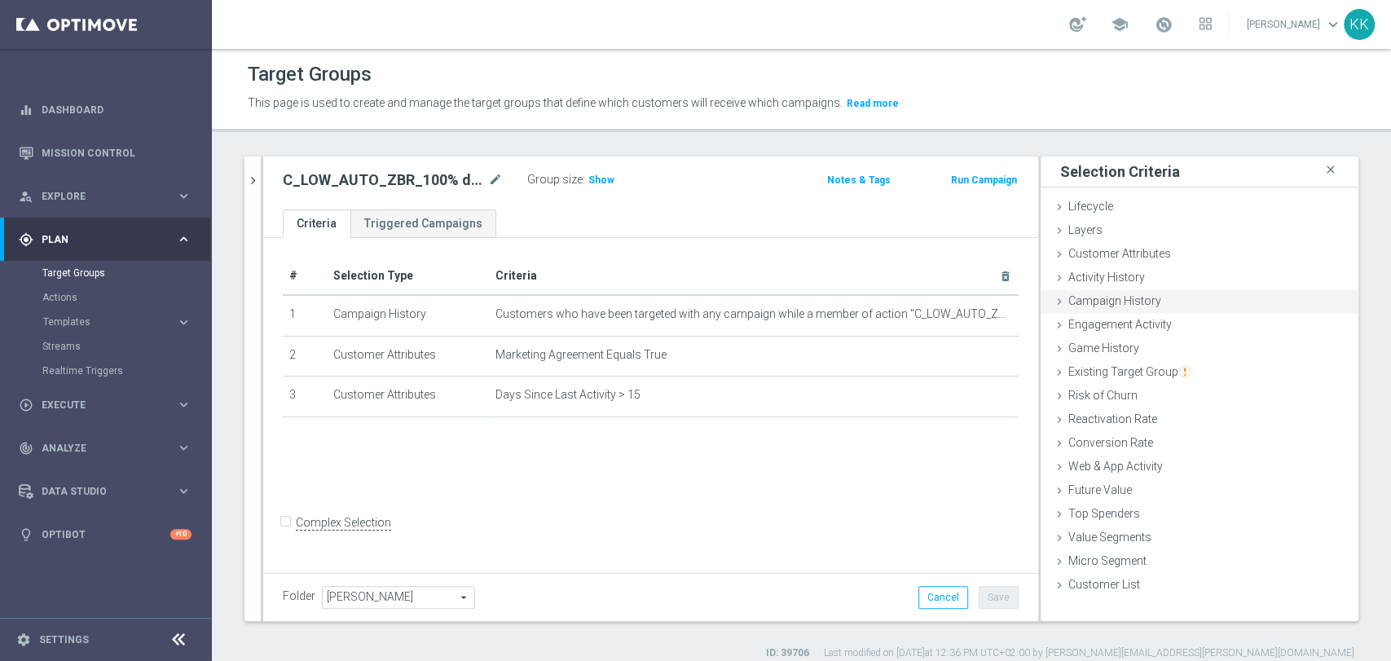
click at [1126, 305] on span "Campaign History" at bounding box center [1114, 300] width 93 height 13
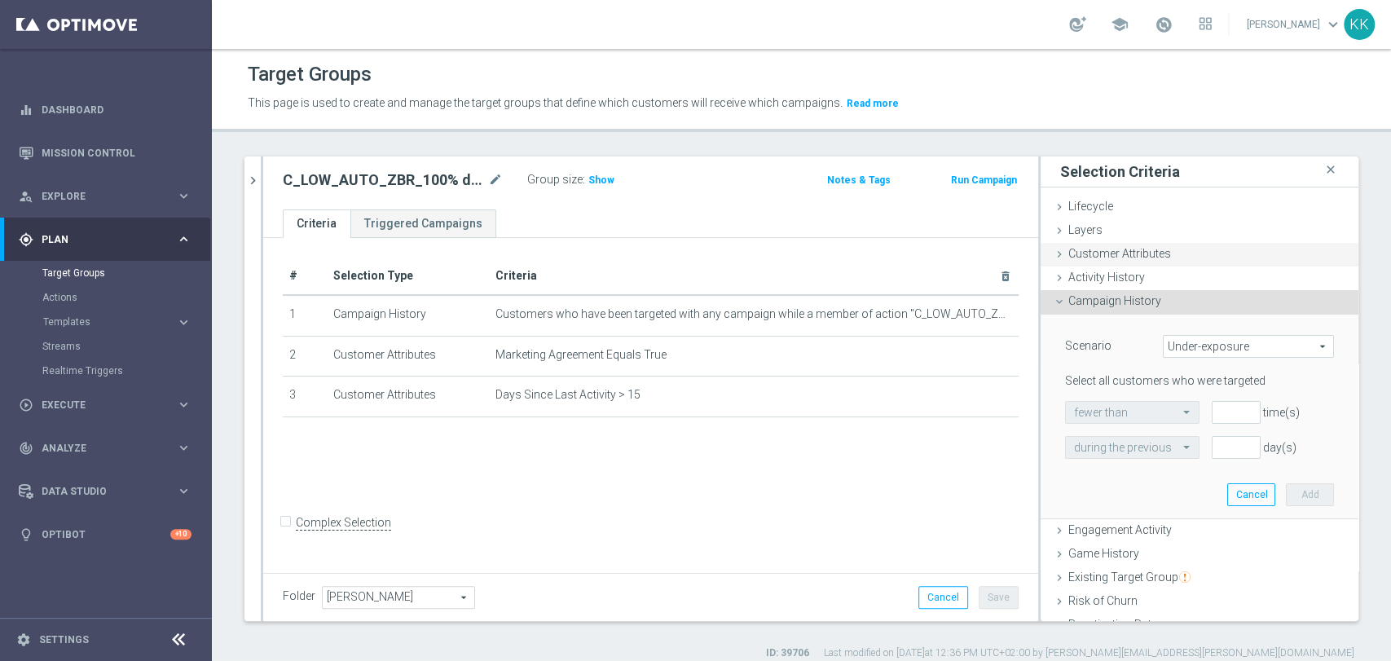
click at [1102, 253] on span "Customer Attributes" at bounding box center [1119, 253] width 103 height 13
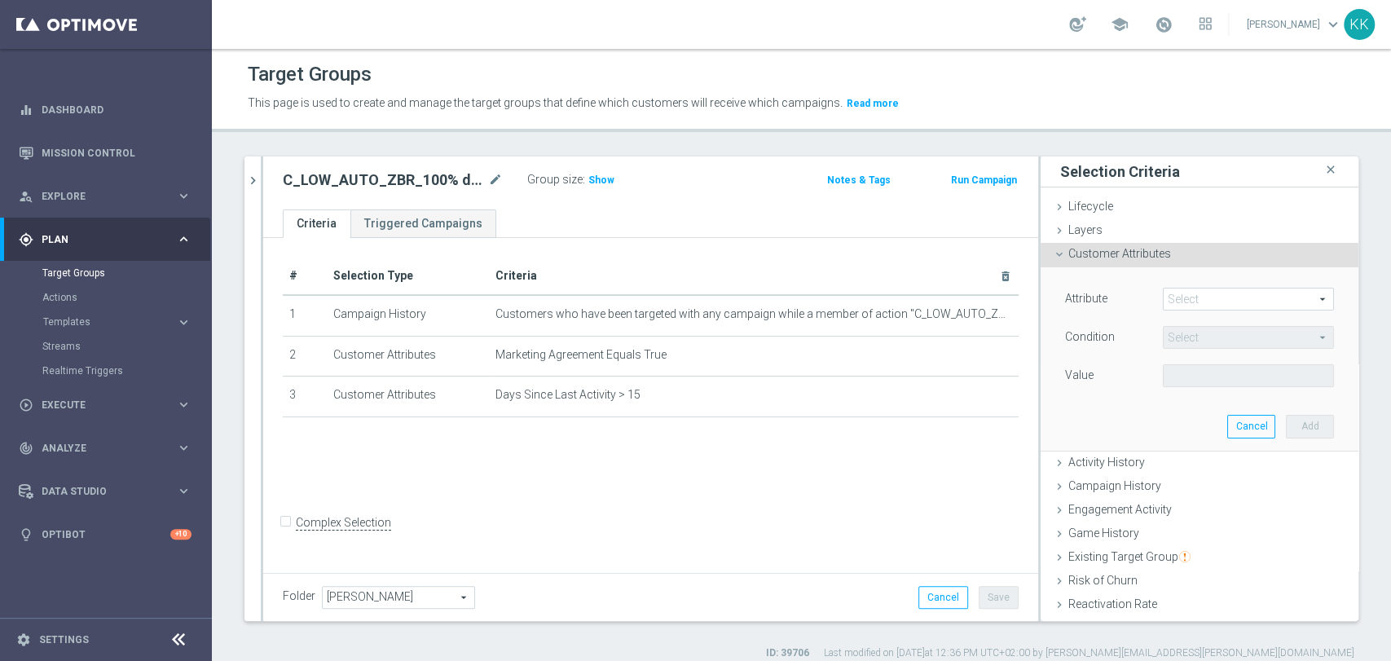
click at [1200, 297] on span at bounding box center [1248, 298] width 169 height 21
click at [0, 0] on input "search" at bounding box center [0, 0] width 0 height 0
type input "PUSH"
click at [1205, 317] on span "Push Agree" at bounding box center [1248, 323] width 155 height 13
type input "Push Agree"
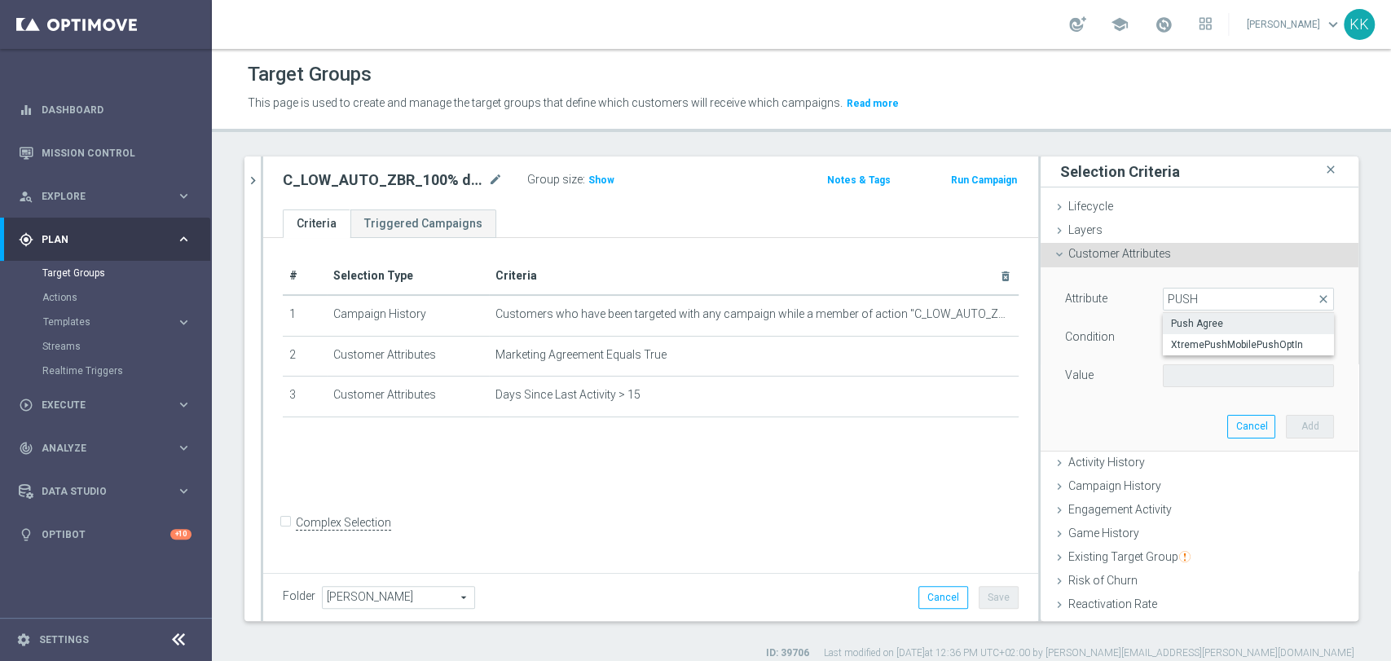
type input "Equals"
click at [1168, 367] on span at bounding box center [1248, 375] width 169 height 21
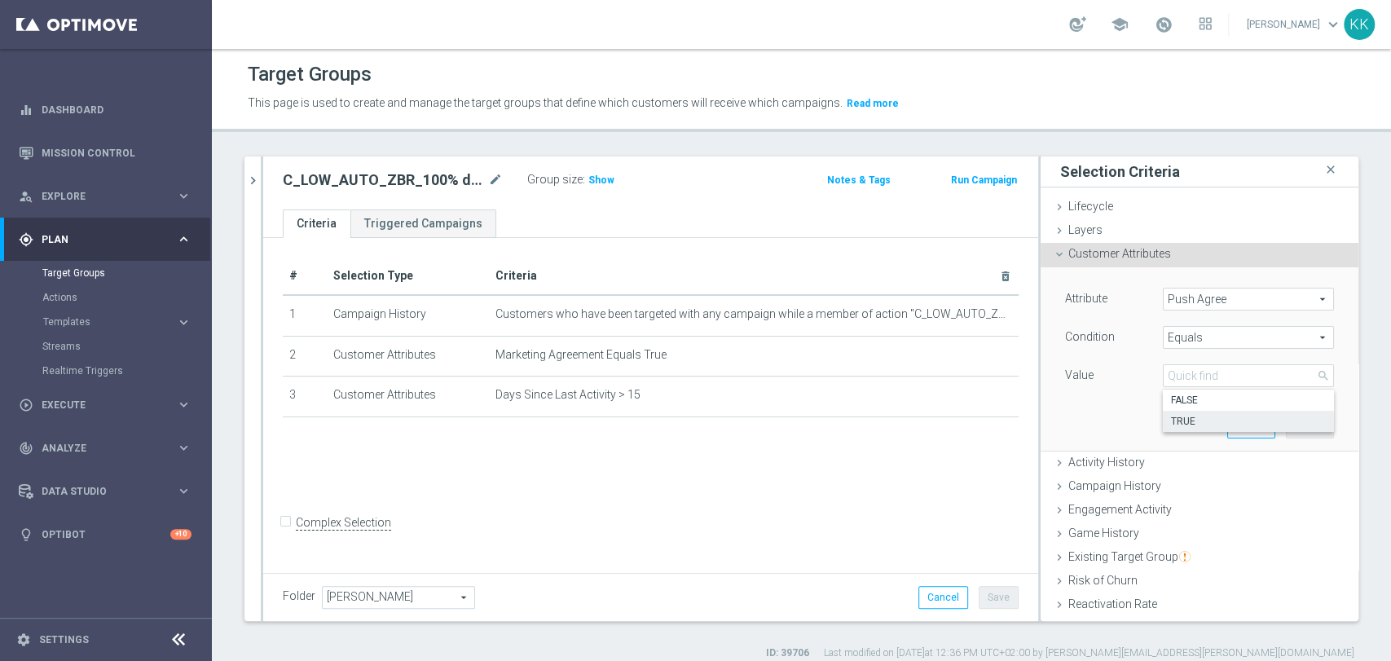
click at [1192, 419] on span "TRUE" at bounding box center [1248, 421] width 155 height 13
type input "TRUE"
click at [1303, 425] on button "Add" at bounding box center [1310, 426] width 48 height 23
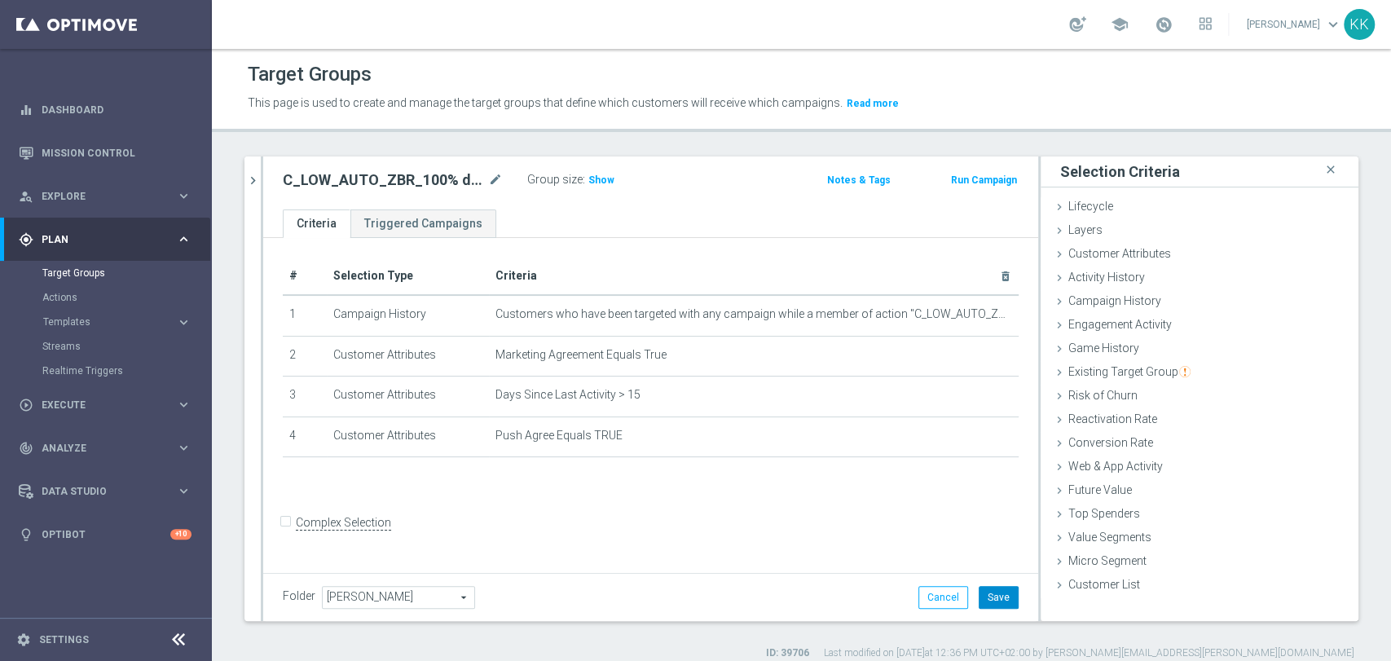
click at [991, 590] on button "Save" at bounding box center [999, 597] width 40 height 23
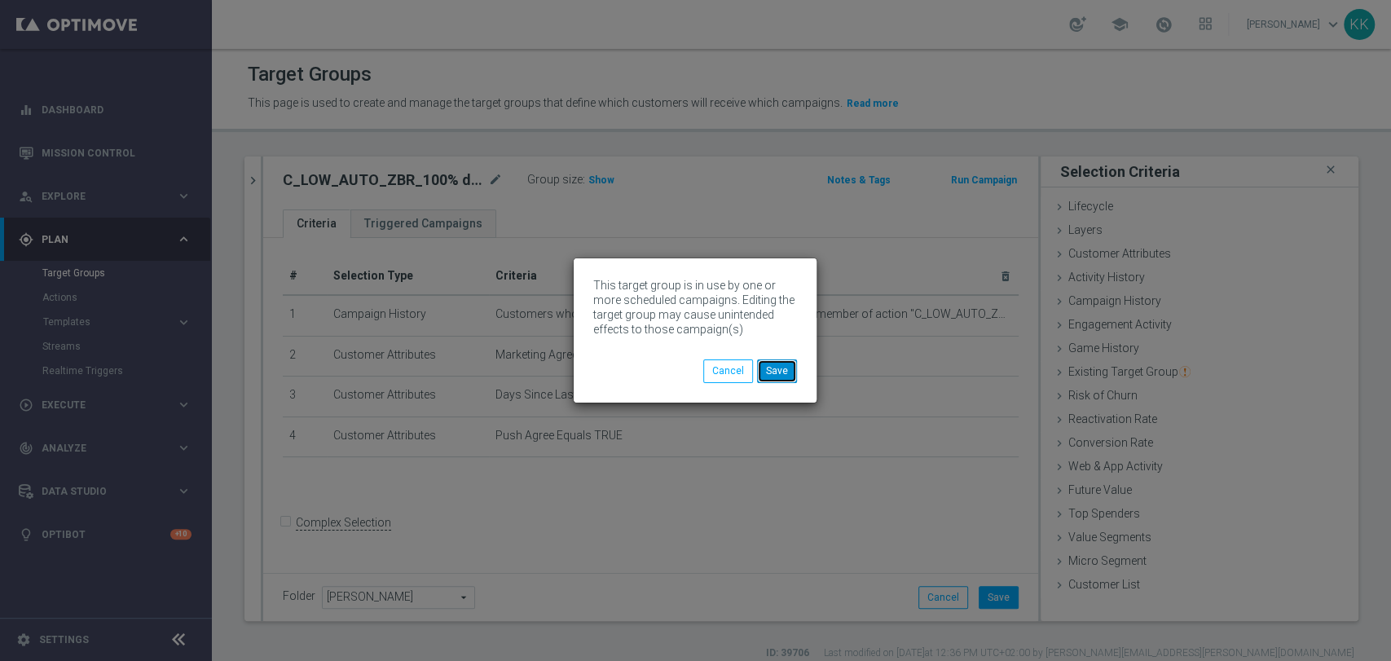
click at [783, 370] on button "Save" at bounding box center [777, 370] width 40 height 23
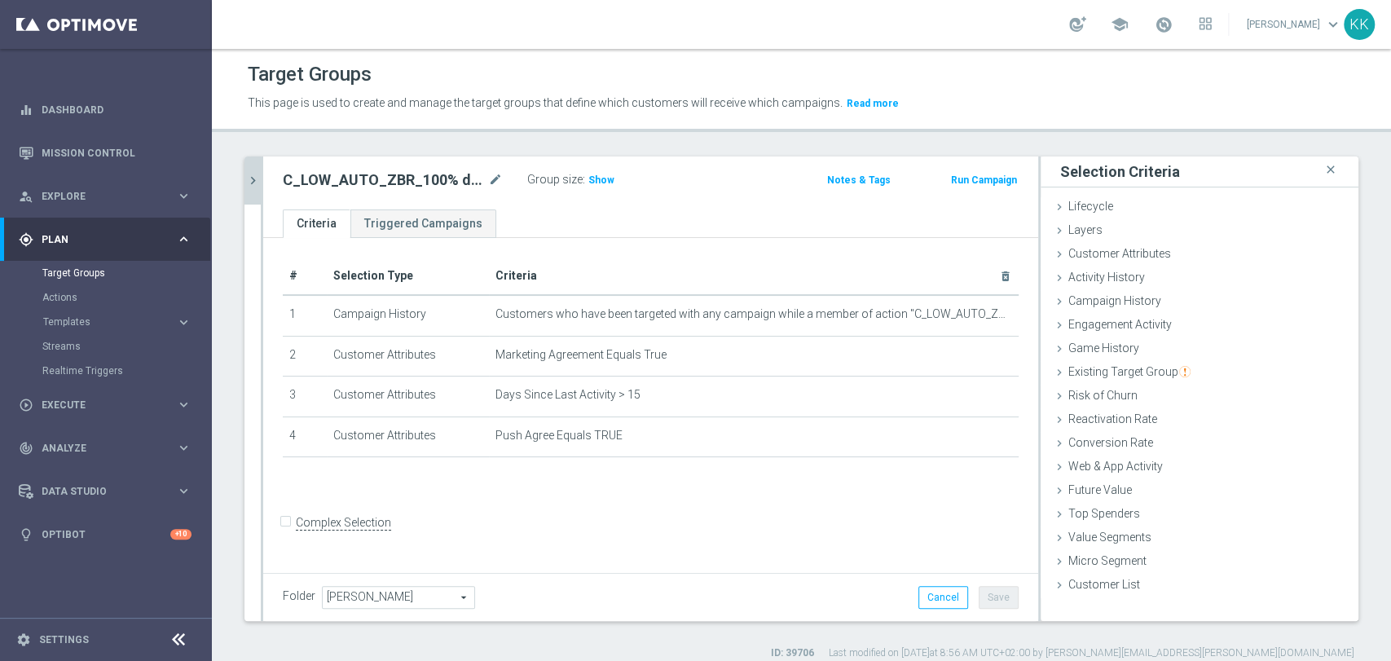
click at [254, 179] on icon "chevron_right" at bounding box center [252, 180] width 15 height 15
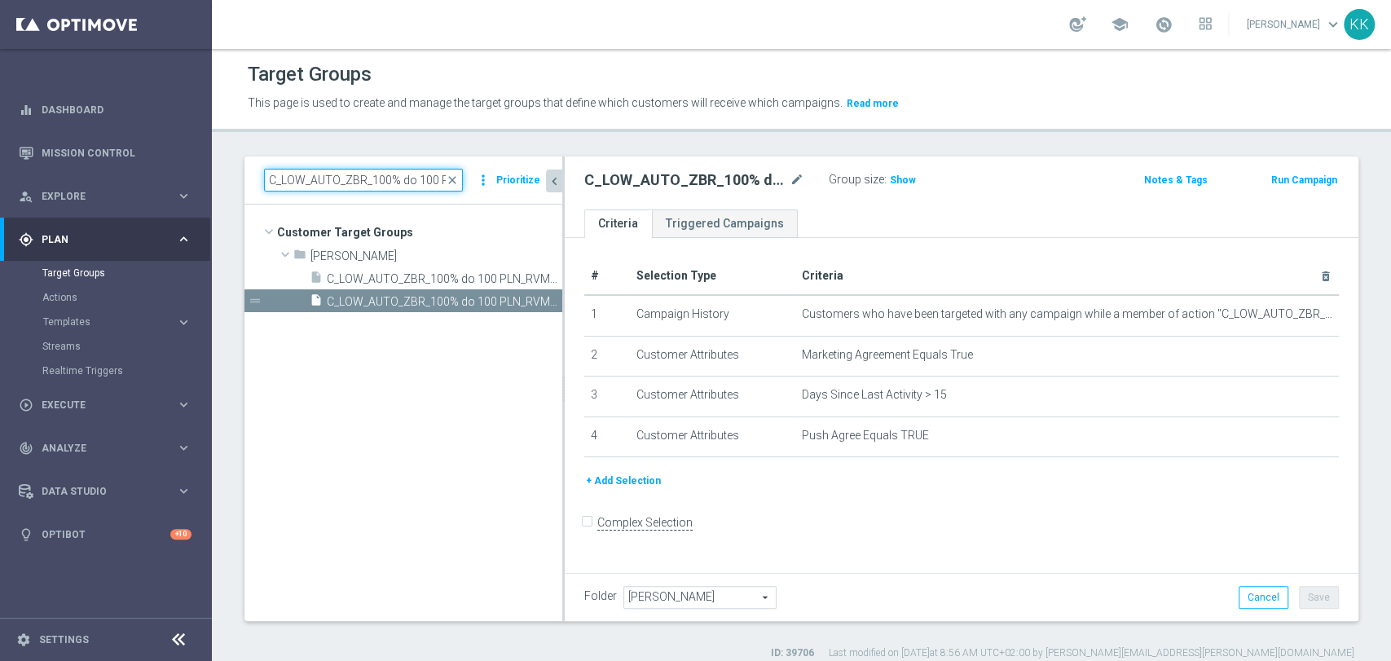
click at [337, 184] on input "C_LOW_AUTO_ZBR_100% do 100 PLN_RVM1_DAILY" at bounding box center [363, 180] width 199 height 23
paste input "50% do 100 PLN_RVM2"
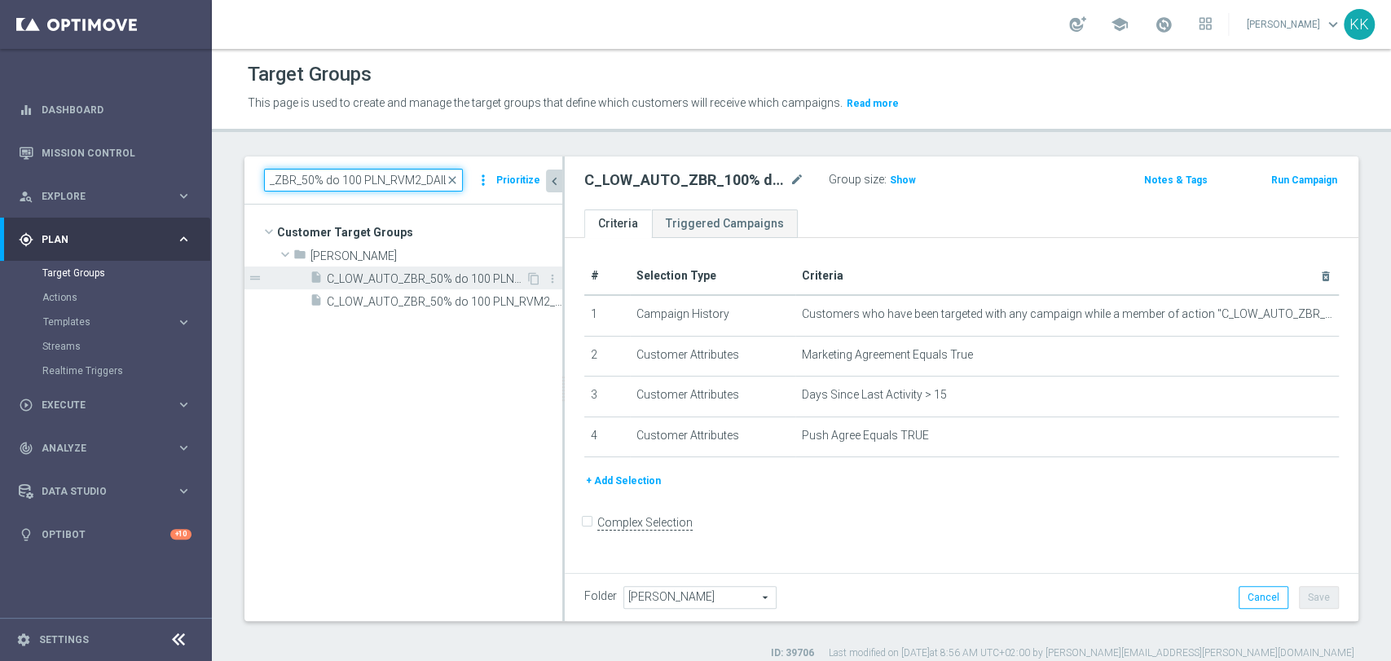
type input "C_LOW_AUTO_ZBR_50% do 100 PLN_RVM2_DAILY"
click at [376, 279] on span "C_LOW_AUTO_ZBR_50% do 100 PLN_RVM2_DAILY" at bounding box center [426, 279] width 199 height 14
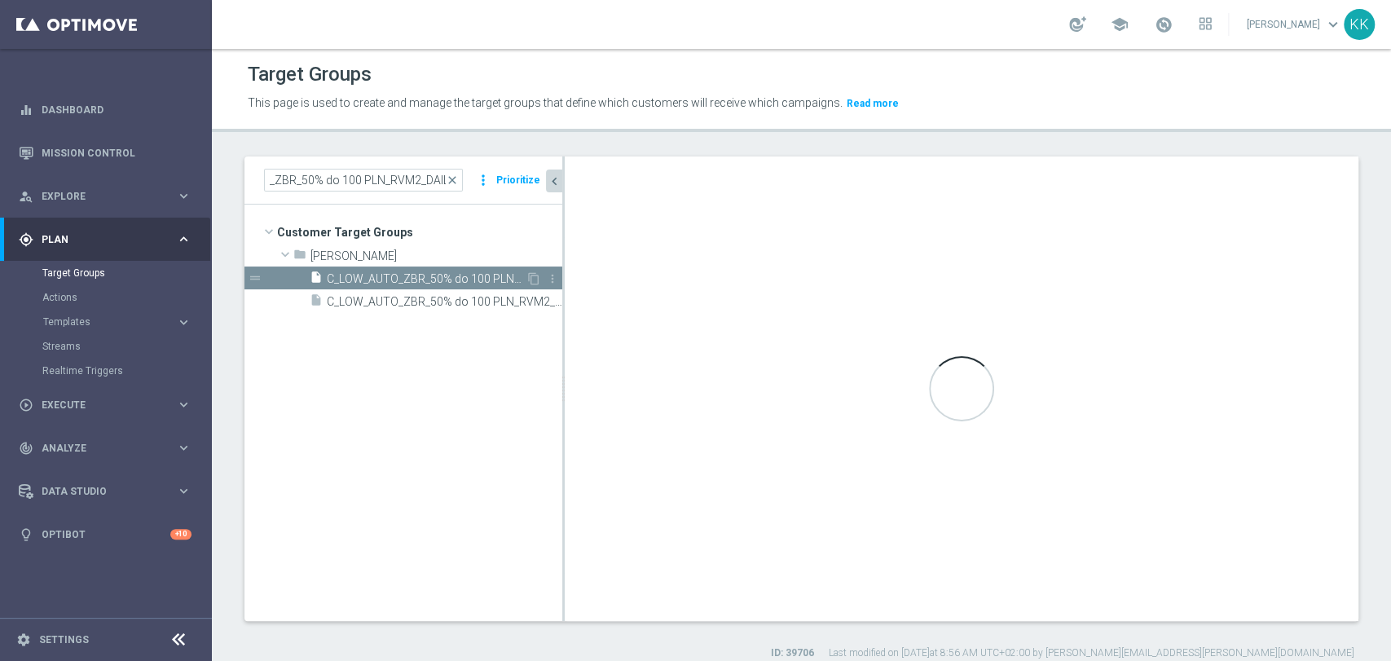
scroll to position [0, 0]
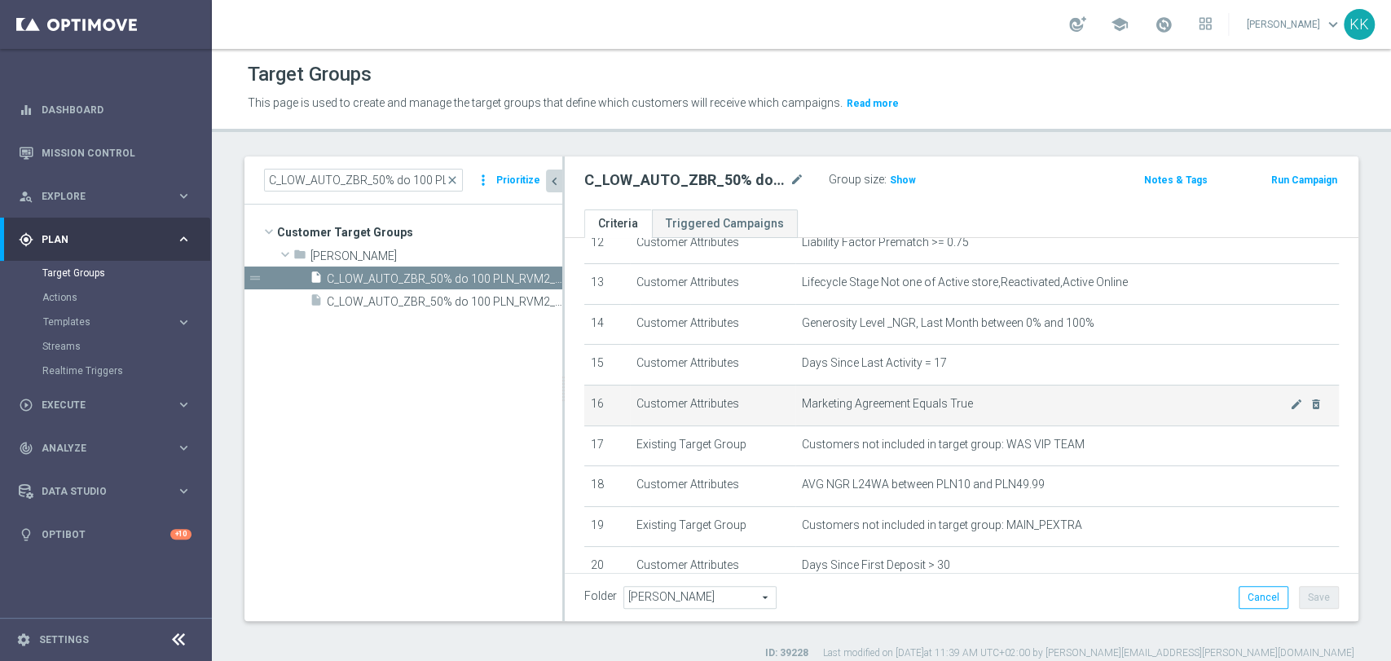
scroll to position [671, 0]
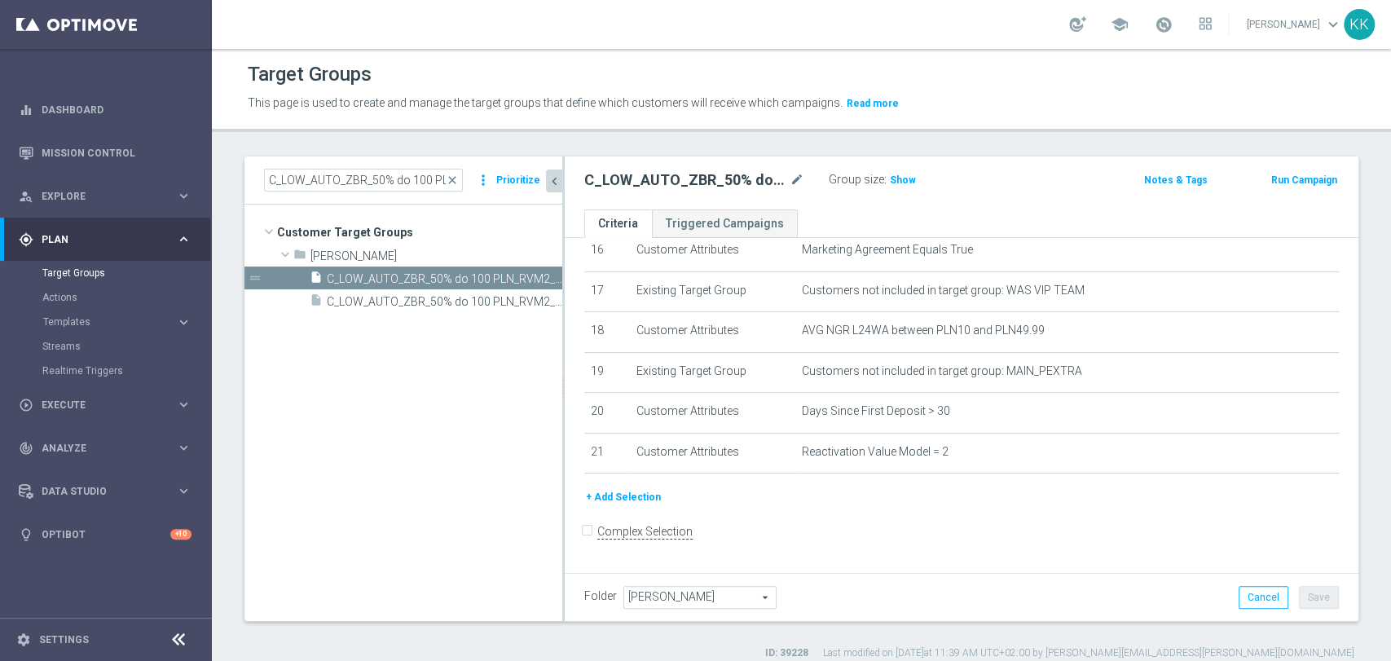
click at [640, 506] on button "+ Add Selection" at bounding box center [623, 497] width 78 height 18
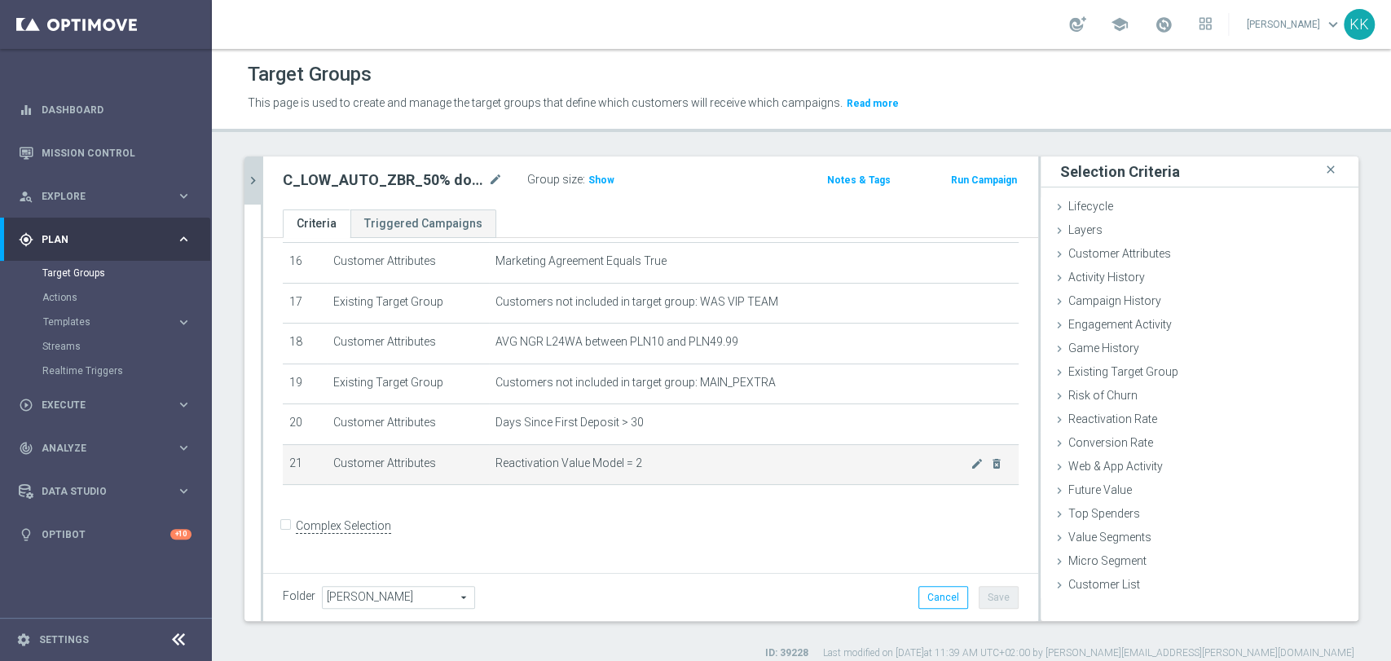
scroll to position [653, 0]
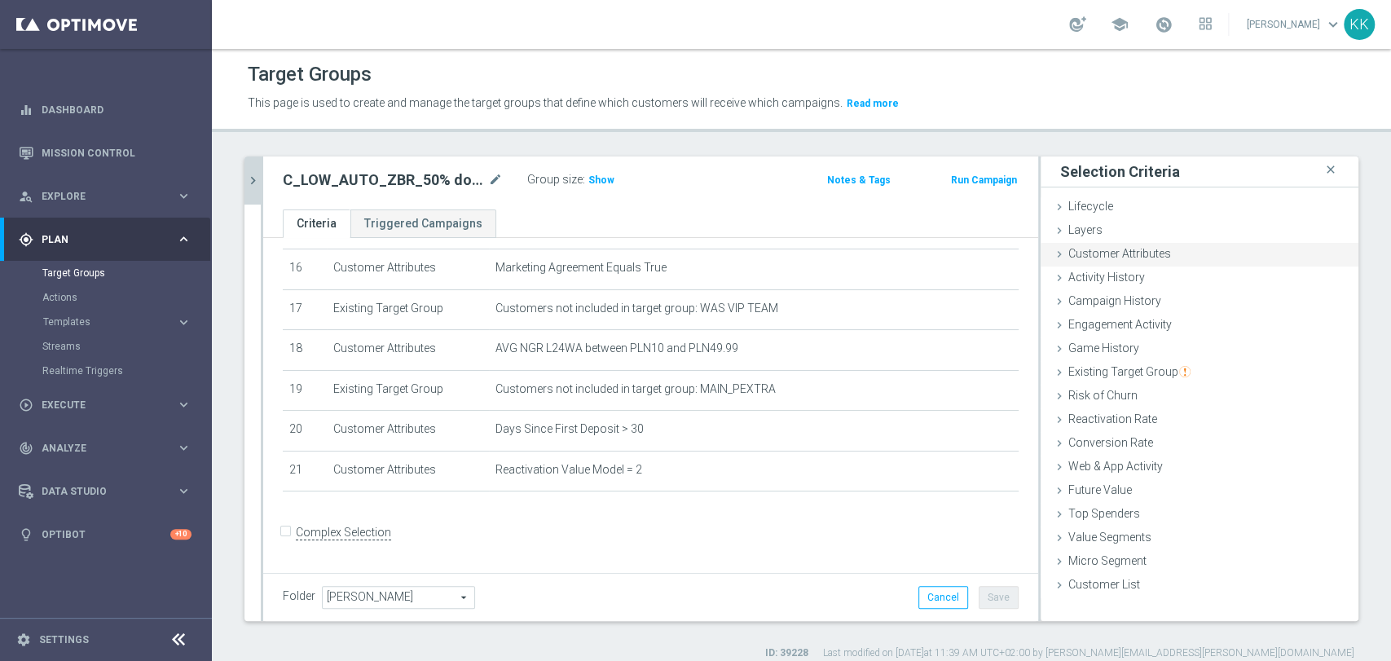
click at [1159, 257] on div "Customer Attributes done selection saved" at bounding box center [1200, 255] width 318 height 24
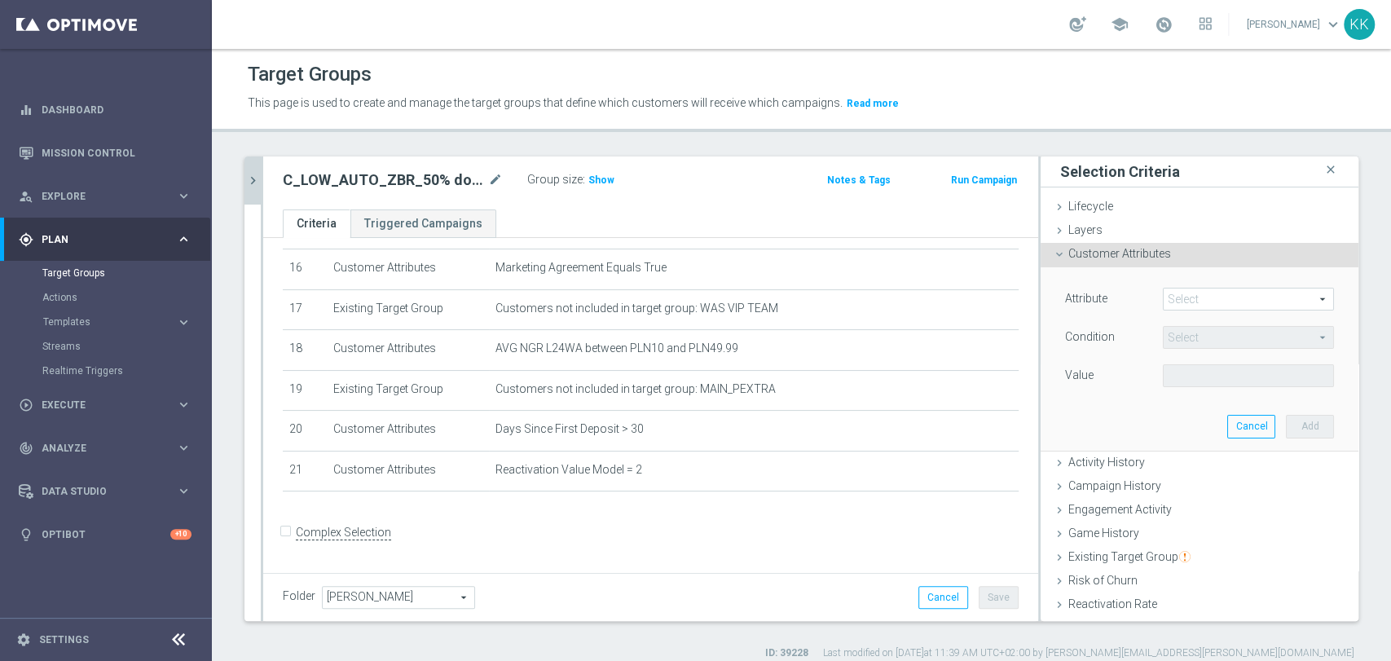
click at [1168, 297] on span at bounding box center [1248, 298] width 169 height 21
click at [0, 0] on input "search" at bounding box center [0, 0] width 0 height 0
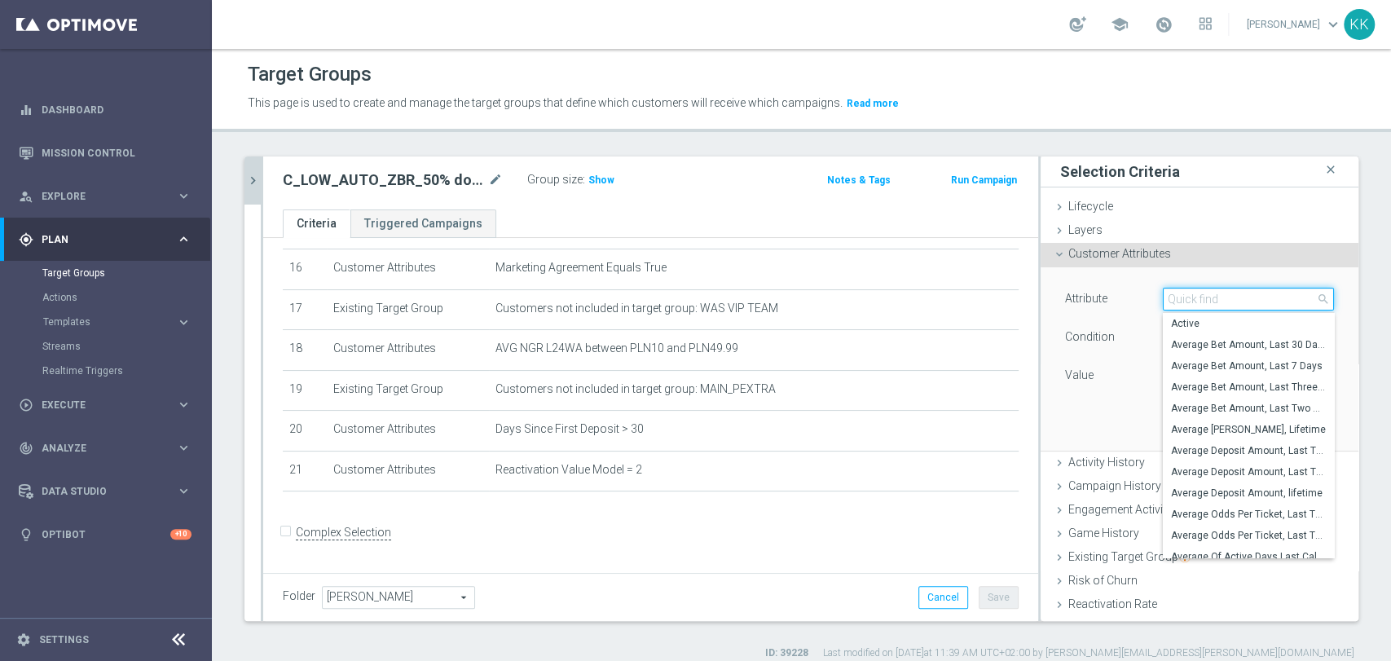
click at [1168, 297] on input "search" at bounding box center [1248, 299] width 171 height 23
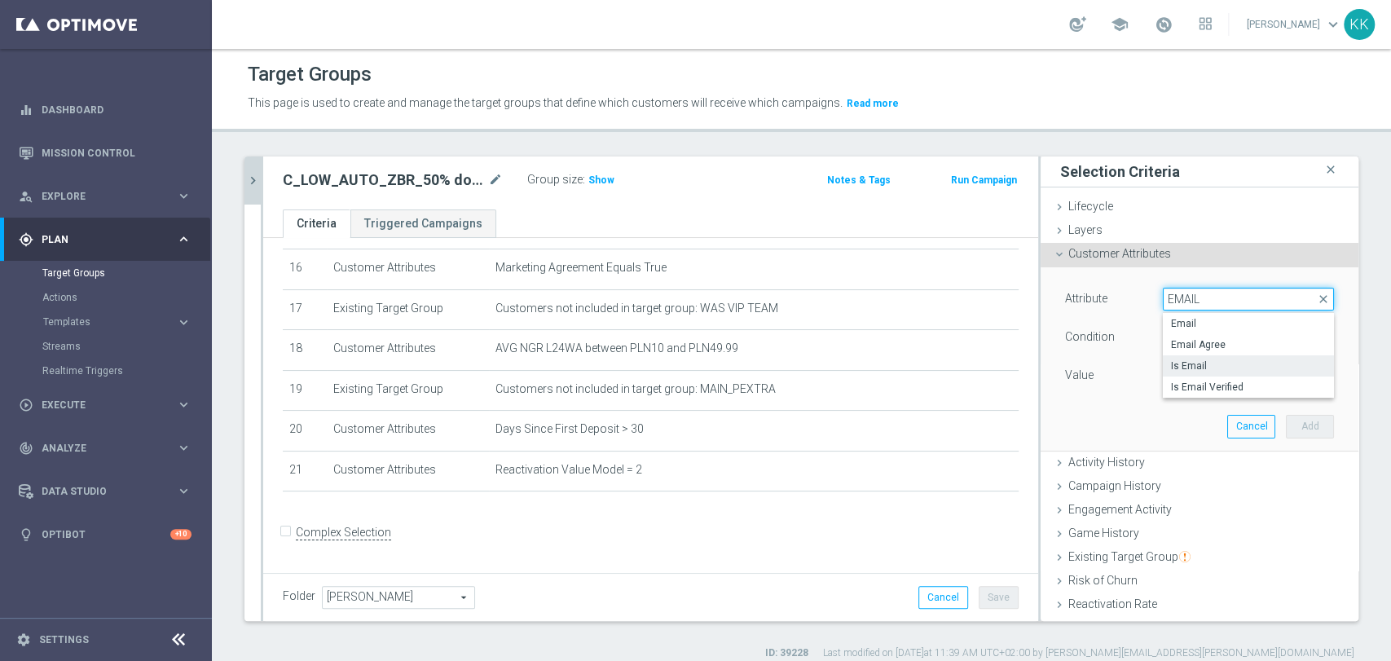
type input "EMAIL"
click at [1217, 355] on label "Is Email" at bounding box center [1248, 365] width 171 height 21
type input "Is Email"
type input "Equals"
click at [1198, 301] on span "Is Email" at bounding box center [1248, 298] width 169 height 21
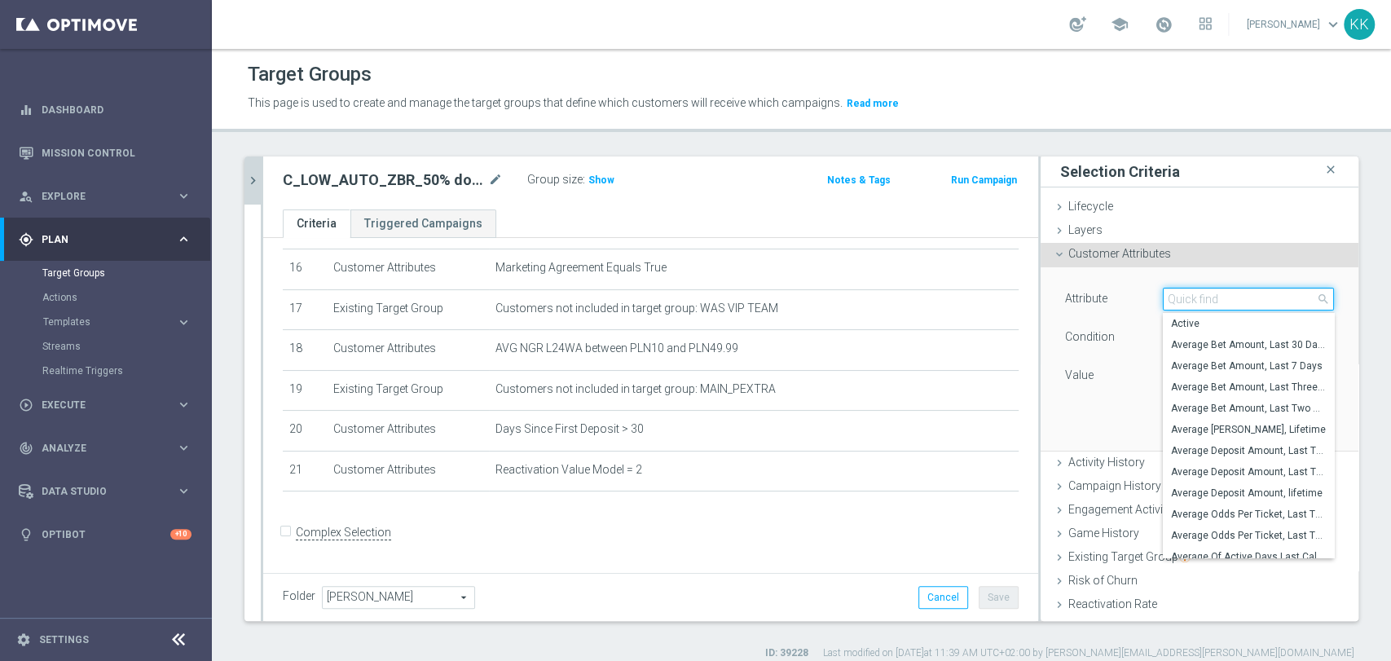
click at [1198, 301] on input "search" at bounding box center [1248, 299] width 171 height 23
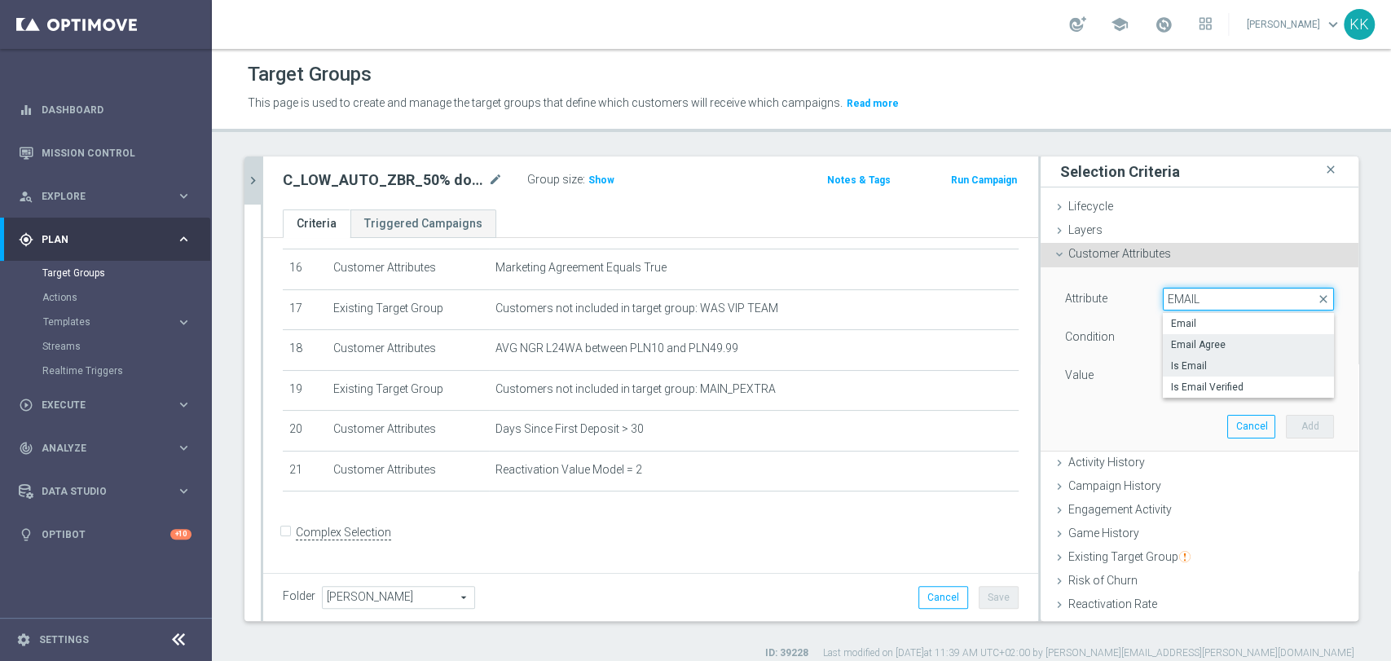
type input "EMAIL"
click at [1199, 345] on span "Email Agree" at bounding box center [1248, 344] width 155 height 13
type input "Email Agree"
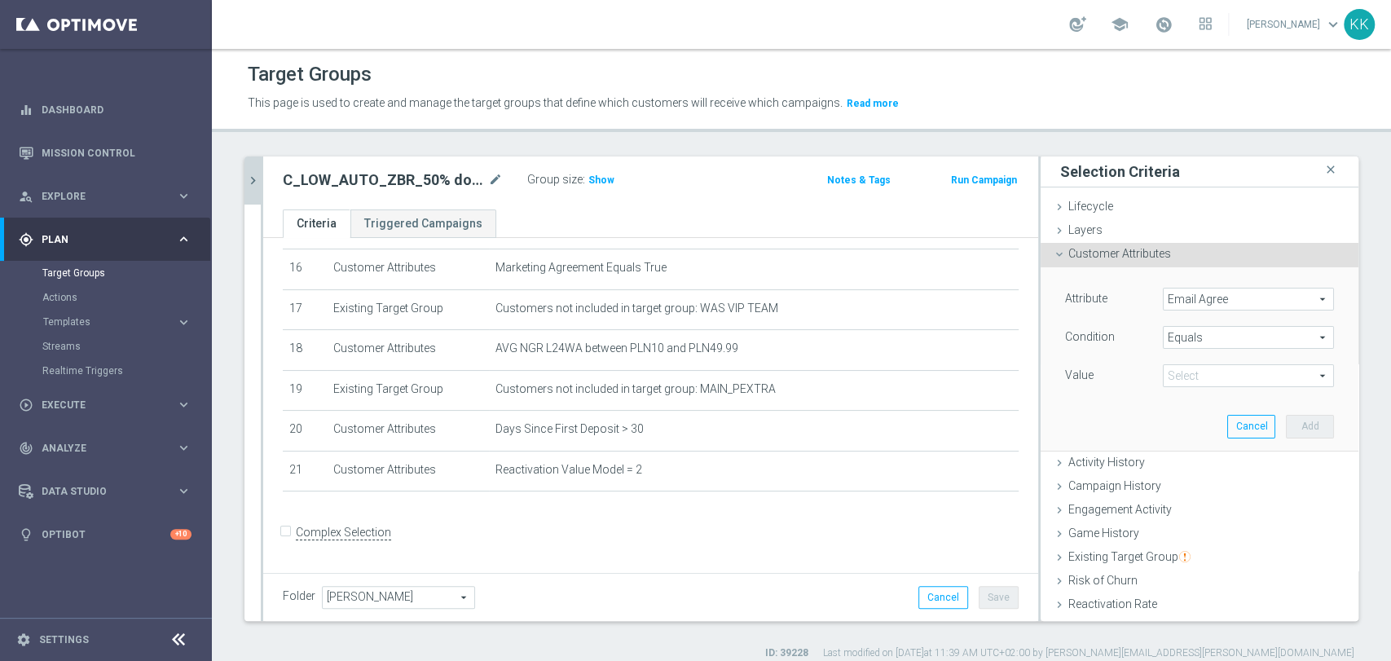
click at [1181, 377] on span at bounding box center [1248, 375] width 169 height 21
click at [1180, 411] on label "TRUE" at bounding box center [1248, 421] width 171 height 21
type input "TRUE"
click at [1286, 422] on button "Add" at bounding box center [1310, 426] width 48 height 23
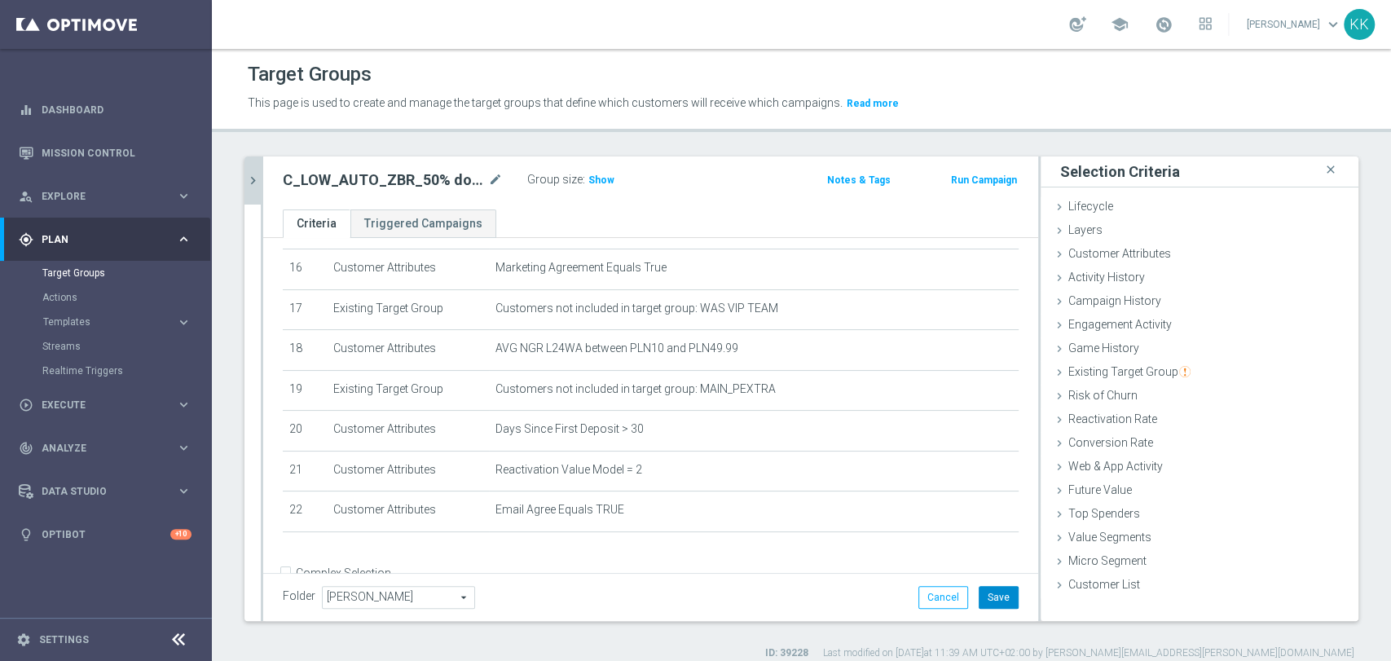
click at [998, 596] on button "Save" at bounding box center [999, 597] width 40 height 23
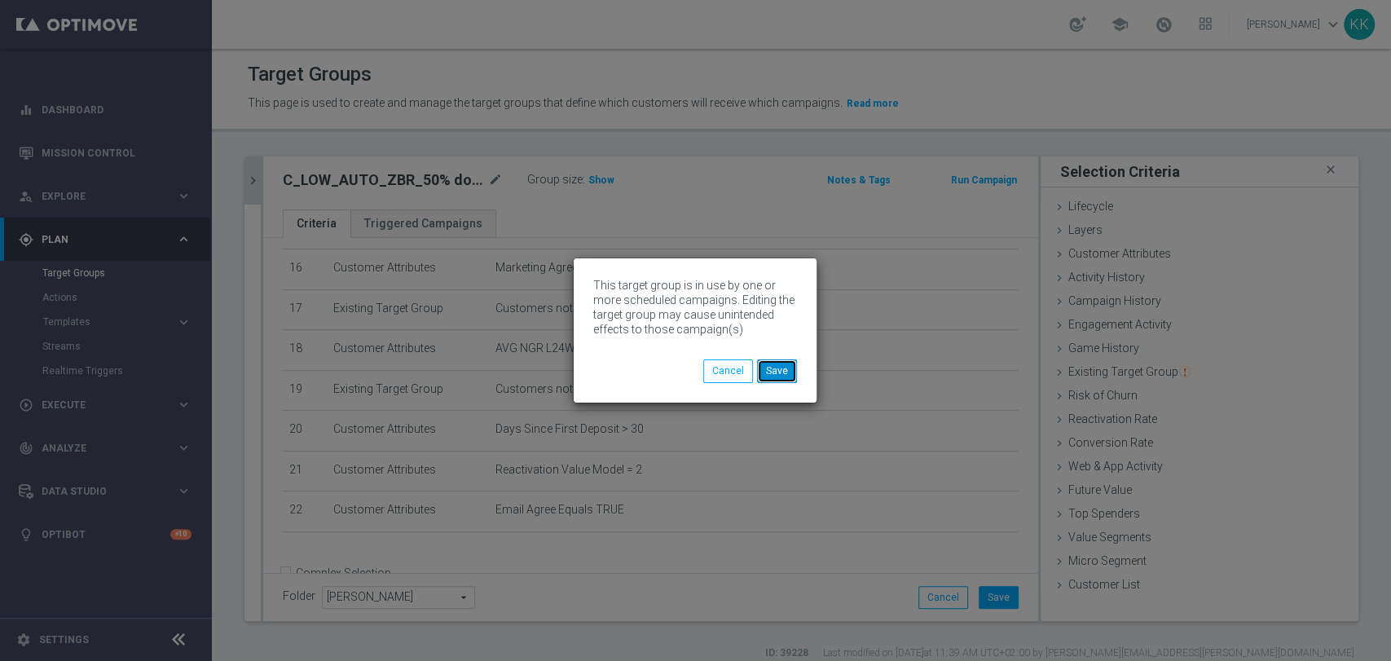
click at [768, 367] on button "Save" at bounding box center [777, 370] width 40 height 23
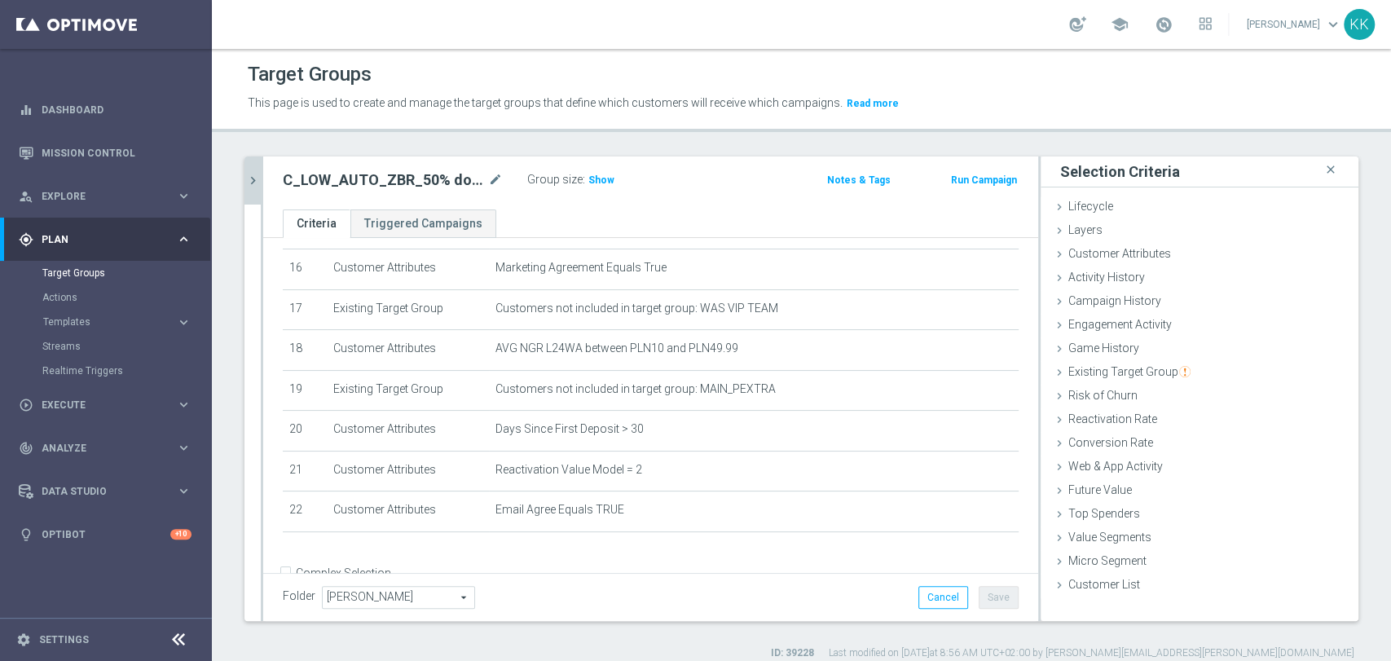
click at [249, 171] on button "chevron_right" at bounding box center [252, 180] width 16 height 48
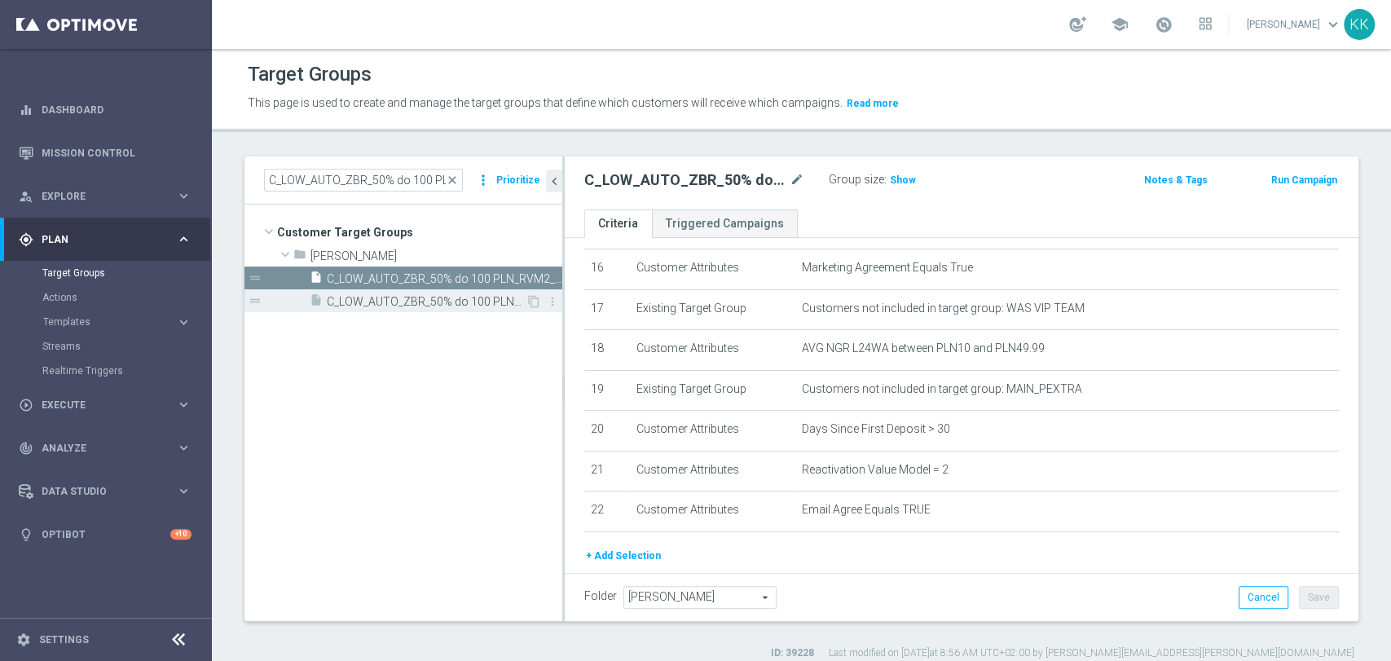
click at [337, 295] on span "C_LOW_AUTO_ZBR_50% do 100 PLN_RVM2_DAILY_PUSH" at bounding box center [426, 302] width 199 height 14
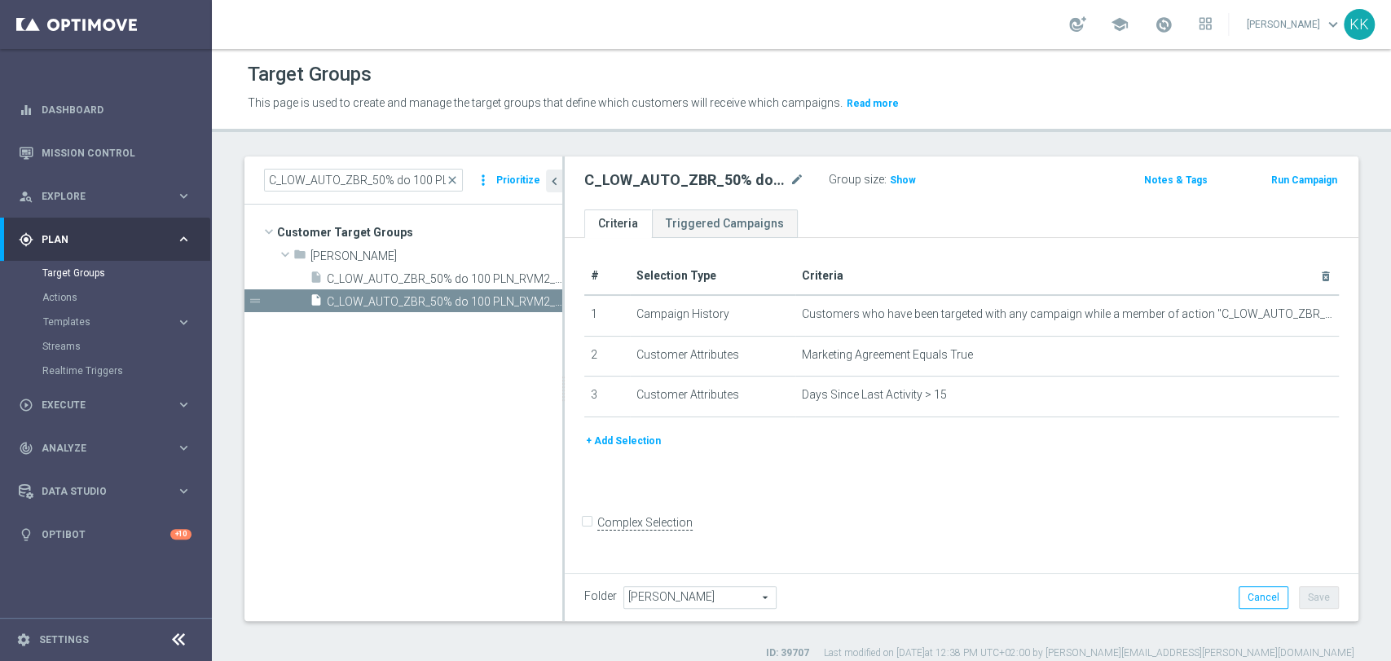
click at [602, 448] on button "+ Add Selection" at bounding box center [623, 441] width 78 height 18
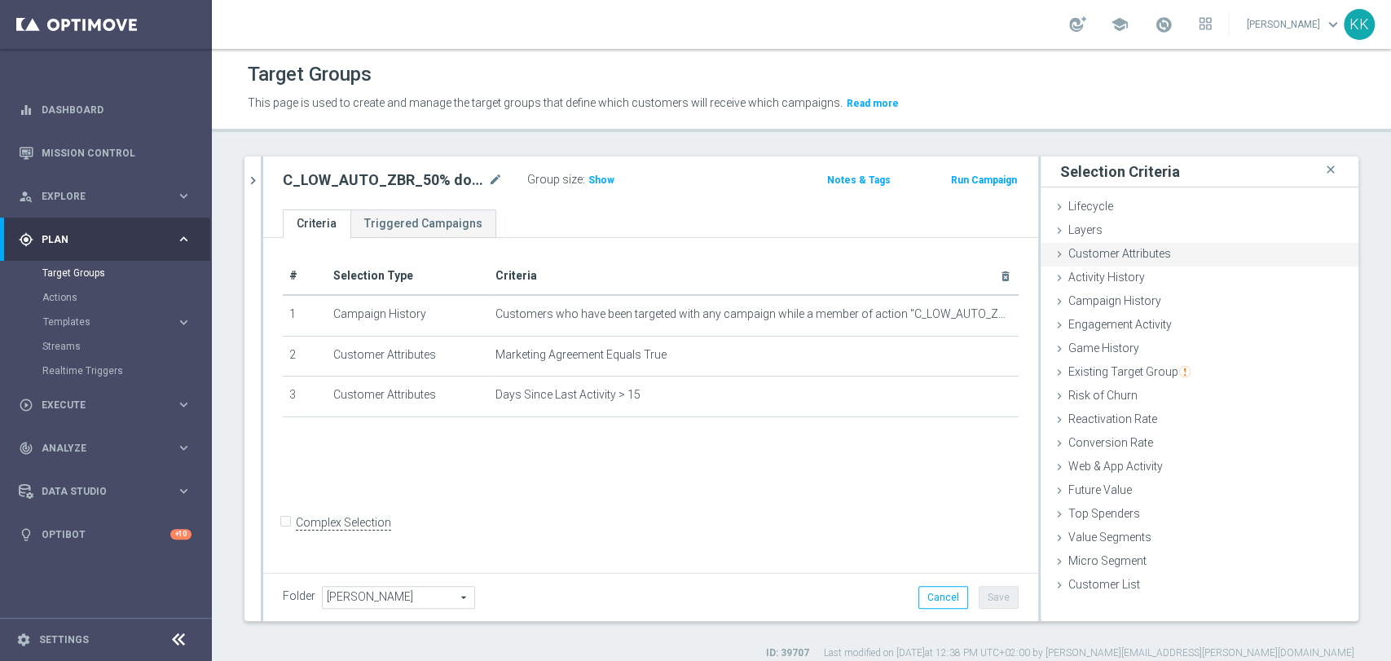
click at [1082, 254] on span "Customer Attributes" at bounding box center [1119, 253] width 103 height 13
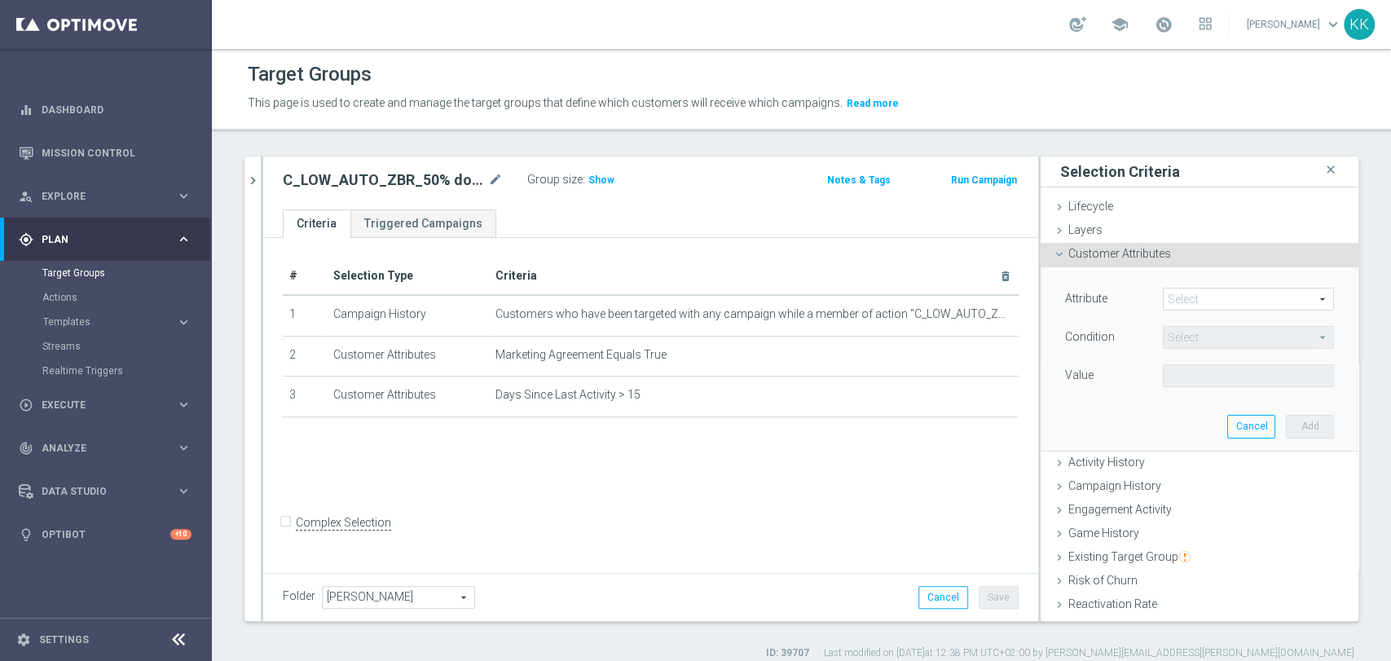
click at [1164, 300] on span at bounding box center [1248, 298] width 169 height 21
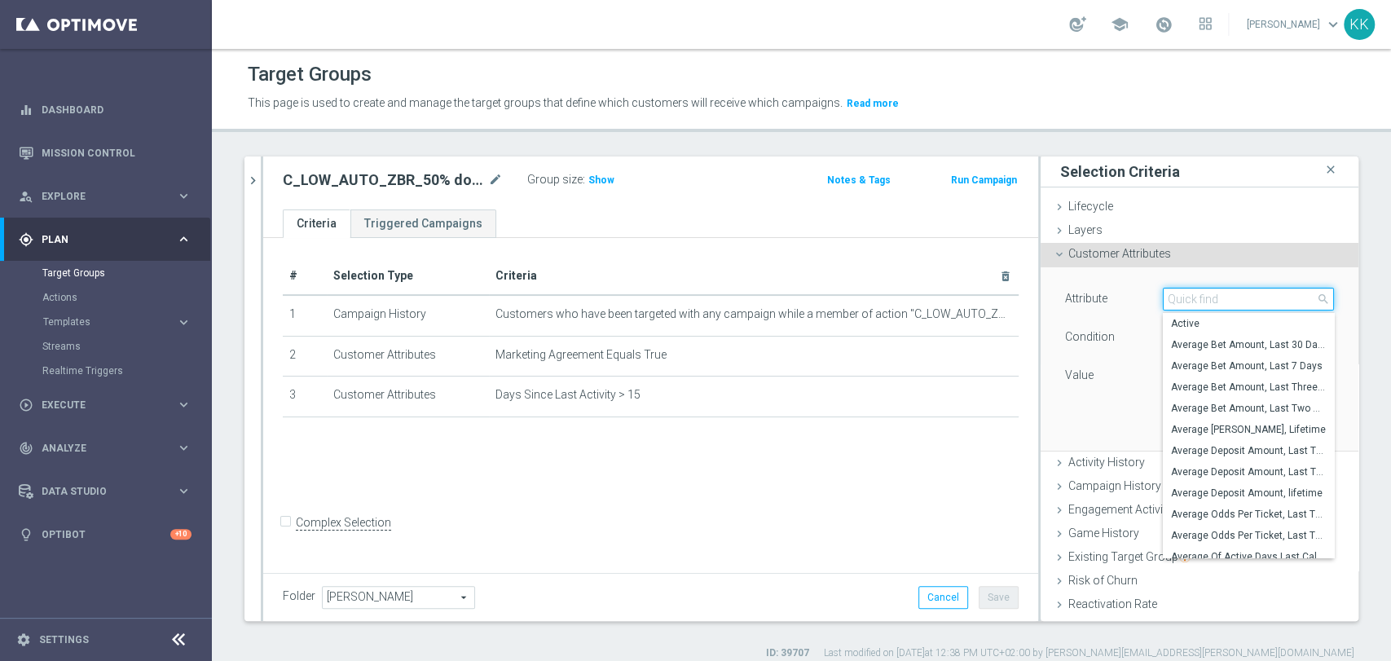
click at [1168, 300] on input "search" at bounding box center [1248, 299] width 171 height 23
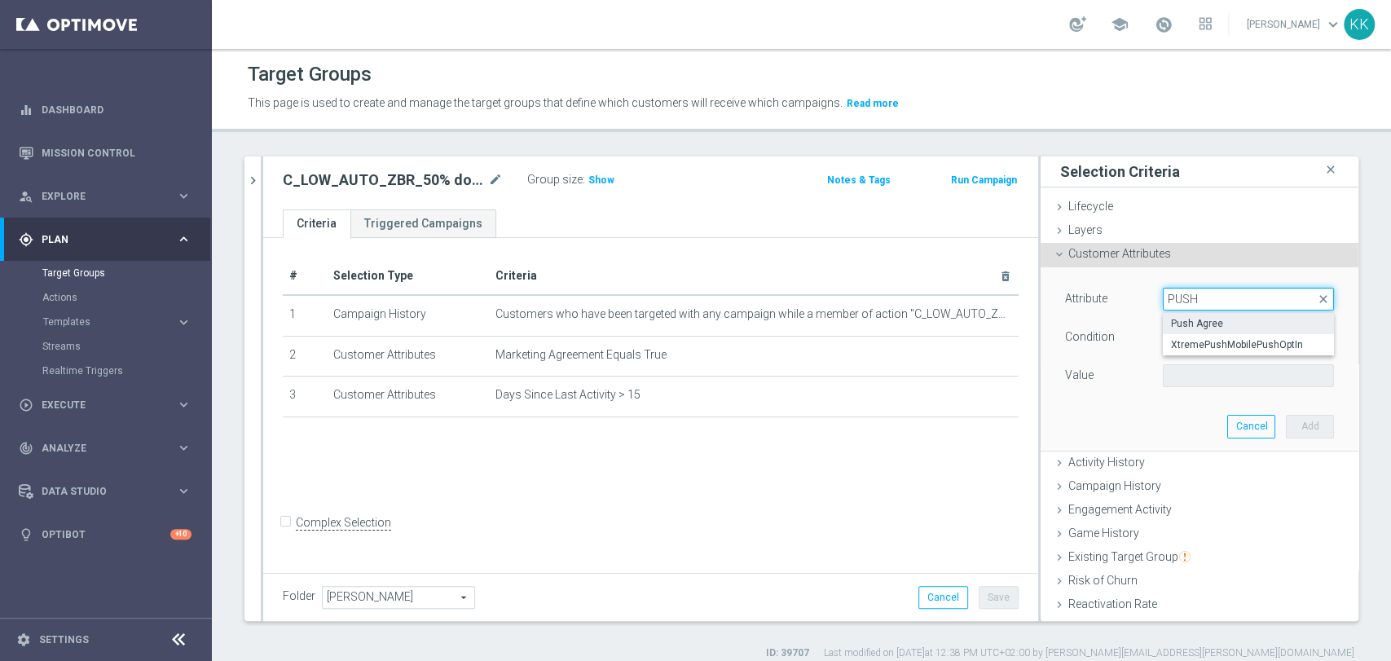
type input "PUSH"
click at [1186, 322] on span "Push Agree" at bounding box center [1248, 323] width 155 height 13
type input "Push Agree"
type input "Equals"
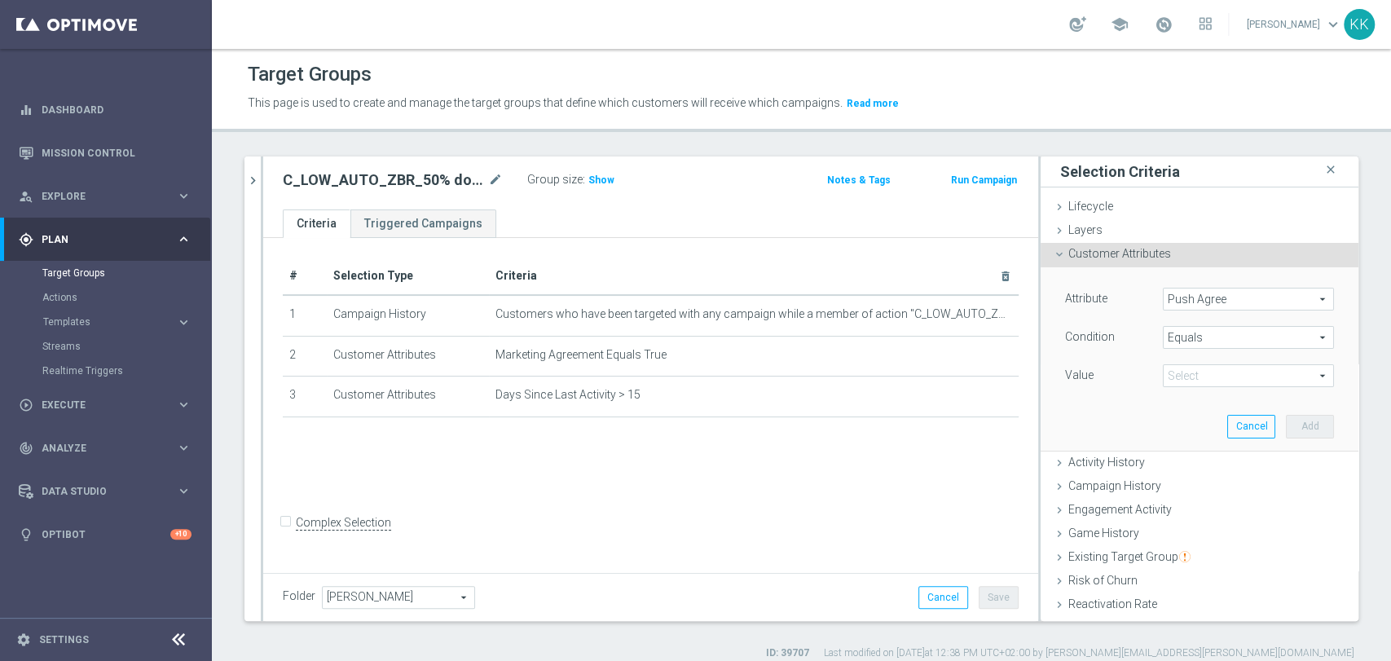
click at [1190, 367] on span at bounding box center [1248, 375] width 169 height 21
click at [1196, 416] on span "TRUE" at bounding box center [1248, 421] width 155 height 13
type input "TRUE"
click at [1291, 432] on button "Add" at bounding box center [1310, 426] width 48 height 23
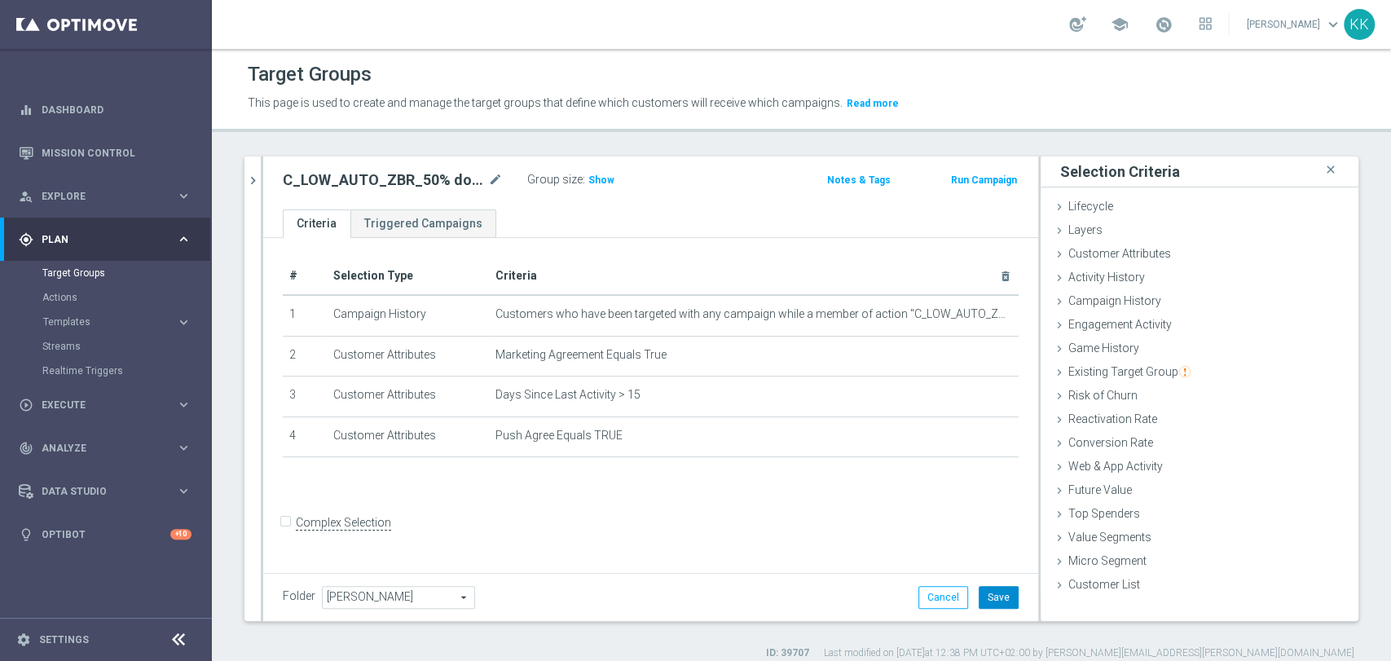
click at [992, 601] on button "Save" at bounding box center [999, 597] width 40 height 23
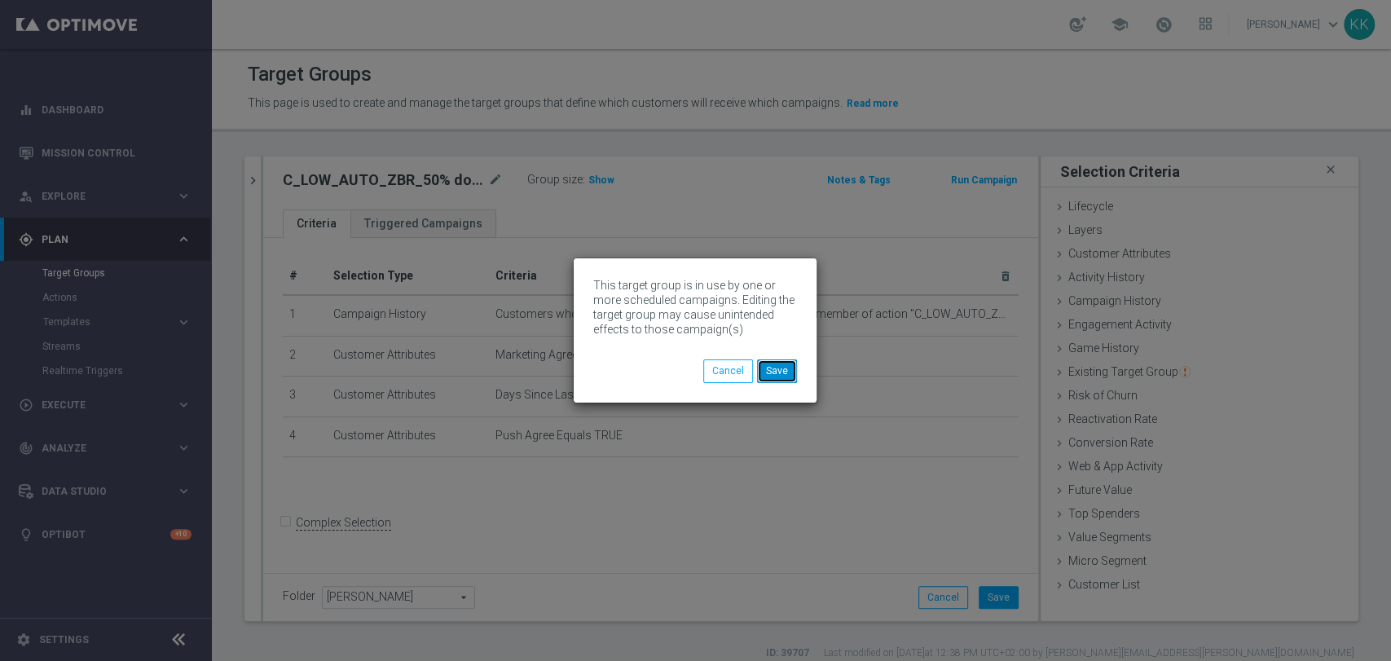
click at [790, 367] on button "Save" at bounding box center [777, 370] width 40 height 23
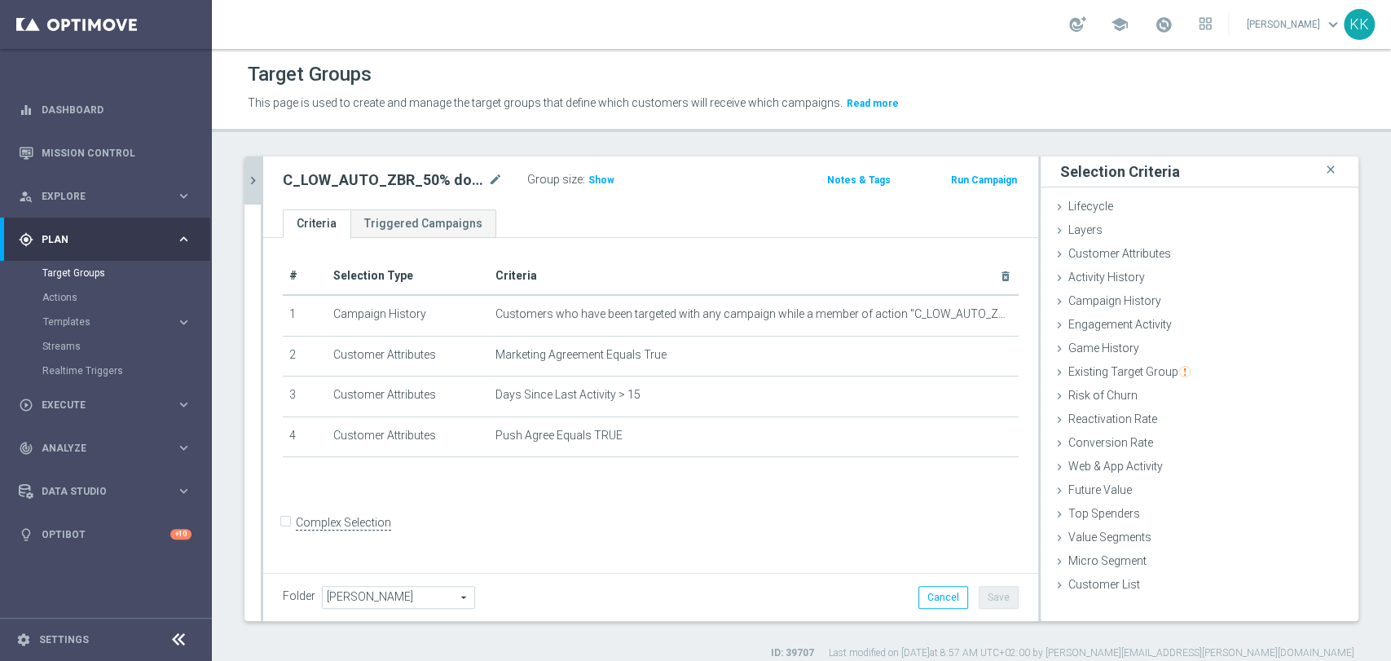
click at [252, 180] on icon "chevron_right" at bounding box center [252, 180] width 15 height 15
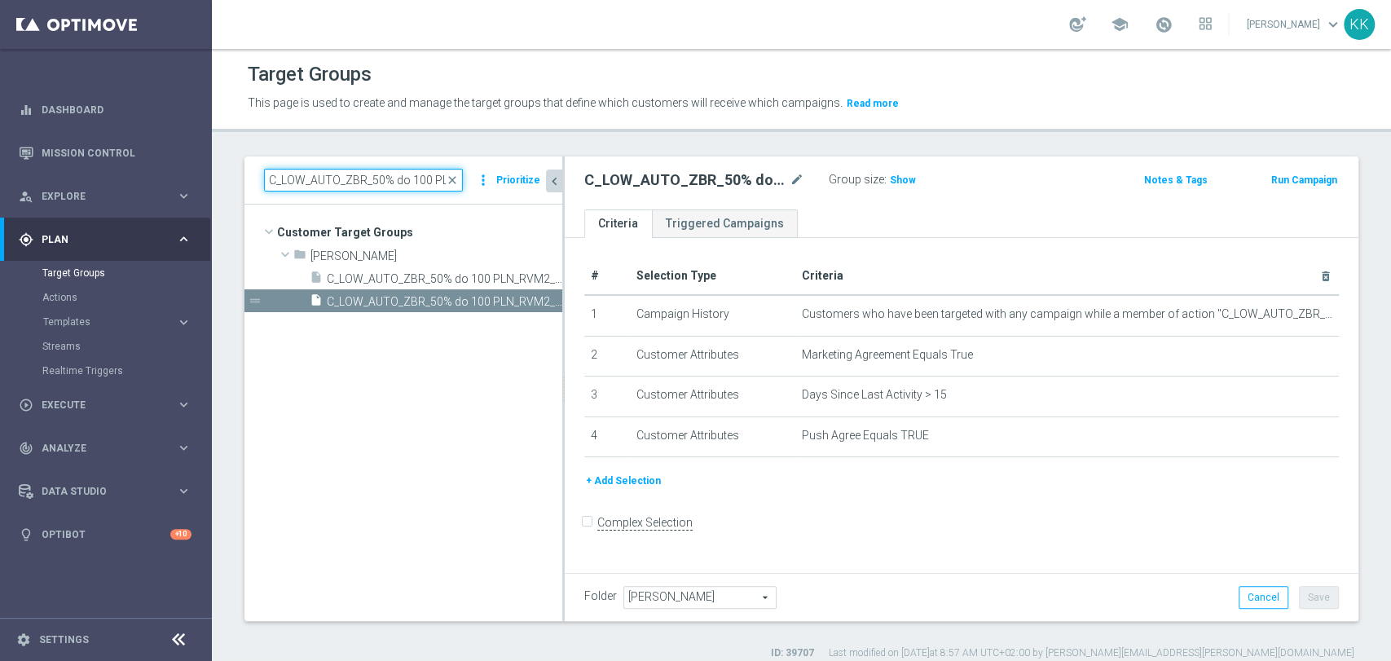
click at [389, 187] on input "C_LOW_AUTO_ZBR_50% do 100 PLN_RVM2_DAILY" at bounding box center [363, 180] width 199 height 23
paste input "MED_AUTO_ZBR_100% do 200 PLN_RVM0"
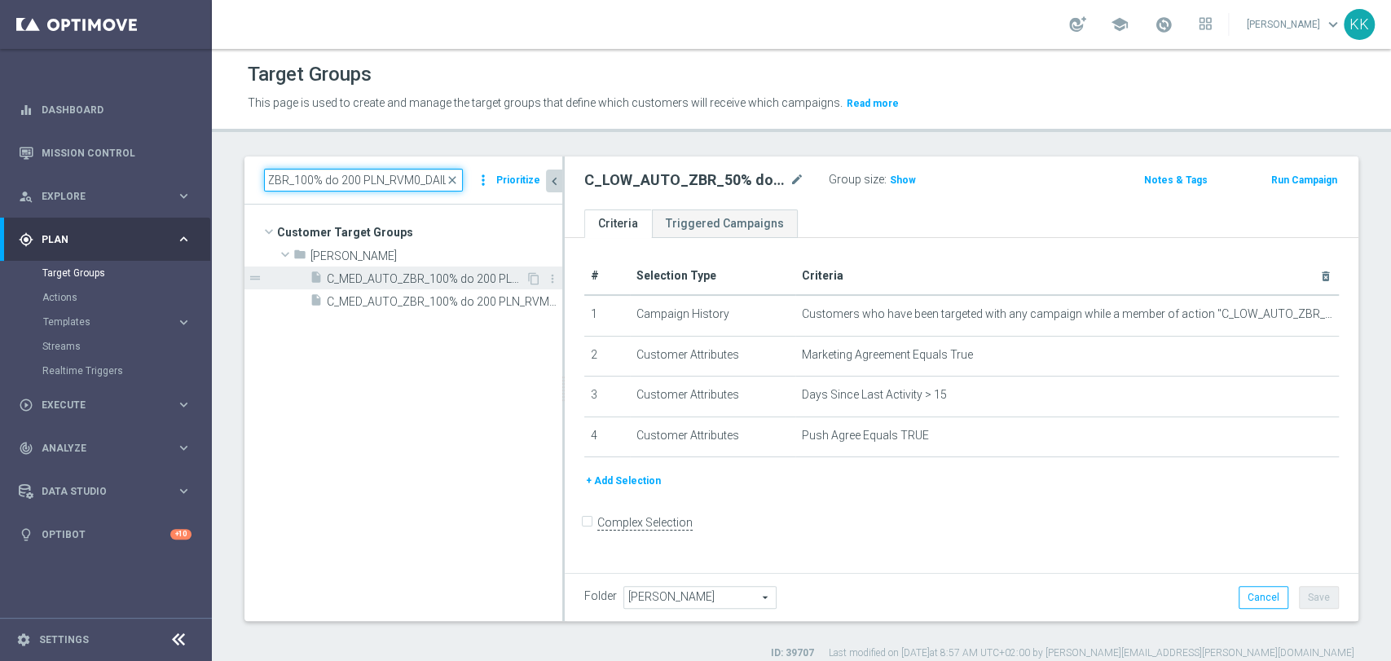
type input "C_MED_AUTO_ZBR_100% do 200 PLN_RVM0_DAILY"
click at [387, 276] on span "C_MED_AUTO_ZBR_100% do 200 PLN_RVM0_DAILY" at bounding box center [426, 279] width 199 height 14
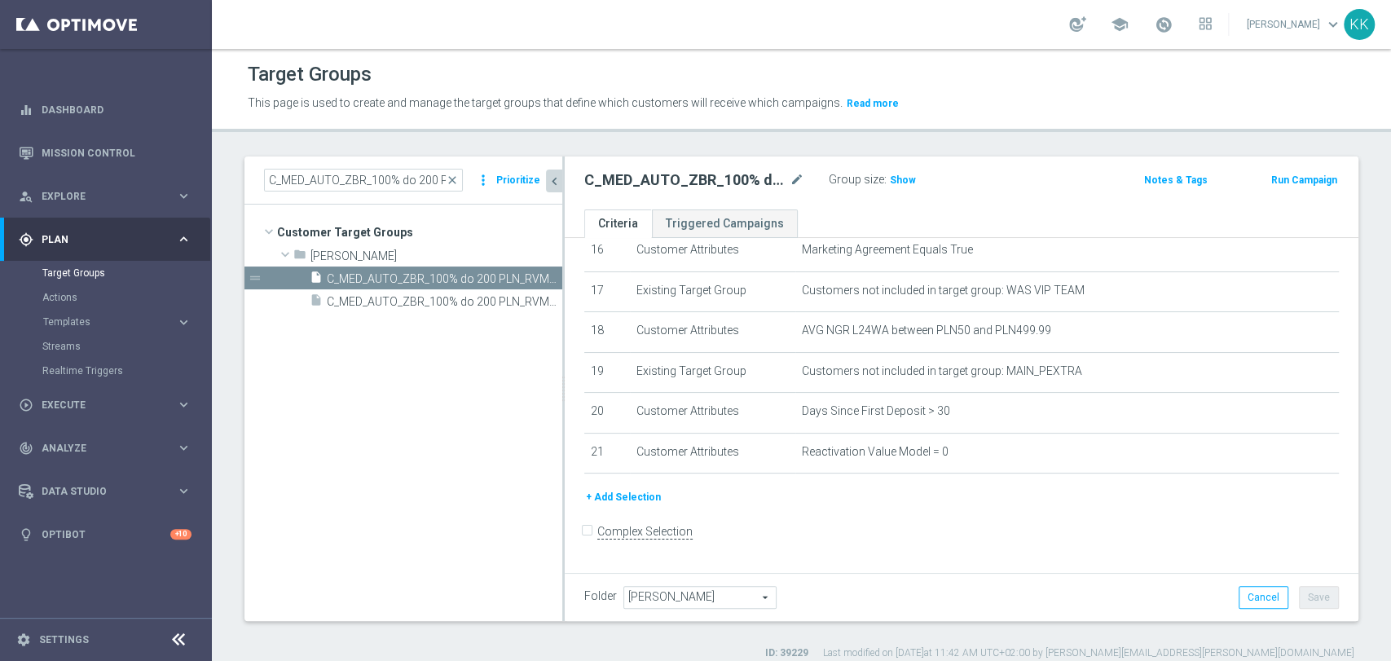
click at [626, 506] on button "+ Add Selection" at bounding box center [623, 497] width 78 height 18
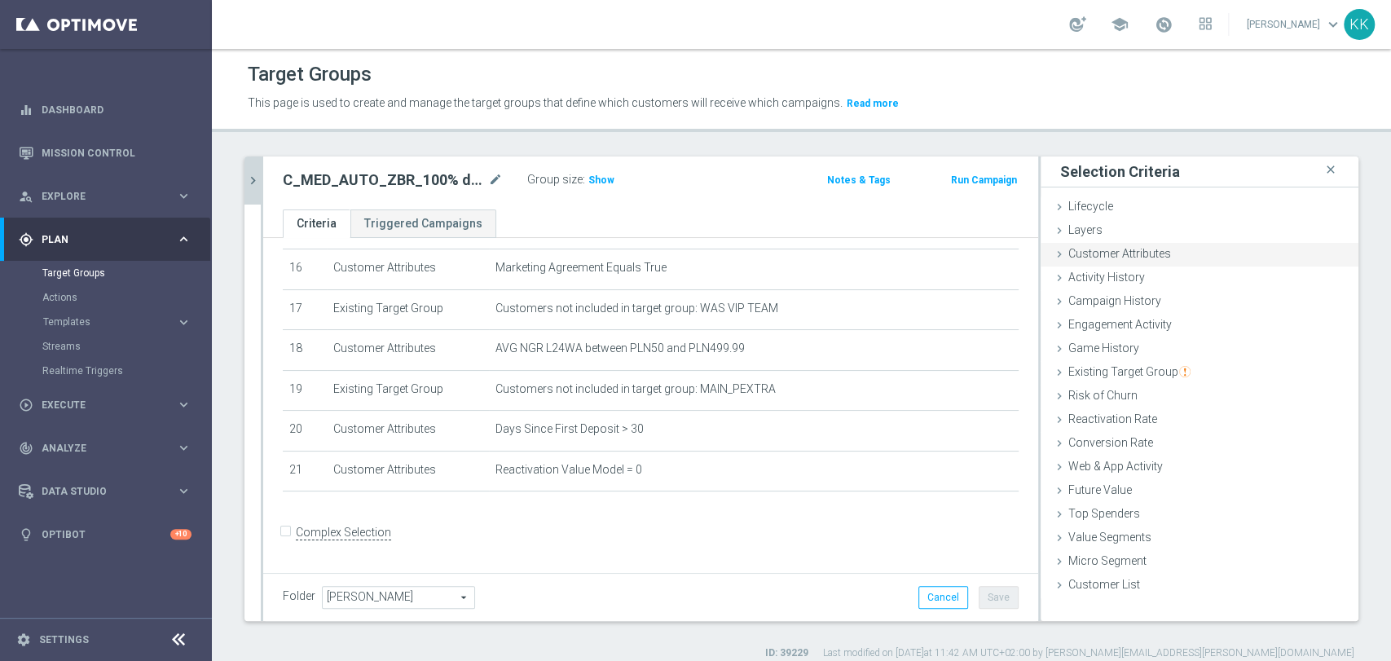
click at [1091, 254] on span "Customer Attributes" at bounding box center [1119, 253] width 103 height 13
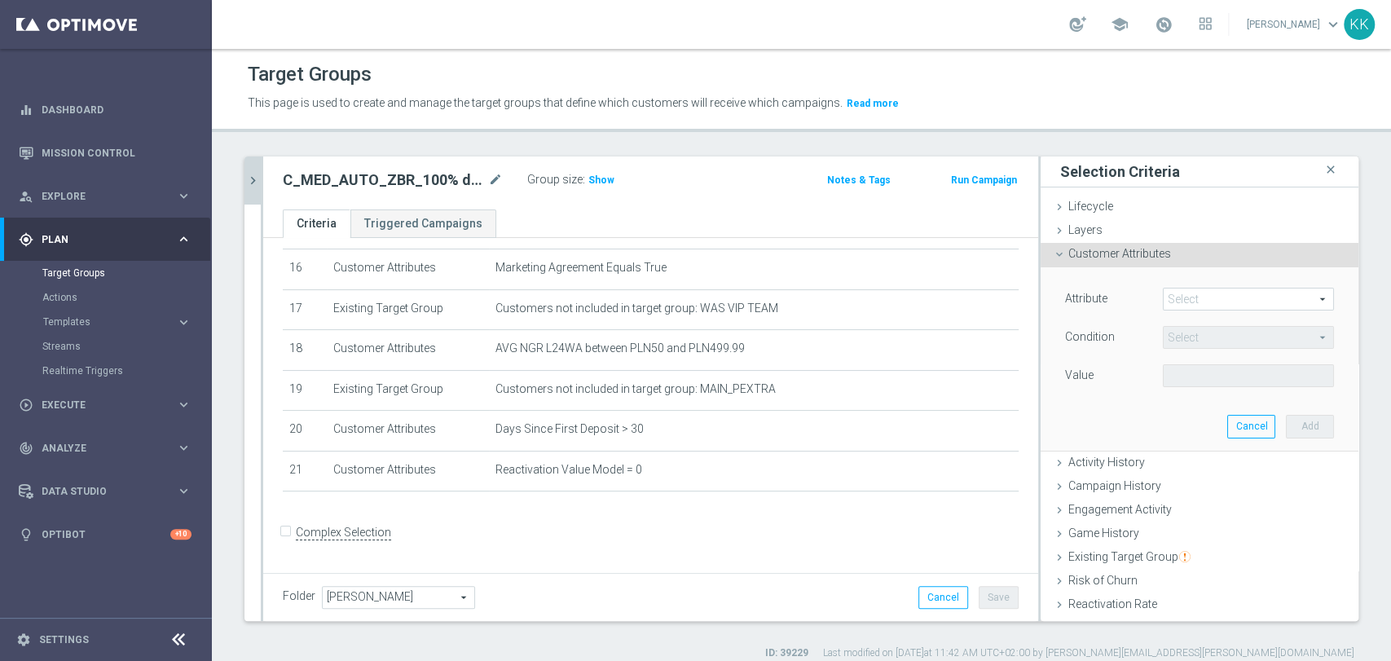
click at [1168, 301] on span at bounding box center [1248, 298] width 169 height 21
click at [0, 0] on input "search" at bounding box center [0, 0] width 0 height 0
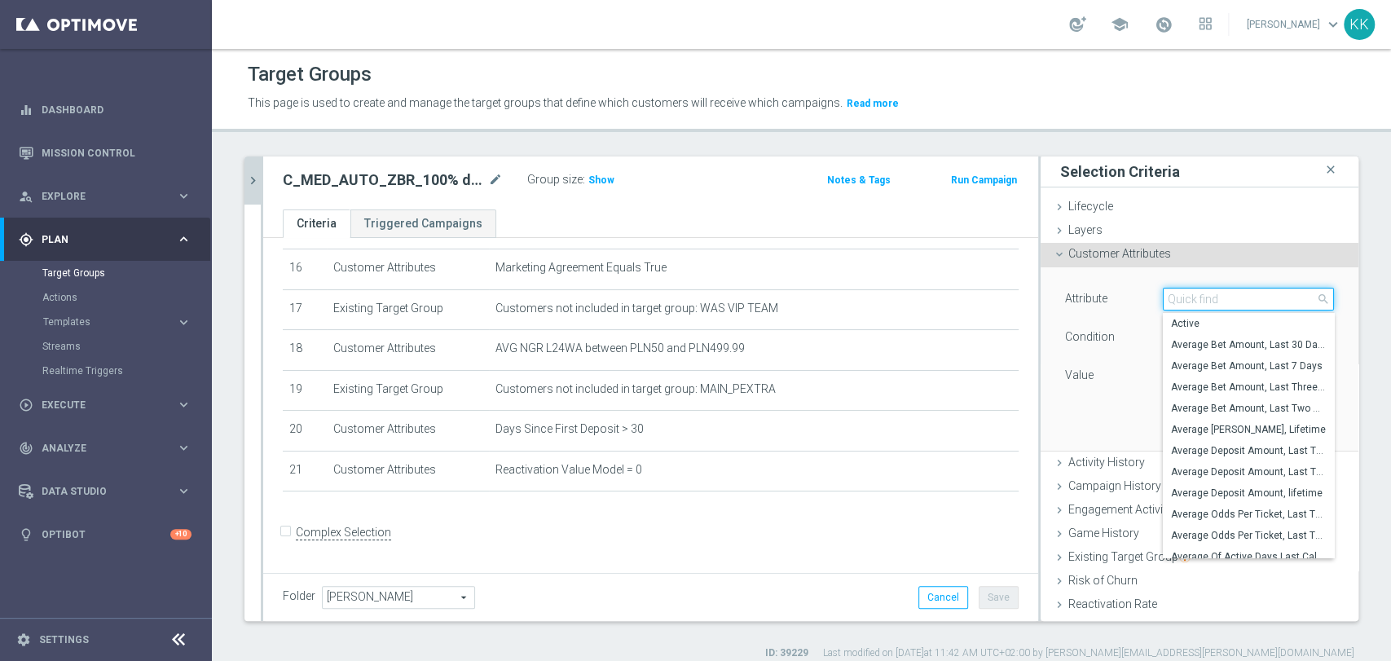
click at [1168, 301] on input "search" at bounding box center [1248, 299] width 171 height 23
type input "EMAIL"
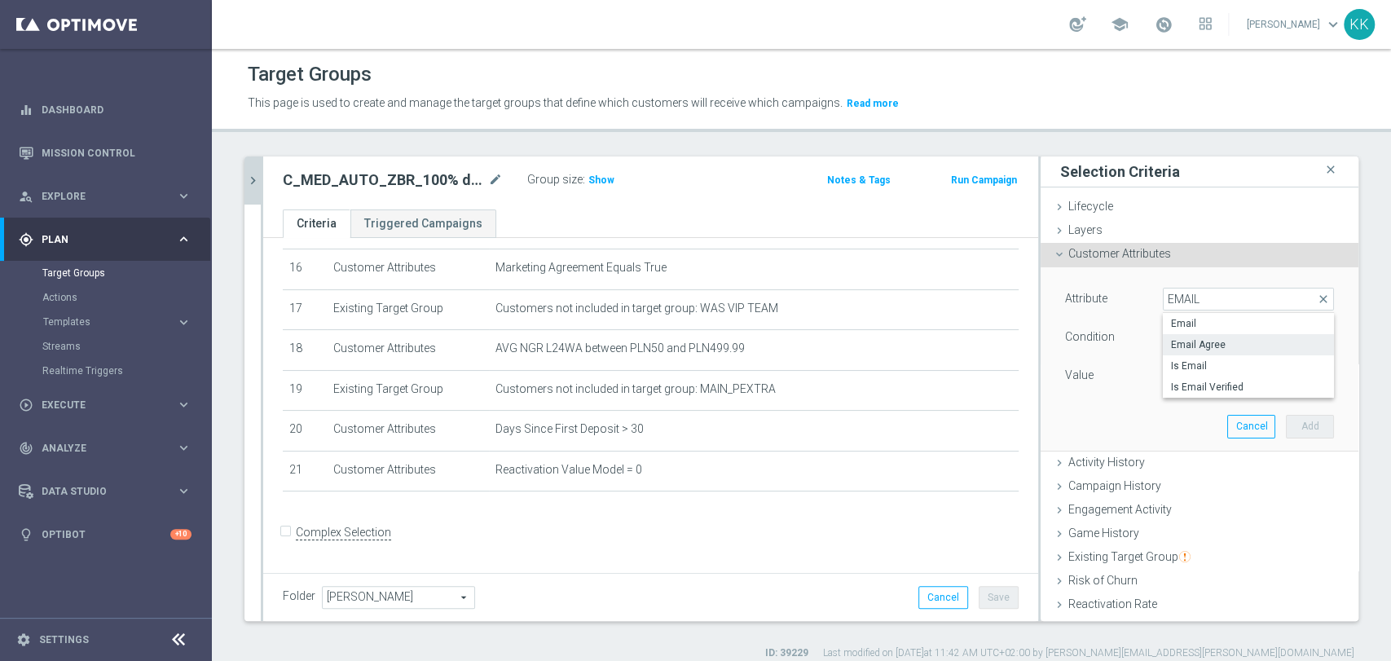
click at [1195, 342] on span "Email Agree" at bounding box center [1248, 344] width 155 height 13
type input "Email Agree"
type input "Equals"
click at [1195, 385] on span at bounding box center [1248, 375] width 169 height 21
click at [1195, 419] on span "TRUE" at bounding box center [1248, 421] width 155 height 13
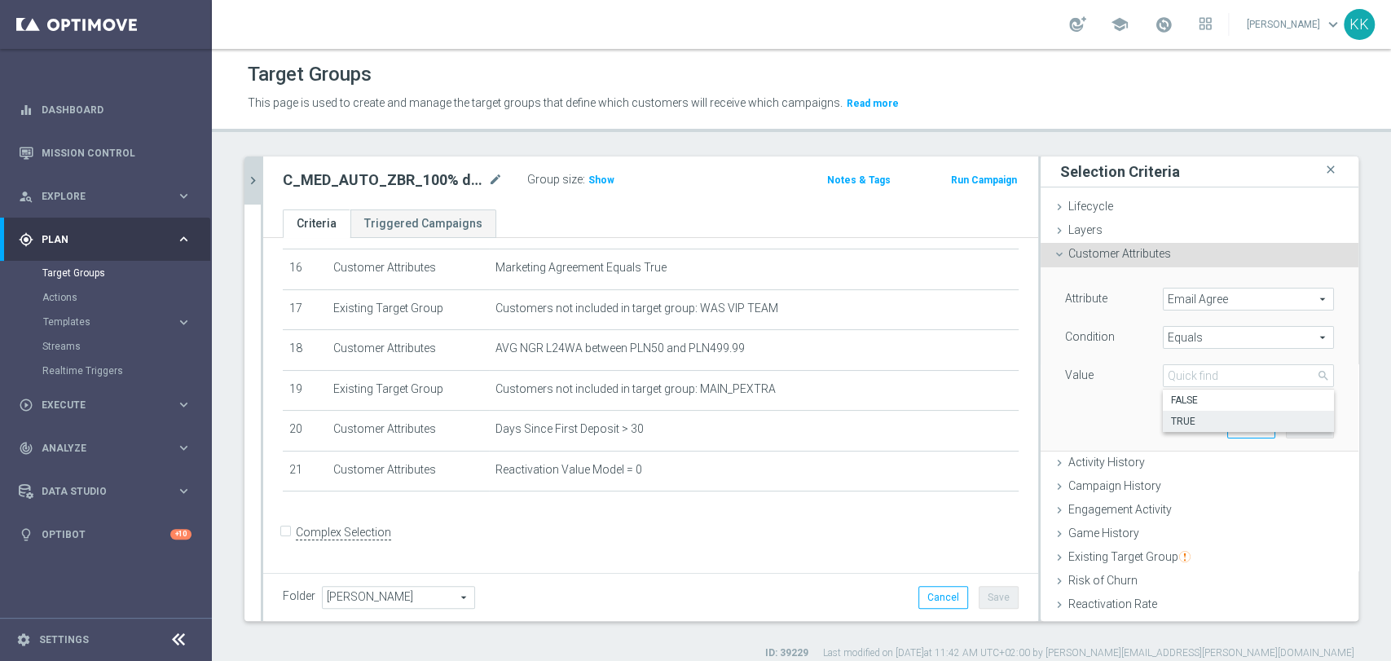
type input "TRUE"
click at [1292, 418] on button "Add" at bounding box center [1310, 426] width 48 height 23
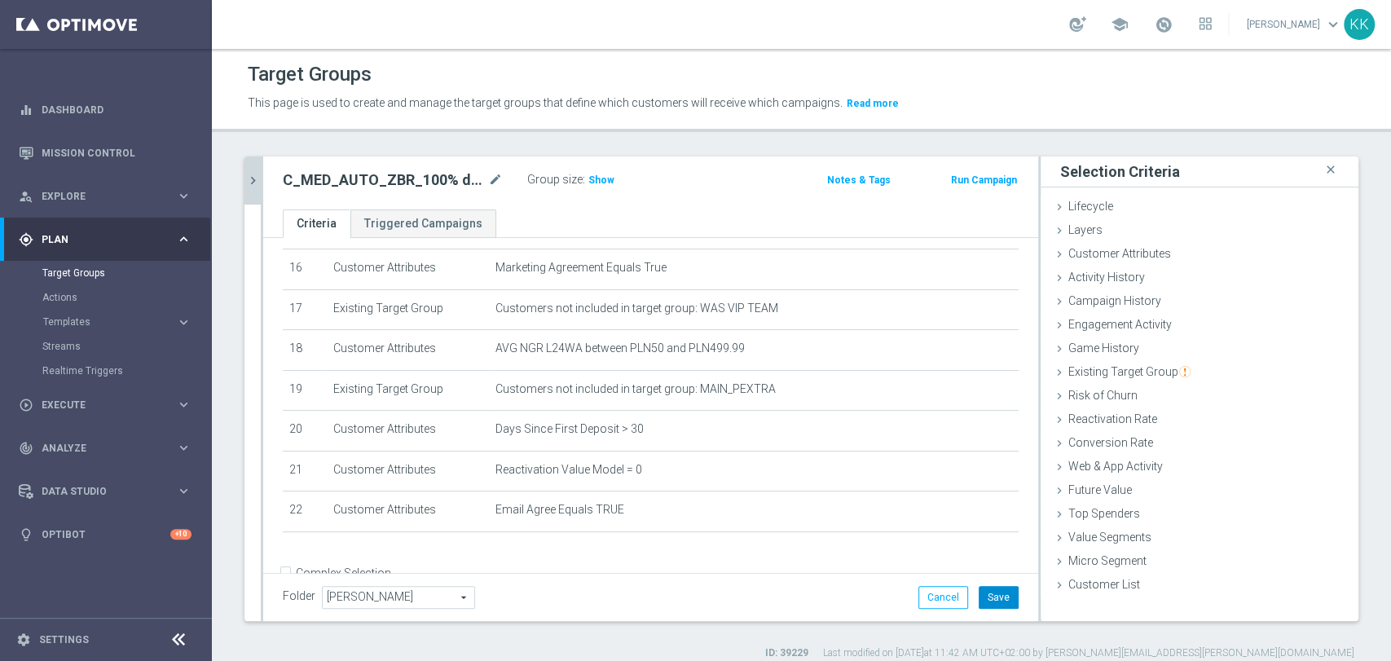
click at [992, 595] on button "Save" at bounding box center [999, 597] width 40 height 23
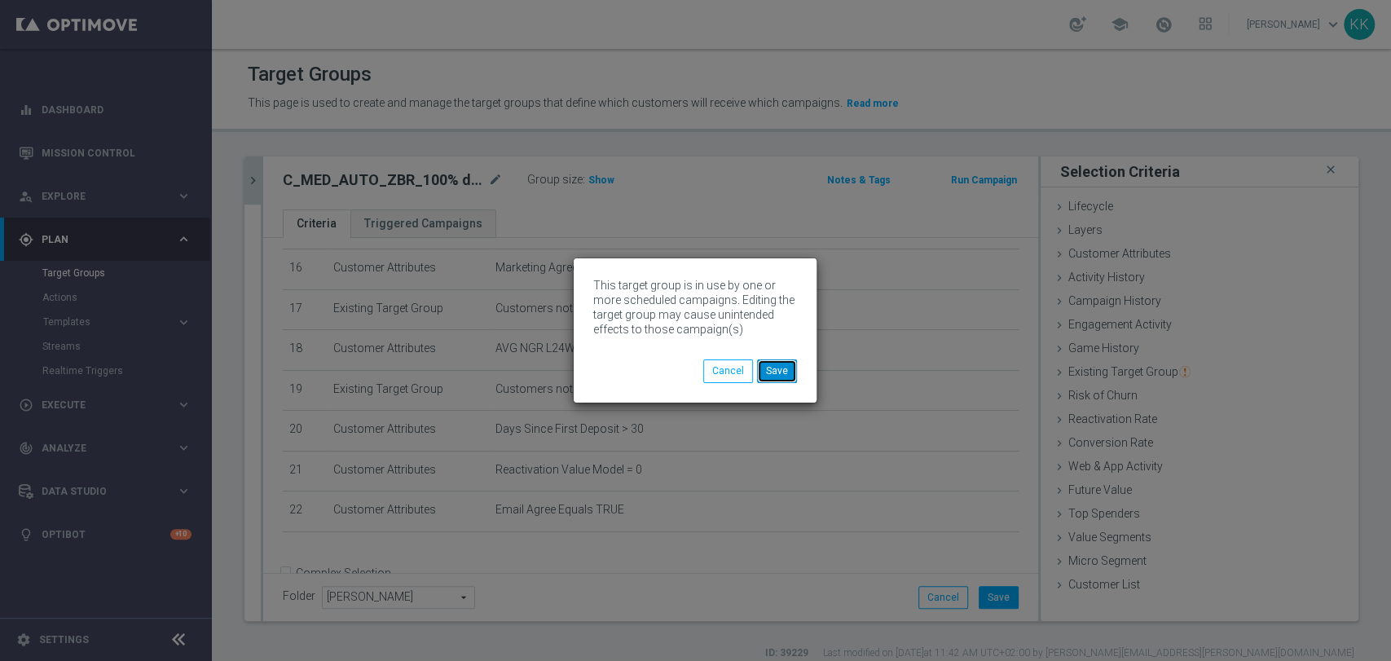
click at [783, 374] on button "Save" at bounding box center [777, 370] width 40 height 23
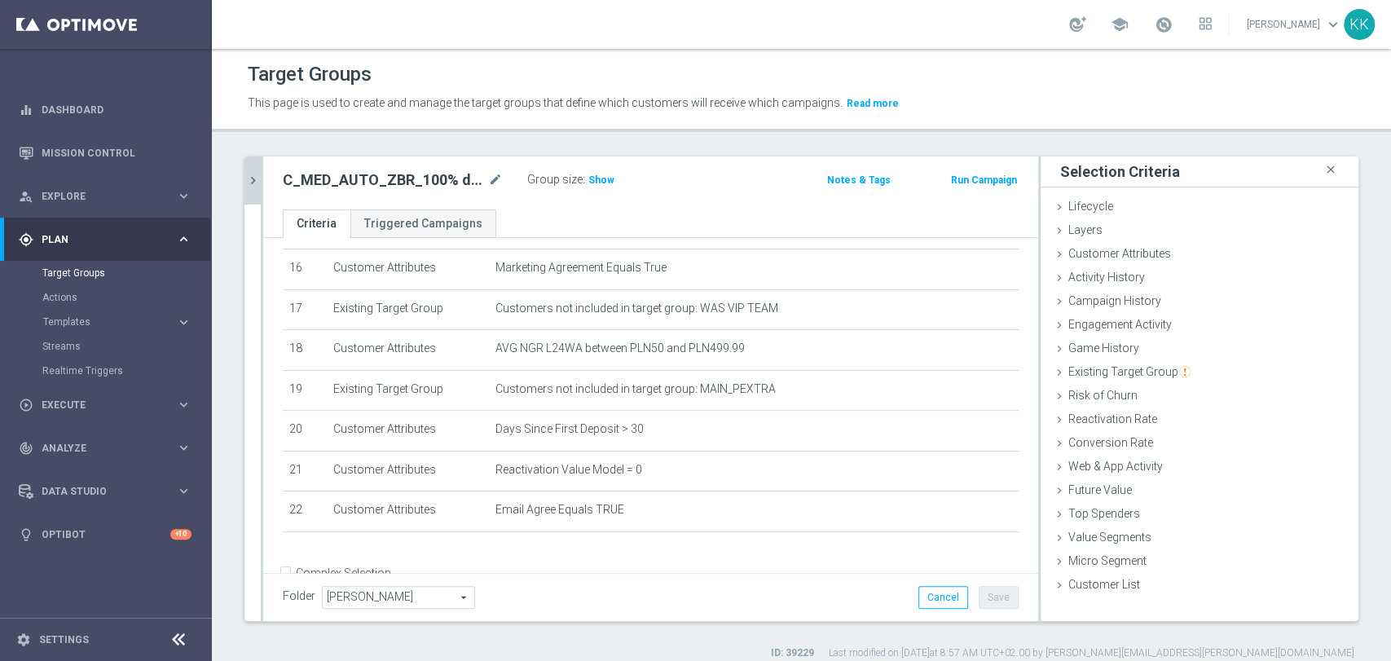
click at [258, 179] on icon "chevron_right" at bounding box center [252, 180] width 15 height 15
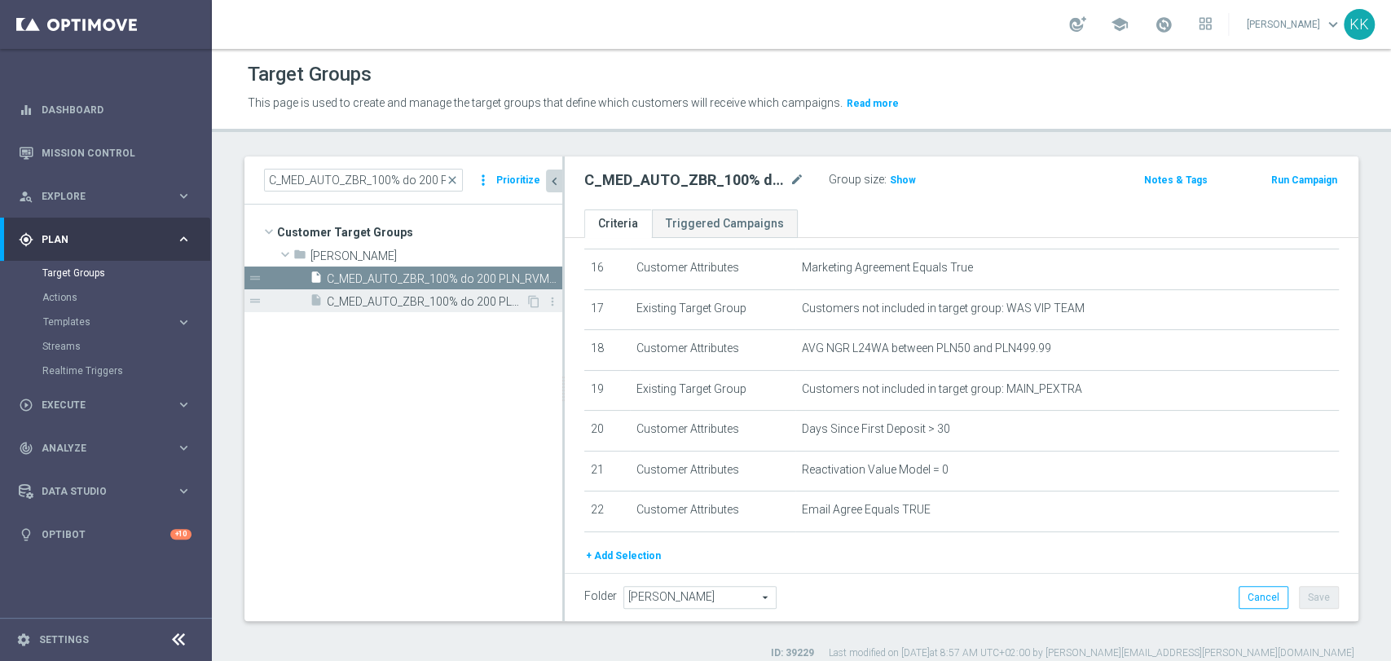
click at [437, 296] on span "C_MED_AUTO_ZBR_100% do 200 PLN_RVM0_DAILY_PUSH" at bounding box center [426, 302] width 199 height 14
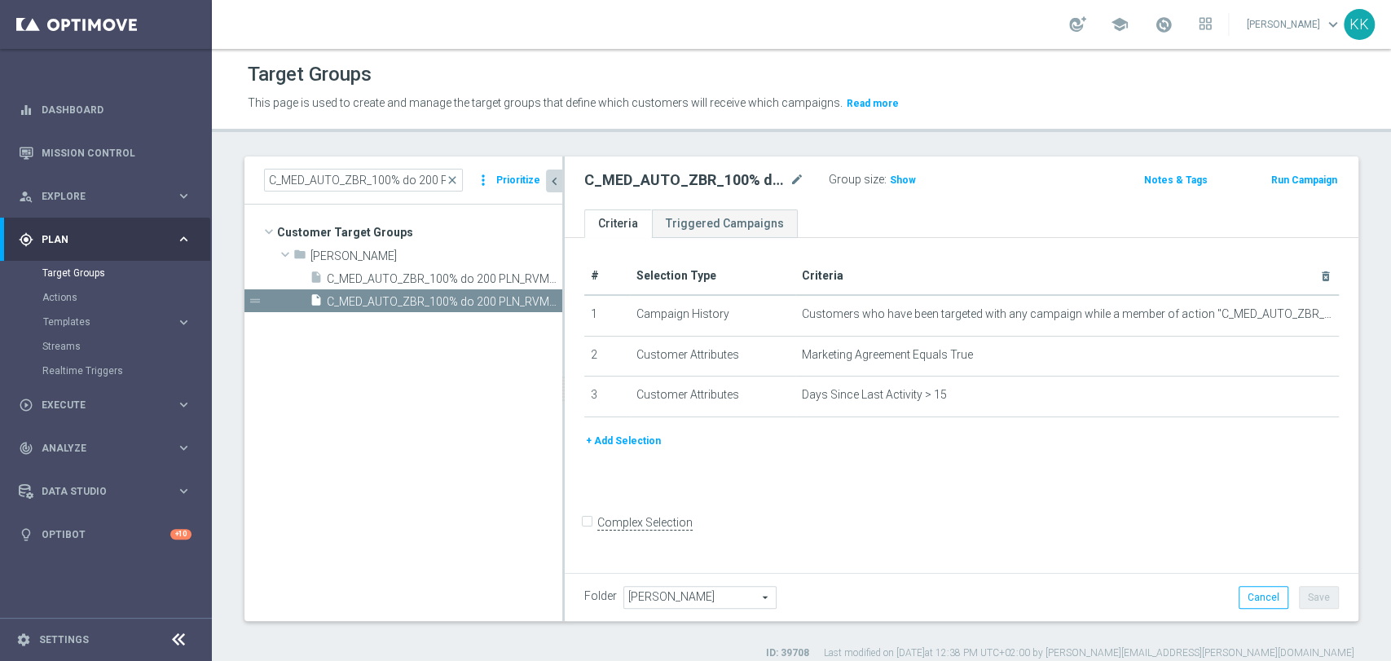
click at [629, 445] on button "+ Add Selection" at bounding box center [623, 441] width 78 height 18
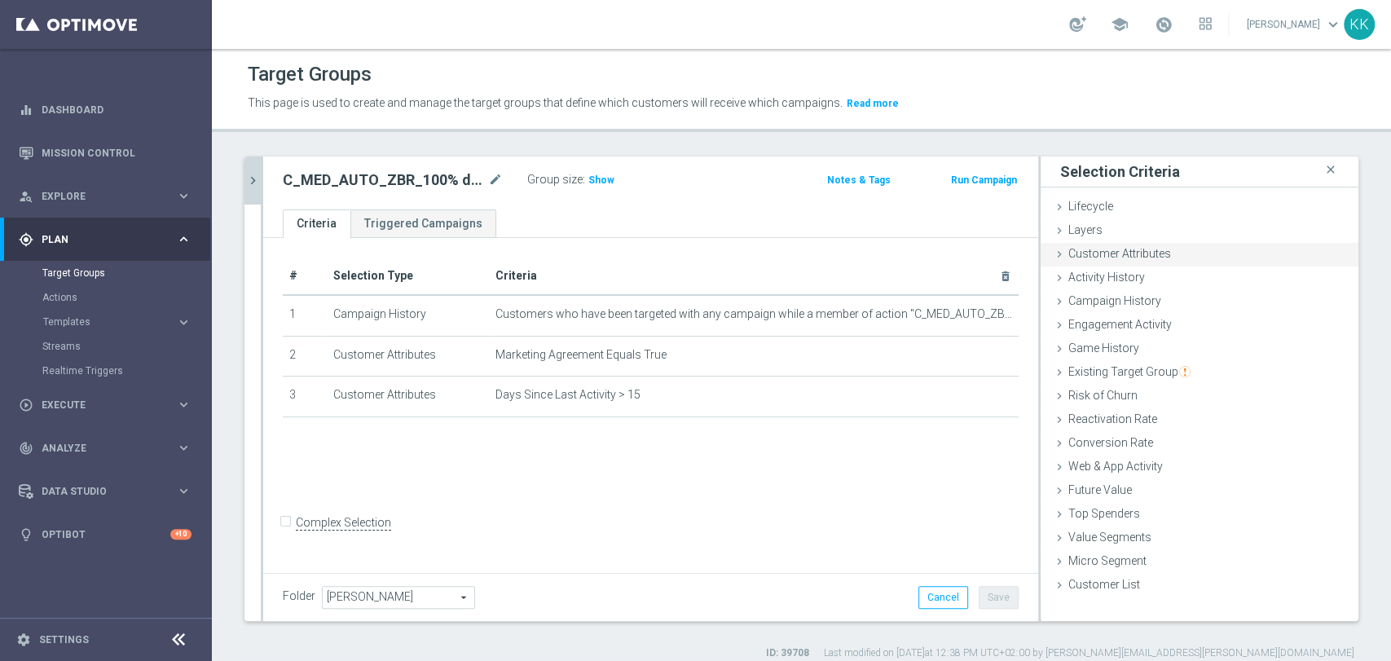
click at [1107, 256] on span "Customer Attributes" at bounding box center [1119, 253] width 103 height 13
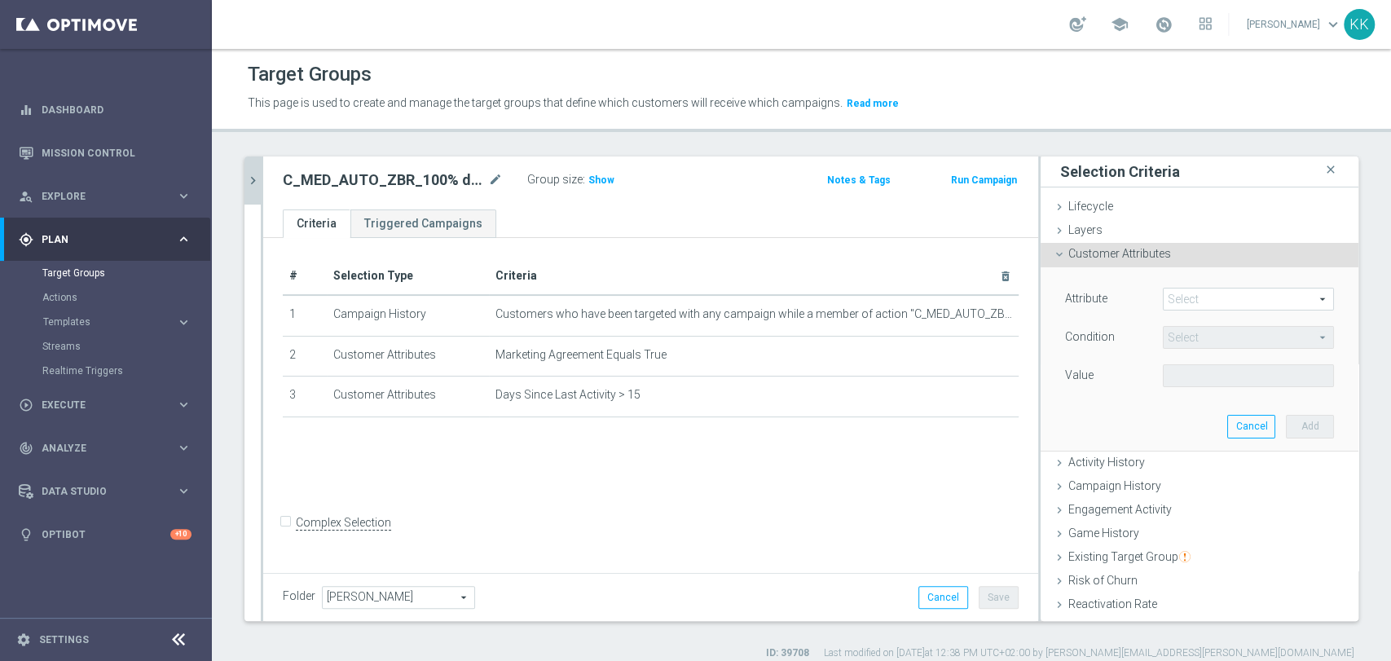
click at [1186, 305] on span at bounding box center [1248, 298] width 169 height 21
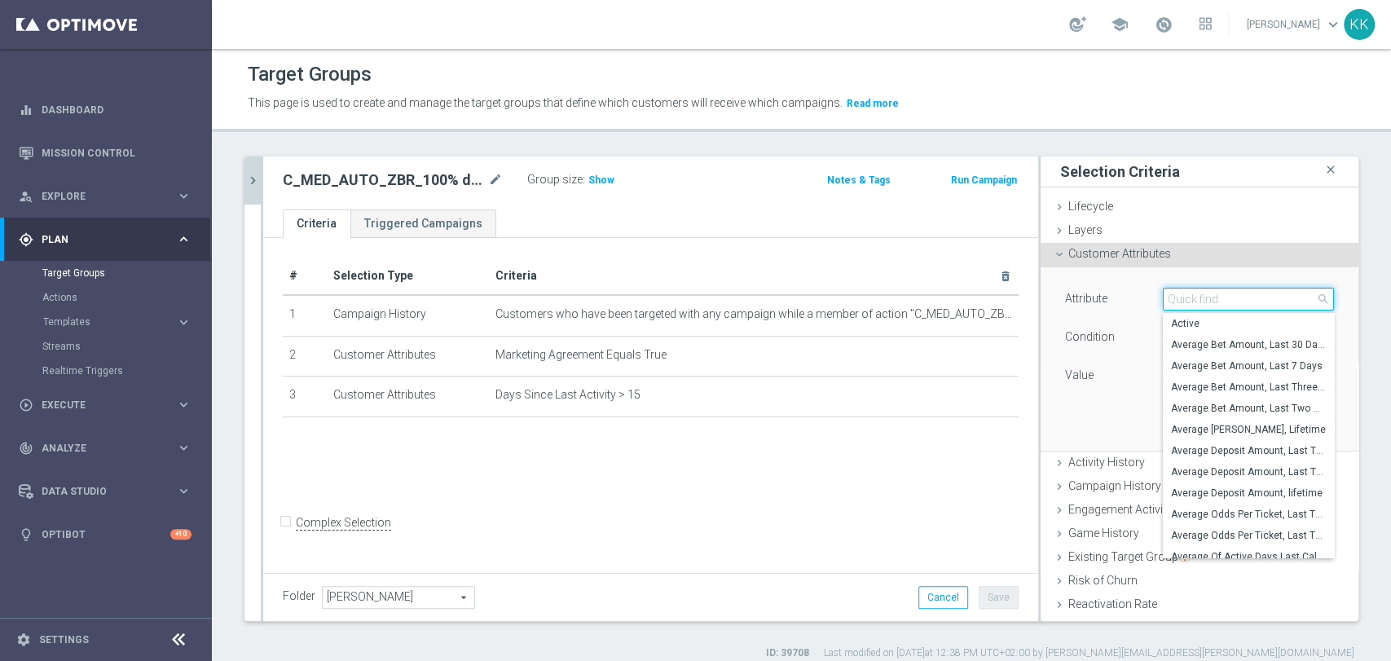
click at [1186, 304] on input "search" at bounding box center [1248, 299] width 171 height 23
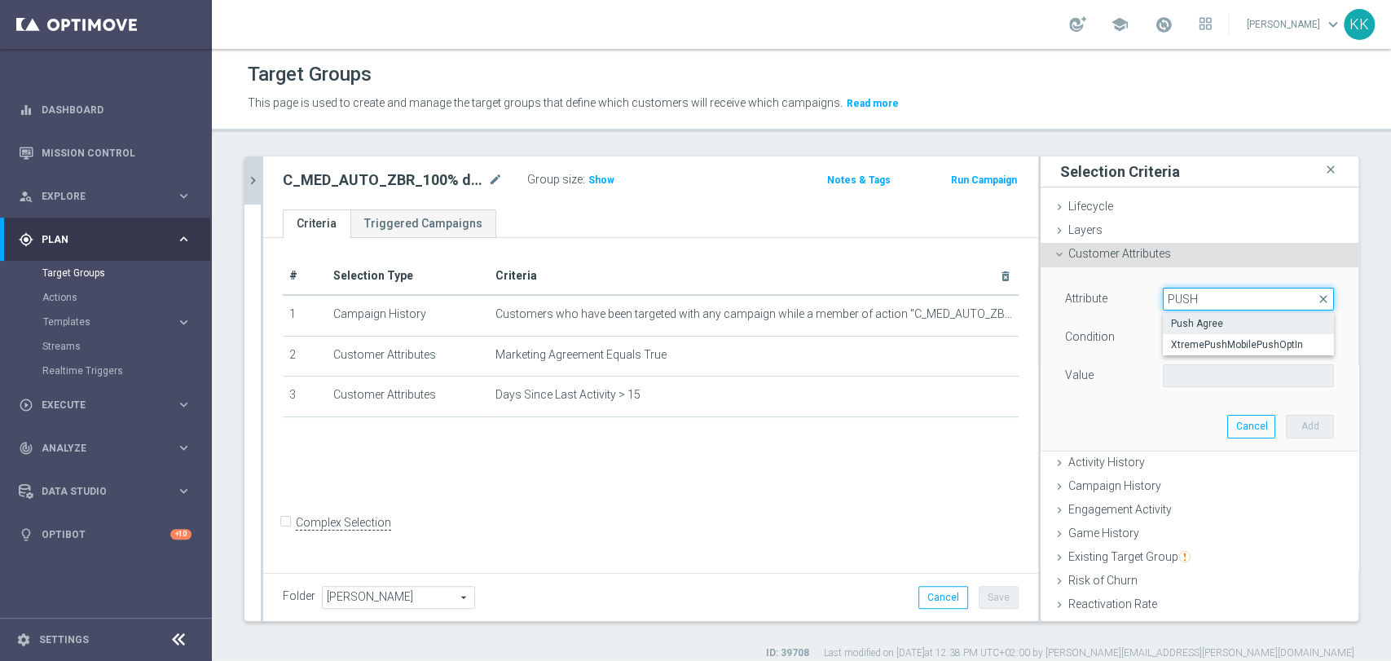
type input "PUSH"
click at [1187, 321] on span "Push Agree" at bounding box center [1248, 323] width 155 height 13
type input "Push Agree"
type input "Equals"
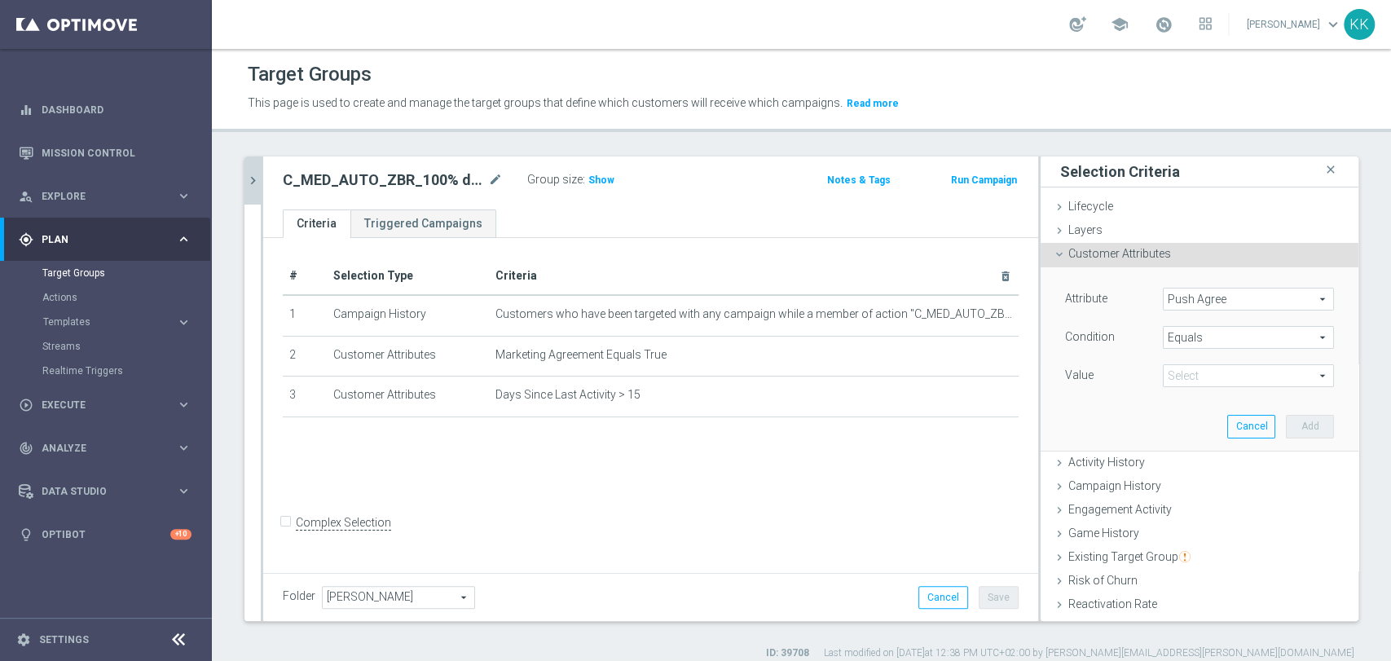
click at [1174, 373] on span at bounding box center [1248, 375] width 169 height 21
click at [1178, 419] on span "TRUE" at bounding box center [1248, 421] width 155 height 13
type input "TRUE"
click at [1296, 432] on button "Add" at bounding box center [1310, 426] width 48 height 23
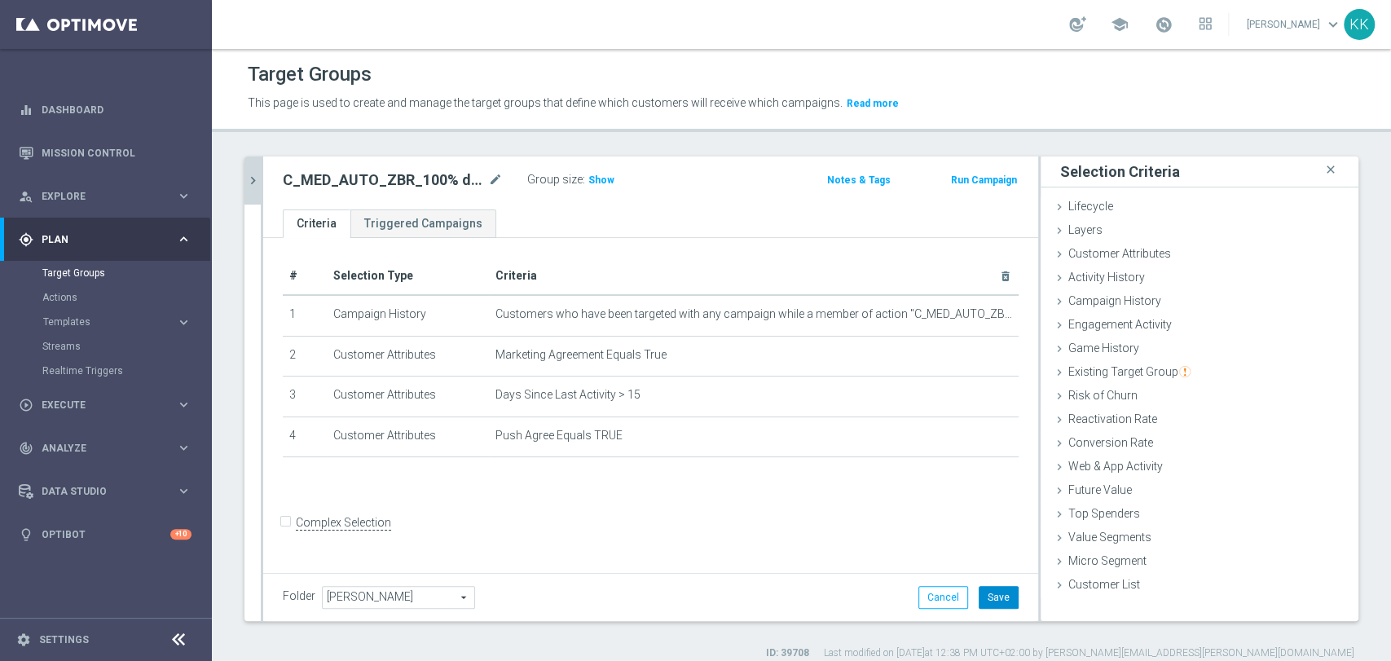
click at [999, 594] on button "Save" at bounding box center [999, 597] width 40 height 23
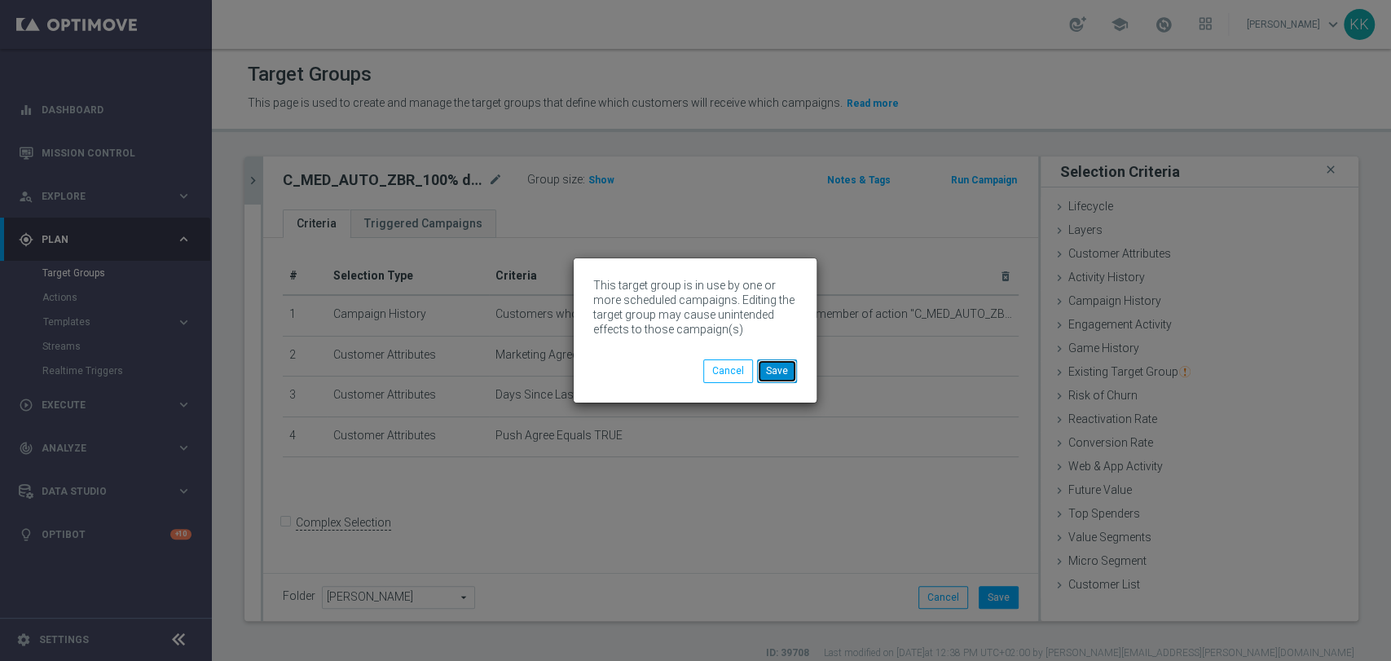
click at [785, 381] on button "Save" at bounding box center [777, 370] width 40 height 23
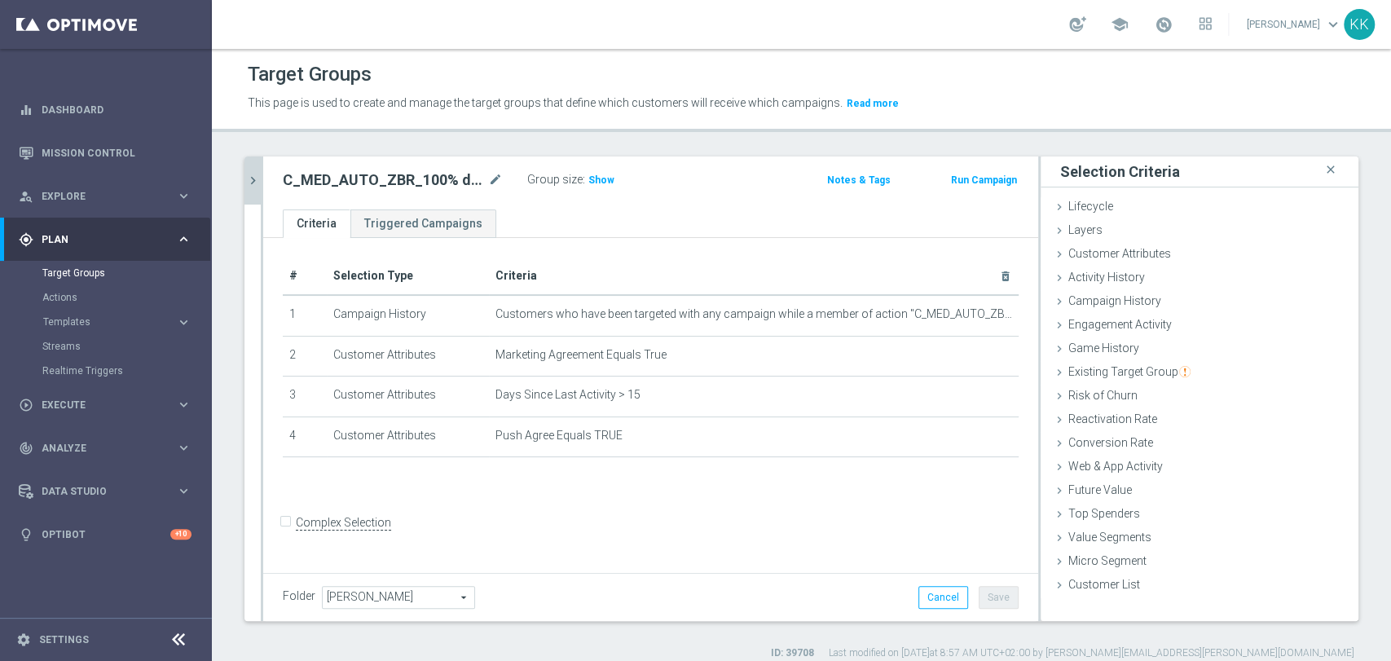
click at [260, 184] on icon "chevron_right" at bounding box center [252, 180] width 15 height 15
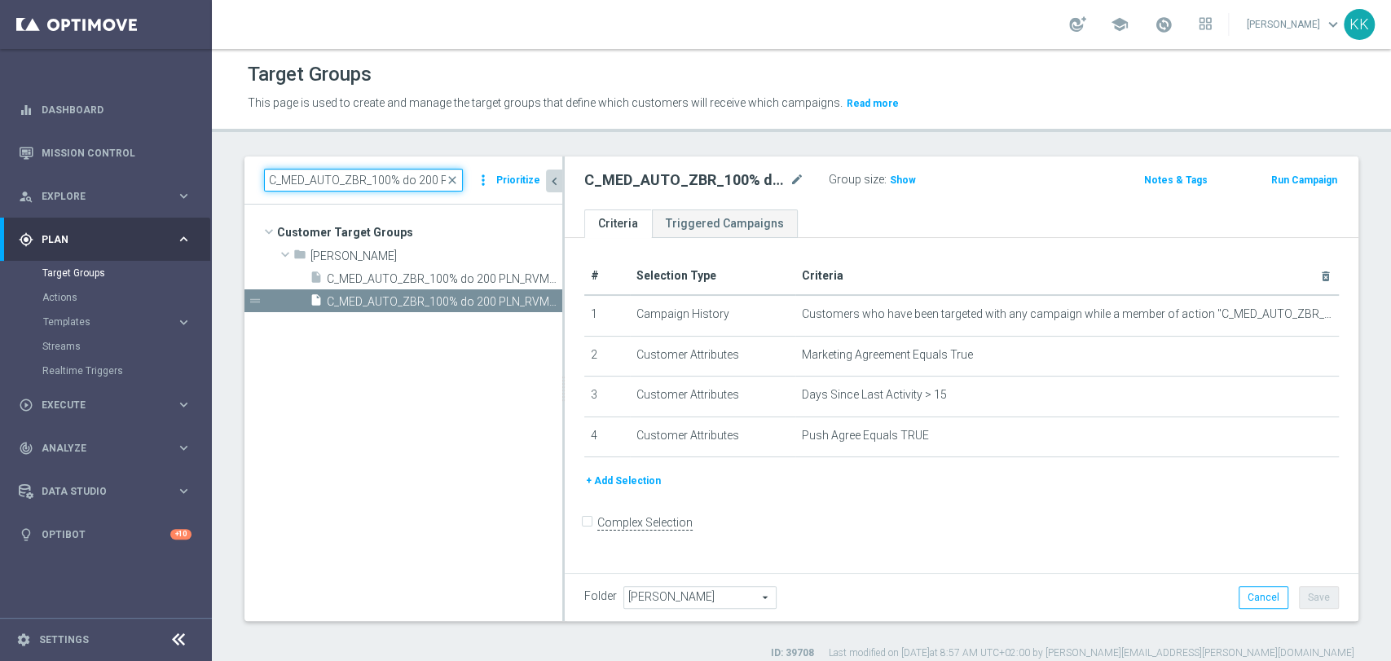
click at [314, 178] on input "C_MED_AUTO_ZBR_100% do 200 PLN_RVM0_DAILY" at bounding box center [363, 180] width 199 height 23
paste input "1"
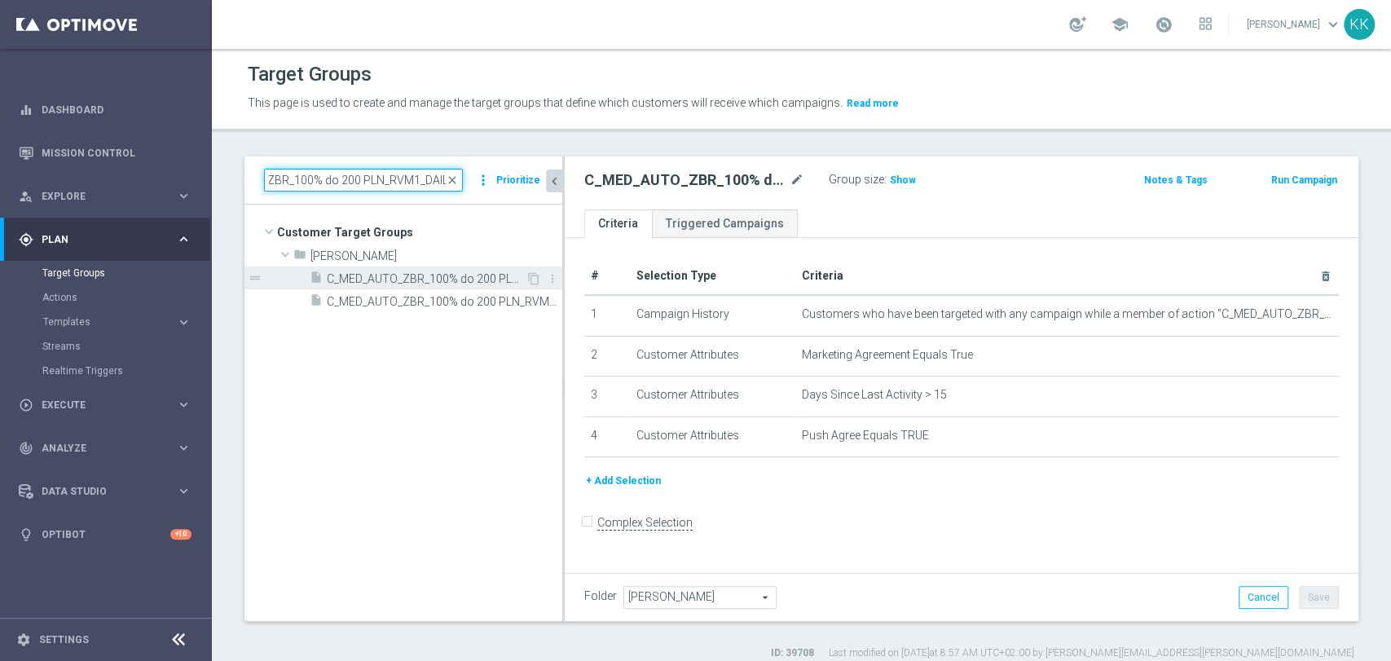
type input "C_MED_AUTO_ZBR_100% do 200 PLN_RVM1_DAILY"
click at [363, 273] on span "C_MED_AUTO_ZBR_100% do 200 PLN_RVM1_DAILY" at bounding box center [426, 279] width 199 height 14
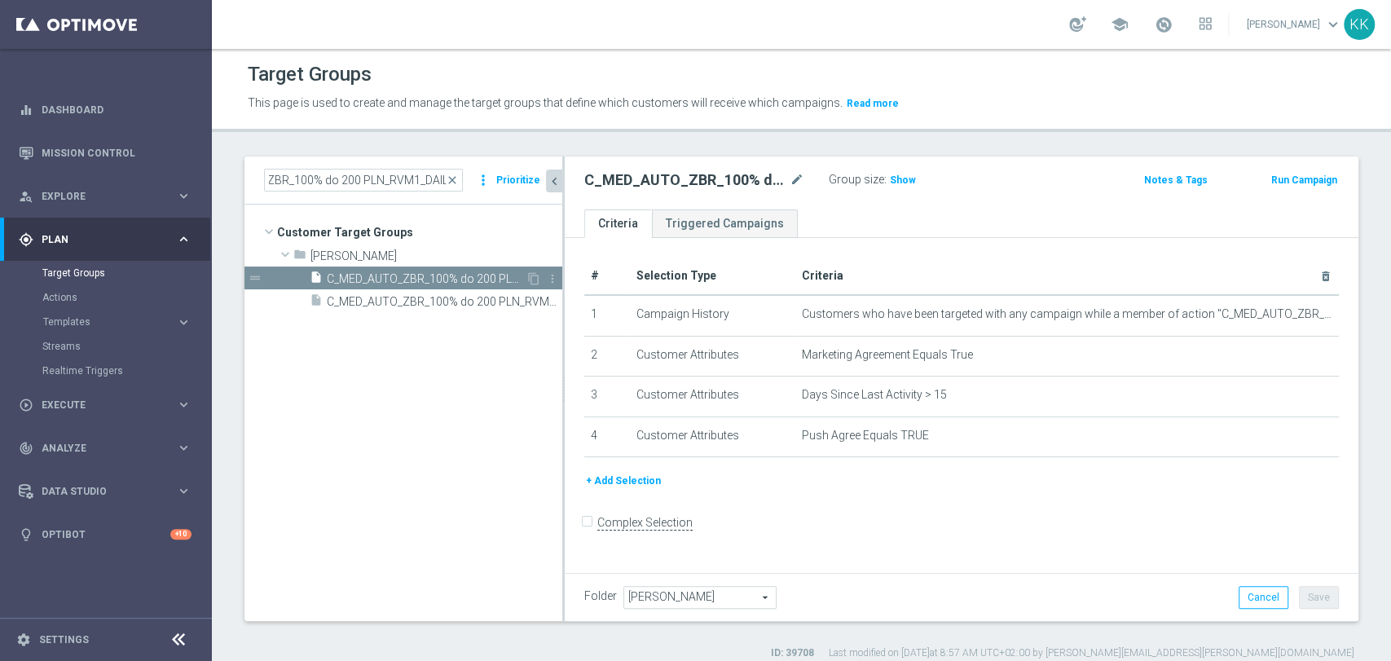
scroll to position [0, 0]
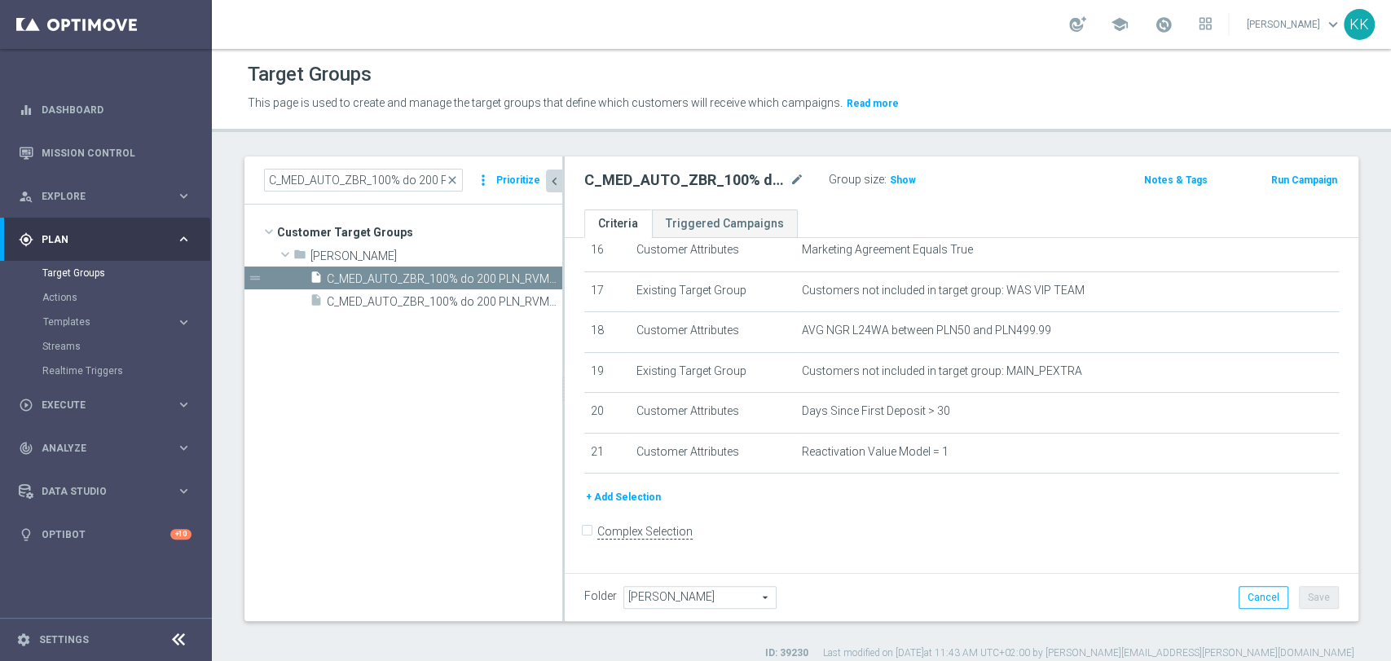
click at [637, 504] on button "+ Add Selection" at bounding box center [623, 497] width 78 height 18
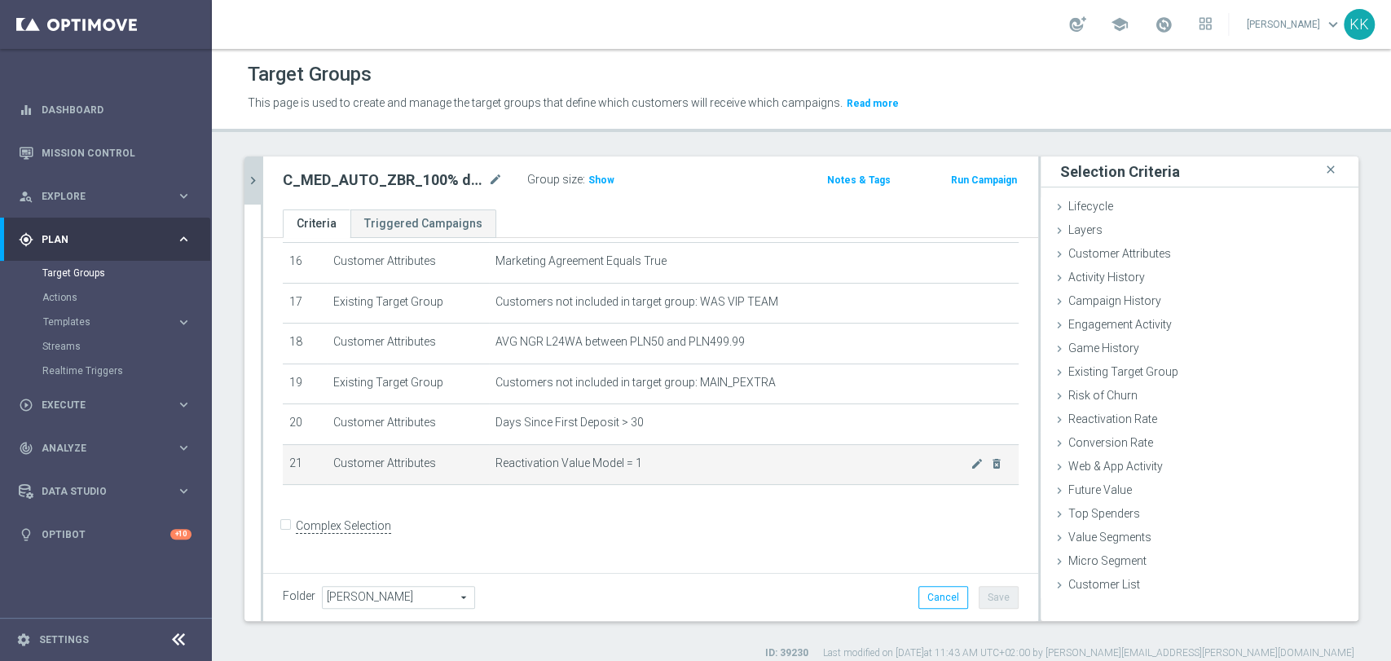
scroll to position [653, 0]
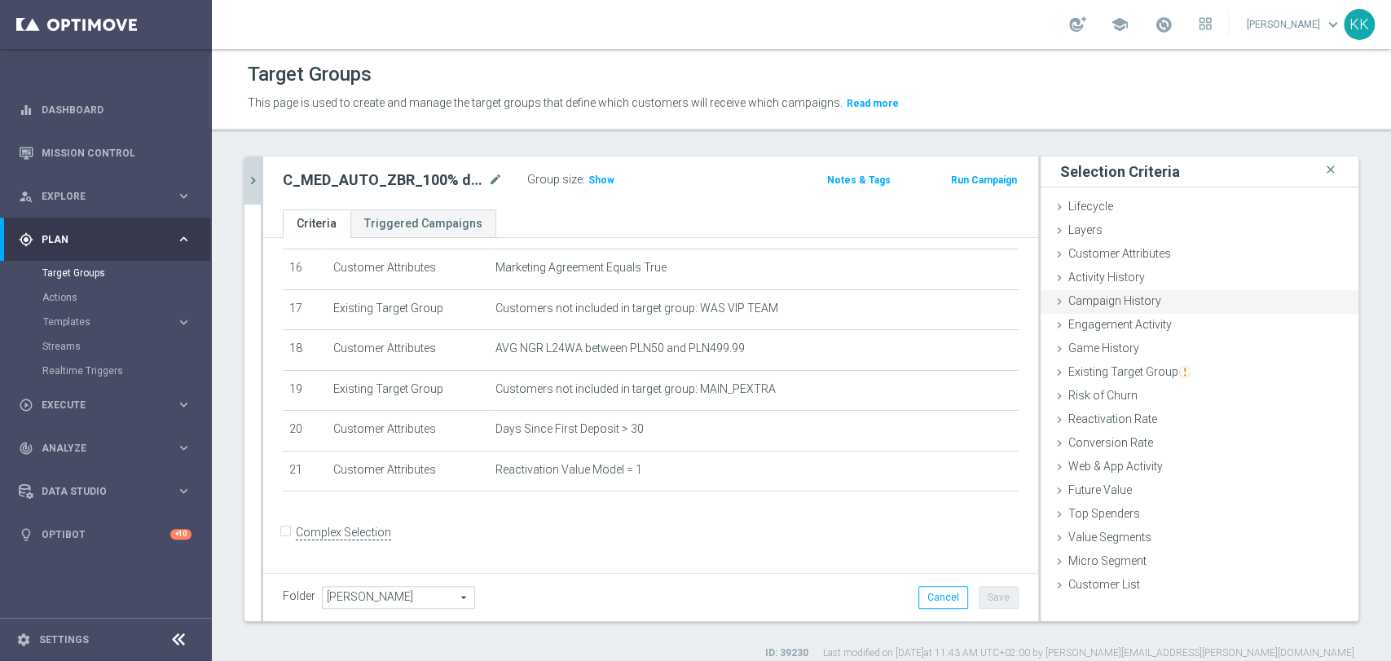
click at [1147, 299] on div "Campaign History done" at bounding box center [1200, 302] width 318 height 24
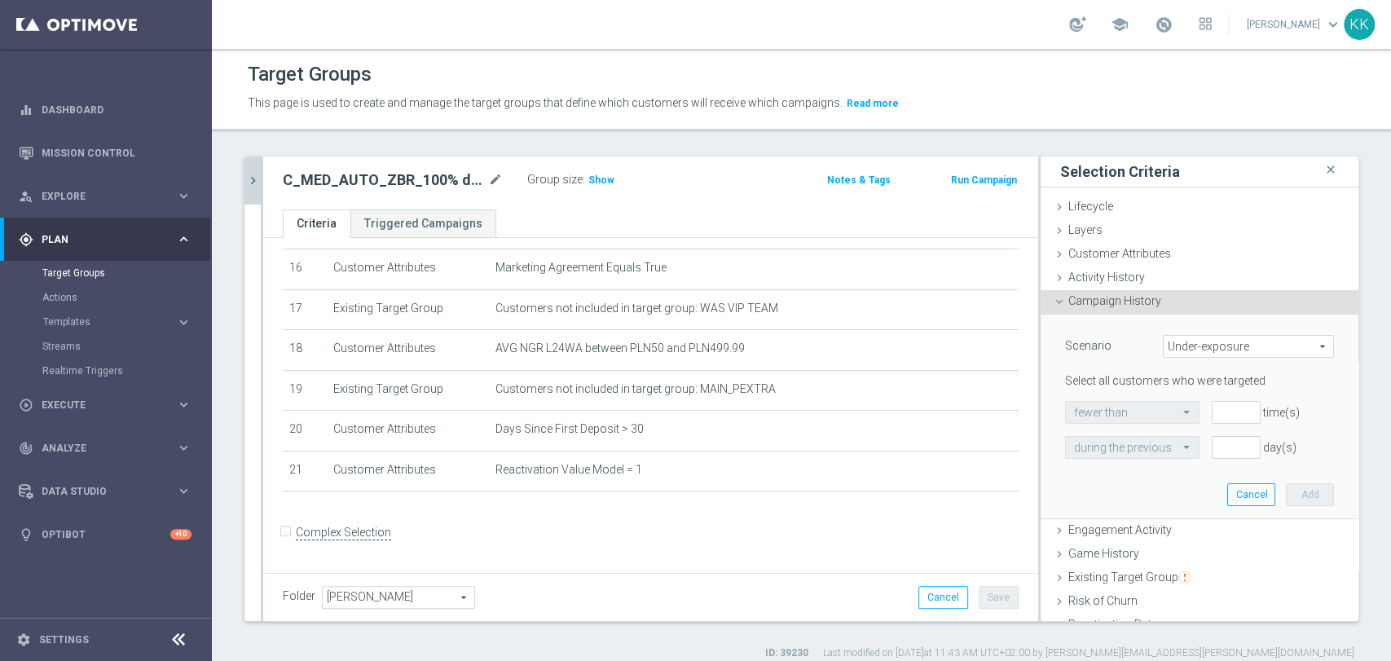
click at [1195, 351] on span "Under-exposure" at bounding box center [1248, 346] width 169 height 21
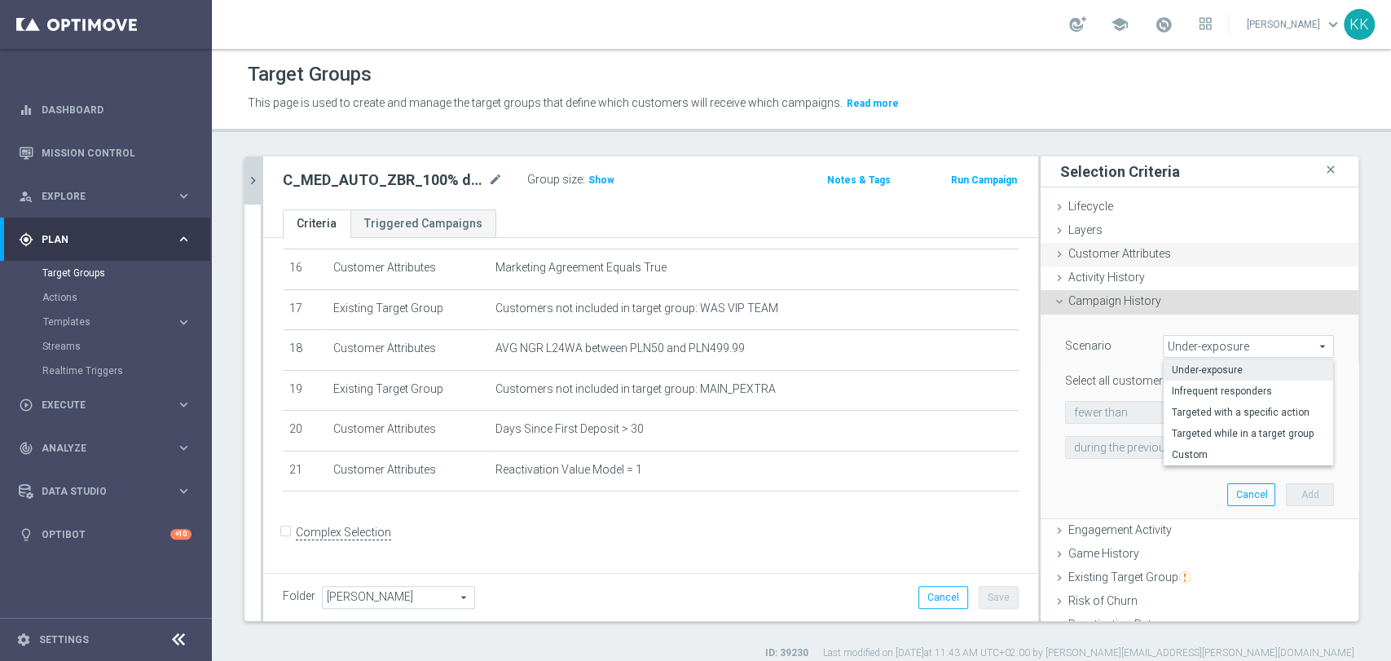
click at [1130, 243] on div "Customer Attributes done selection saved" at bounding box center [1200, 255] width 318 height 24
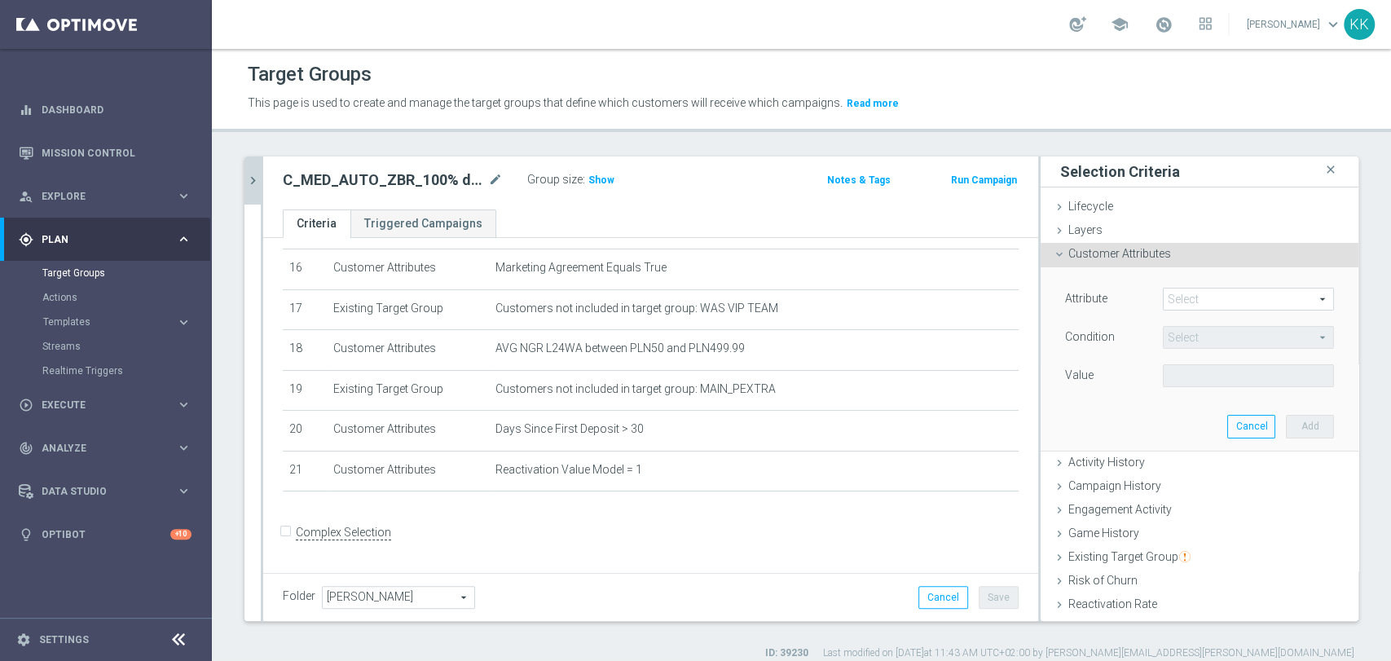
click at [1242, 311] on div "Attribute Select arrow_drop_down search" at bounding box center [1199, 301] width 293 height 26
click at [1234, 297] on span at bounding box center [1248, 298] width 169 height 21
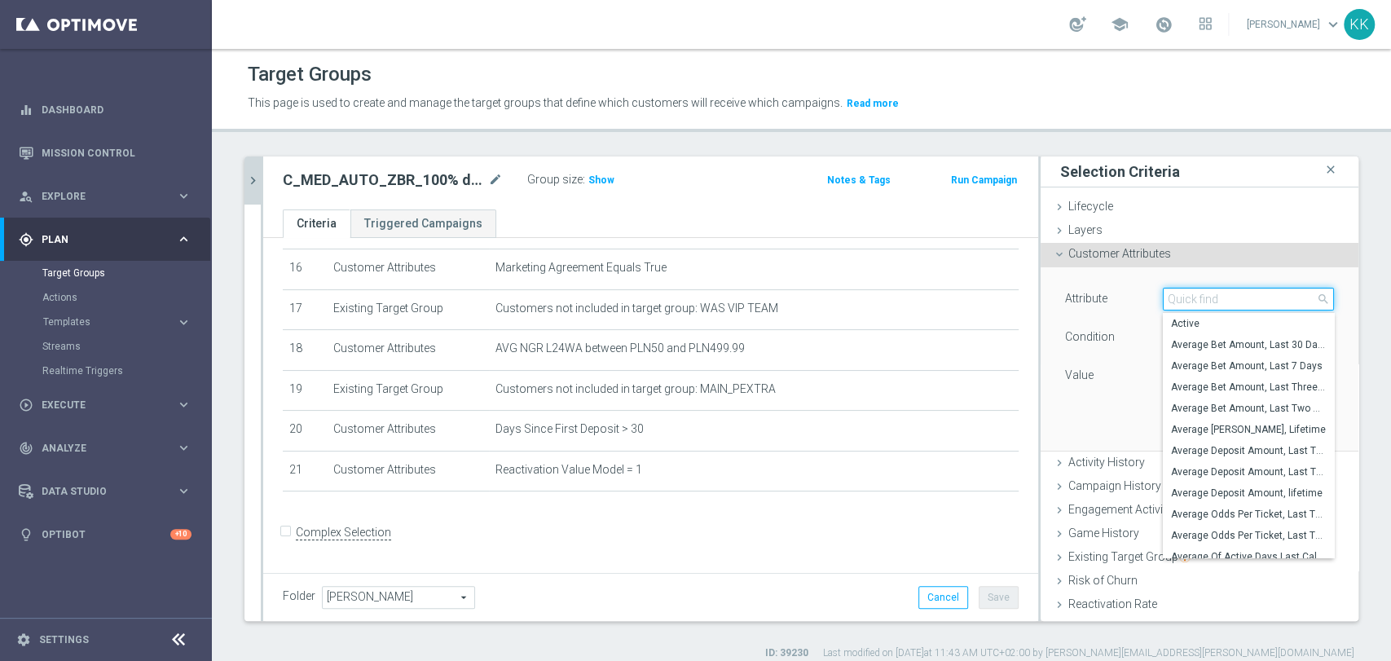
click at [1232, 298] on input "search" at bounding box center [1248, 299] width 171 height 23
click at [1231, 298] on input "search" at bounding box center [1248, 299] width 171 height 23
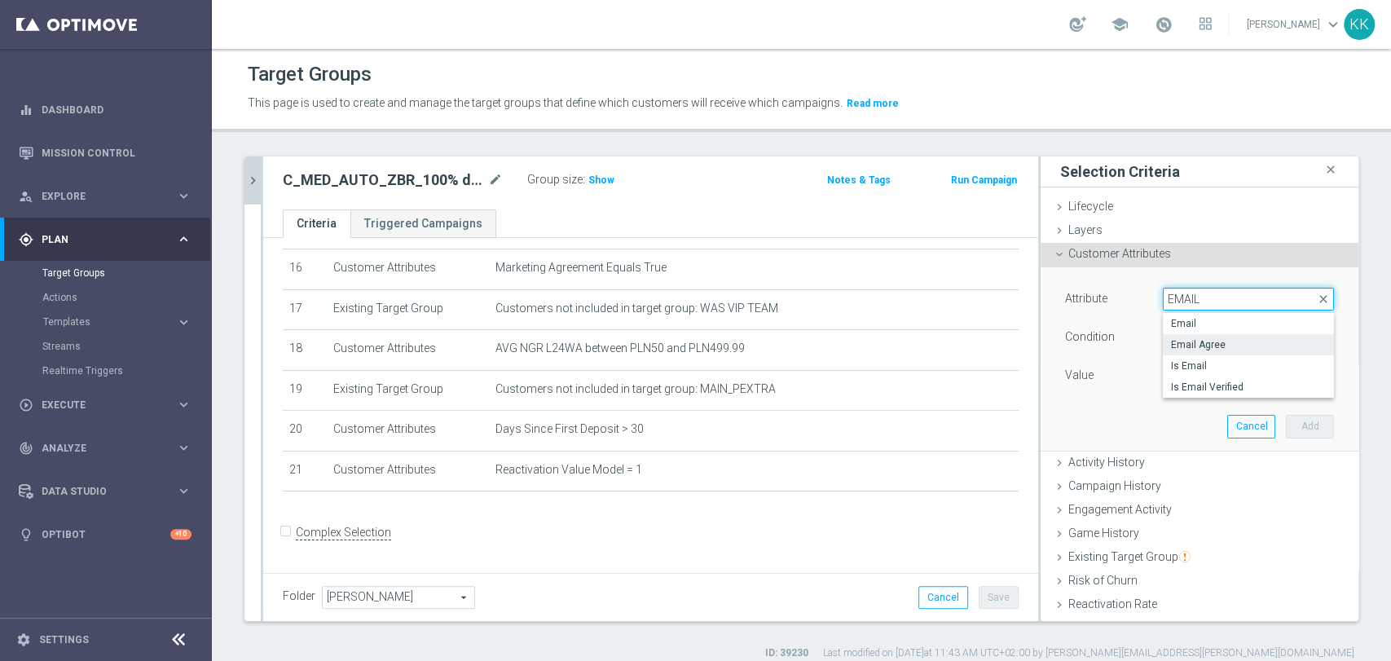
type input "EMAIL"
click at [1208, 337] on label "Email Agree" at bounding box center [1248, 344] width 171 height 21
type input "Email Agree"
type input "Equals"
click at [1199, 371] on span at bounding box center [1248, 375] width 169 height 21
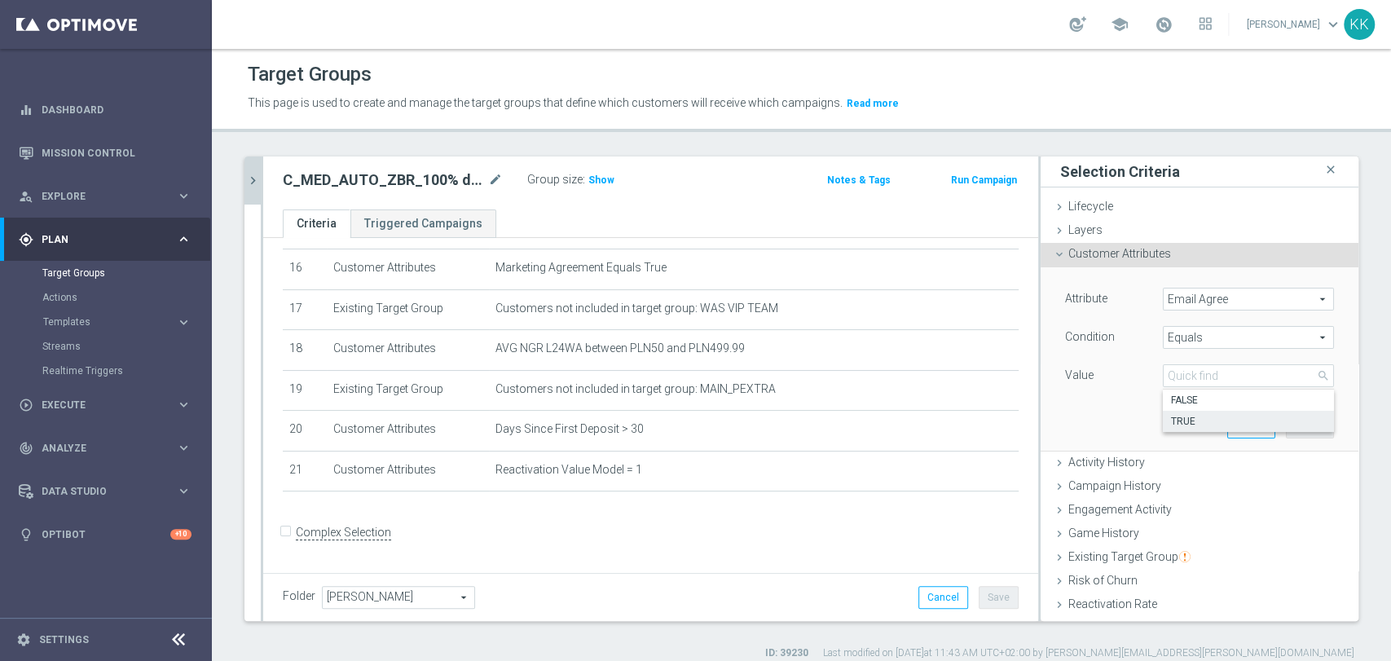
click at [1192, 420] on span "TRUE" at bounding box center [1248, 421] width 155 height 13
type input "TRUE"
click at [1300, 422] on button "Add" at bounding box center [1310, 426] width 48 height 23
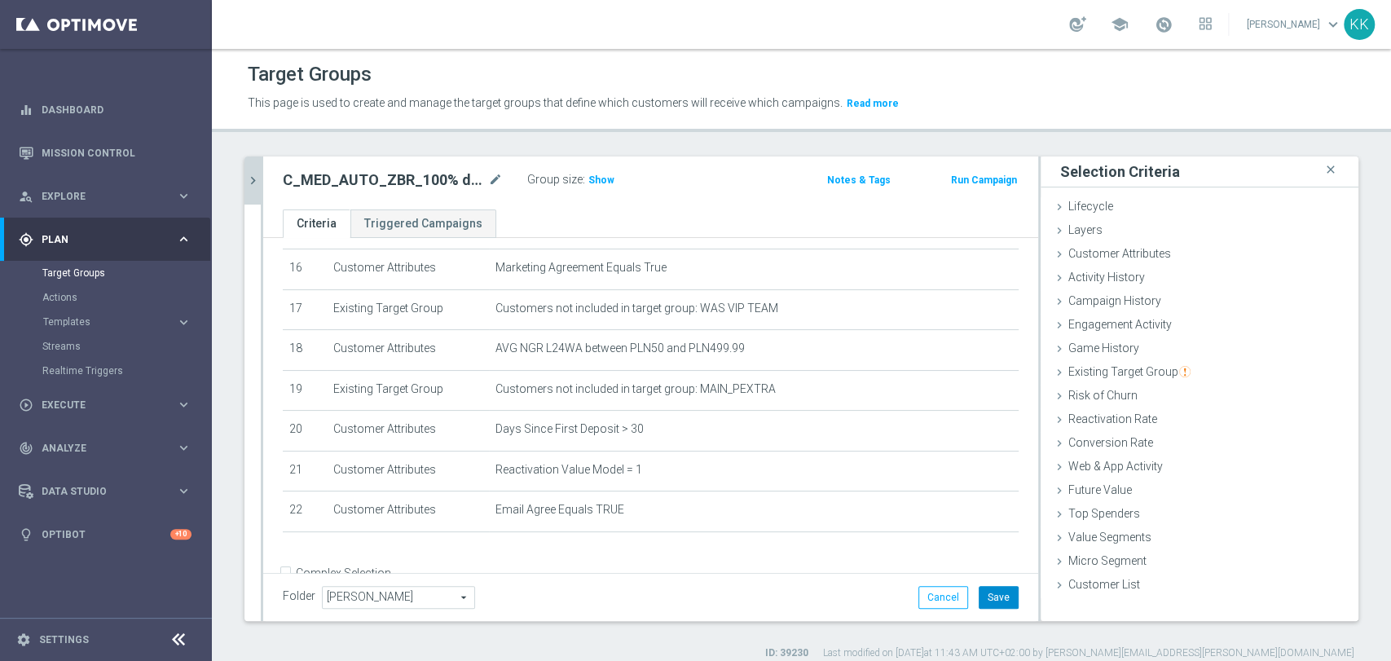
click at [997, 588] on button "Save" at bounding box center [999, 597] width 40 height 23
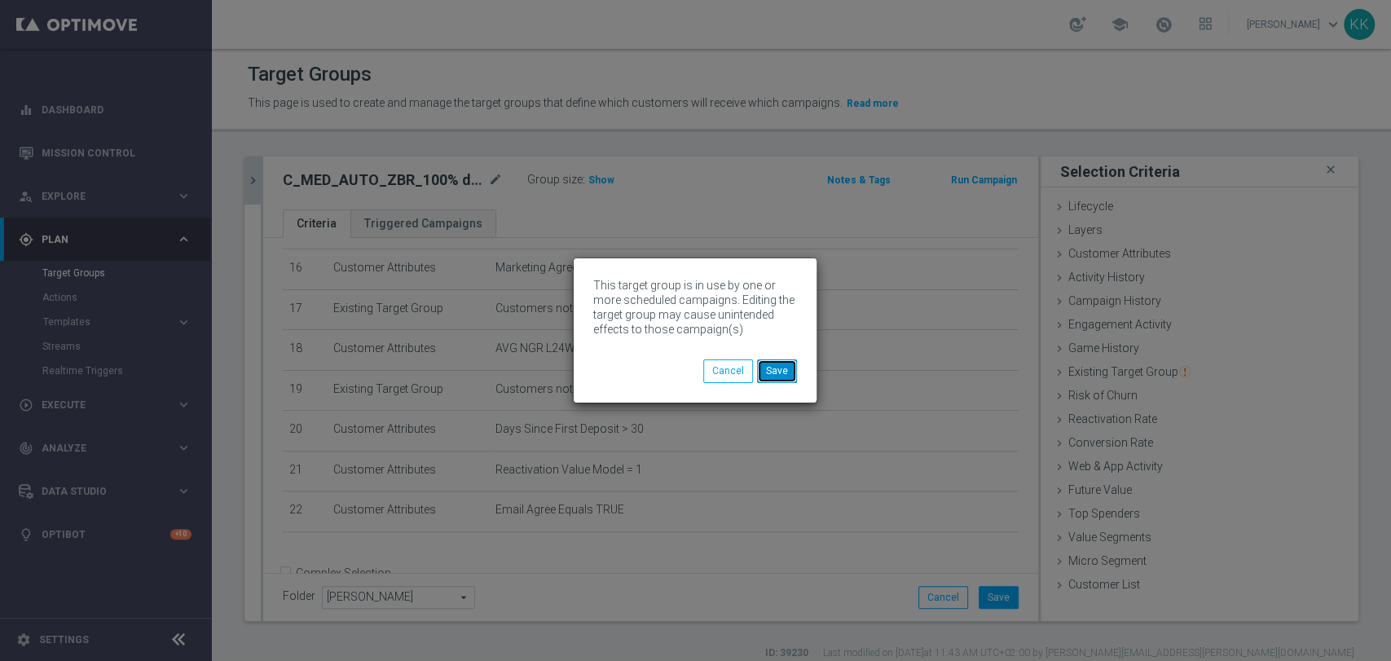
click at [784, 360] on button "Save" at bounding box center [777, 370] width 40 height 23
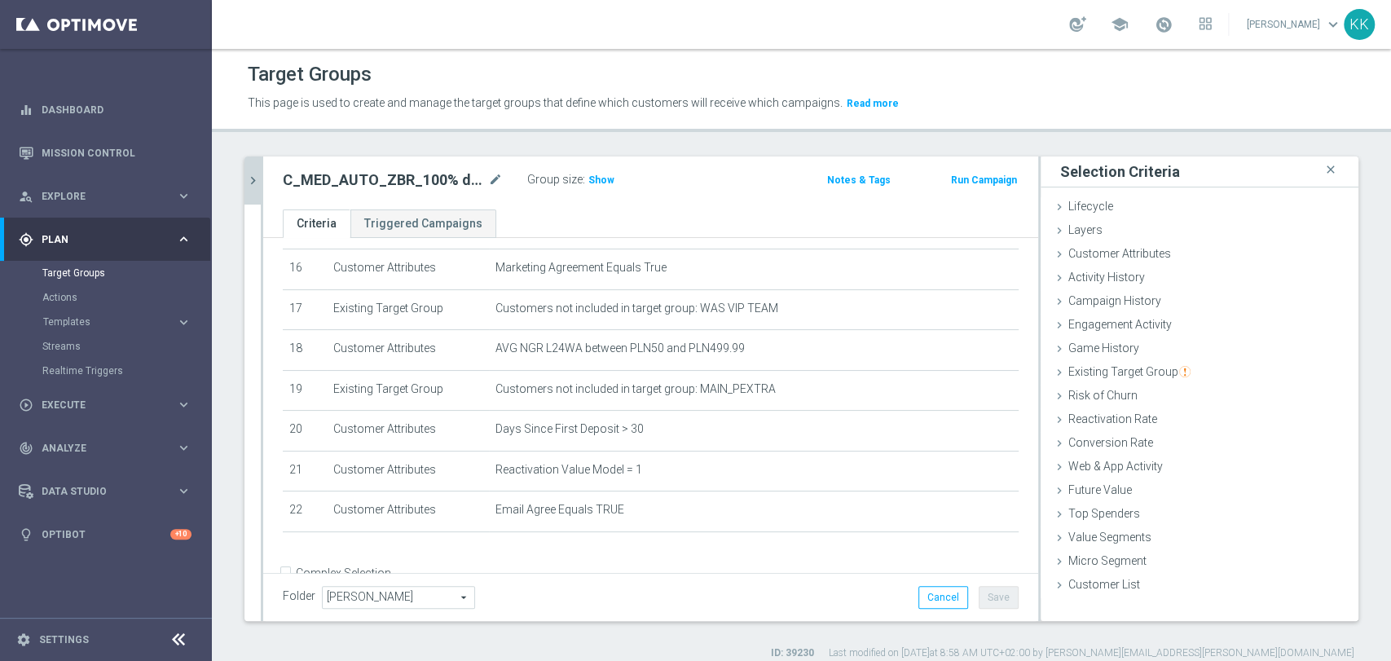
click at [253, 178] on icon "chevron_right" at bounding box center [252, 180] width 15 height 15
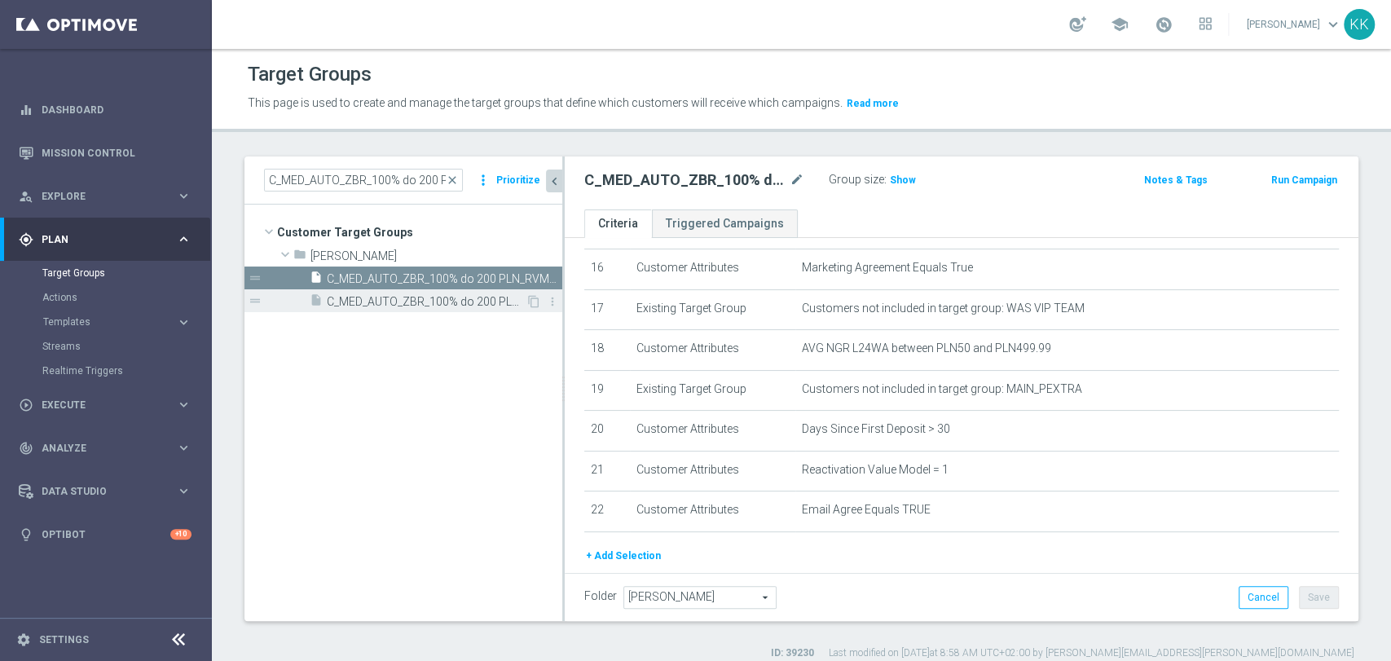
click at [391, 295] on span "C_MED_AUTO_ZBR_100% do 200 PLN_RVM1_DAILY_PUSH" at bounding box center [426, 302] width 199 height 14
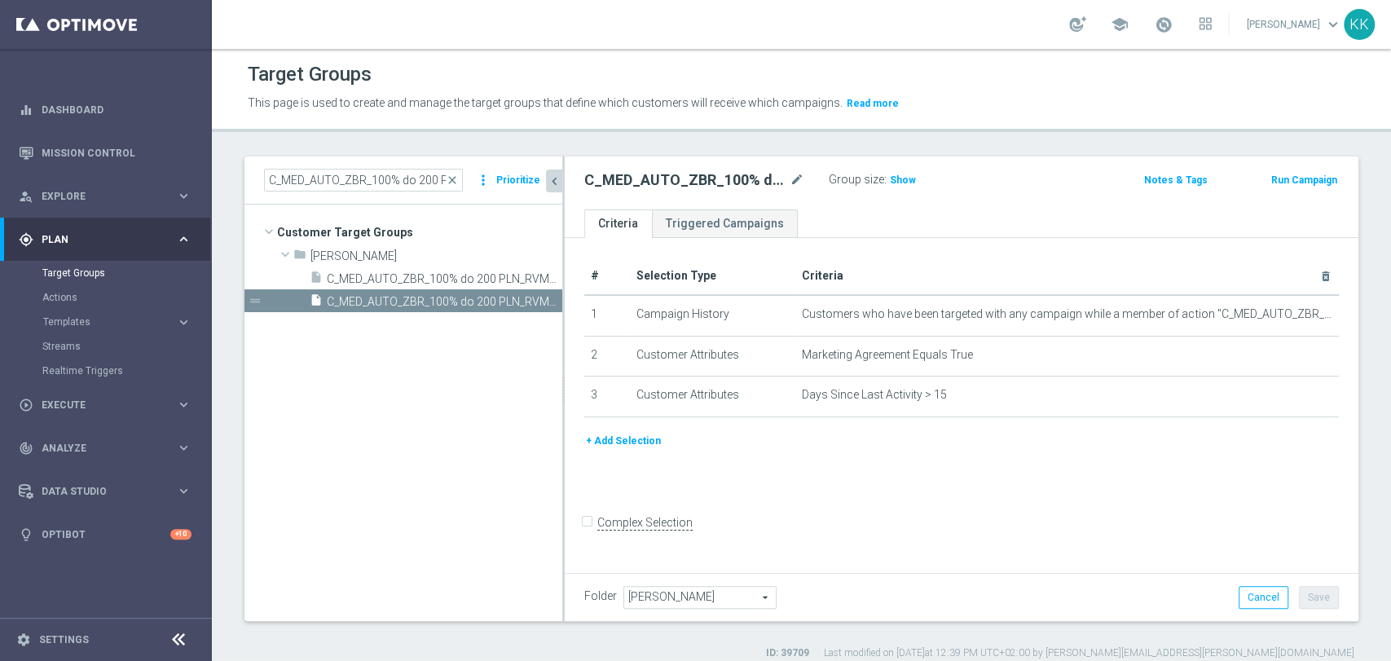
click at [629, 443] on button "+ Add Selection" at bounding box center [623, 441] width 78 height 18
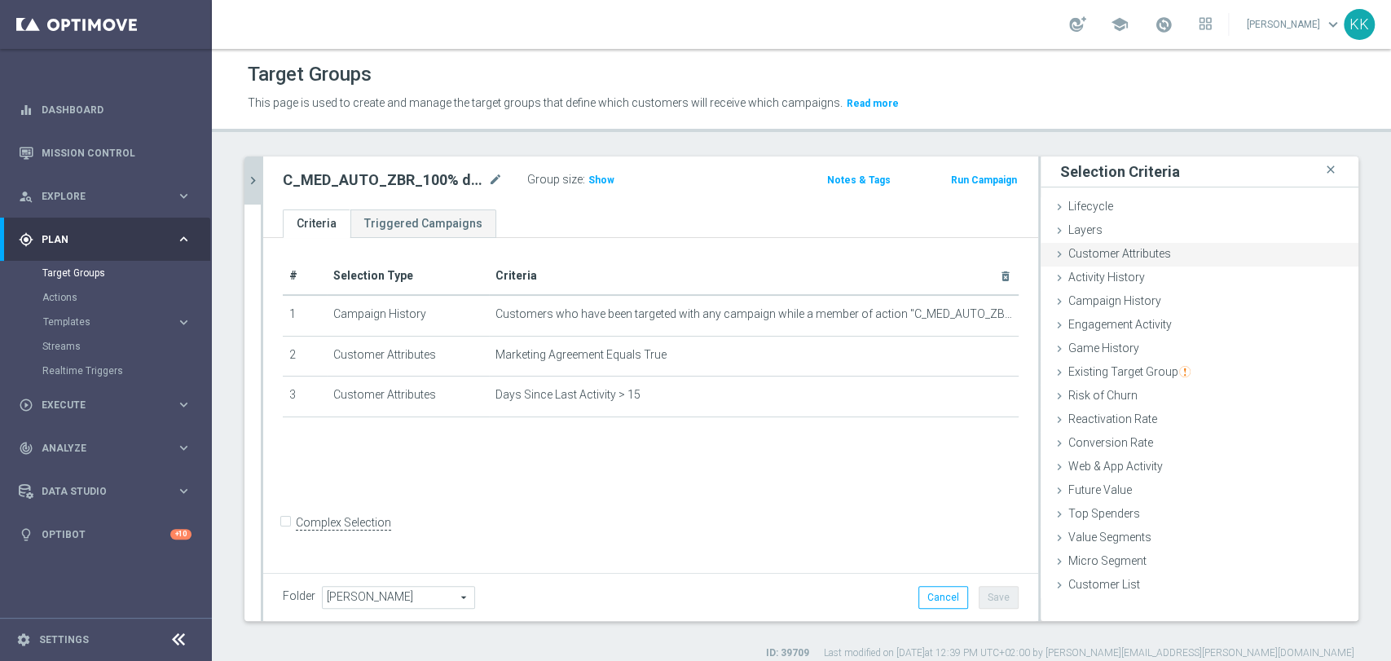
click at [1120, 256] on span "Customer Attributes" at bounding box center [1119, 253] width 103 height 13
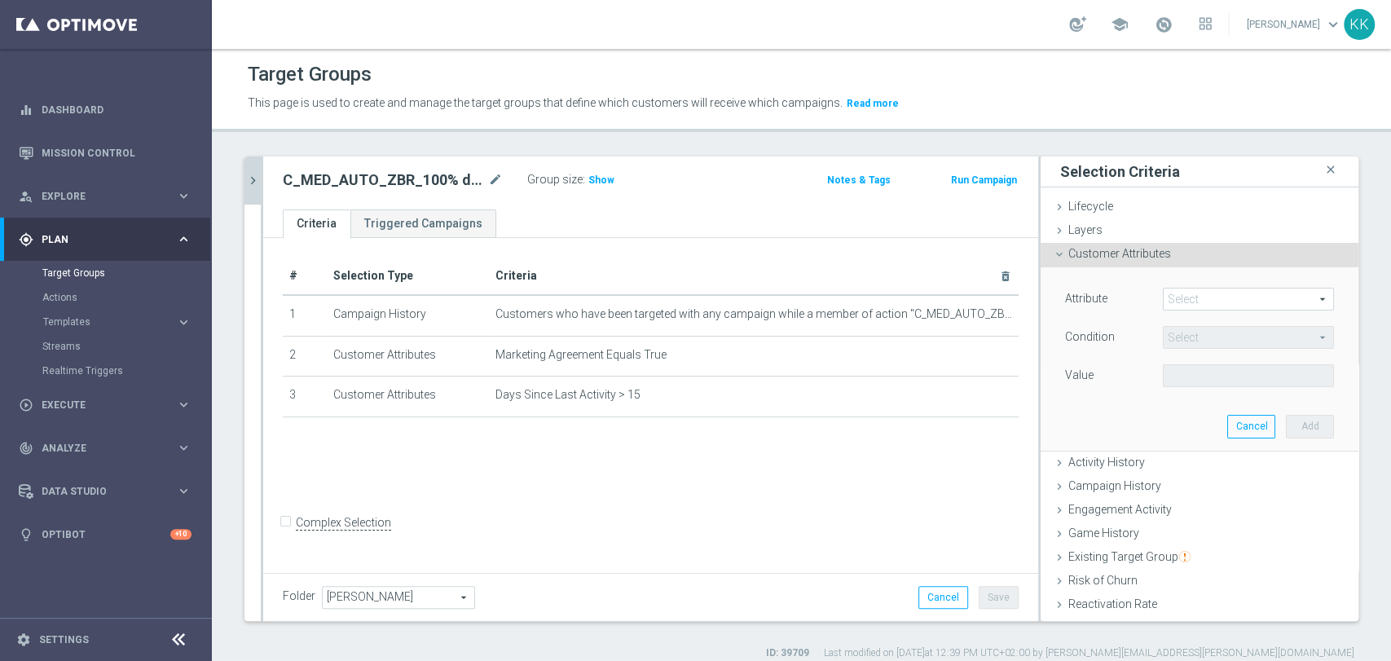
click at [1179, 298] on span at bounding box center [1248, 298] width 169 height 21
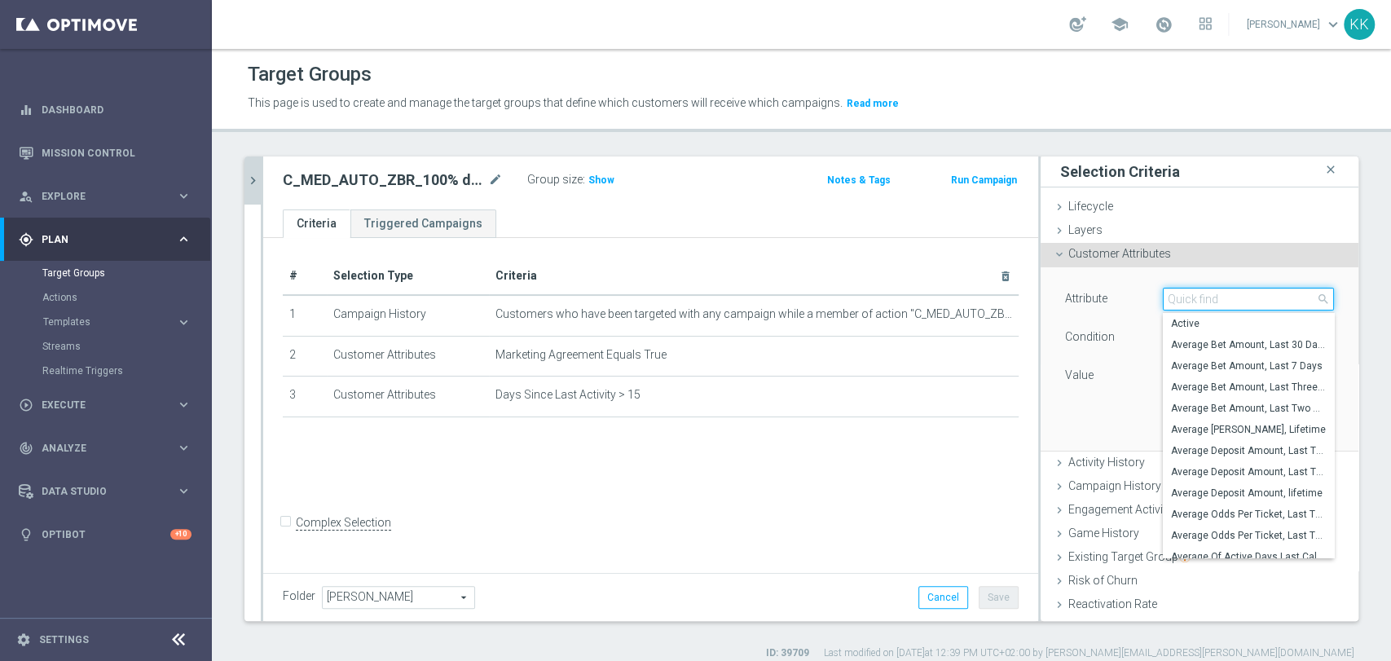
click at [1179, 298] on input "search" at bounding box center [1248, 299] width 171 height 23
type input "PUSH"
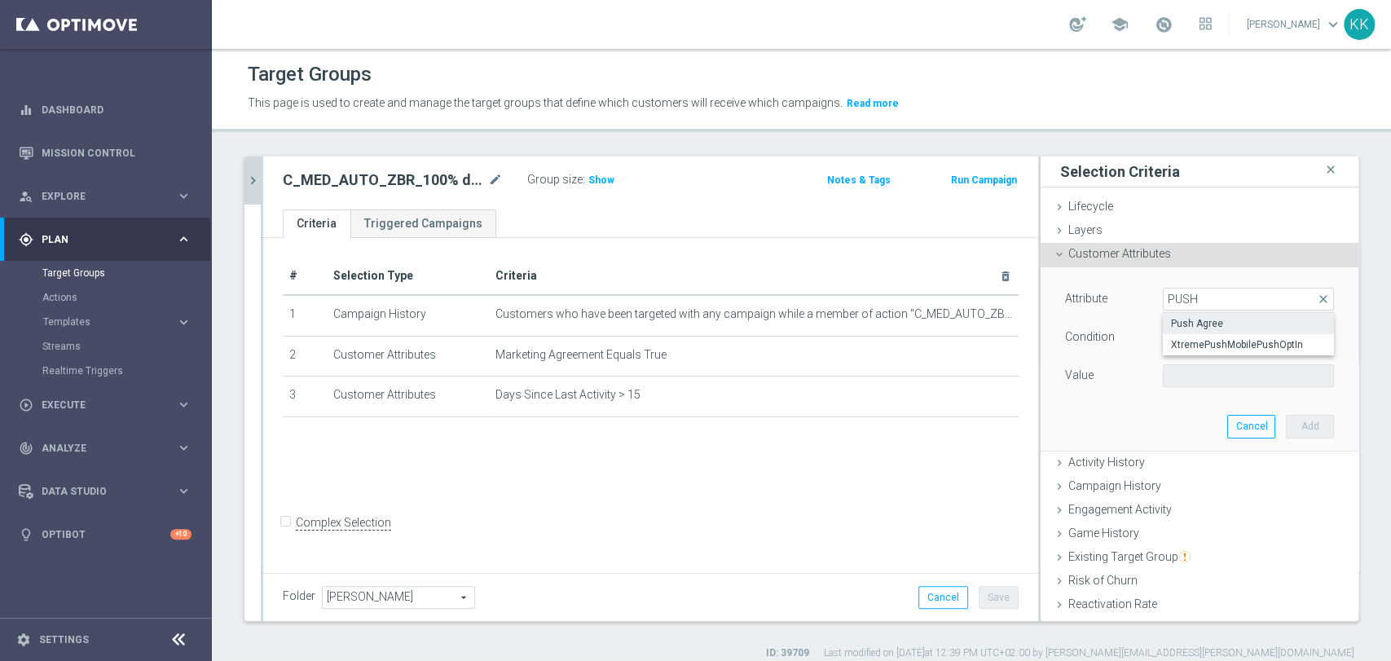
click at [1171, 319] on span "Push Agree" at bounding box center [1248, 323] width 155 height 13
type input "Push Agree"
type input "Equals"
click at [1182, 380] on span at bounding box center [1248, 375] width 169 height 21
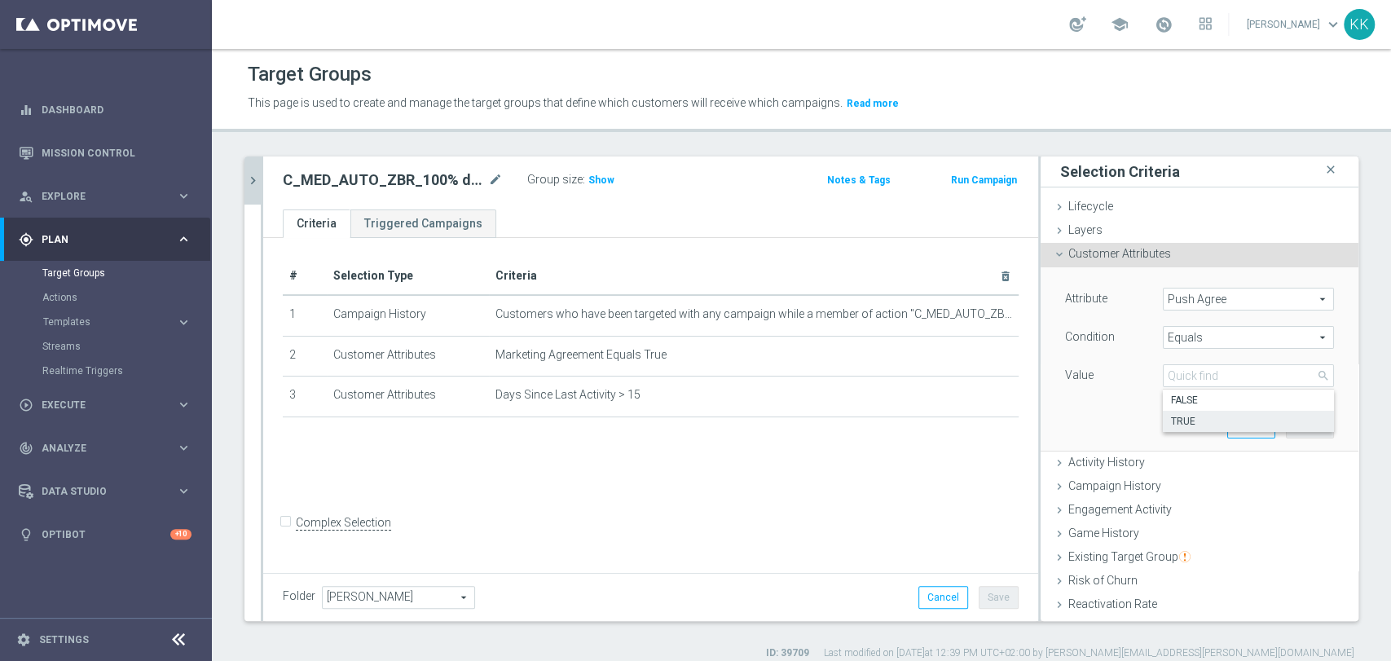
click at [1177, 418] on span "TRUE" at bounding box center [1248, 421] width 155 height 13
type input "TRUE"
click at [1286, 424] on button "Add" at bounding box center [1310, 426] width 48 height 23
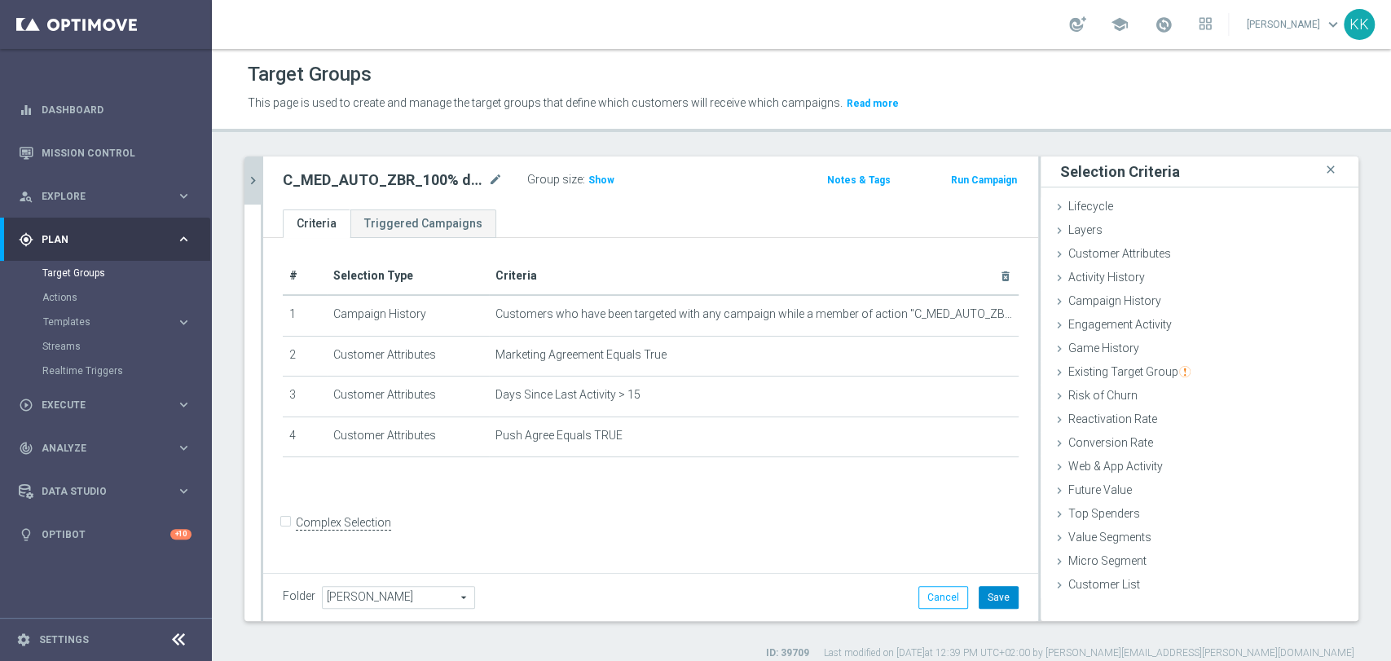
click at [979, 595] on button "Save" at bounding box center [999, 597] width 40 height 23
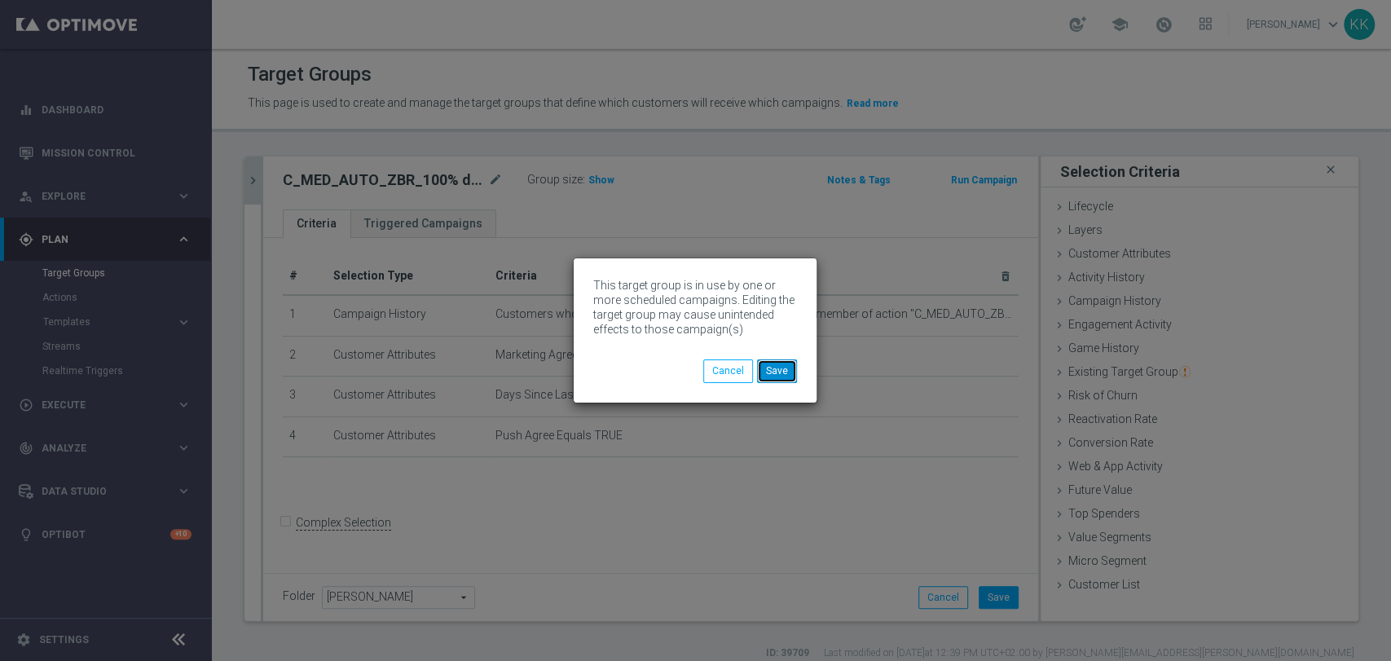
click at [785, 375] on button "Save" at bounding box center [777, 370] width 40 height 23
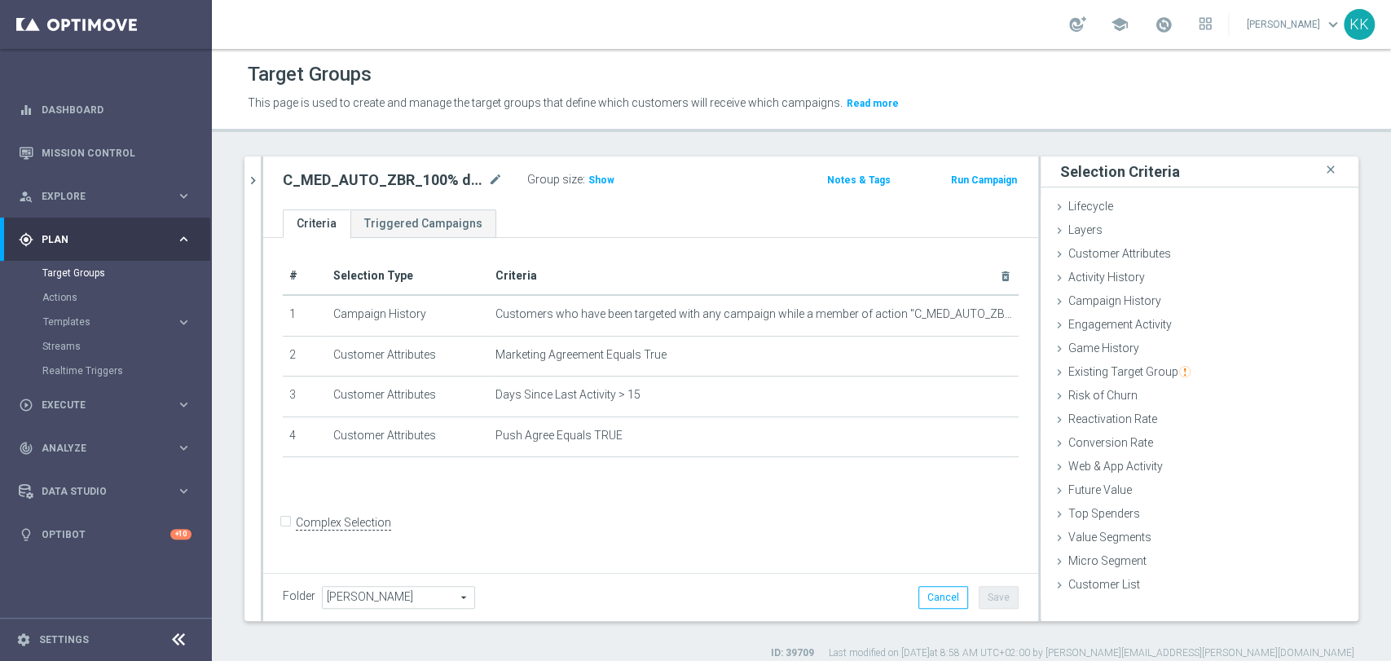
drag, startPoint x: 257, startPoint y: 178, endPoint x: 306, endPoint y: 214, distance: 61.1
click at [257, 178] on icon "chevron_right" at bounding box center [252, 180] width 15 height 15
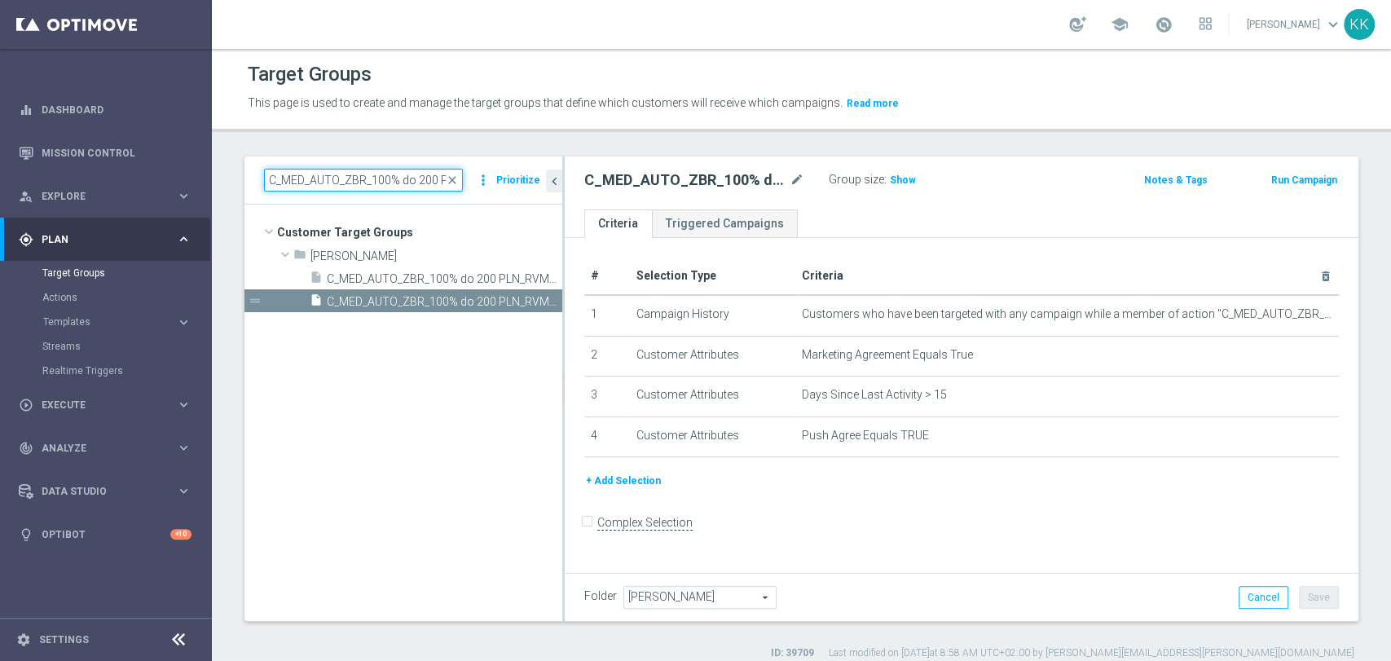
click at [354, 187] on input "C_MED_AUTO_ZBR_100% do 200 PLN_RVM1_DAILY" at bounding box center [363, 180] width 199 height 23
paste input "50% do 200 PLN_RVM2"
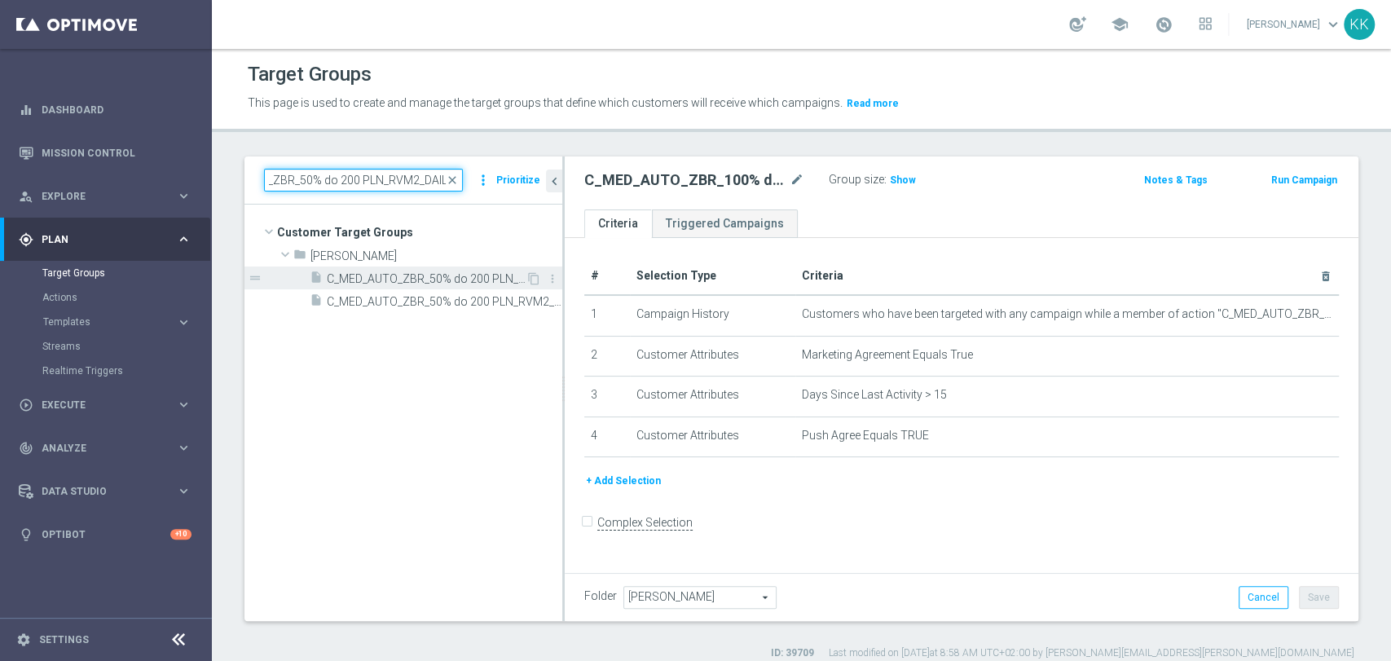
type input "C_MED_AUTO_ZBR_50% do 200 PLN_RVM2_DAILY"
click at [377, 277] on span "C_MED_AUTO_ZBR_50% do 200 PLN_RVM2_DAILY" at bounding box center [426, 279] width 199 height 14
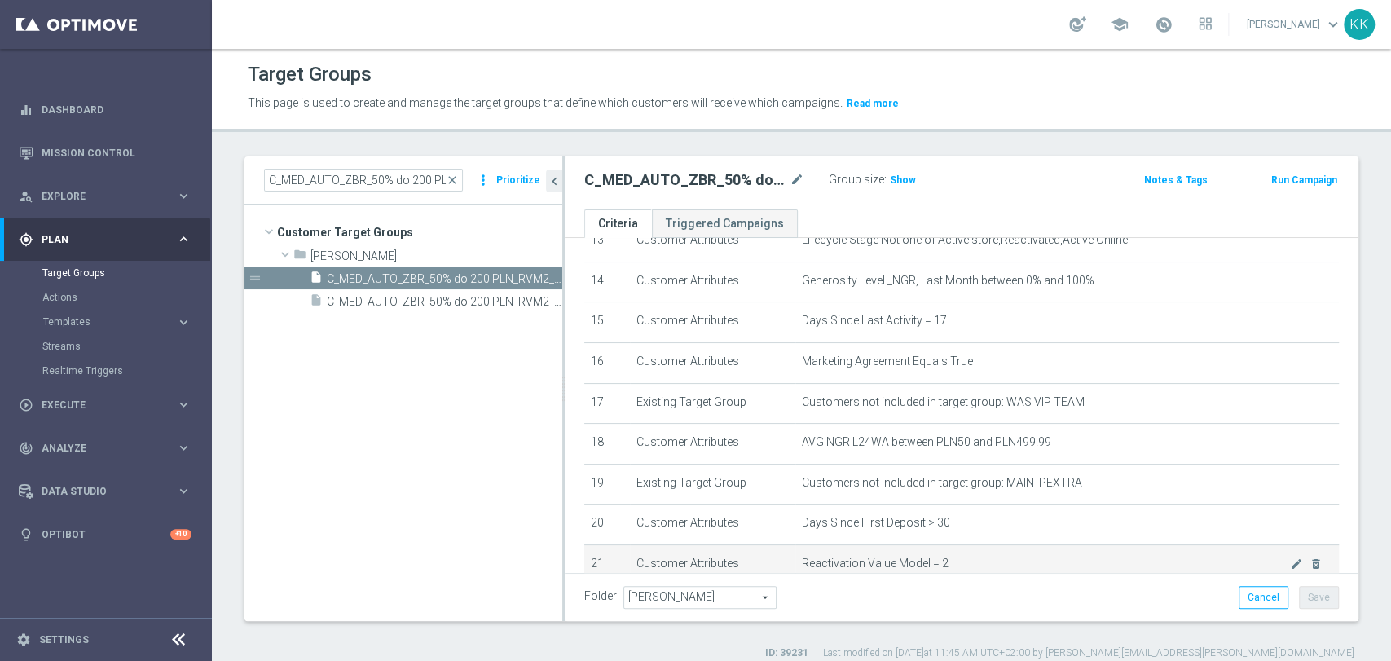
scroll to position [633, 0]
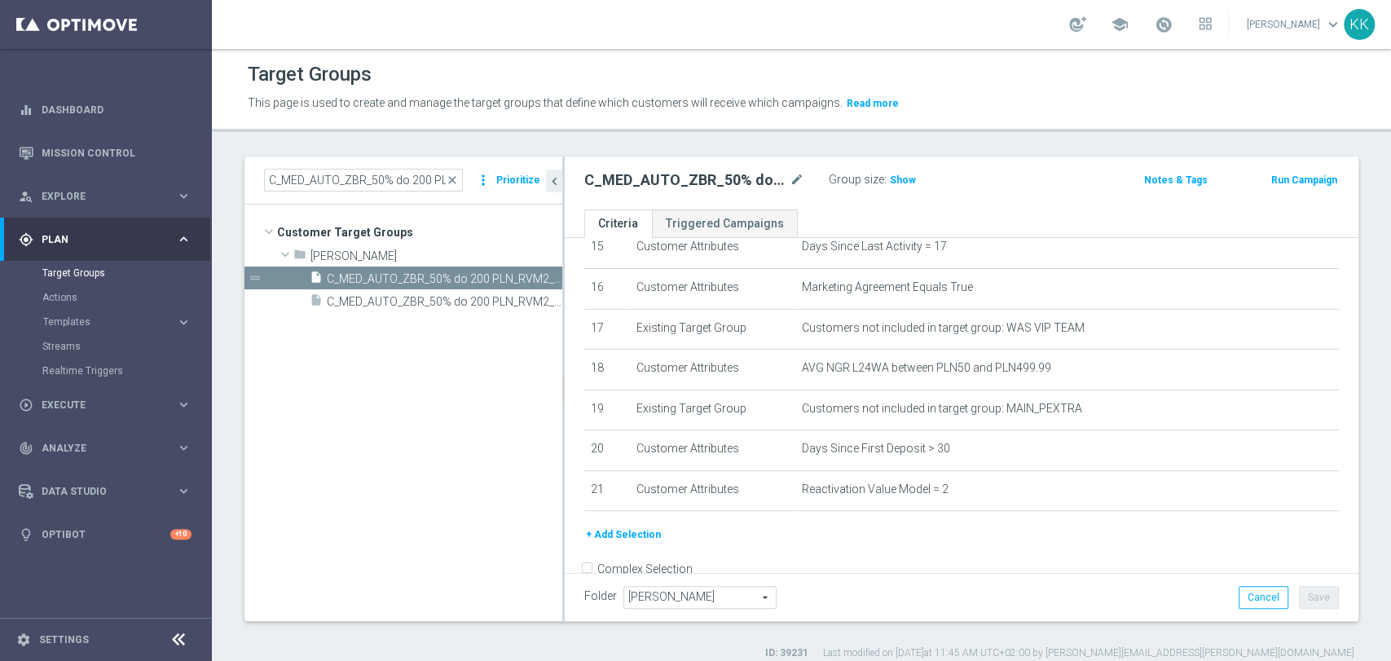
click at [603, 543] on button "+ Add Selection" at bounding box center [623, 535] width 78 height 18
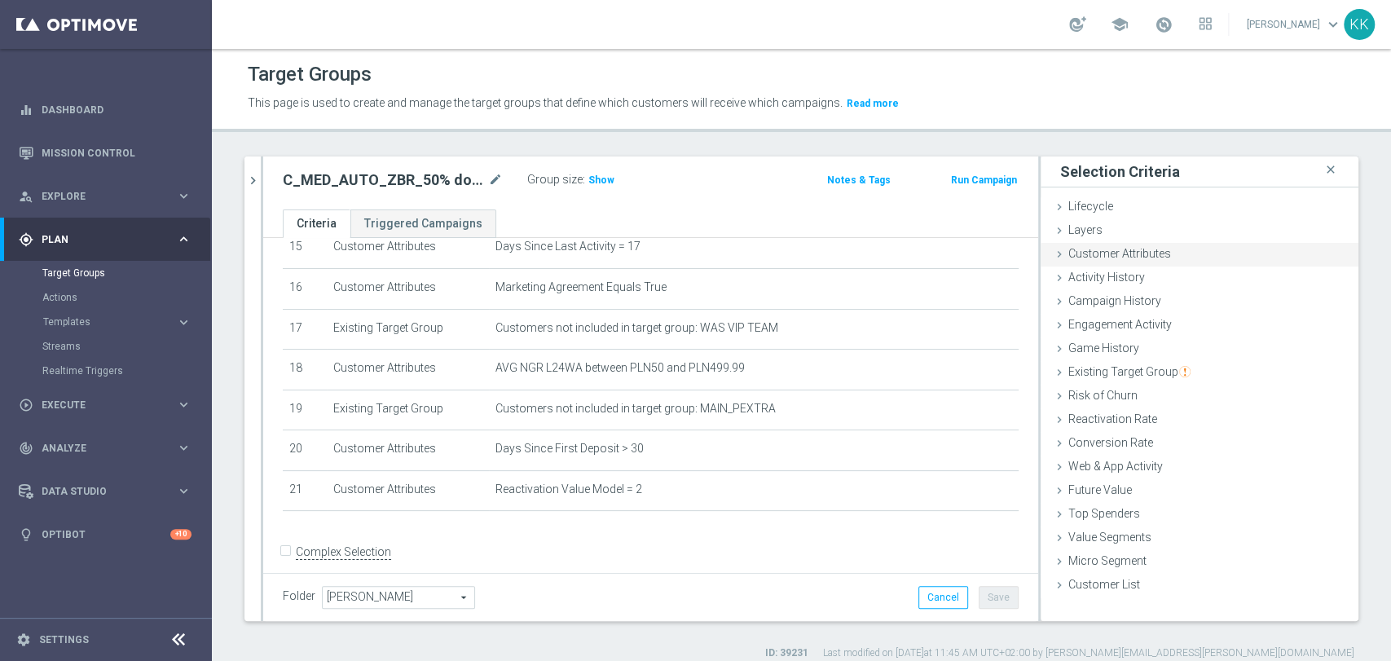
click at [1132, 256] on span "Customer Attributes" at bounding box center [1119, 253] width 103 height 13
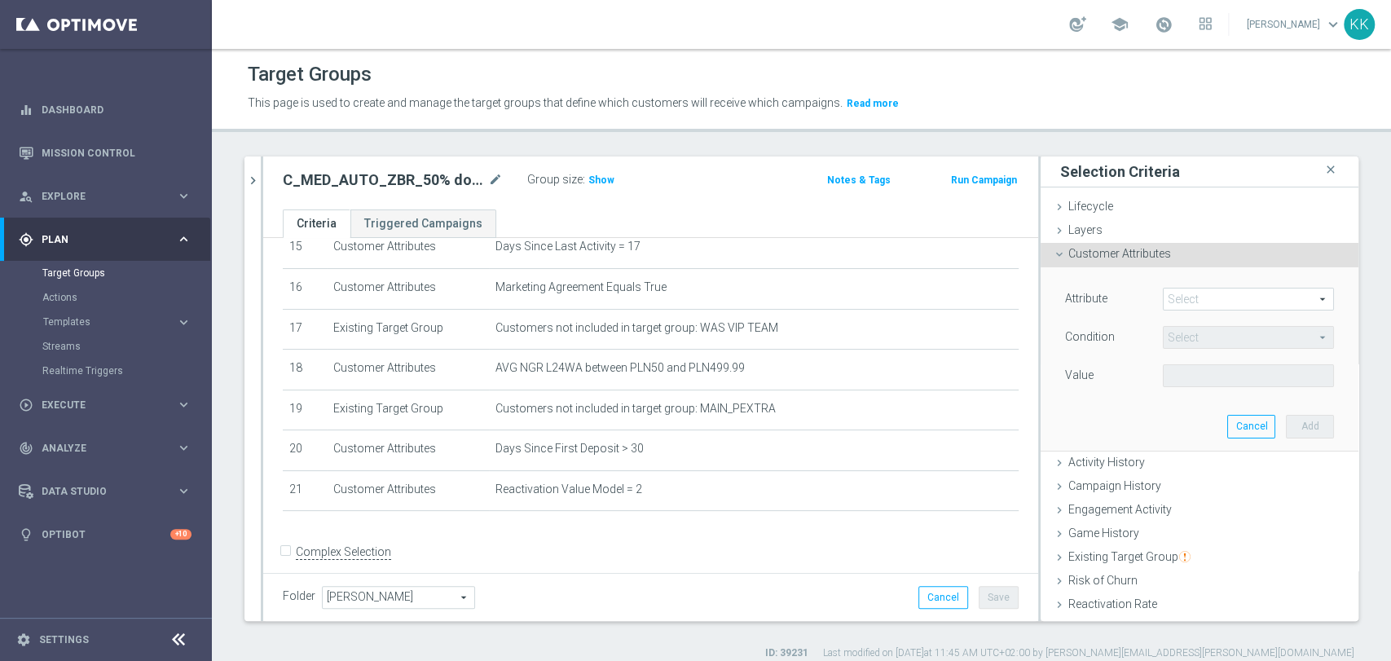
click at [1164, 295] on span at bounding box center [1248, 298] width 169 height 21
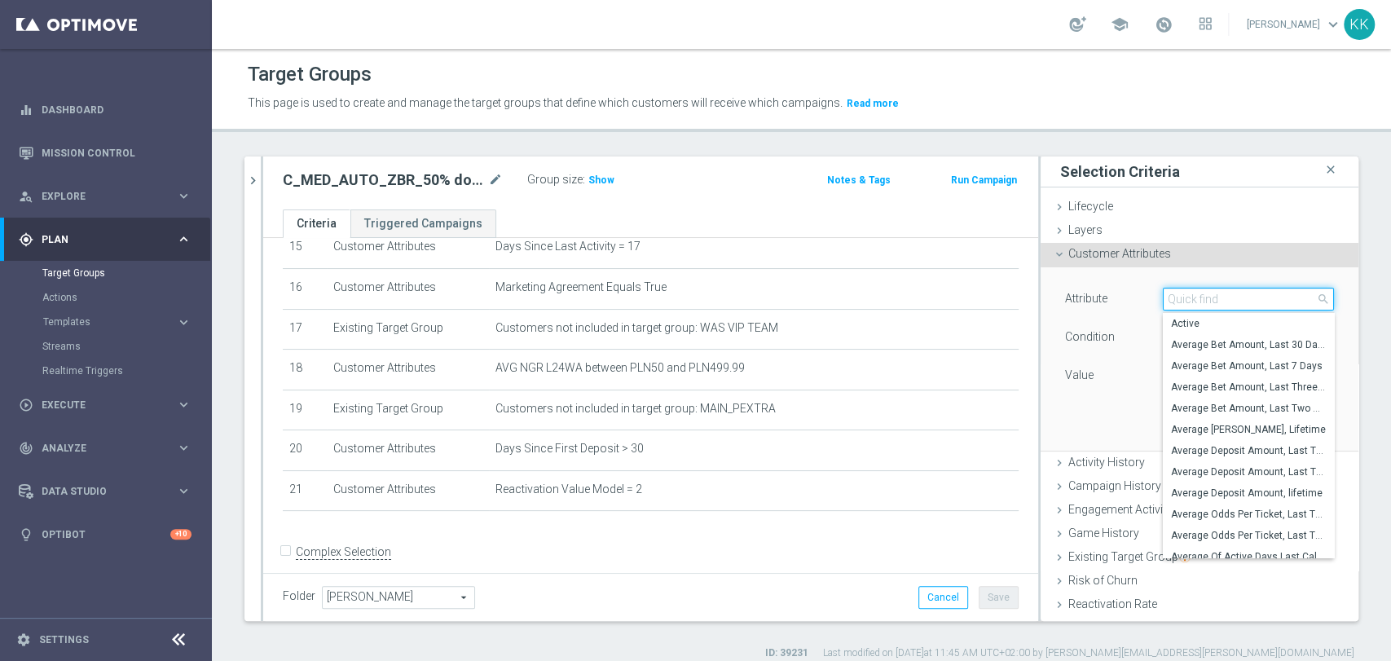
click at [1163, 295] on input "search" at bounding box center [1248, 299] width 171 height 23
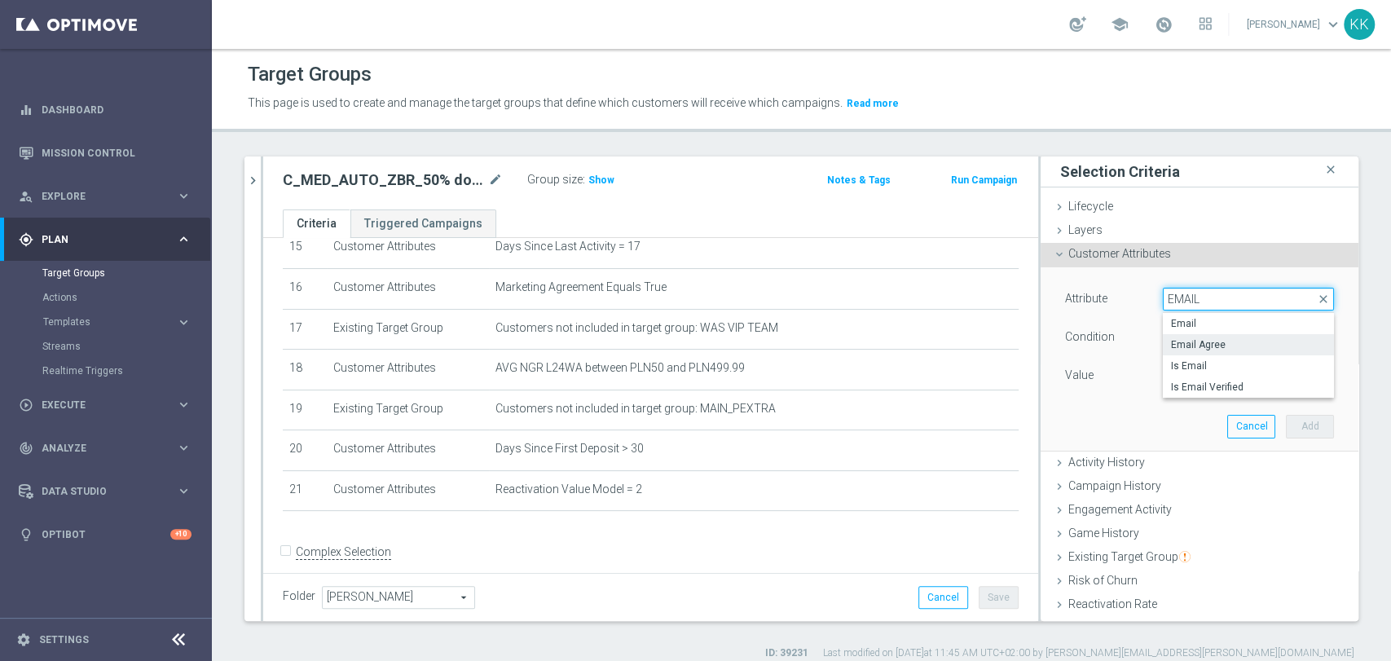
type input "EMAIL"
click at [1173, 342] on span "Email Agree" at bounding box center [1248, 344] width 155 height 13
type input "Email Agree"
type input "Equals"
click at [1175, 376] on span at bounding box center [1248, 375] width 169 height 21
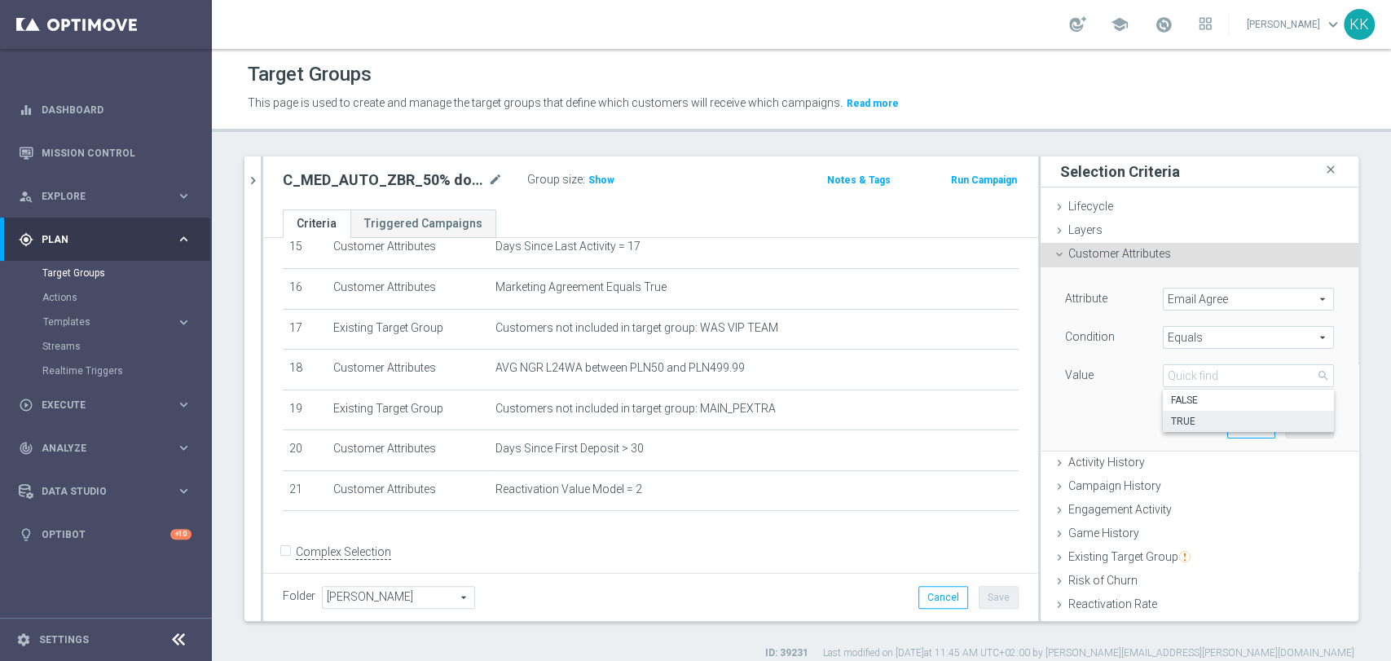
click at [1173, 422] on span "TRUE" at bounding box center [1248, 421] width 155 height 13
type input "TRUE"
click at [1286, 427] on button "Add" at bounding box center [1310, 426] width 48 height 23
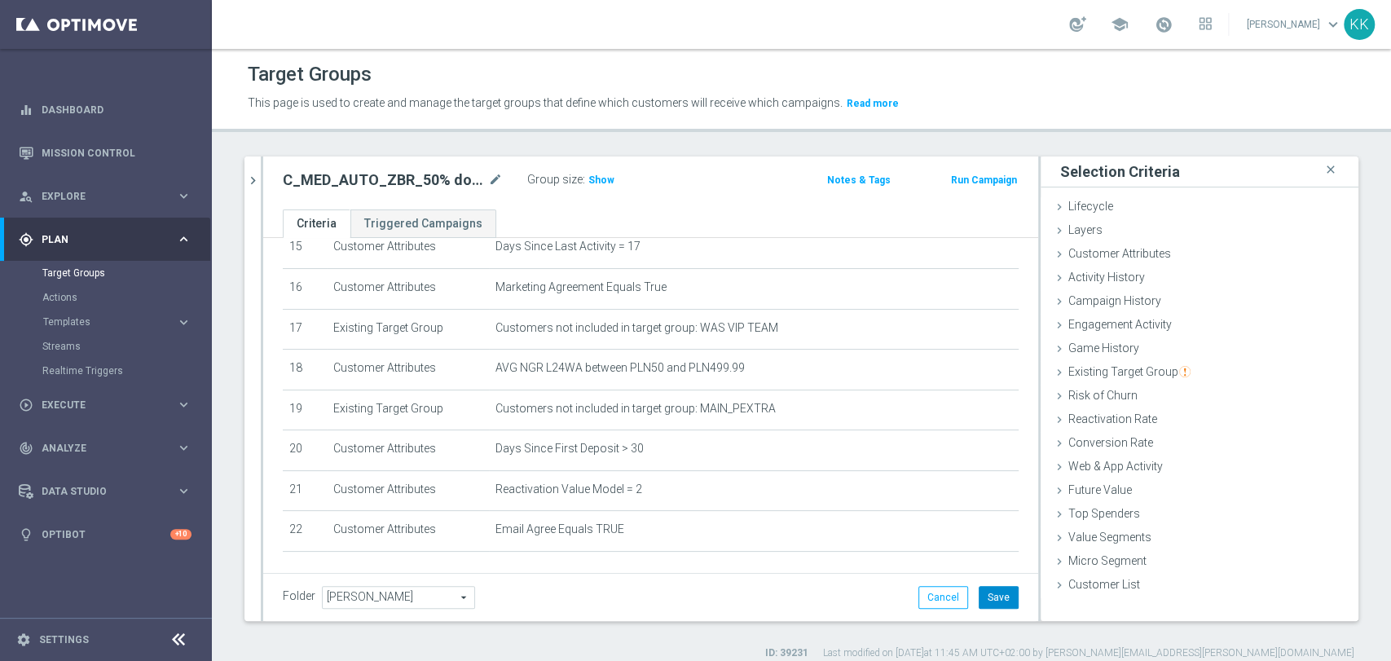
click at [986, 602] on button "Save" at bounding box center [999, 597] width 40 height 23
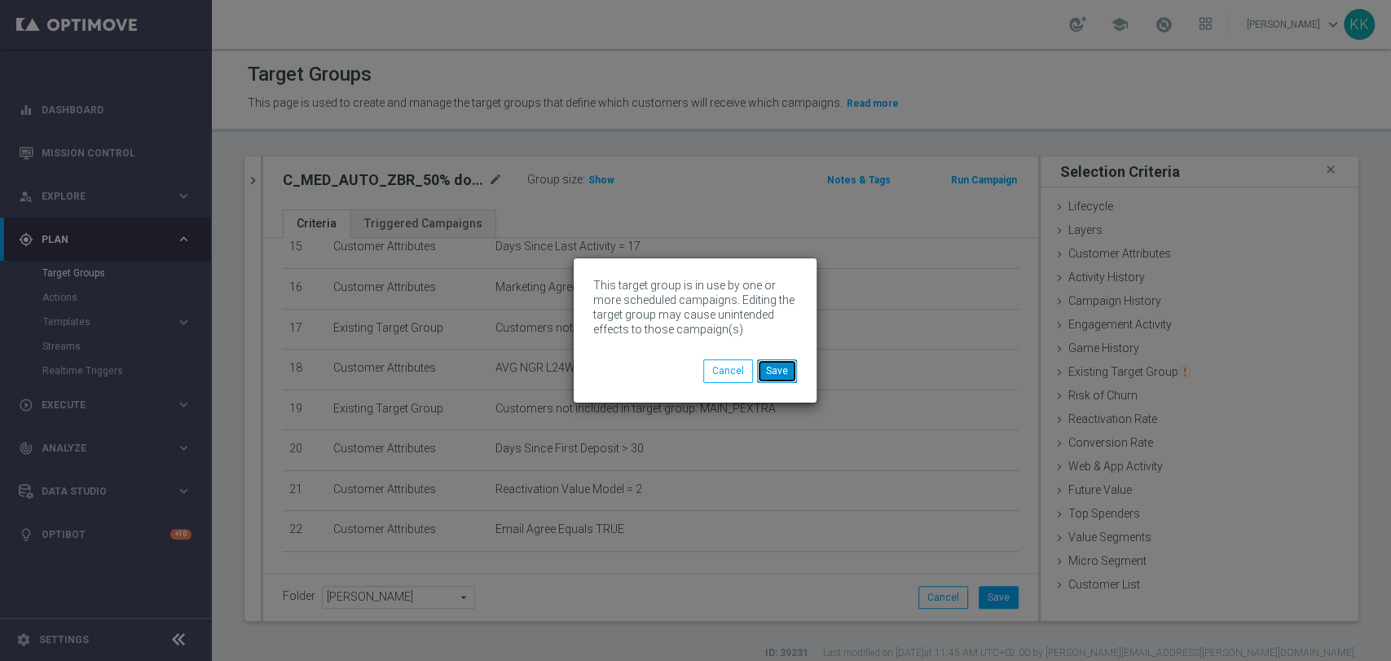
click at [783, 372] on button "Save" at bounding box center [777, 370] width 40 height 23
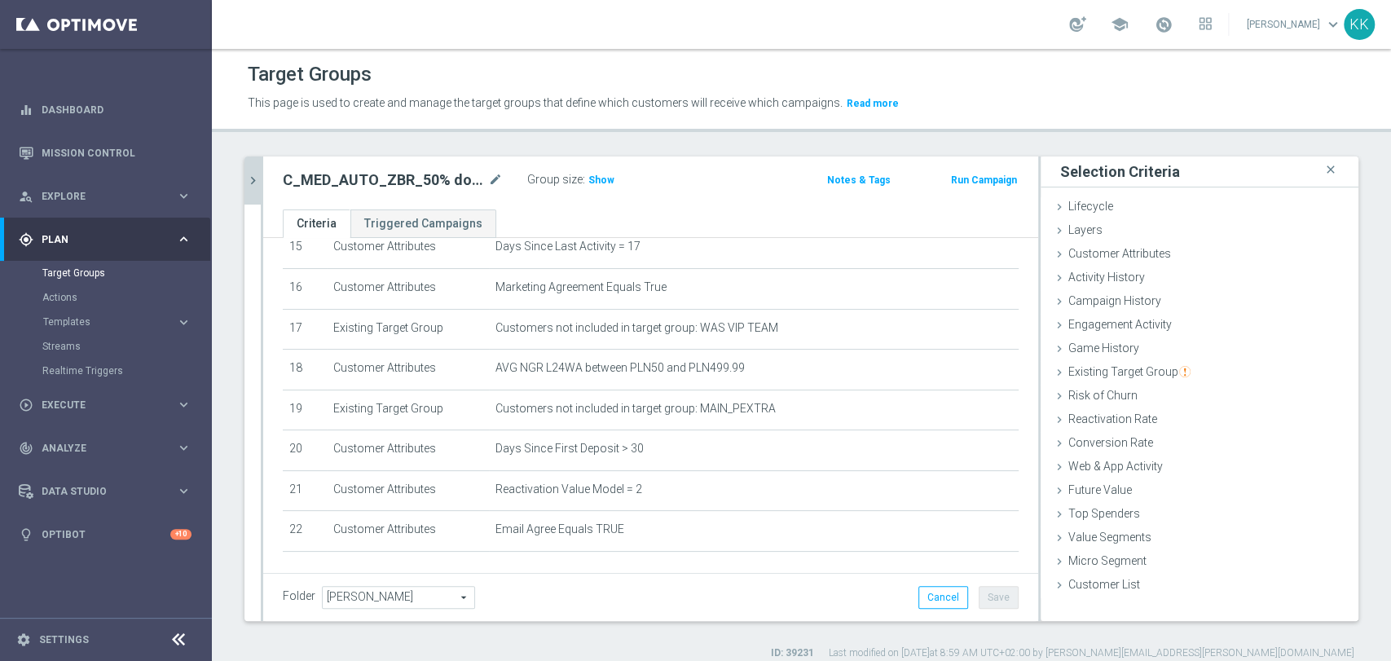
click at [260, 178] on icon "chevron_right" at bounding box center [252, 180] width 15 height 15
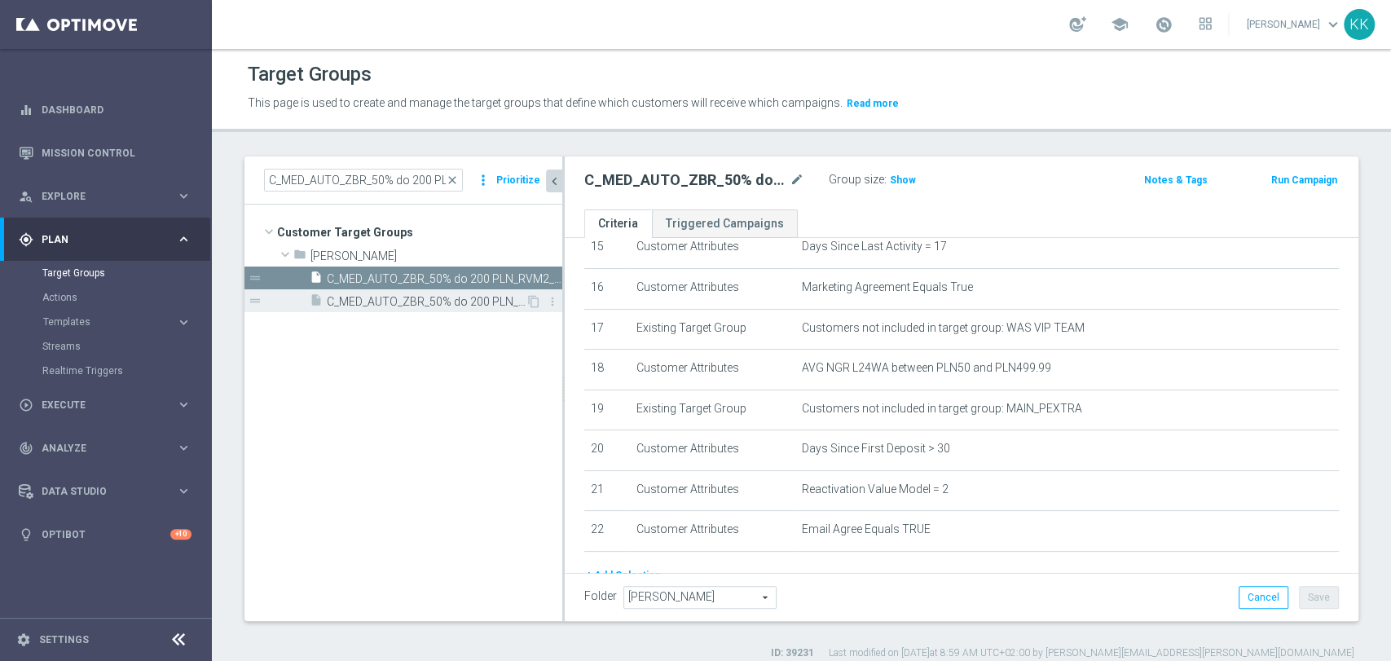
click at [416, 303] on span "C_MED_AUTO_ZBR_50% do 200 PLN_RVM2_DAILY_PUSH" at bounding box center [426, 302] width 199 height 14
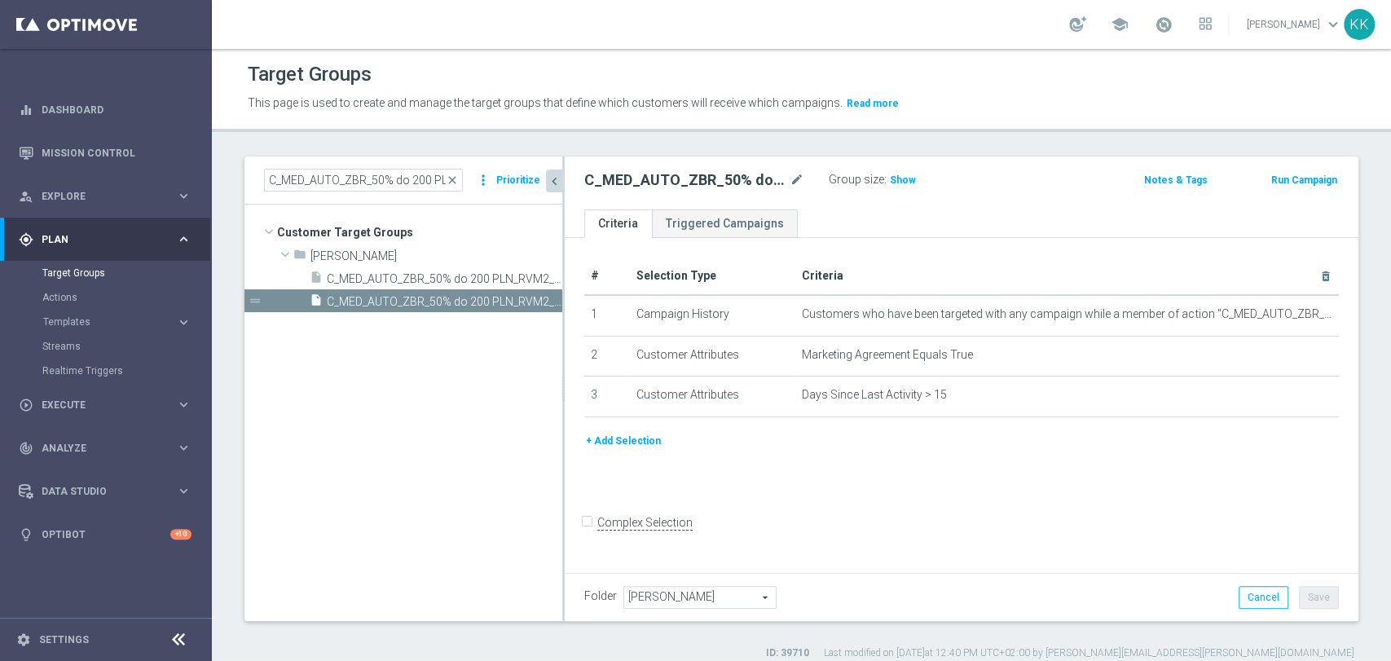
click at [636, 438] on button "+ Add Selection" at bounding box center [623, 441] width 78 height 18
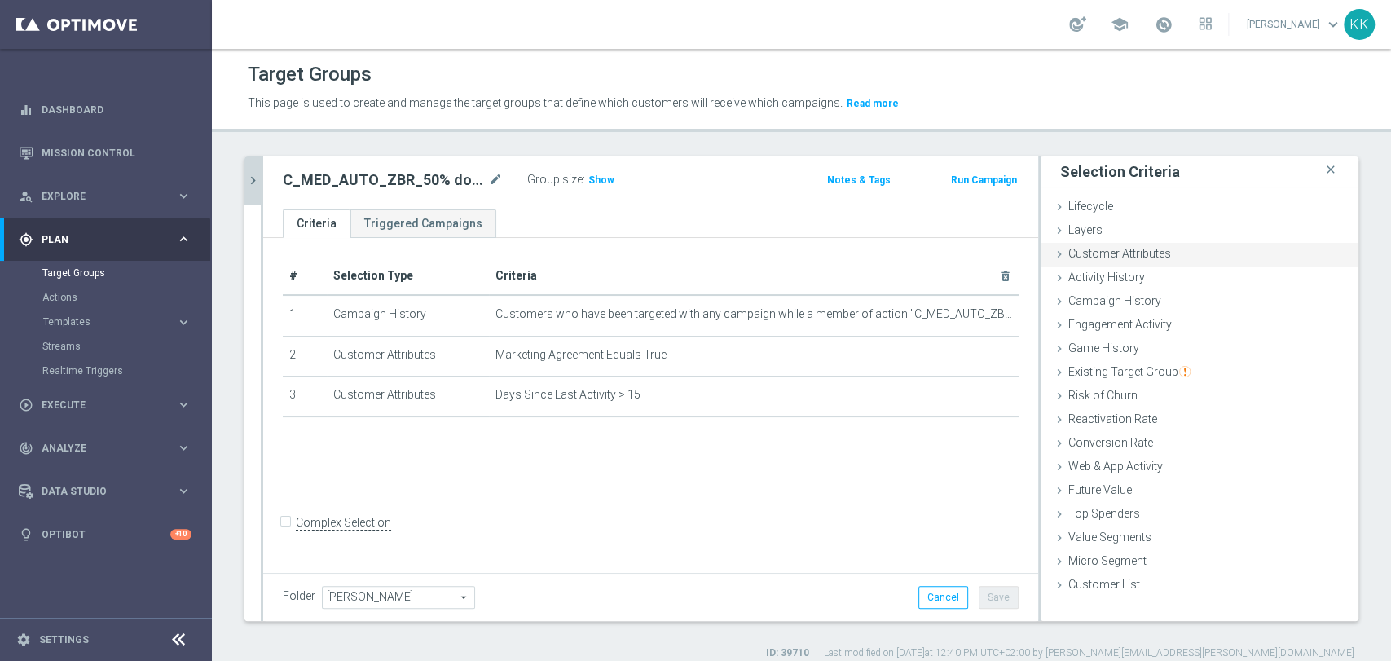
click at [1142, 255] on span "Customer Attributes" at bounding box center [1119, 253] width 103 height 13
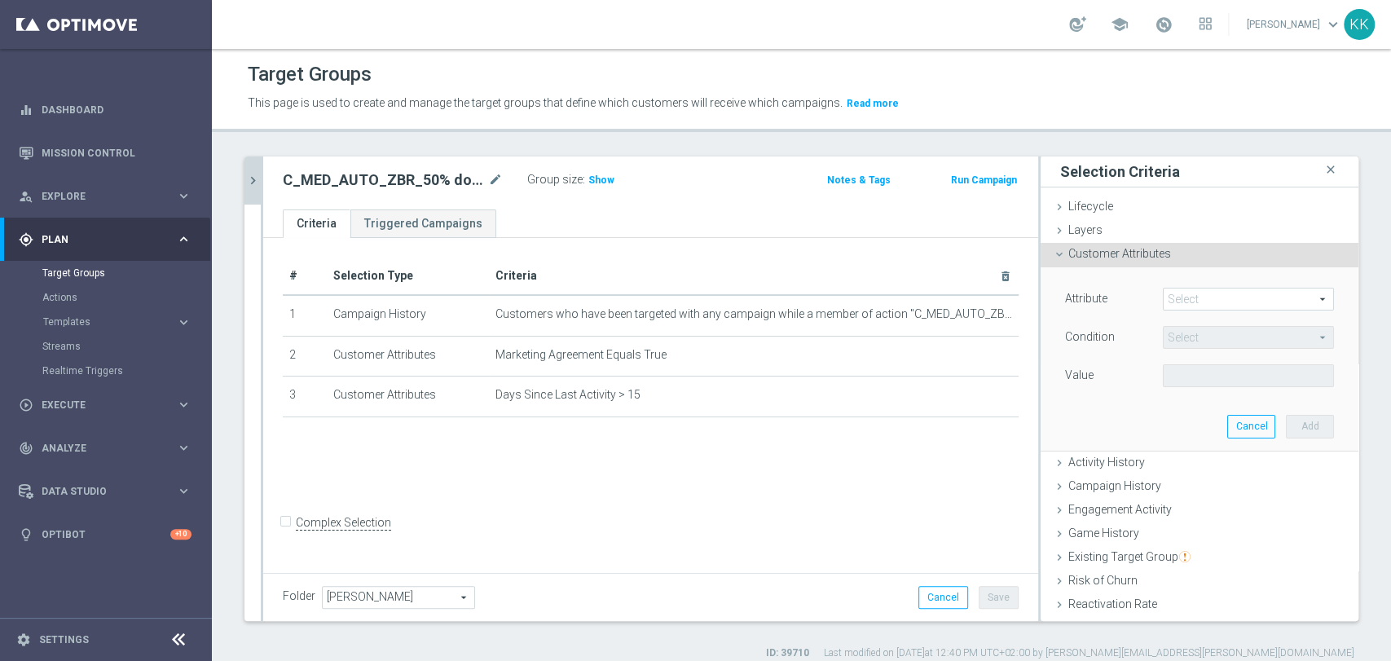
click at [1199, 295] on span at bounding box center [1248, 298] width 169 height 21
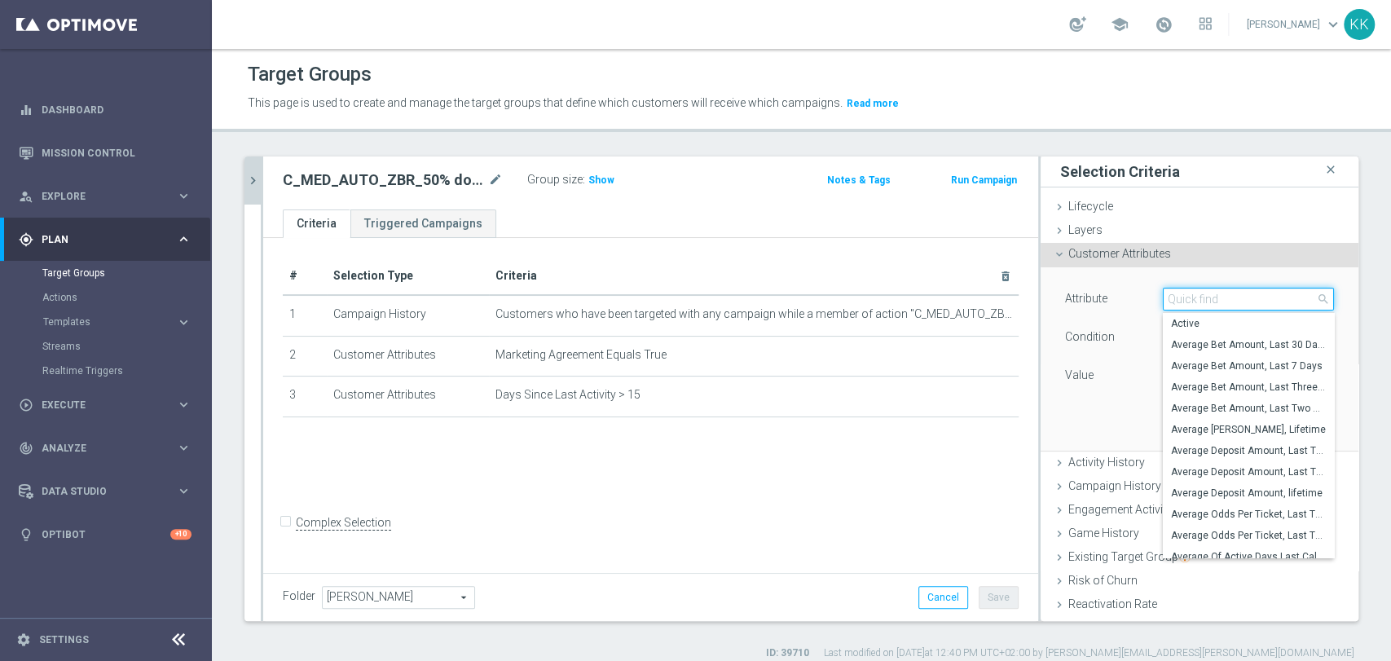
click at [1199, 295] on input "search" at bounding box center [1248, 299] width 171 height 23
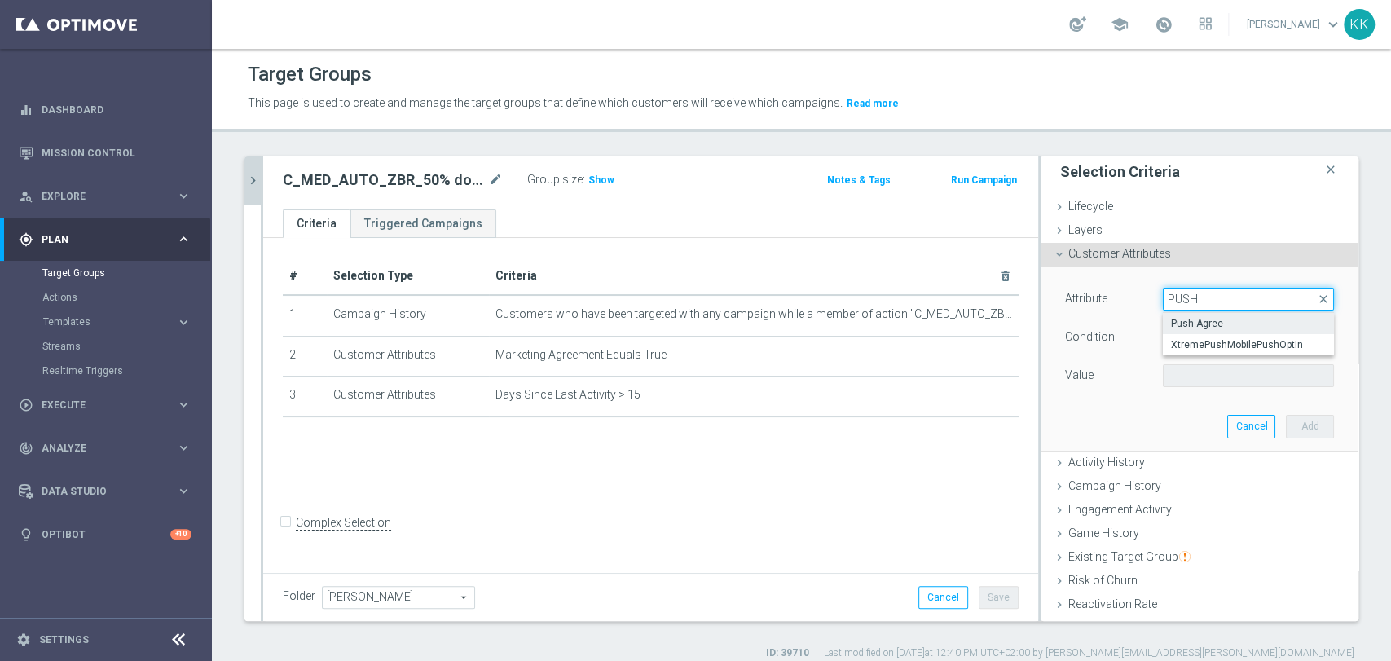
type input "PUSH"
drag, startPoint x: 1203, startPoint y: 320, endPoint x: 1204, endPoint y: 332, distance: 12.3
click at [1202, 319] on span "Push Agree" at bounding box center [1248, 323] width 155 height 13
type input "Push Agree"
type input "Equals"
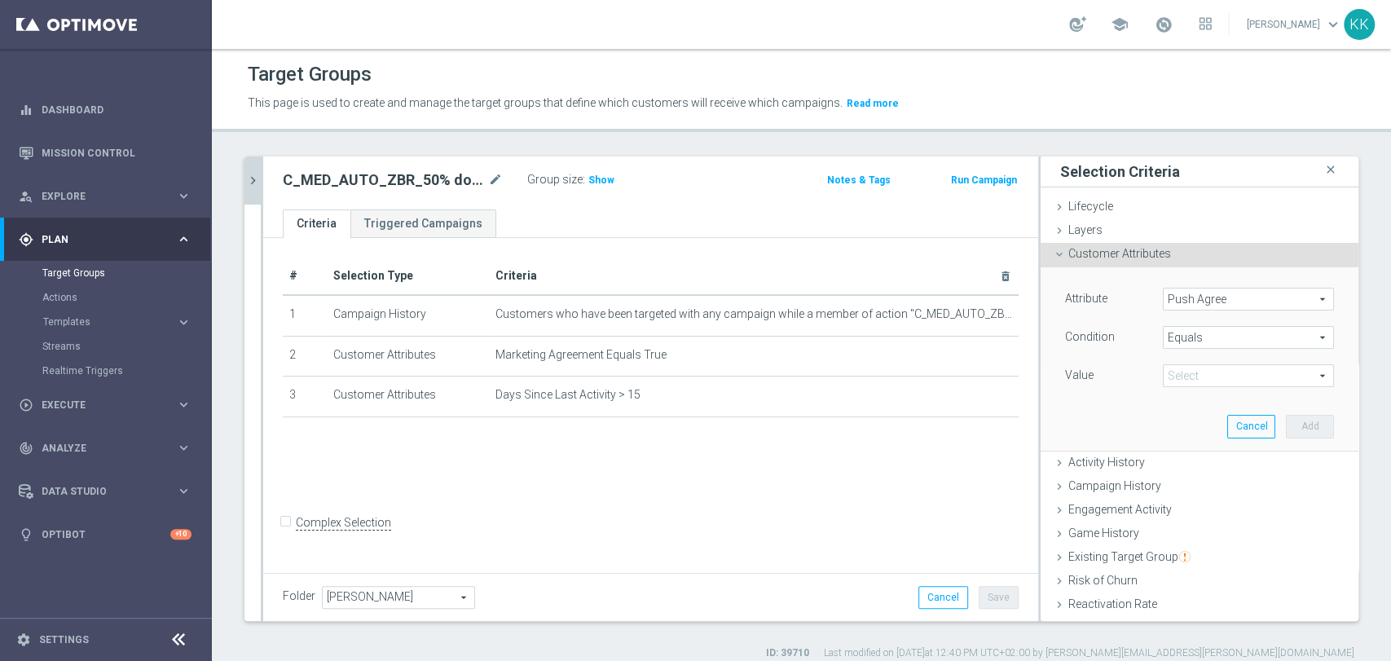
click at [1208, 372] on span at bounding box center [1248, 375] width 169 height 21
click at [1193, 415] on span "TRUE" at bounding box center [1248, 421] width 155 height 13
type input "TRUE"
click at [1286, 429] on button "Add" at bounding box center [1310, 426] width 48 height 23
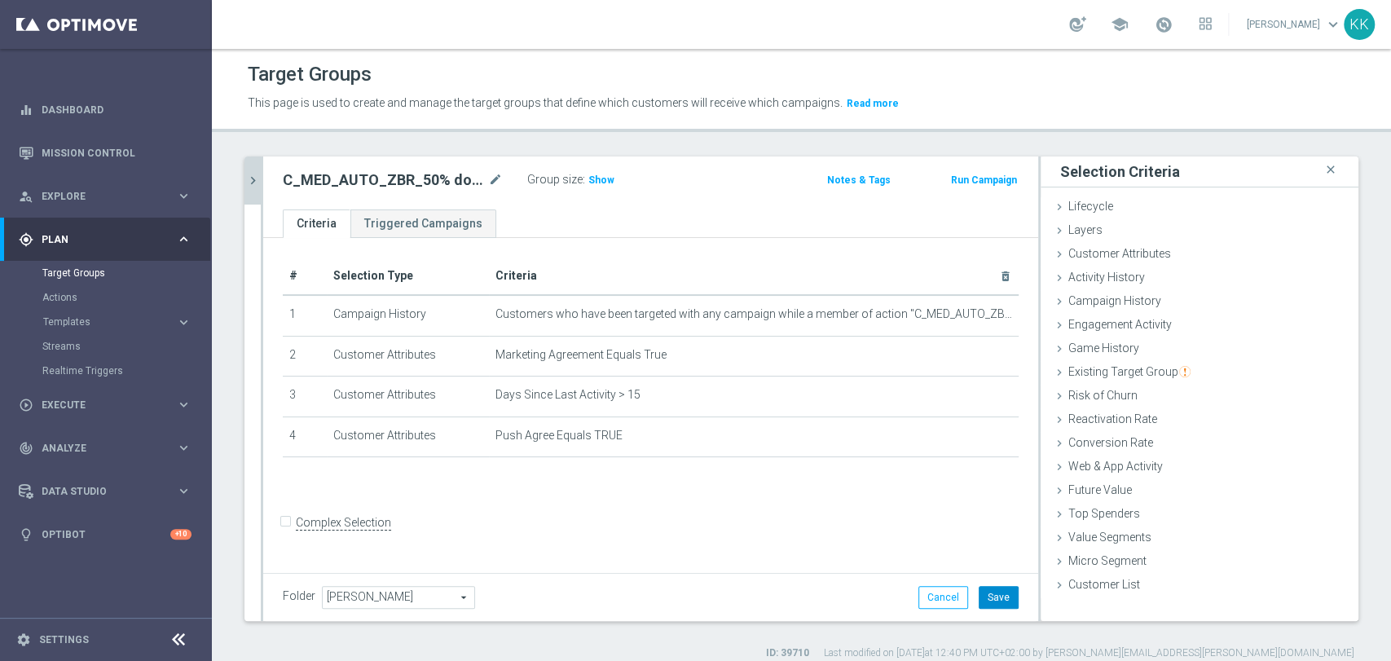
click at [991, 595] on button "Save" at bounding box center [999, 597] width 40 height 23
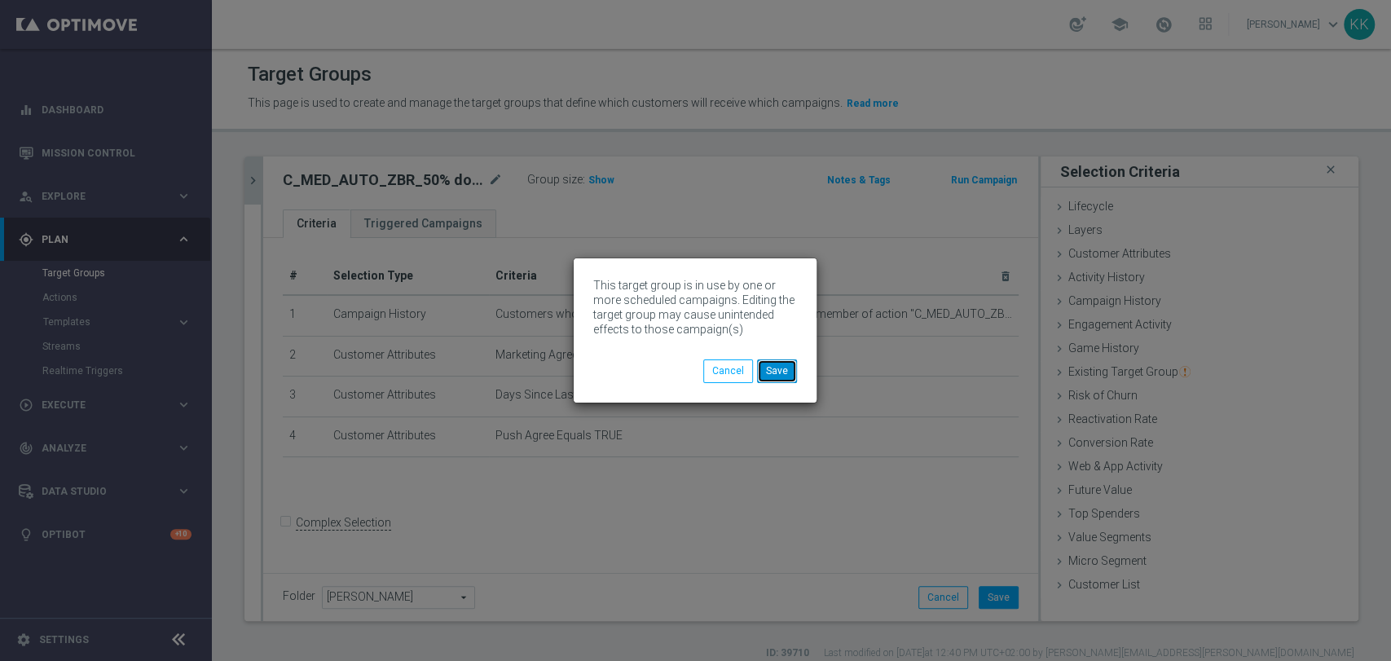
click at [791, 367] on button "Save" at bounding box center [777, 370] width 40 height 23
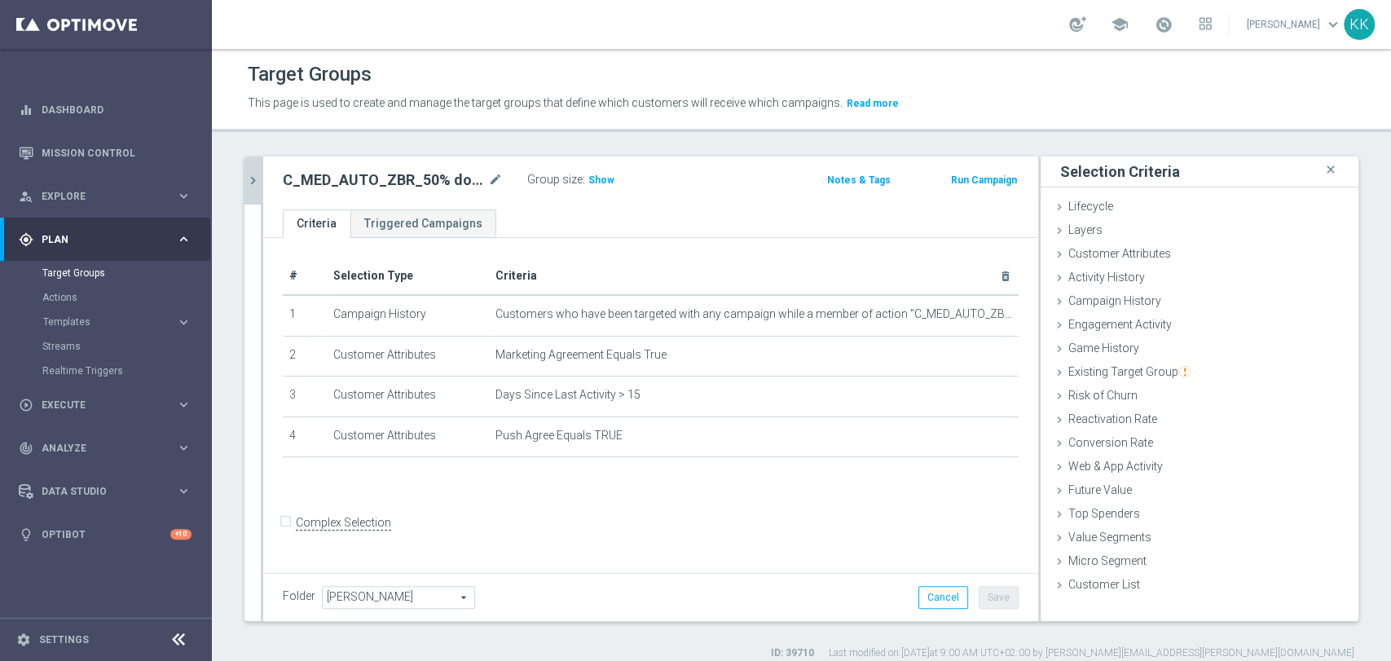
click at [253, 176] on icon "chevron_right" at bounding box center [252, 180] width 15 height 15
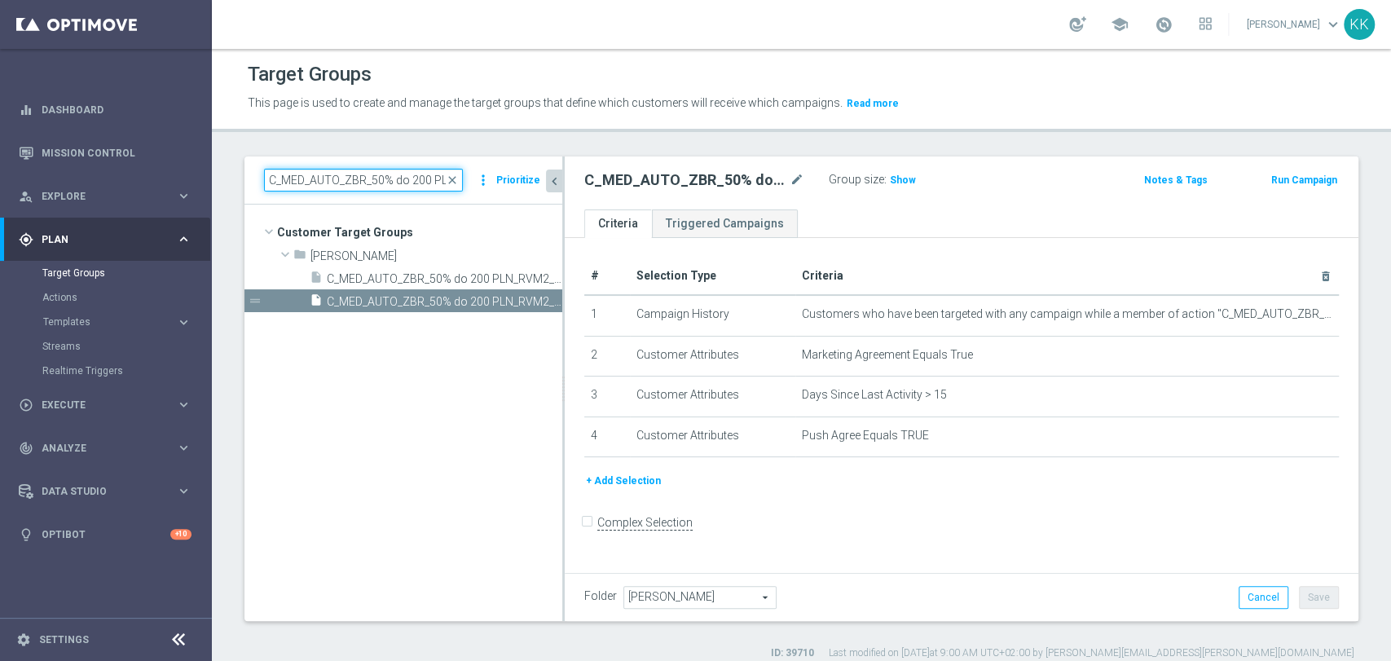
click at [346, 179] on input "C_MED_AUTO_ZBR_50% do 200 PLN_RVM2_DAILY" at bounding box center [363, 180] width 199 height 23
paste input "HIGH_AUTO_ZBR_100% do 300 PLN_RVM0"
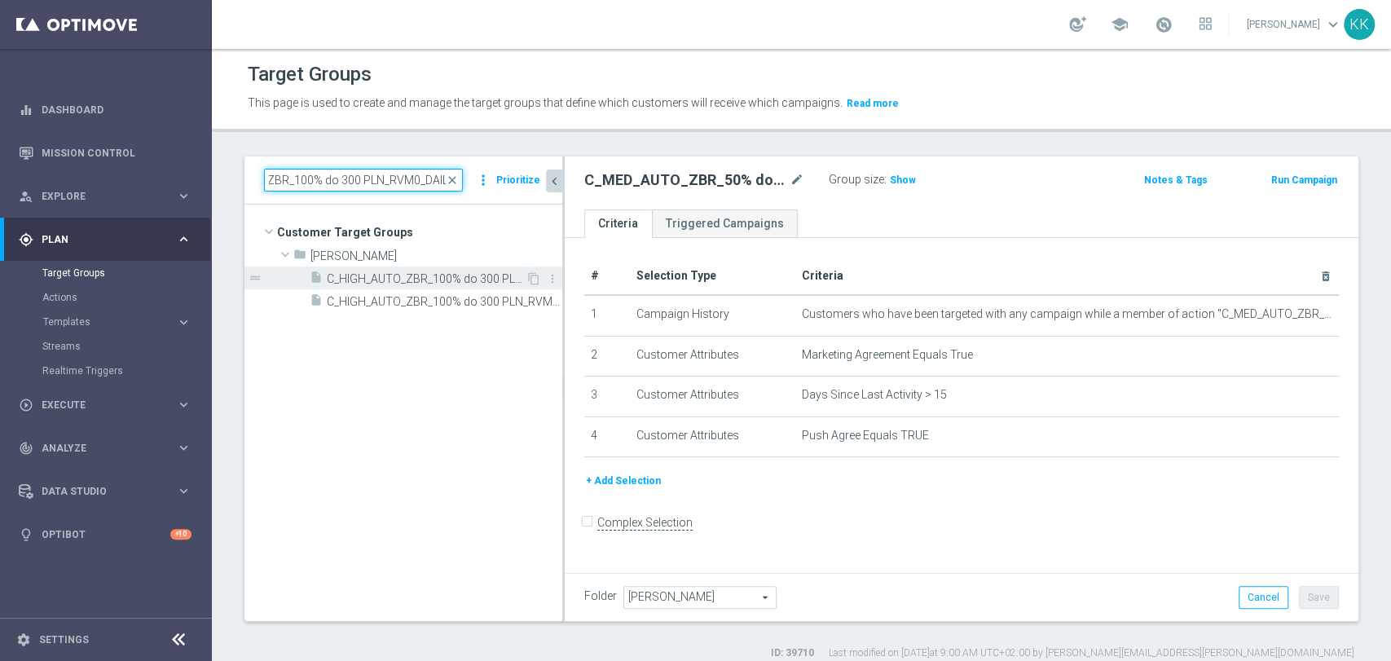
type input "C_HIGH_AUTO_ZBR_100% do 300 PLN_RVM0_DAILY"
click at [412, 283] on span "C_HIGH_AUTO_ZBR_100% do 300 PLN_RVM0_DAILY" at bounding box center [426, 279] width 199 height 14
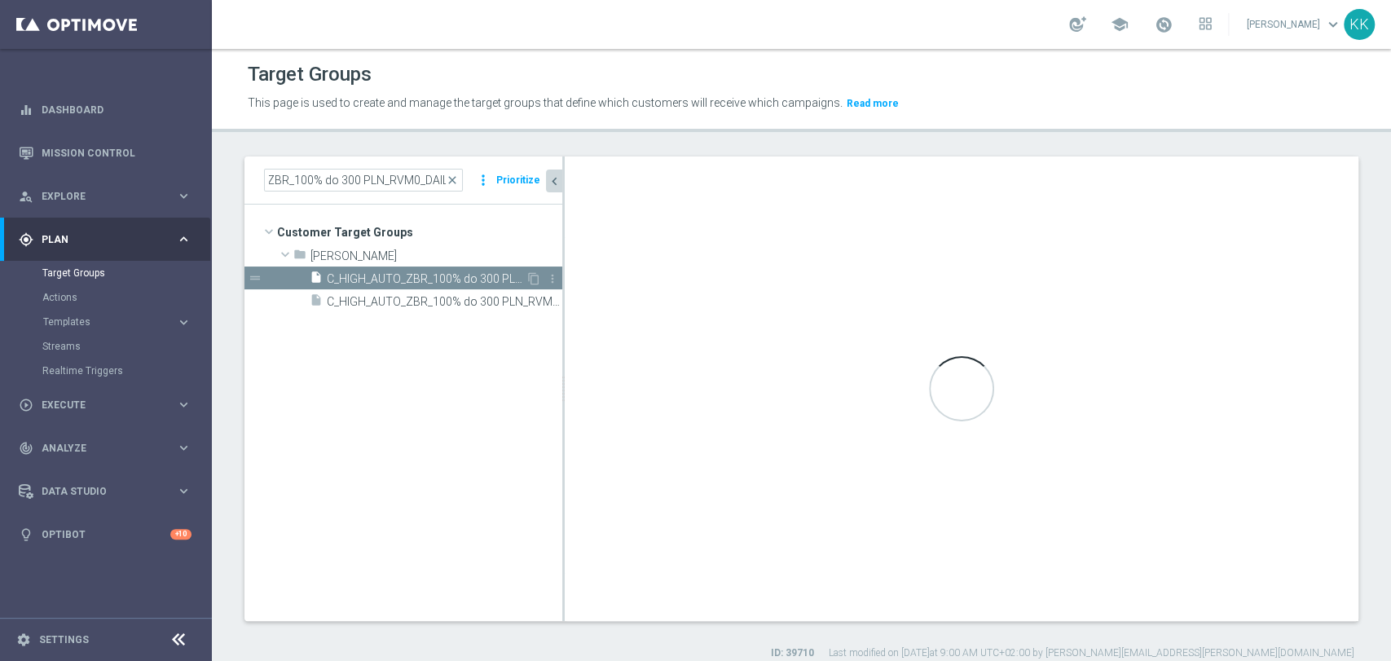
scroll to position [0, 0]
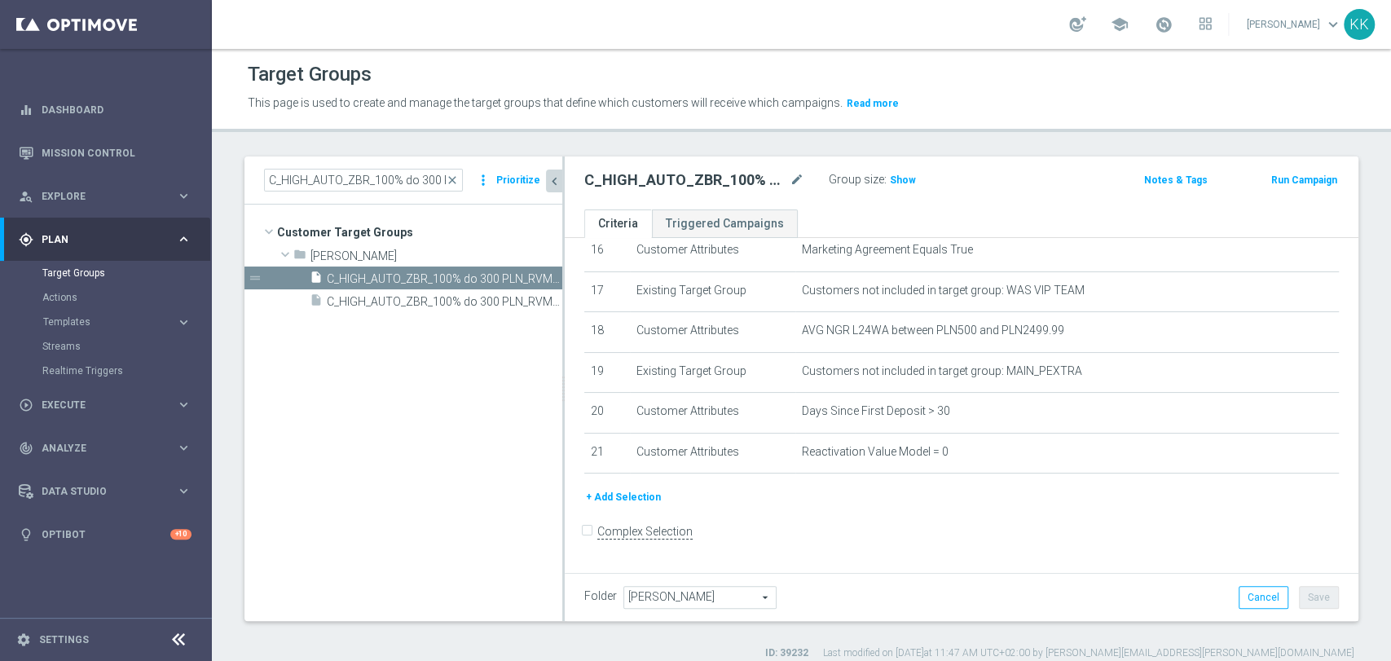
click at [637, 504] on button "+ Add Selection" at bounding box center [623, 497] width 78 height 18
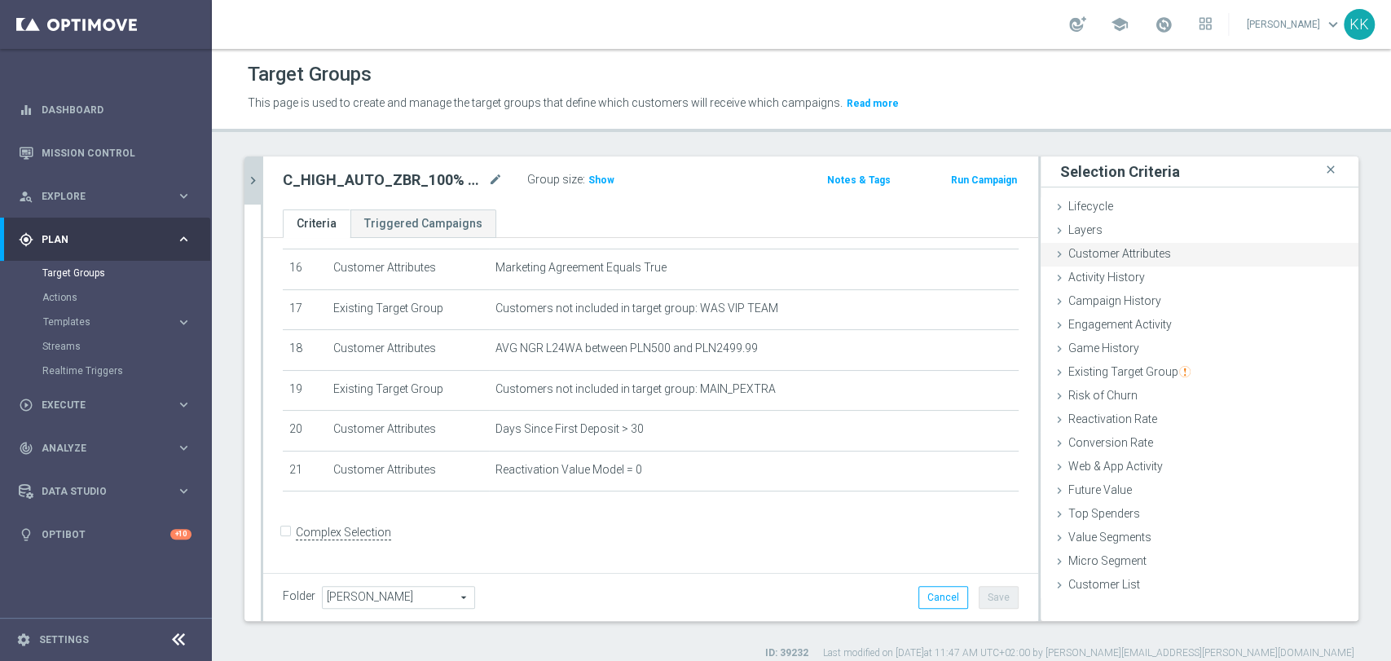
click at [1128, 258] on span "Customer Attributes" at bounding box center [1119, 253] width 103 height 13
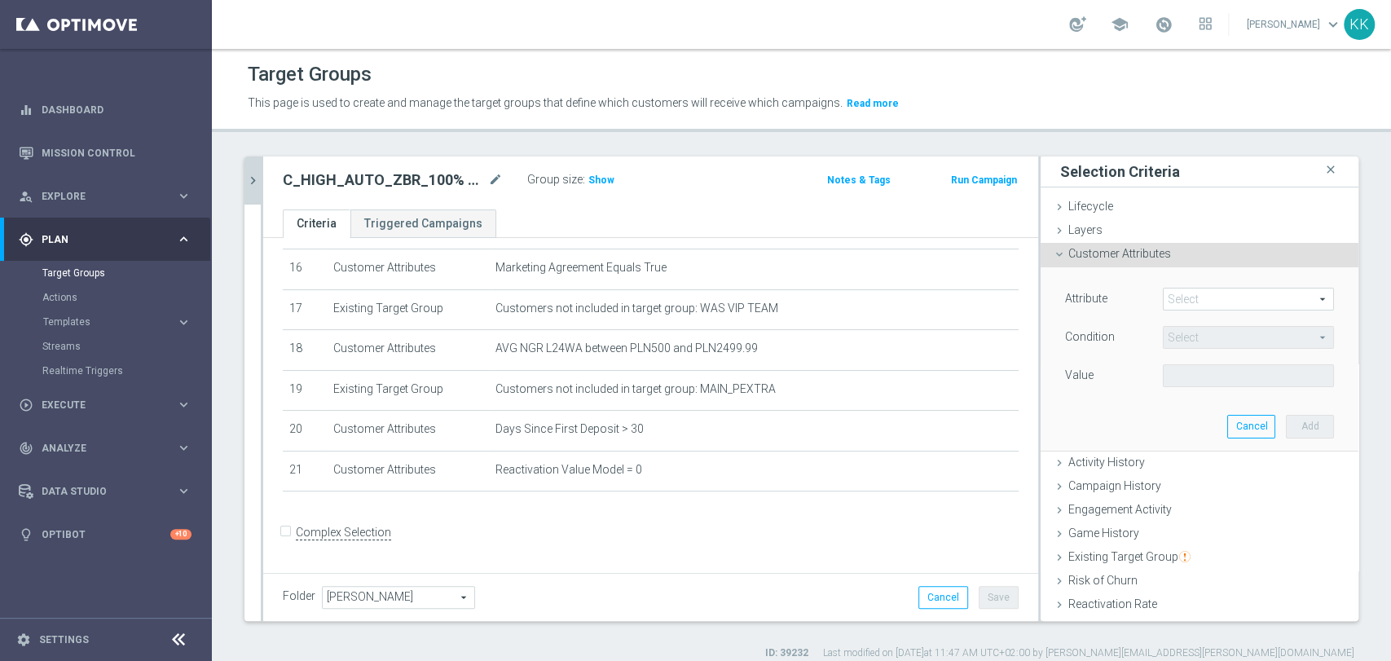
click at [1204, 301] on span at bounding box center [1248, 298] width 169 height 21
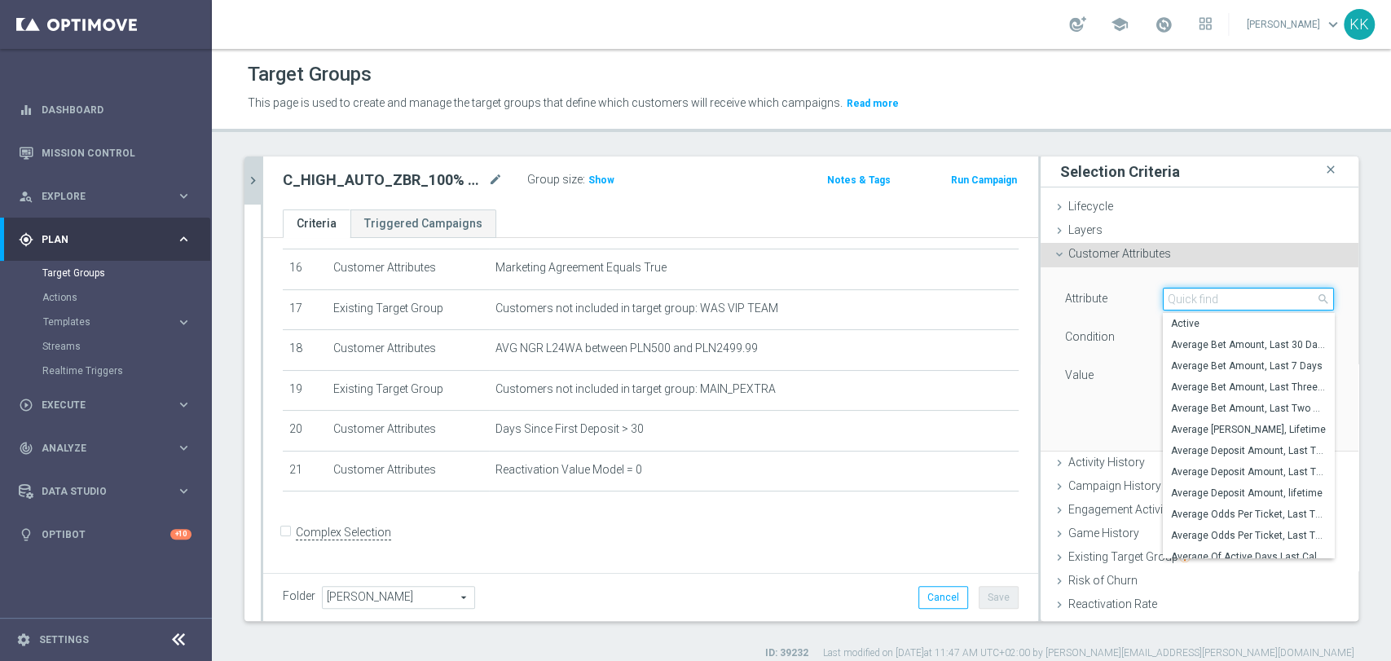
click at [1204, 301] on input "search" at bounding box center [1248, 299] width 171 height 23
type input "EMAIL"
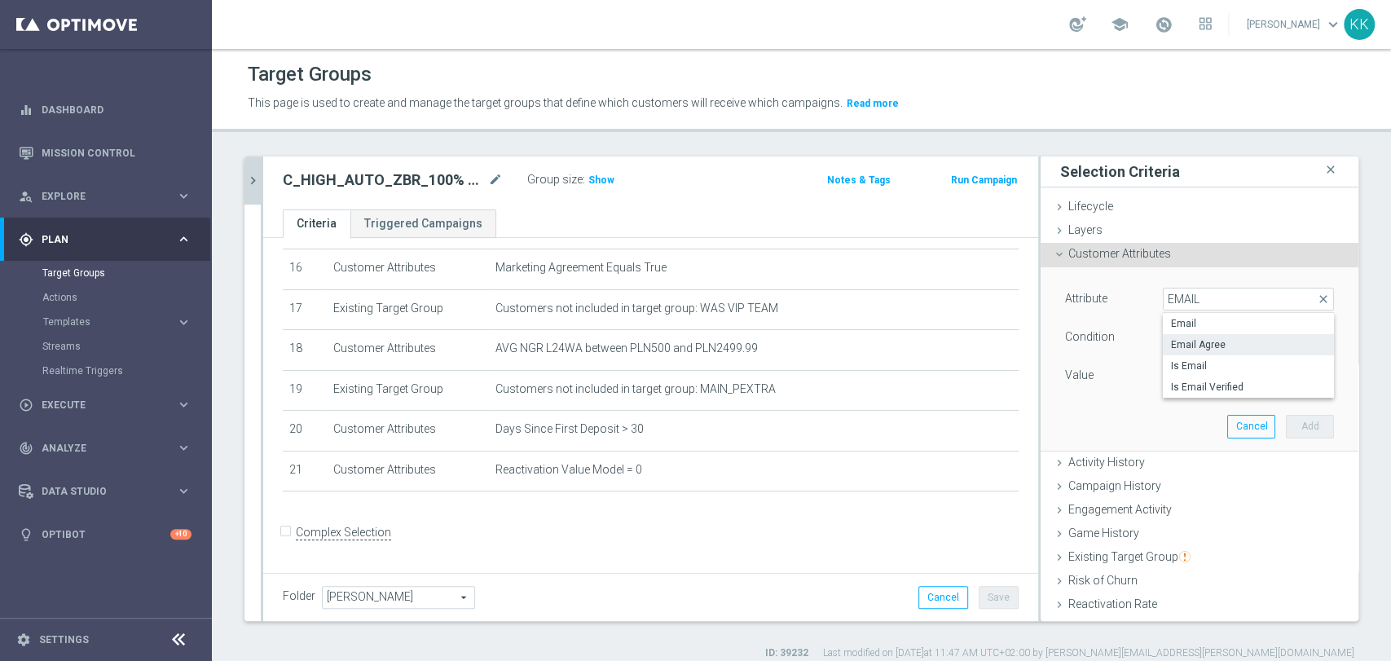
click at [1192, 341] on span "Email Agree" at bounding box center [1248, 344] width 155 height 13
type input "Email Agree"
type input "Equals"
click at [1195, 380] on span at bounding box center [1248, 375] width 169 height 21
click at [1194, 424] on span "TRUE" at bounding box center [1248, 421] width 155 height 13
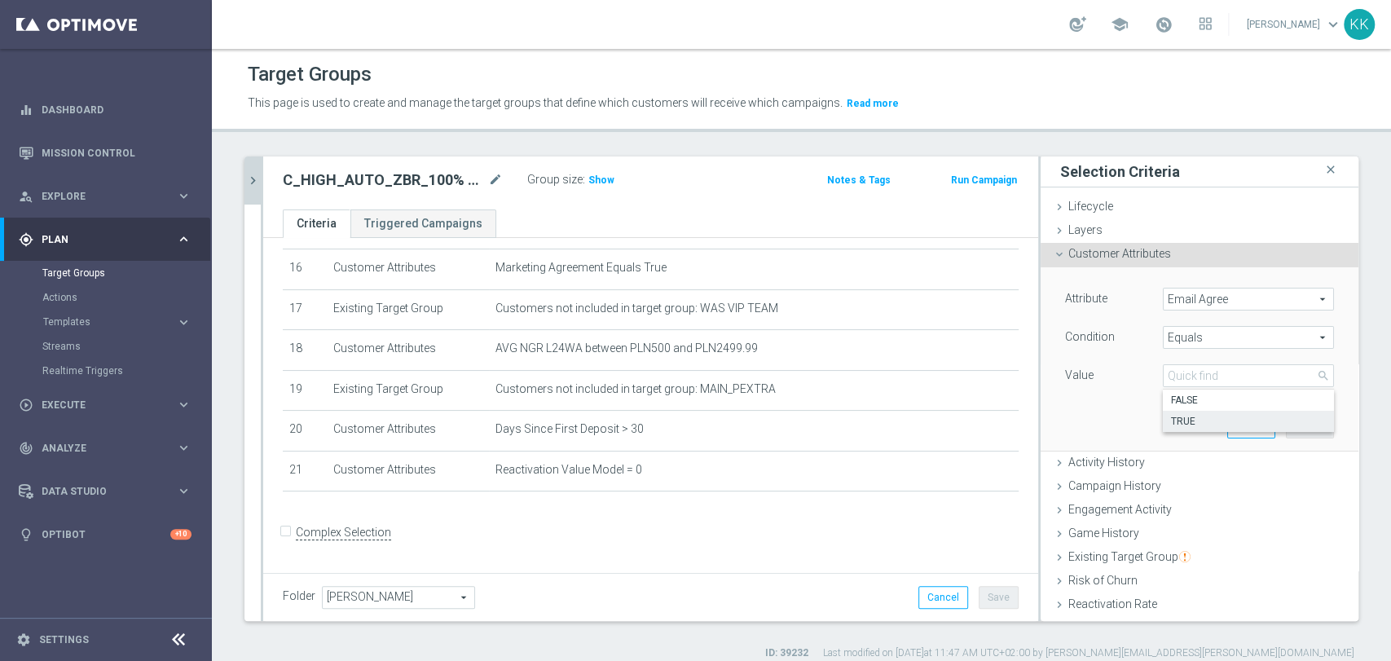
type input "TRUE"
click at [1286, 423] on button "Add" at bounding box center [1310, 426] width 48 height 23
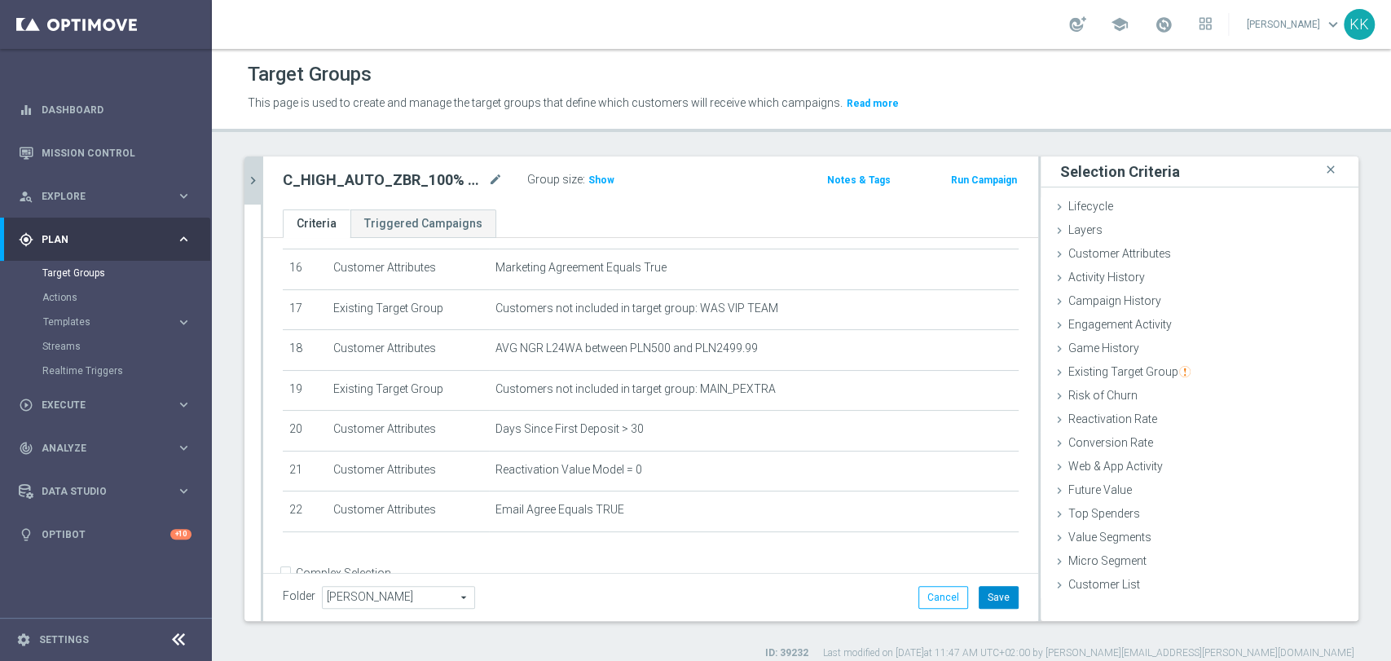
click at [997, 592] on button "Save" at bounding box center [999, 597] width 40 height 23
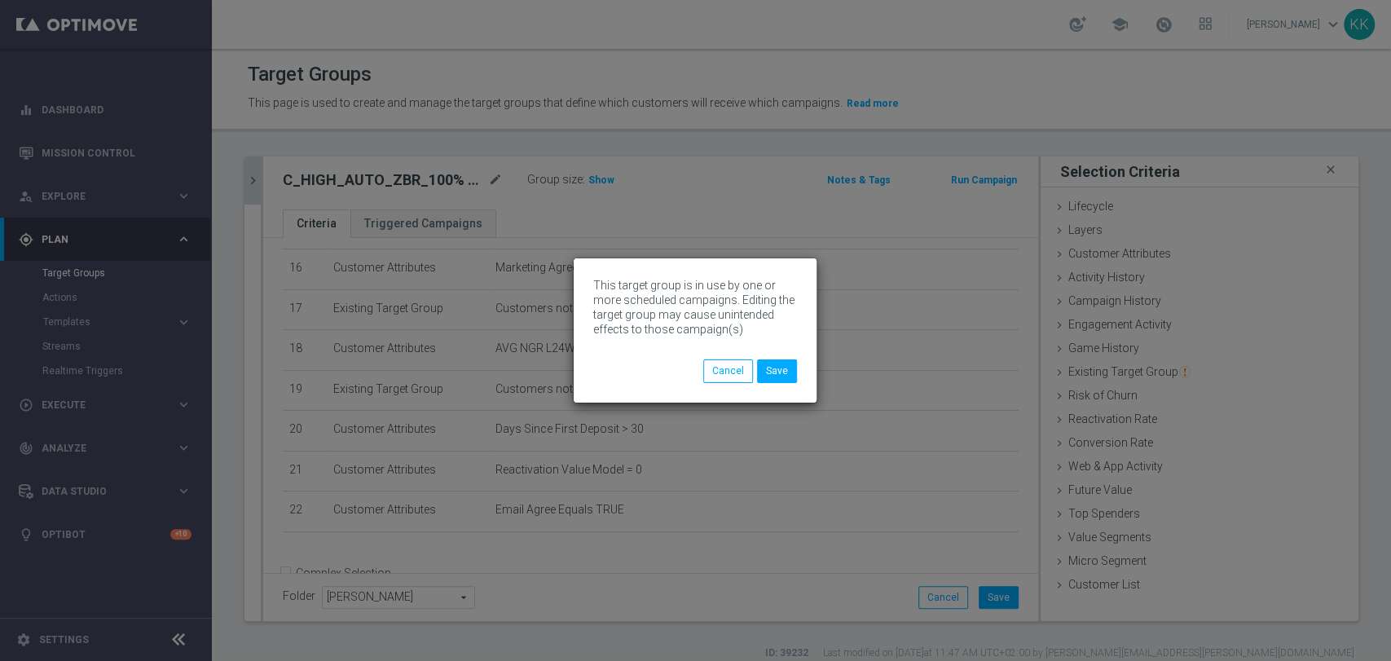
click at [768, 385] on div "This target group is in use by one or more scheduled campaigns. Editing the tar…" at bounding box center [695, 329] width 243 height 143
click at [782, 365] on button "Save" at bounding box center [777, 370] width 40 height 23
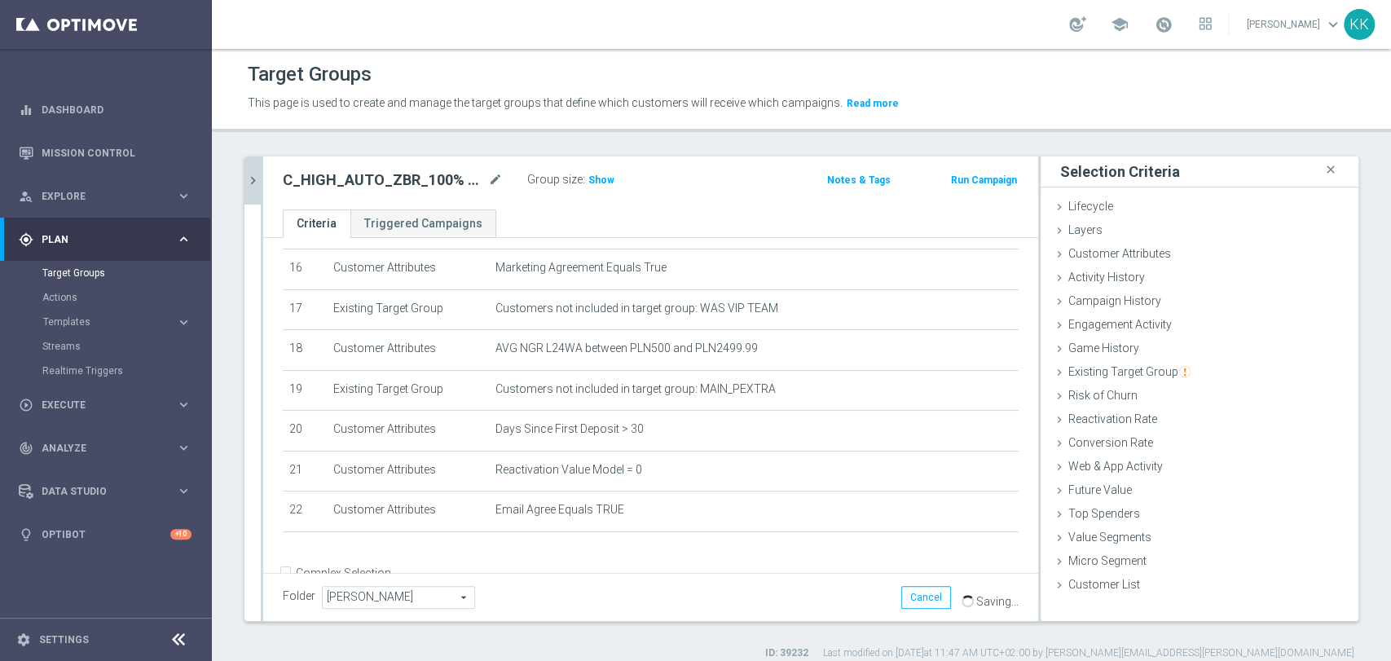
click at [785, 365] on td "AVG NGR L24WA between PLN500 and PLN2499.99 mode_edit delete_forever" at bounding box center [754, 350] width 530 height 41
click at [260, 167] on button "chevron_right" at bounding box center [252, 180] width 16 height 48
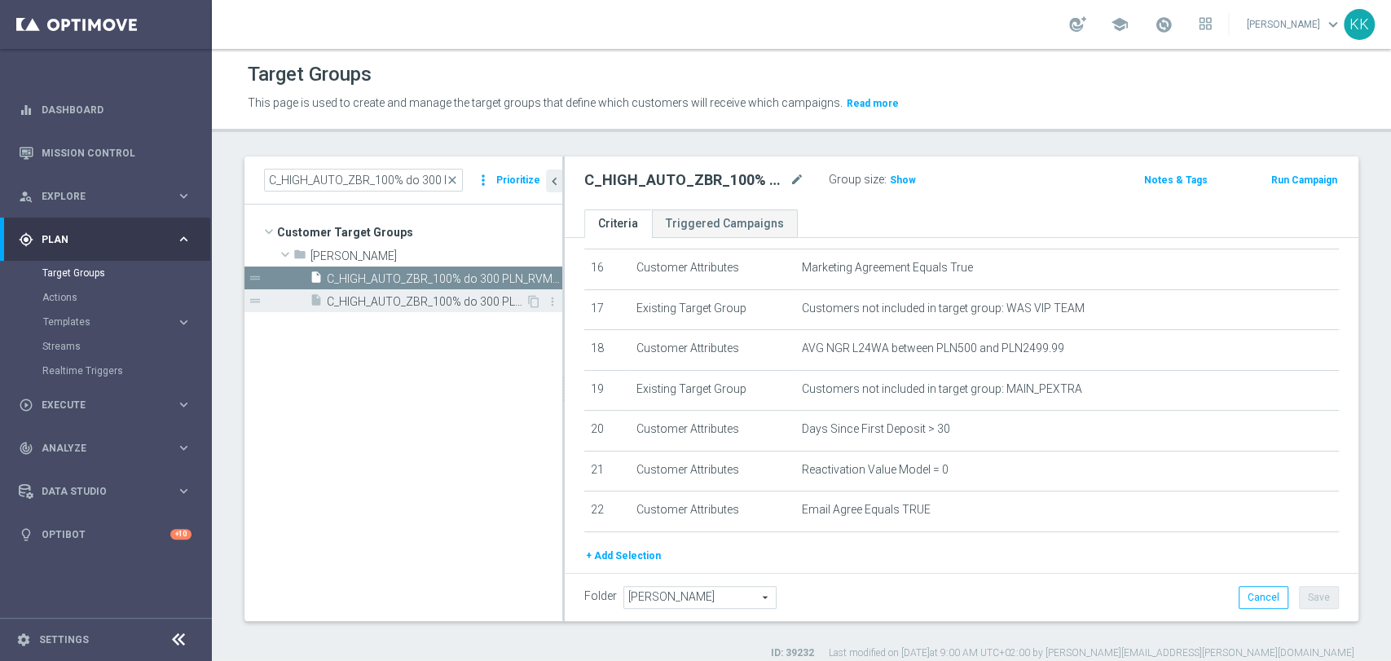
click at [400, 304] on span "C_HIGH_AUTO_ZBR_100% do 300 PLN_RVM0_DAILY_PUSH" at bounding box center [426, 302] width 199 height 14
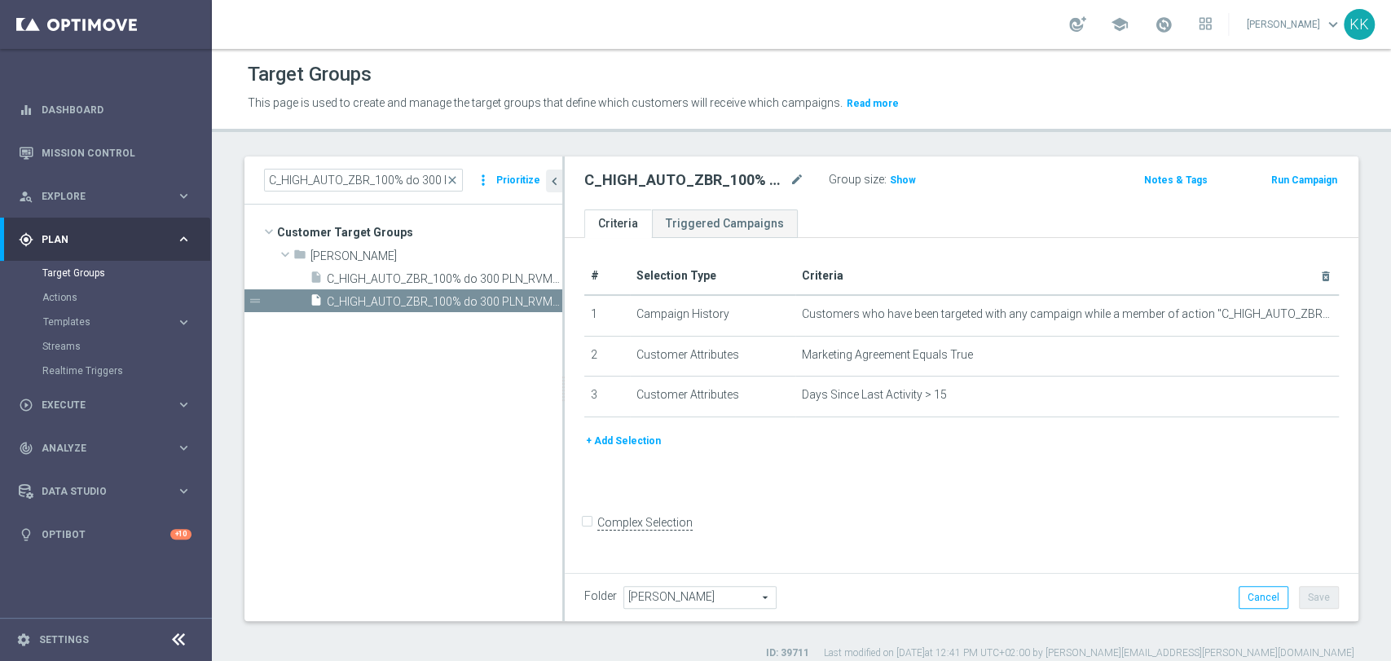
click at [627, 444] on button "+ Add Selection" at bounding box center [623, 441] width 78 height 18
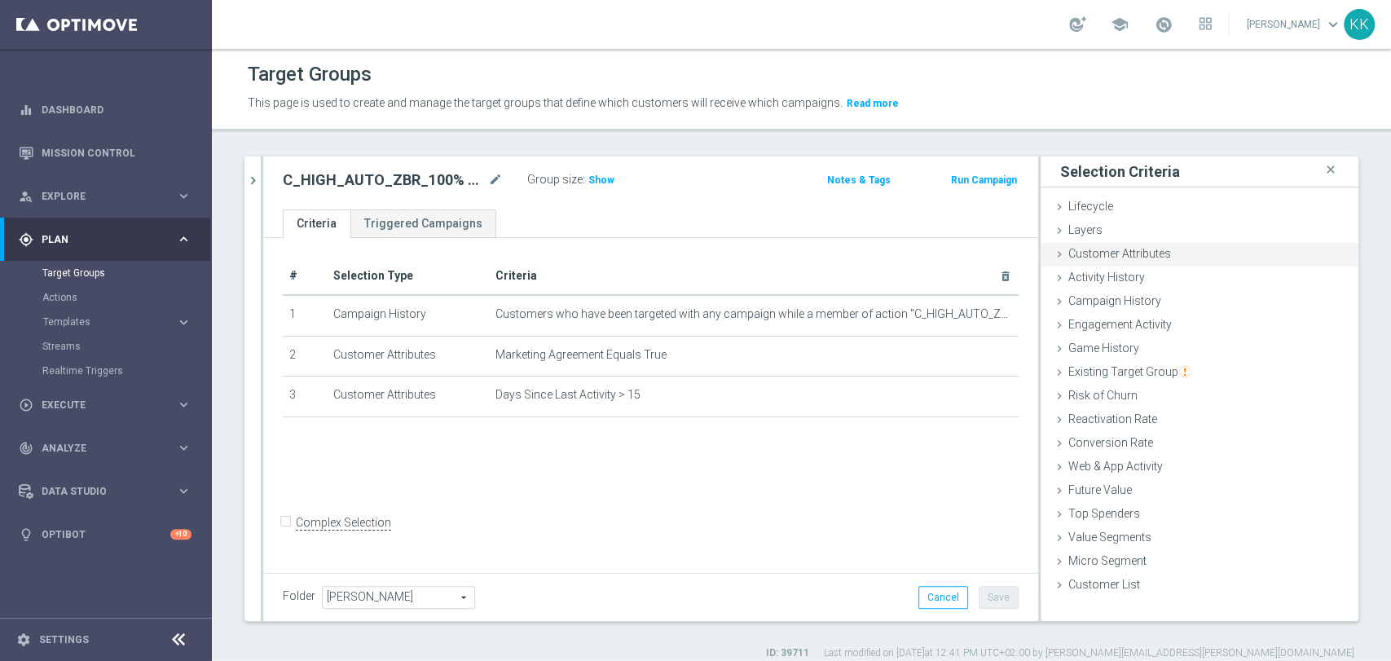
click at [1139, 264] on div "Customer Attributes done selection saved" at bounding box center [1200, 255] width 318 height 24
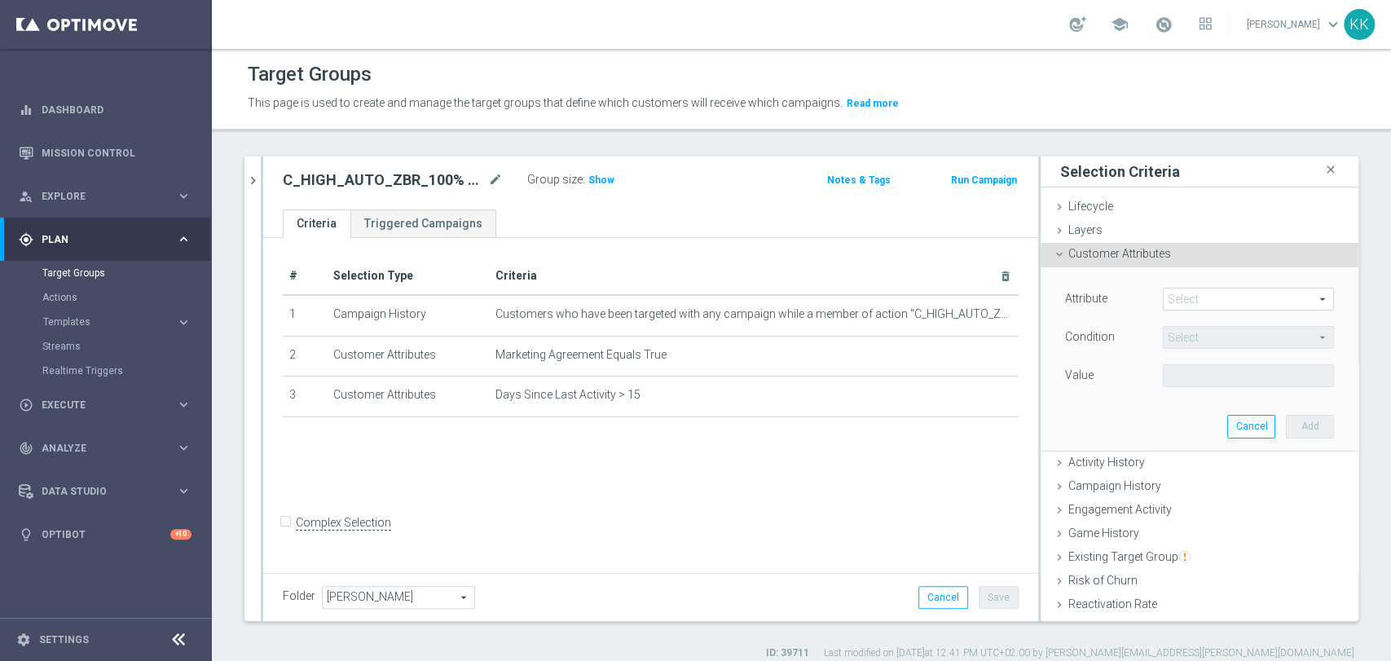
click at [1172, 303] on span at bounding box center [1248, 298] width 169 height 21
click at [0, 0] on input "search" at bounding box center [0, 0] width 0 height 0
type input "M"
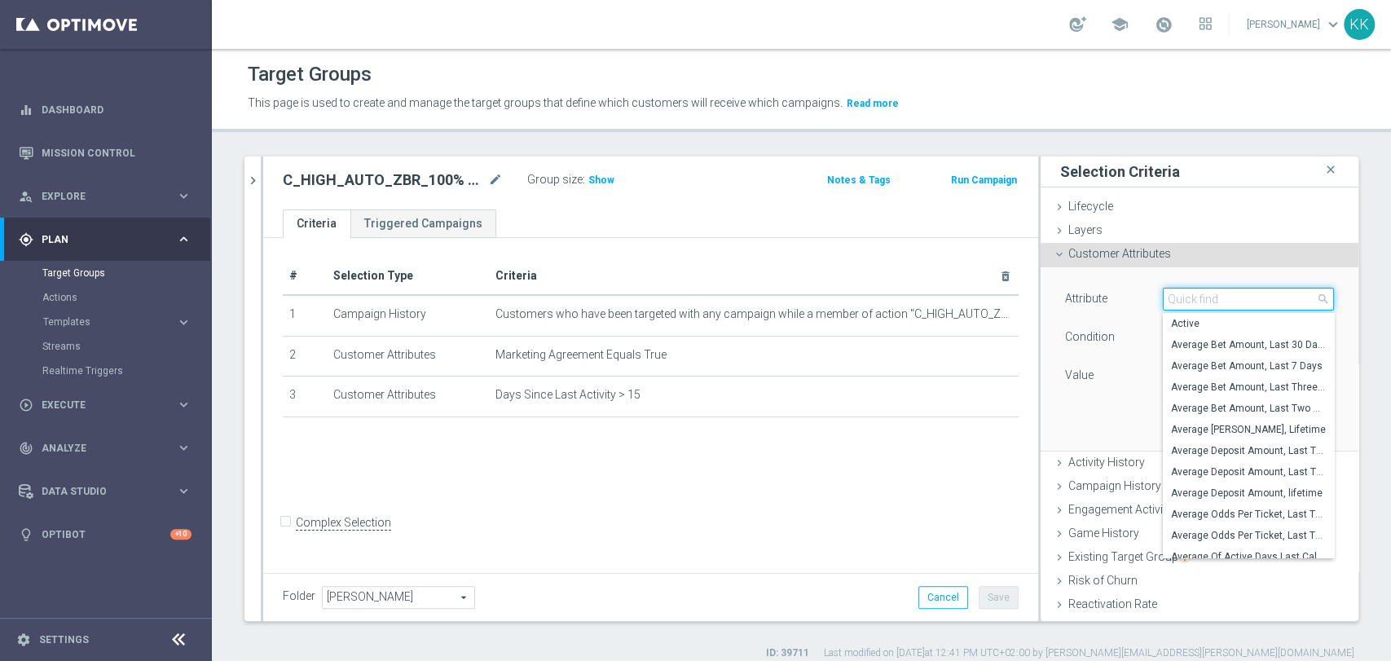
type input "P"
type input "U"
type input "PUSH"
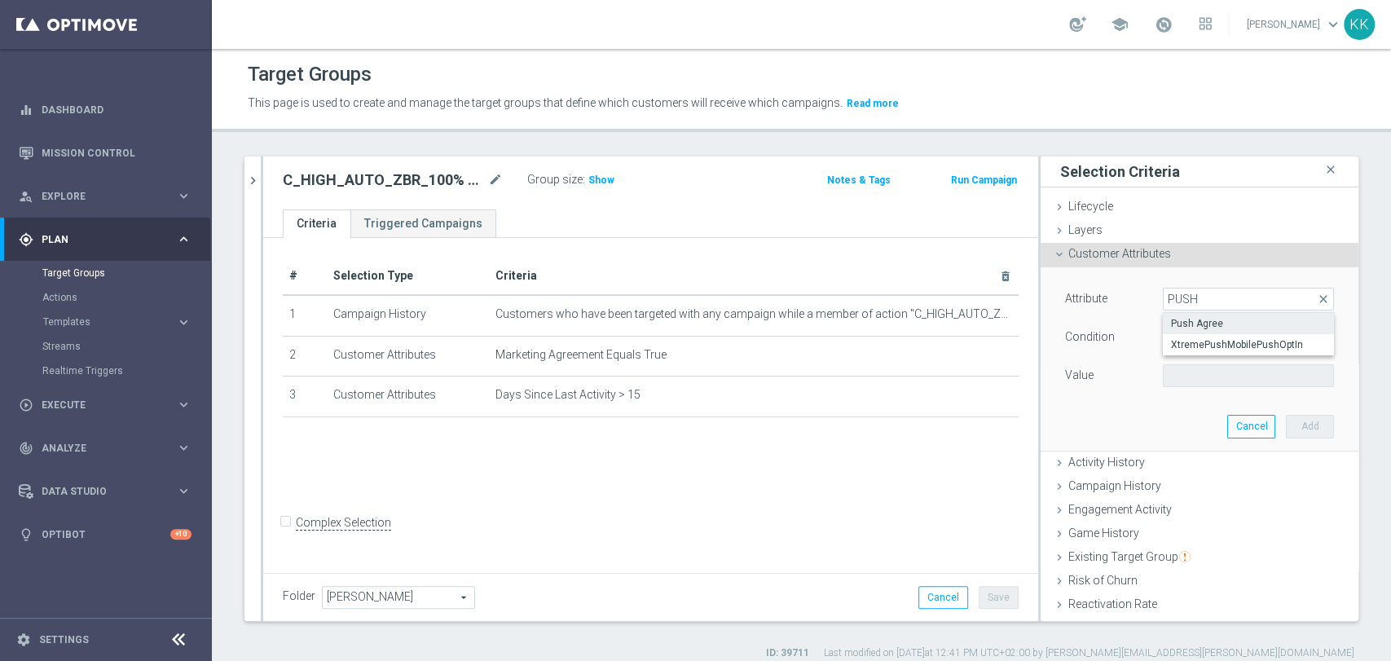
click at [1208, 321] on span "Push Agree" at bounding box center [1248, 323] width 155 height 13
type input "Push Agree"
type input "Equals"
click at [1201, 367] on span at bounding box center [1248, 375] width 169 height 21
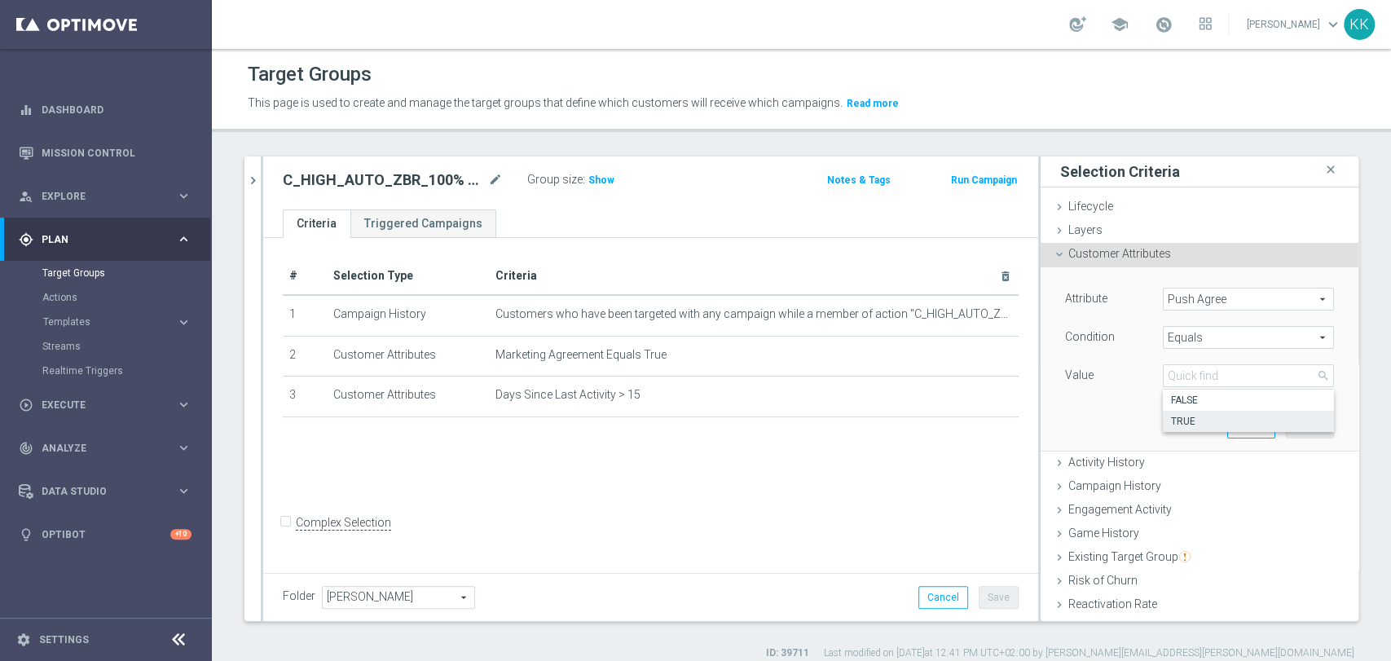
click at [1208, 424] on span "TRUE" at bounding box center [1248, 421] width 155 height 13
type input "TRUE"
click at [1286, 428] on button "Add" at bounding box center [1310, 426] width 48 height 23
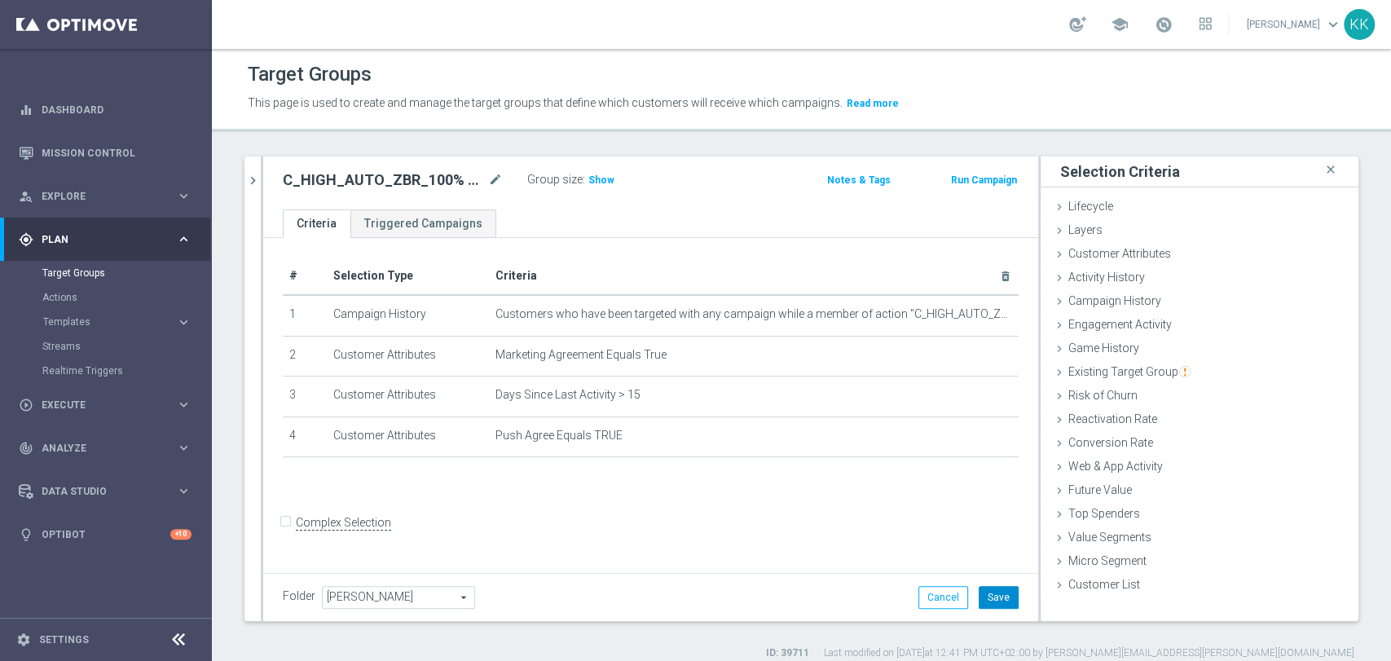
click at [983, 588] on button "Save" at bounding box center [999, 597] width 40 height 23
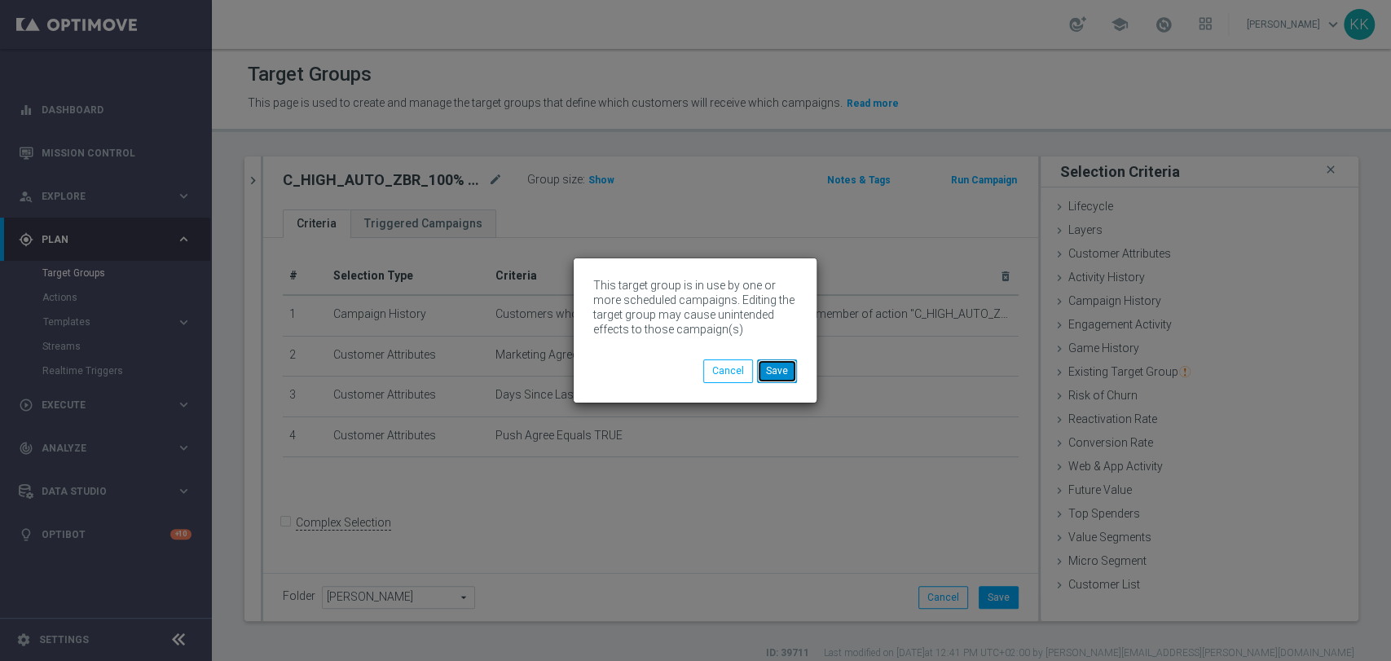
click at [787, 380] on button "Save" at bounding box center [777, 370] width 40 height 23
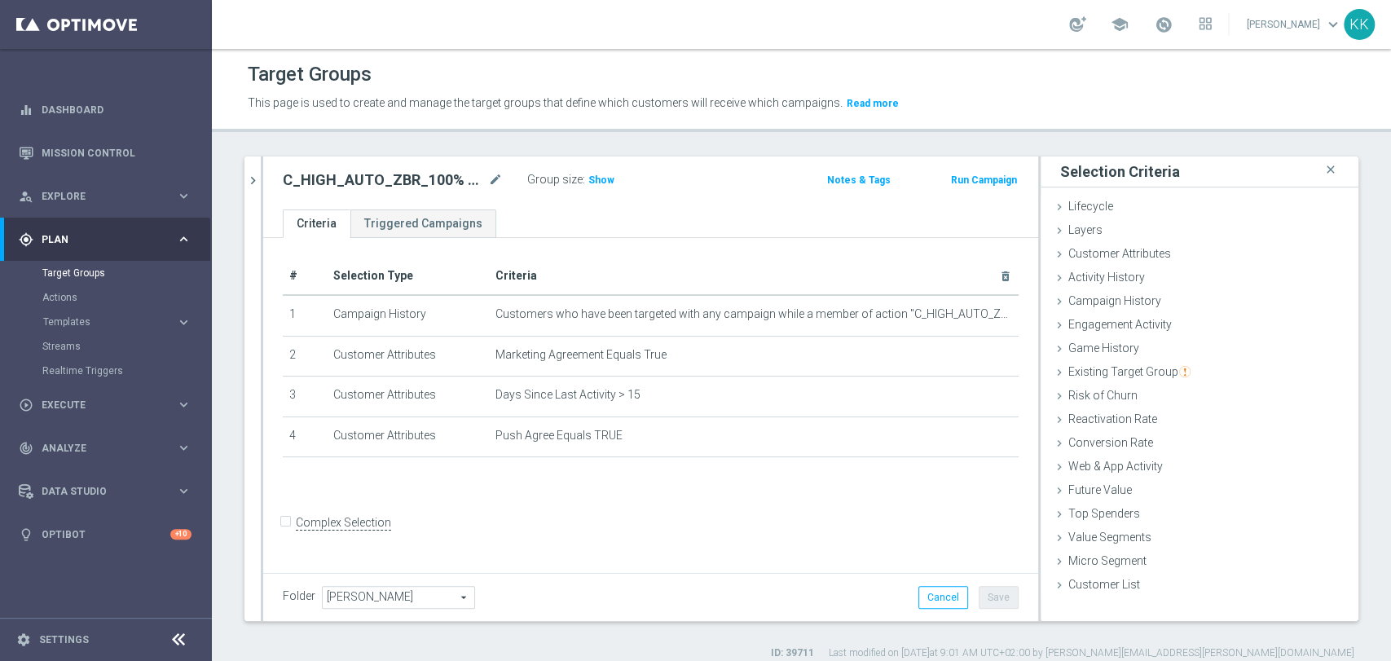
drag, startPoint x: 252, startPoint y: 172, endPoint x: 260, endPoint y: 196, distance: 25.0
click at [250, 173] on icon "chevron_right" at bounding box center [252, 180] width 15 height 15
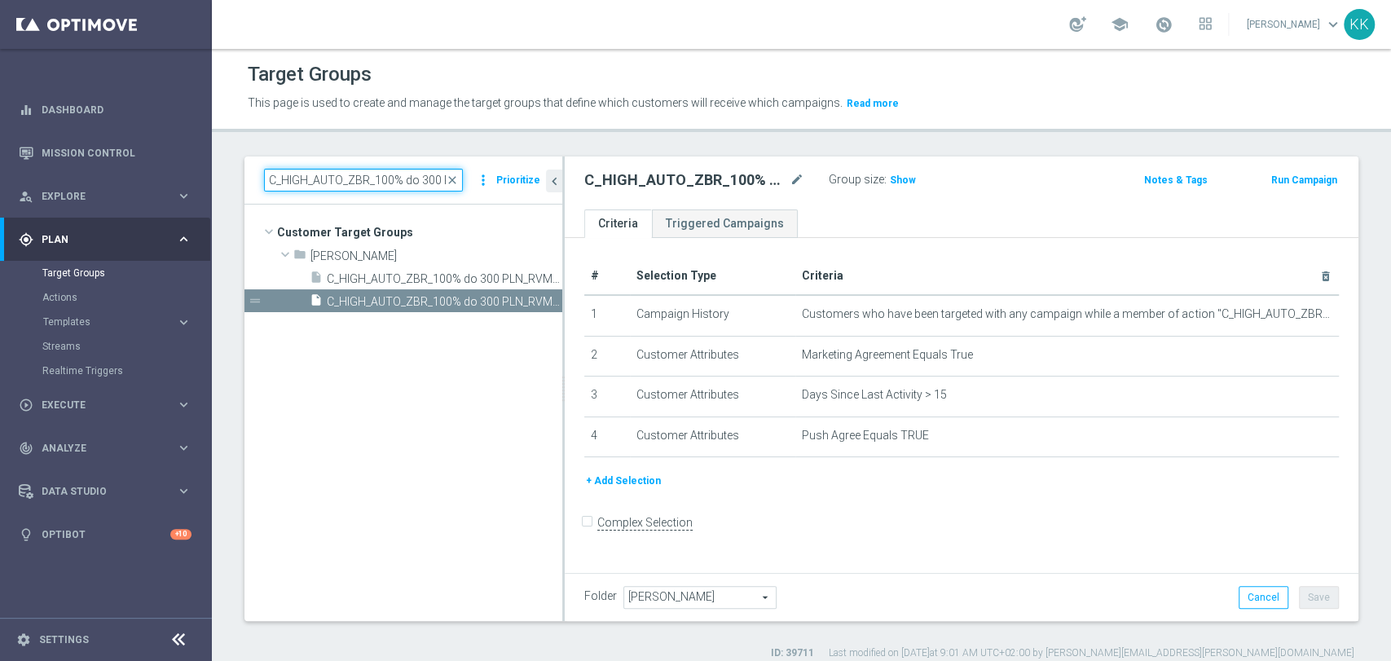
click at [364, 181] on input "C_HIGH_AUTO_ZBR_100% do 300 PLN_RVM0_DAILY" at bounding box center [363, 180] width 199 height 23
paste input "1"
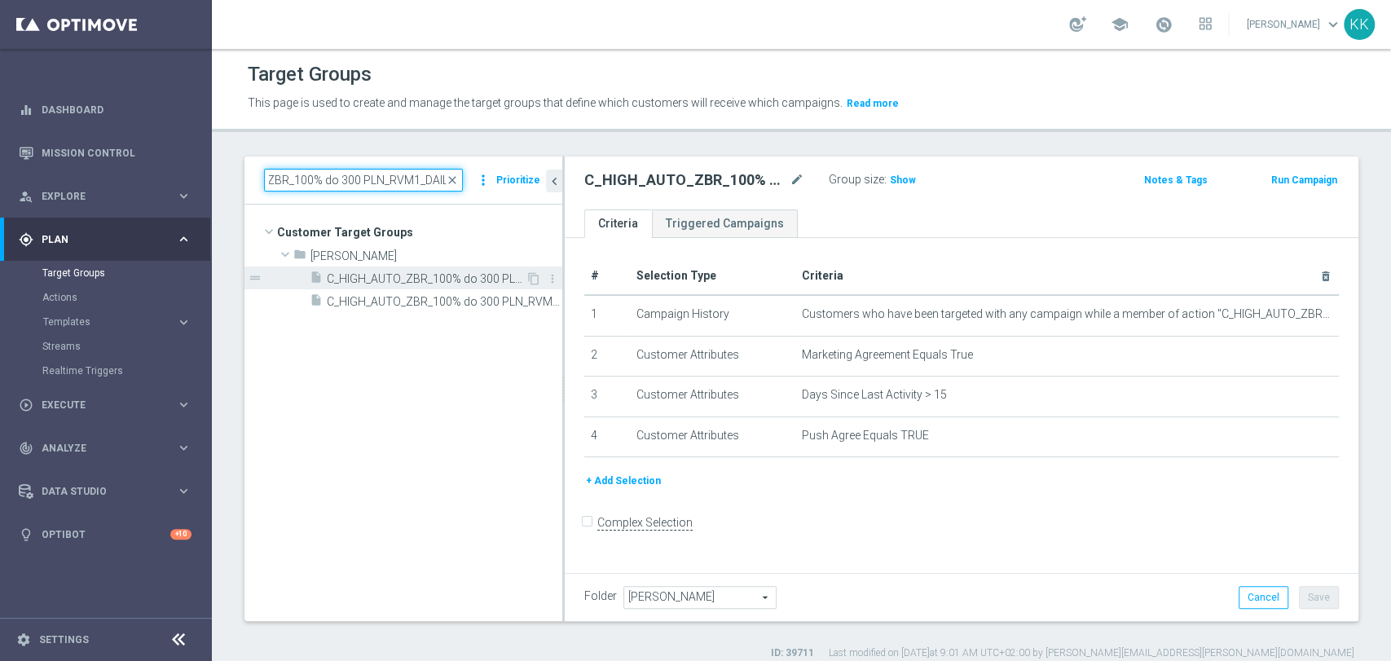
type input "C_HIGH_AUTO_ZBR_100% do 300 PLN_RVM1_DAILY"
click at [441, 275] on span "C_HIGH_AUTO_ZBR_100% do 300 PLN_RVM1_DAILY" at bounding box center [426, 279] width 199 height 14
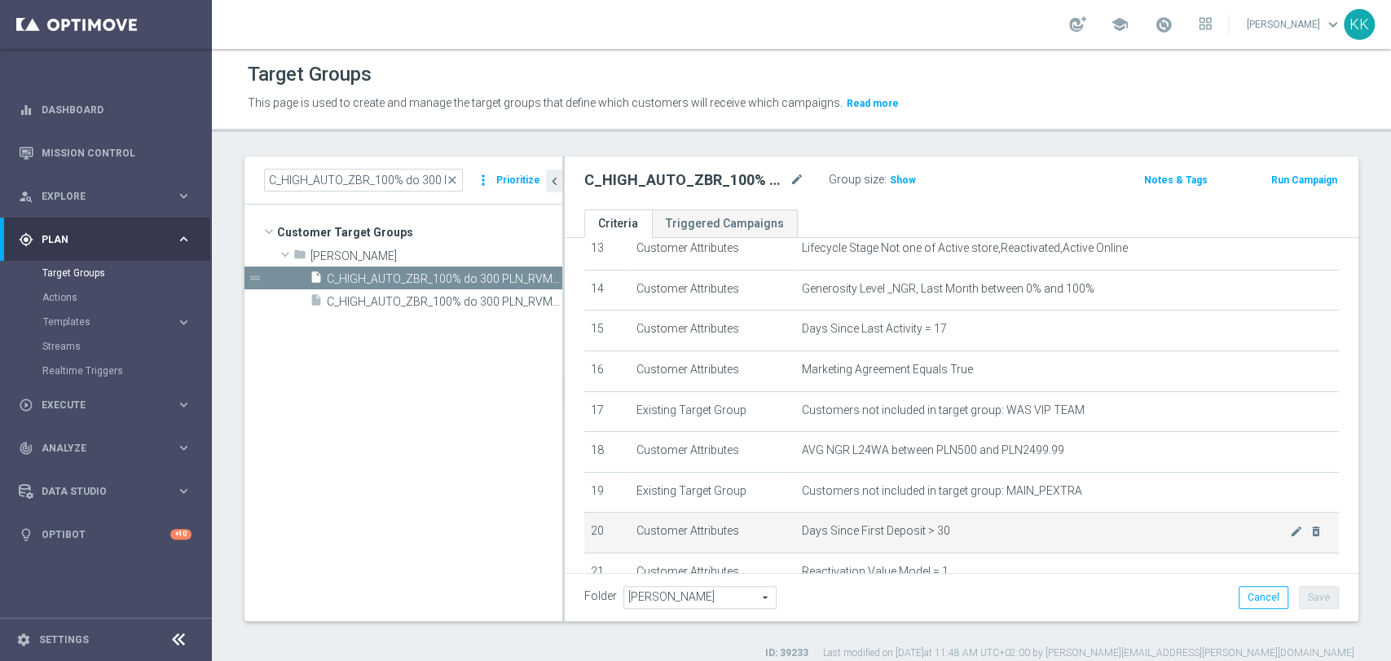
scroll to position [633, 0]
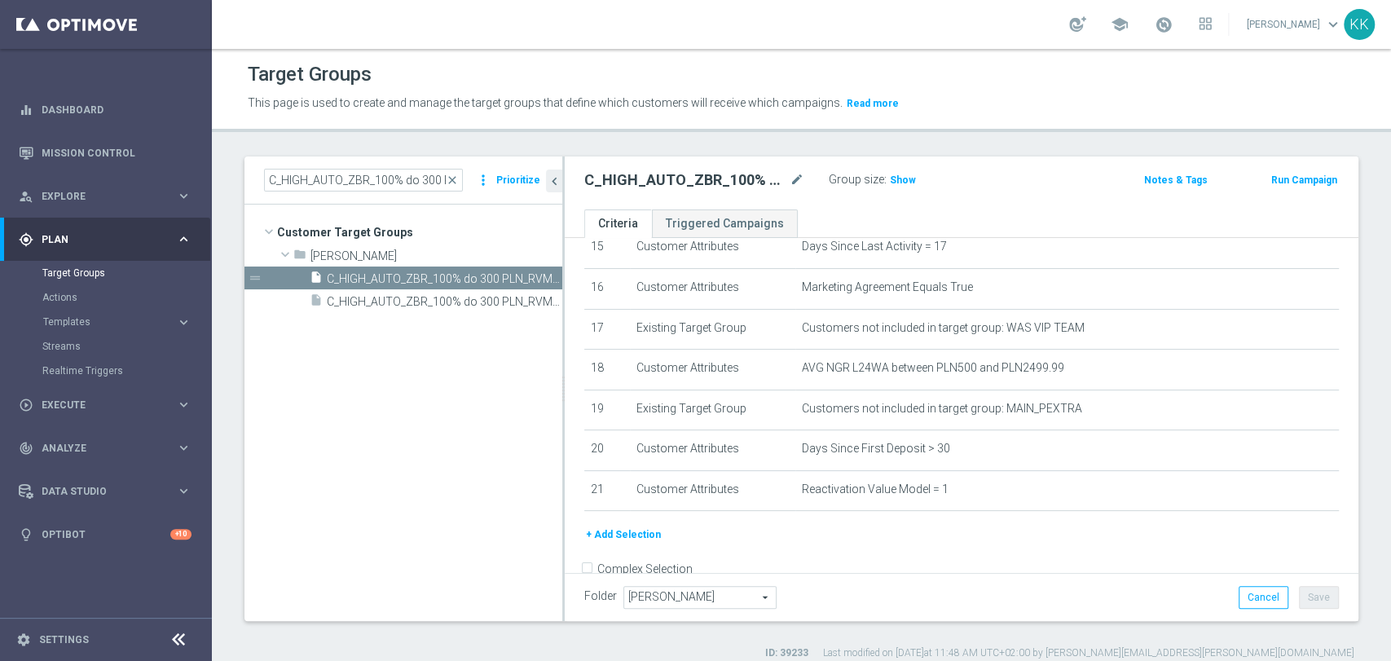
click at [607, 535] on button "+ Add Selection" at bounding box center [623, 535] width 78 height 18
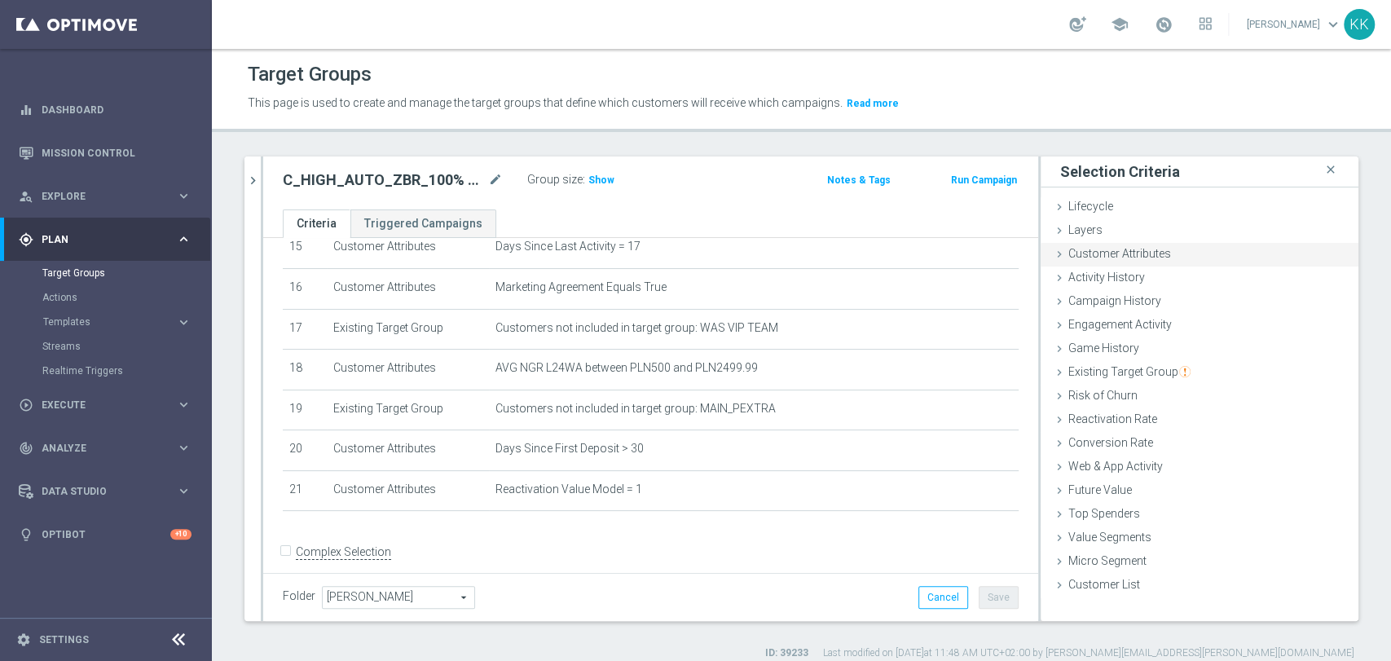
click at [1117, 252] on span "Customer Attributes" at bounding box center [1119, 253] width 103 height 13
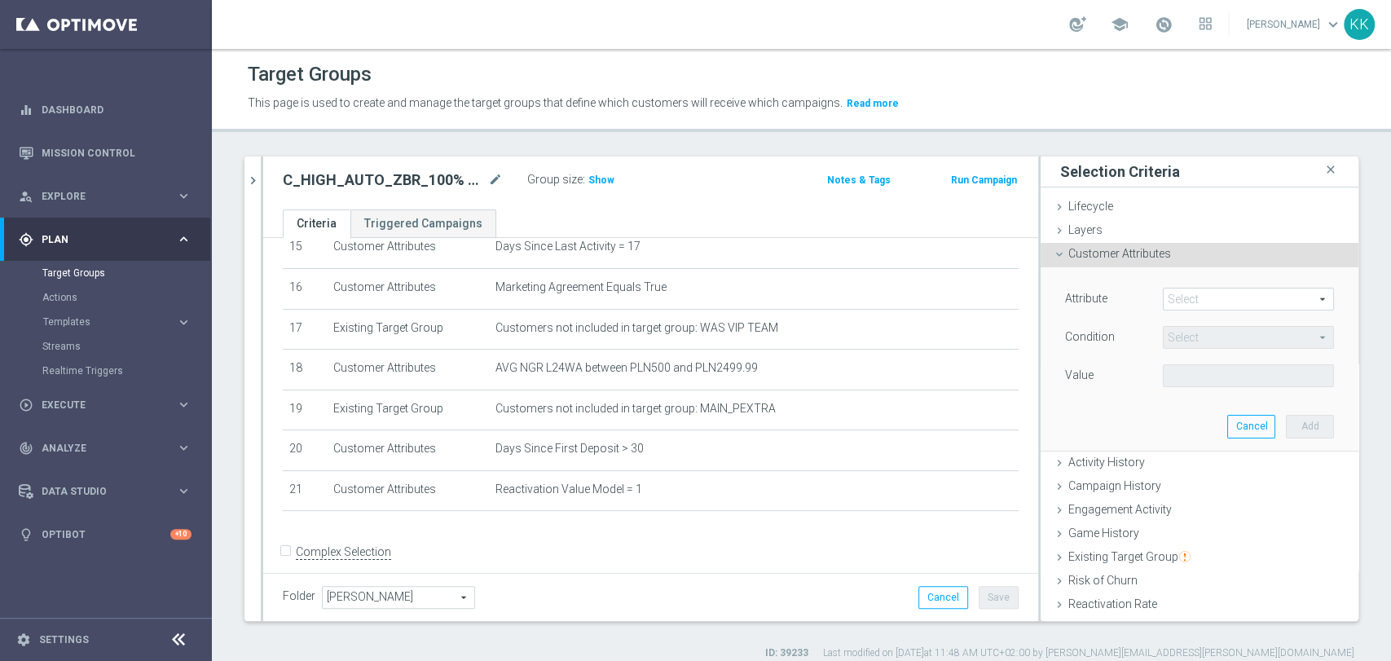
click at [1219, 297] on span at bounding box center [1248, 298] width 169 height 21
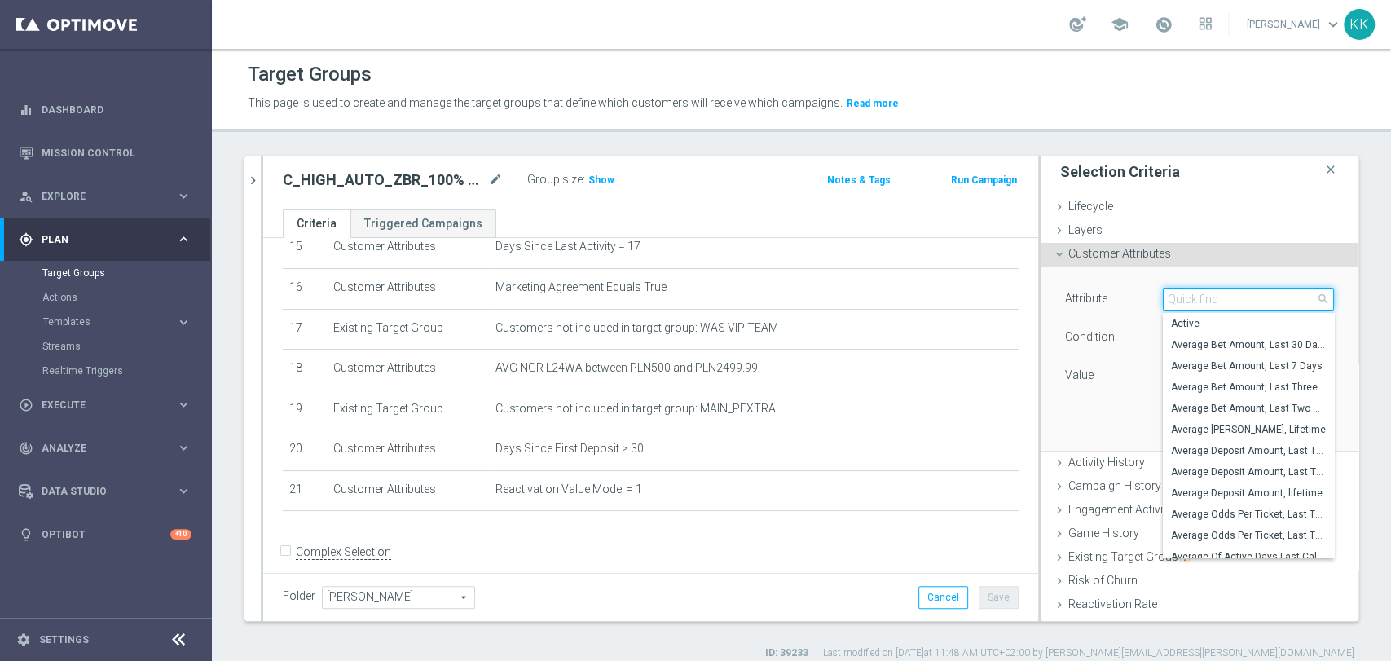
click at [1219, 297] on input "search" at bounding box center [1248, 299] width 171 height 23
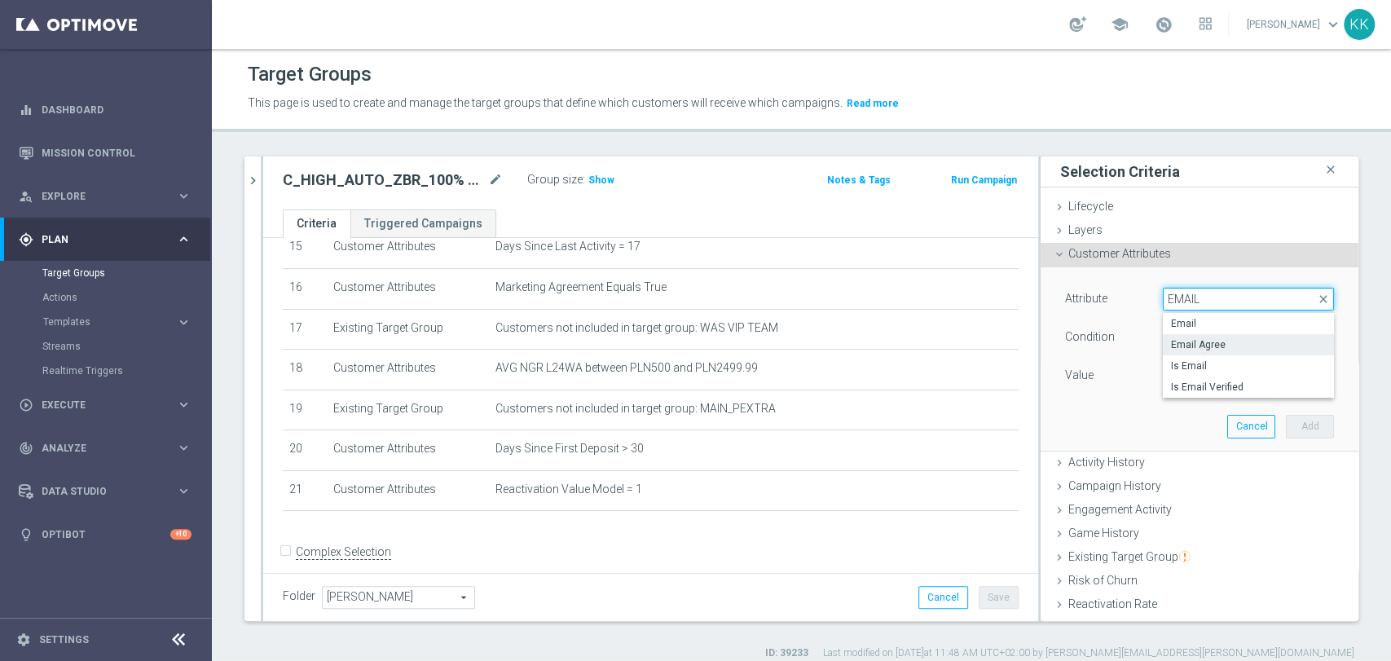
type input "EMAIL"
click at [1226, 339] on span "Email Agree" at bounding box center [1248, 344] width 155 height 13
type input "Email Agree"
type input "Equals"
click at [1204, 374] on span at bounding box center [1248, 375] width 169 height 21
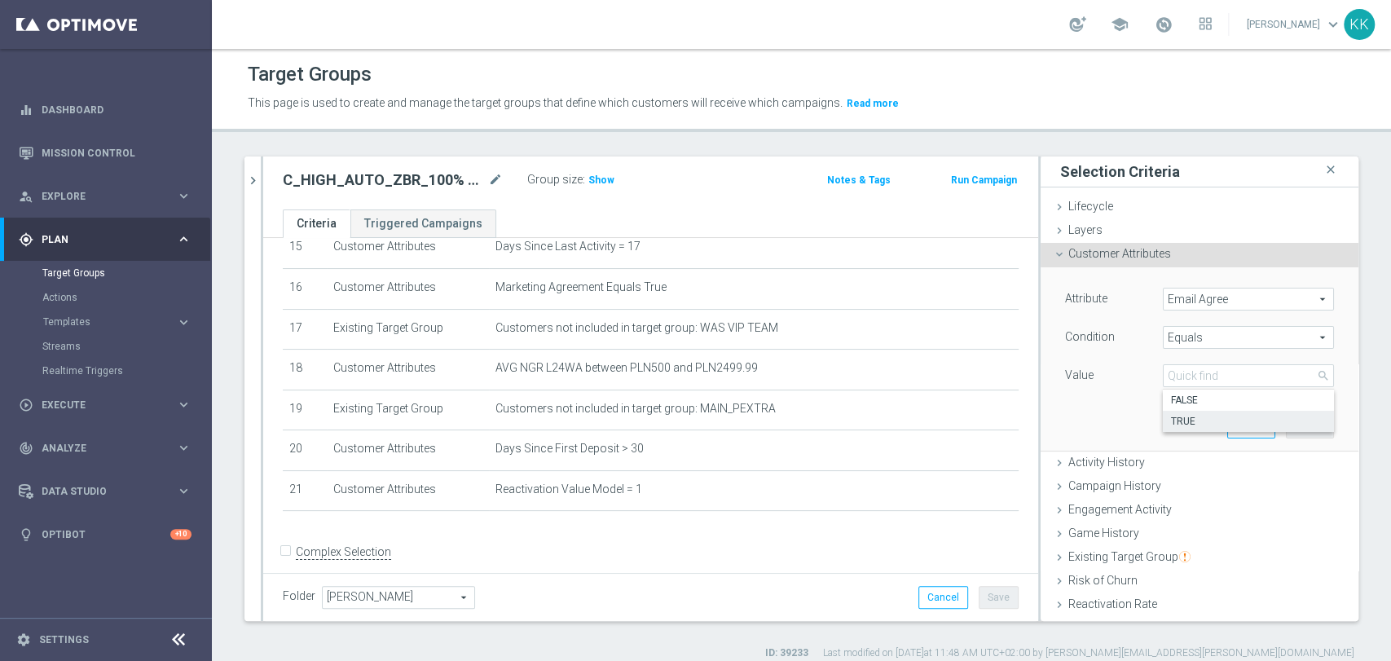
click at [1189, 416] on span "TRUE" at bounding box center [1248, 421] width 155 height 13
type input "TRUE"
drag, startPoint x: 1292, startPoint y: 427, endPoint x: 1282, endPoint y: 435, distance: 12.7
click at [1291, 427] on button "Add" at bounding box center [1310, 426] width 48 height 23
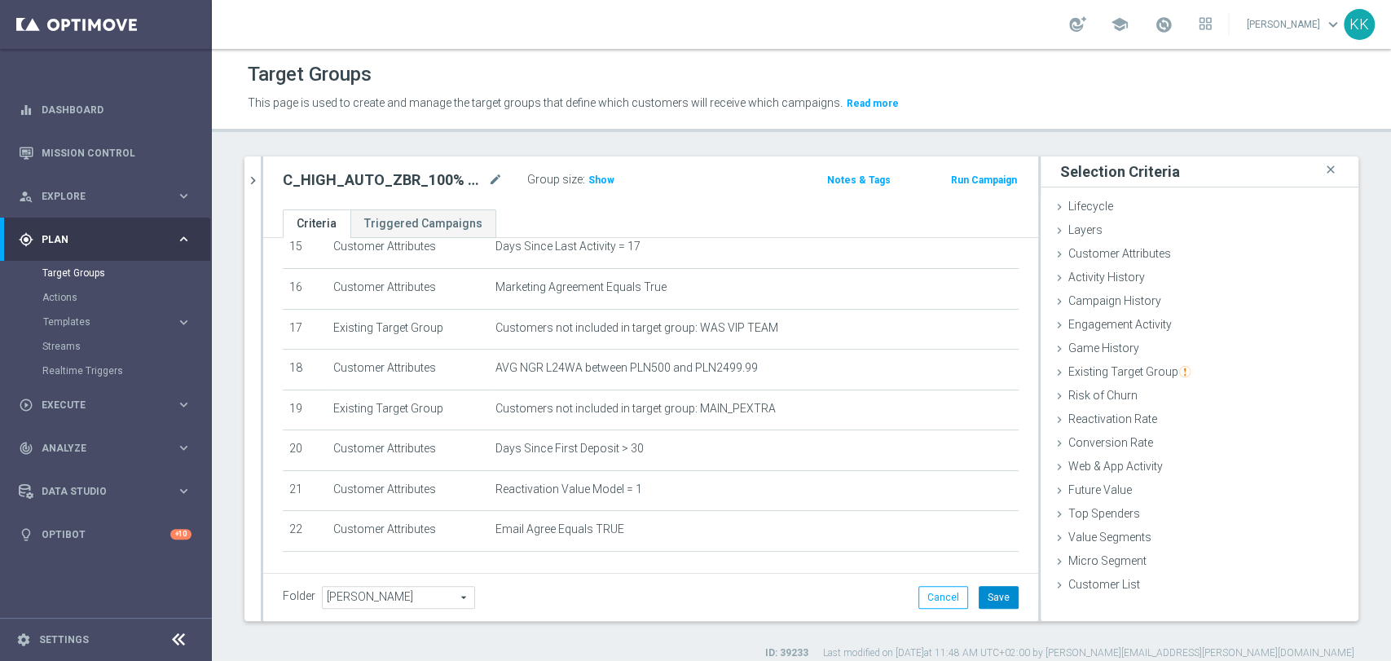
click at [984, 588] on button "Save" at bounding box center [999, 597] width 40 height 23
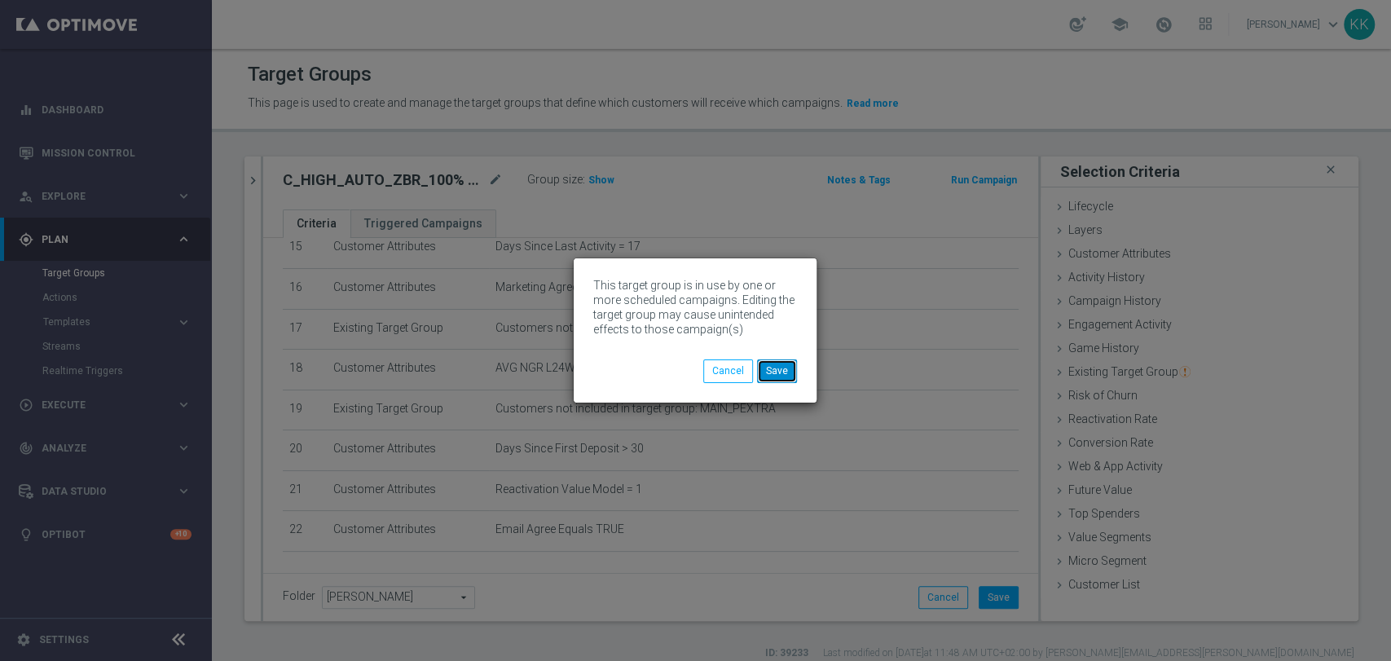
click at [781, 360] on button "Save" at bounding box center [777, 370] width 40 height 23
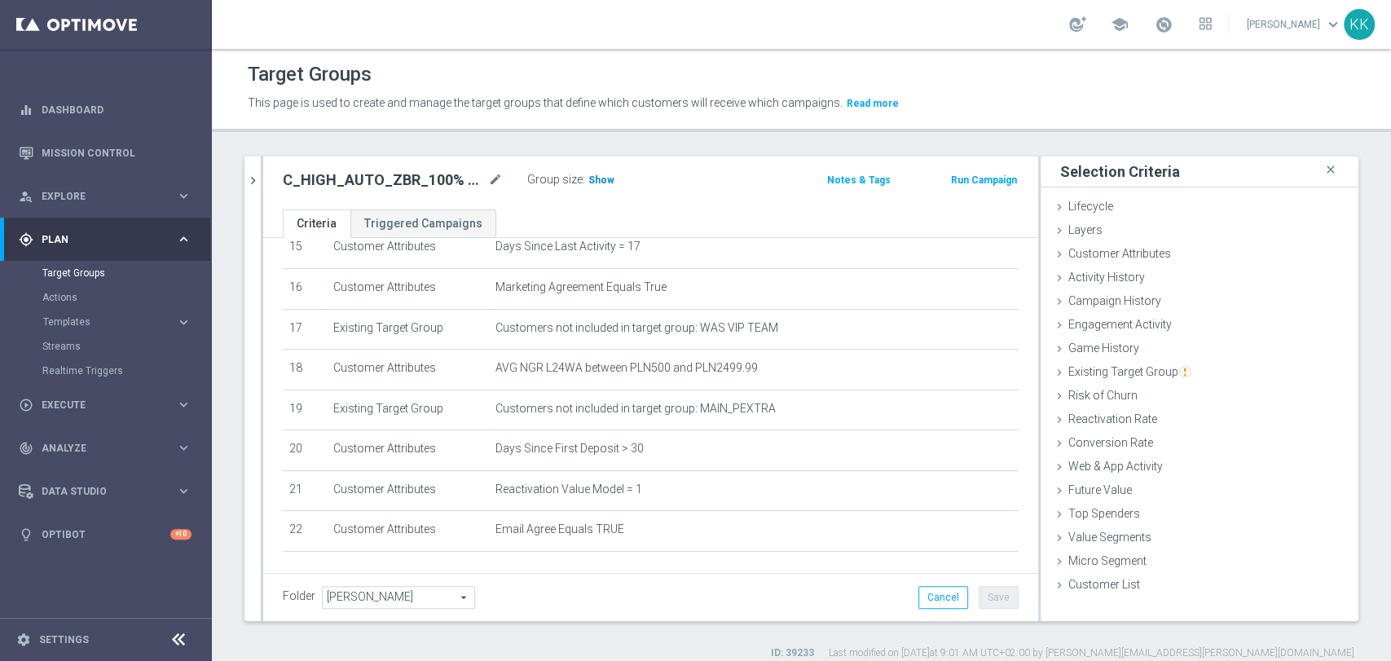
click at [606, 180] on span "Show" at bounding box center [601, 179] width 26 height 11
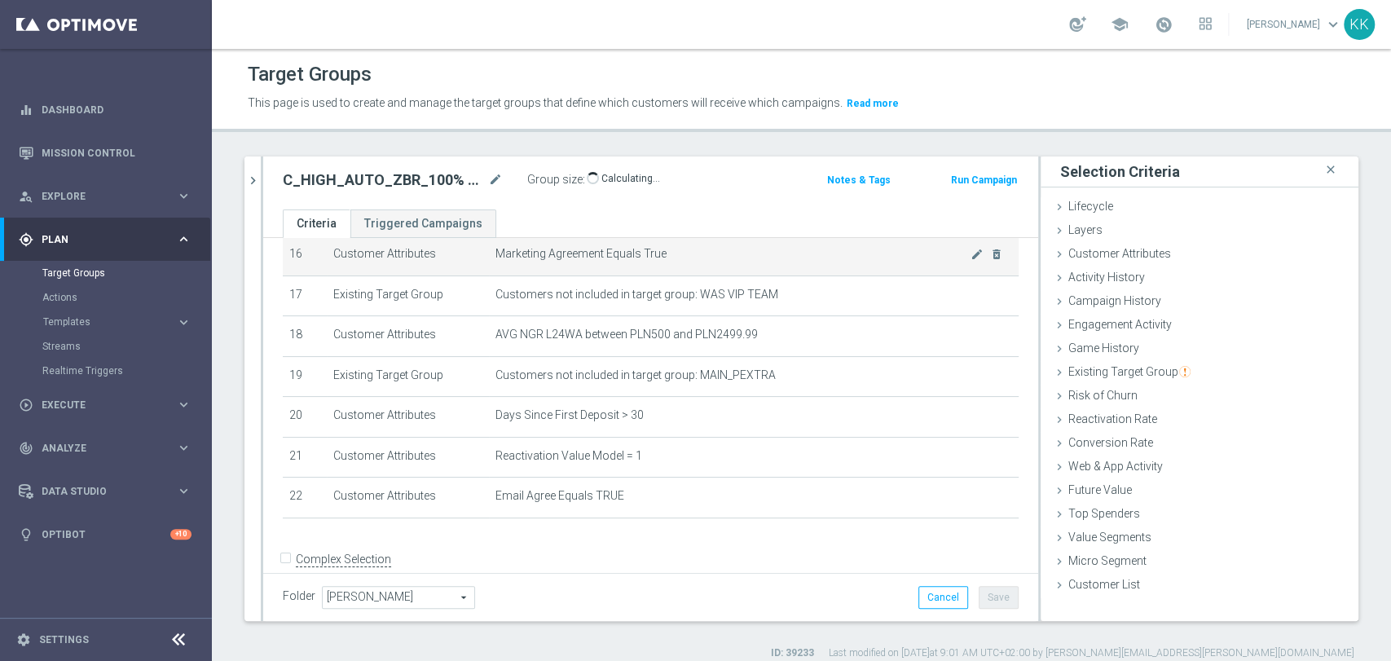
scroll to position [693, 0]
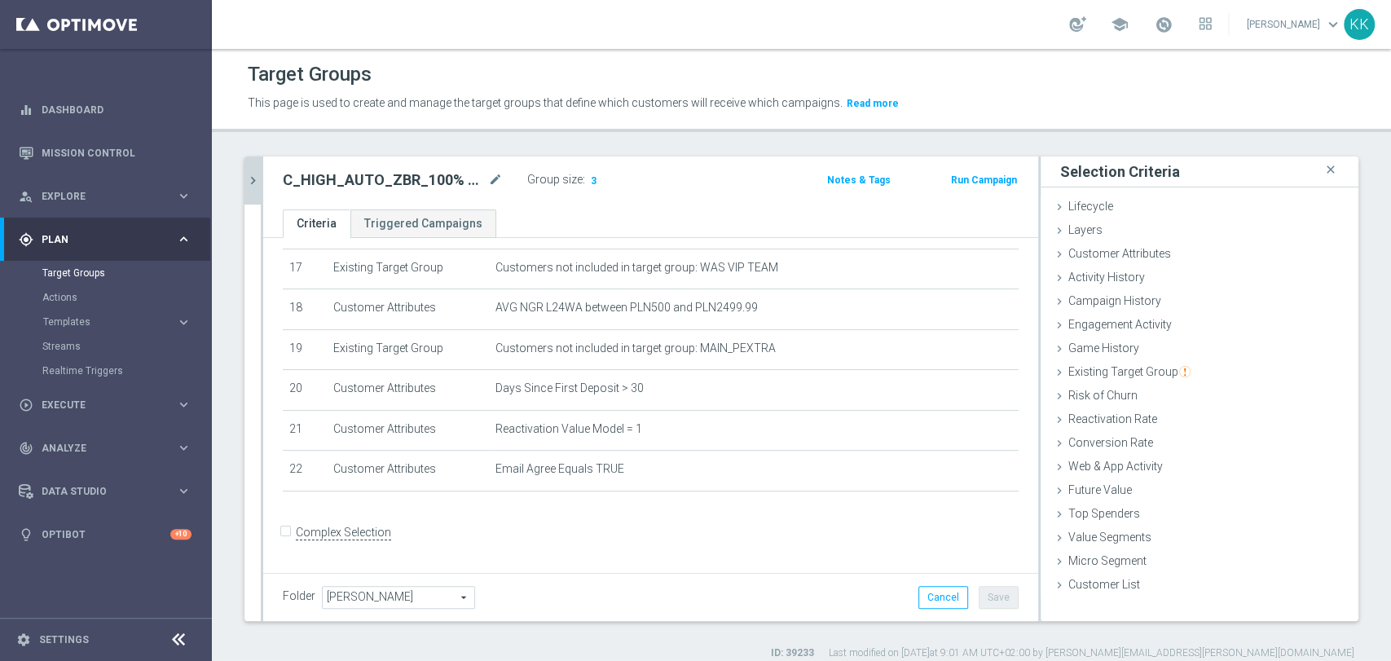
click at [254, 178] on icon "chevron_right" at bounding box center [252, 180] width 15 height 15
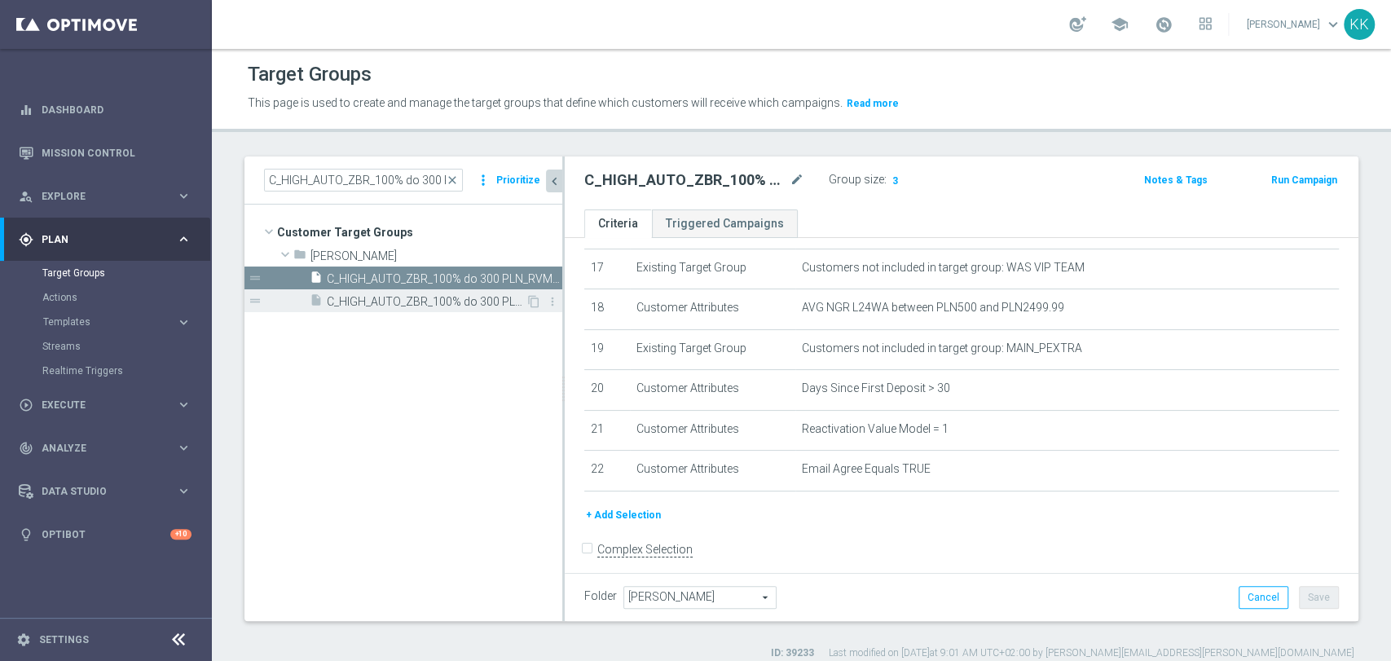
click at [426, 302] on span "C_HIGH_AUTO_ZBR_100% do 300 PLN_RVM1_DAILY_PUSH" at bounding box center [426, 302] width 199 height 14
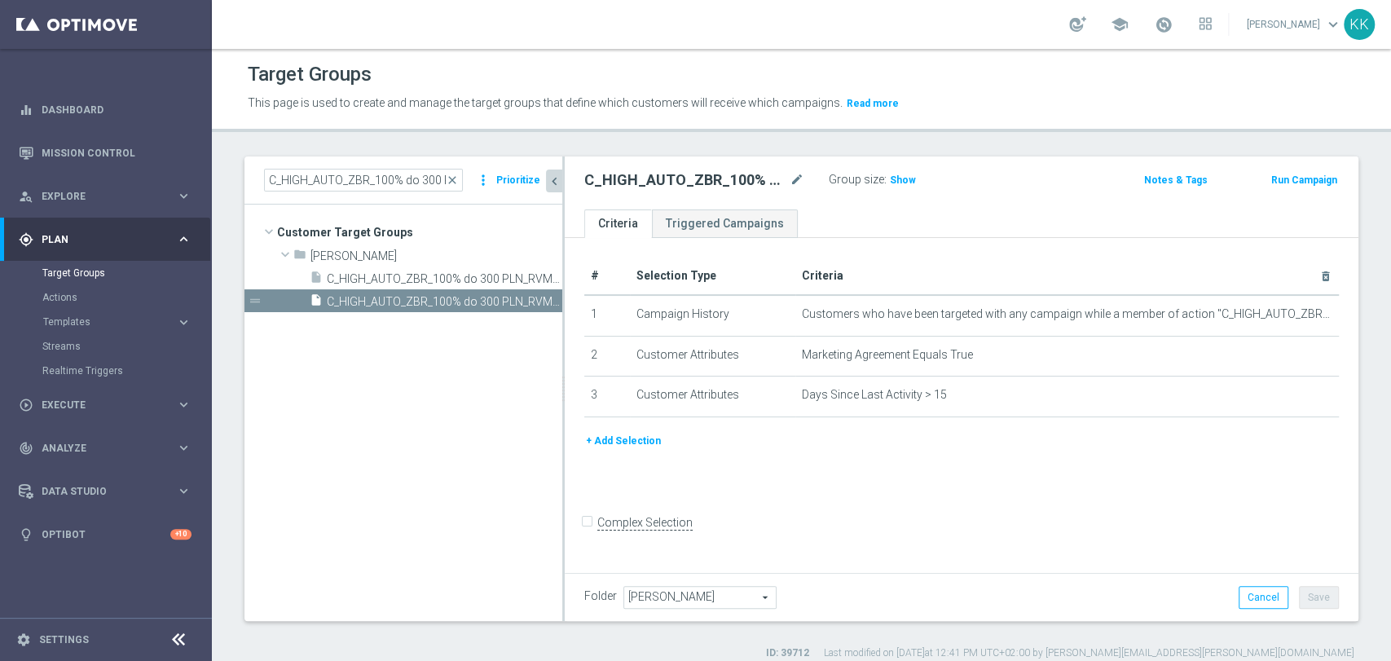
click at [649, 440] on button "+ Add Selection" at bounding box center [623, 441] width 78 height 18
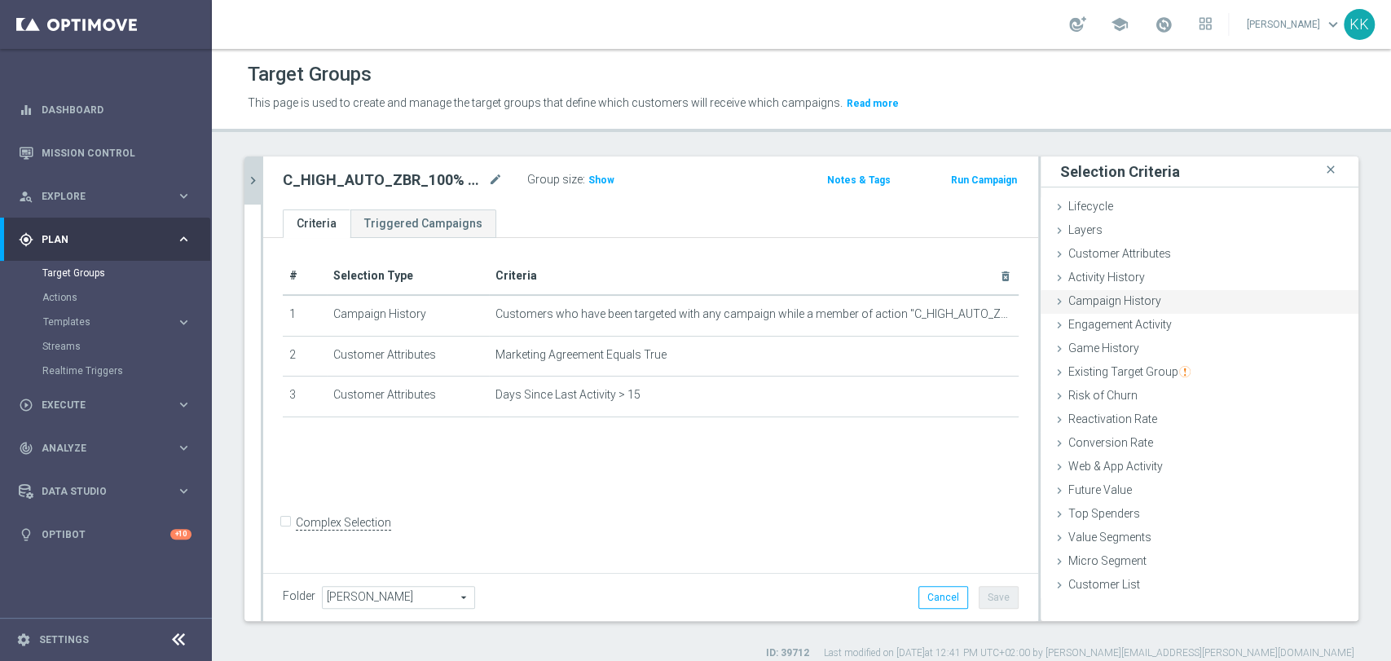
click at [1111, 306] on span "Campaign History" at bounding box center [1114, 300] width 93 height 13
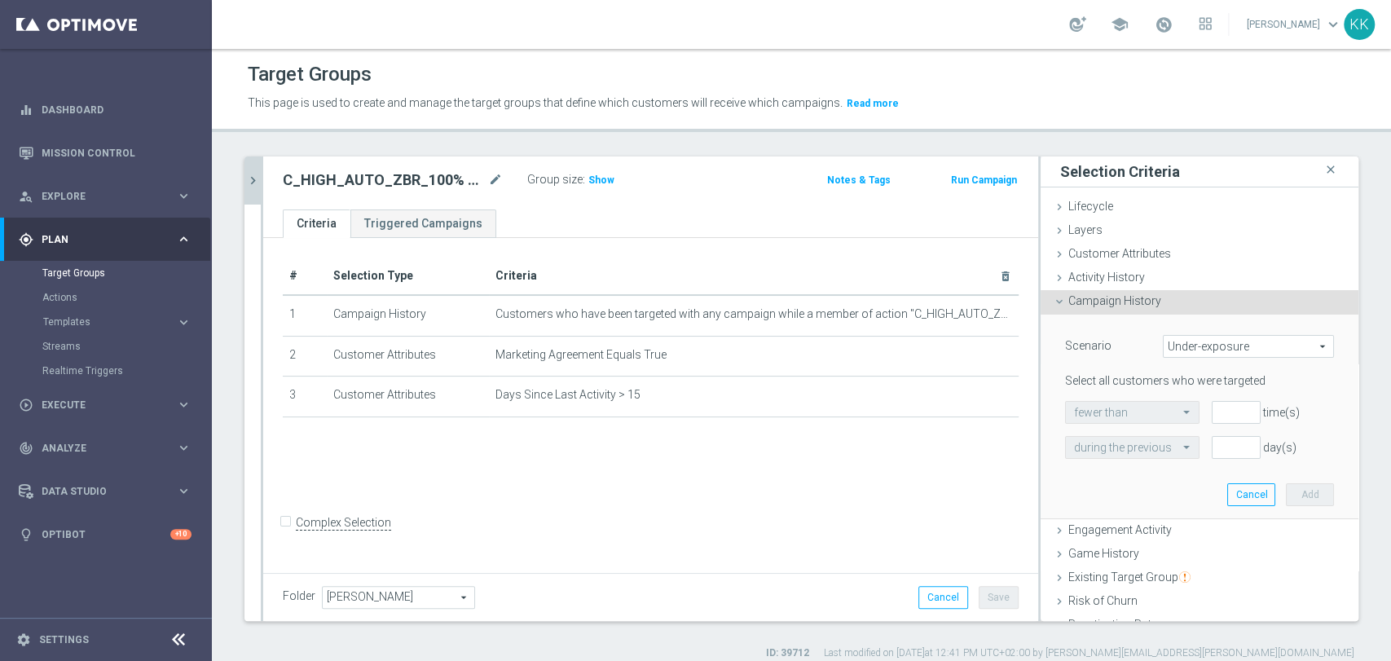
click at [1193, 346] on span "Under-exposure" at bounding box center [1248, 346] width 169 height 21
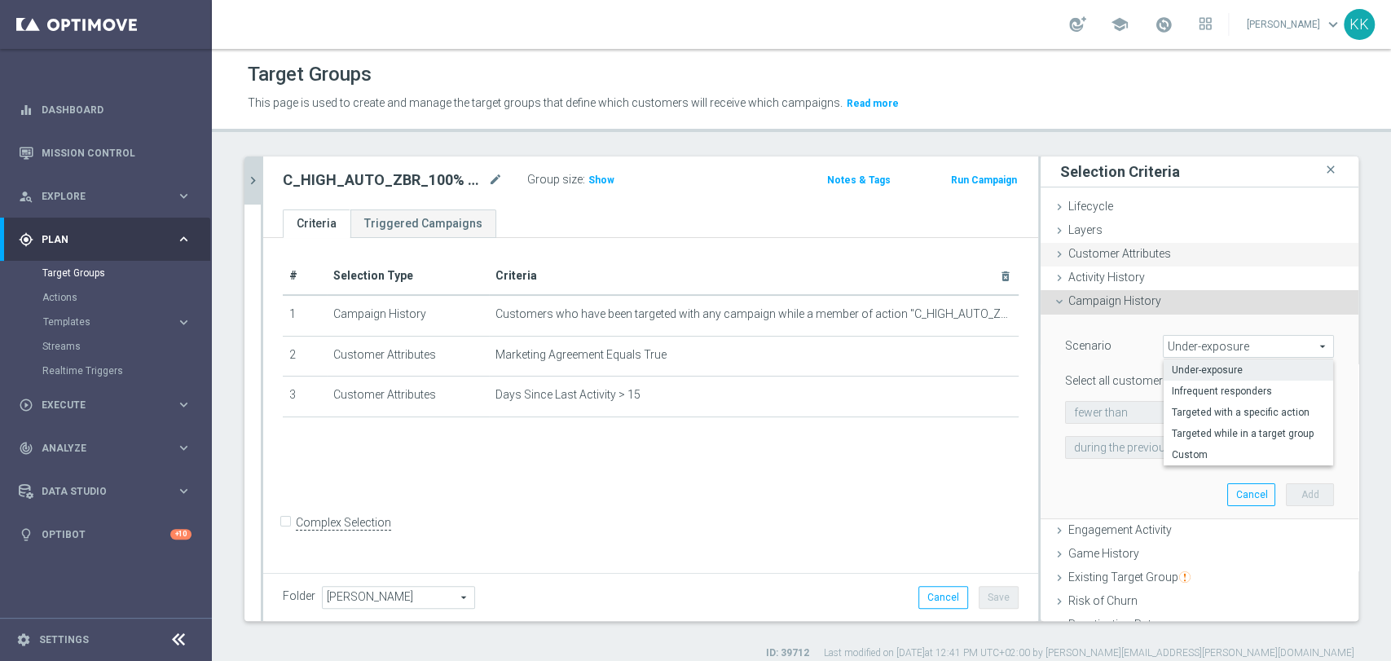
click at [1137, 253] on span "Customer Attributes" at bounding box center [1119, 253] width 103 height 13
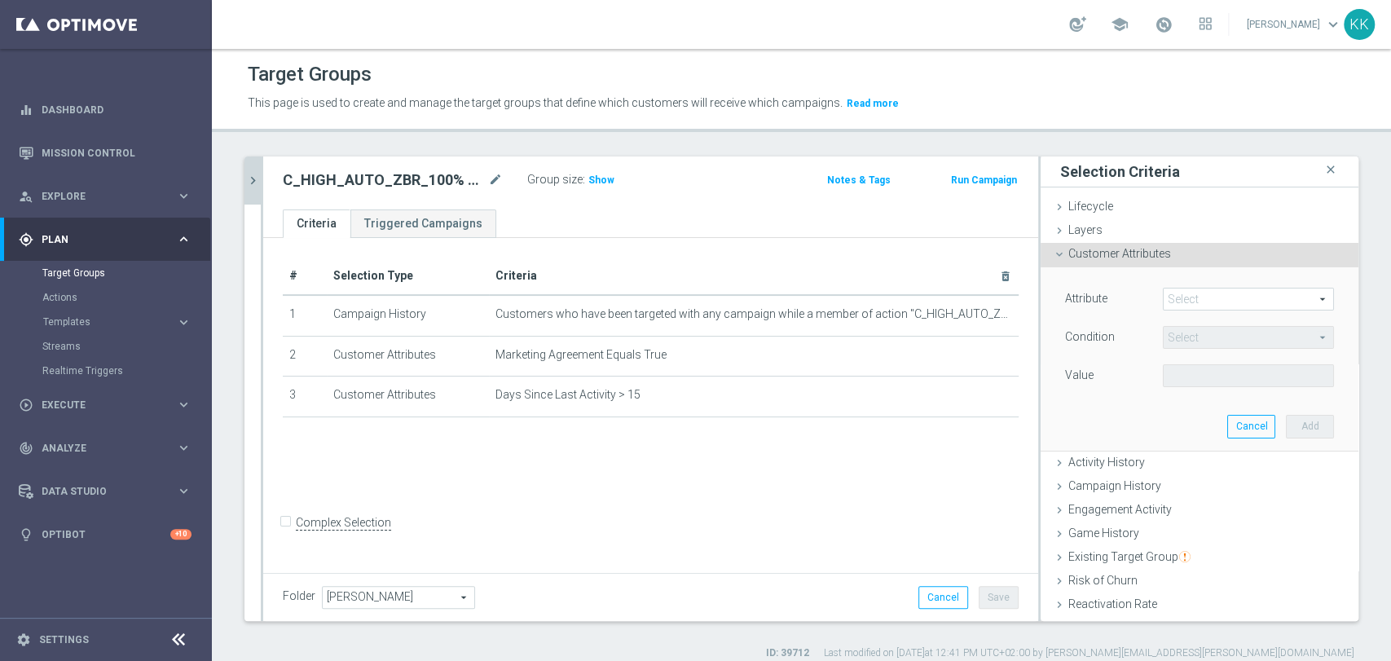
click at [1227, 298] on span at bounding box center [1248, 298] width 169 height 21
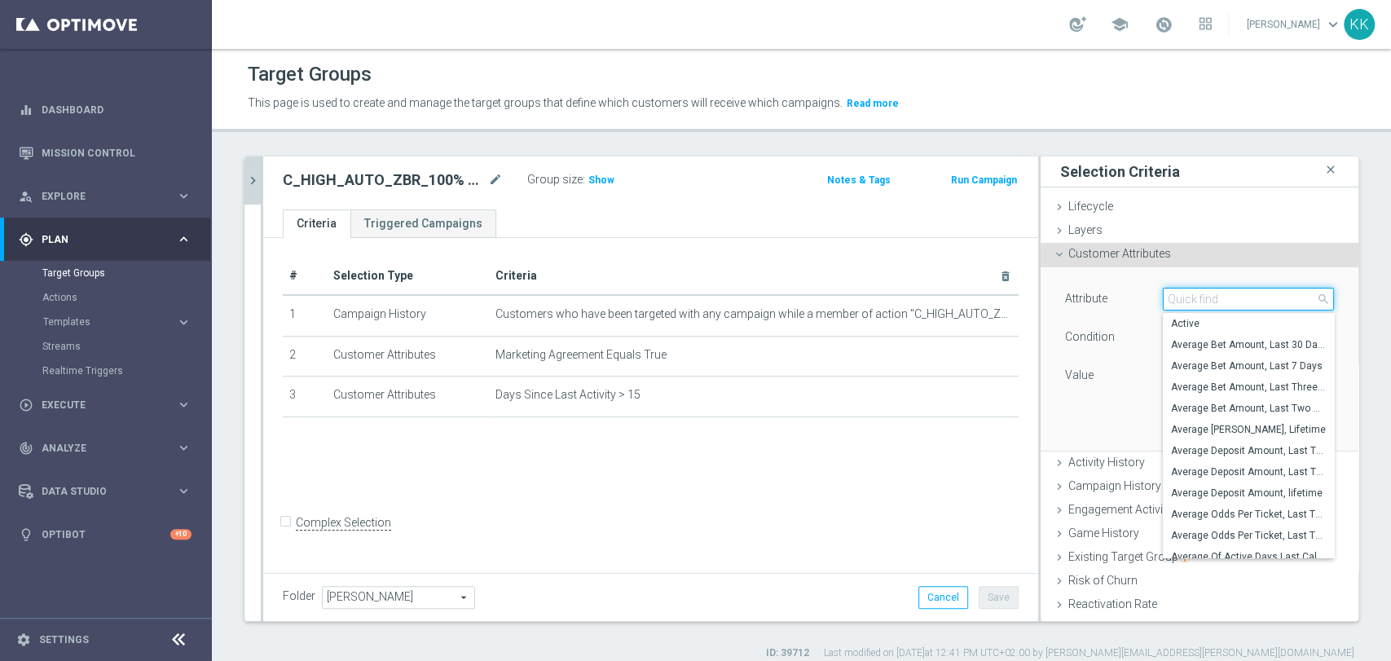
click at [1226, 301] on input "search" at bounding box center [1248, 299] width 171 height 23
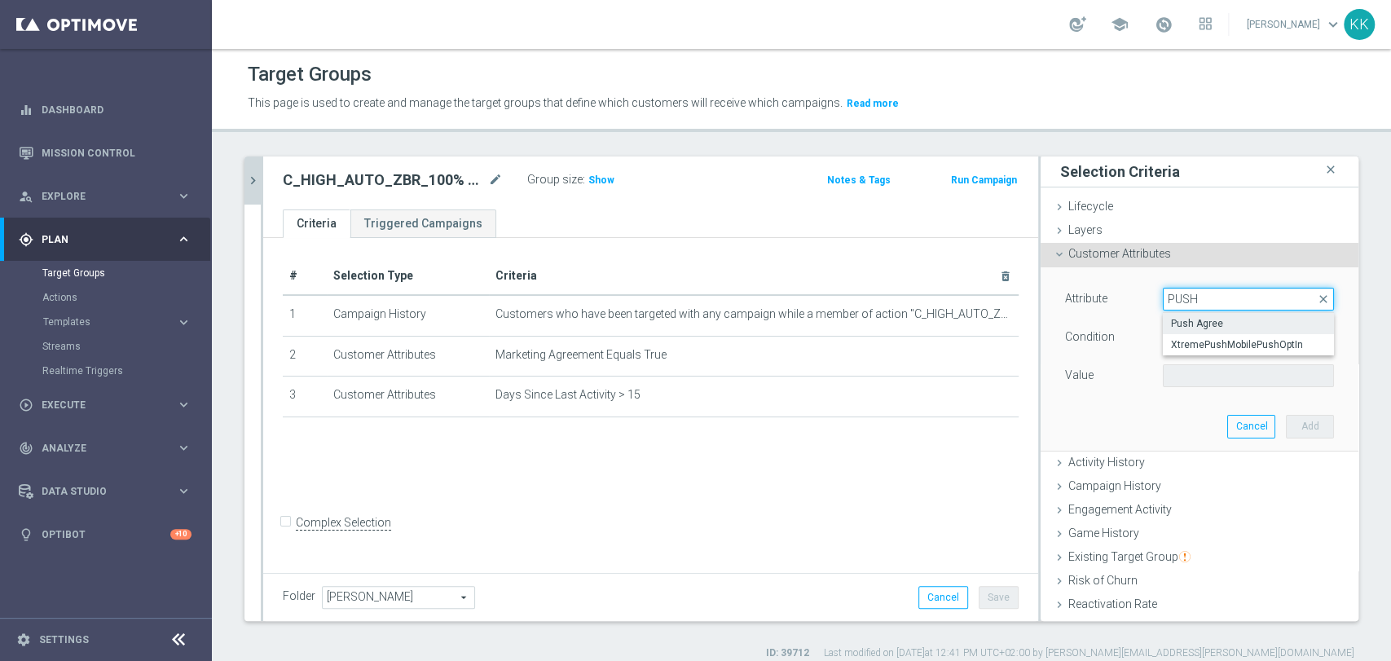
type input "PUSH"
click at [1227, 319] on span "Push Agree" at bounding box center [1248, 323] width 155 height 13
type input "Push Agree"
type input "Equals"
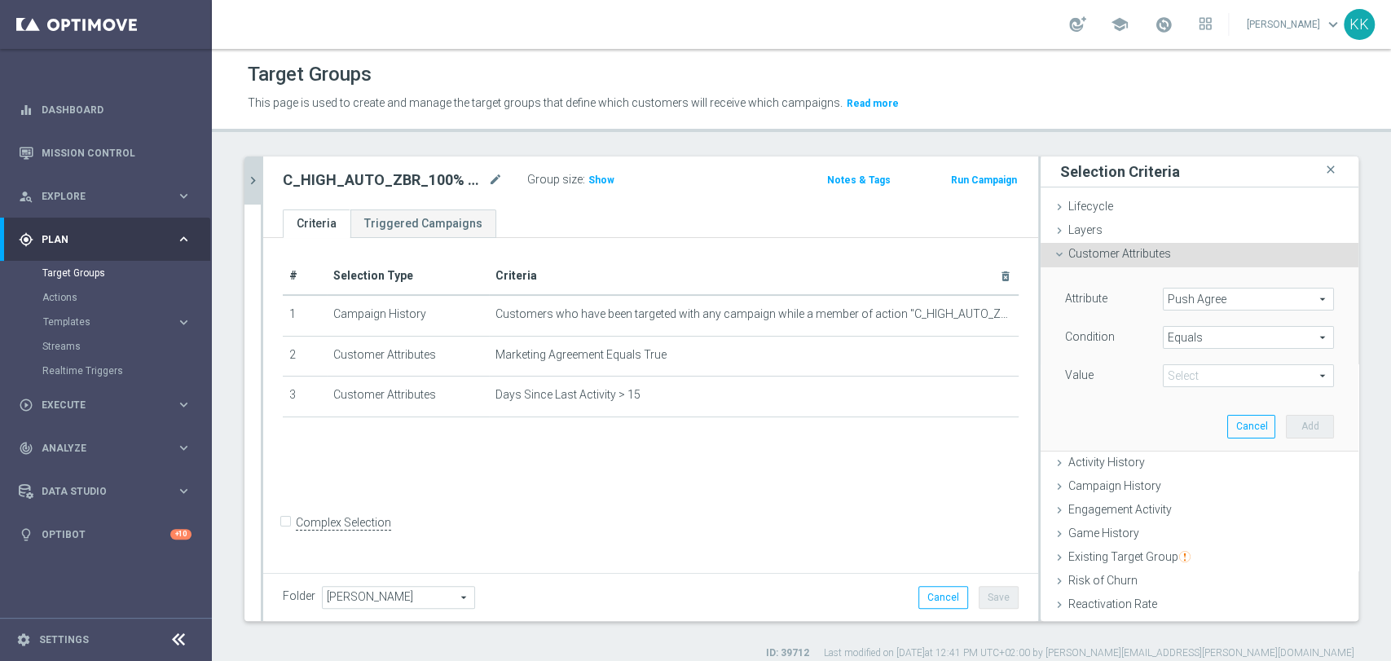
click at [1198, 379] on span at bounding box center [1248, 375] width 169 height 21
click at [1190, 418] on span "TRUE" at bounding box center [1248, 421] width 155 height 13
type input "TRUE"
click at [1286, 426] on button "Add" at bounding box center [1310, 426] width 48 height 23
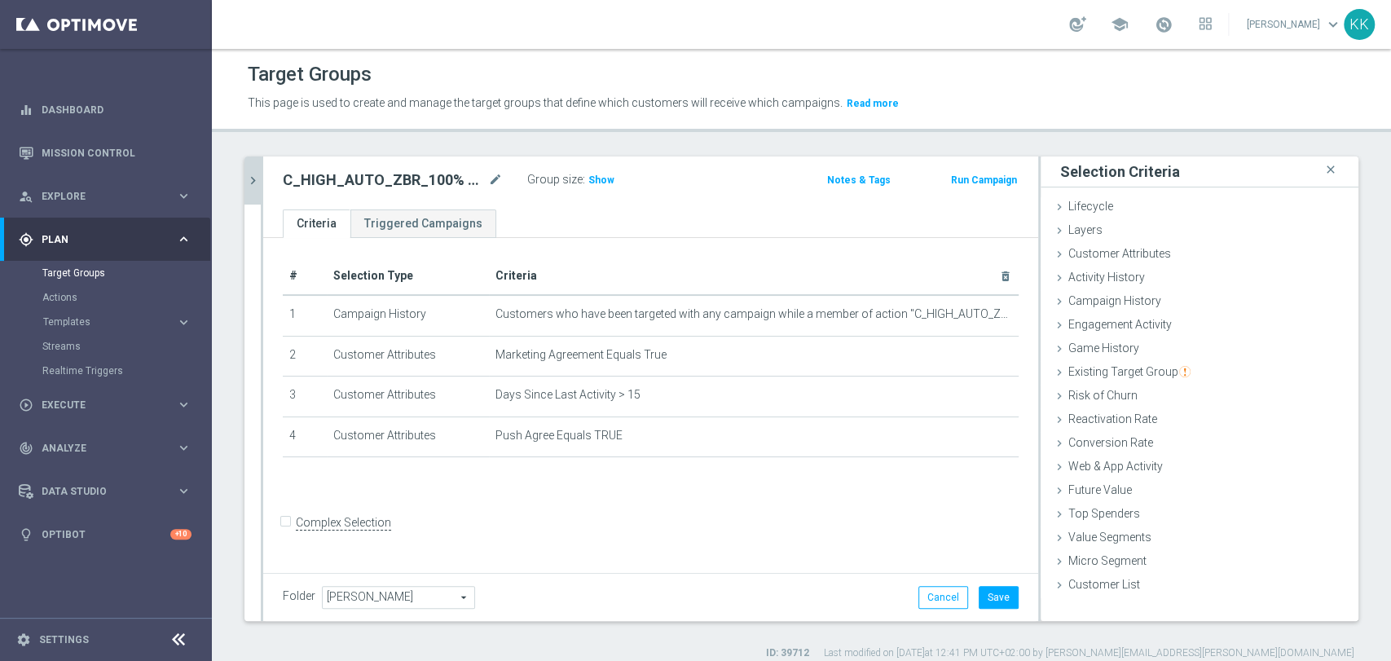
click at [993, 618] on div "Folder [PERSON_NAME] [PERSON_NAME] arrow_drop_down search Cancel Save Saving..." at bounding box center [650, 597] width 775 height 48
click at [992, 607] on button "Save" at bounding box center [999, 597] width 40 height 23
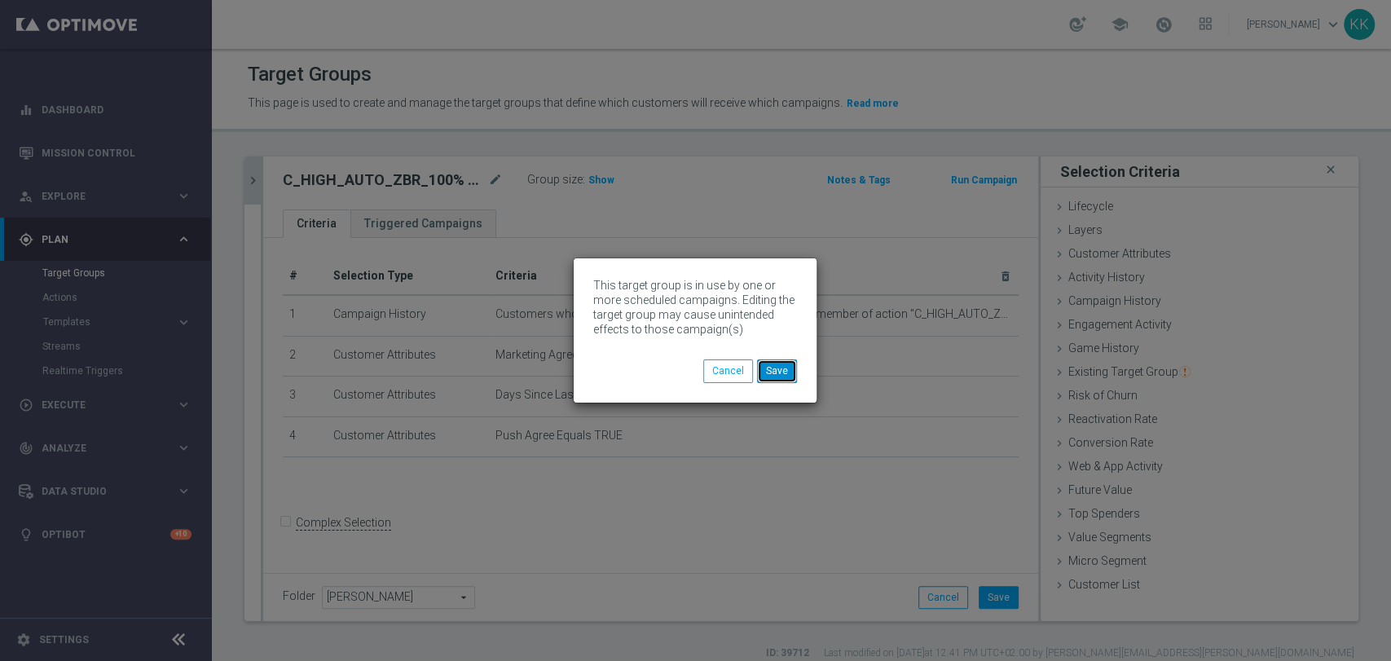
click at [768, 373] on button "Save" at bounding box center [777, 370] width 40 height 23
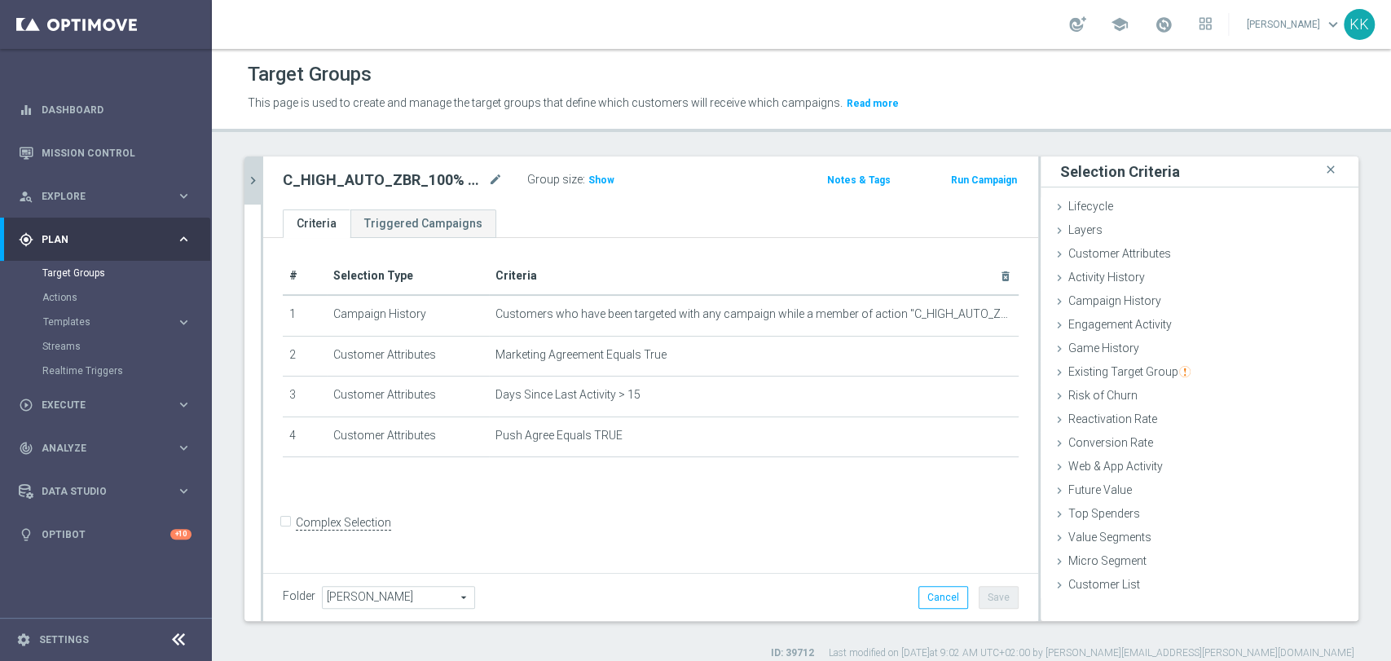
click at [248, 170] on button "chevron_right" at bounding box center [252, 180] width 16 height 48
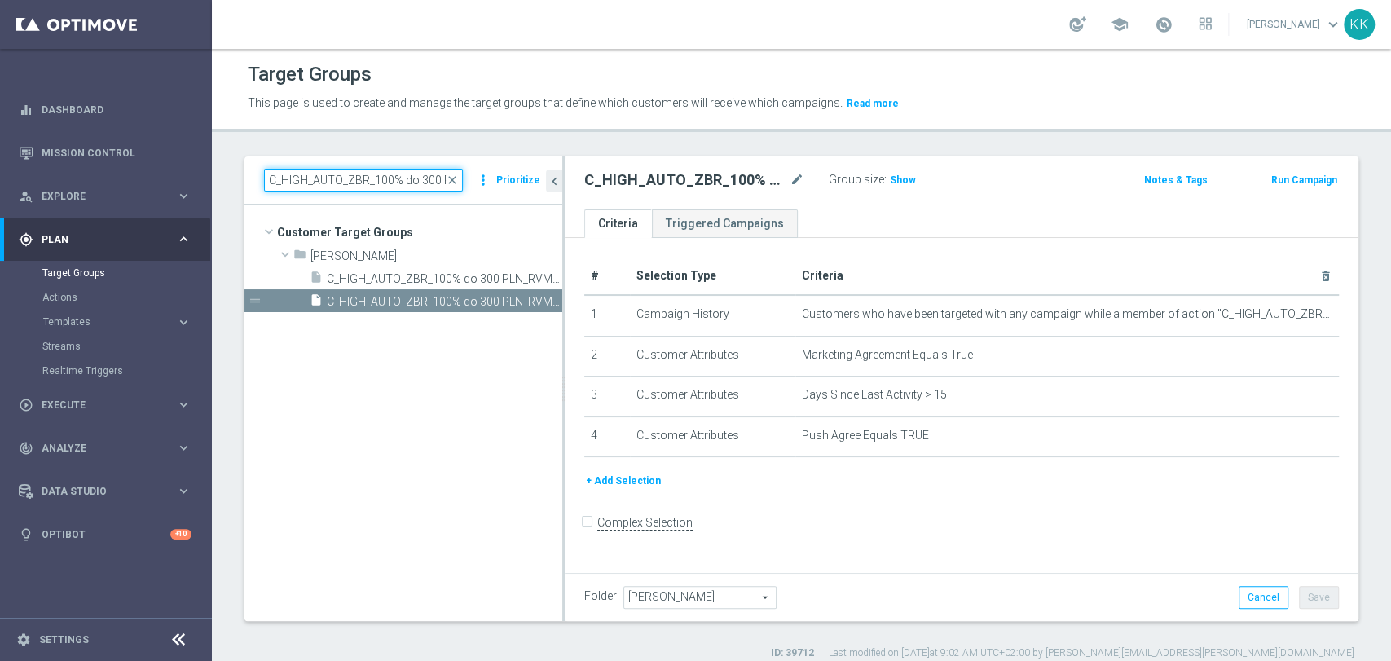
click at [372, 187] on input "C_HIGH_AUTO_ZBR_100% do 300 PLN_RVM1_DAILY" at bounding box center [363, 180] width 199 height 23
paste input "50% do 300 PLN_RVM2"
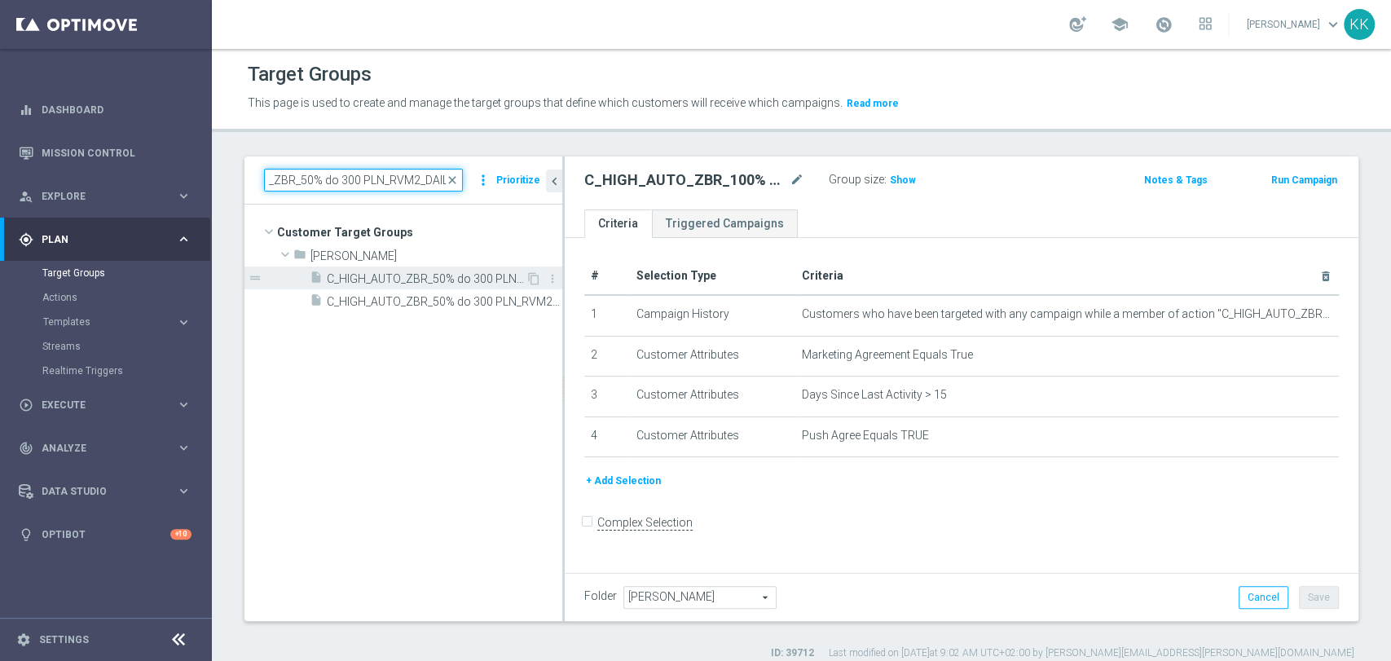
type input "C_HIGH_AUTO_ZBR_50% do 300 PLN_RVM2_DAILY"
click at [393, 276] on span "C_HIGH_AUTO_ZBR_50% do 300 PLN_RVM2_DAILY" at bounding box center [426, 279] width 199 height 14
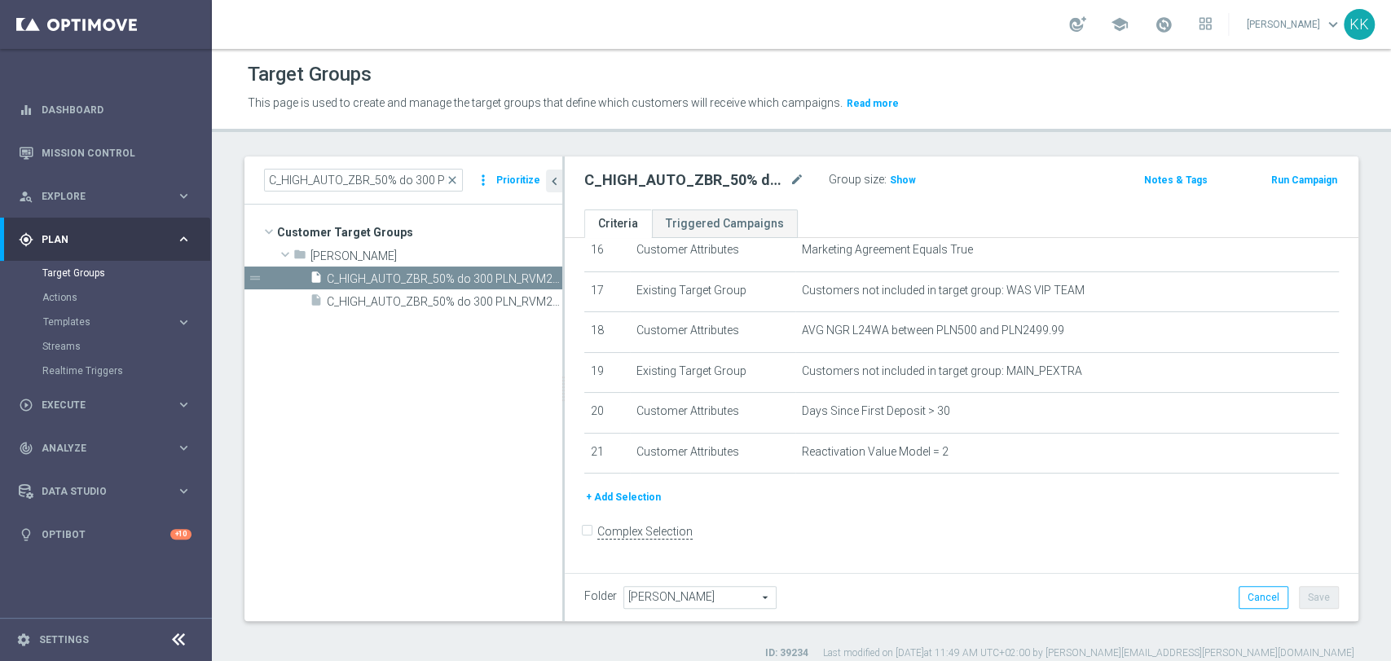
click at [638, 506] on button "+ Add Selection" at bounding box center [623, 497] width 78 height 18
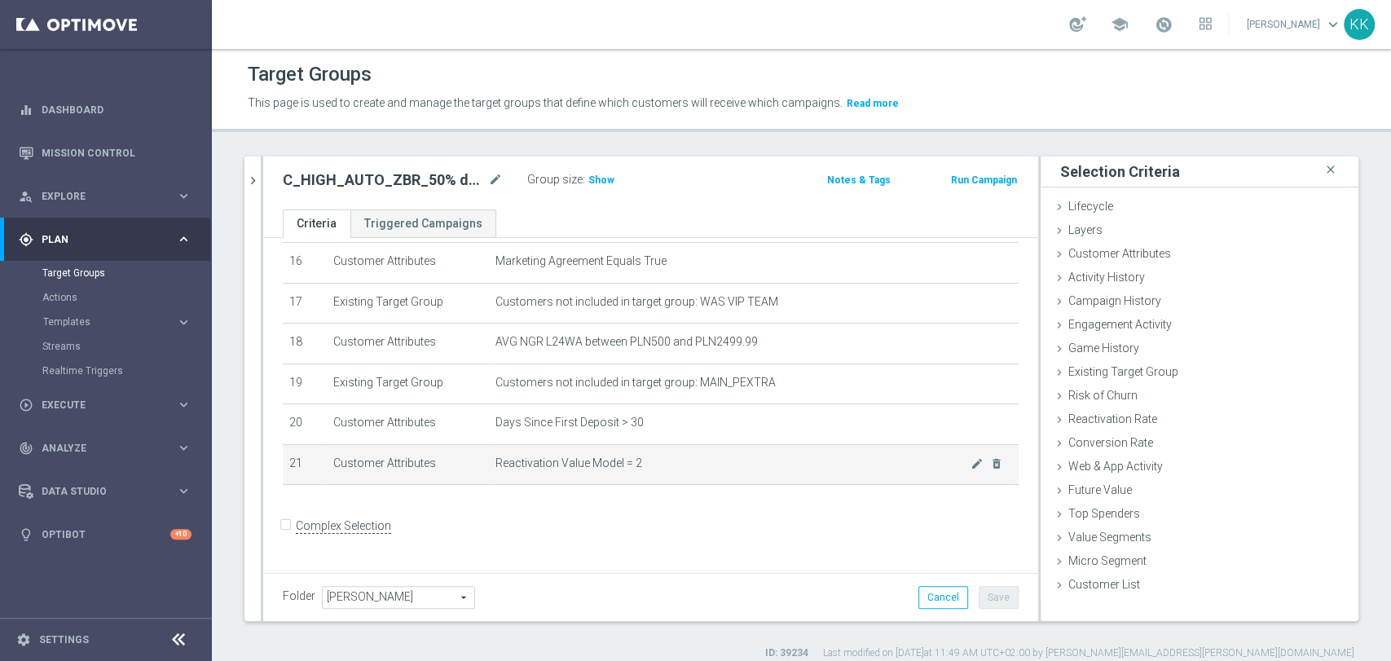
scroll to position [653, 0]
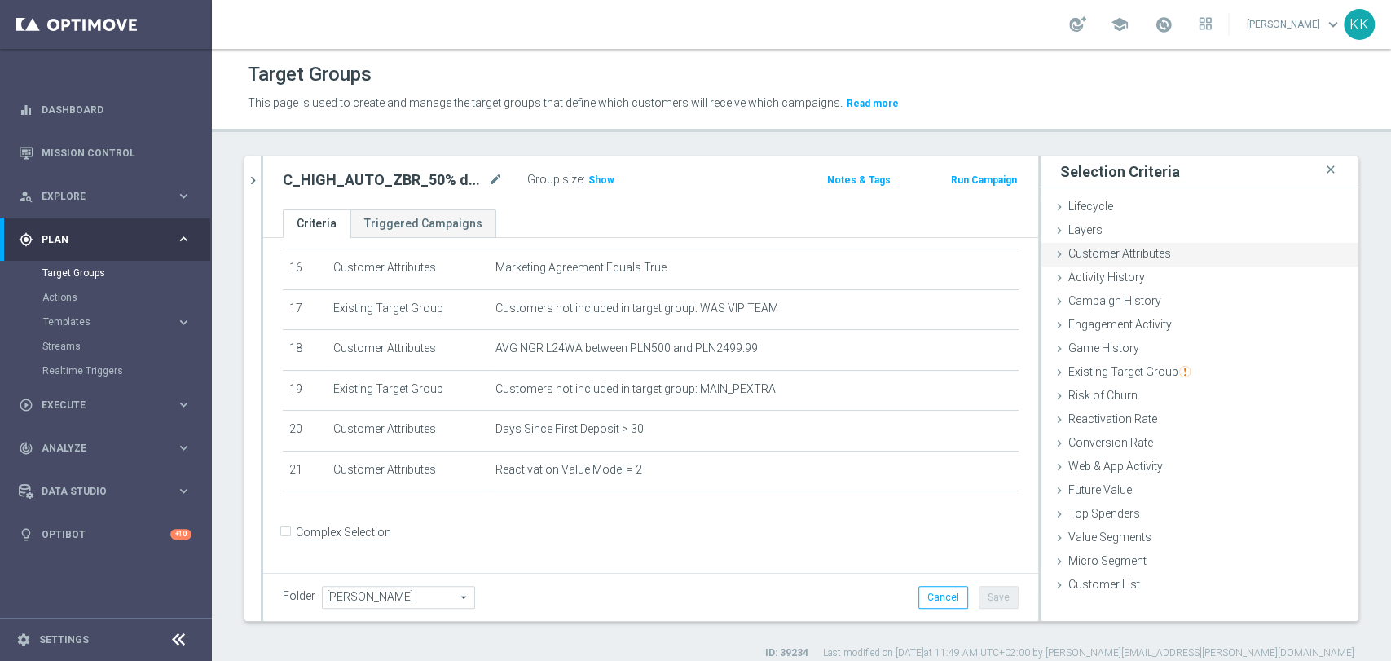
click at [1186, 249] on div "Customer Attributes done selection saved" at bounding box center [1200, 255] width 318 height 24
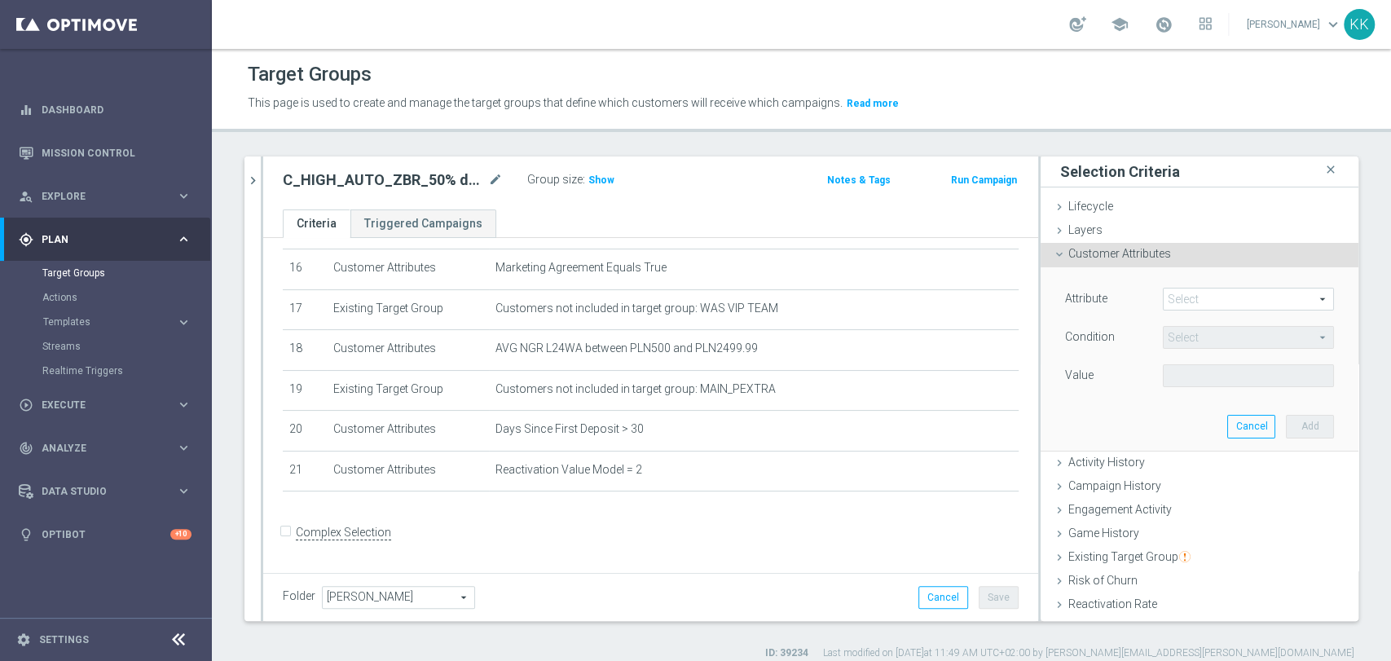
click at [1166, 292] on span at bounding box center [1248, 298] width 169 height 21
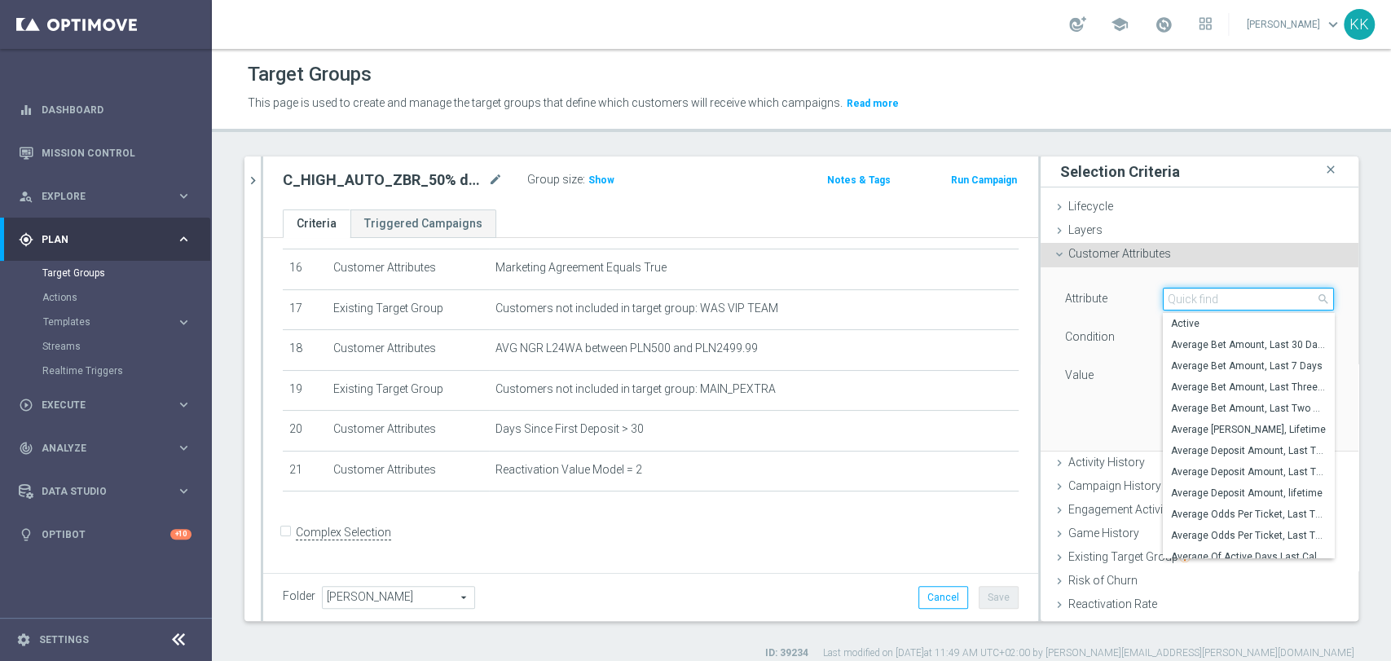
click at [1166, 292] on input "search" at bounding box center [1248, 299] width 171 height 23
type input "EMAIL"
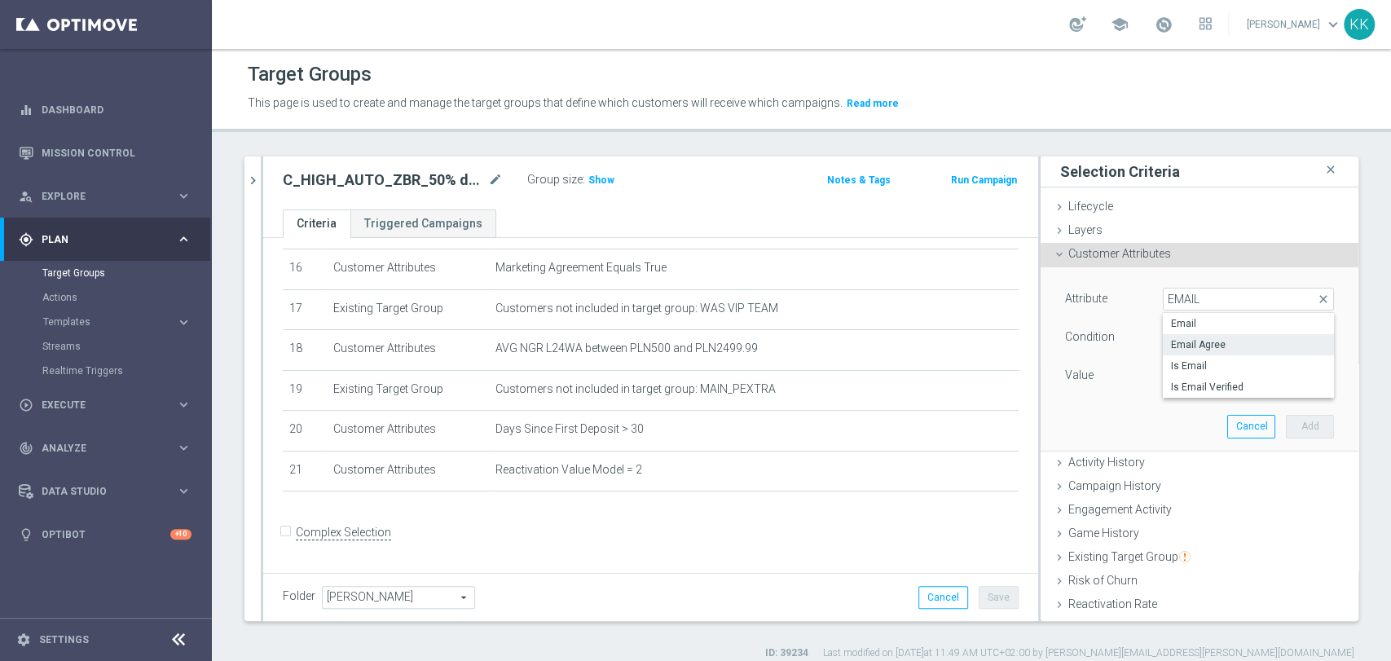
click at [1175, 350] on span "Email Agree" at bounding box center [1248, 344] width 155 height 13
type input "Email Agree"
type input "Equals"
click at [1181, 374] on span at bounding box center [1248, 375] width 169 height 21
click at [1182, 415] on span "TRUE" at bounding box center [1248, 421] width 155 height 13
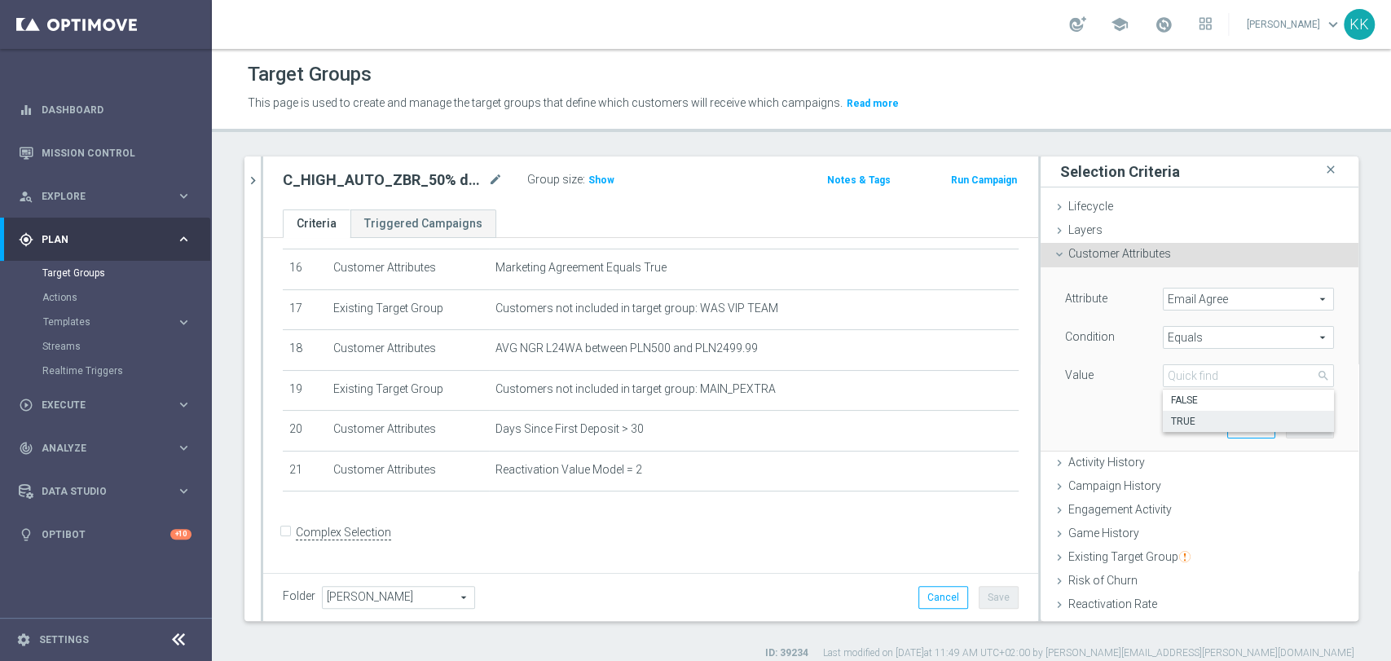
type input "TRUE"
click at [1286, 421] on button "Add" at bounding box center [1310, 426] width 48 height 23
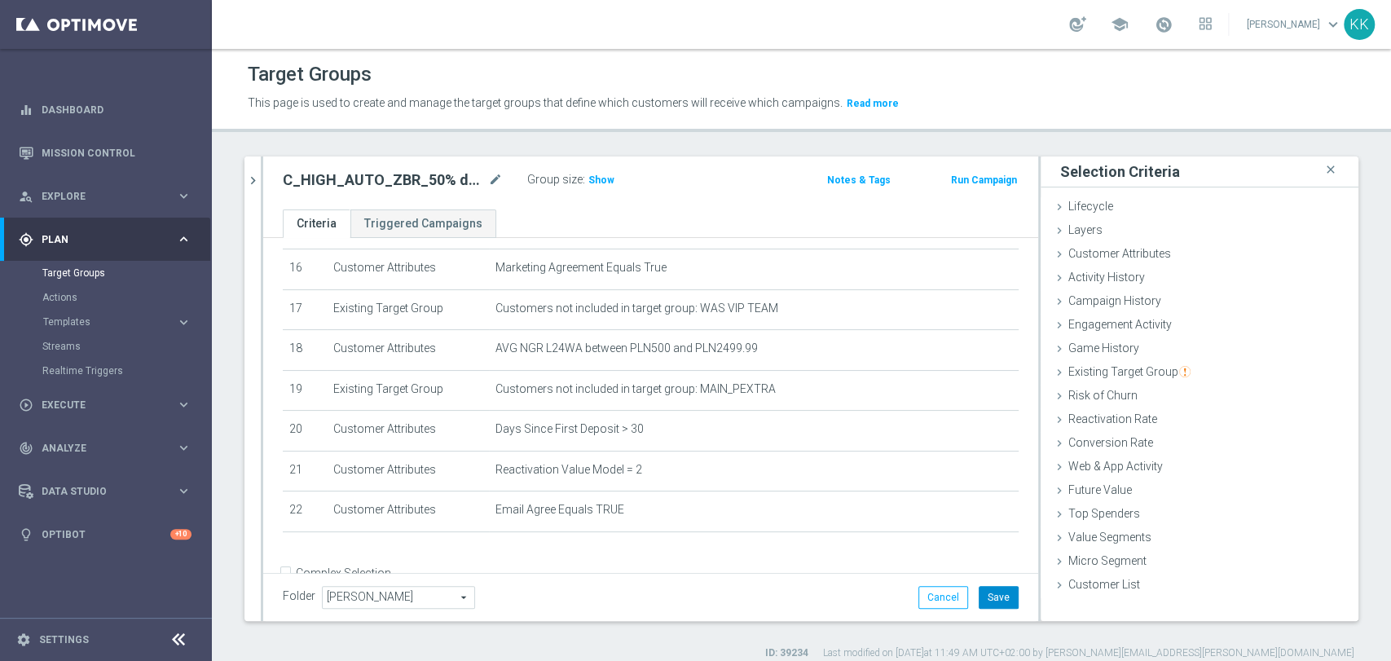
click at [982, 594] on button "Save" at bounding box center [999, 597] width 40 height 23
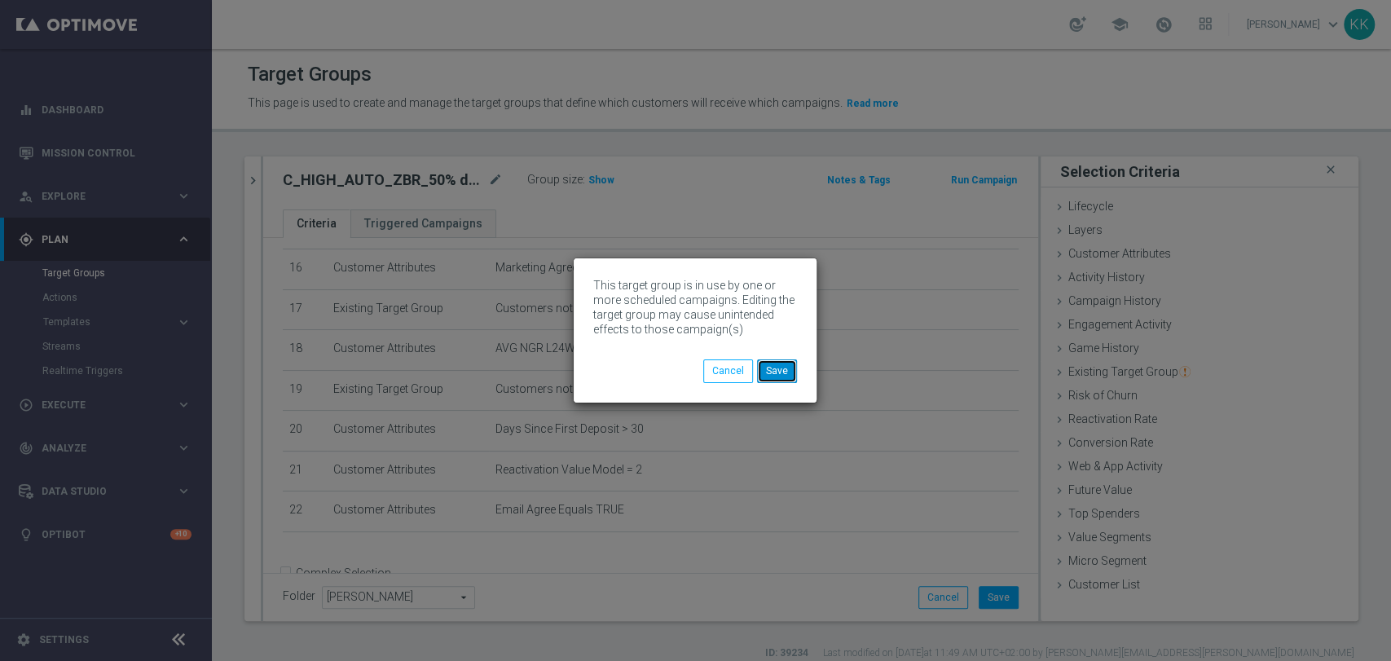
click at [785, 377] on button "Save" at bounding box center [777, 370] width 40 height 23
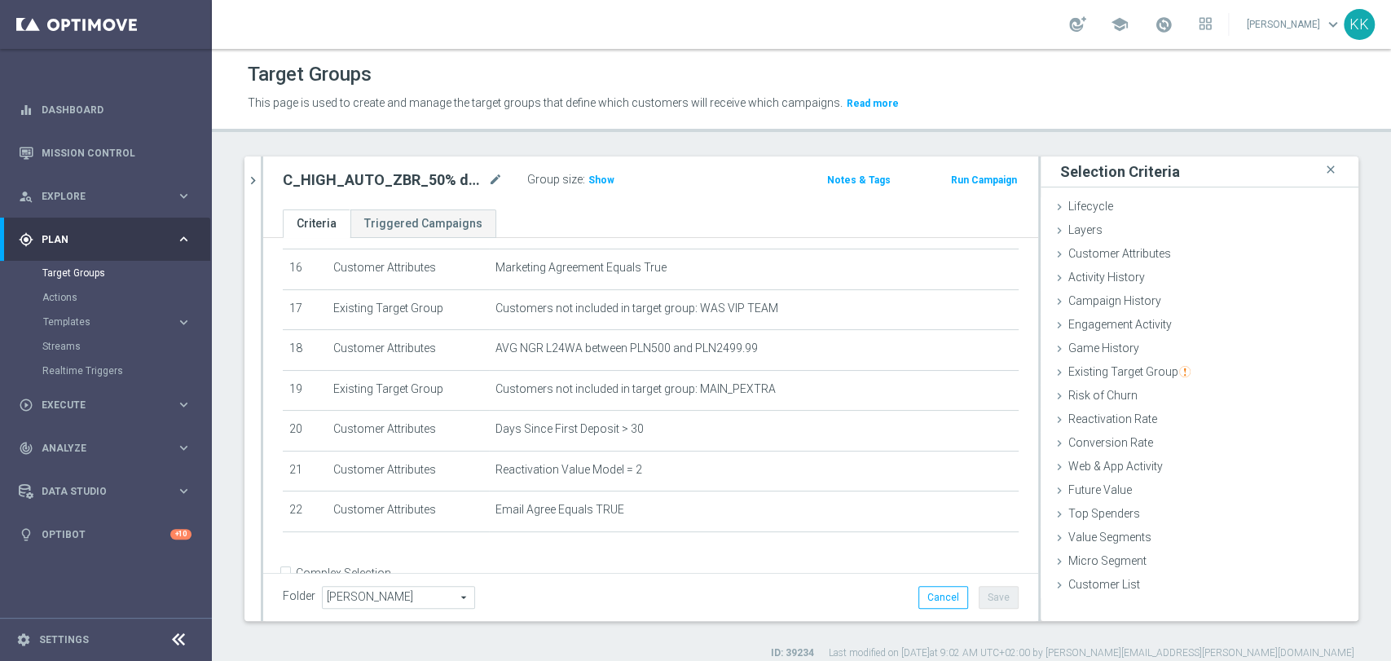
drag, startPoint x: 259, startPoint y: 184, endPoint x: 281, endPoint y: 200, distance: 27.4
click at [259, 184] on icon "chevron_right" at bounding box center [252, 180] width 15 height 15
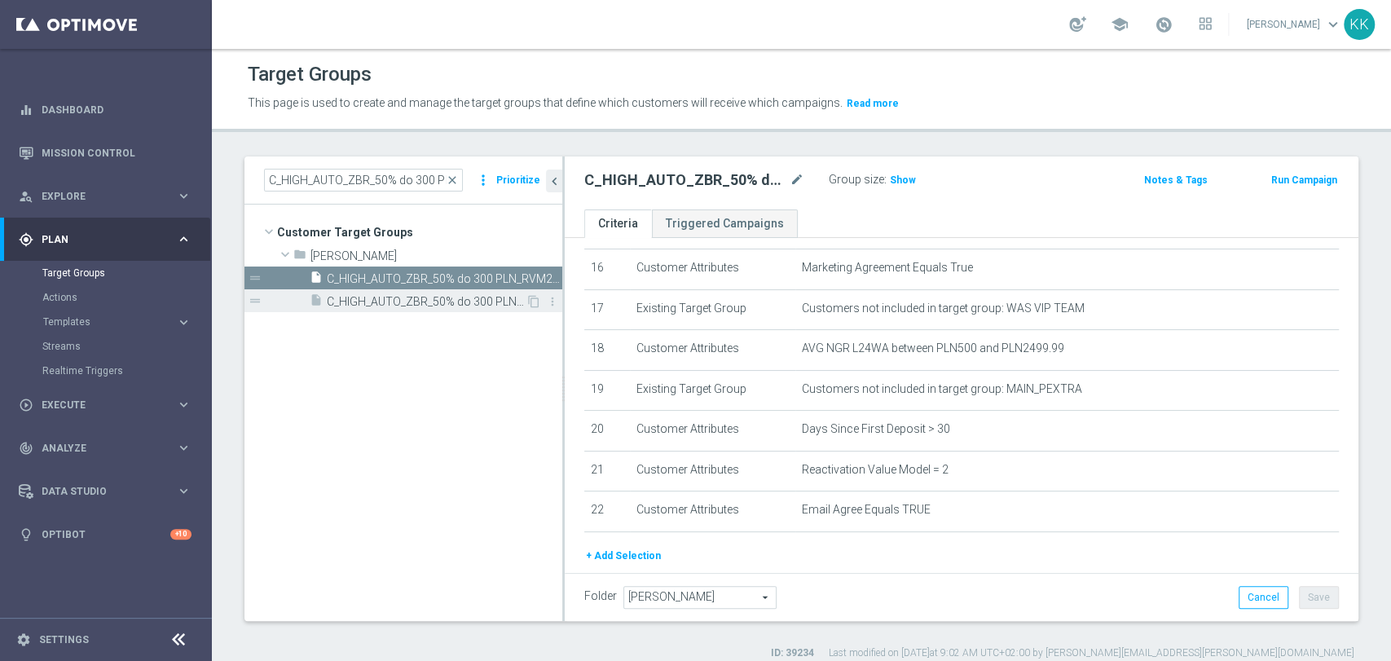
click at [451, 297] on span "C_HIGH_AUTO_ZBR_50% do 300 PLN_RVM2_DAILY_PUSH" at bounding box center [426, 302] width 199 height 14
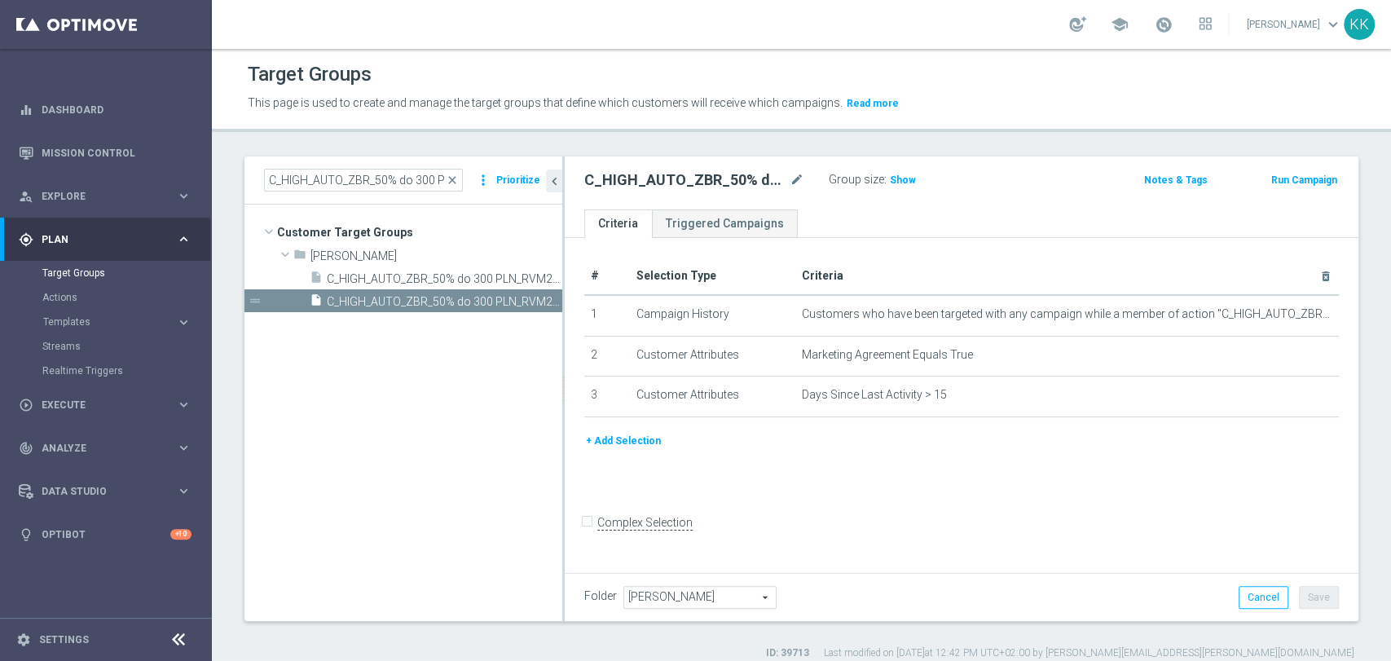
click at [629, 442] on button "+ Add Selection" at bounding box center [623, 441] width 78 height 18
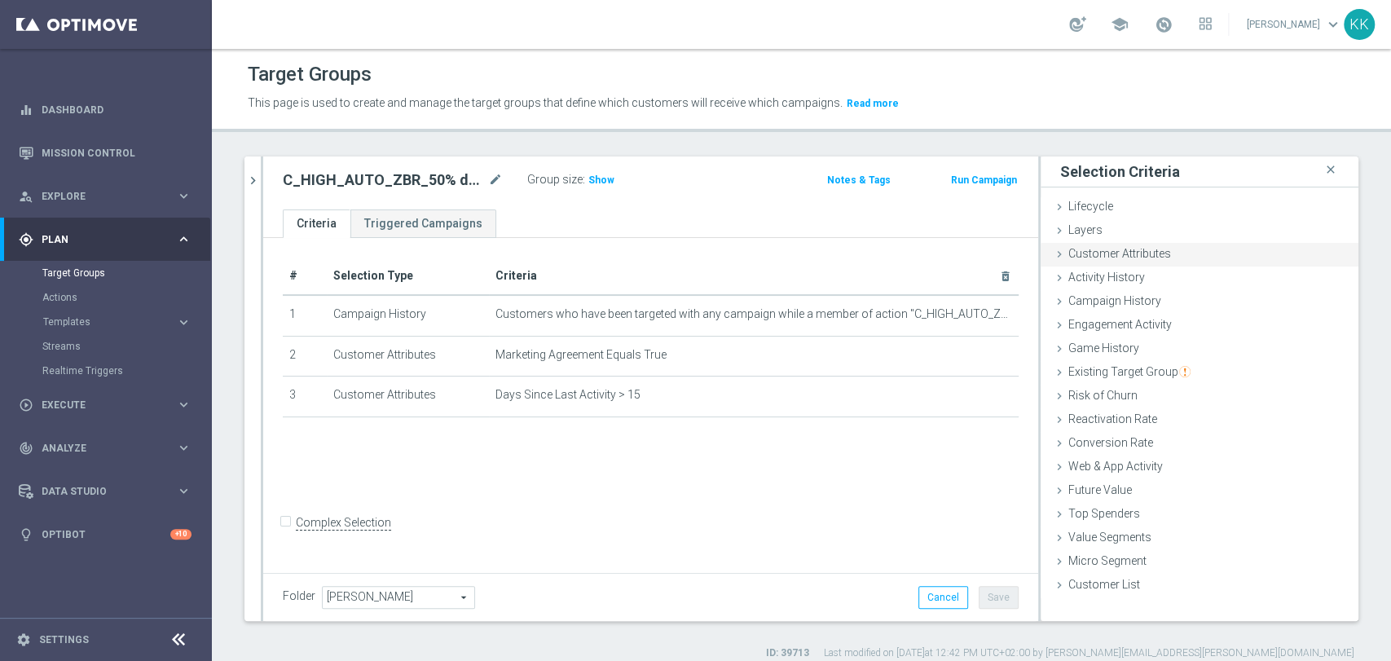
click at [1144, 258] on span "Customer Attributes" at bounding box center [1119, 253] width 103 height 13
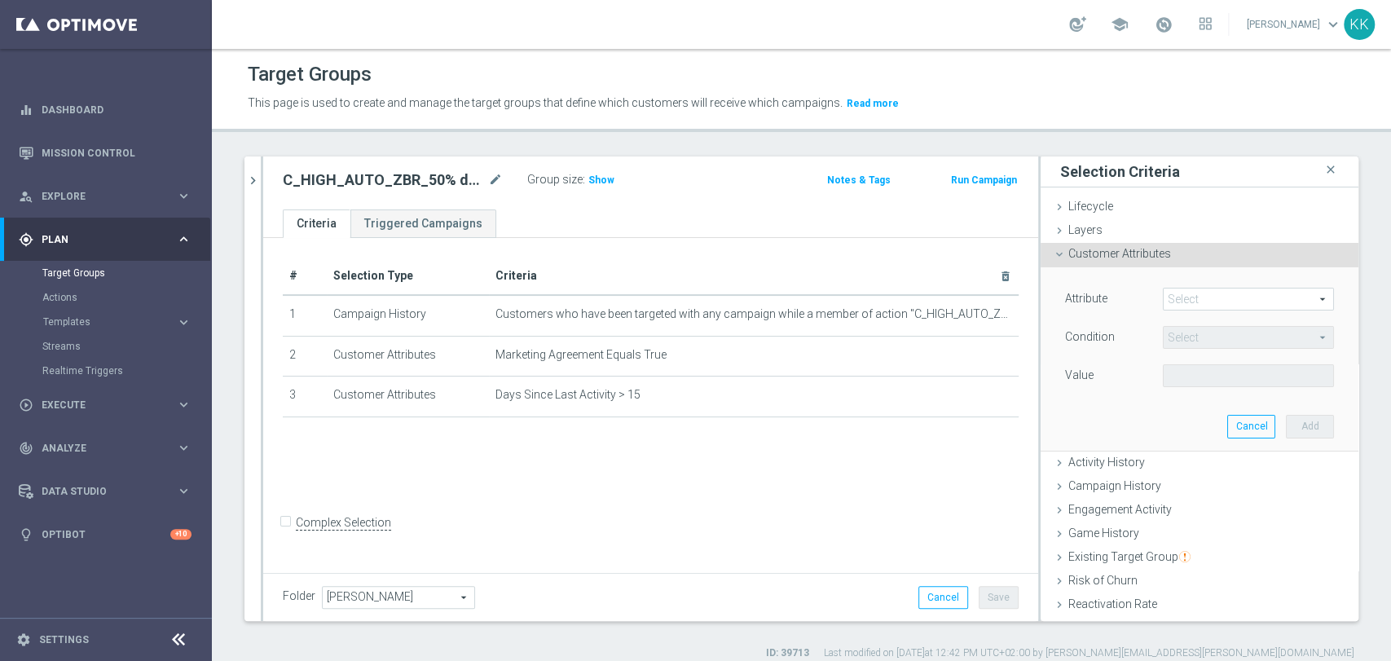
click at [1181, 299] on span at bounding box center [1248, 298] width 169 height 21
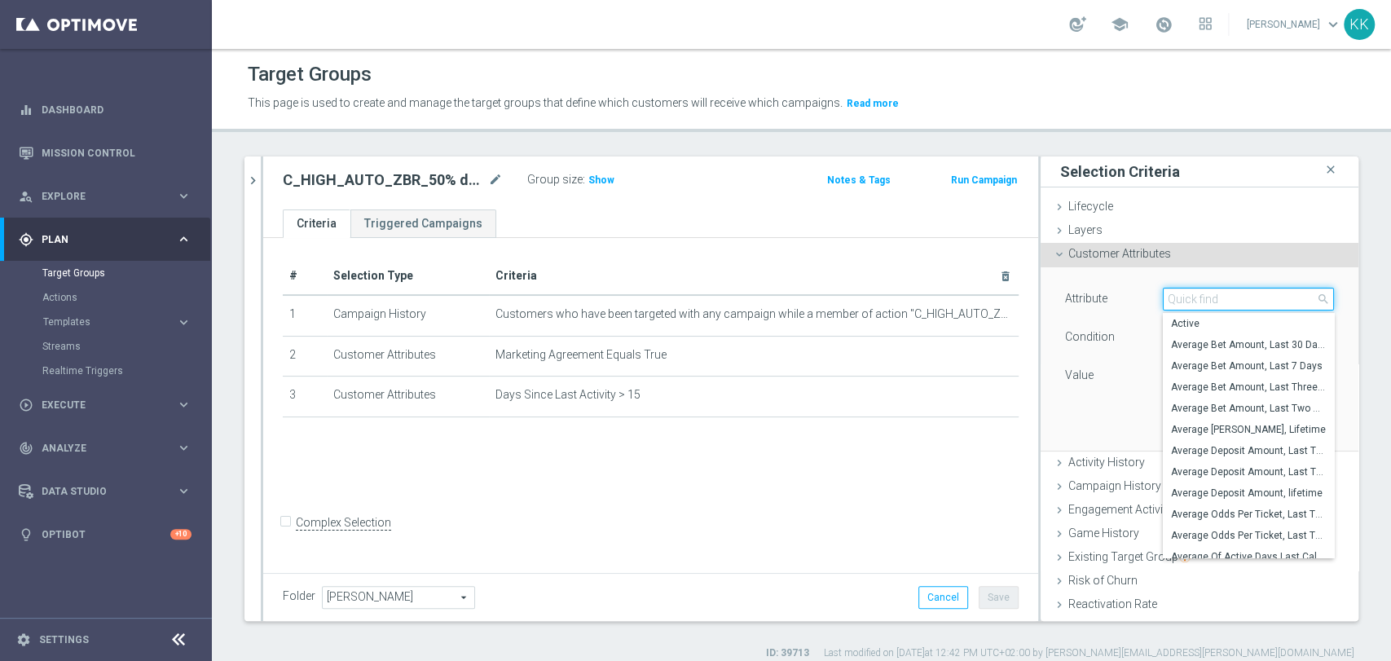
click at [1181, 299] on input "search" at bounding box center [1248, 299] width 171 height 23
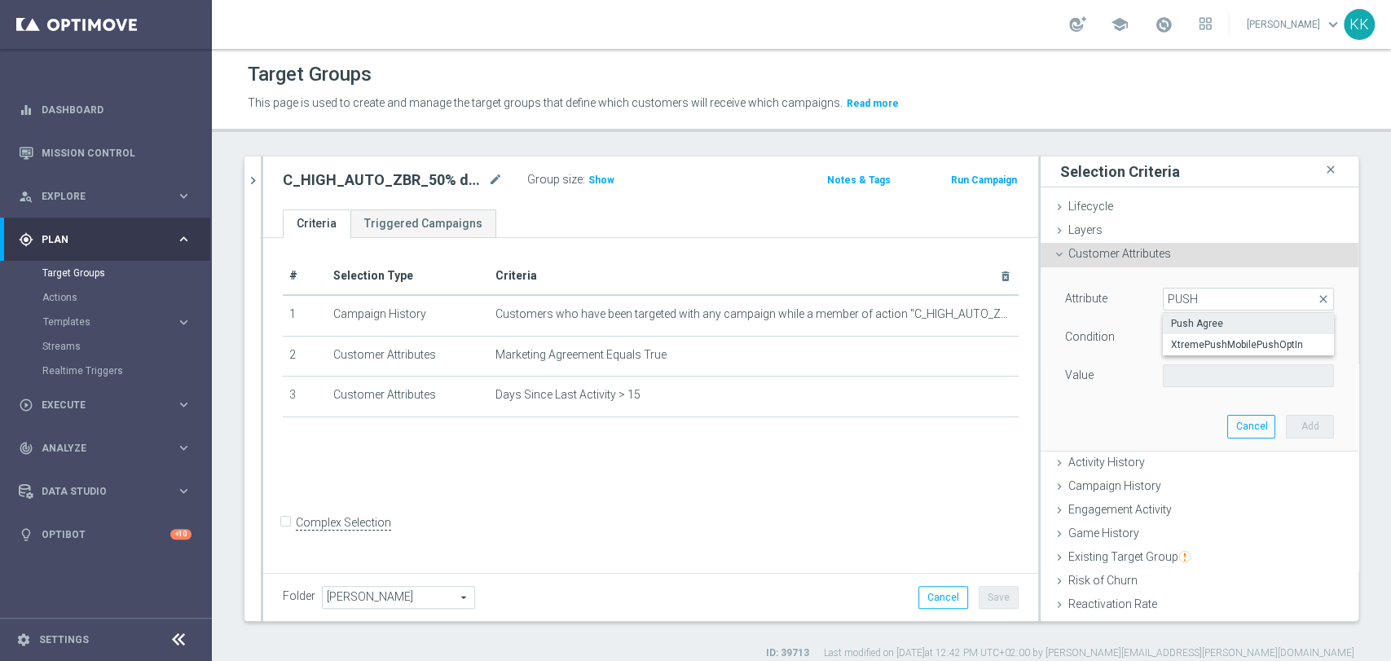
click at [1210, 320] on span "Push Agree" at bounding box center [1248, 323] width 155 height 13
click at [1217, 373] on span at bounding box center [1248, 375] width 169 height 21
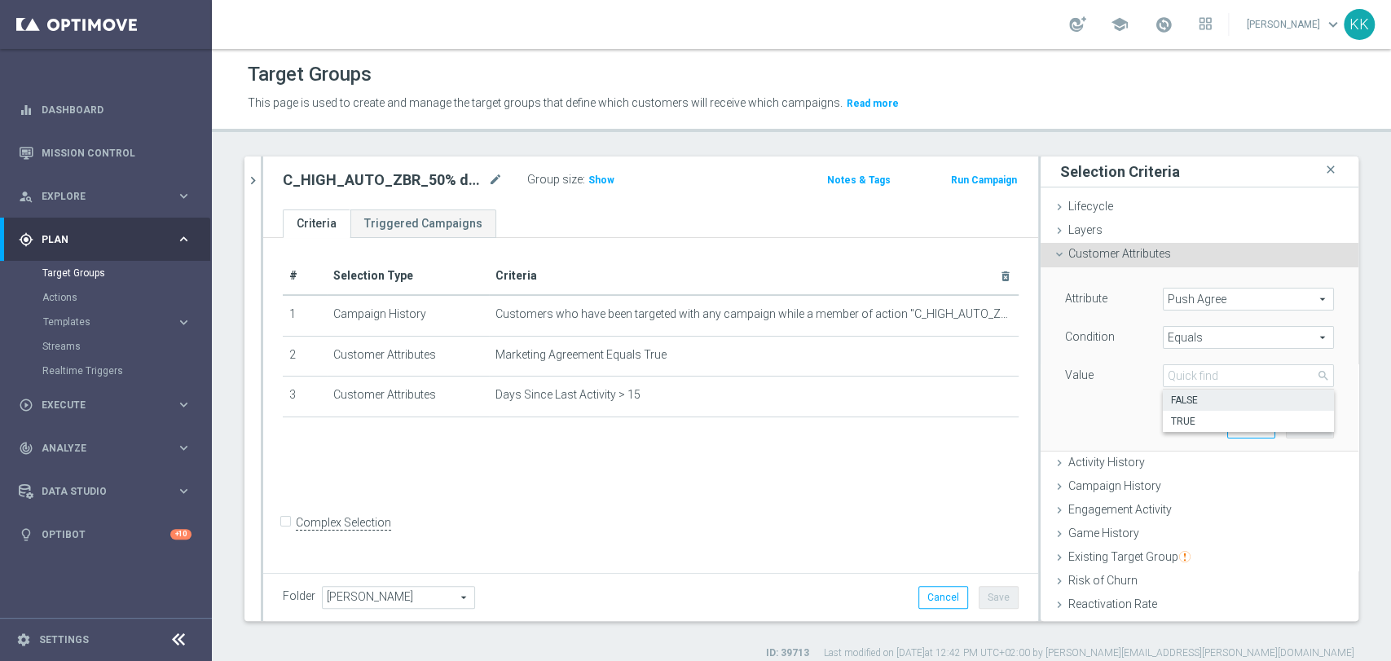
click at [1206, 400] on span "FALSE" at bounding box center [1248, 400] width 155 height 13
click at [1194, 372] on span "FALSE" at bounding box center [1248, 375] width 169 height 21
click at [1190, 419] on span "TRUE" at bounding box center [1248, 421] width 155 height 13
click at [1286, 429] on button "Add" at bounding box center [1310, 426] width 48 height 23
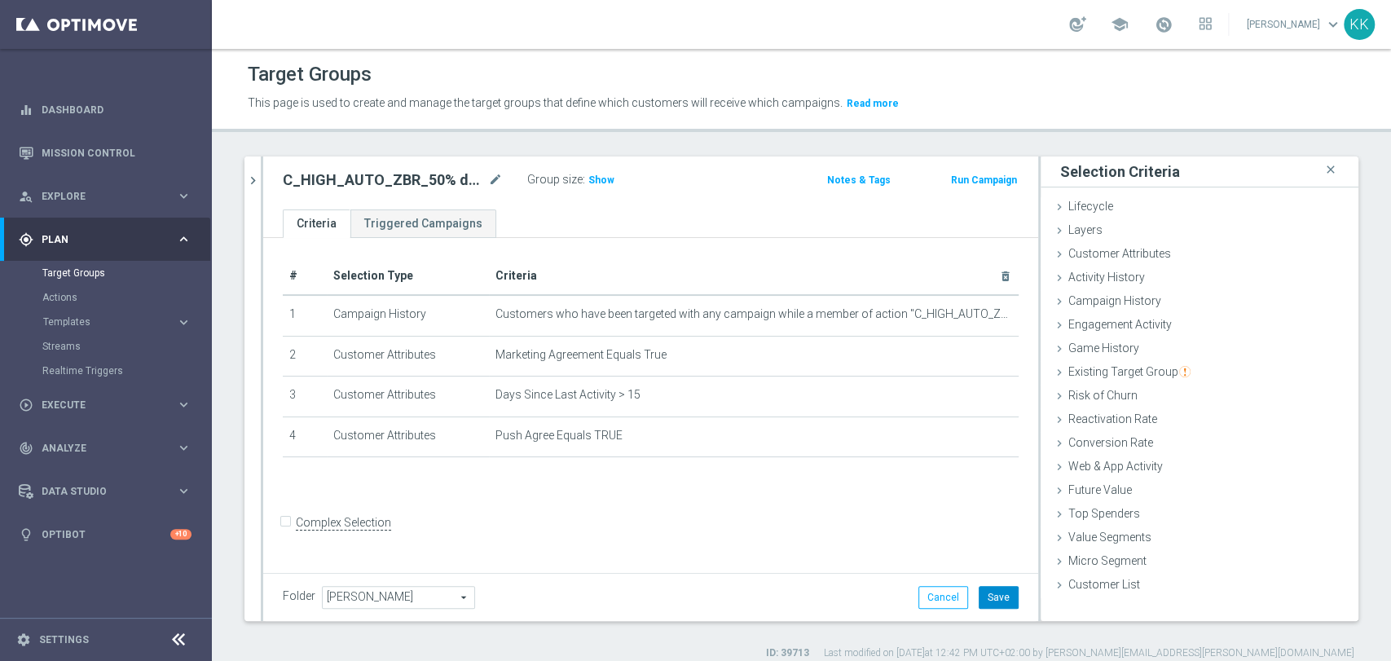
click at [980, 601] on button "Save" at bounding box center [999, 597] width 40 height 23
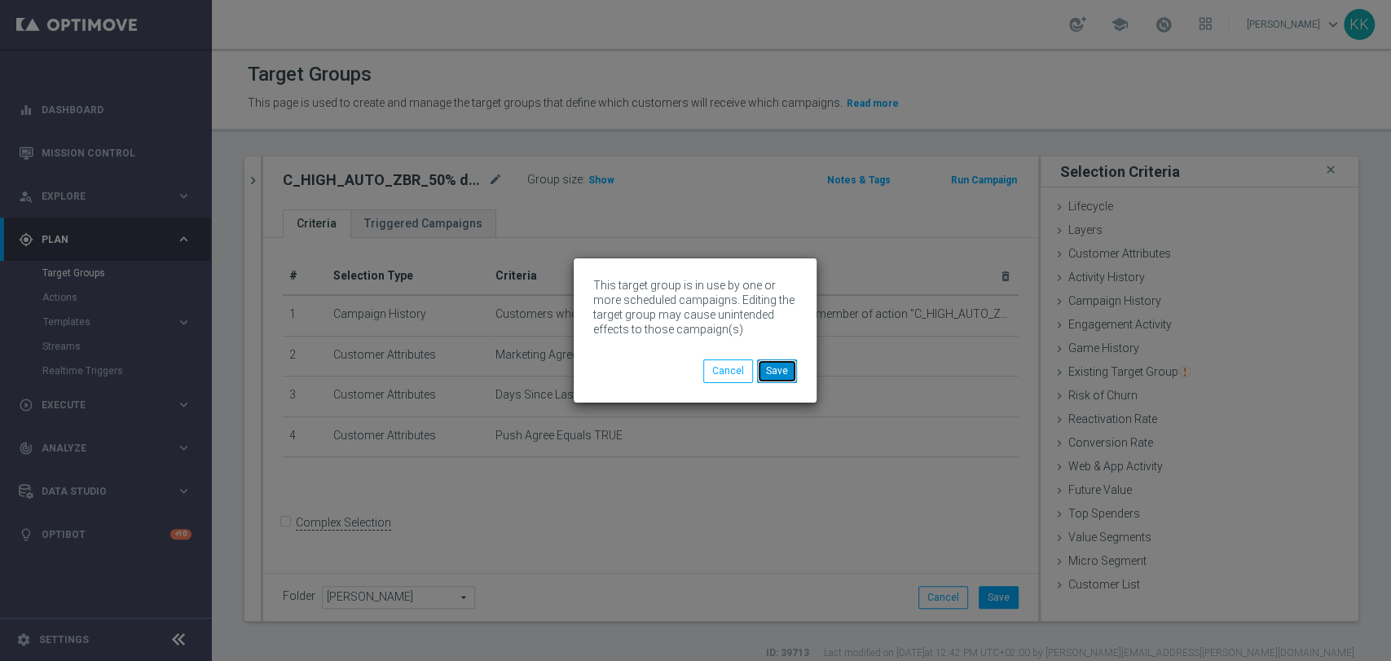
click at [773, 364] on button "Save" at bounding box center [777, 370] width 40 height 23
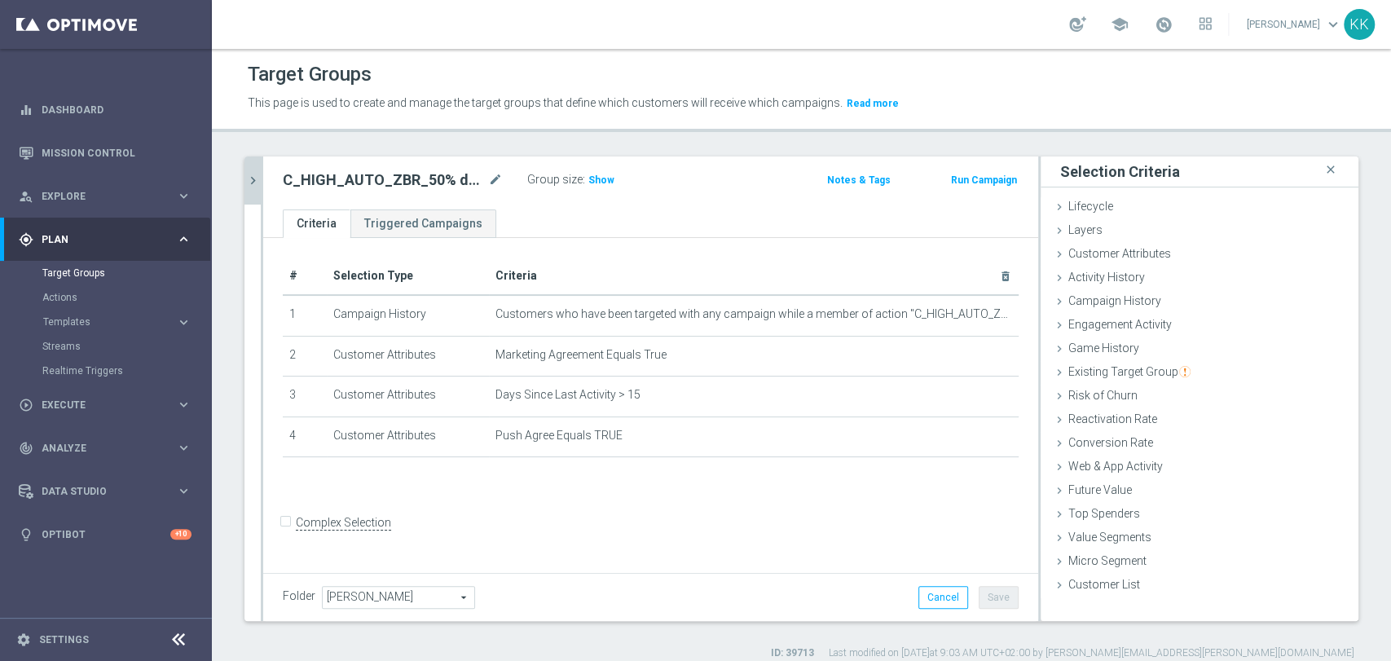
click at [261, 161] on div at bounding box center [262, 388] width 2 height 464
click at [252, 178] on icon "chevron_right" at bounding box center [252, 180] width 15 height 15
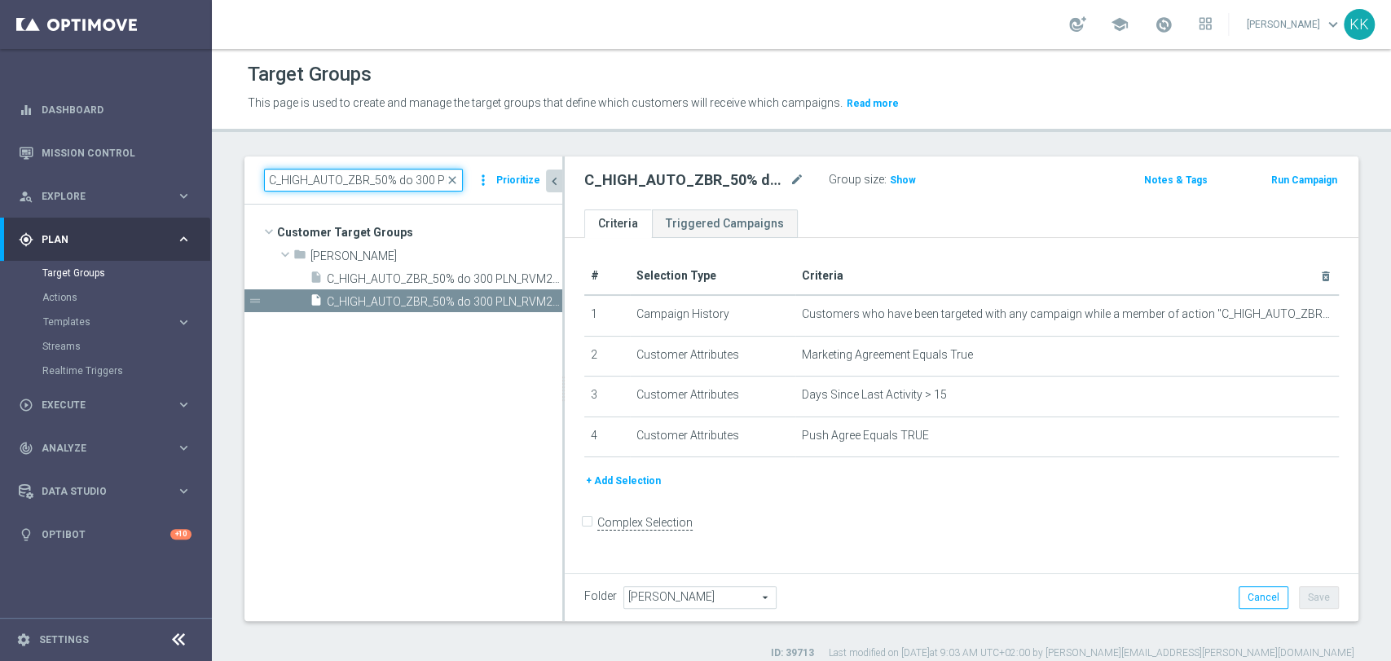
click at [333, 178] on input "C_HIGH_AUTO_ZBR_50% do 300 PLN_RVM2_DAILY" at bounding box center [363, 180] width 199 height 23
paste input "LOW_AUTO_CASHDROP_Urodziny 25 PLN"
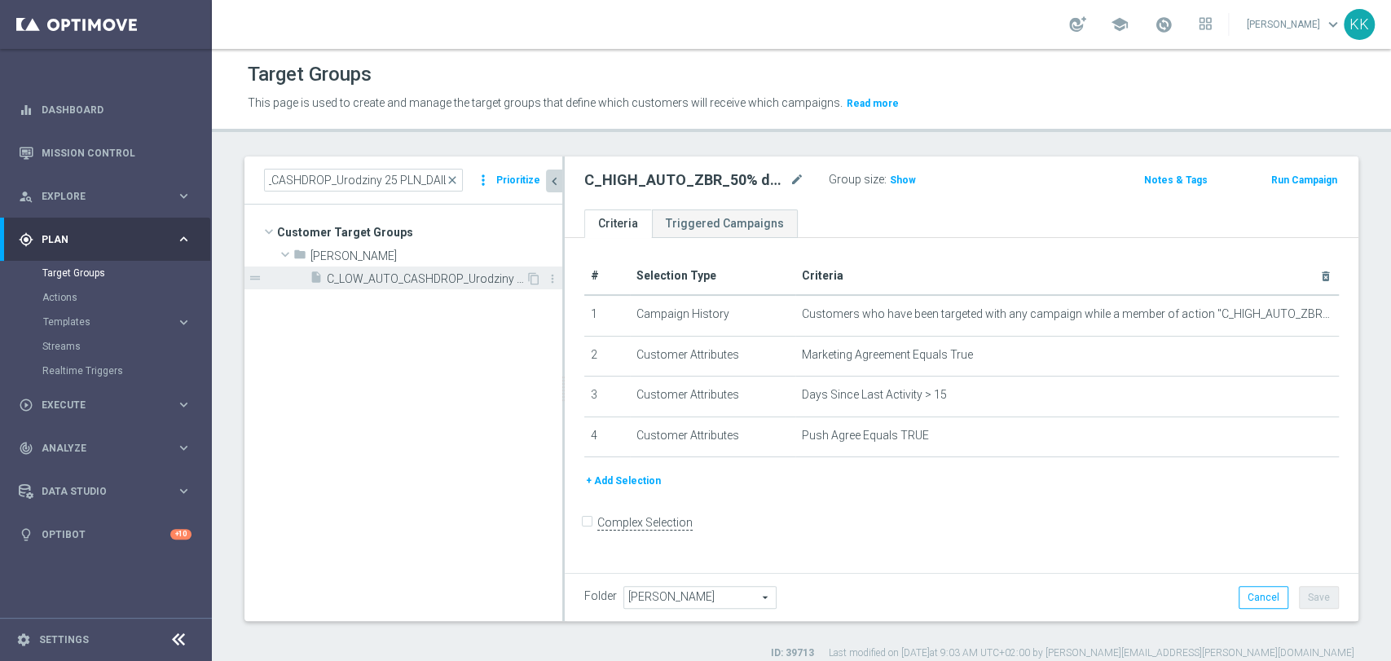
click at [351, 273] on span "C_LOW_AUTO_CASHDROP_Urodziny 25 PLN_DAILY" at bounding box center [426, 279] width 199 height 14
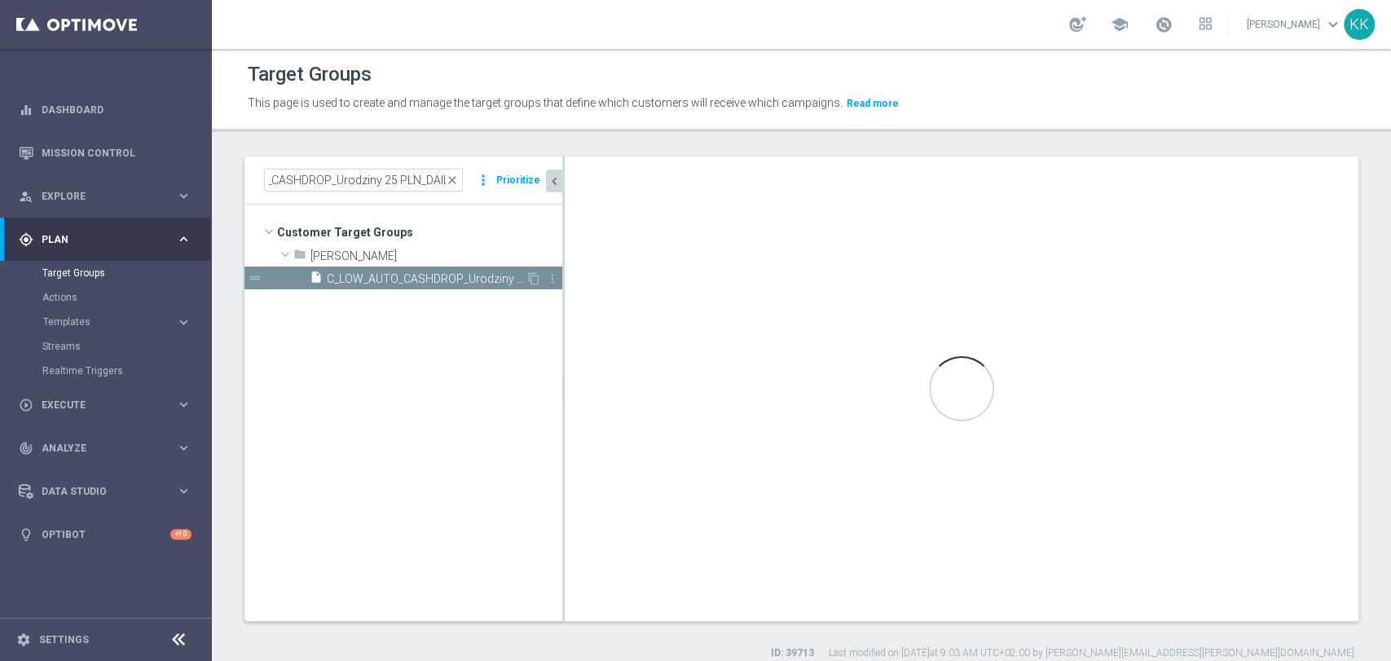
scroll to position [0, 0]
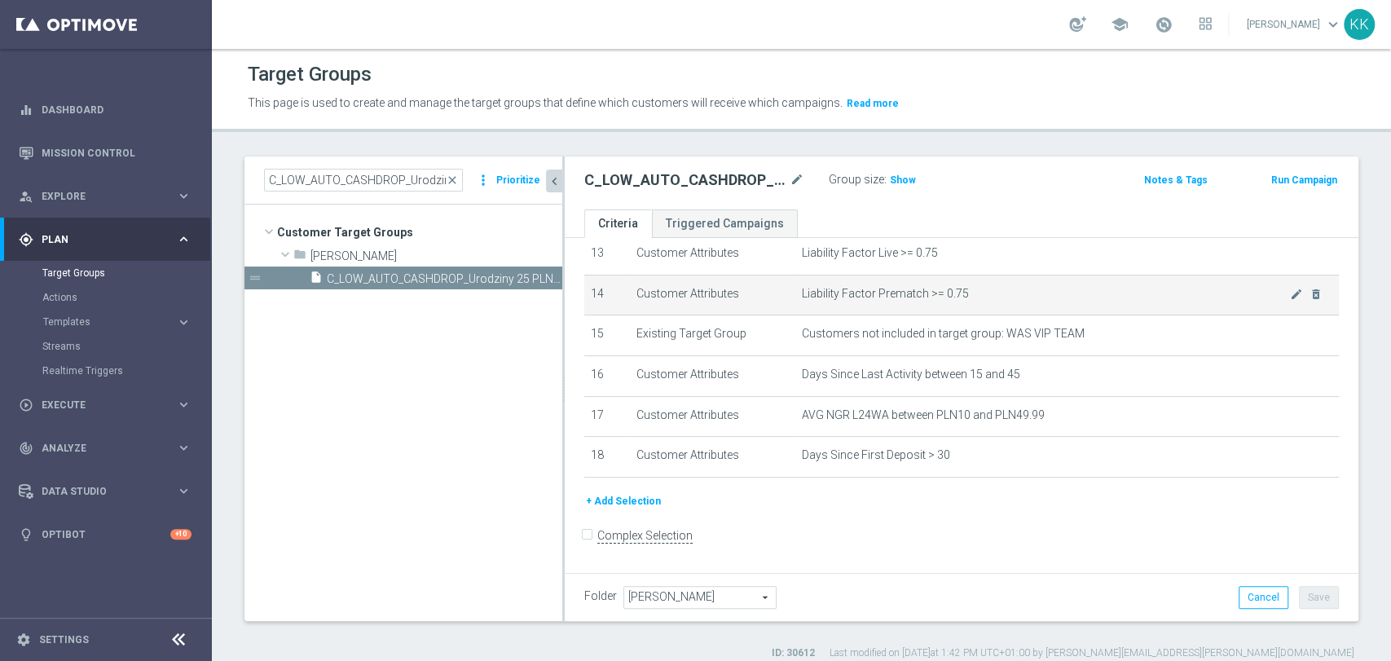
scroll to position [548, 0]
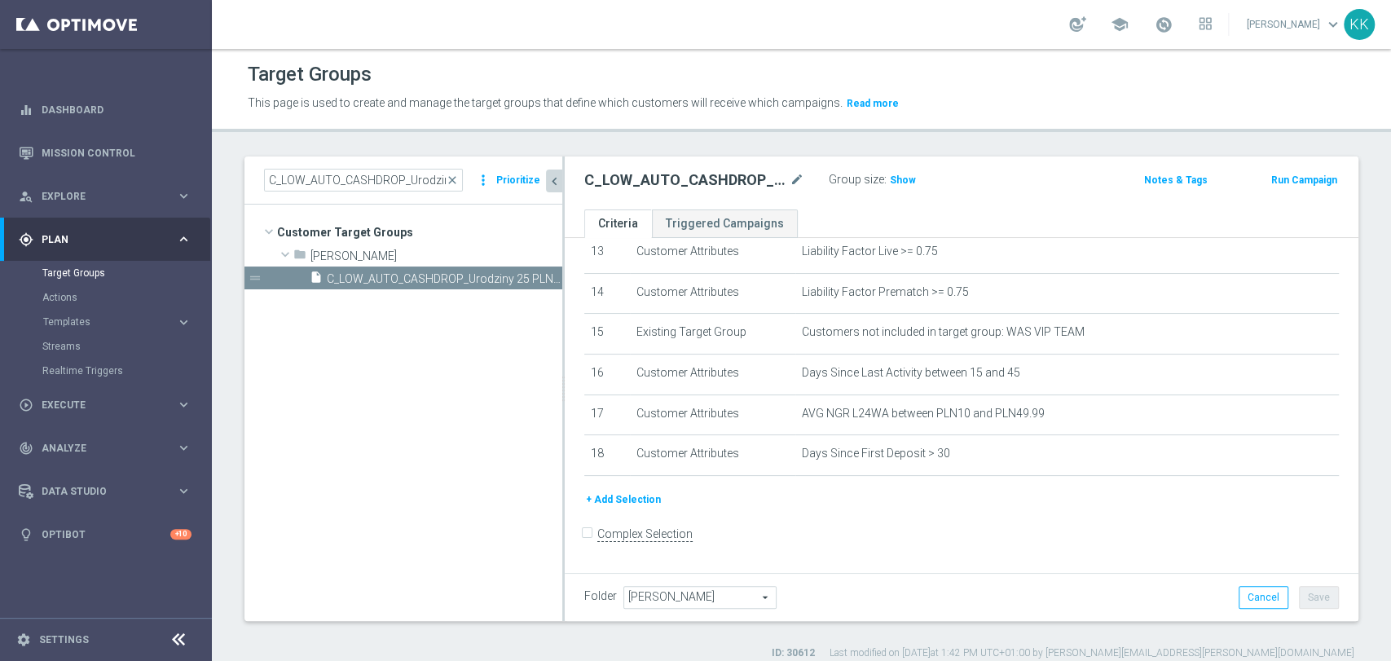
click at [641, 497] on button "+ Add Selection" at bounding box center [623, 500] width 78 height 18
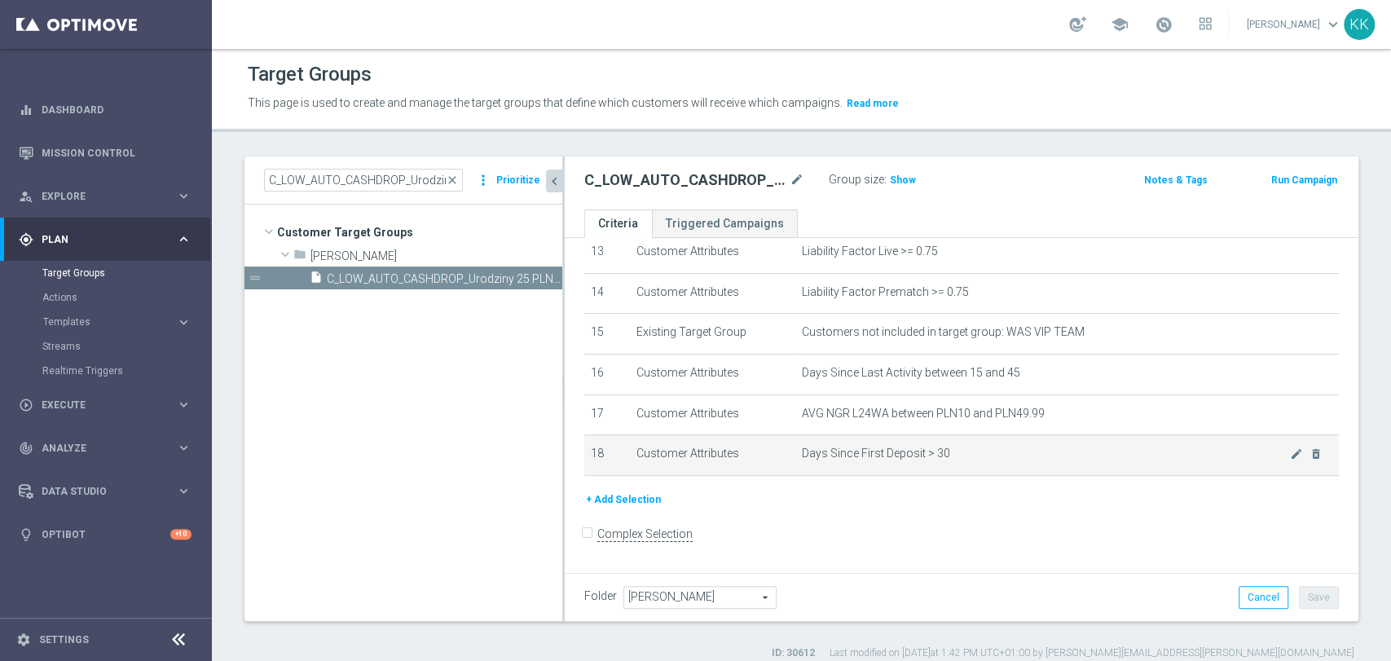
scroll to position [530, 0]
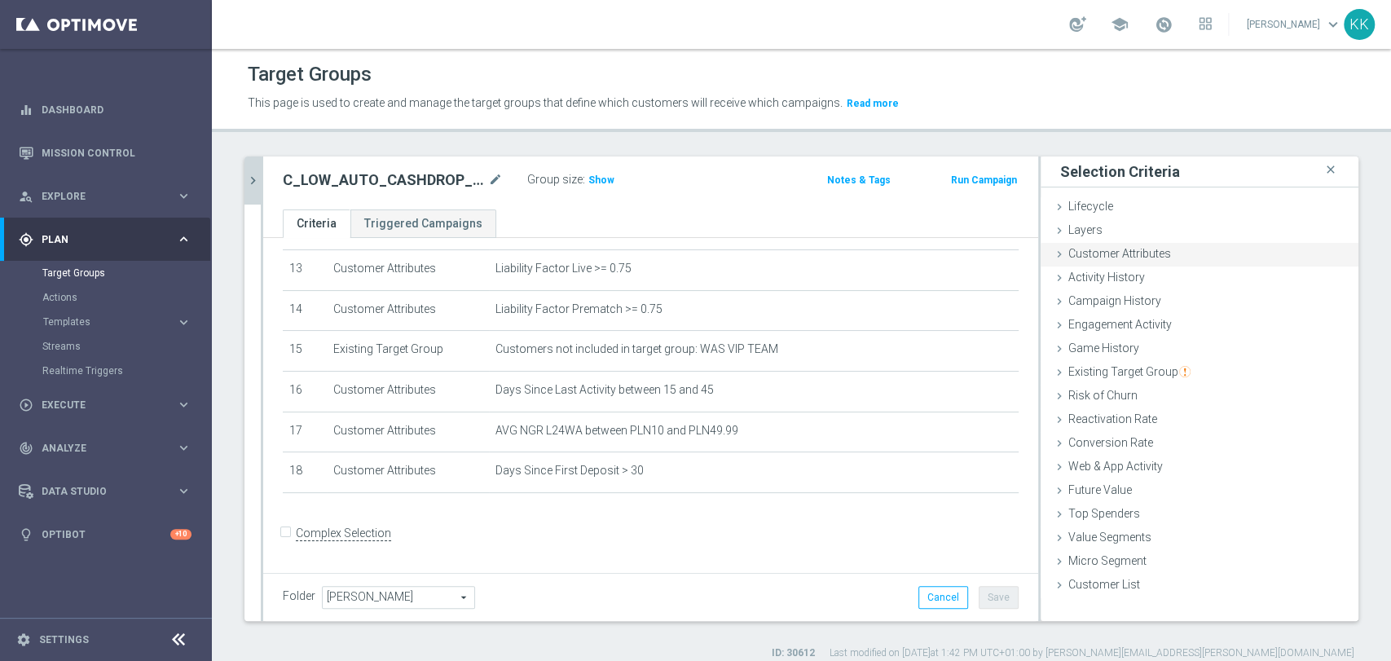
click at [1099, 257] on span "Customer Attributes" at bounding box center [1119, 253] width 103 height 13
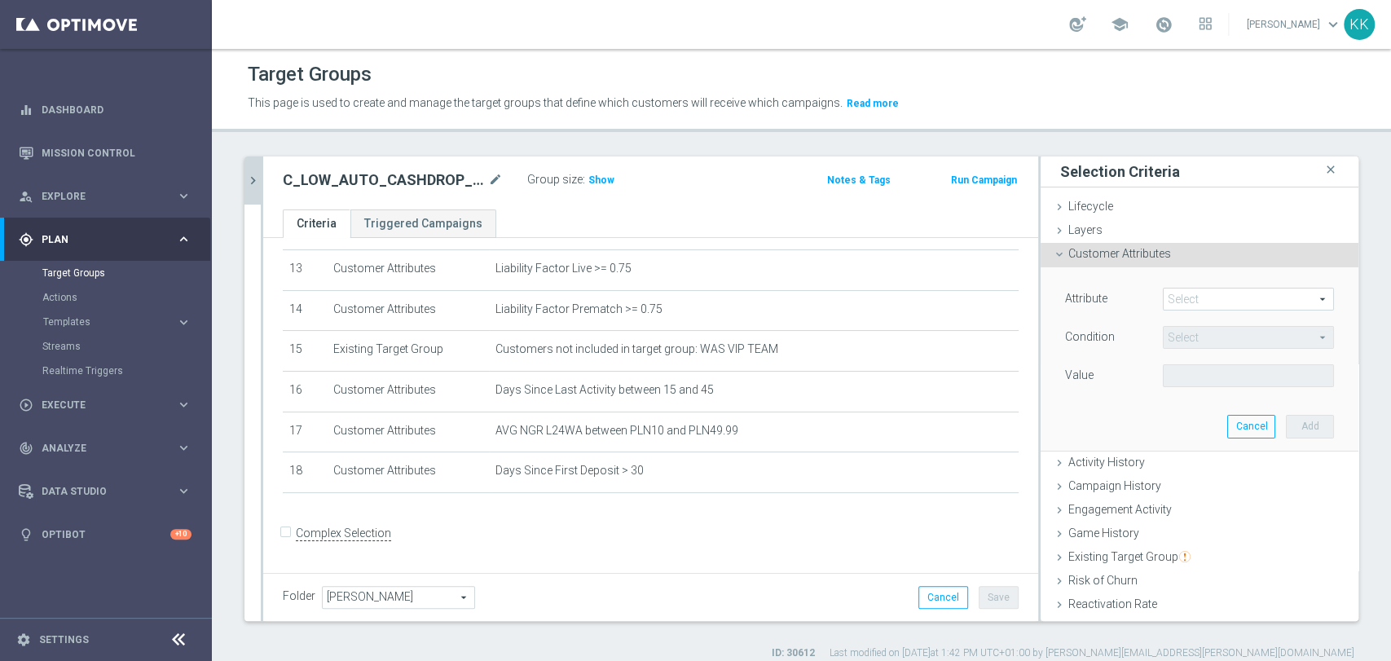
click at [1204, 297] on span at bounding box center [1248, 298] width 169 height 21
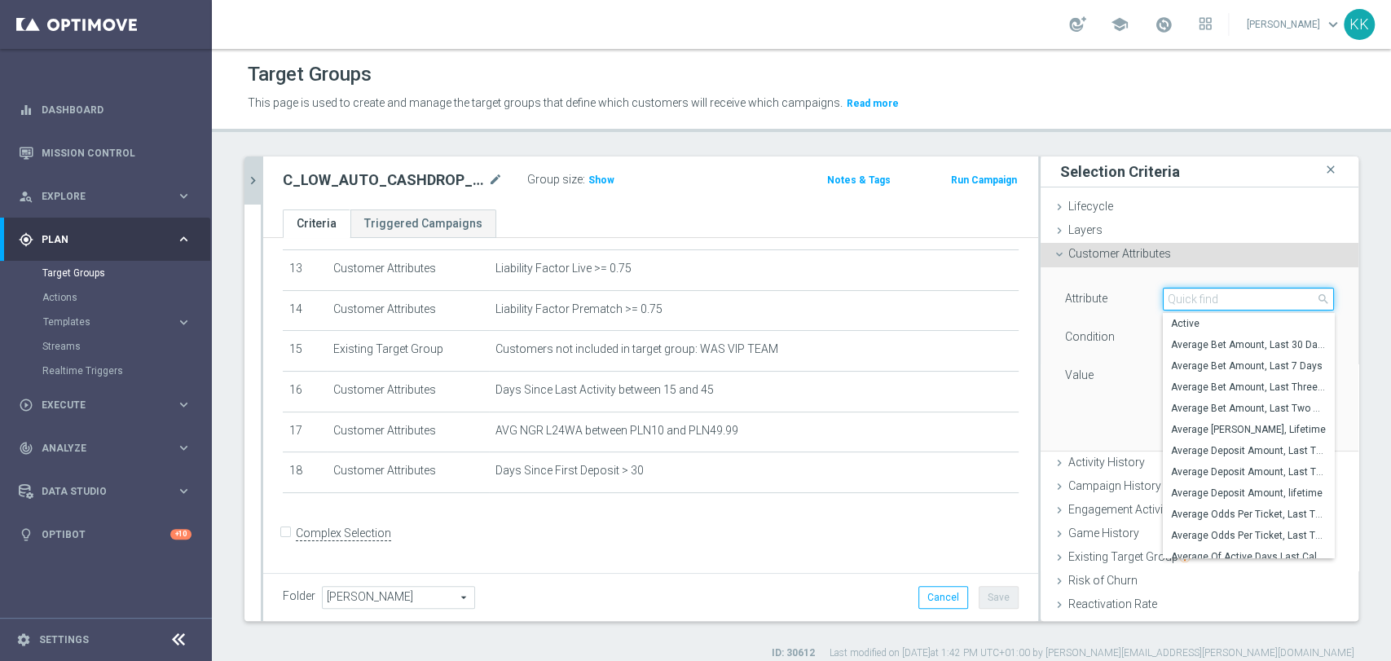
click at [1203, 297] on input "search" at bounding box center [1248, 299] width 171 height 23
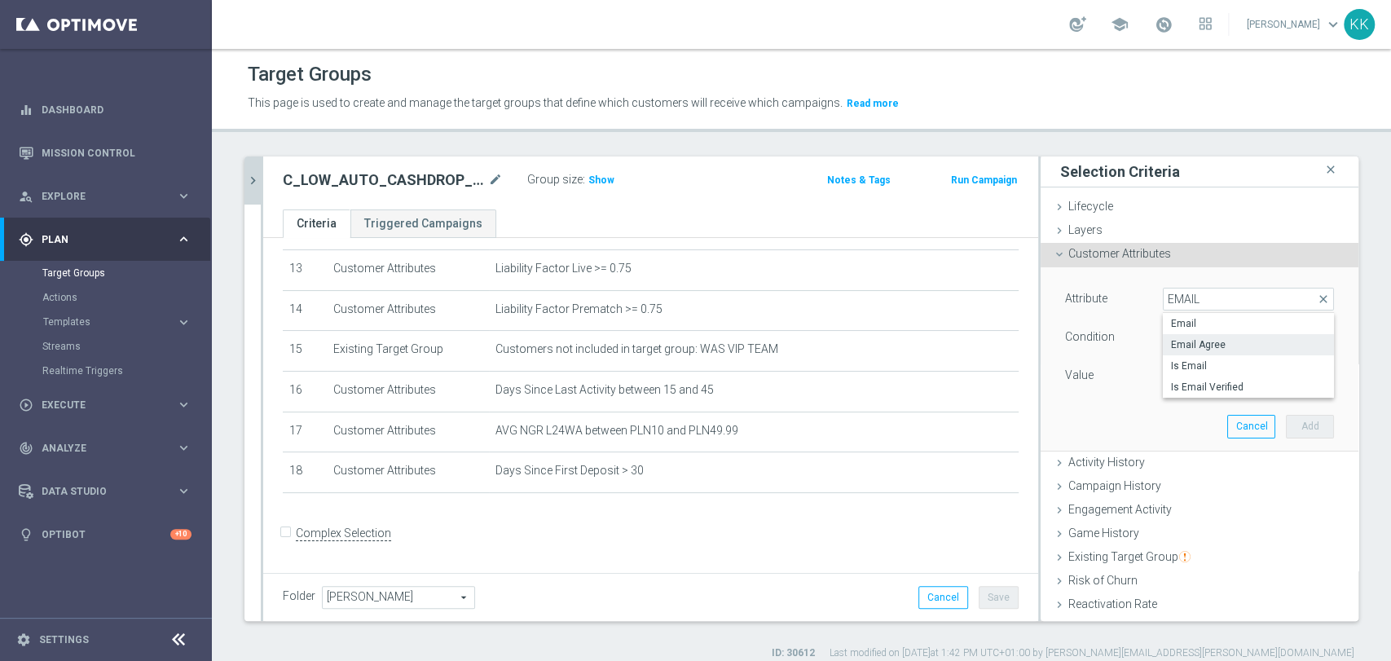
click at [1200, 340] on span "Email Agree" at bounding box center [1248, 344] width 155 height 13
click at [1199, 367] on span at bounding box center [1248, 375] width 169 height 21
click at [1177, 416] on span "TRUE" at bounding box center [1248, 421] width 155 height 13
click at [1286, 418] on button "Add" at bounding box center [1310, 426] width 48 height 23
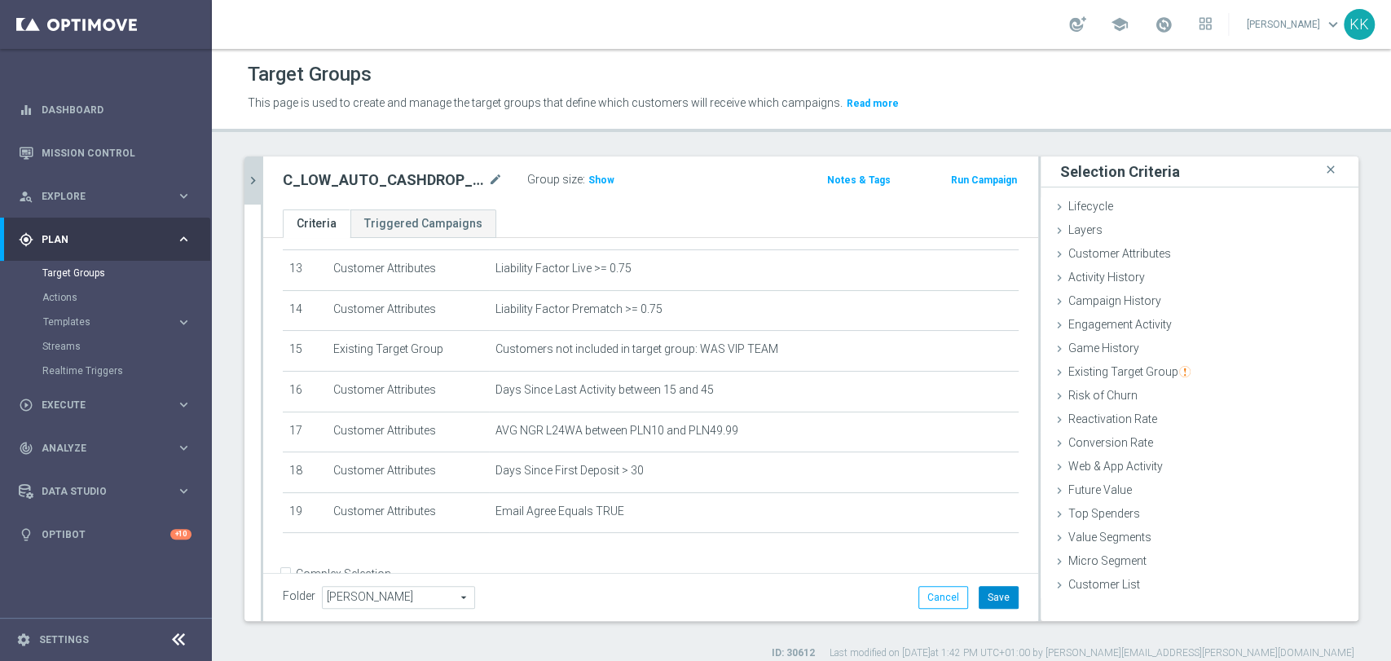
click at [1001, 592] on button "Save" at bounding box center [999, 597] width 40 height 23
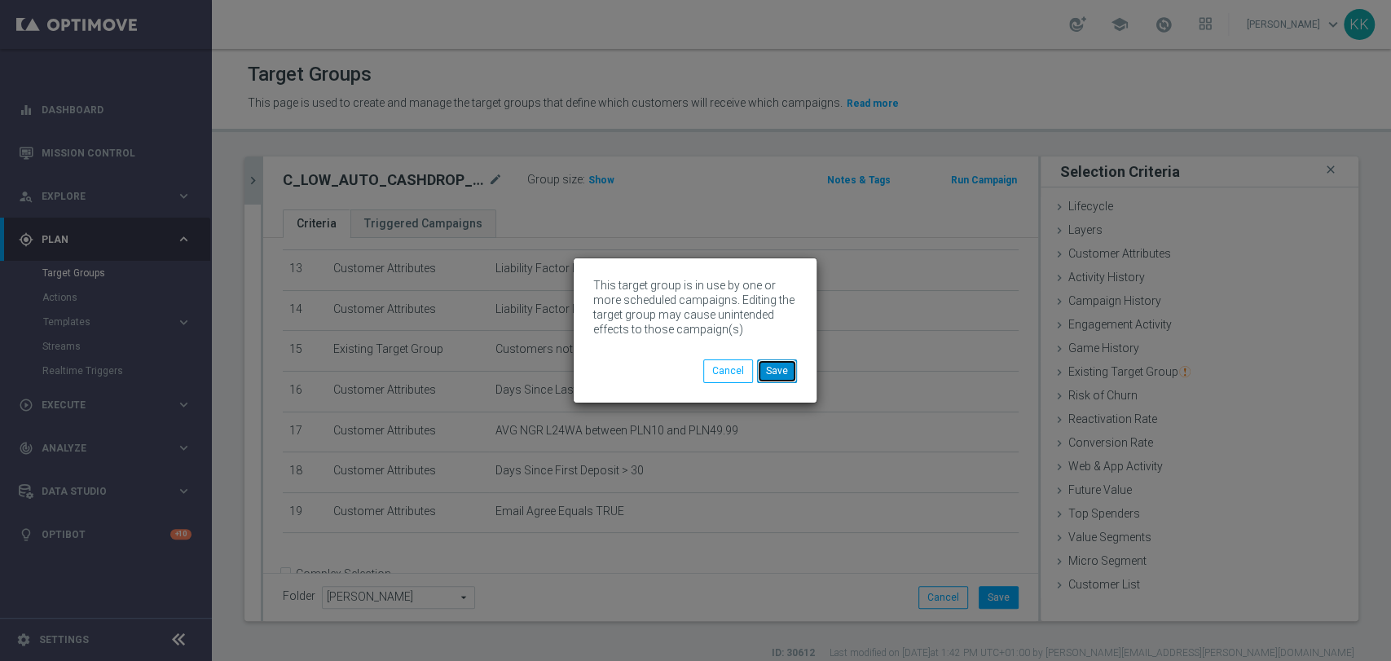
click at [785, 371] on button "Save" at bounding box center [777, 370] width 40 height 23
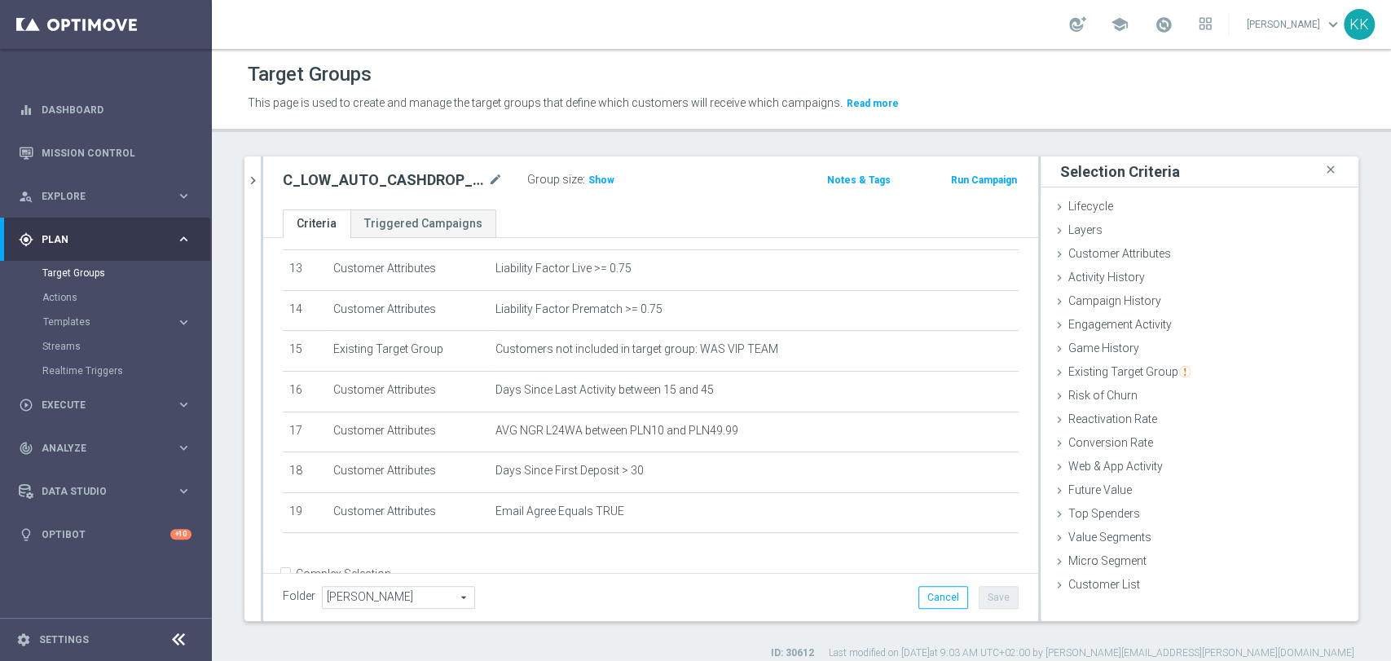
drag, startPoint x: 259, startPoint y: 165, endPoint x: 259, endPoint y: 176, distance: 11.4
click at [257, 165] on button "chevron_right" at bounding box center [252, 180] width 16 height 48
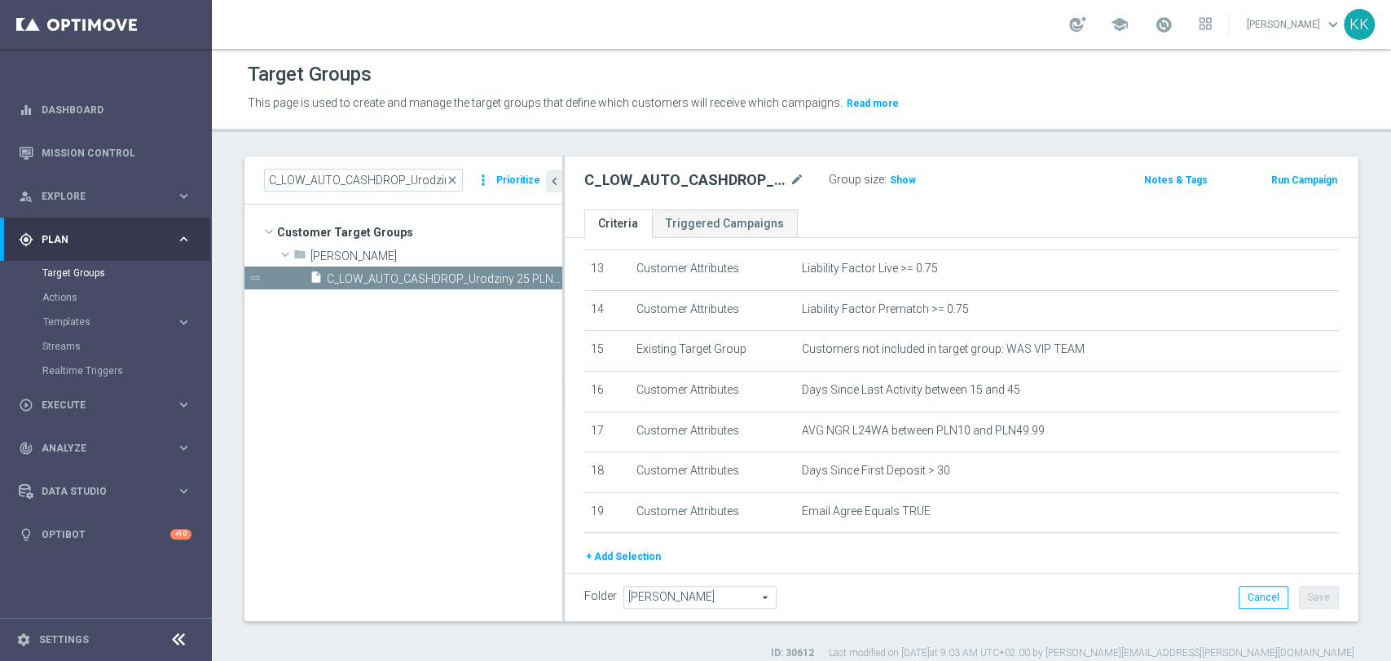
click at [366, 191] on div "C_LOW_AUTO_CASHDROP_Urodziny 25 PLN_DAILY close more_vert Prioritize" at bounding box center [403, 180] width 318 height 48
click at [367, 184] on input "C_LOW_AUTO_CASHDROP_Urodziny 25 PLN_DAILY" at bounding box center [363, 180] width 199 height 23
paste input "MED_AUTO_CASHDROP_Urodziny 50"
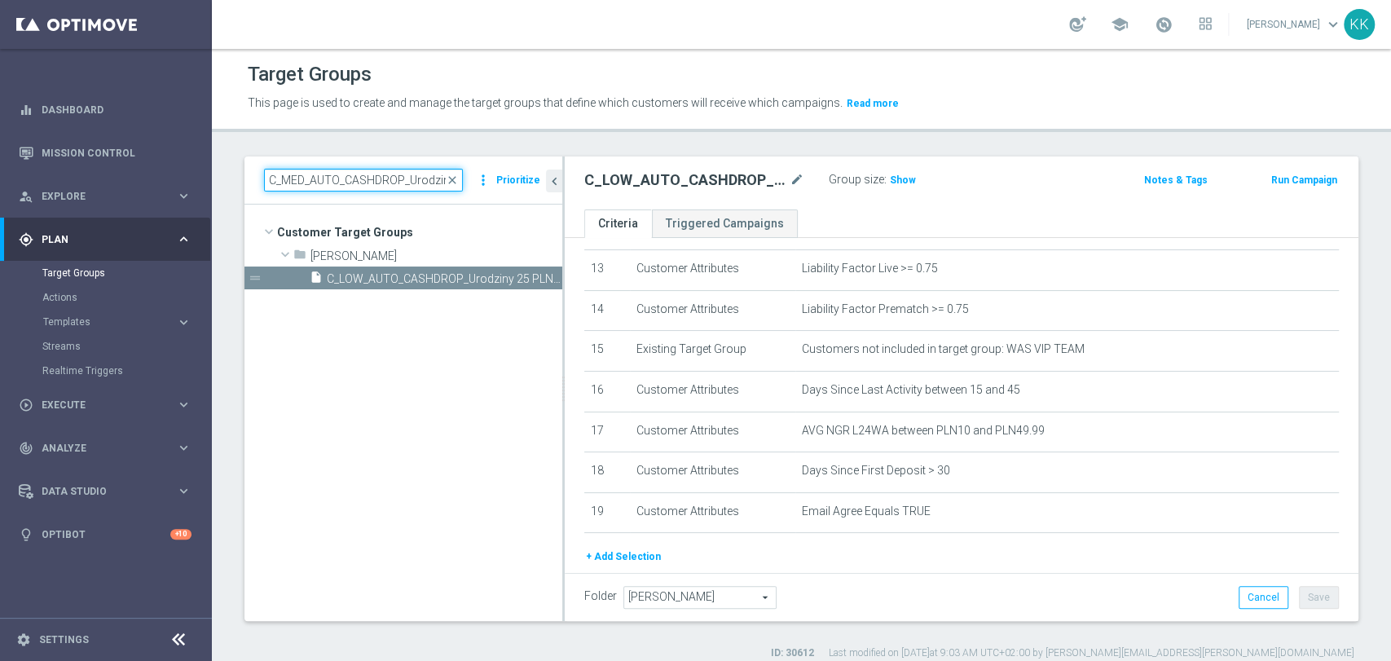
scroll to position [0, 74]
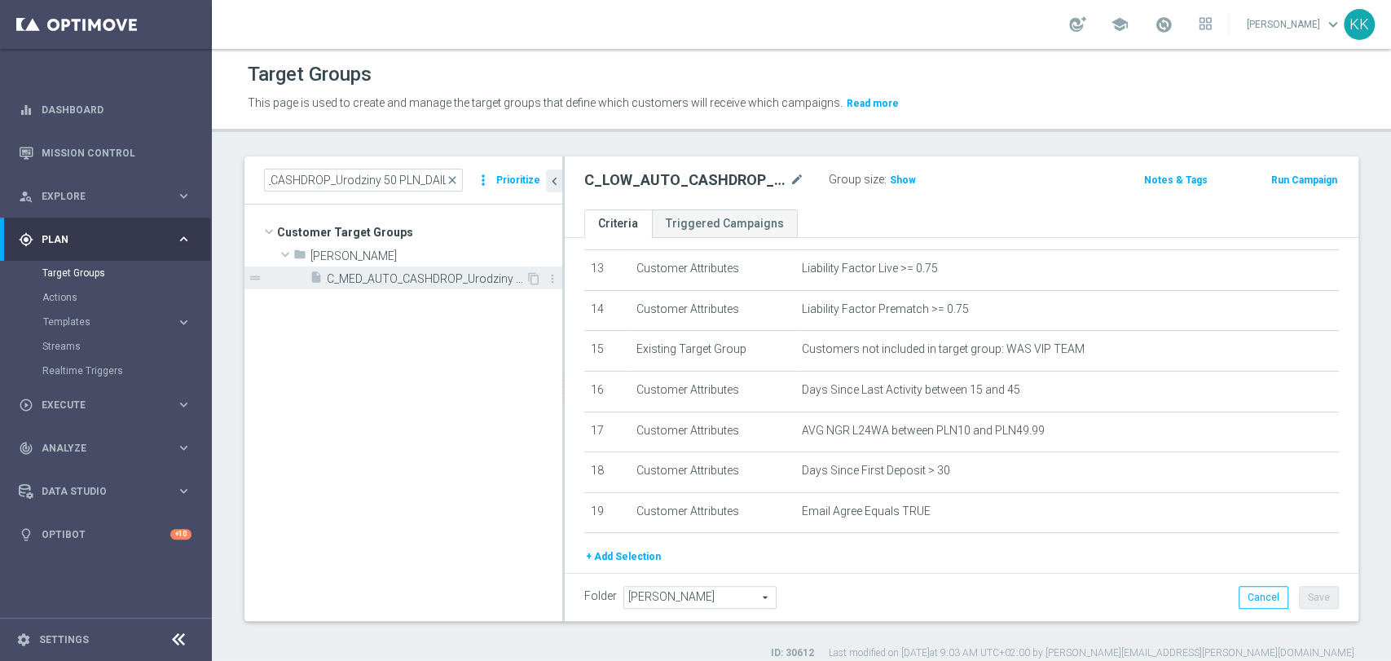
click at [477, 275] on span "C_MED_AUTO_CASHDROP_Urodziny 50 PLN_DAILY" at bounding box center [426, 279] width 199 height 14
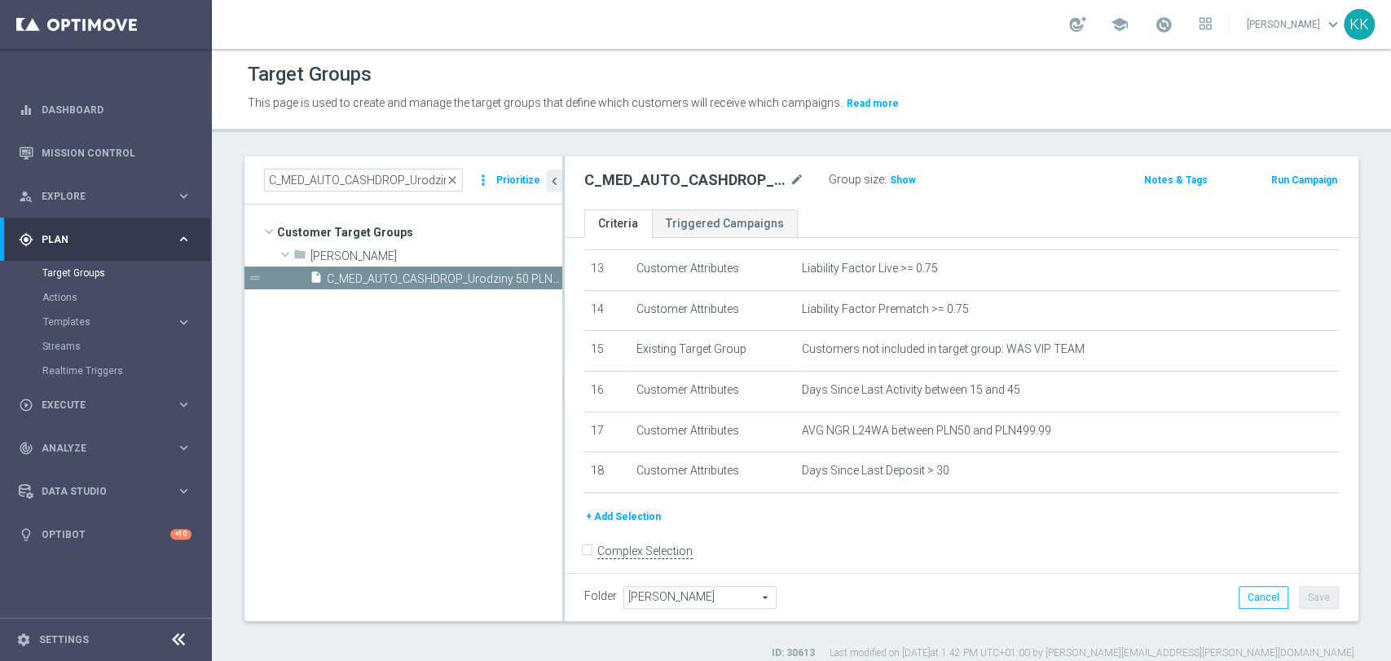
click at [631, 526] on button "+ Add Selection" at bounding box center [623, 517] width 78 height 18
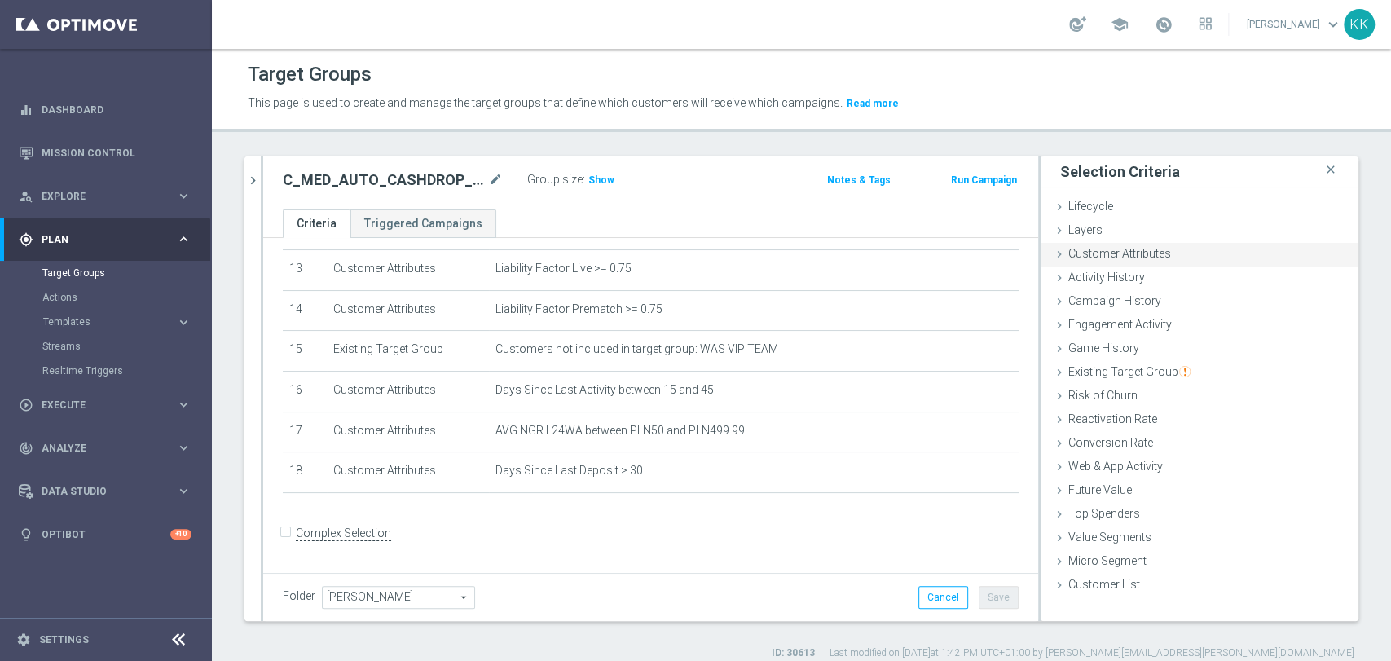
click at [1098, 257] on span "Customer Attributes" at bounding box center [1119, 253] width 103 height 13
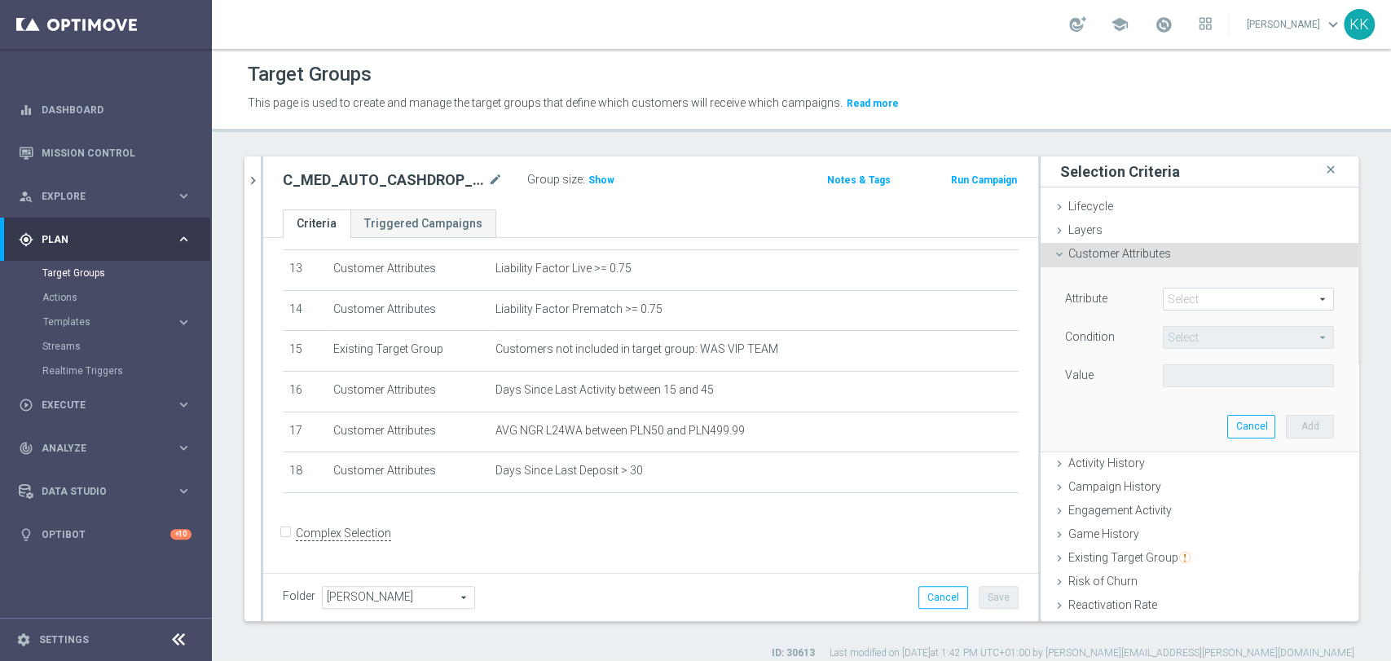
click at [1164, 301] on span at bounding box center [1248, 298] width 169 height 21
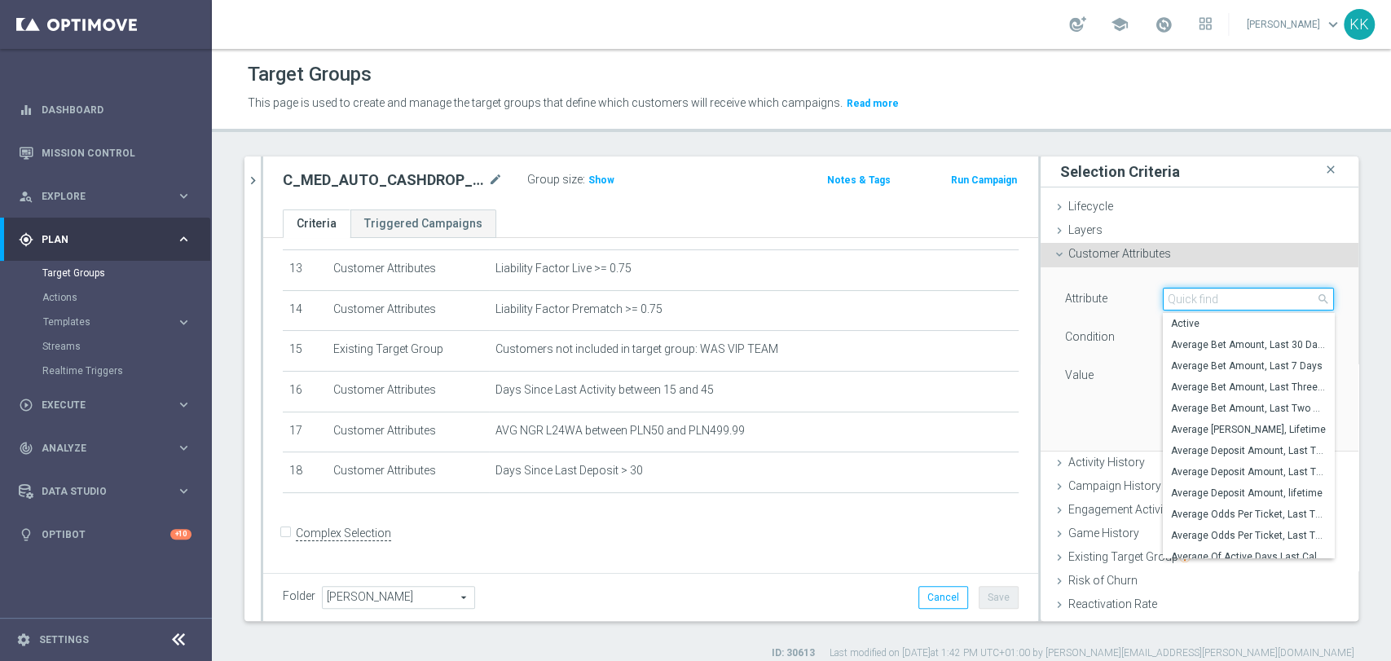
click at [1163, 301] on input "search" at bounding box center [1248, 299] width 171 height 23
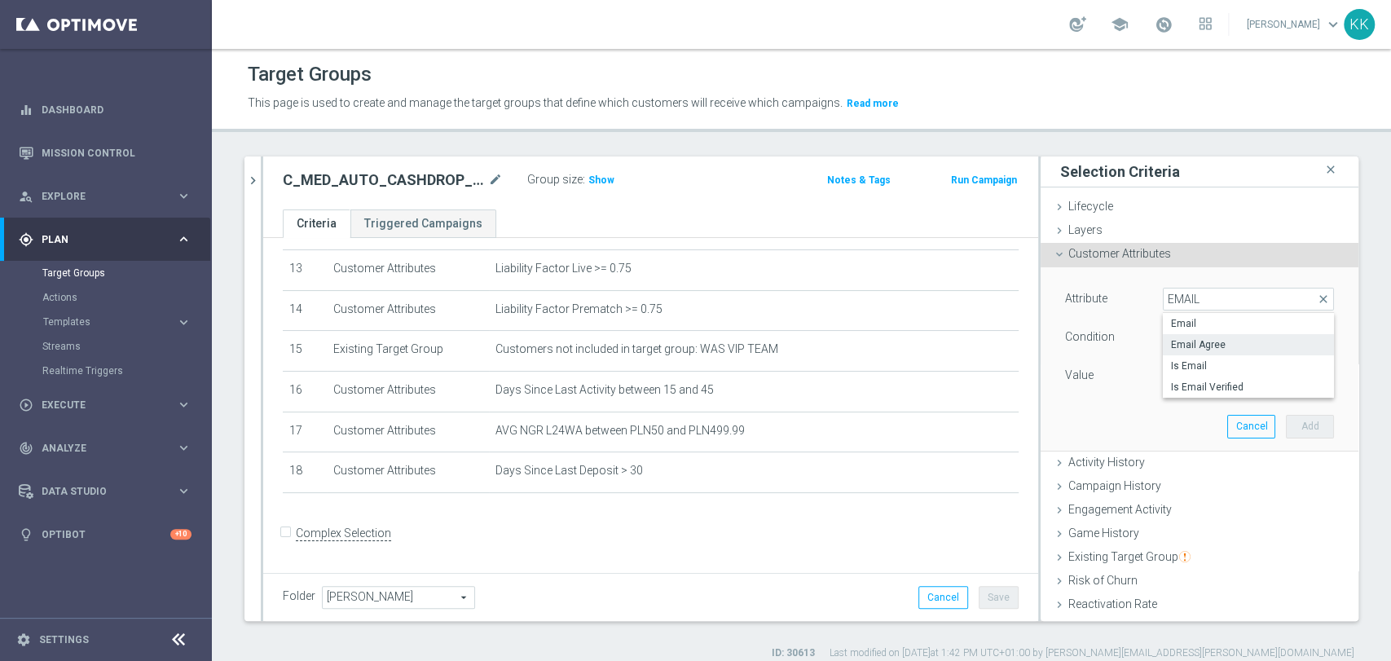
click at [1239, 346] on span "Email Agree" at bounding box center [1248, 344] width 155 height 13
click at [1205, 369] on span at bounding box center [1248, 375] width 169 height 21
click at [1190, 415] on span "TRUE" at bounding box center [1248, 421] width 155 height 13
click at [1286, 417] on button "Add" at bounding box center [1310, 426] width 48 height 23
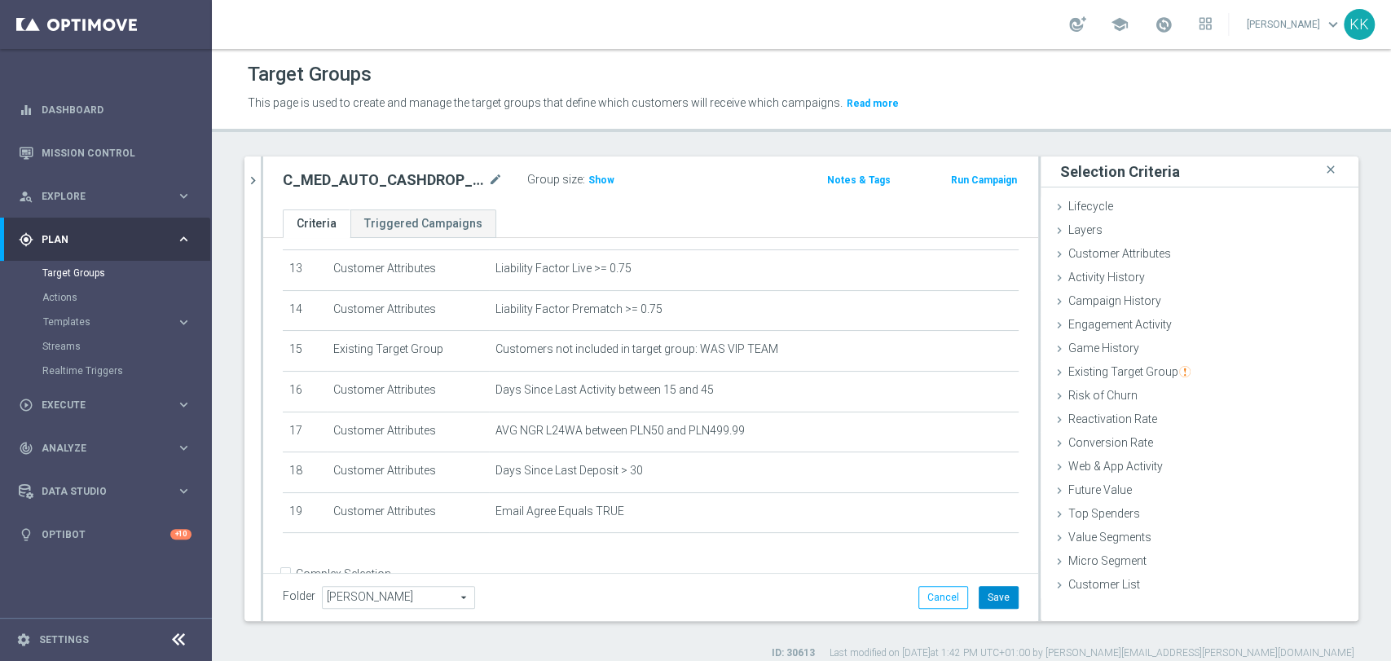
click at [990, 594] on button "Save" at bounding box center [999, 597] width 40 height 23
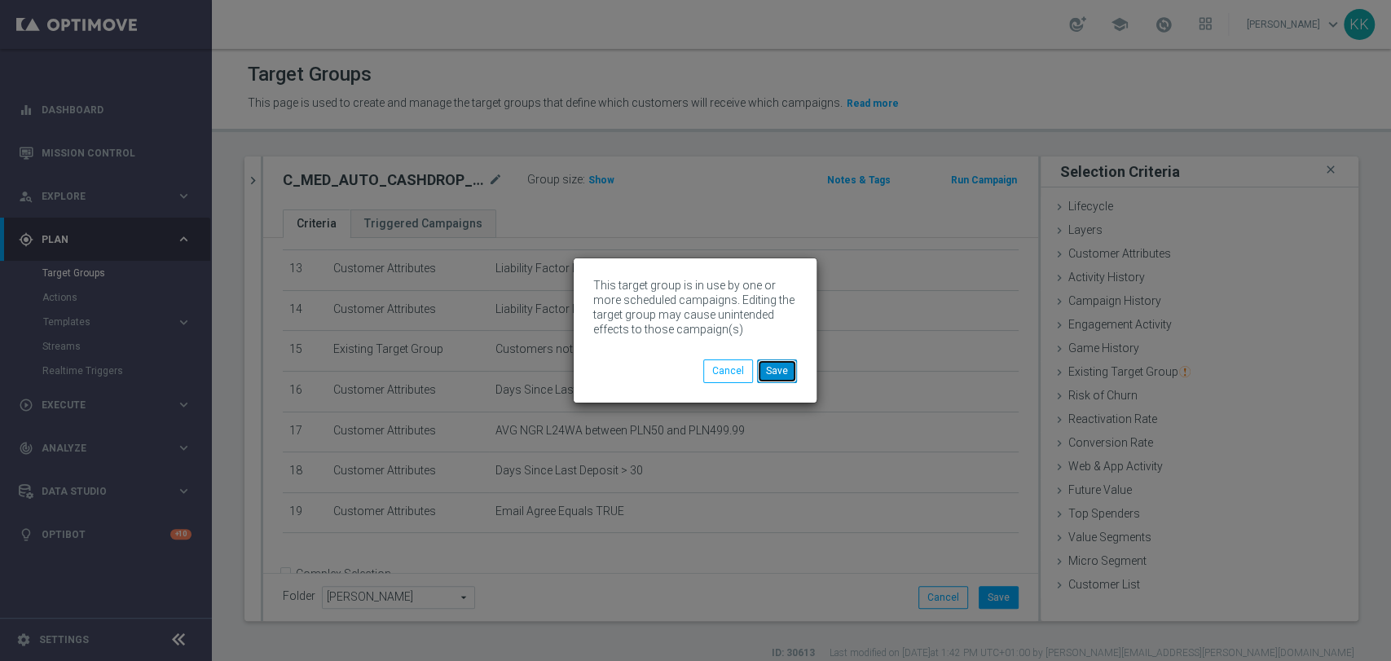
click at [778, 375] on button "Save" at bounding box center [777, 370] width 40 height 23
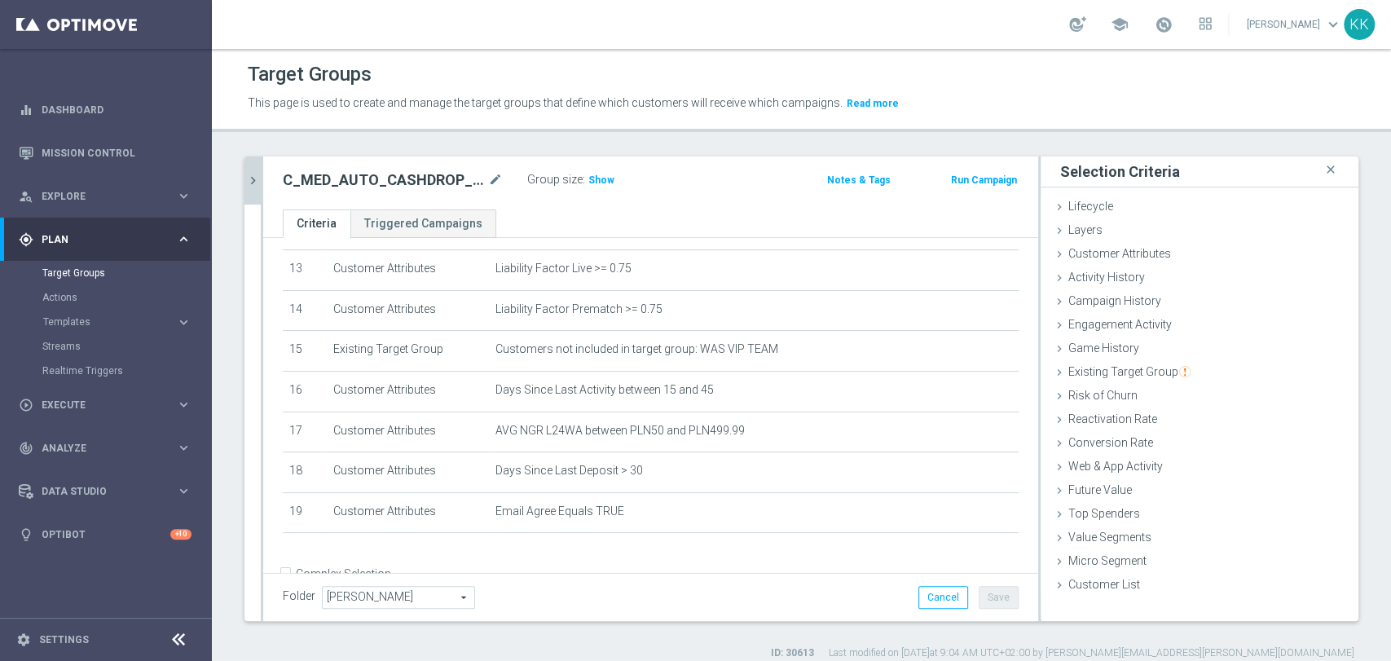
click at [254, 184] on icon "chevron_right" at bounding box center [252, 180] width 15 height 15
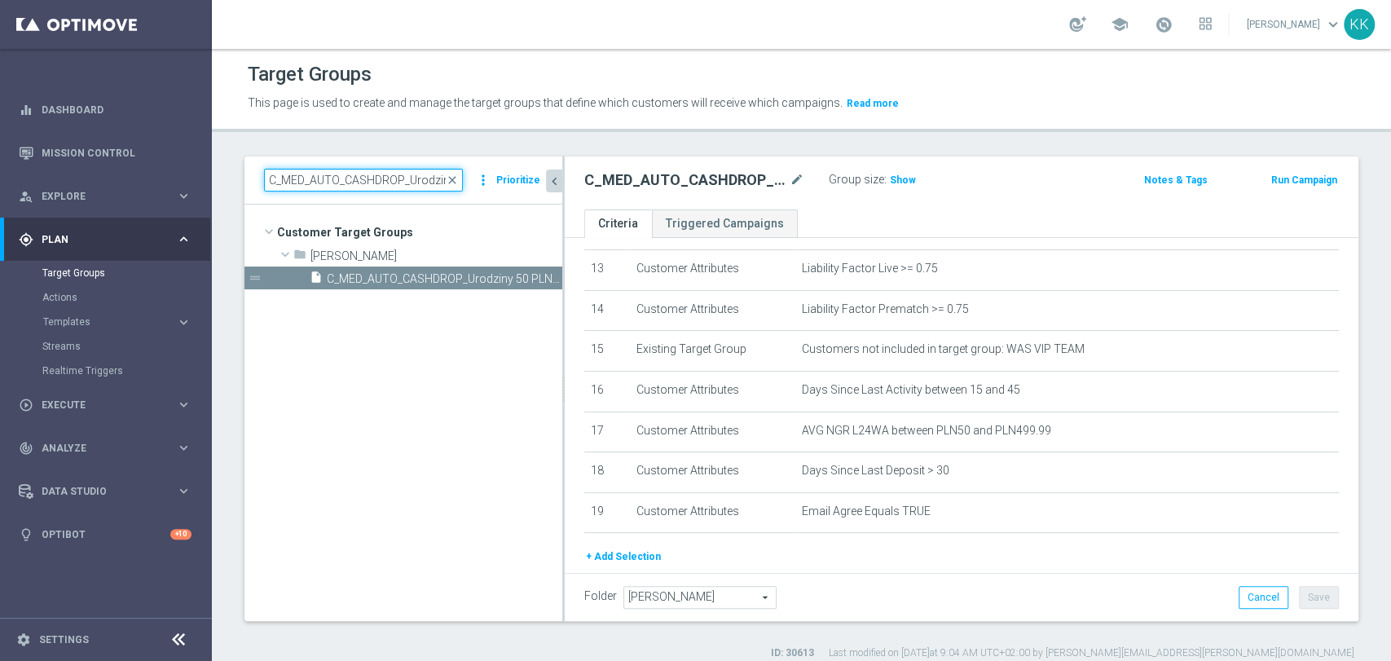
click at [342, 177] on input "C_MED_AUTO_CASHDROP_Urodziny 50 PLN_DAILY" at bounding box center [363, 180] width 199 height 23
paste input "HIGH_AUTO_CASHDROP_Urodziny 10"
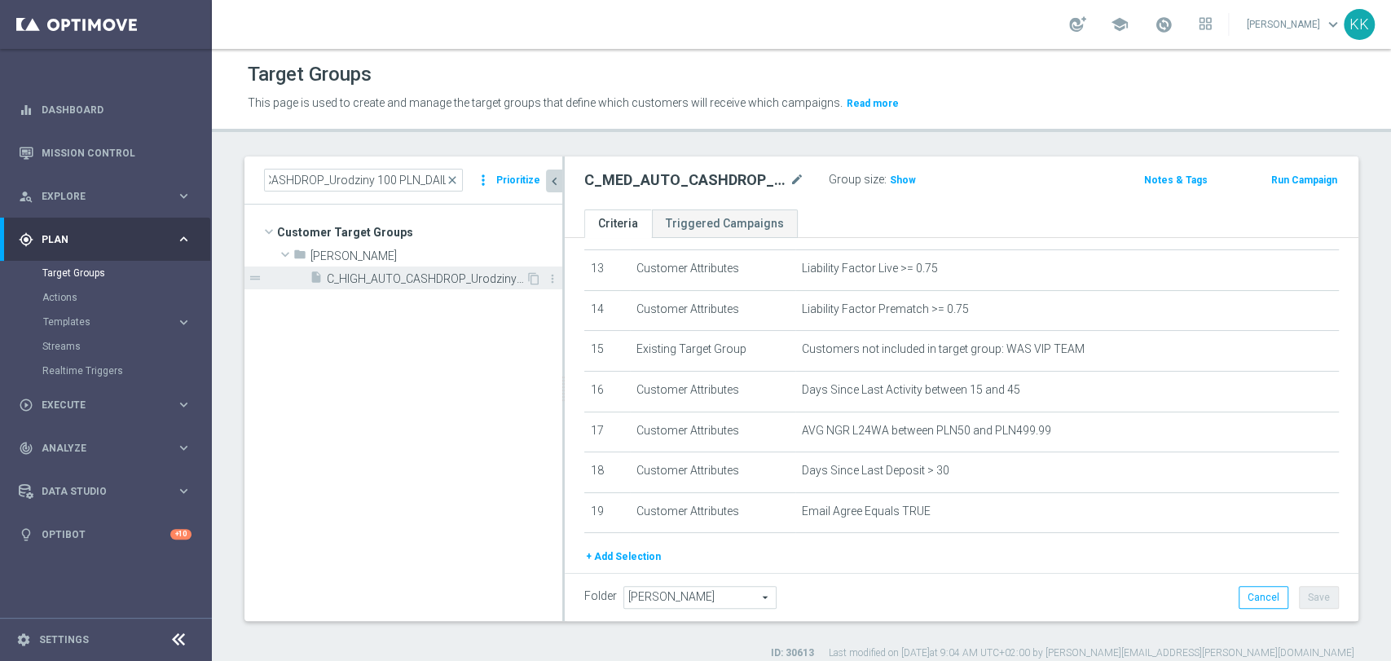
click at [403, 282] on span "C_HIGH_AUTO_CASHDROP_Urodziny 100 PLN_DAILY" at bounding box center [426, 279] width 199 height 14
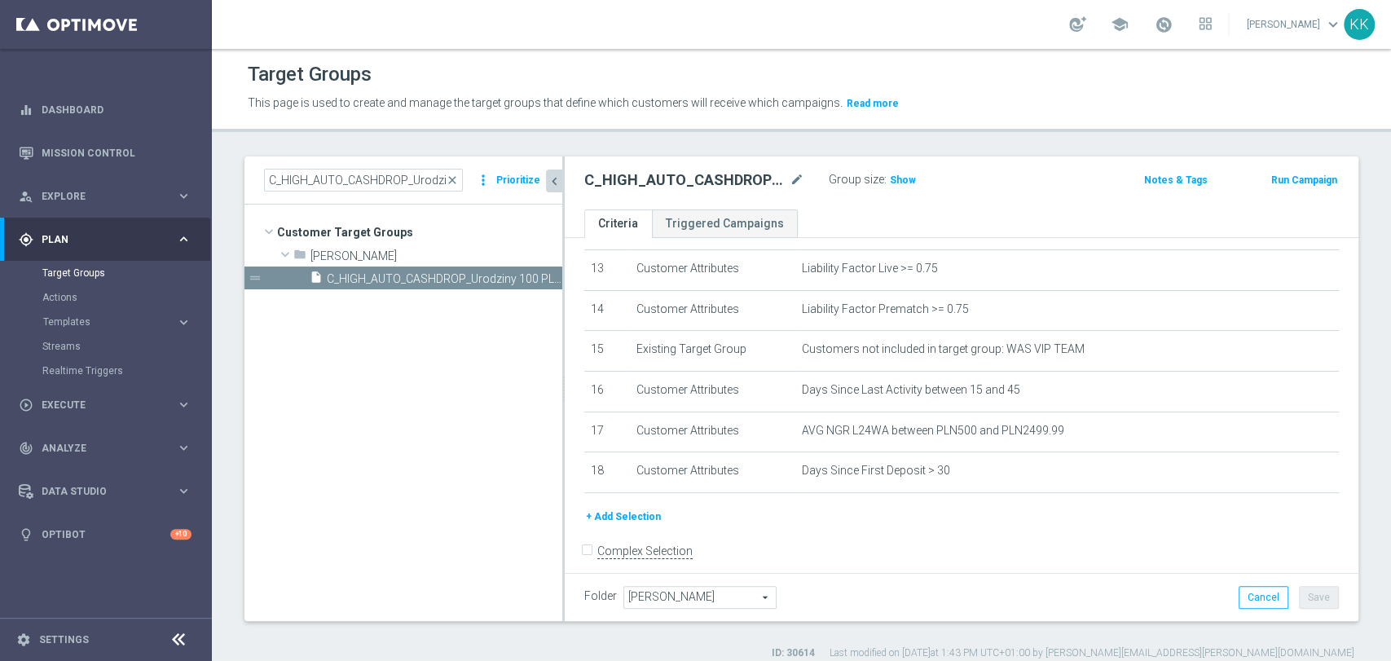
click at [637, 525] on button "+ Add Selection" at bounding box center [623, 517] width 78 height 18
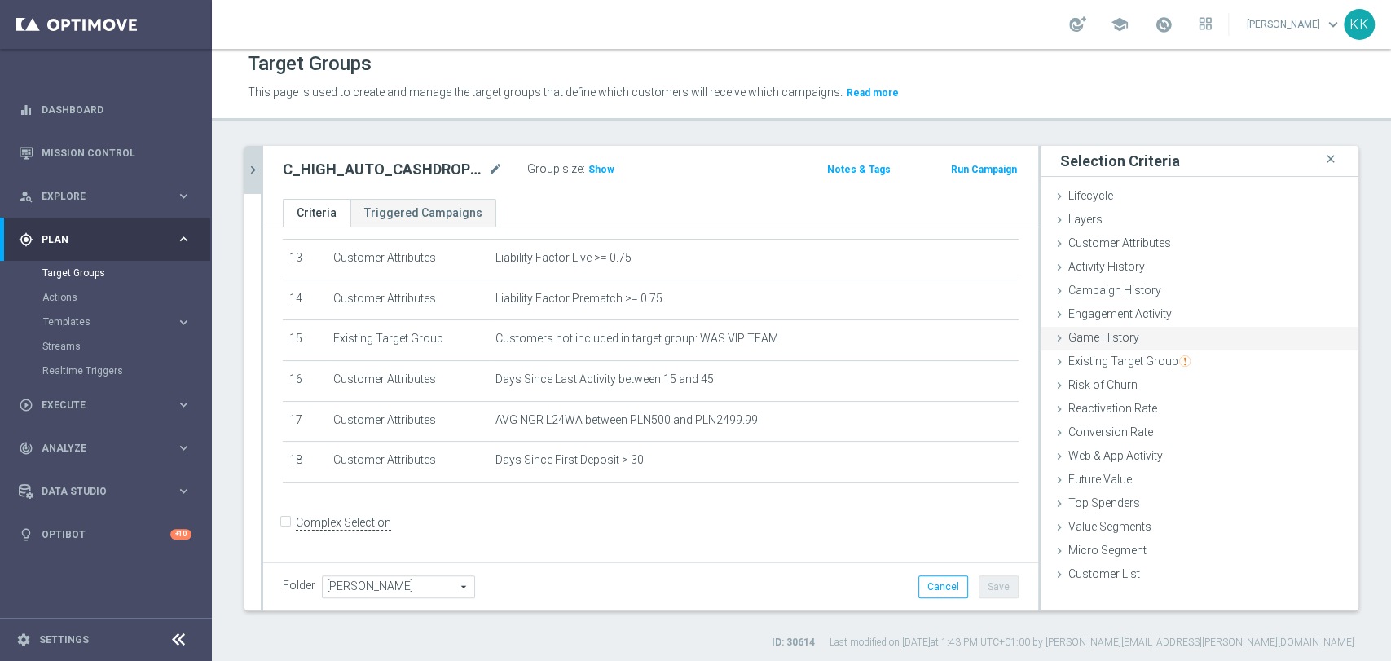
scroll to position [13, 0]
click at [1128, 286] on span "Campaign History" at bounding box center [1114, 287] width 93 height 13
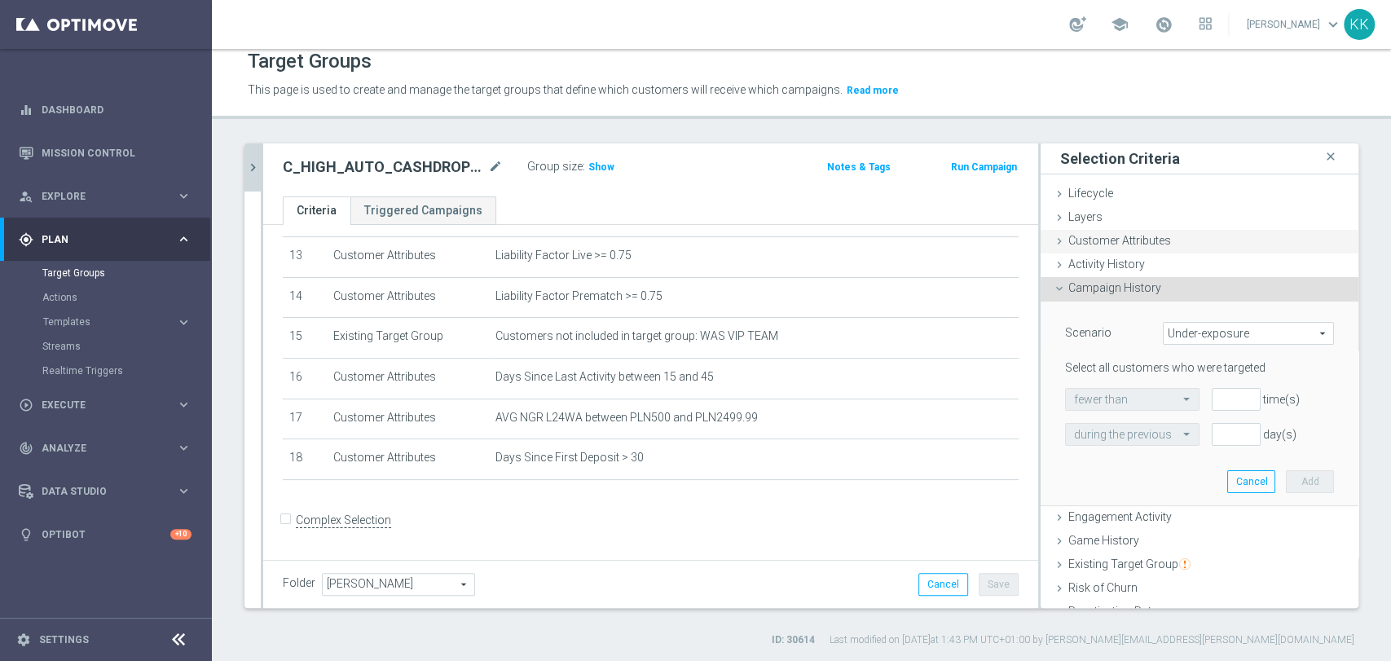
click at [1160, 245] on div "Customer Attributes done selection saved" at bounding box center [1200, 242] width 318 height 24
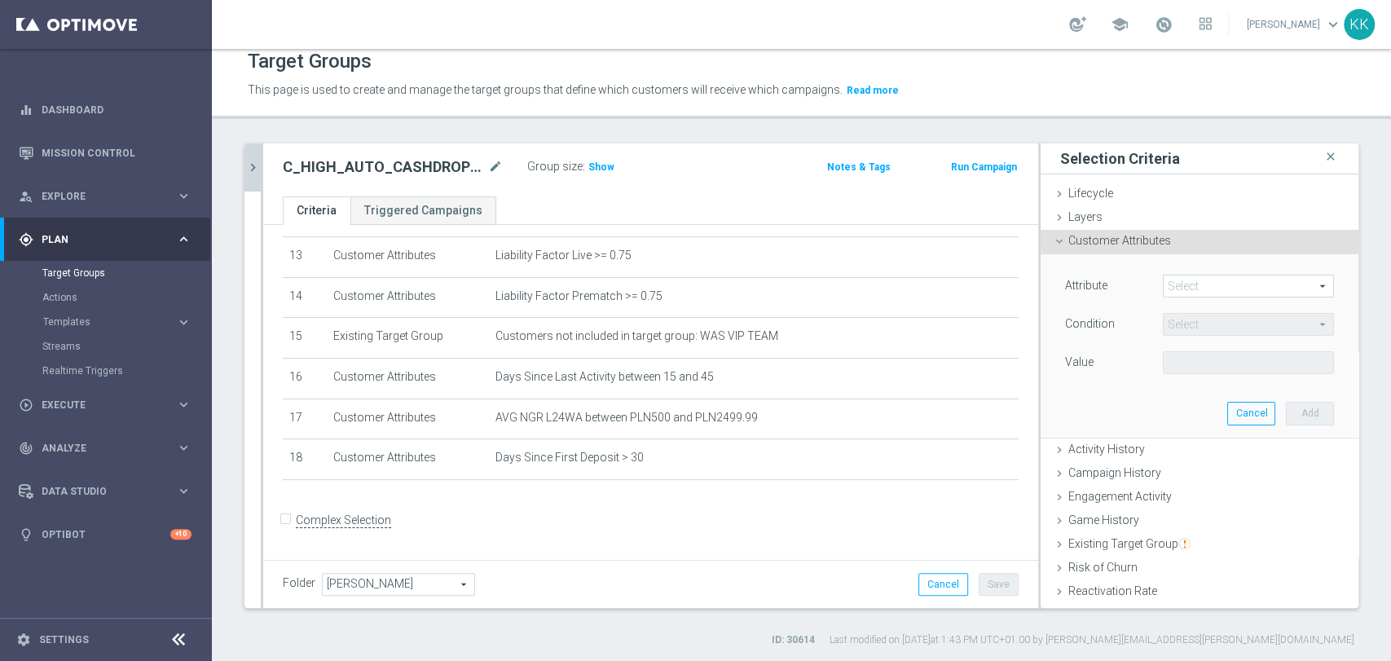
click at [1182, 286] on span at bounding box center [1248, 285] width 169 height 21
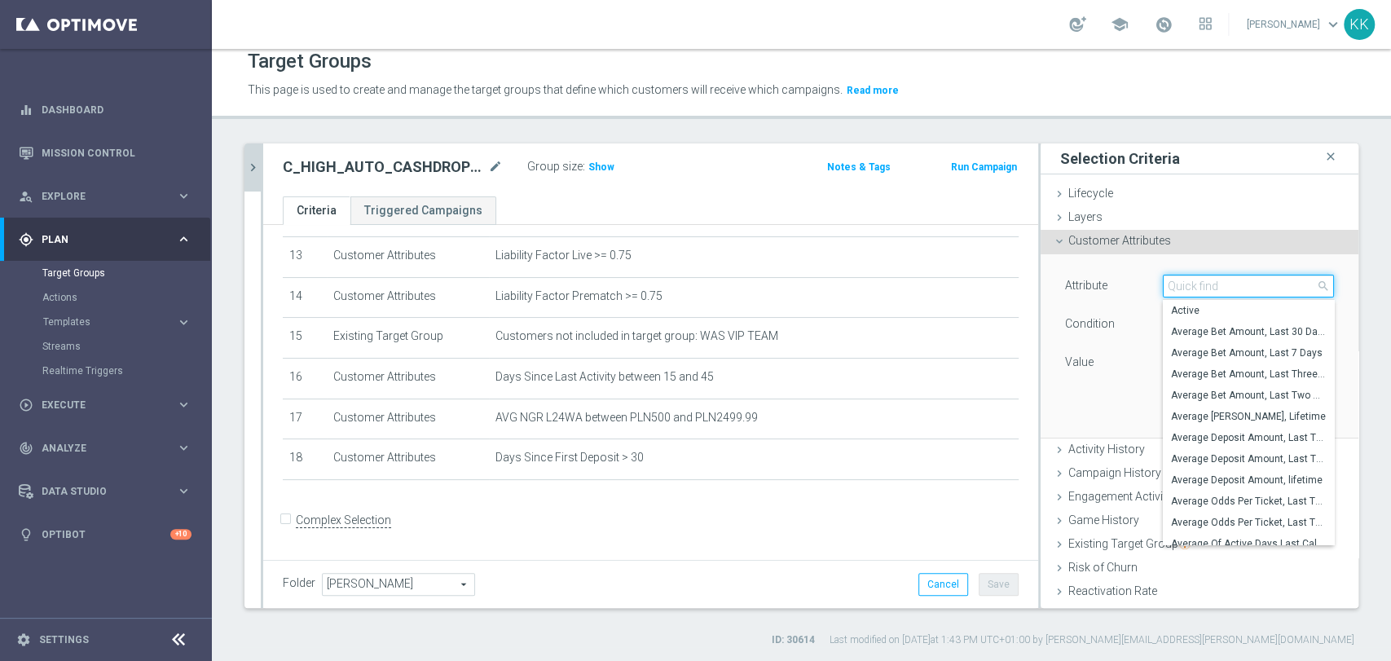
click at [1182, 286] on input "search" at bounding box center [1248, 286] width 171 height 23
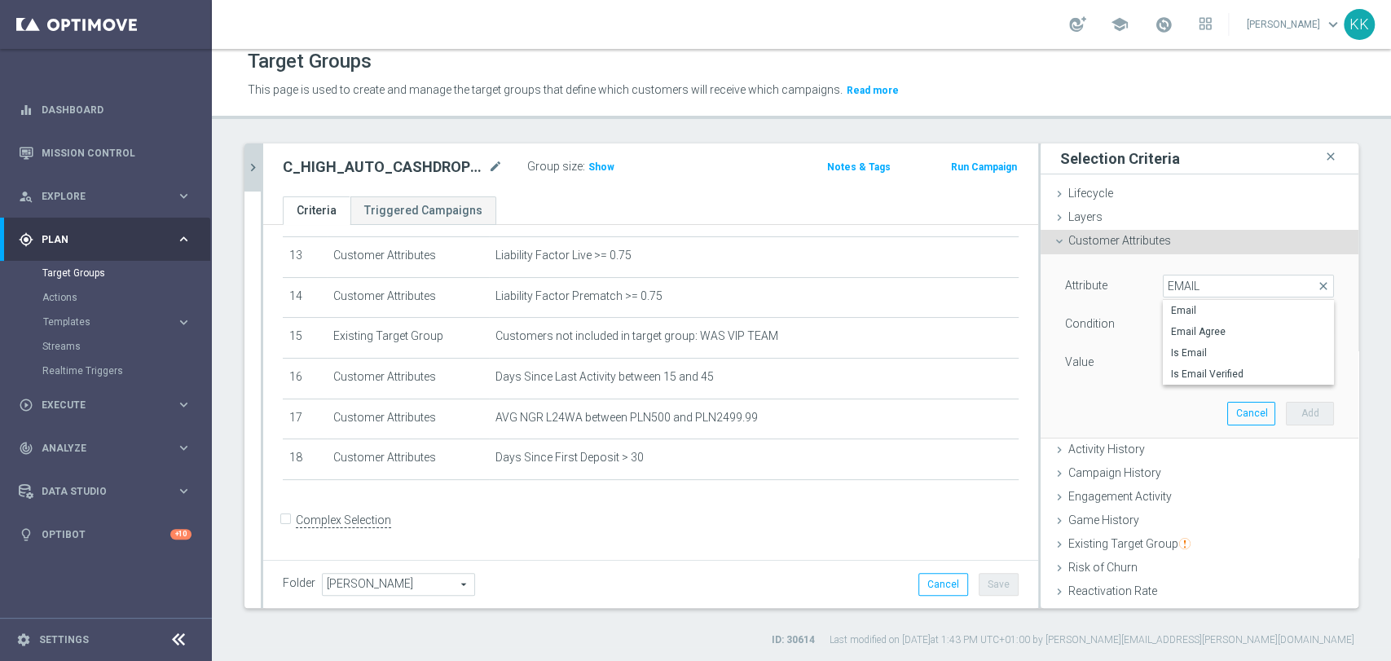
click at [1219, 321] on label "Email Agree" at bounding box center [1248, 331] width 171 height 21
click at [1195, 367] on span at bounding box center [1248, 362] width 169 height 21
click at [1195, 398] on label "TRUE" at bounding box center [1248, 408] width 171 height 21
click at [1286, 416] on button "Add" at bounding box center [1310, 413] width 48 height 23
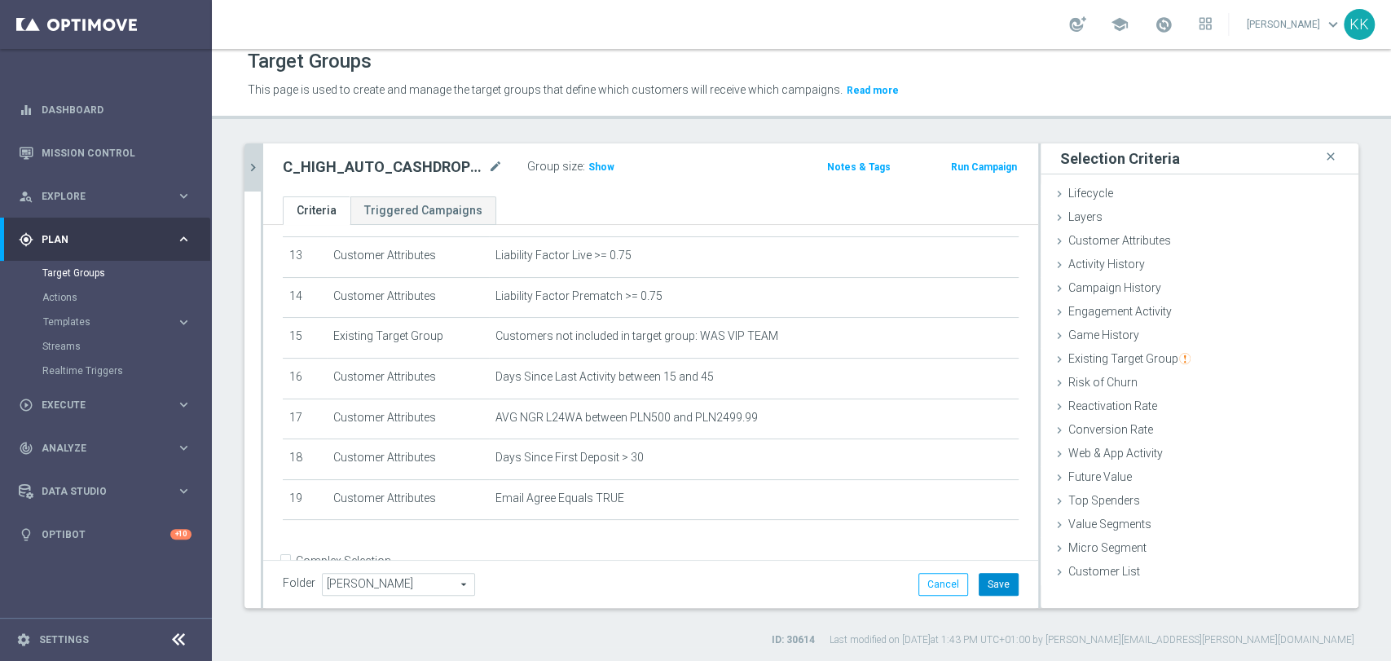
click at [979, 582] on button "Save" at bounding box center [999, 584] width 40 height 23
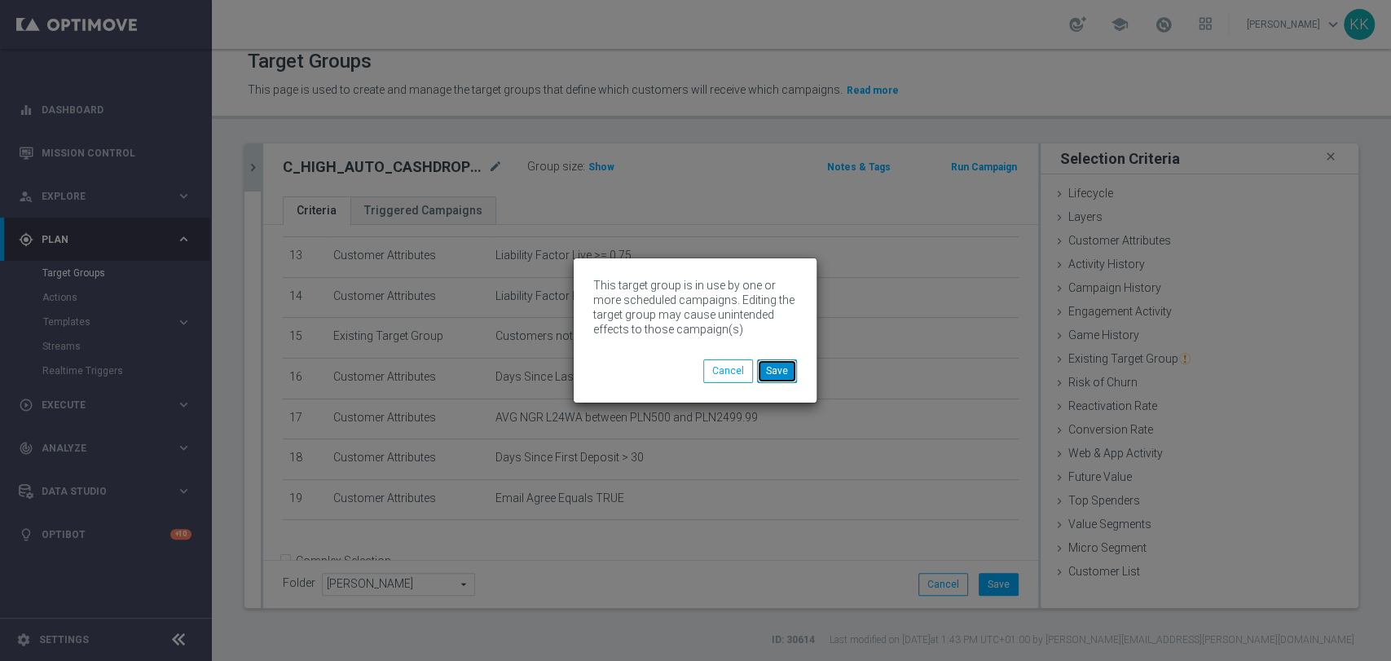
click at [776, 367] on button "Save" at bounding box center [777, 370] width 40 height 23
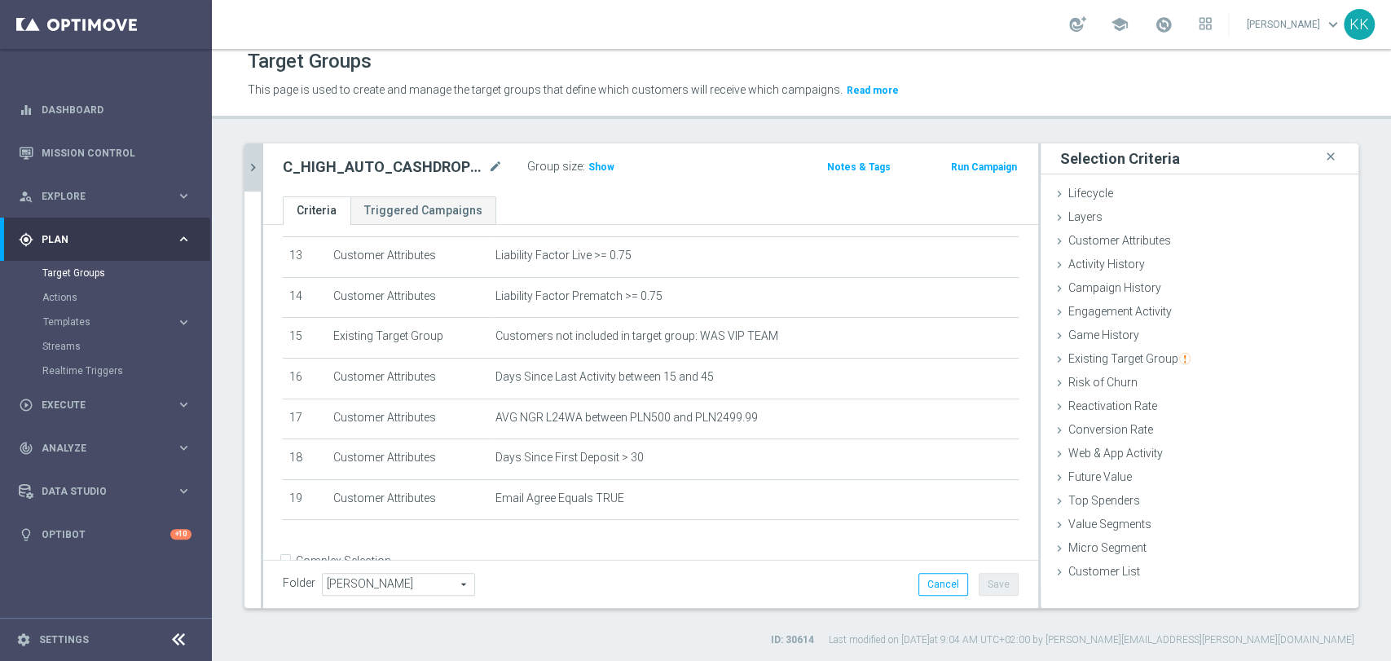
click at [244, 173] on button "chevron_right" at bounding box center [252, 167] width 16 height 48
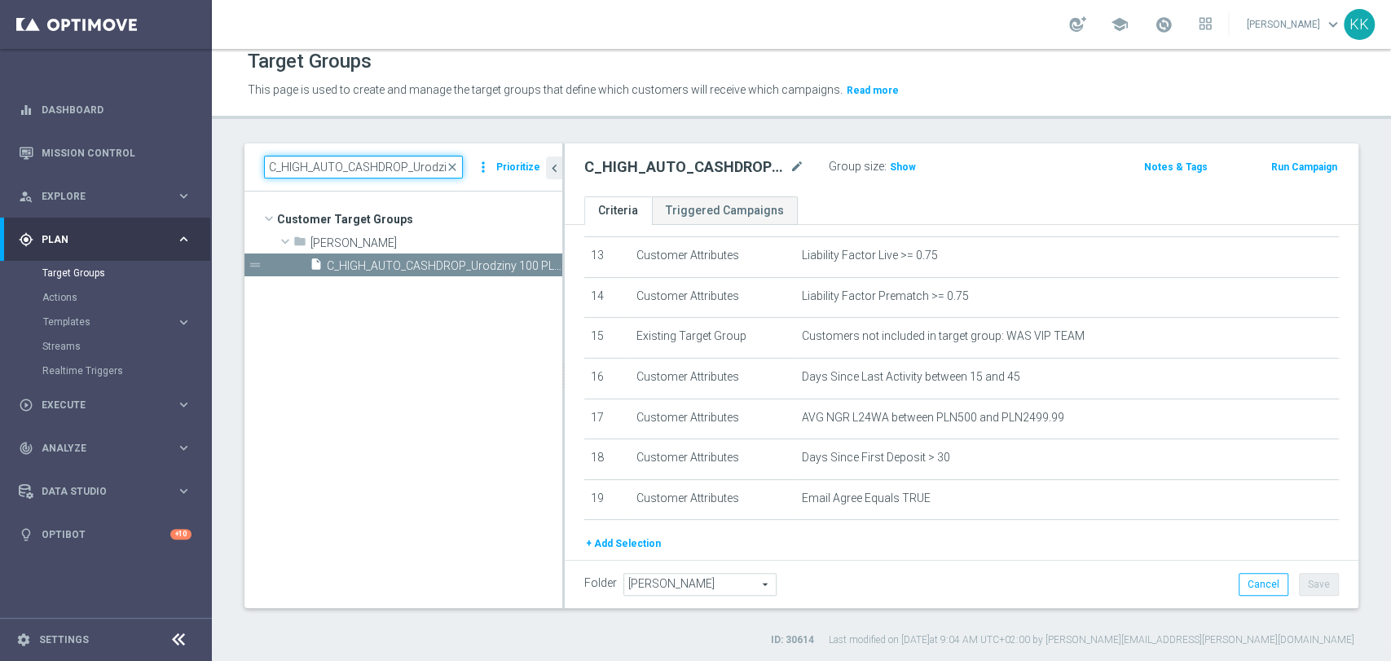
click at [378, 165] on input "C_HIGH_AUTO_CASHDROP_Urodziny 100 PLN_DAILY" at bounding box center [363, 167] width 199 height 23
paste input "MIN_AUTO_CASHDROP_Urodziny 1"
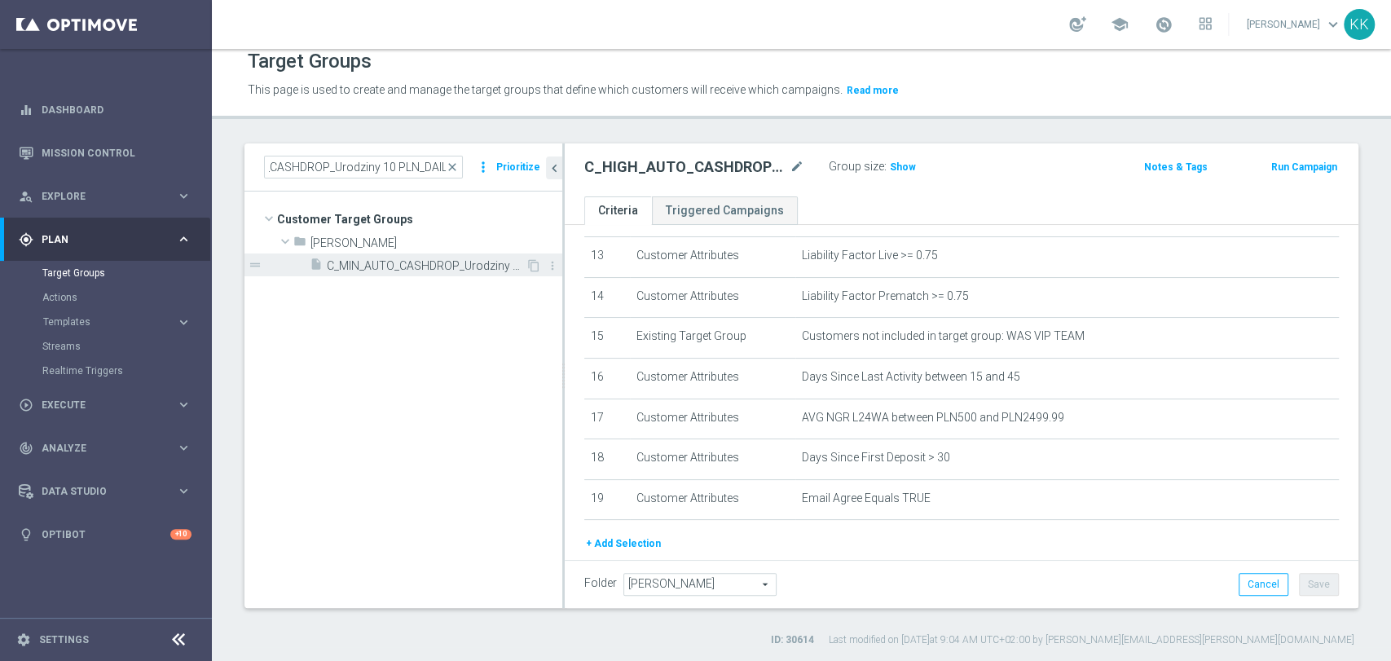
click at [450, 253] on div "insert_drive_file C_MIN_AUTO_CASHDROP_Urodziny 10 PLN_DAILY" at bounding box center [418, 264] width 216 height 23
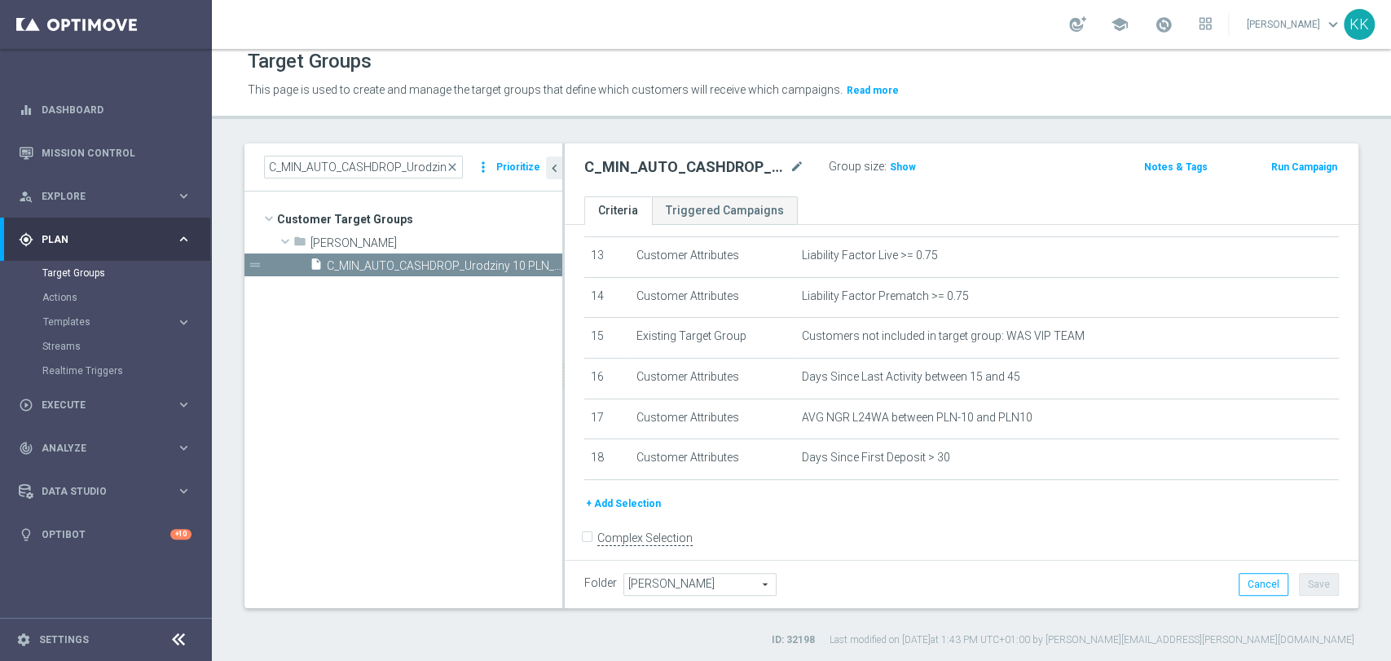
click at [633, 506] on button "+ Add Selection" at bounding box center [623, 504] width 78 height 18
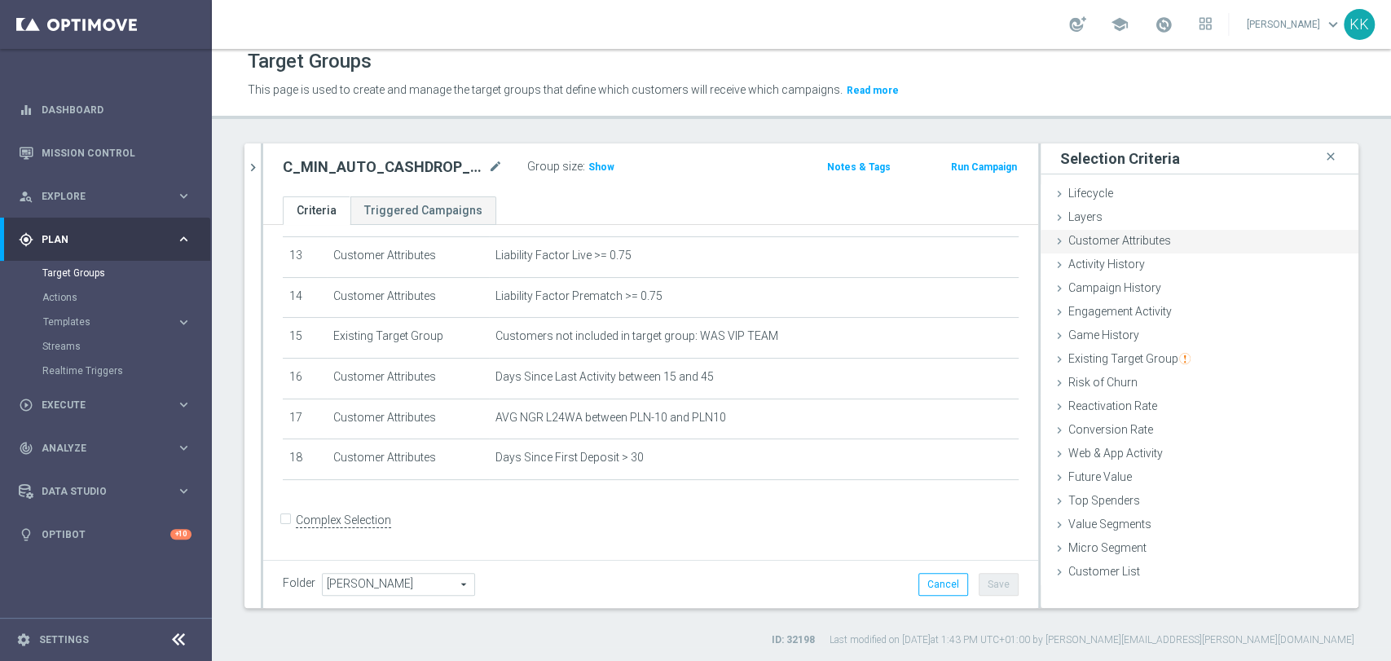
click at [1178, 239] on div "Customer Attributes done selection saved" at bounding box center [1200, 242] width 318 height 24
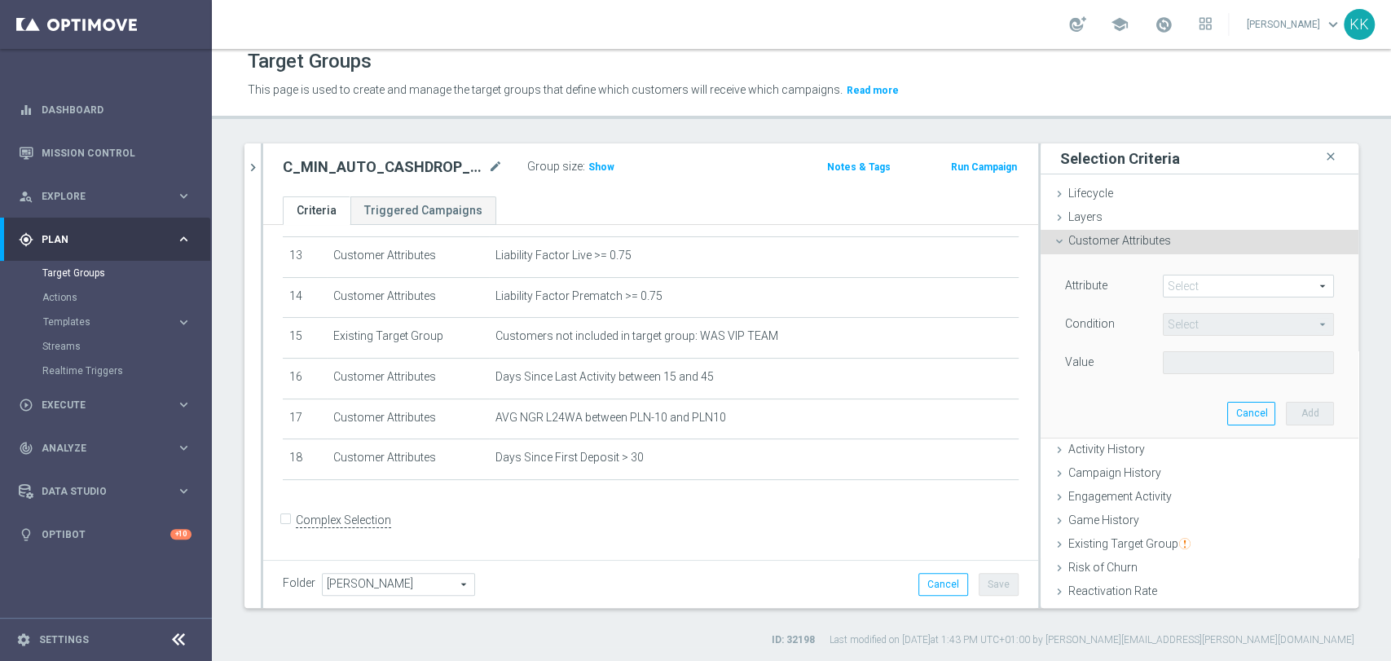
click at [1180, 280] on span at bounding box center [1248, 285] width 169 height 21
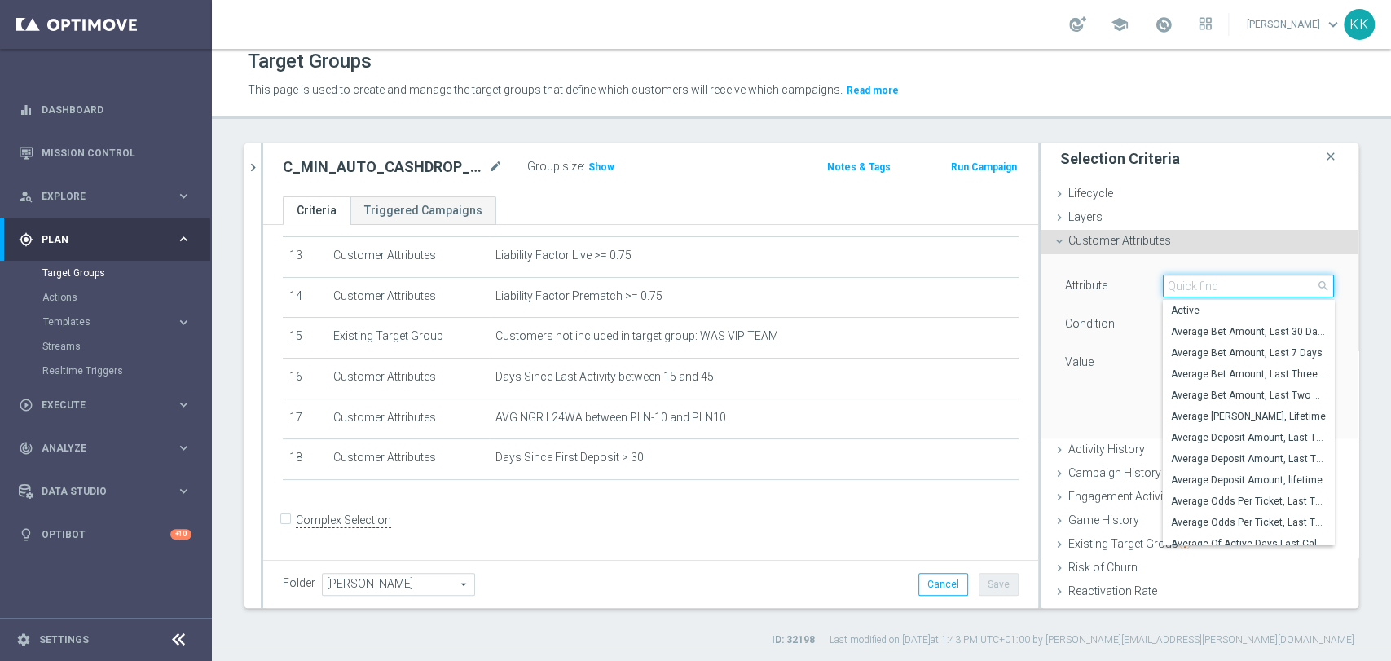
click at [1180, 280] on input "search" at bounding box center [1248, 286] width 171 height 23
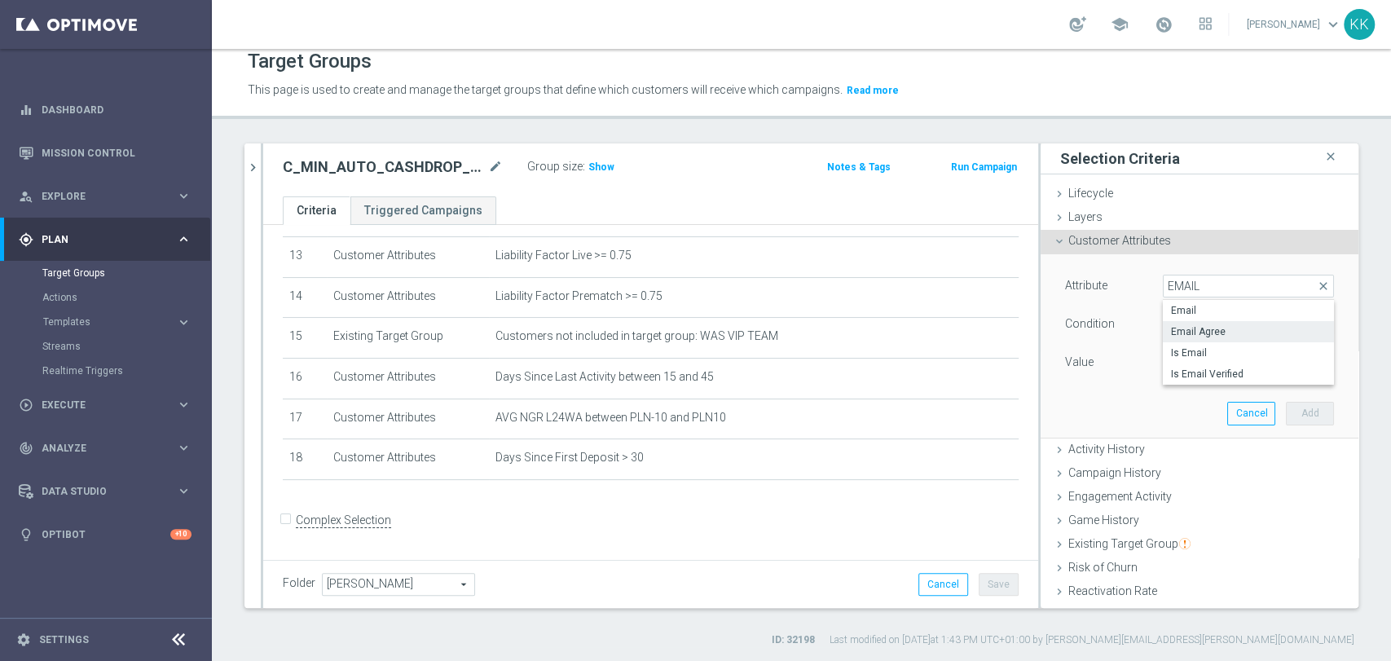
click at [1206, 338] on label "Email Agree" at bounding box center [1248, 331] width 171 height 21
click at [1199, 361] on span at bounding box center [1248, 362] width 169 height 21
click at [1182, 403] on span "TRUE" at bounding box center [1248, 408] width 155 height 13
click at [1286, 404] on button "Add" at bounding box center [1310, 413] width 48 height 23
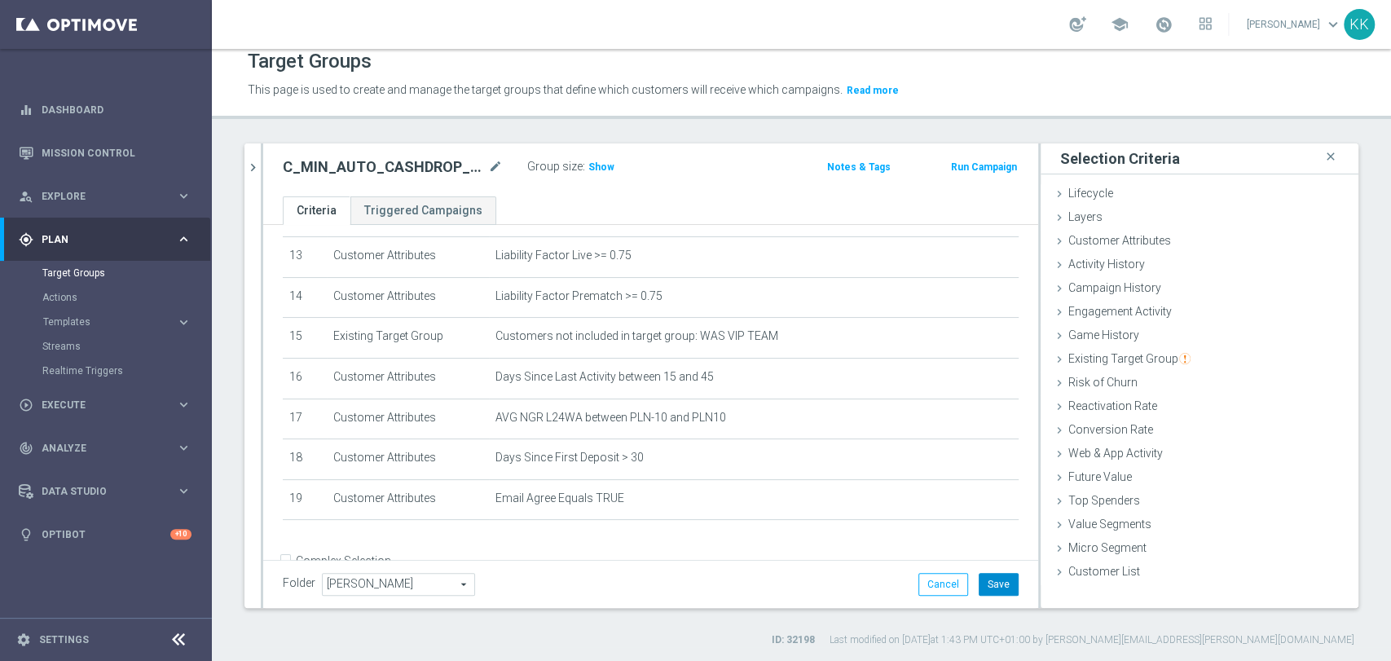
click at [988, 582] on button "Save" at bounding box center [999, 584] width 40 height 23
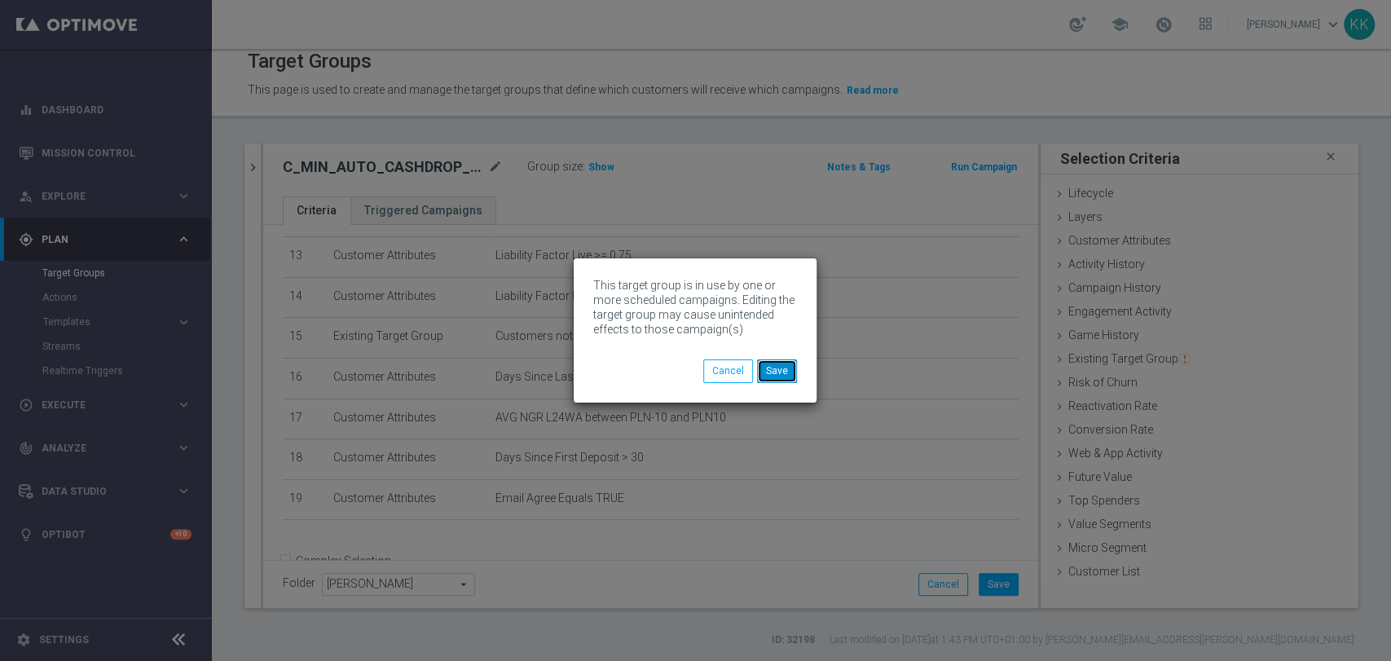
click at [789, 375] on button "Save" at bounding box center [777, 370] width 40 height 23
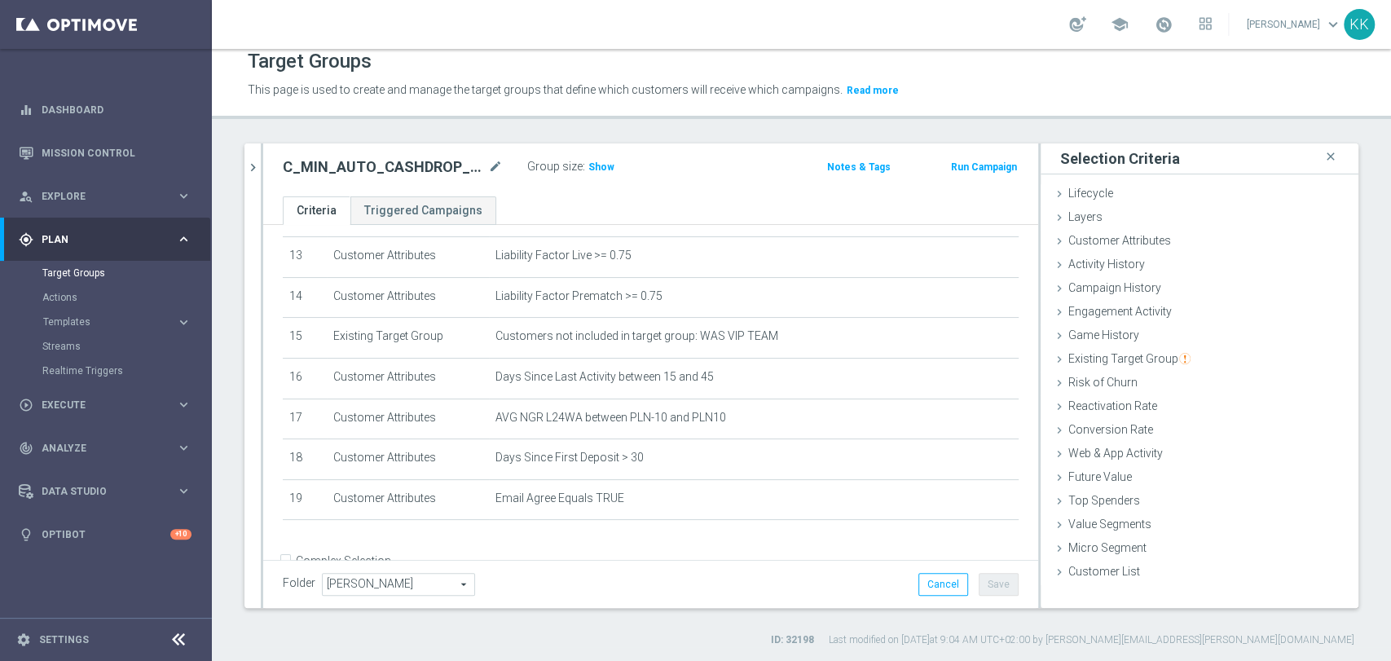
click at [261, 158] on div at bounding box center [262, 375] width 2 height 464
click at [253, 174] on button "chevron_right" at bounding box center [252, 167] width 16 height 48
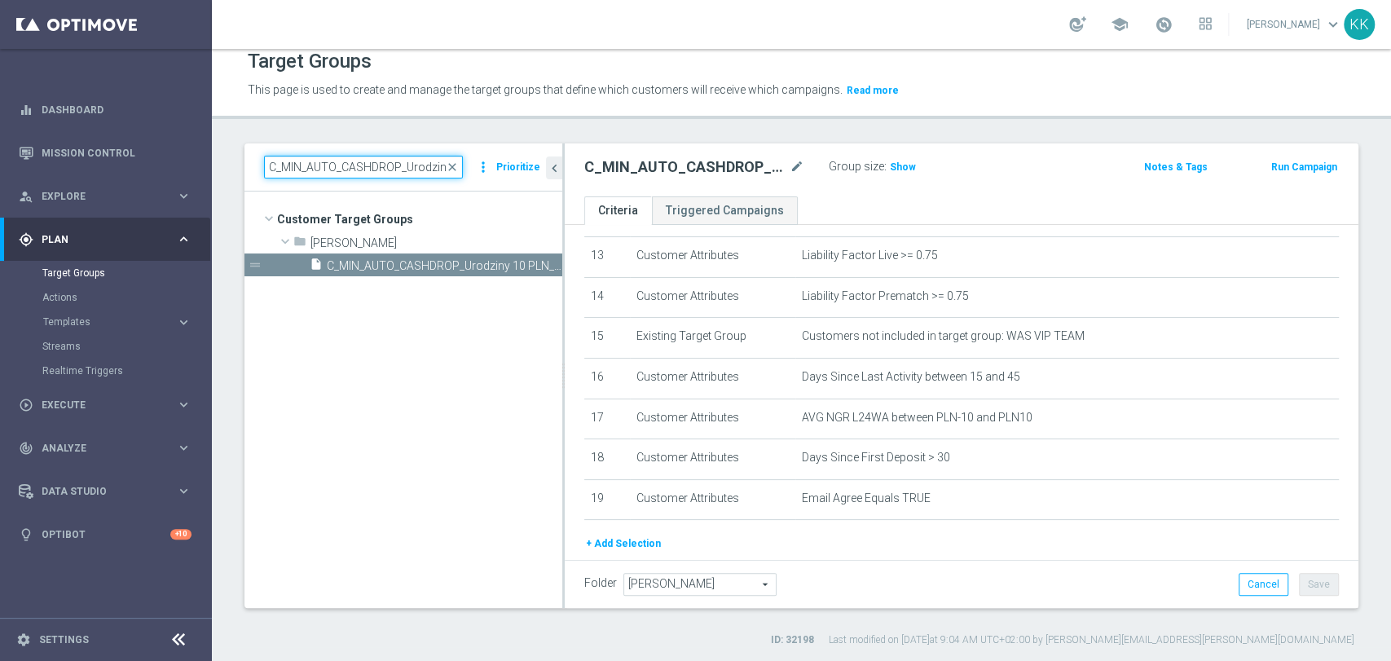
click at [339, 162] on input "C_MIN_AUTO_CASHDROP_Urodziny 10 PLN_DAILY" at bounding box center [363, 167] width 199 height 23
paste input "LOW_AUTO_CASHDROP_Urodziny 25 PLN_PUSH"
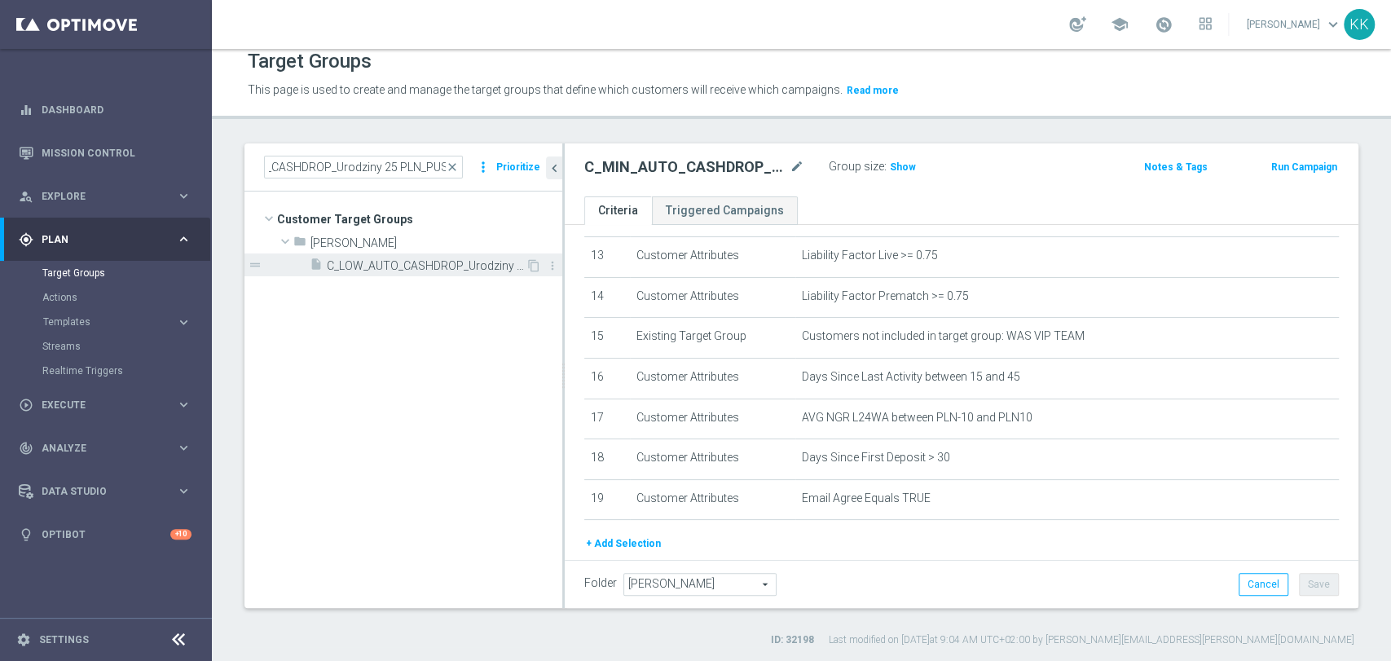
click at [375, 266] on span "C_LOW_AUTO_CASHDROP_Urodziny 25 PLN_PUSH" at bounding box center [426, 266] width 199 height 14
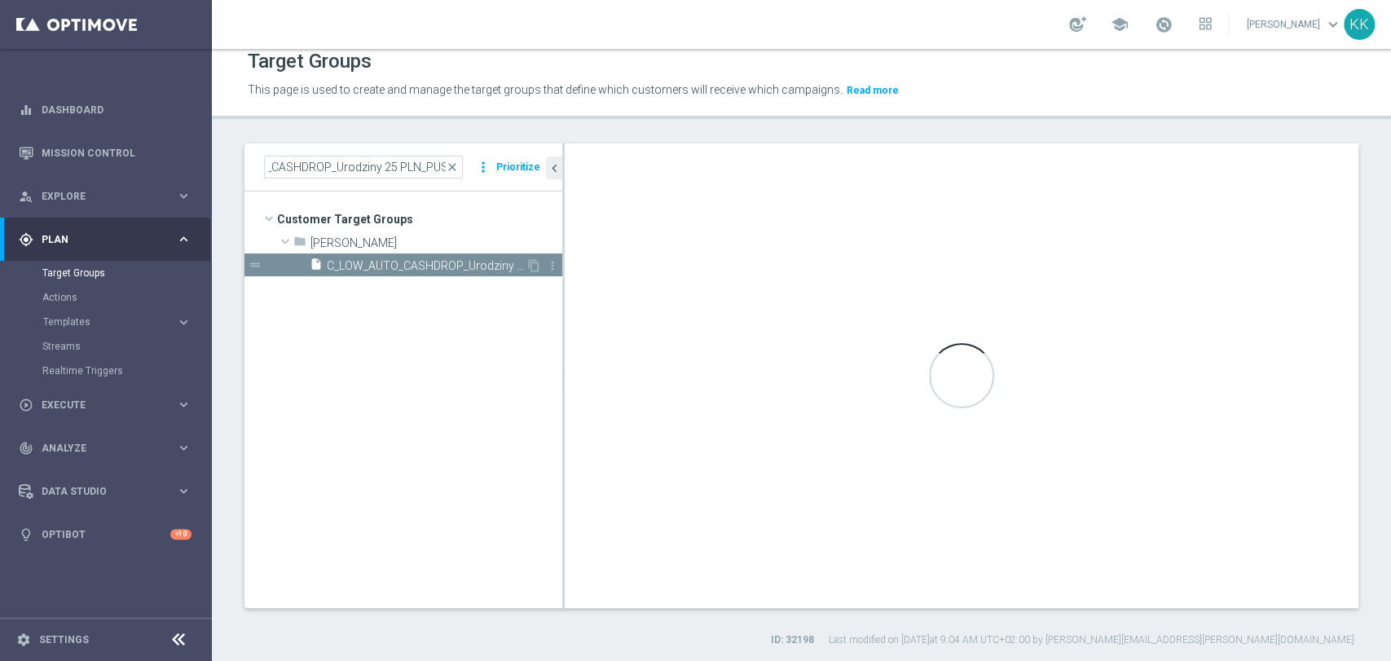
scroll to position [0, 0]
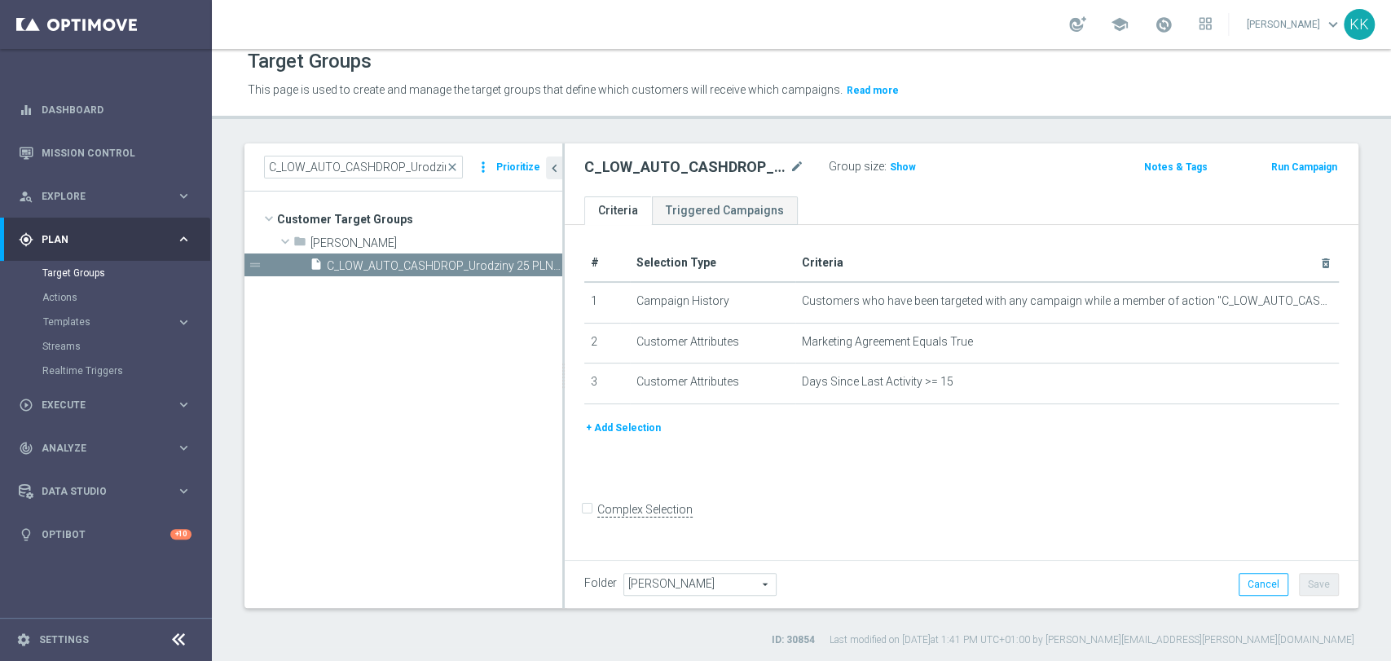
click at [615, 436] on button "+ Add Selection" at bounding box center [623, 428] width 78 height 18
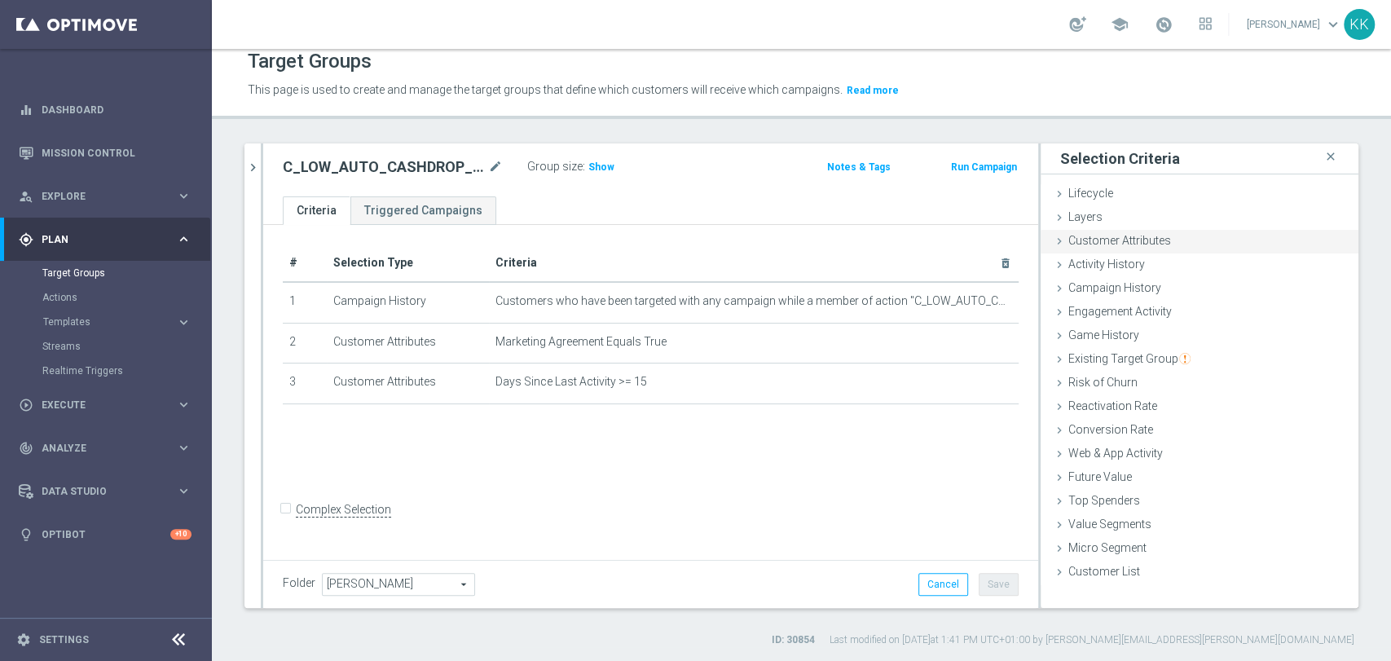
click at [1106, 231] on div "Customer Attributes done selection saved" at bounding box center [1200, 242] width 318 height 24
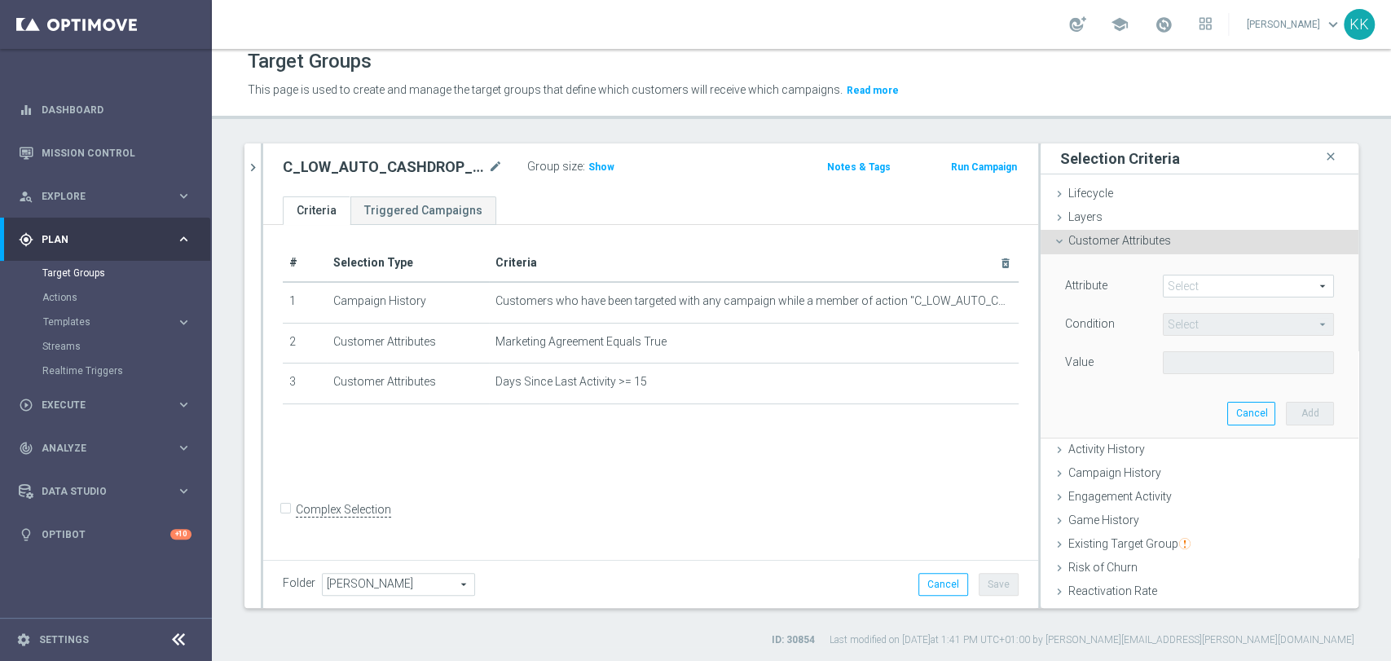
click at [1200, 284] on span at bounding box center [1248, 285] width 169 height 21
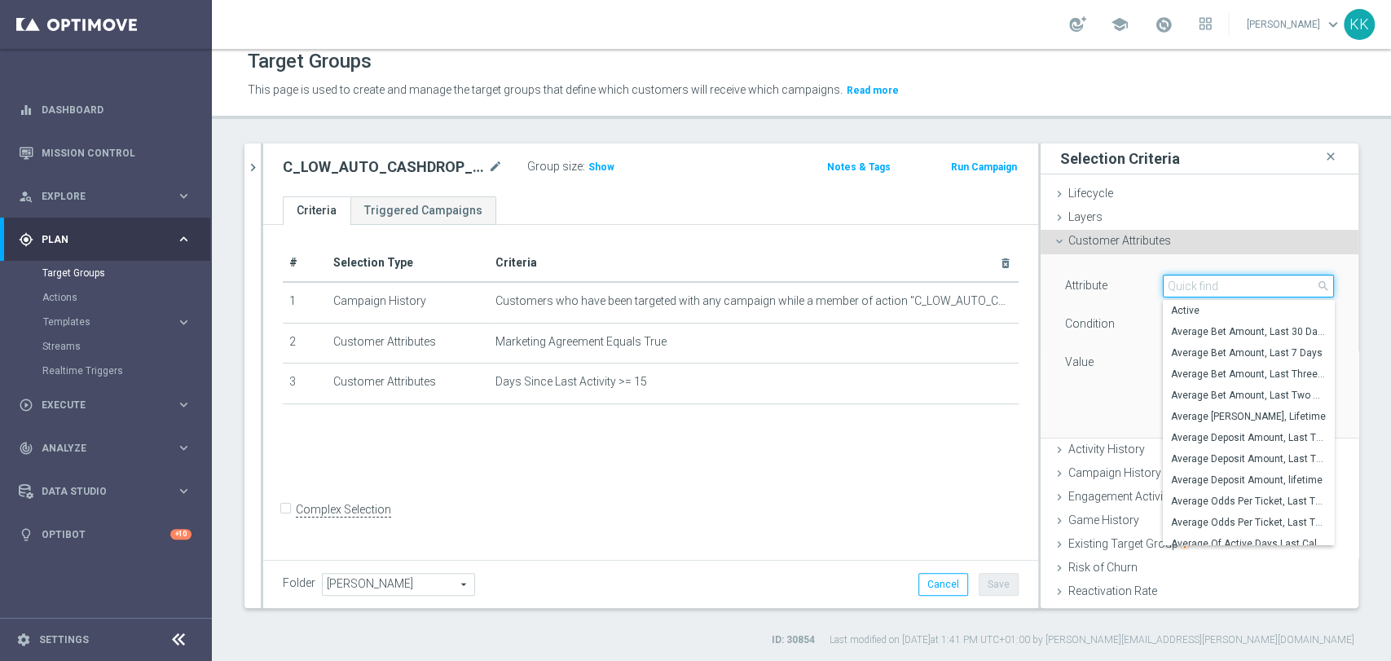
click at [1200, 284] on input "search" at bounding box center [1248, 286] width 171 height 23
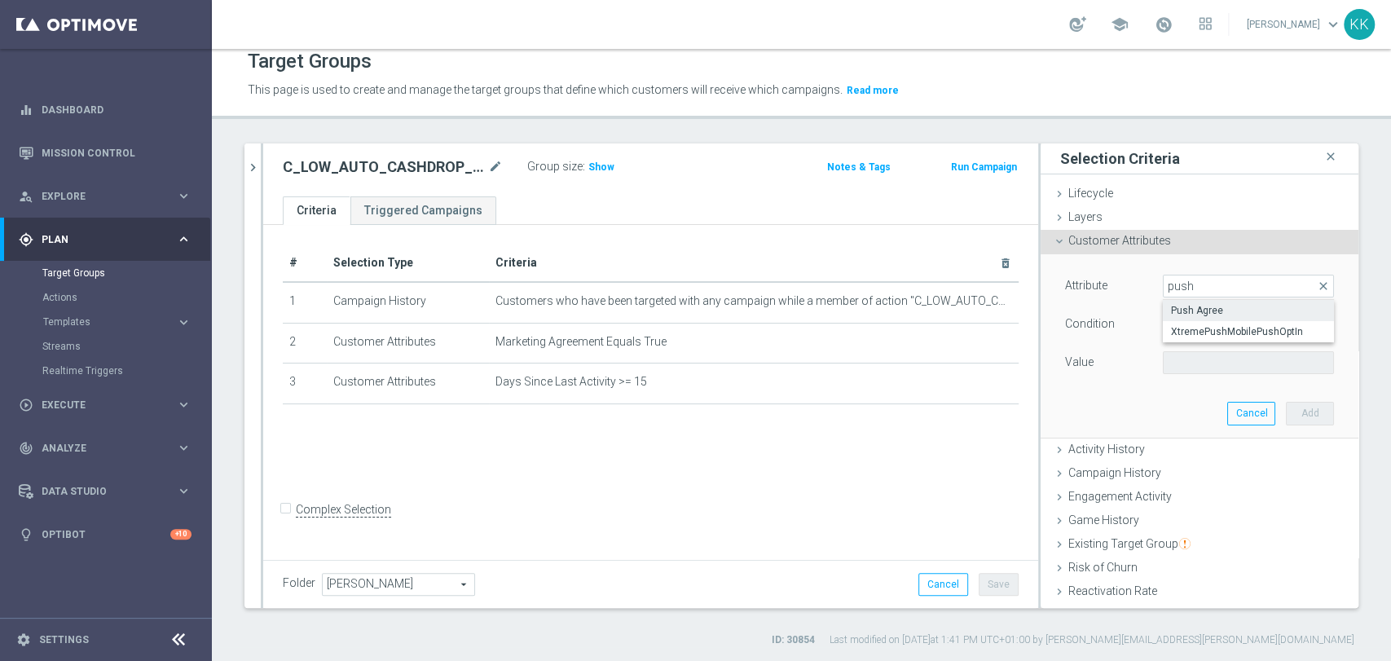
click at [1219, 307] on span "Push Agree" at bounding box center [1248, 310] width 155 height 13
click at [1224, 378] on div "Attribute Push Agree Push Agree arrow_drop_down search Condition Equals Equals …" at bounding box center [1199, 345] width 293 height 183
click at [1222, 367] on span at bounding box center [1248, 362] width 169 height 21
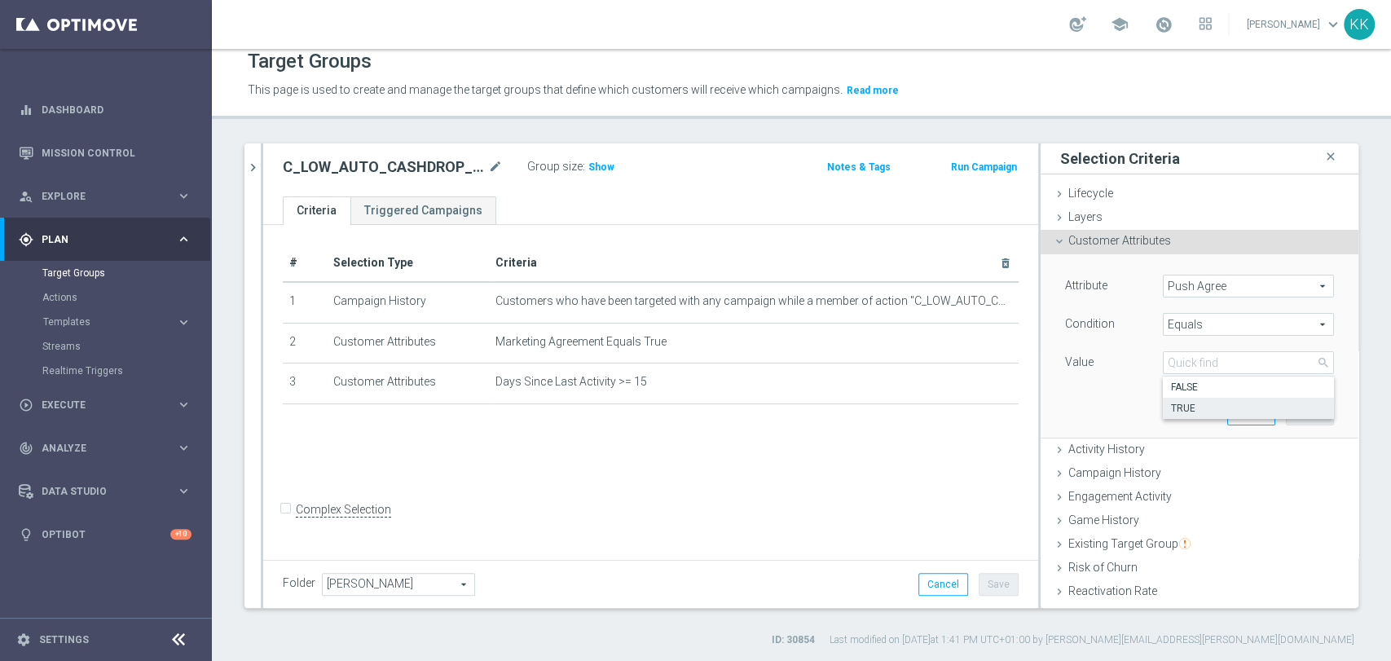
click at [1198, 399] on label "TRUE" at bounding box center [1248, 408] width 171 height 21
click at [1286, 403] on button "Add" at bounding box center [1310, 413] width 48 height 23
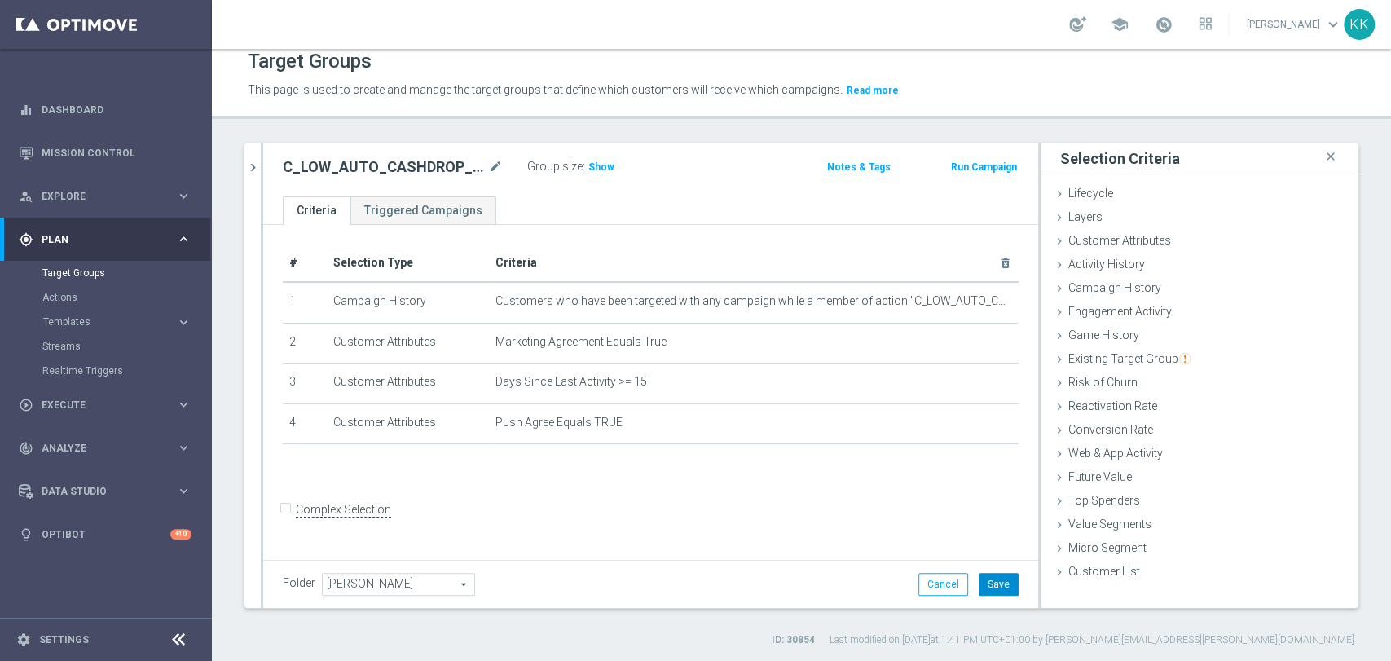
click at [1003, 579] on button "Save" at bounding box center [999, 584] width 40 height 23
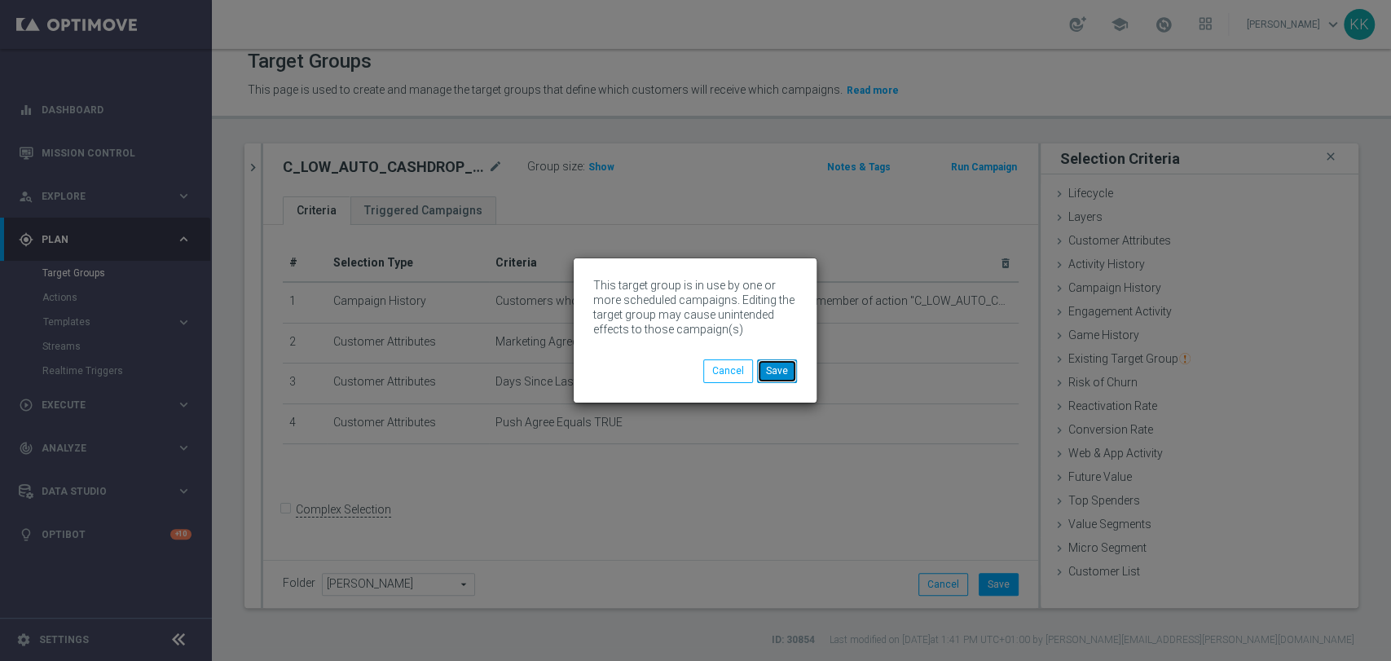
click at [778, 367] on button "Save" at bounding box center [777, 370] width 40 height 23
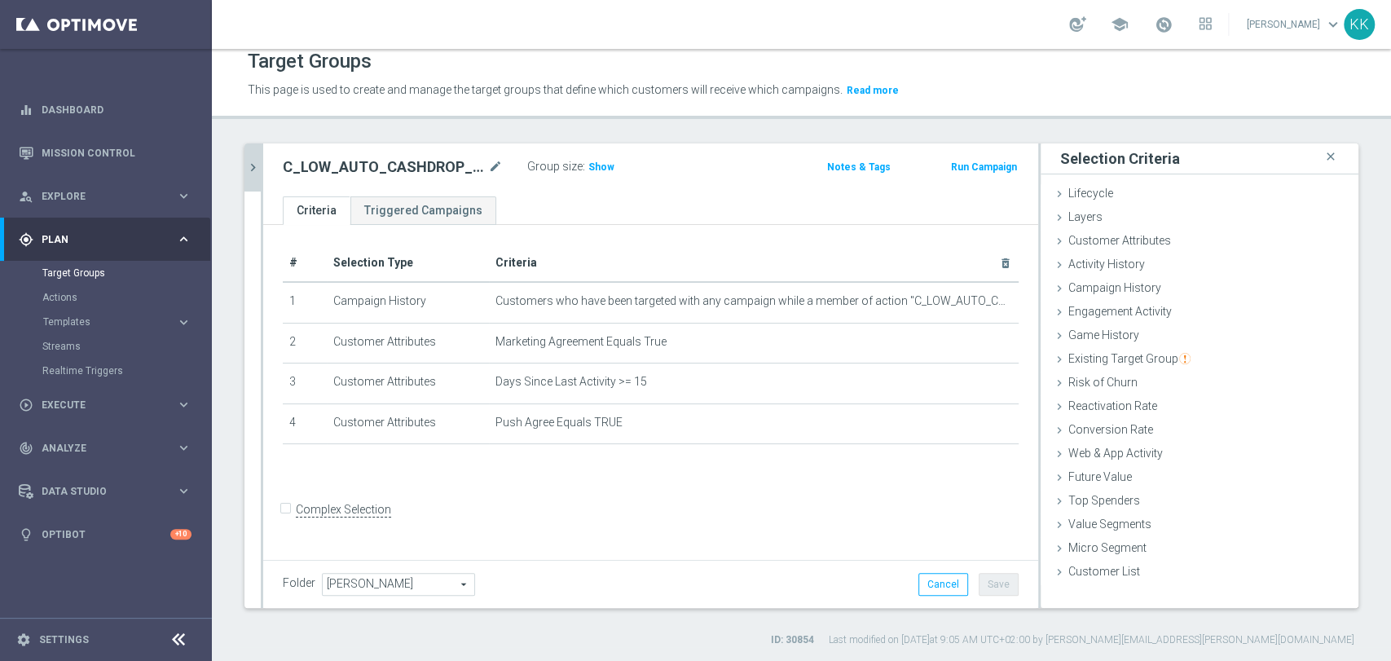
click at [258, 163] on icon "chevron_right" at bounding box center [252, 167] width 15 height 15
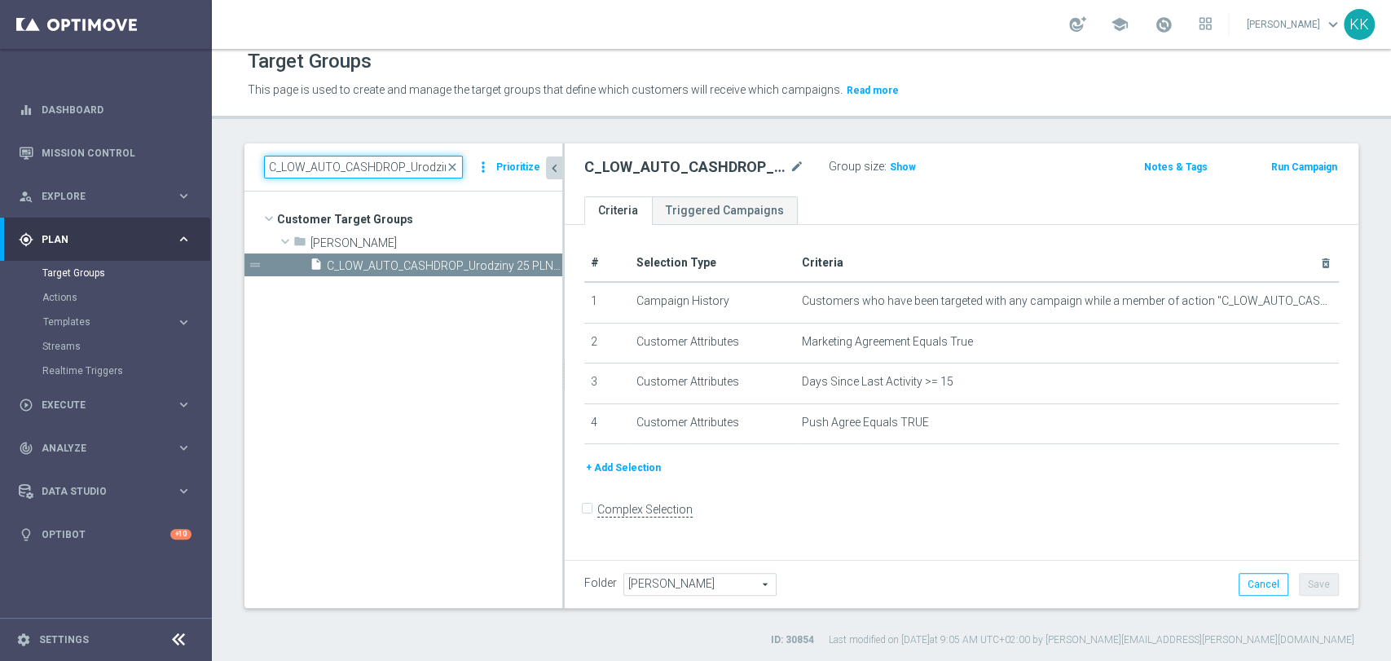
click at [413, 165] on input "C_LOW_AUTO_CASHDROP_Urodziny 25 PLN_PUSH" at bounding box center [363, 167] width 199 height 23
paste input "MED_AUTO_CASHDROP_Urodziny 50"
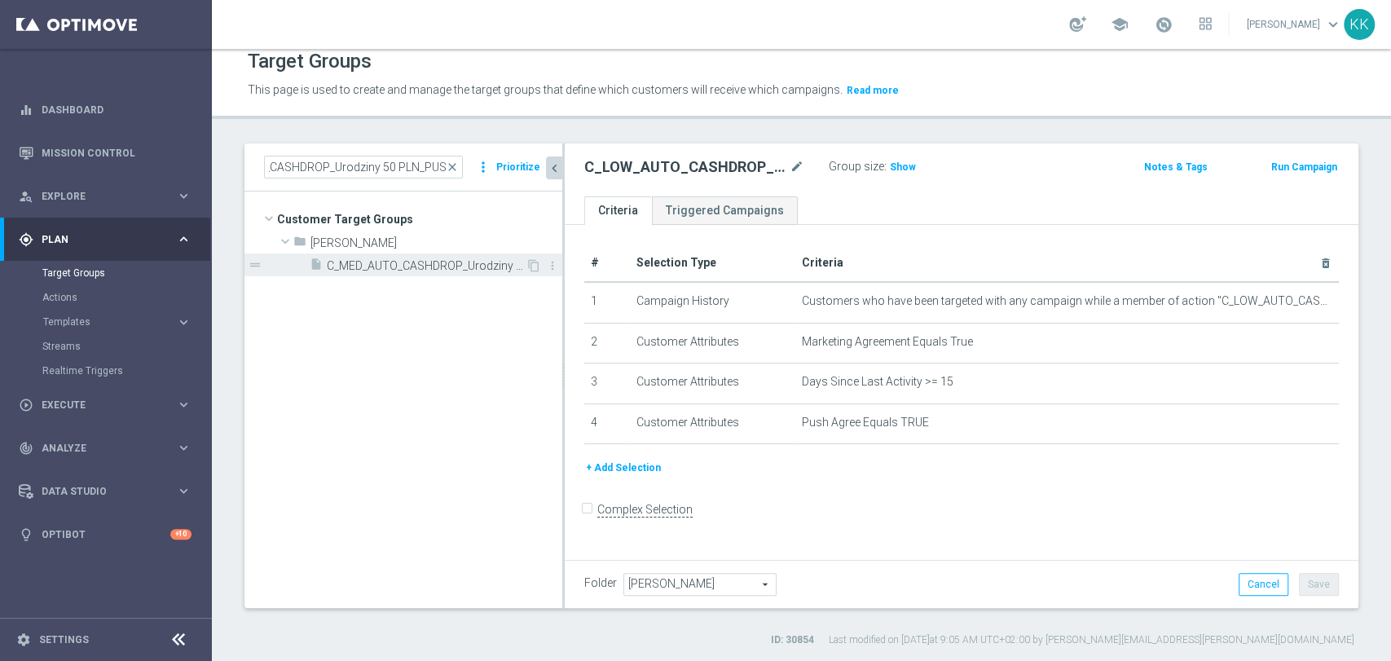
click at [465, 264] on span "C_MED_AUTO_CASHDROP_Urodziny 50 PLN_PUSH" at bounding box center [426, 266] width 199 height 14
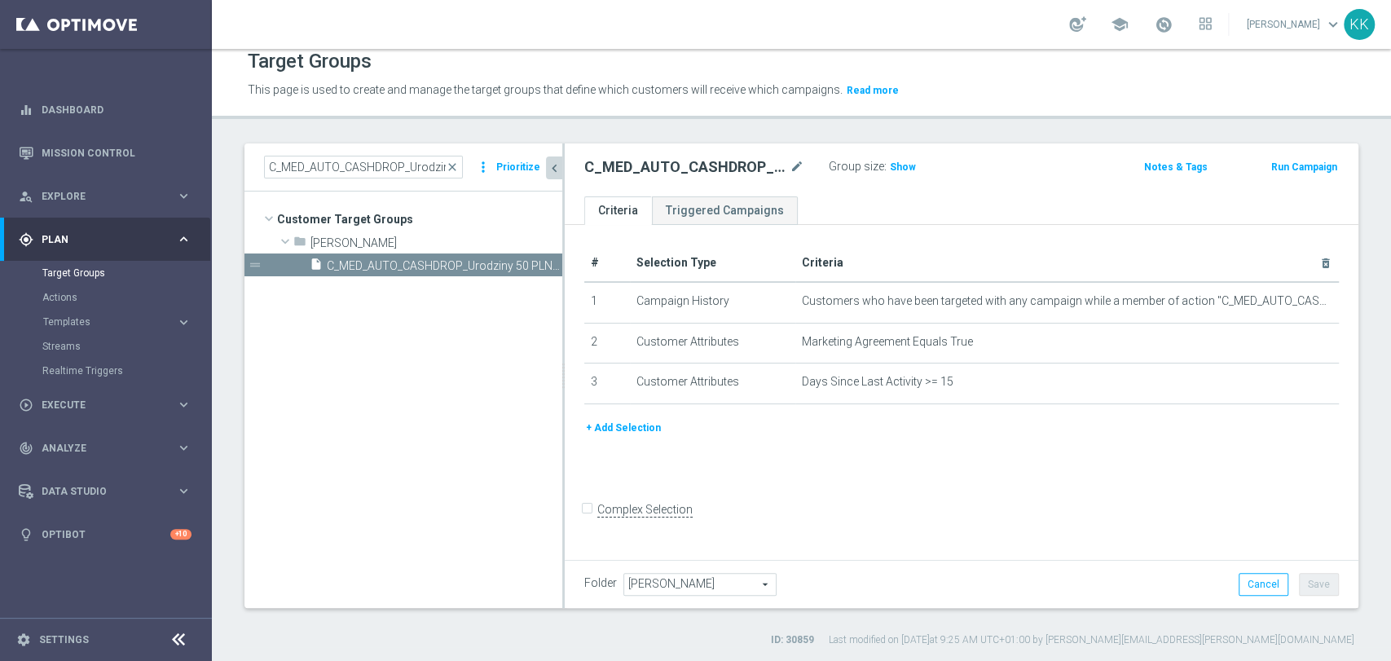
click at [622, 422] on button "+ Add Selection" at bounding box center [623, 428] width 78 height 18
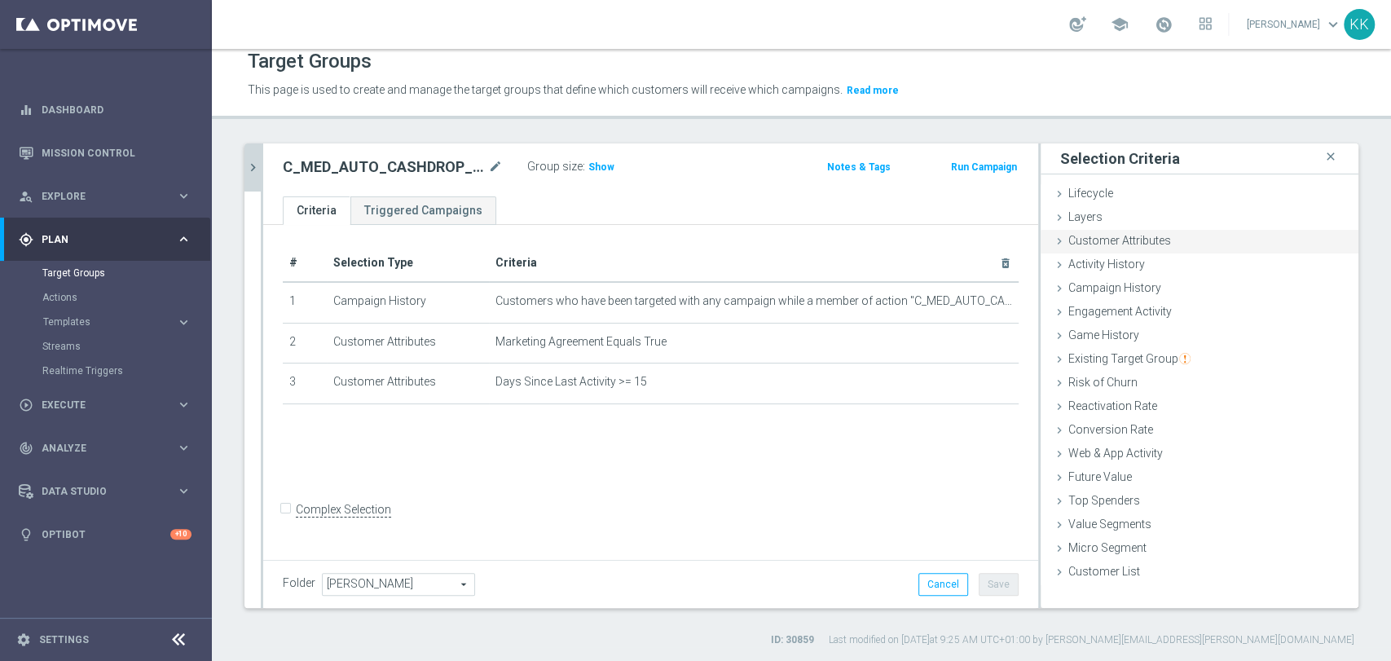
click at [1100, 247] on div "Customer Attributes done selection saved" at bounding box center [1200, 242] width 318 height 24
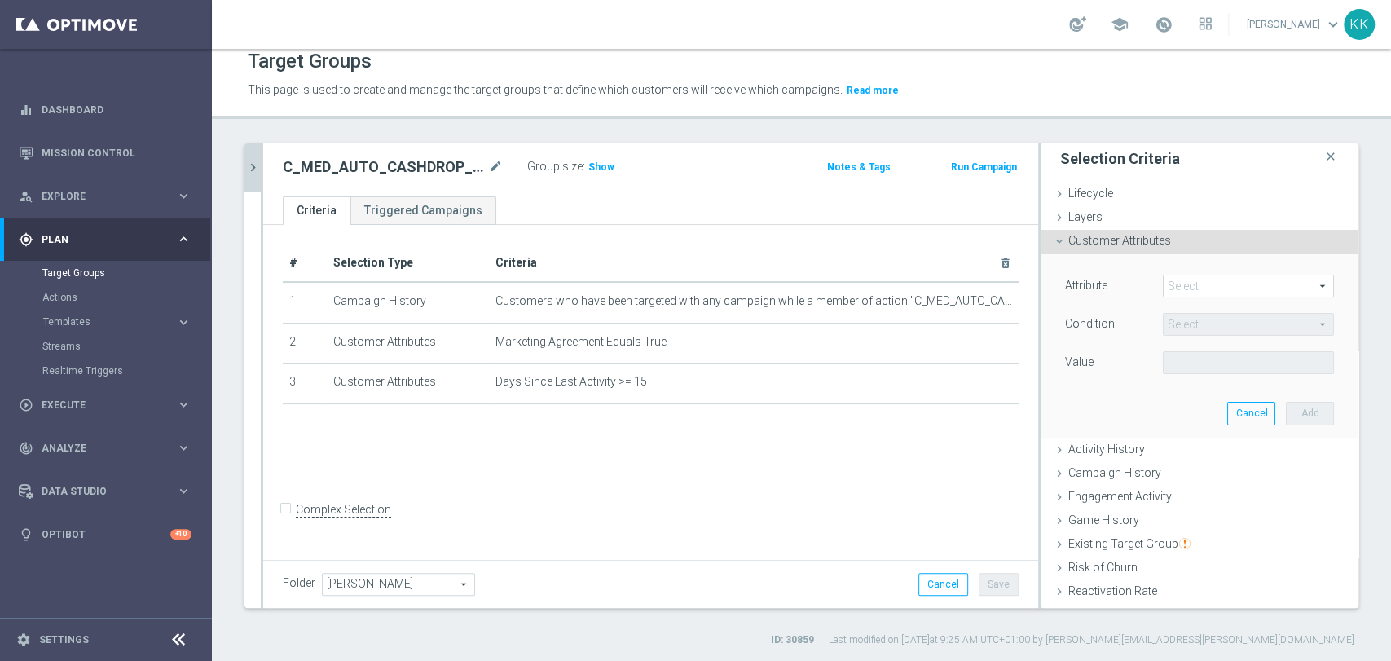
click at [1219, 284] on span at bounding box center [1248, 285] width 169 height 21
click at [0, 0] on input "search" at bounding box center [0, 0] width 0 height 0
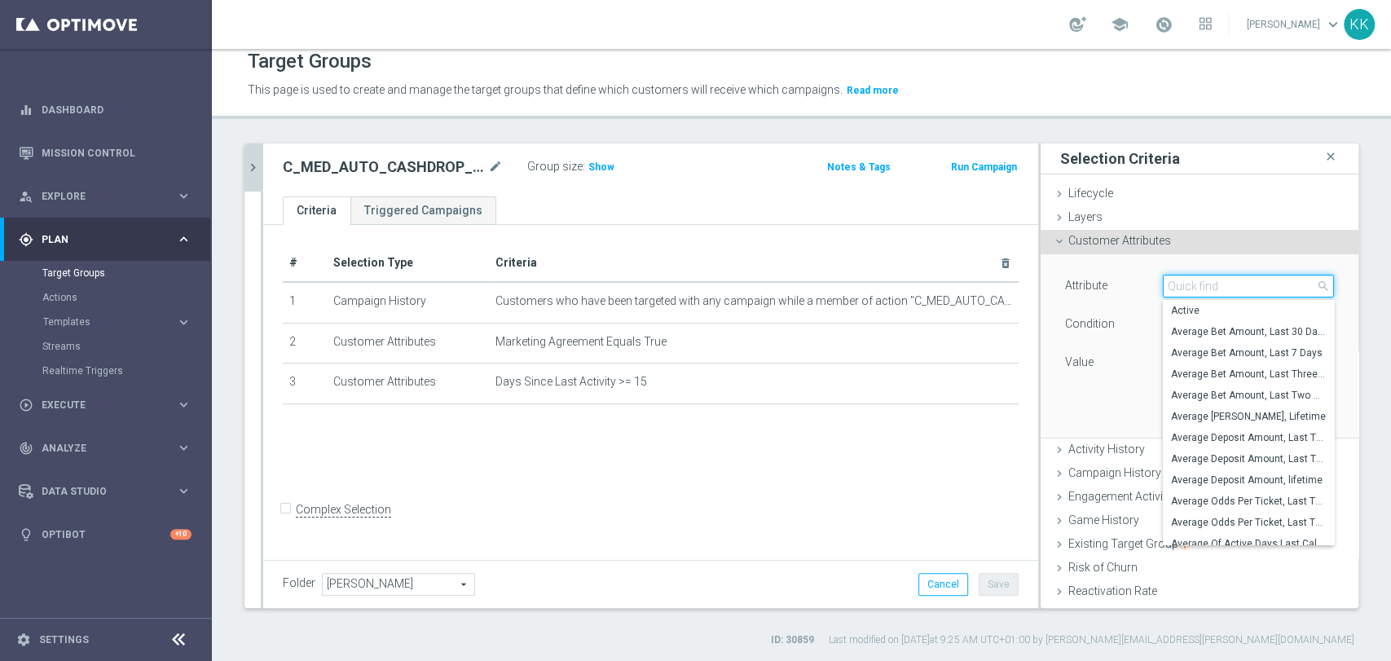
click at [1219, 284] on input "search" at bounding box center [1248, 286] width 171 height 23
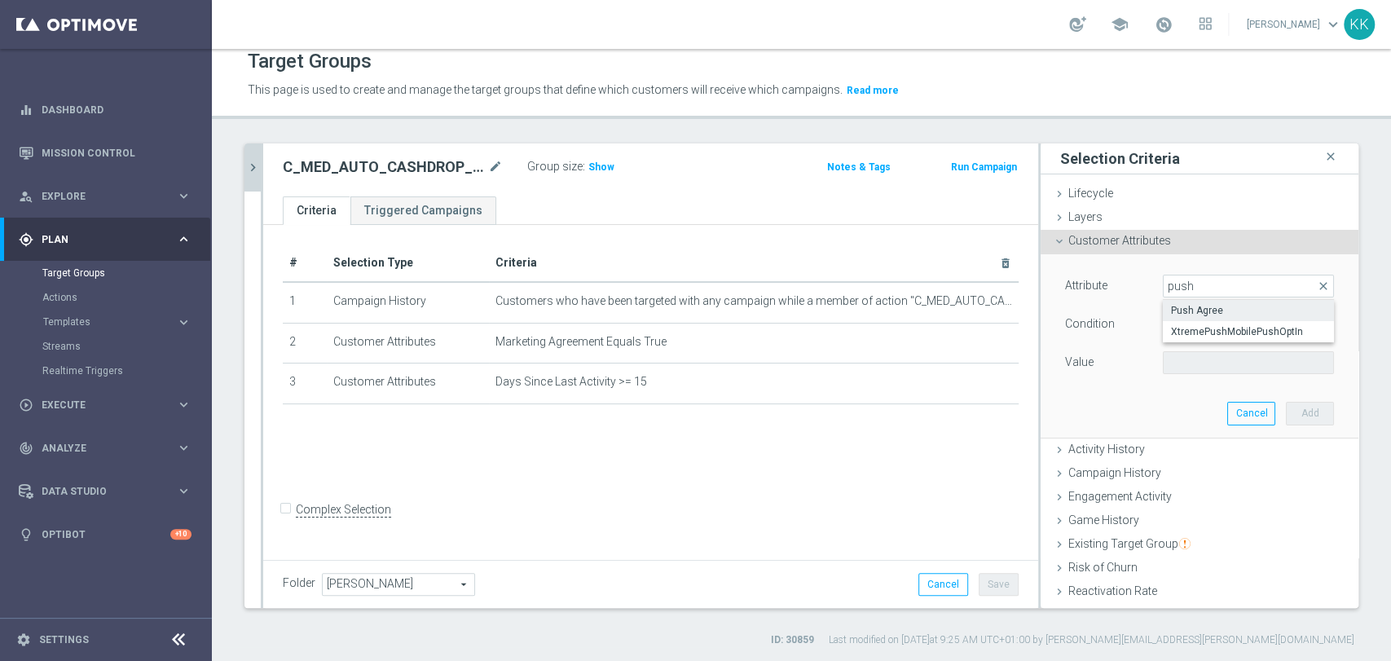
click at [1199, 304] on span "Push Agree" at bounding box center [1248, 310] width 155 height 13
click at [1192, 367] on span at bounding box center [1248, 362] width 169 height 21
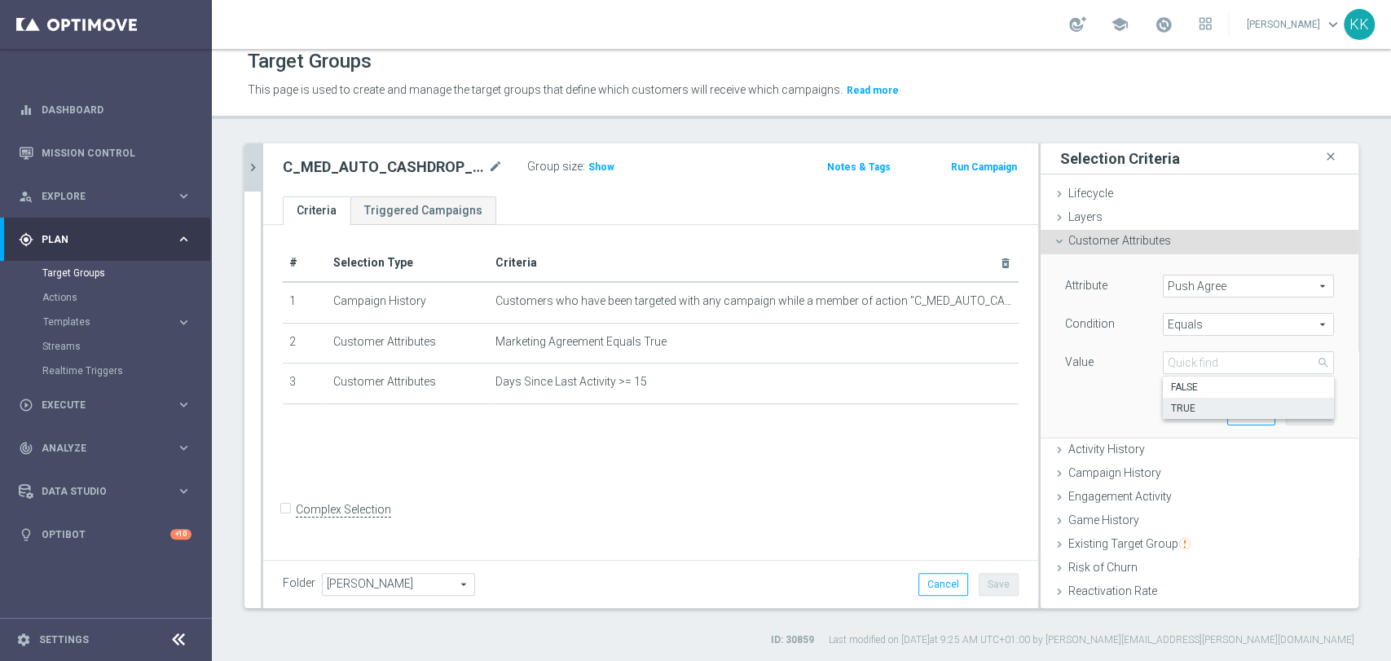
click at [1199, 402] on span "TRUE" at bounding box center [1248, 408] width 155 height 13
click at [1304, 419] on button "Add" at bounding box center [1310, 413] width 48 height 23
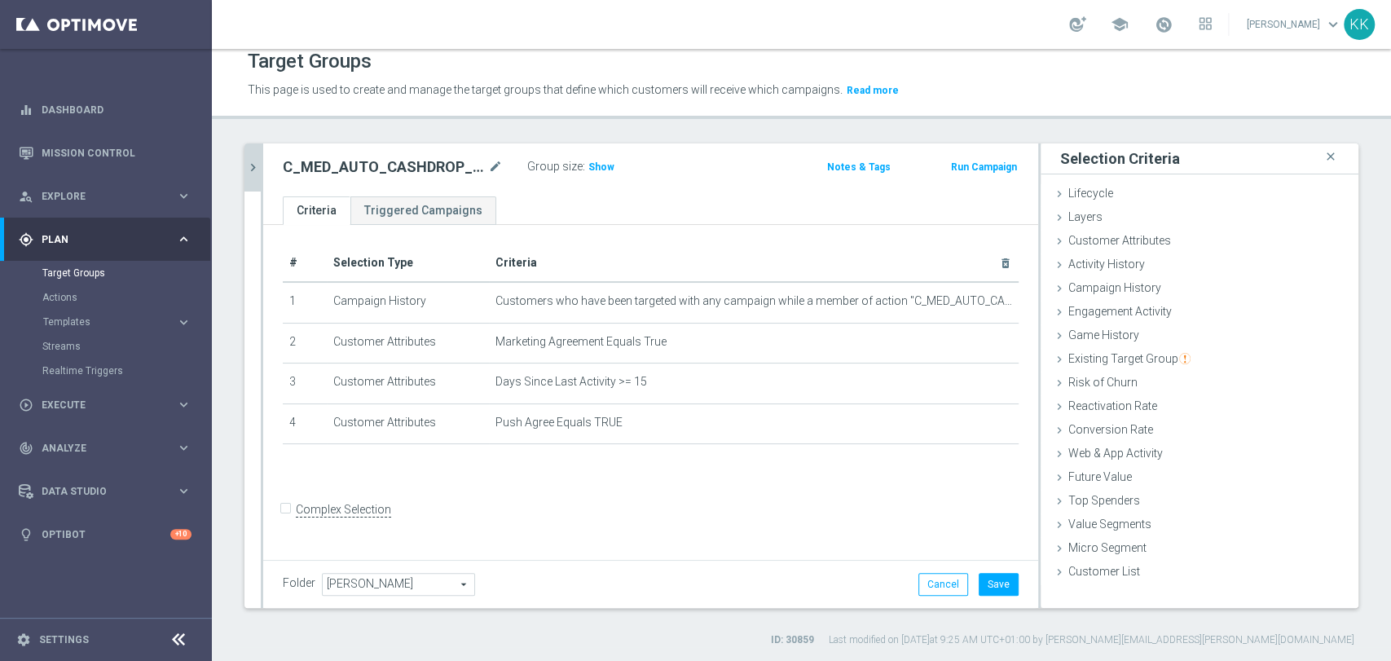
click at [1010, 583] on div "Folder [PERSON_NAME] [PERSON_NAME] arrow_drop_down search Cancel Save Saving..." at bounding box center [650, 584] width 775 height 48
click at [984, 586] on button "Save" at bounding box center [999, 584] width 40 height 23
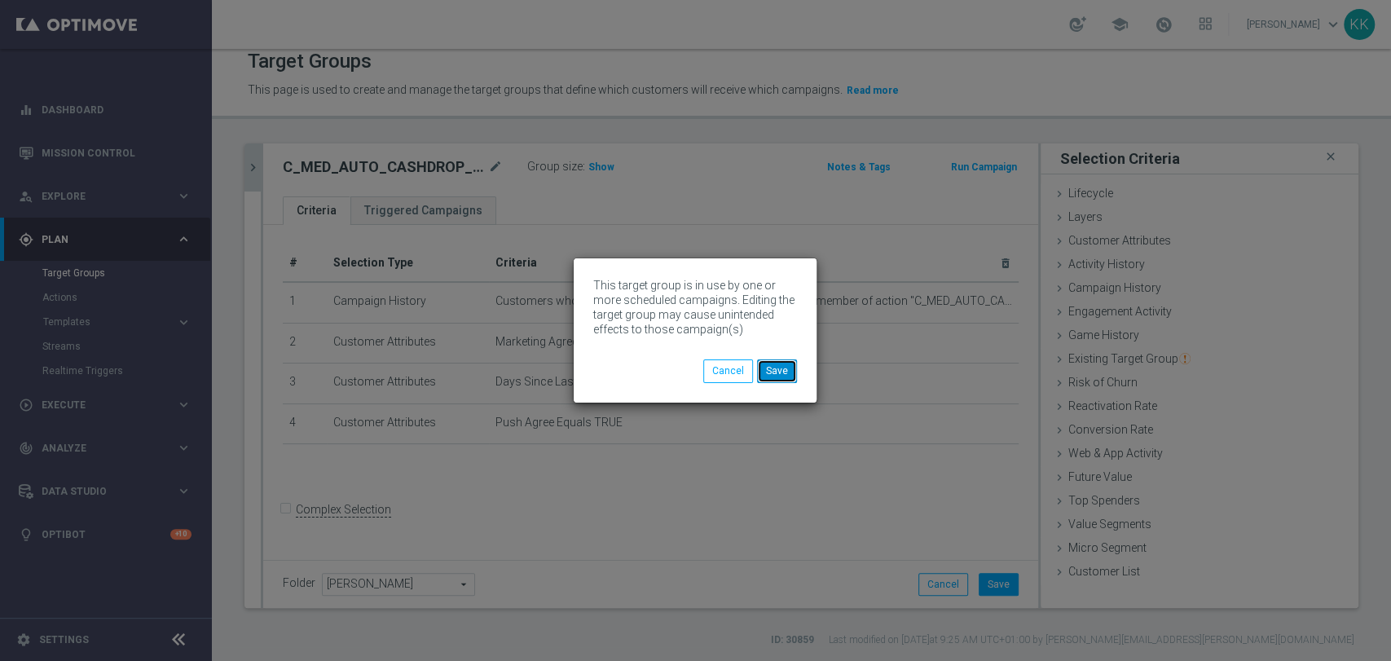
click at [793, 363] on button "Save" at bounding box center [777, 370] width 40 height 23
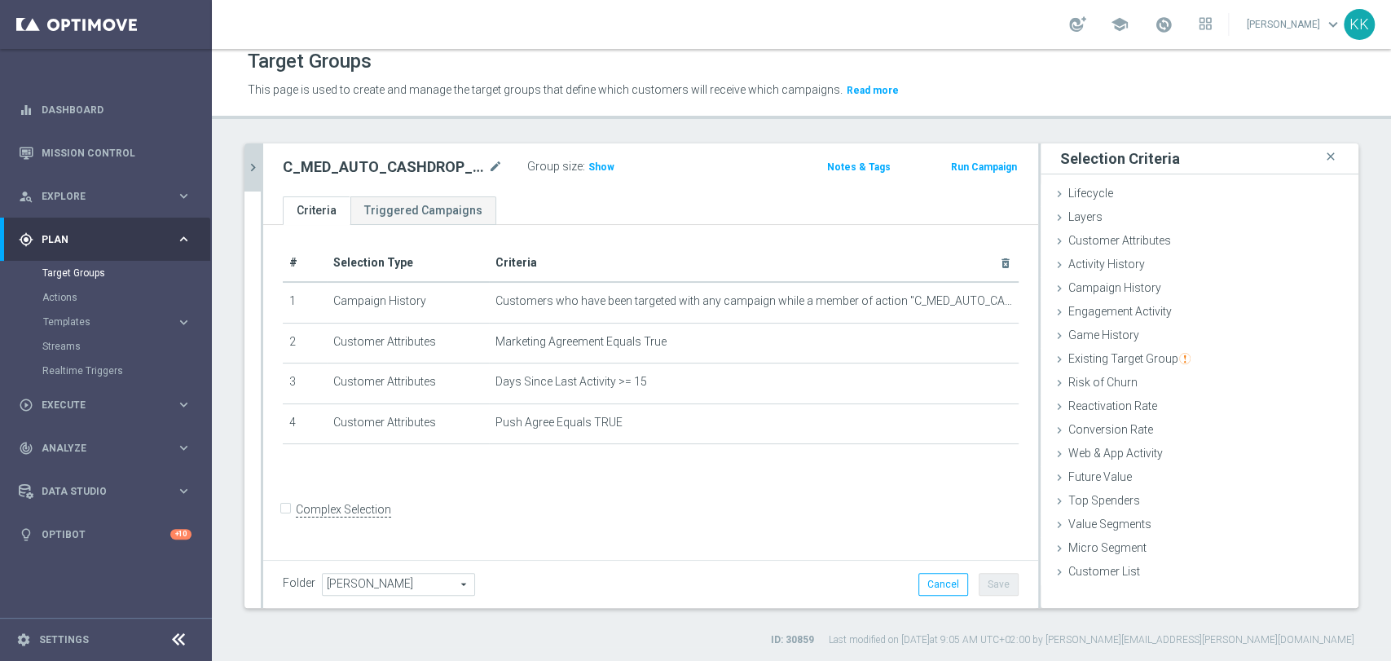
drag, startPoint x: 250, startPoint y: 157, endPoint x: 313, endPoint y: 180, distance: 66.8
click at [250, 157] on button "chevron_right" at bounding box center [252, 167] width 16 height 48
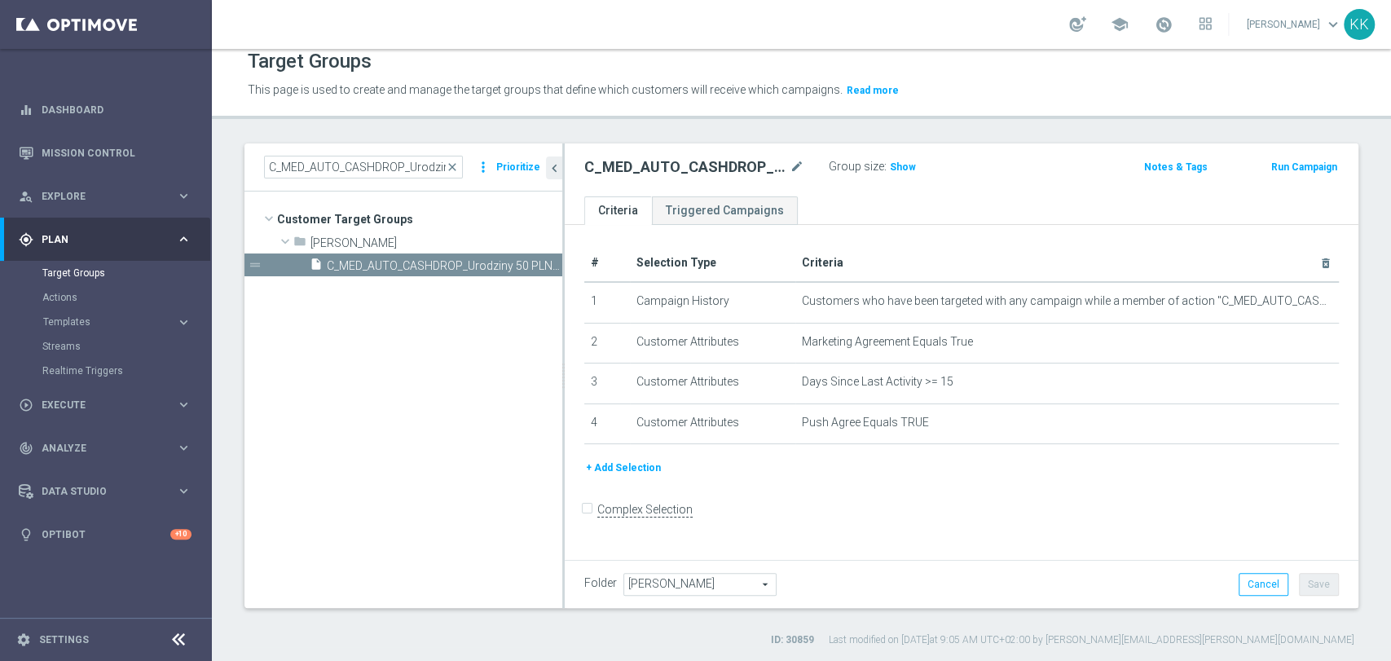
click at [372, 183] on div "C_MED_AUTO_CASHDROP_Urodziny 50 PLN_PUSH close more_vert Prioritize" at bounding box center [403, 167] width 318 height 48
click at [372, 180] on div "C_MED_AUTO_CASHDROP_Urodziny 50 PLN_PUSH close more_vert Prioritize" at bounding box center [403, 167] width 318 height 48
click at [372, 165] on input "C_MED_AUTO_CASHDROP_Urodziny 50 PLN_PUSH" at bounding box center [363, 167] width 199 height 23
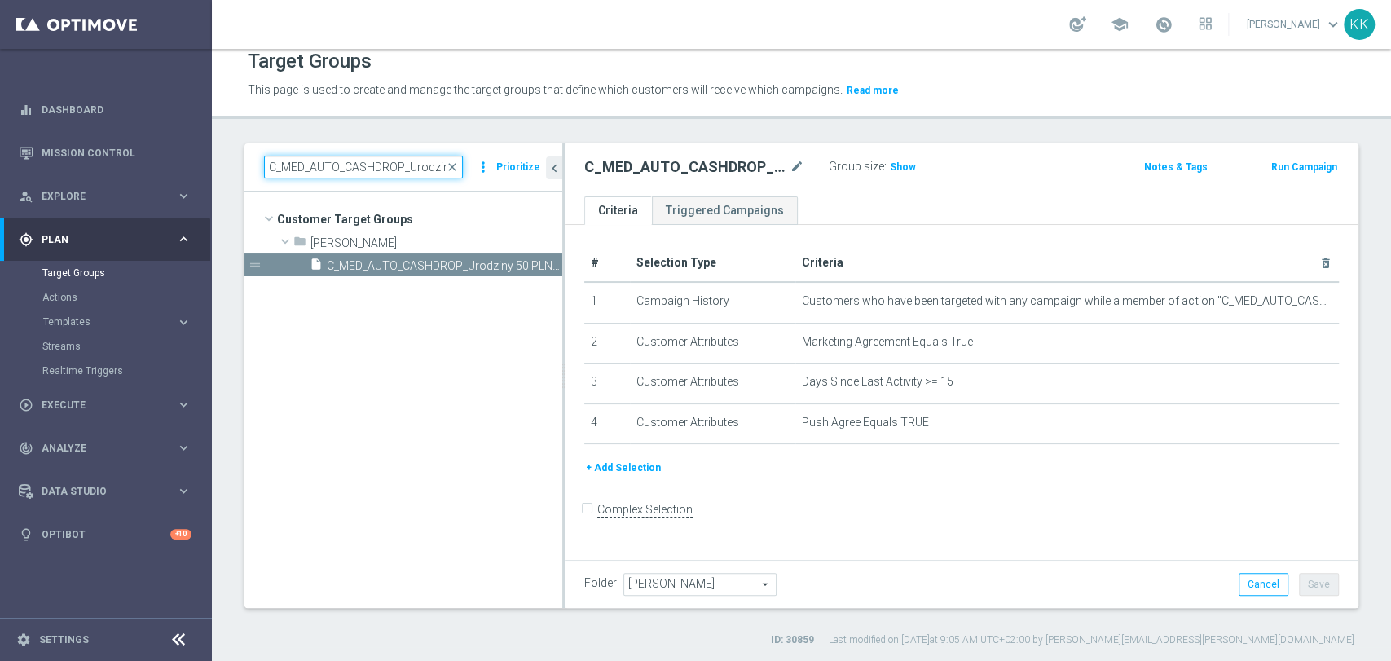
paste input "HIGH_AUTO_CASHDROP_Urodziny 10"
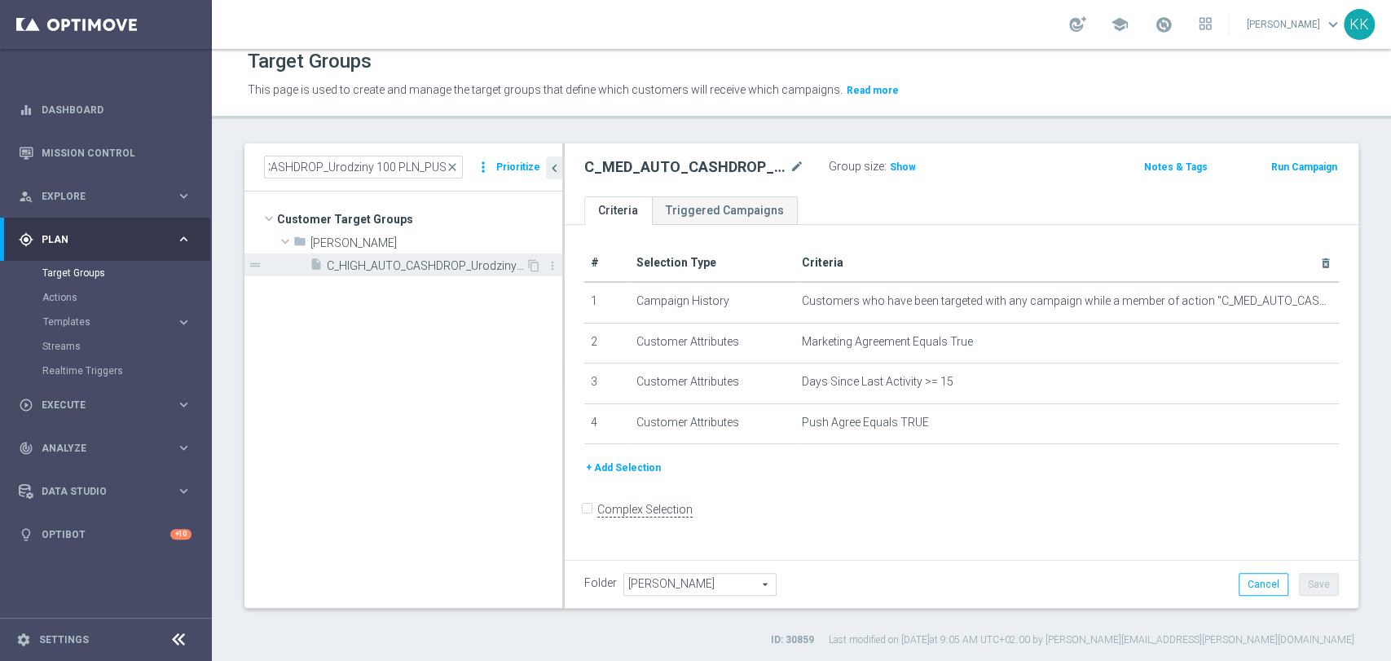
click at [490, 267] on span "C_HIGH_AUTO_CASHDROP_Urodziny 100 PLN_PUSH" at bounding box center [426, 266] width 199 height 14
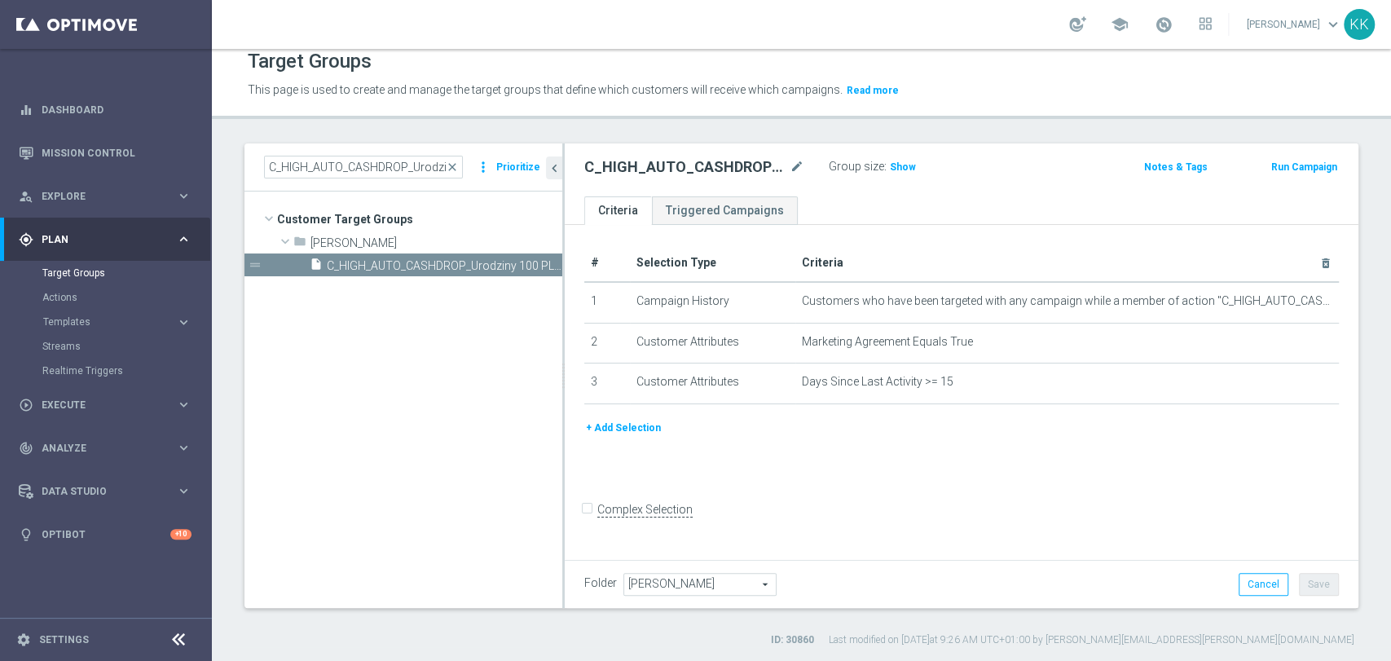
click at [630, 428] on button "+ Add Selection" at bounding box center [623, 428] width 78 height 18
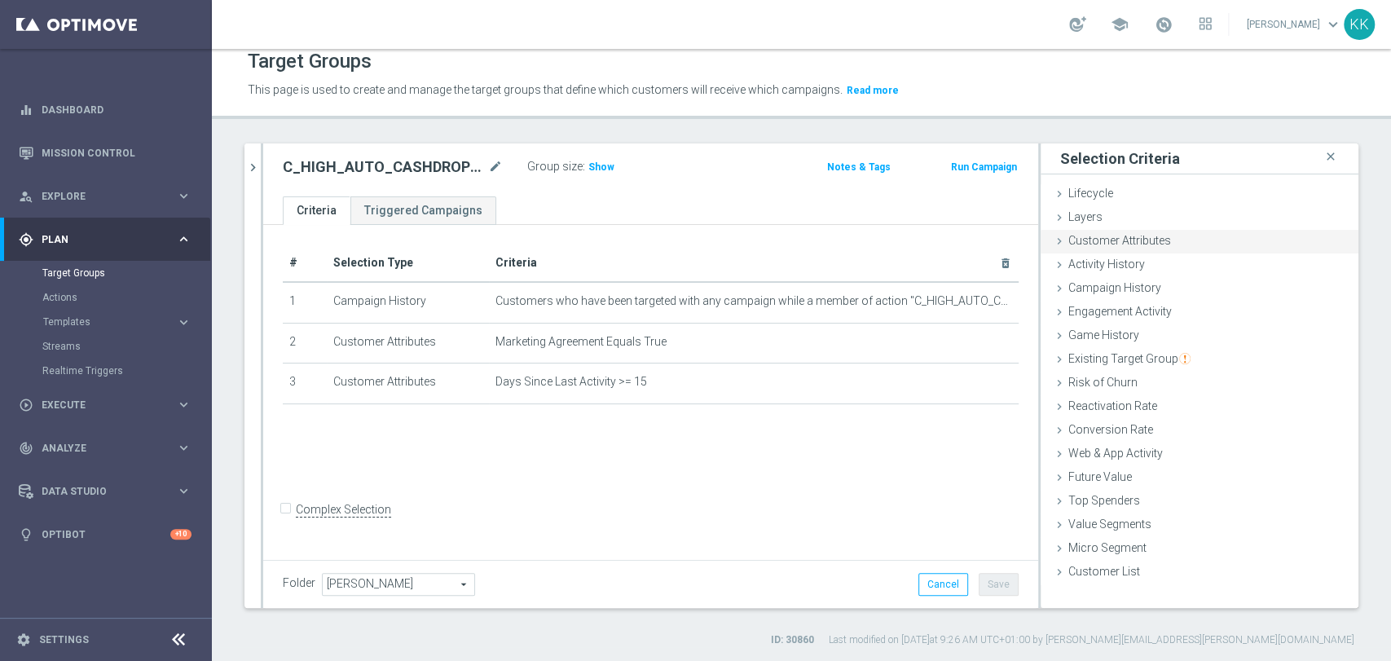
click at [1108, 246] on div "Customer Attributes done selection saved" at bounding box center [1200, 242] width 318 height 24
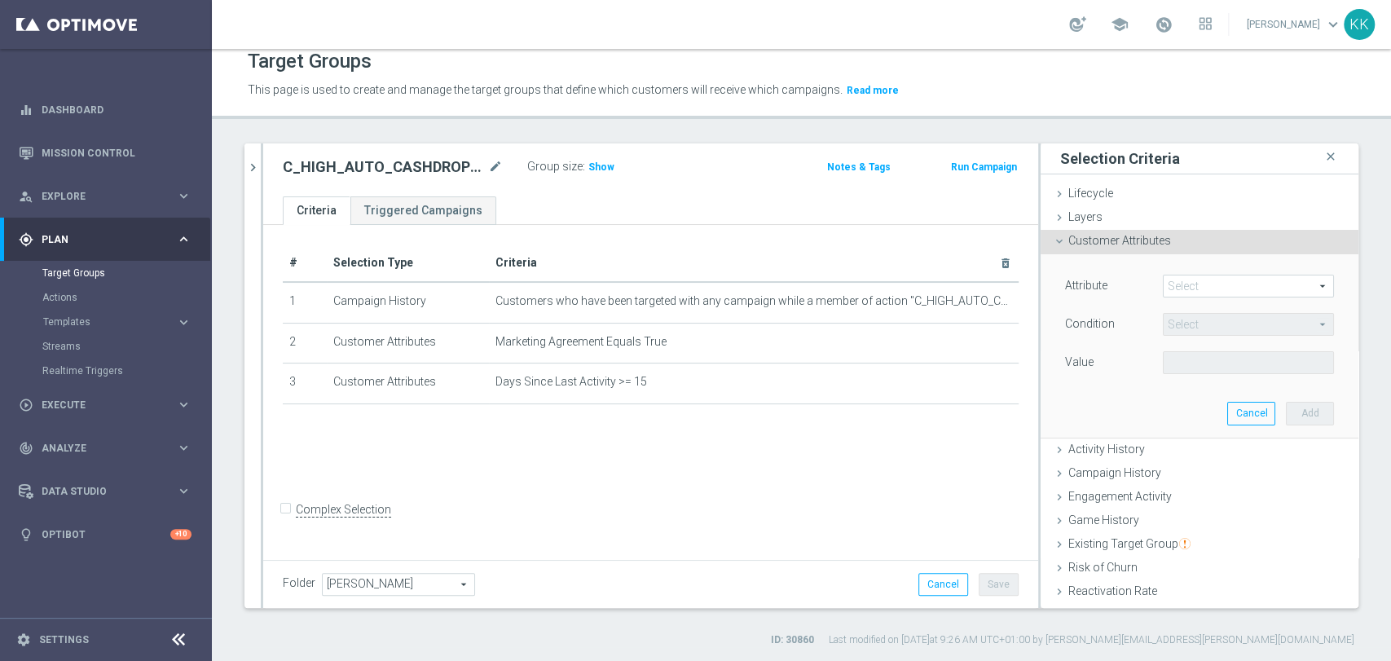
click at [1191, 278] on span at bounding box center [1248, 285] width 169 height 21
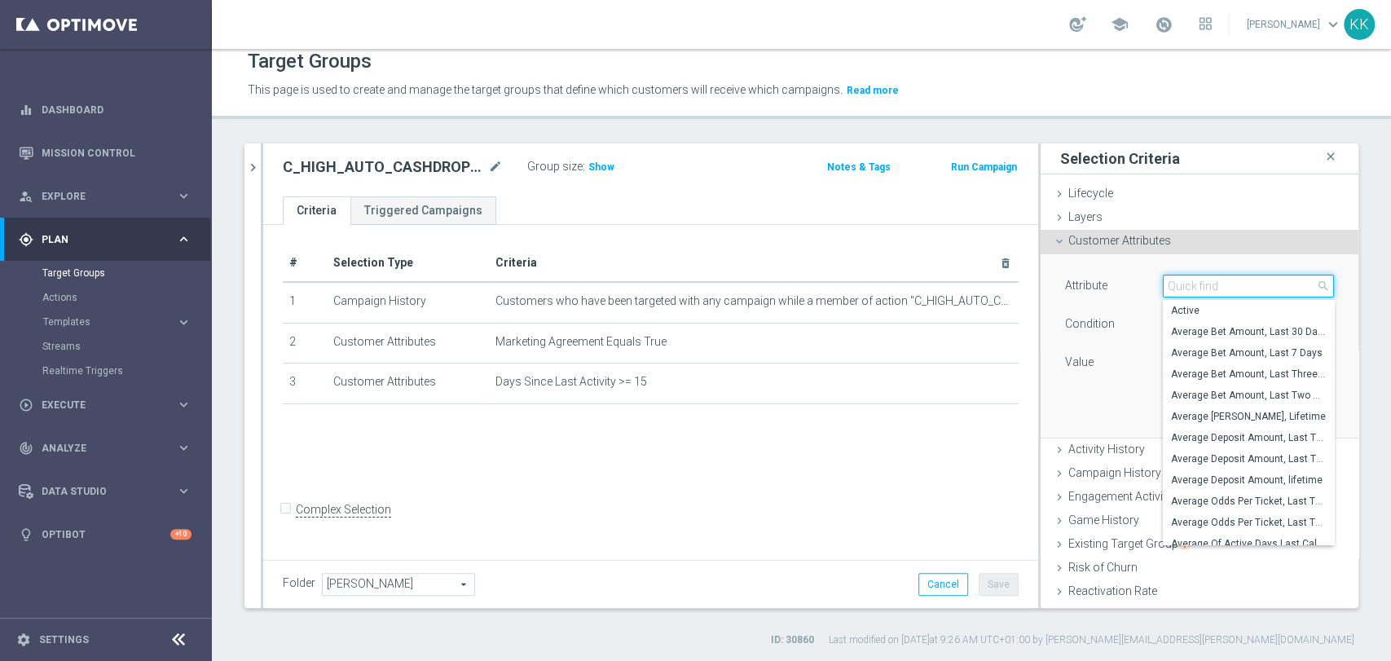
click at [1187, 278] on input "search" at bounding box center [1248, 286] width 171 height 23
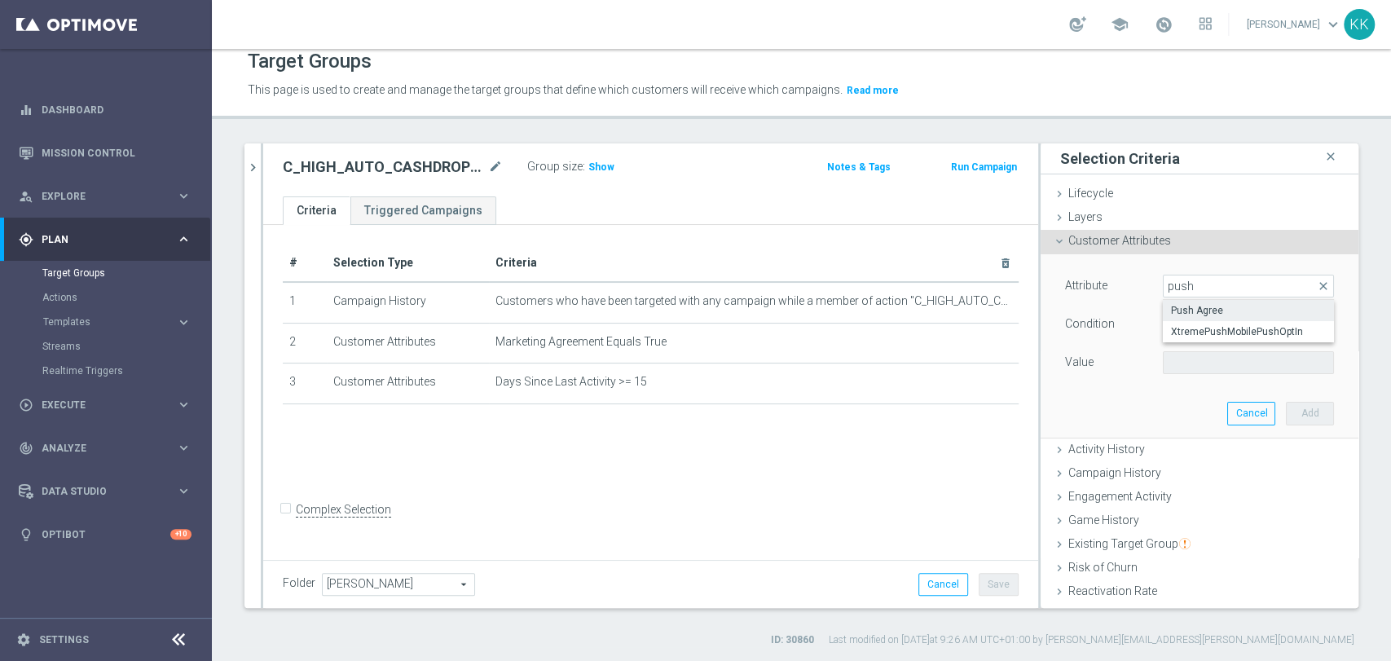
click at [1186, 300] on label "Push Agree" at bounding box center [1248, 310] width 171 height 21
click at [1202, 360] on span at bounding box center [1248, 362] width 169 height 21
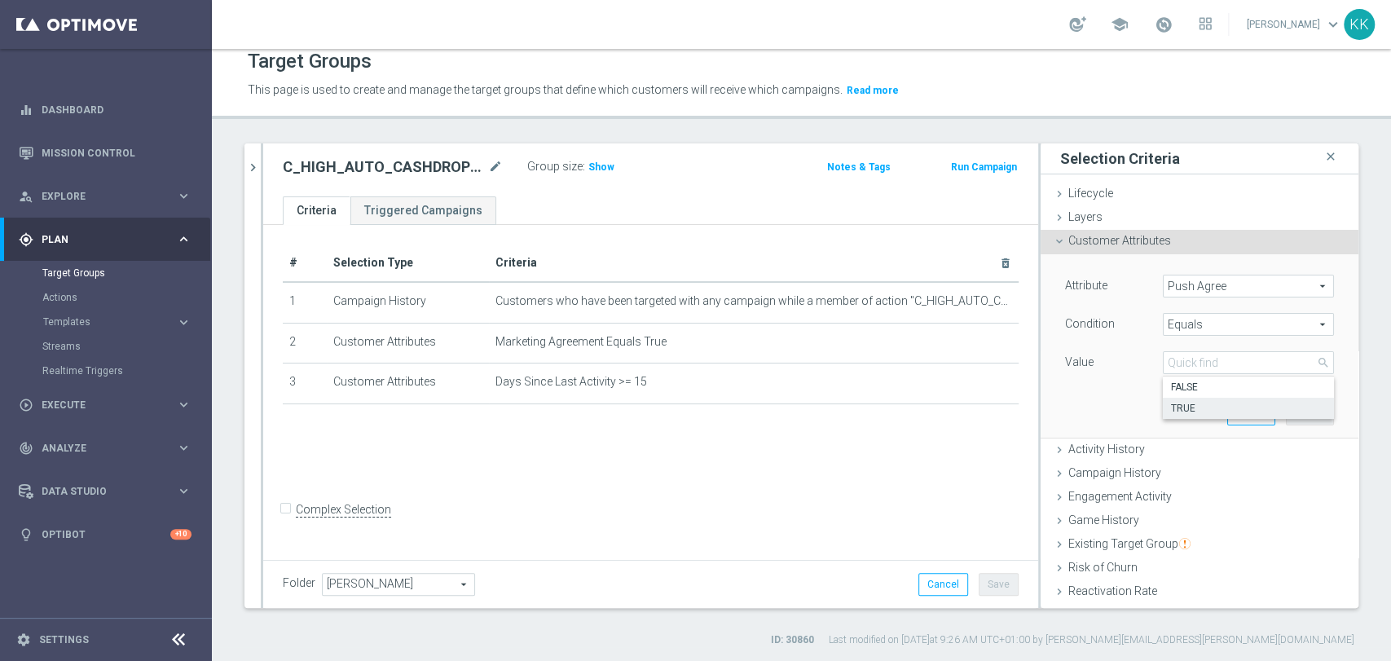
click at [1201, 406] on span "TRUE" at bounding box center [1248, 408] width 155 height 13
click at [1288, 411] on button "Add" at bounding box center [1310, 413] width 48 height 23
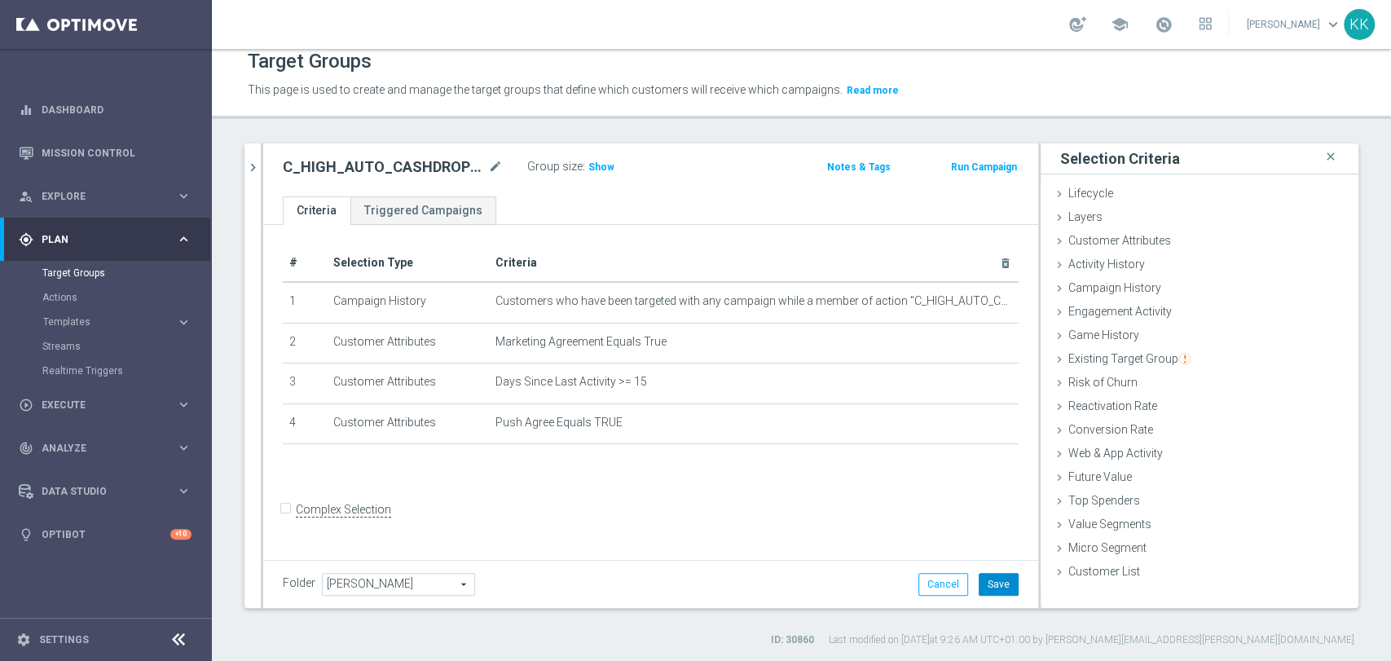
click at [1002, 583] on button "Save" at bounding box center [999, 584] width 40 height 23
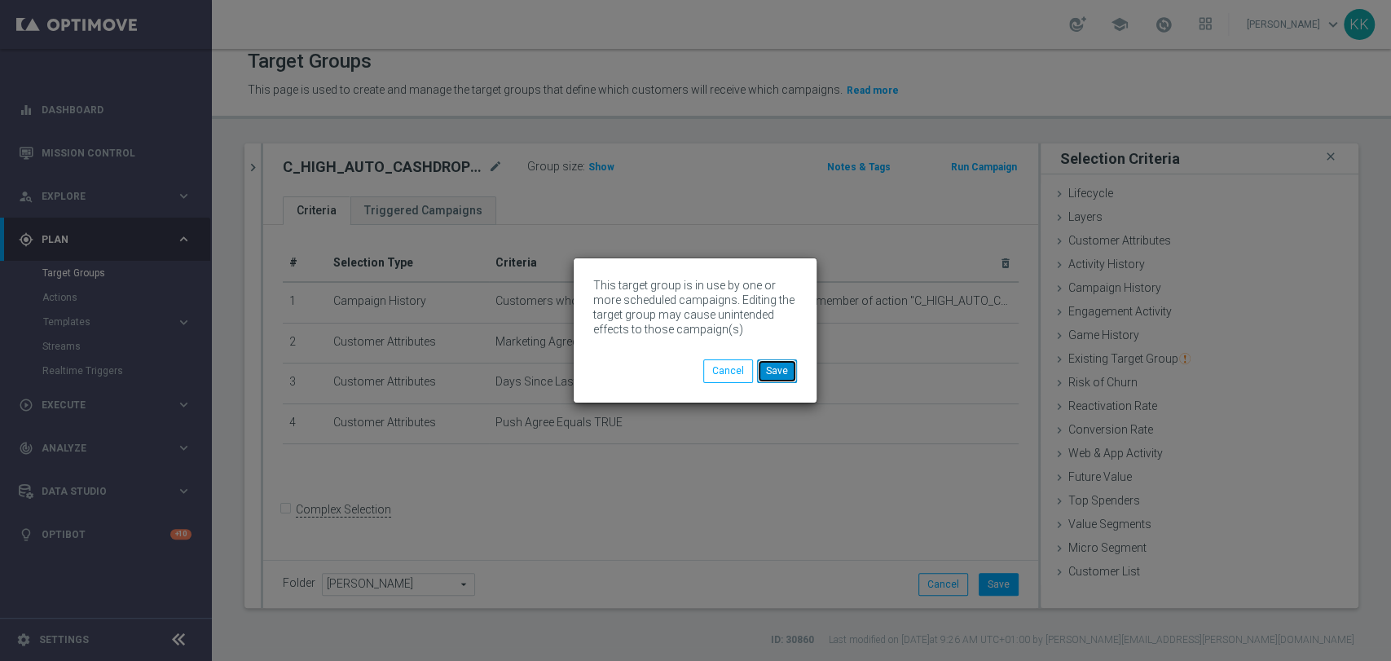
click at [790, 370] on button "Save" at bounding box center [777, 370] width 40 height 23
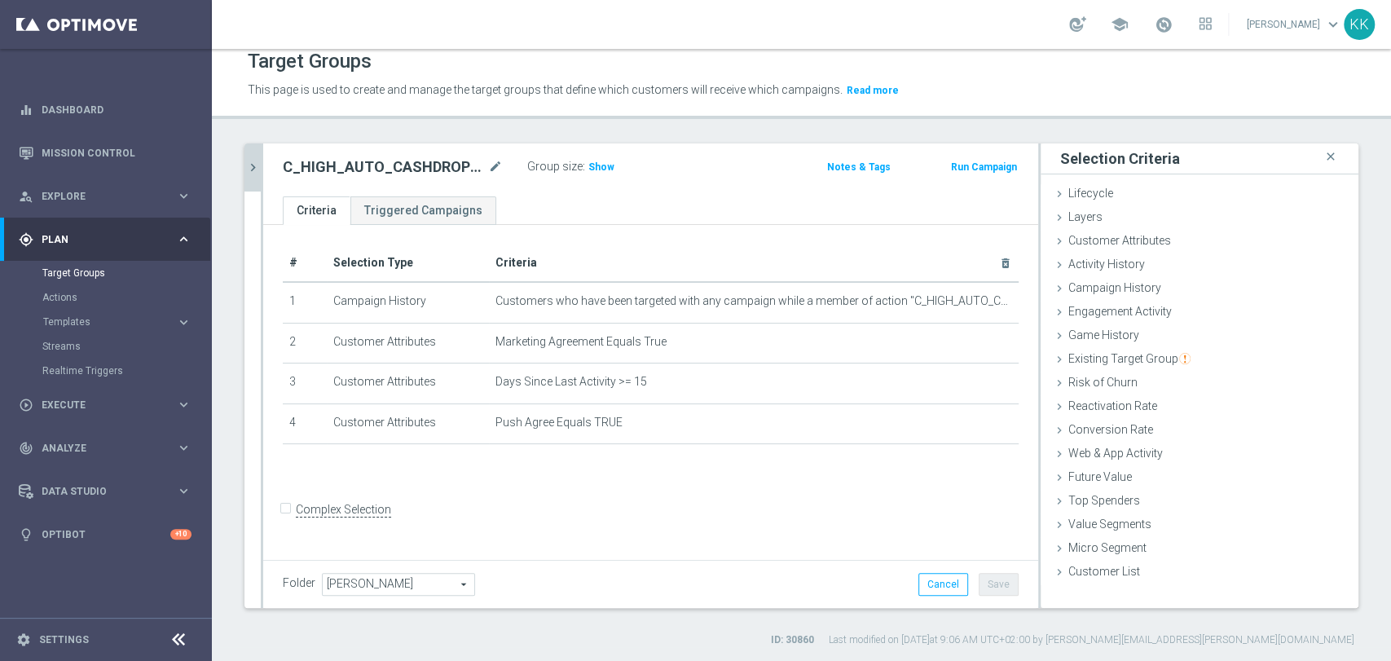
click at [251, 168] on icon "chevron_right" at bounding box center [252, 167] width 15 height 15
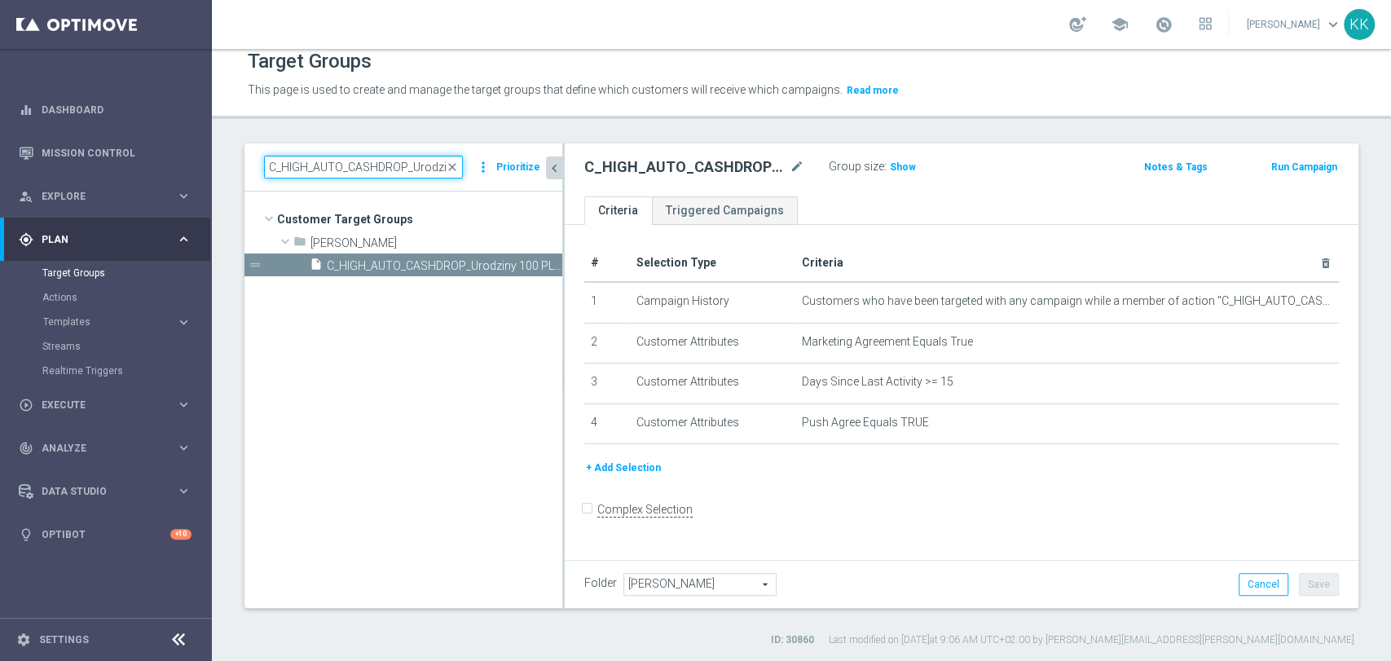
click at [354, 170] on input "C_HIGH_AUTO_CASHDROP_Urodziny 100 PLN_PUSH" at bounding box center [363, 167] width 199 height 23
click at [352, 171] on input "C_HIGH_AUTO_CASHDROP_Urodziny 100 PLN_PUSH" at bounding box center [363, 167] width 199 height 23
paste input "MIN_AUTO_CASHDROP_Urodziny 1"
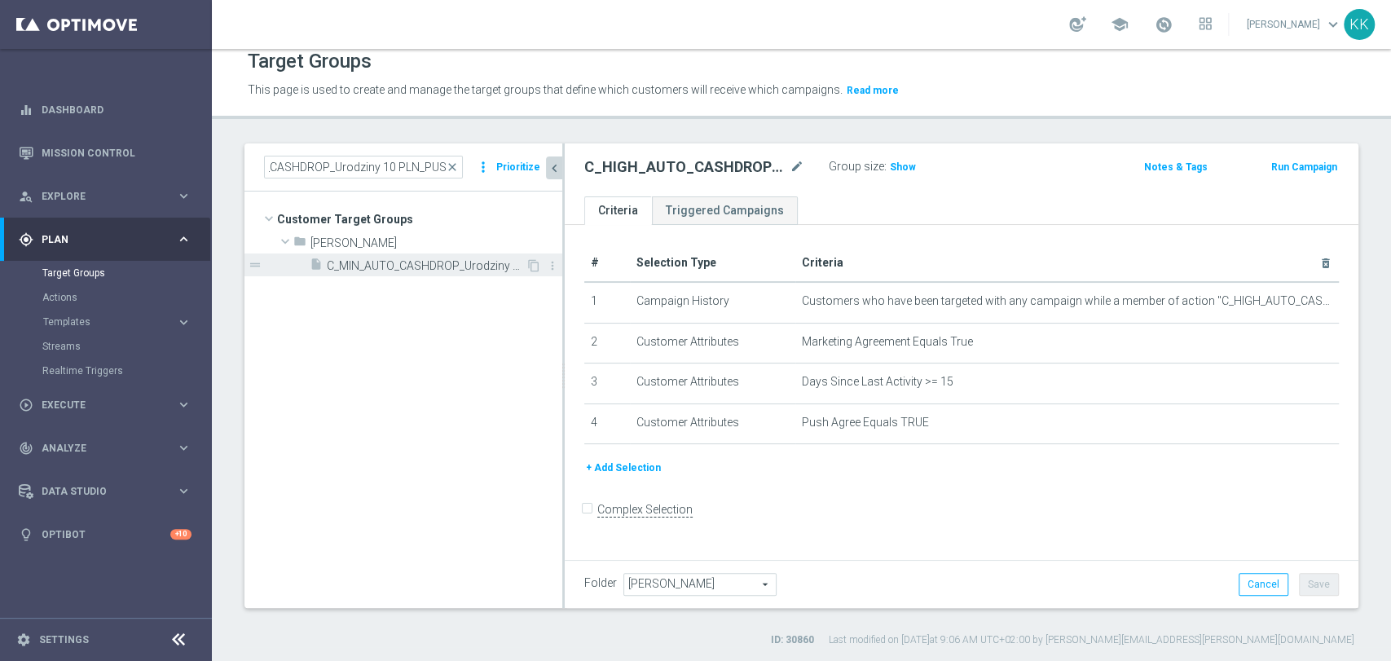
click at [385, 261] on span "C_MIN_AUTO_CASHDROP_Urodziny 10 PLN_PUSH" at bounding box center [426, 266] width 199 height 14
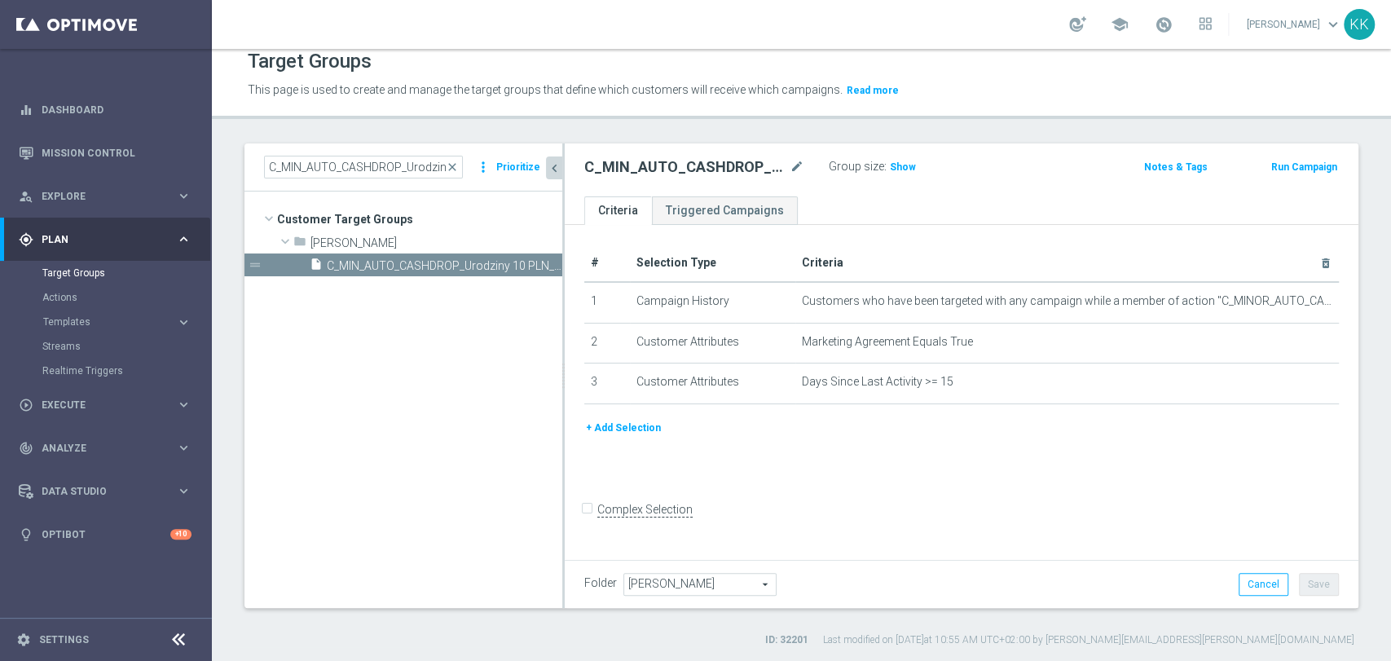
click at [624, 431] on button "+ Add Selection" at bounding box center [623, 428] width 78 height 18
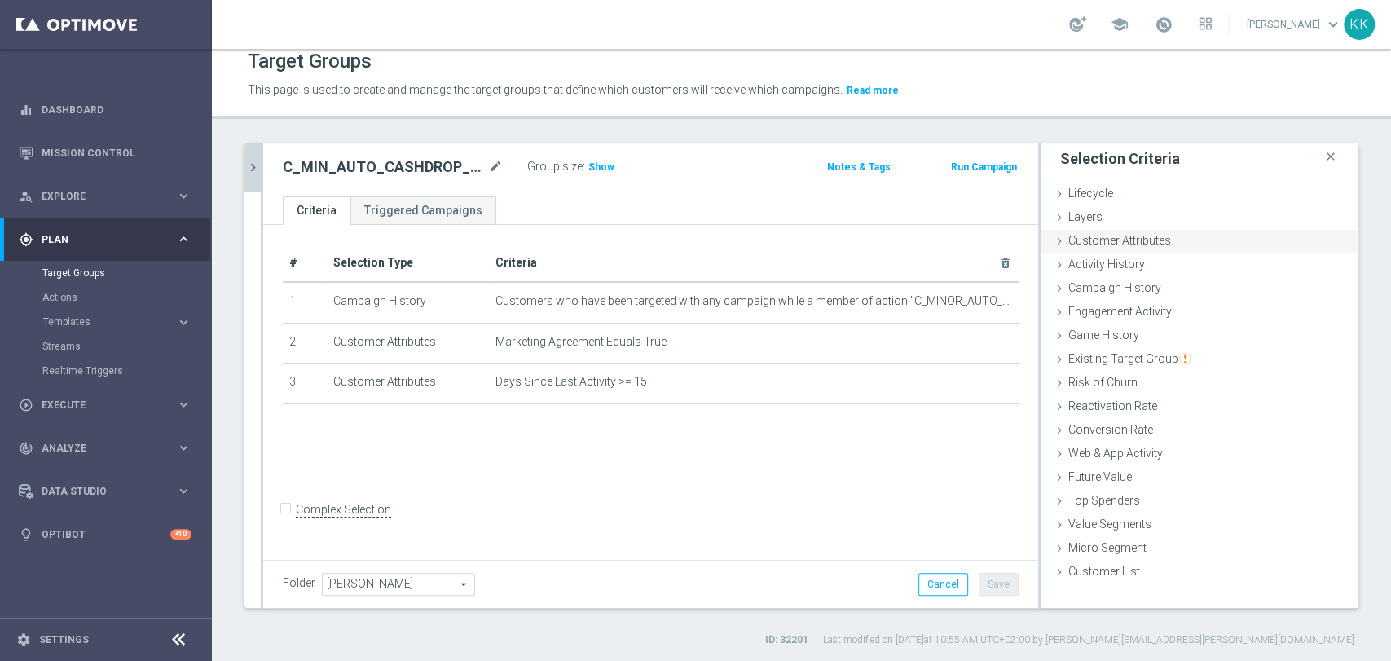
click at [1123, 230] on div "Customer Attributes done selection saved" at bounding box center [1200, 242] width 318 height 24
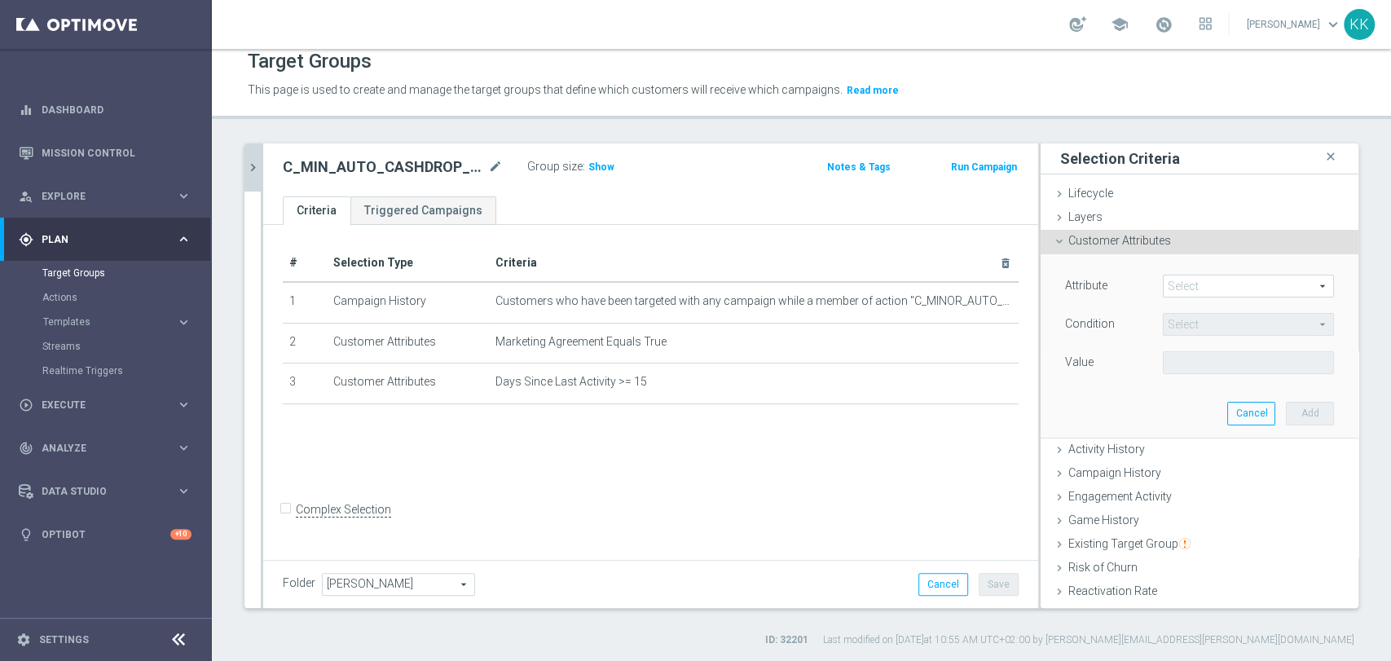
click at [1199, 290] on span at bounding box center [1248, 285] width 169 height 21
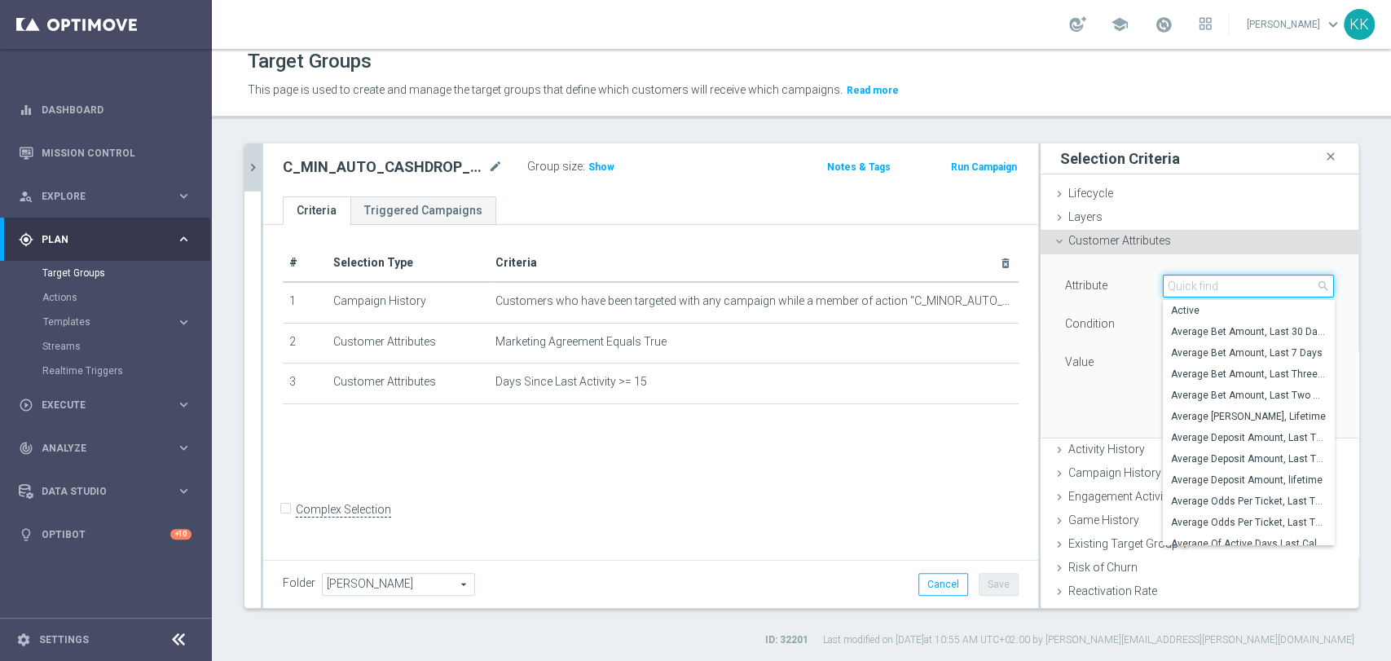
click at [1199, 290] on input "search" at bounding box center [1248, 286] width 171 height 23
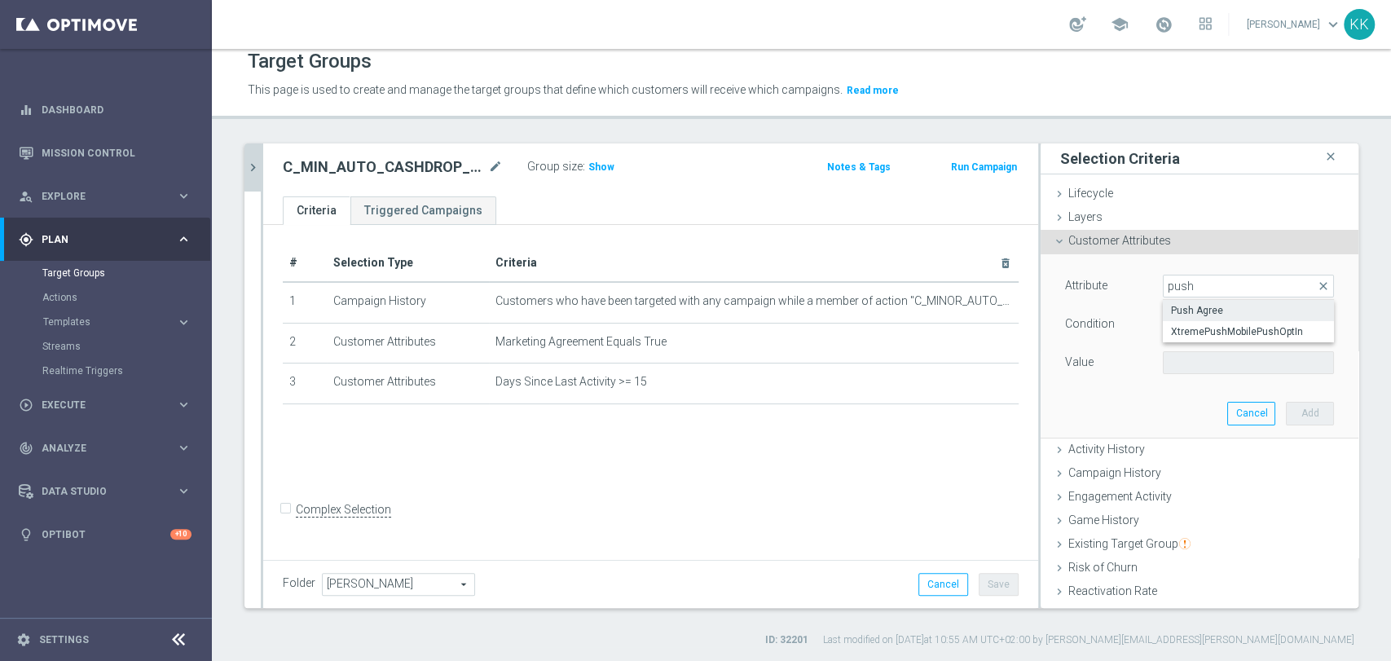
click at [1210, 304] on span "Push Agree" at bounding box center [1248, 310] width 155 height 13
click at [1192, 363] on span at bounding box center [1248, 362] width 169 height 21
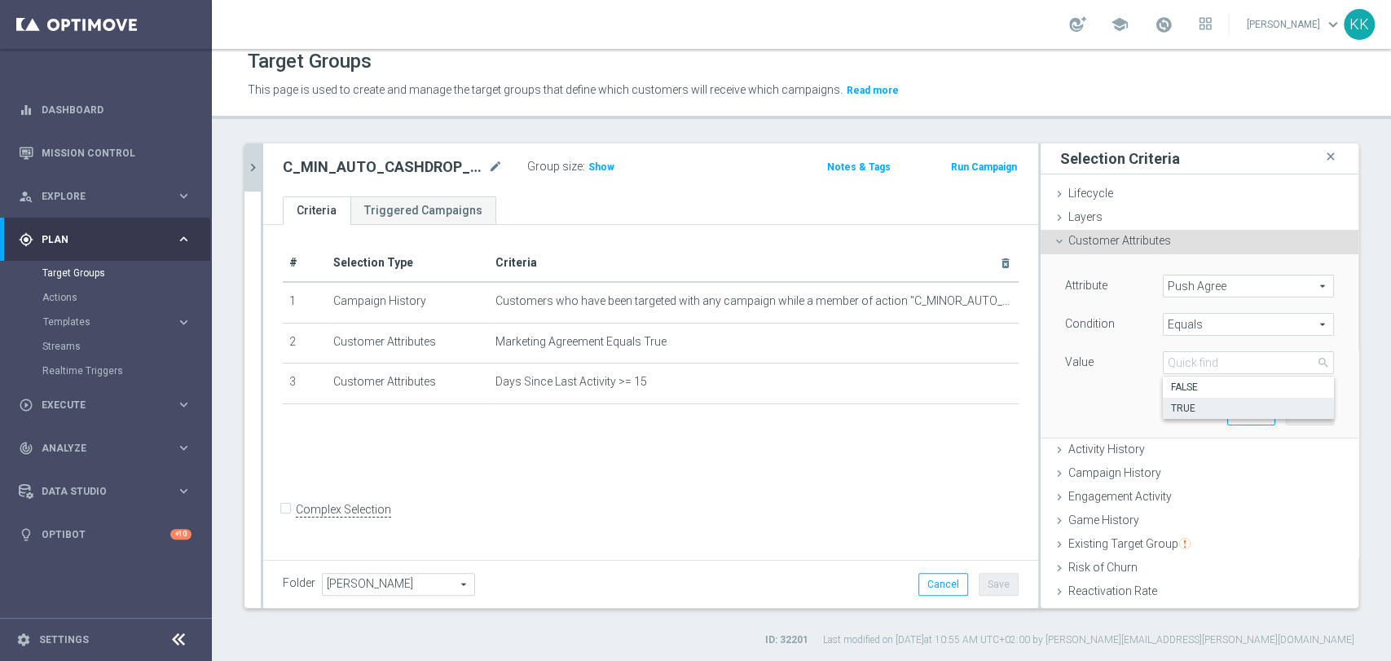
click at [1189, 406] on span "TRUE" at bounding box center [1248, 408] width 155 height 13
click at [1309, 413] on div "Attribute Push Agree Push Agree arrow_drop_down search Condition Equals Equals …" at bounding box center [1199, 345] width 293 height 183
click at [1291, 407] on button "Add" at bounding box center [1310, 413] width 48 height 23
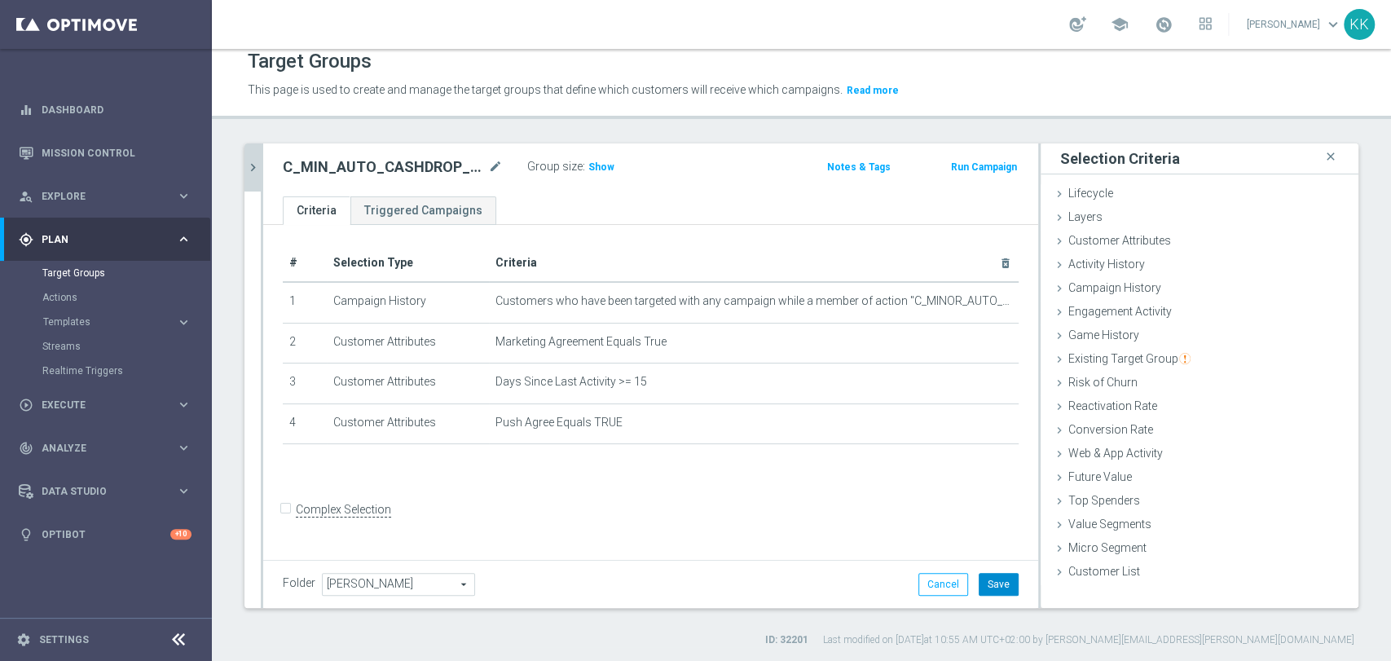
click at [984, 585] on button "Save" at bounding box center [999, 584] width 40 height 23
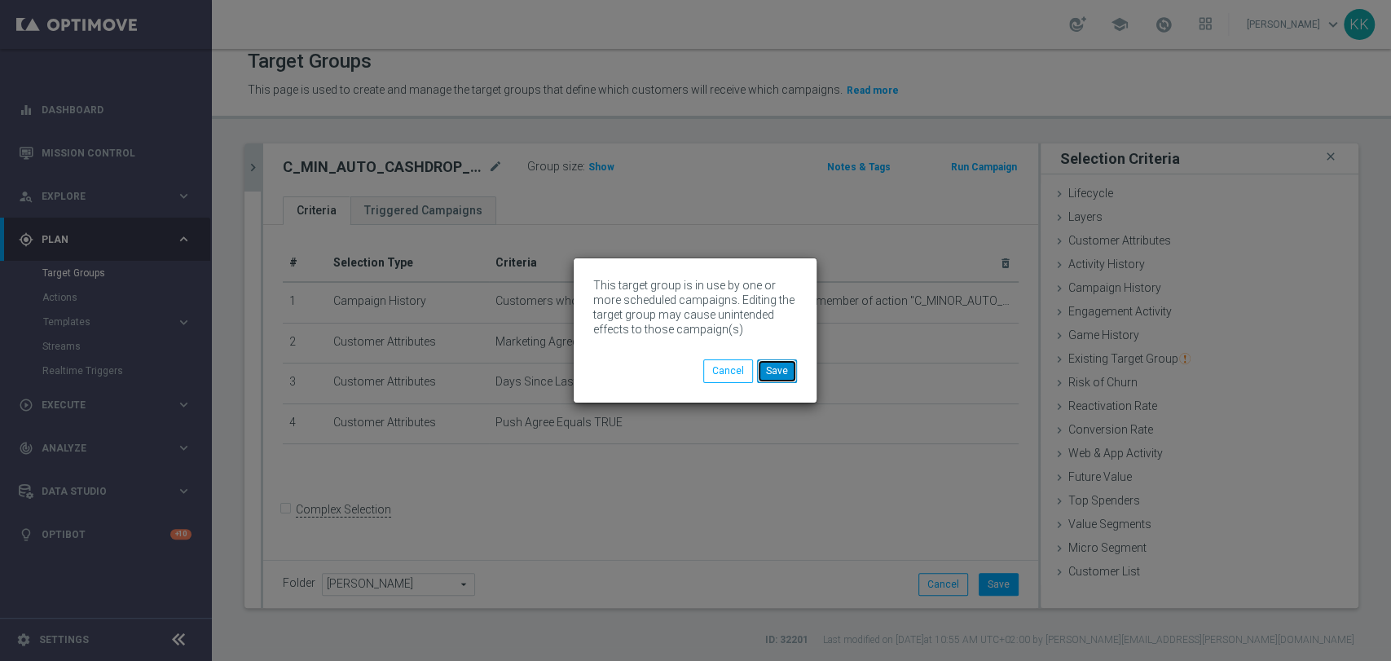
click at [783, 365] on button "Save" at bounding box center [777, 370] width 40 height 23
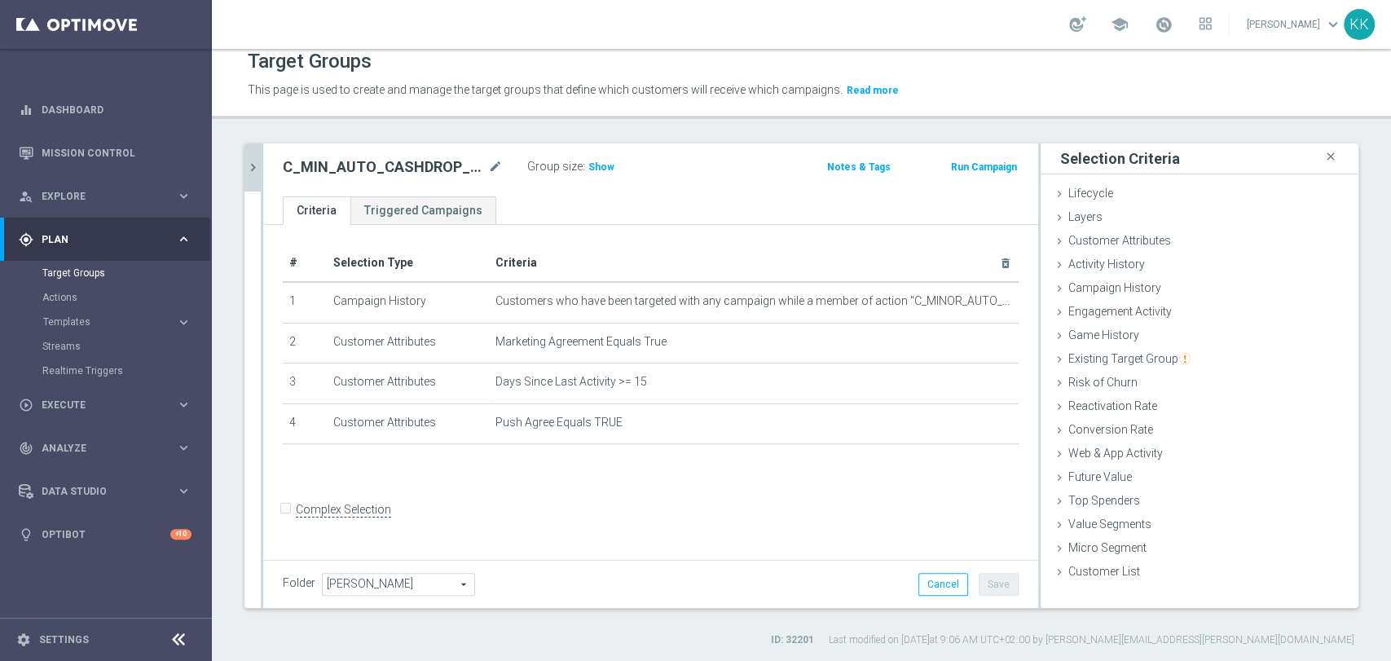
click at [246, 161] on icon "chevron_right" at bounding box center [252, 167] width 15 height 15
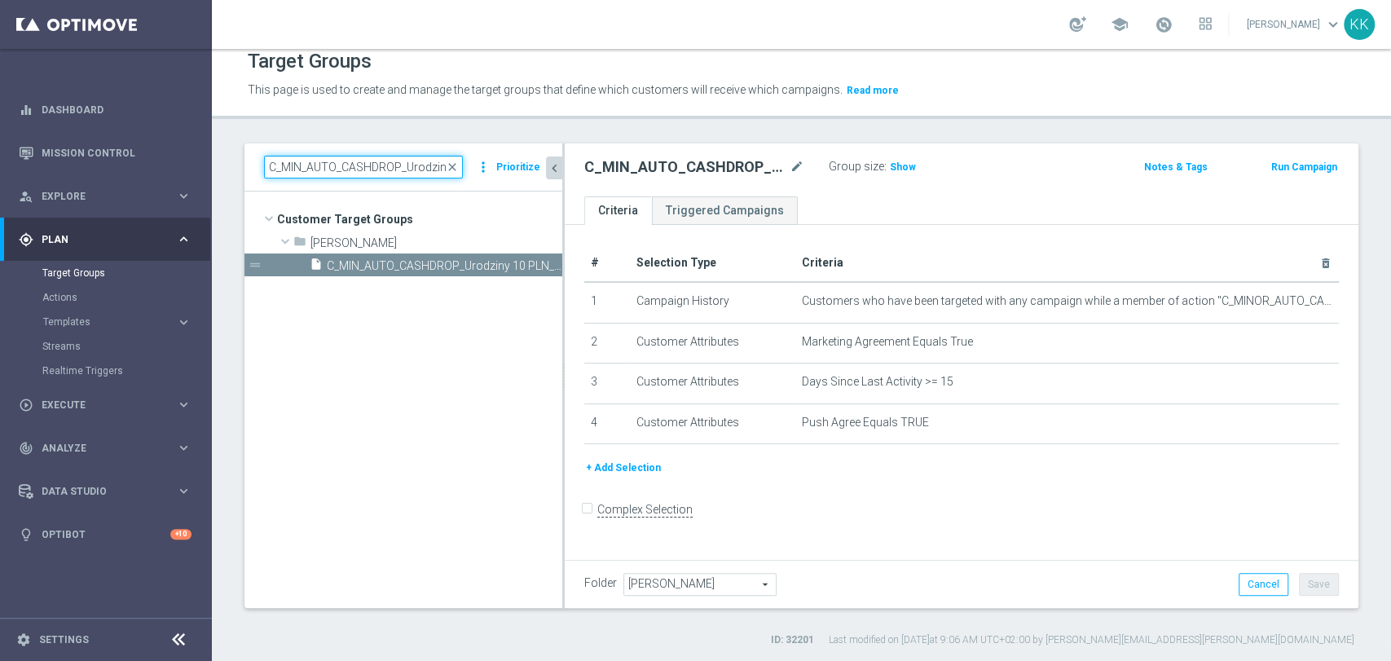
click at [335, 159] on input "C_MIN_AUTO_CASHDROP_Urodziny 10 PLN_PUSH" at bounding box center [363, 167] width 199 height 23
paste input "D_MIN-LOW_AUTO_CASHDROP_Zgody na promocje 20 PLN_DAILY"
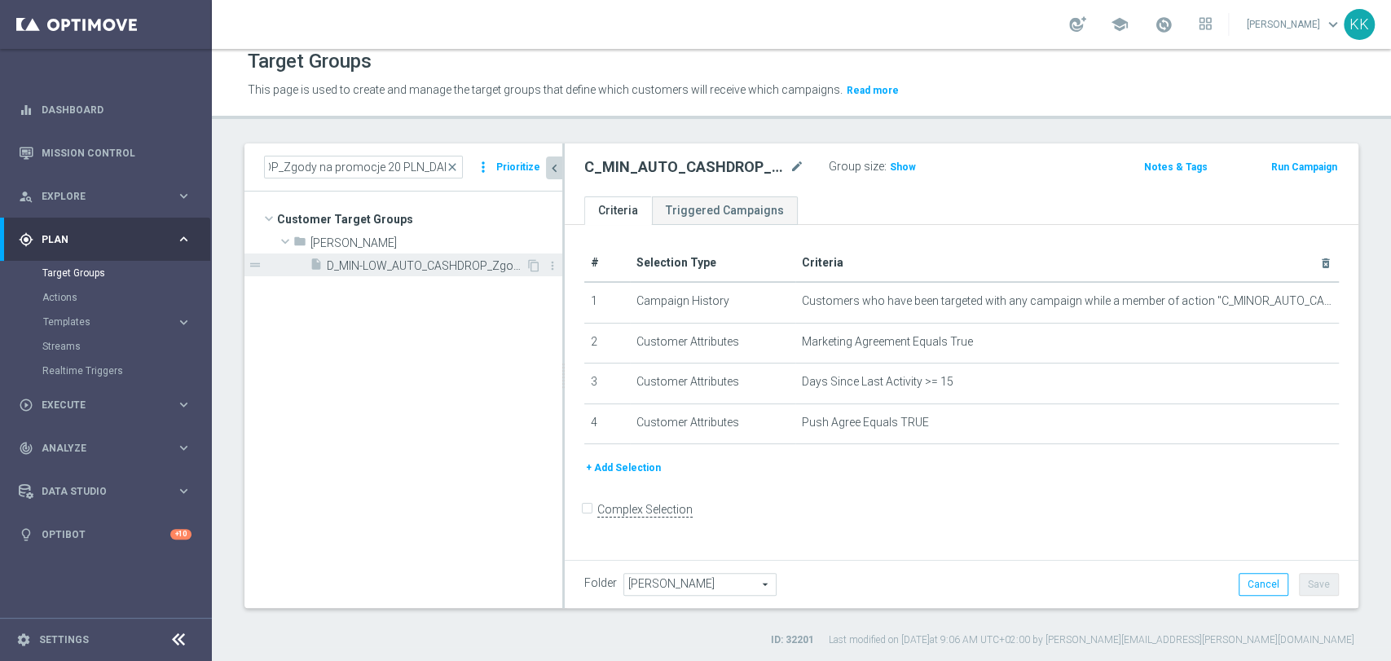
click at [372, 263] on span "D_MIN-LOW_AUTO_CASHDROP_Zgody na promocje 20 PLN_DAILY" at bounding box center [426, 266] width 199 height 14
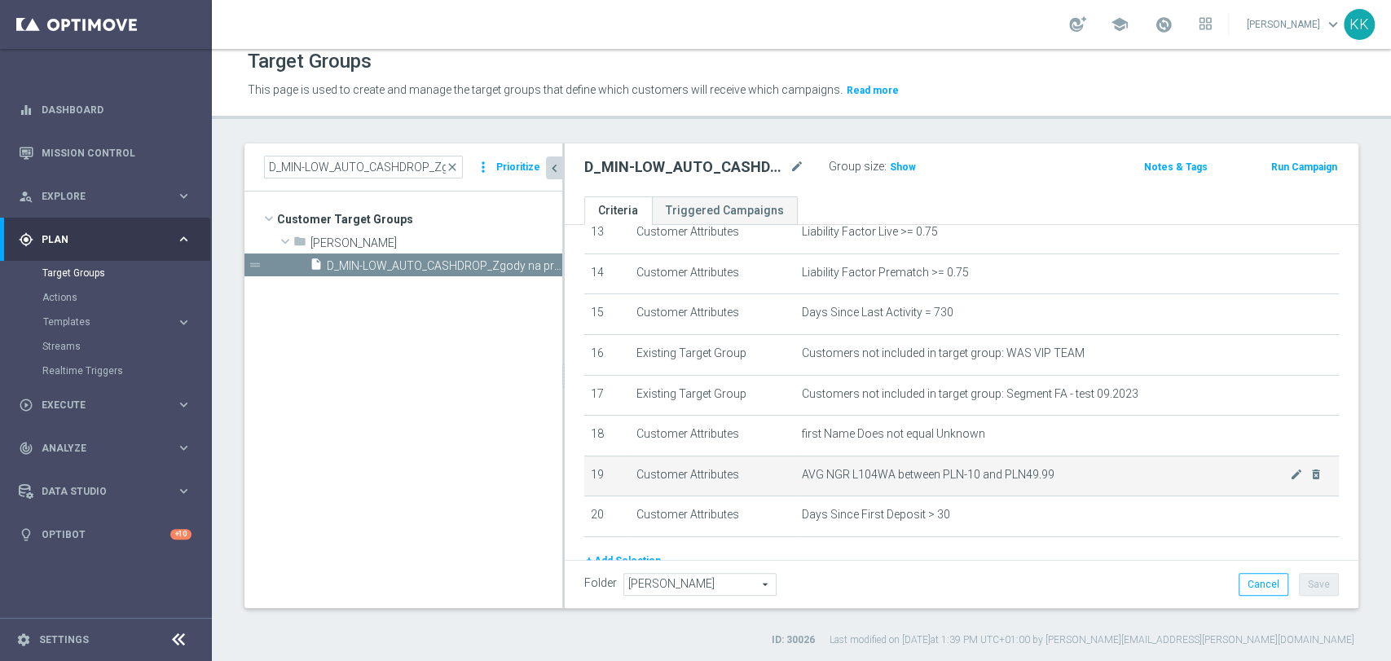
scroll to position [630, 0]
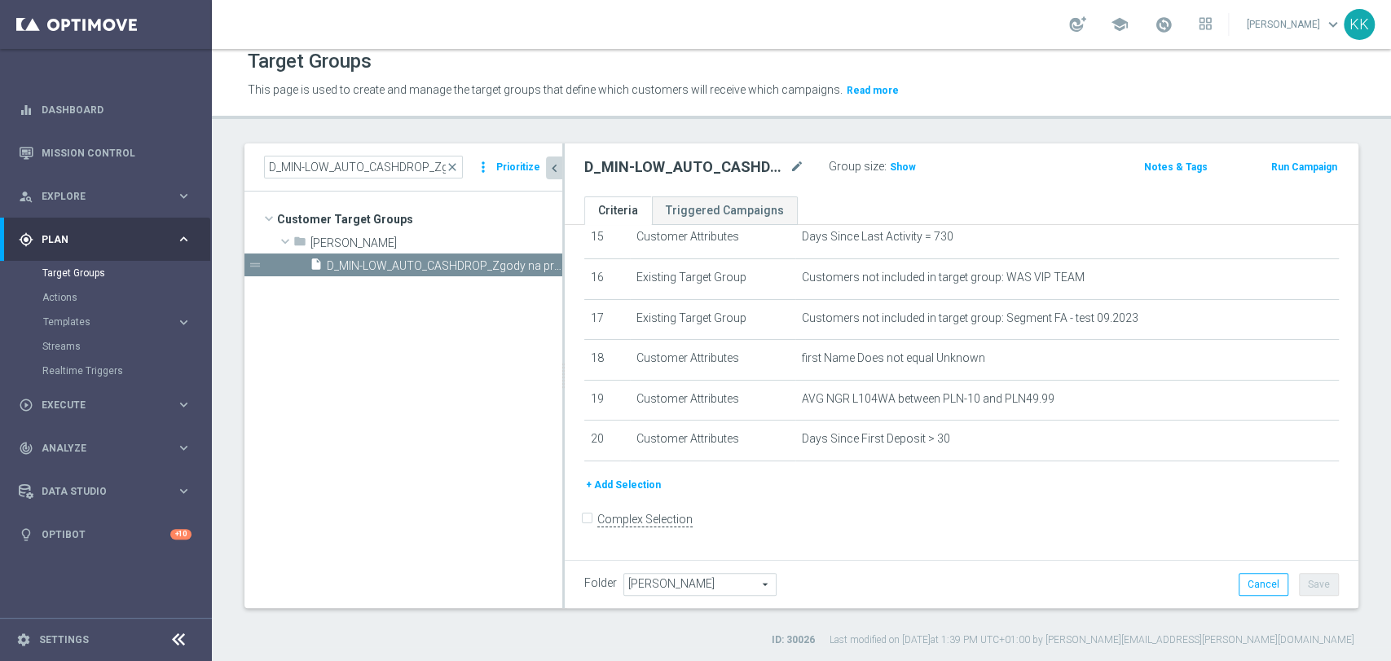
click at [633, 493] on button "+ Add Selection" at bounding box center [623, 485] width 78 height 18
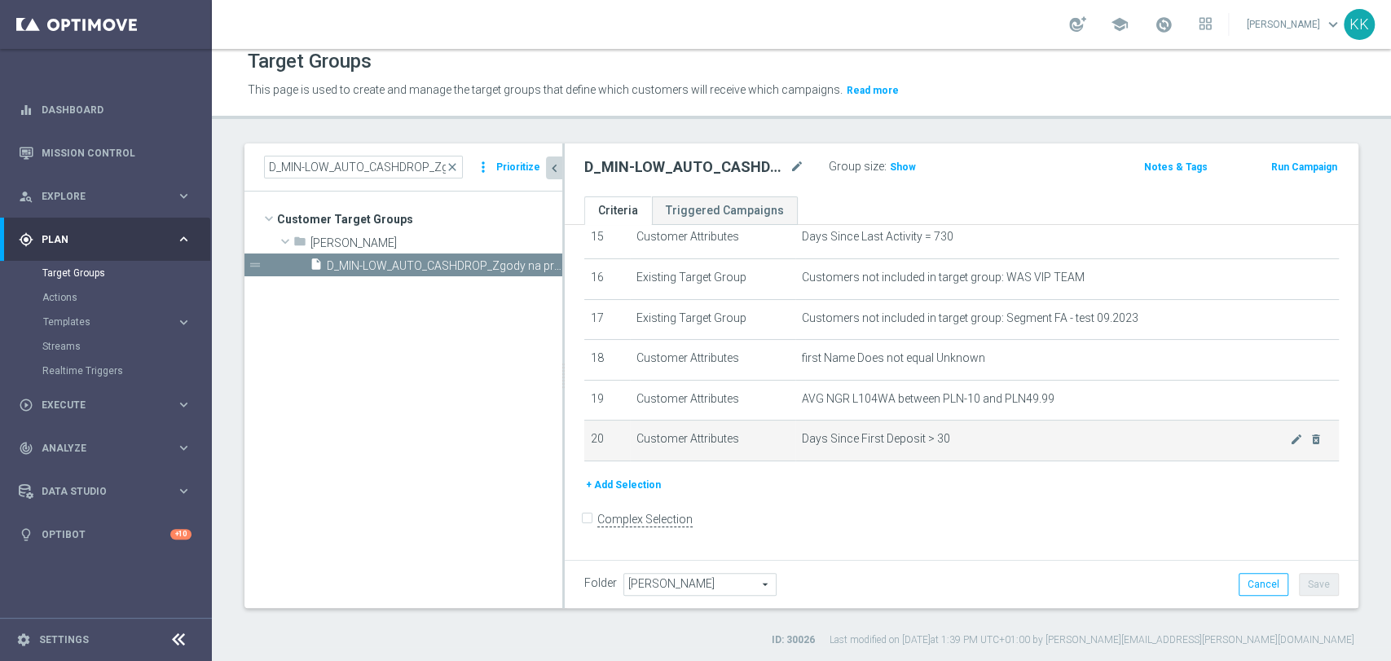
scroll to position [613, 0]
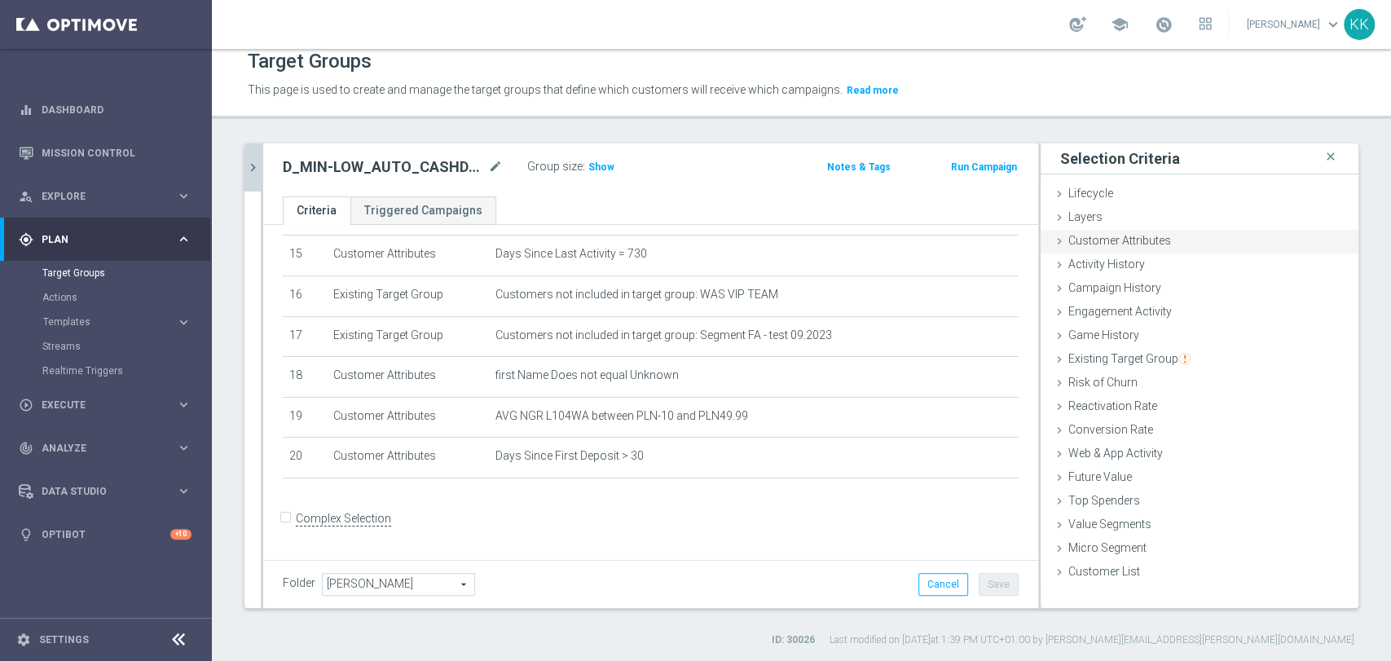
click at [1115, 236] on span "Customer Attributes" at bounding box center [1119, 240] width 103 height 13
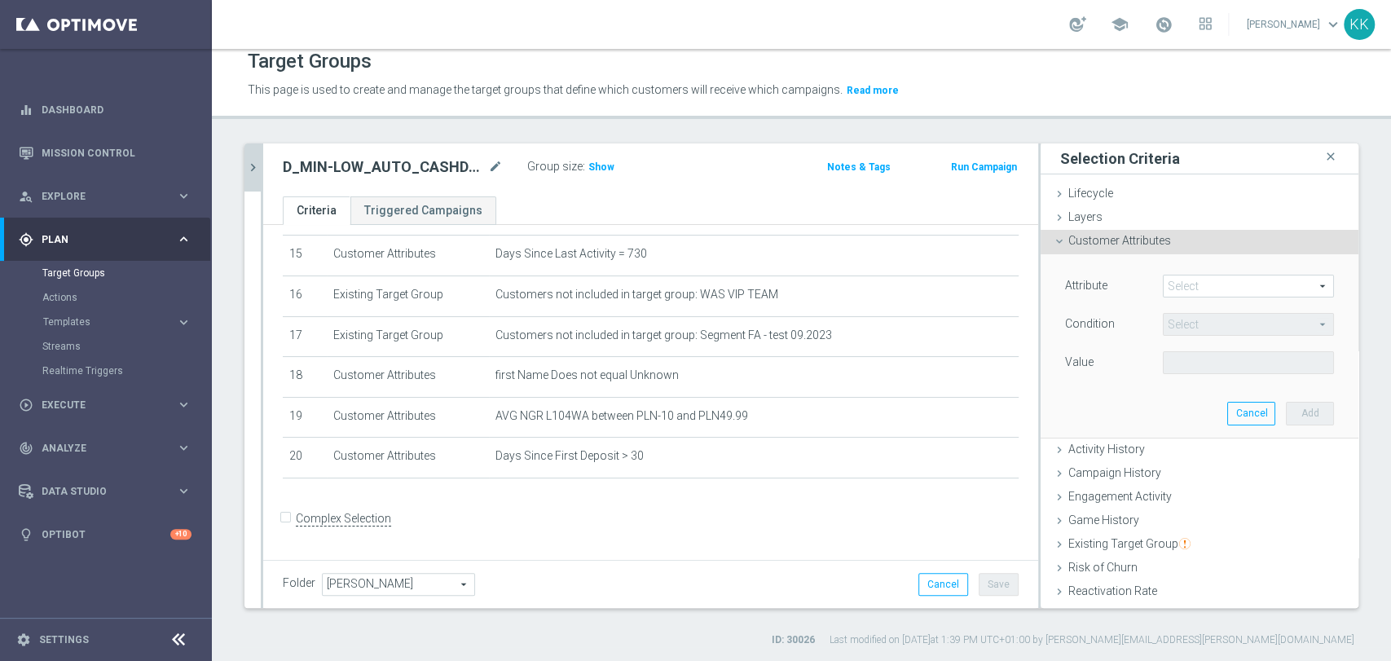
click at [1186, 275] on span at bounding box center [1248, 285] width 169 height 21
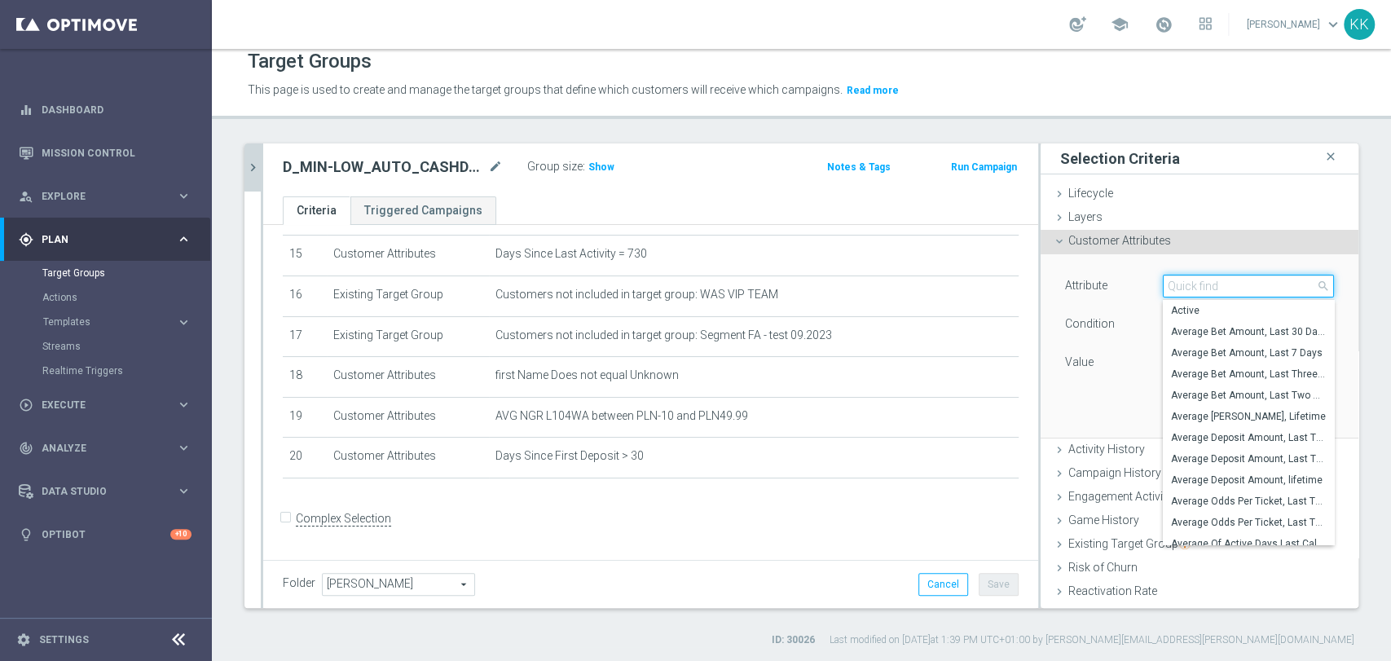
click at [1186, 275] on input "search" at bounding box center [1248, 286] width 171 height 23
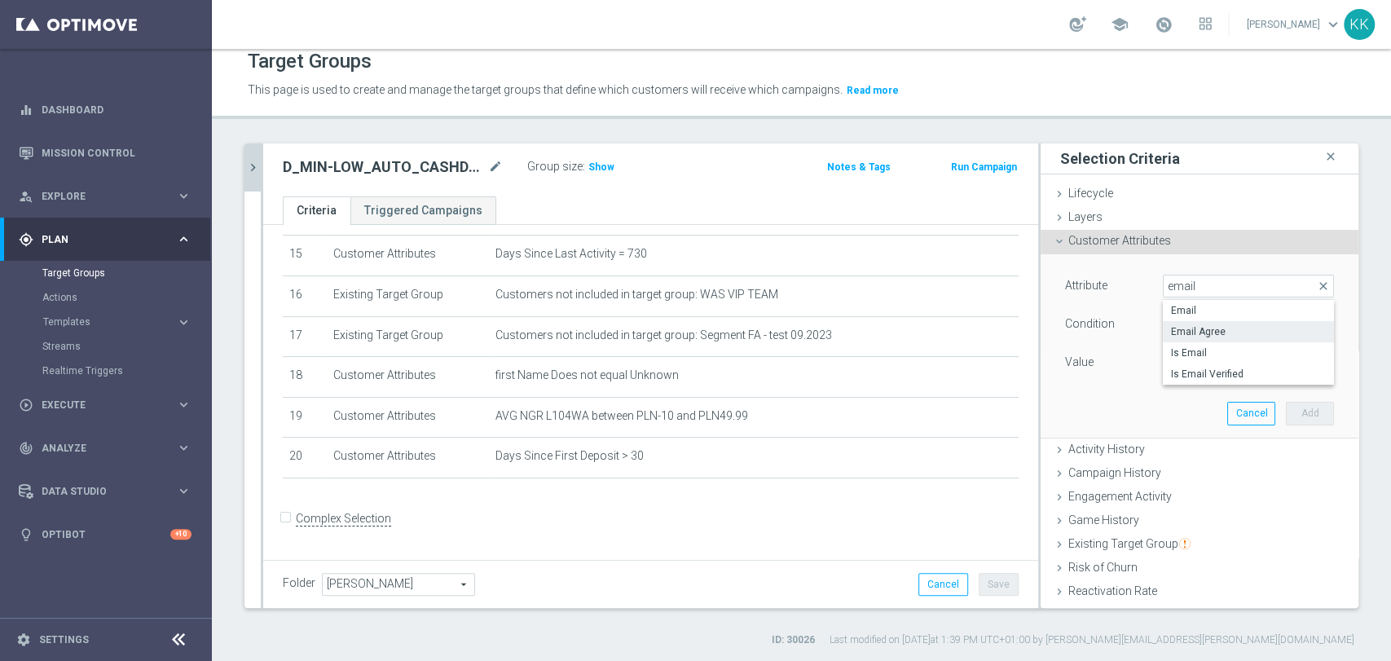
click at [1179, 331] on span "Email Agree" at bounding box center [1248, 331] width 155 height 13
click at [1189, 370] on span at bounding box center [1248, 362] width 169 height 21
drag, startPoint x: 1188, startPoint y: 389, endPoint x: 1189, endPoint y: 403, distance: 13.9
click at [1189, 403] on div "FALSE TRUE" at bounding box center [1248, 397] width 171 height 42
click at [1193, 403] on span "TRUE" at bounding box center [1248, 408] width 155 height 13
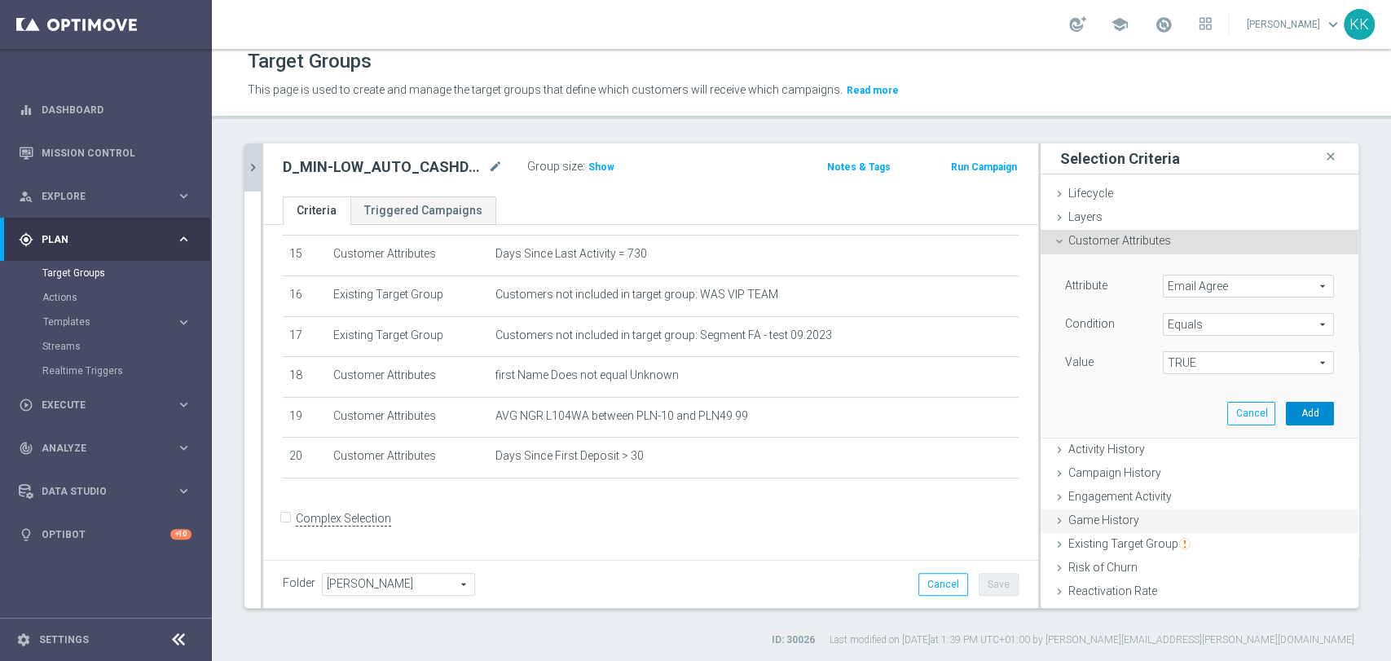
drag, startPoint x: 1296, startPoint y: 406, endPoint x: 1278, endPoint y: 437, distance: 35.8
click at [1295, 407] on button "Add" at bounding box center [1310, 413] width 48 height 23
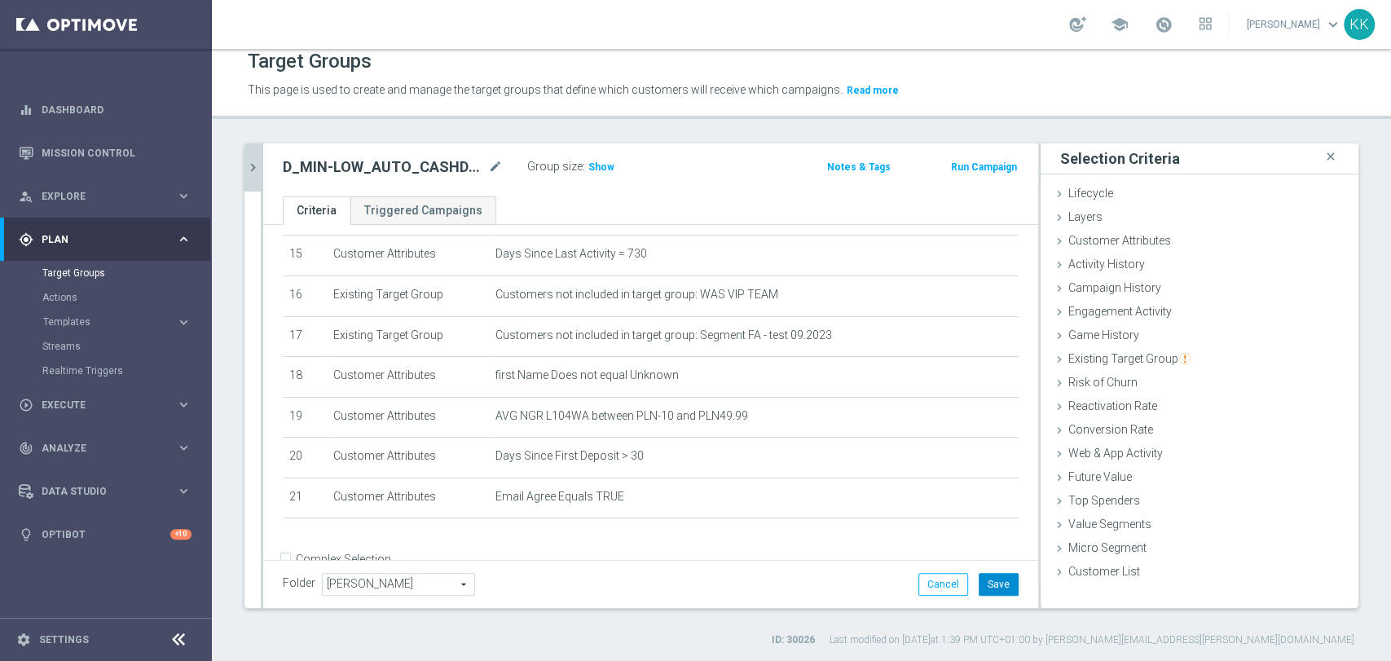
click at [999, 579] on button "Save" at bounding box center [999, 584] width 40 height 23
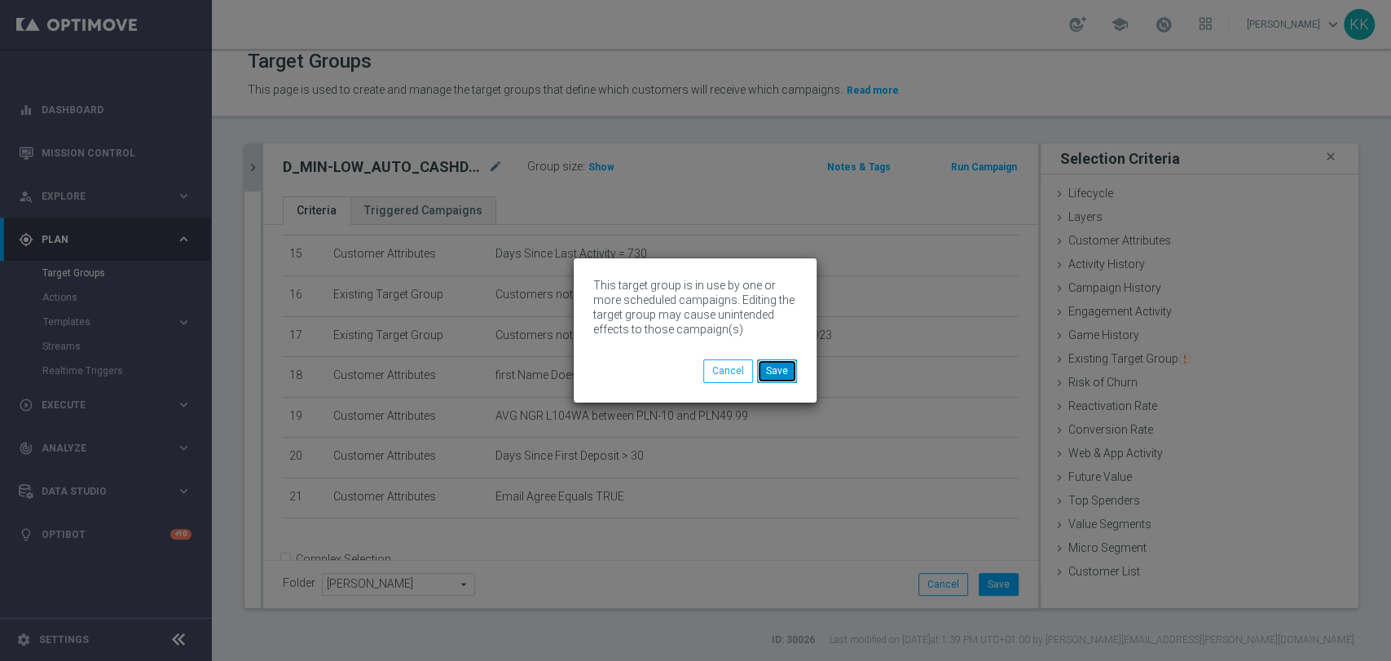
click at [776, 364] on button "Save" at bounding box center [777, 370] width 40 height 23
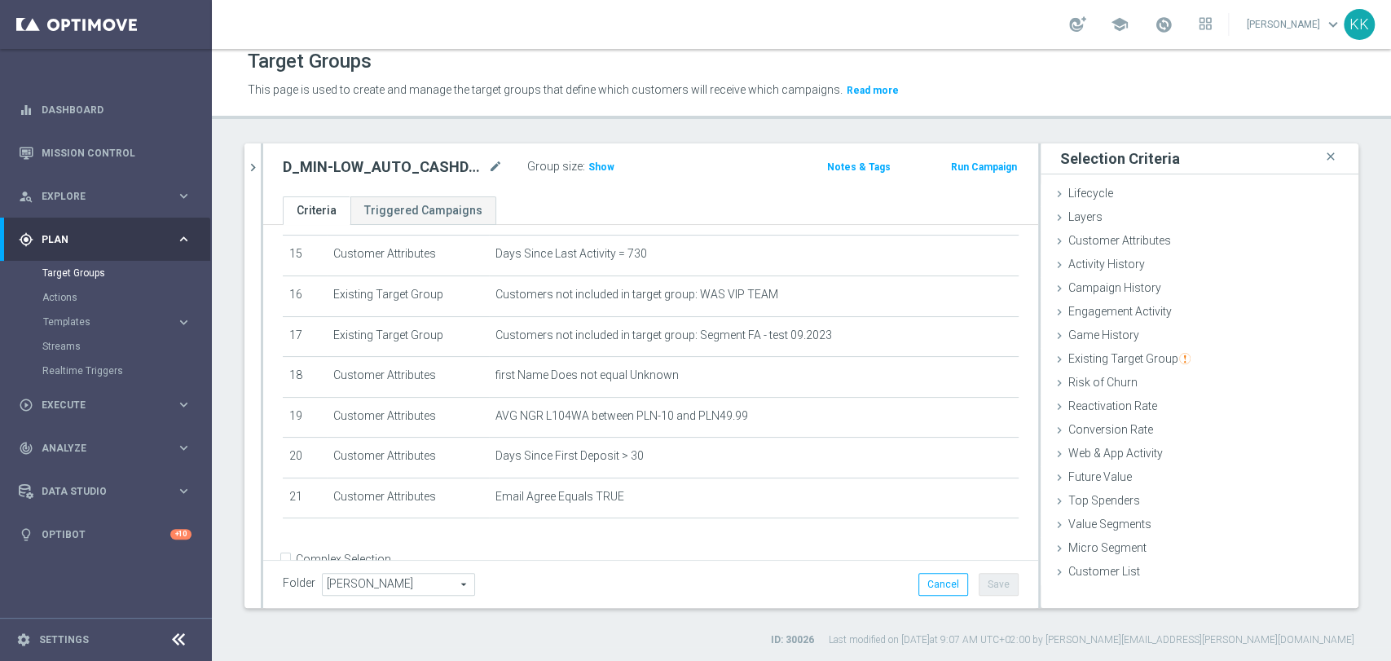
drag, startPoint x: 249, startPoint y: 165, endPoint x: 266, endPoint y: 167, distance: 16.4
click at [249, 165] on icon "chevron_right" at bounding box center [252, 167] width 15 height 15
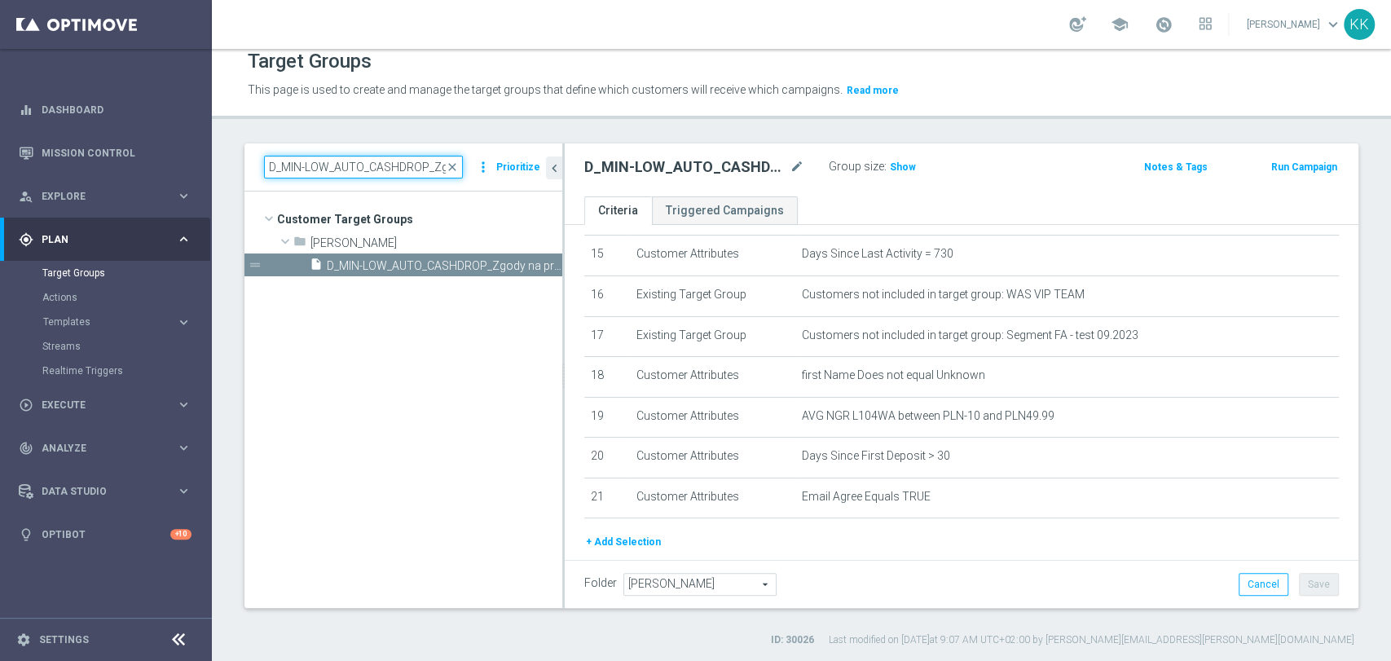
click at [364, 174] on input "D_MIN-LOW_AUTO_CASHDROP_Zgody na promocje 20 PLN_DAILY" at bounding box center [363, 167] width 199 height 23
paste input "ED-HIGH_AUTO_CASHDROP_Zgody na promocje 5"
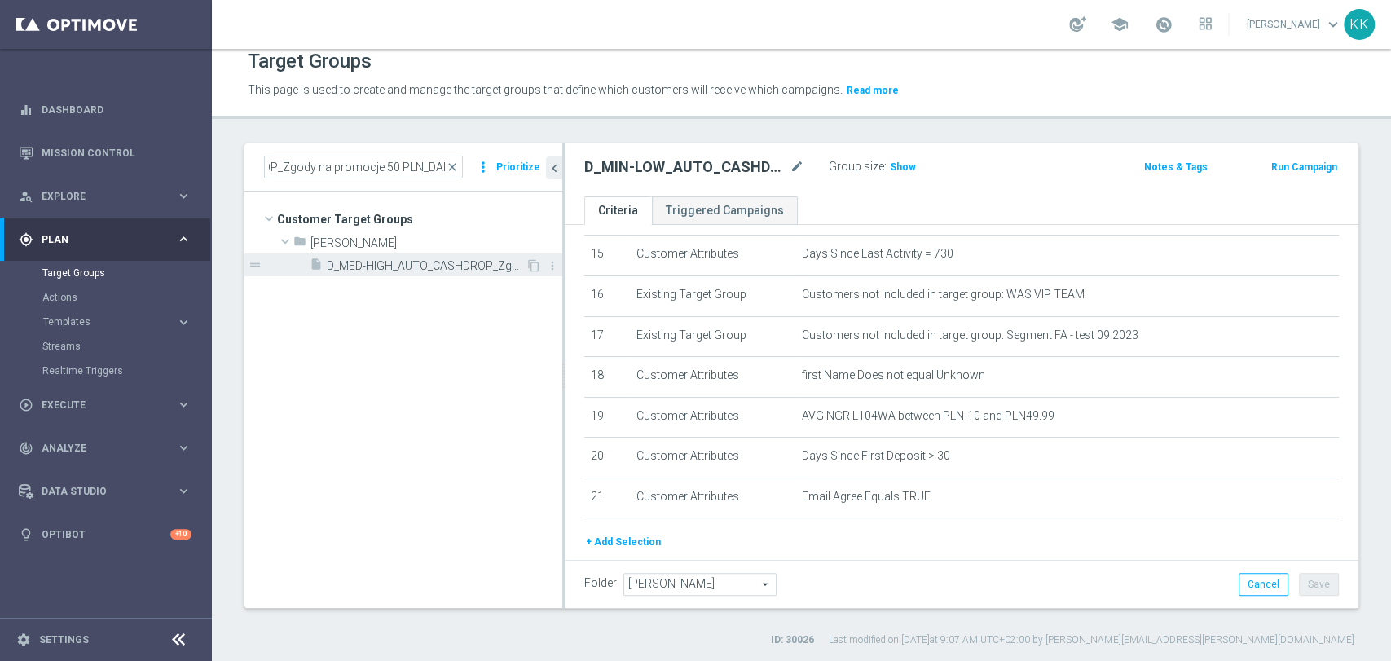
click at [403, 267] on span "D_MED-HIGH_AUTO_CASHDROP_Zgody na promocje 50 PLN_DAILY" at bounding box center [426, 266] width 199 height 14
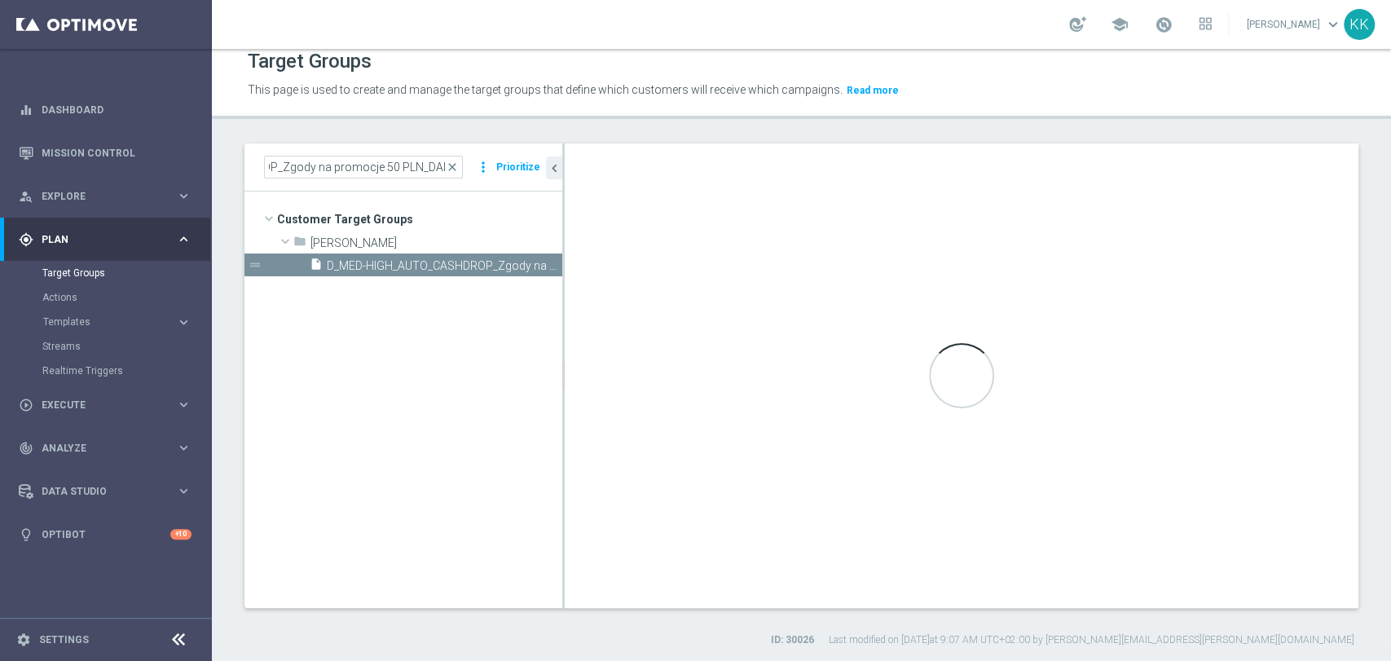
scroll to position [0, 0]
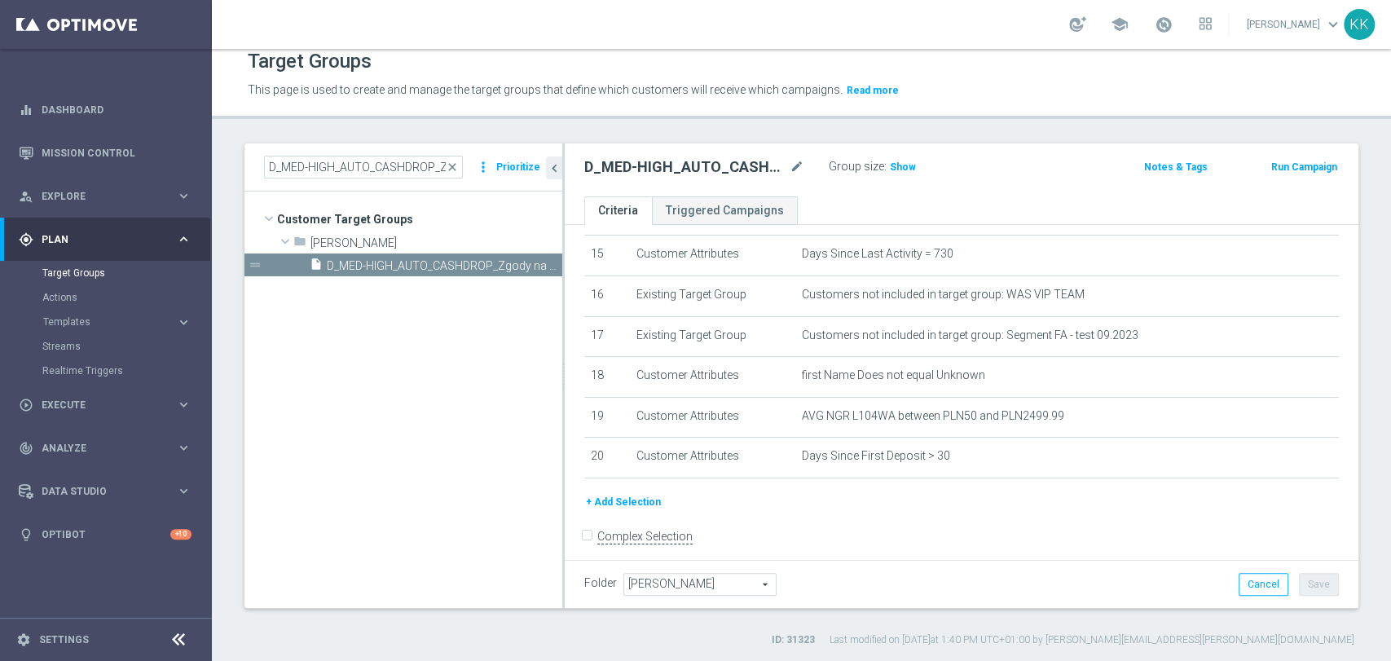
click at [633, 507] on button "+ Add Selection" at bounding box center [623, 502] width 78 height 18
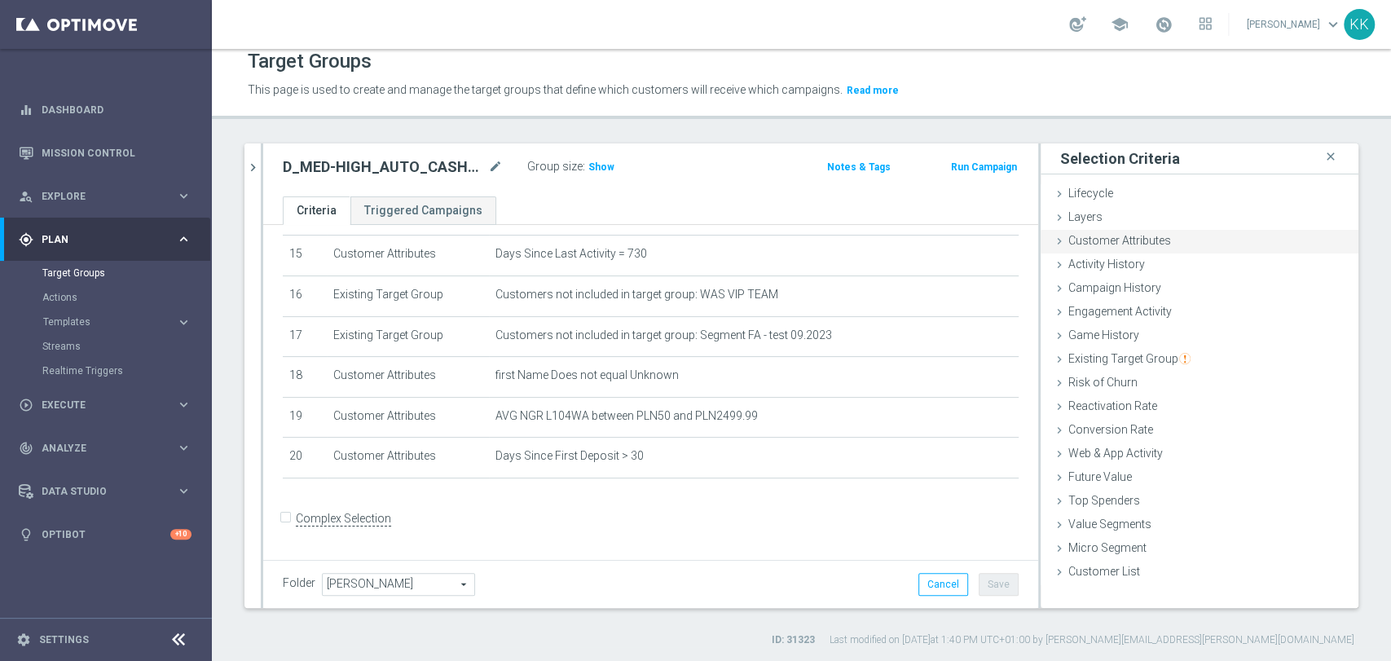
click at [1160, 243] on div "Customer Attributes done selection saved" at bounding box center [1200, 242] width 318 height 24
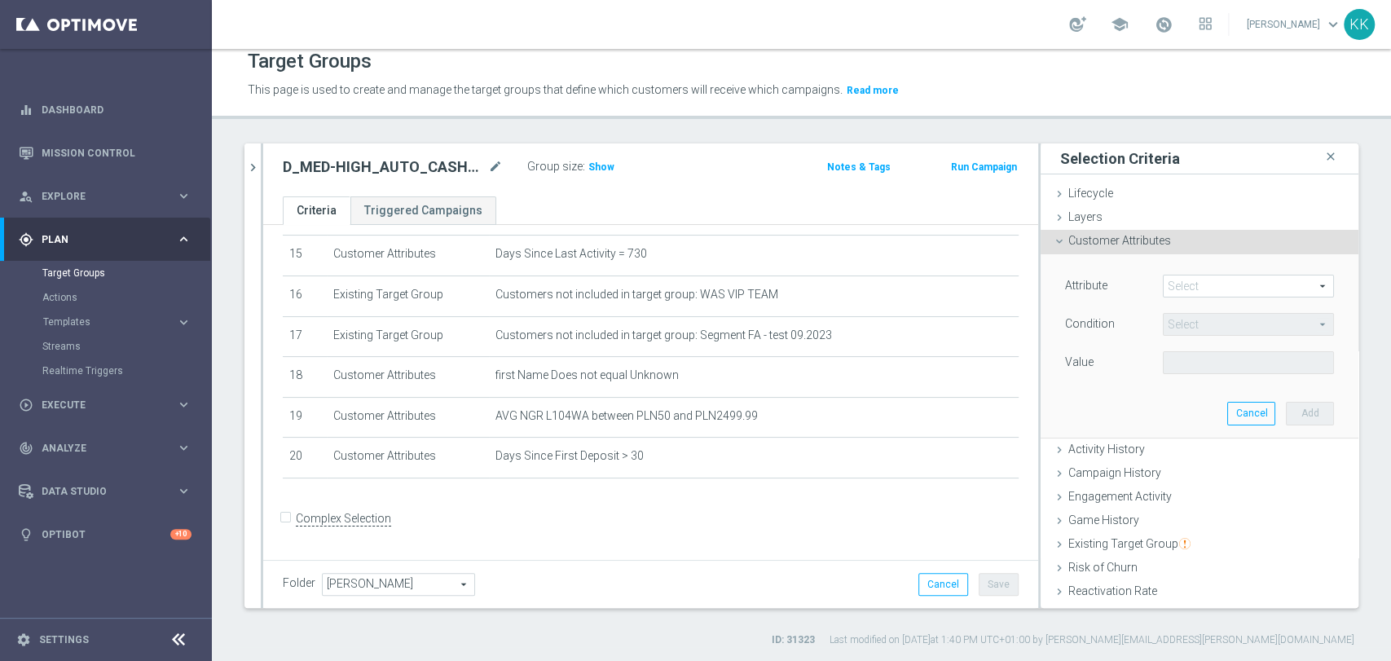
click at [1199, 278] on span at bounding box center [1248, 285] width 169 height 21
click at [0, 0] on input "search" at bounding box center [0, 0] width 0 height 0
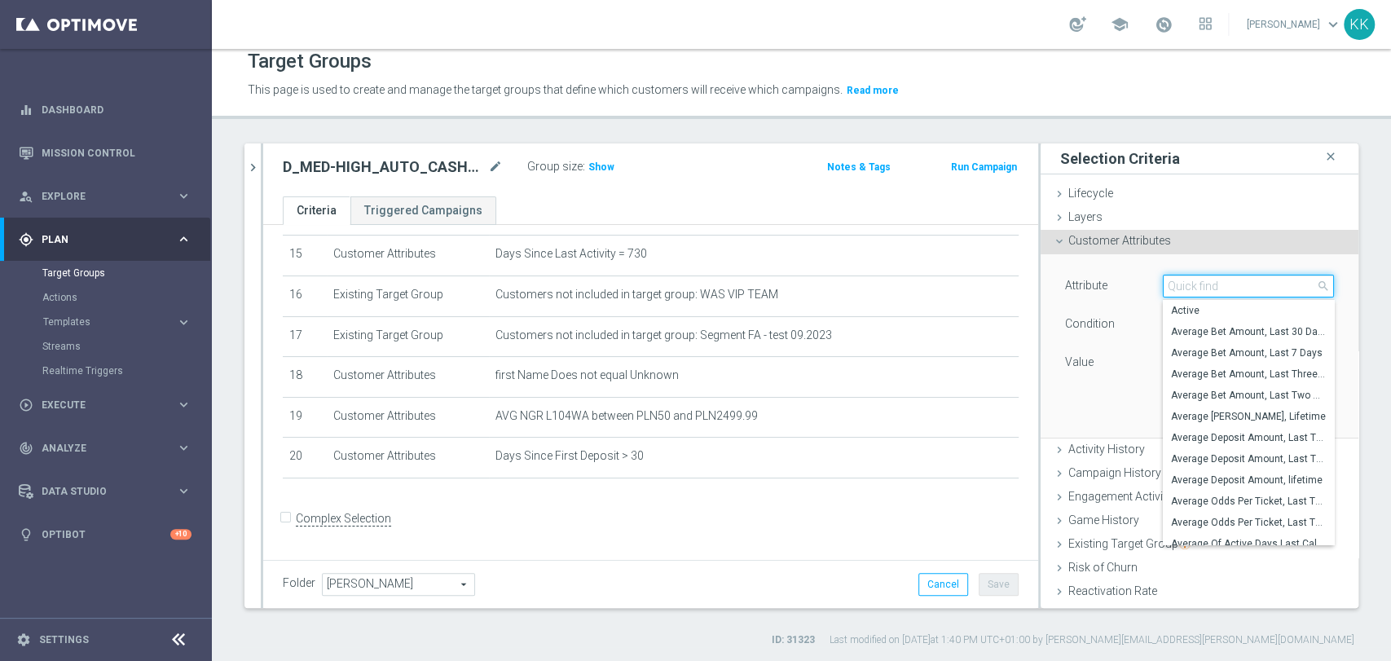
click at [1199, 278] on input "search" at bounding box center [1248, 286] width 171 height 23
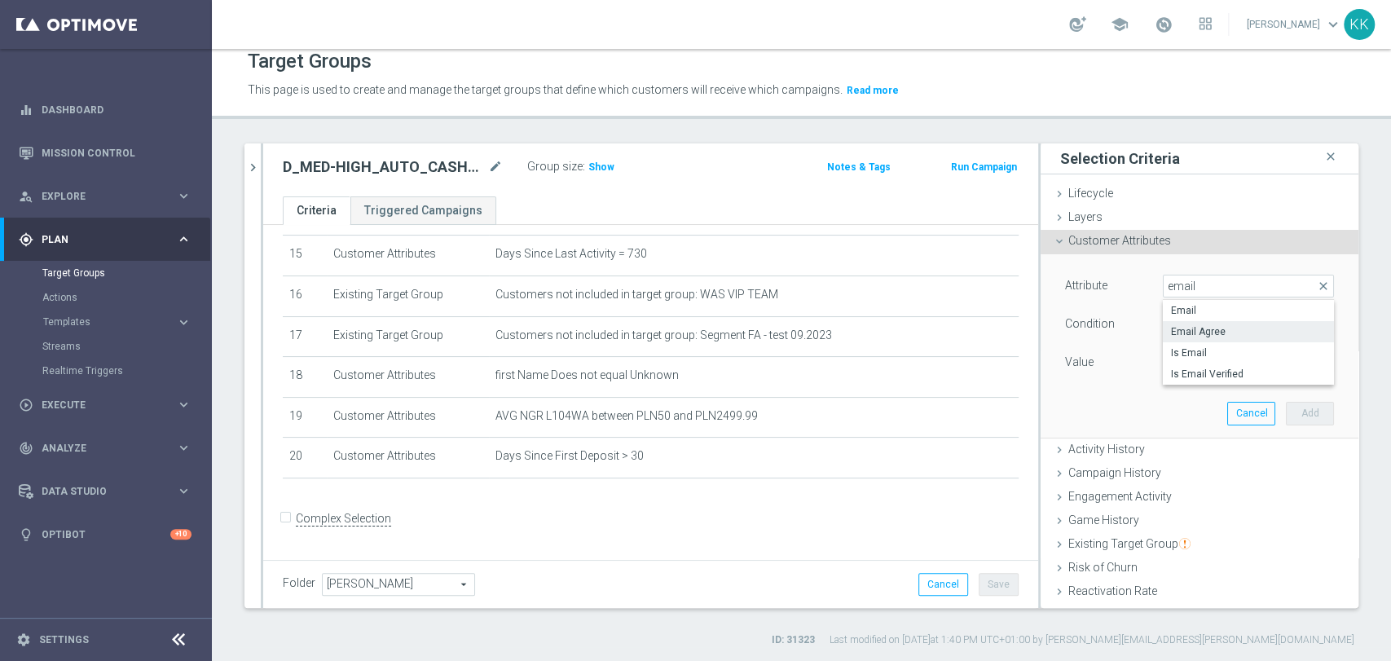
click at [1199, 327] on span "Email Agree" at bounding box center [1248, 331] width 155 height 13
click at [1199, 352] on span at bounding box center [1248, 362] width 169 height 21
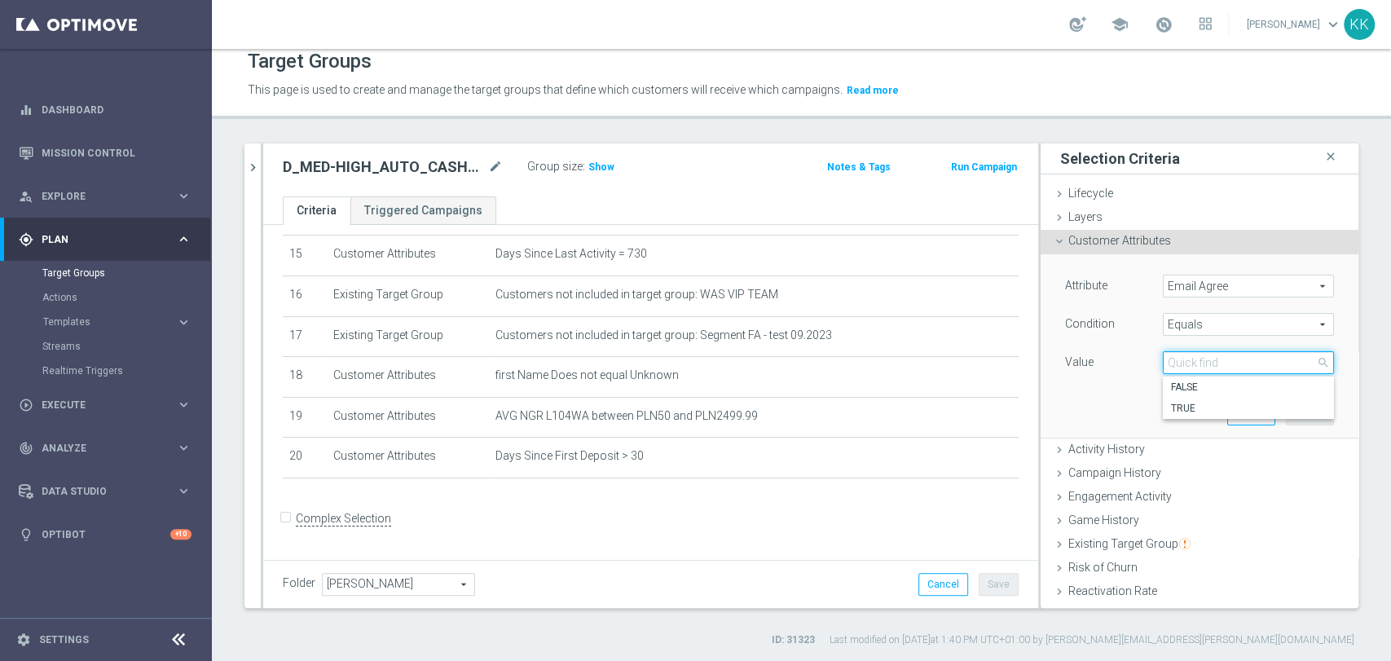
click at [1199, 367] on input "search" at bounding box center [1248, 362] width 171 height 23
click at [1184, 407] on span "TRUE" at bounding box center [1248, 408] width 155 height 13
click at [1290, 413] on button "Add" at bounding box center [1310, 413] width 48 height 23
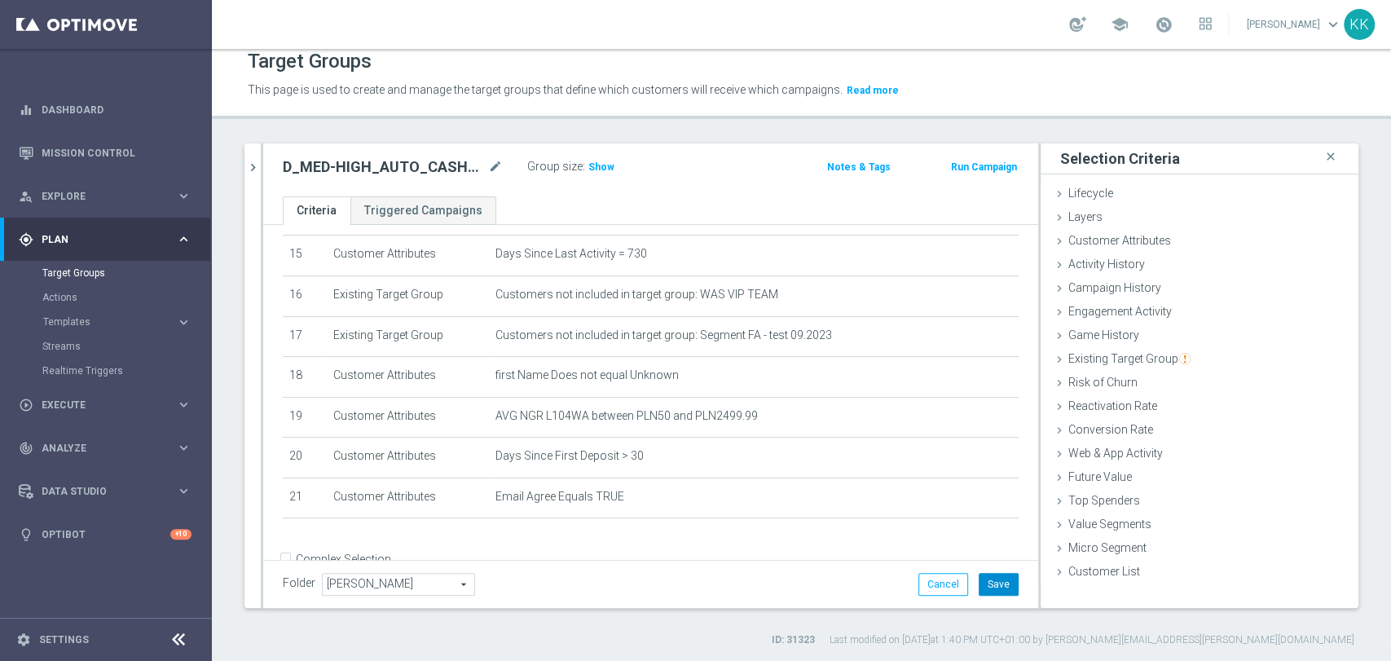
click at [999, 591] on button "Save" at bounding box center [999, 584] width 40 height 23
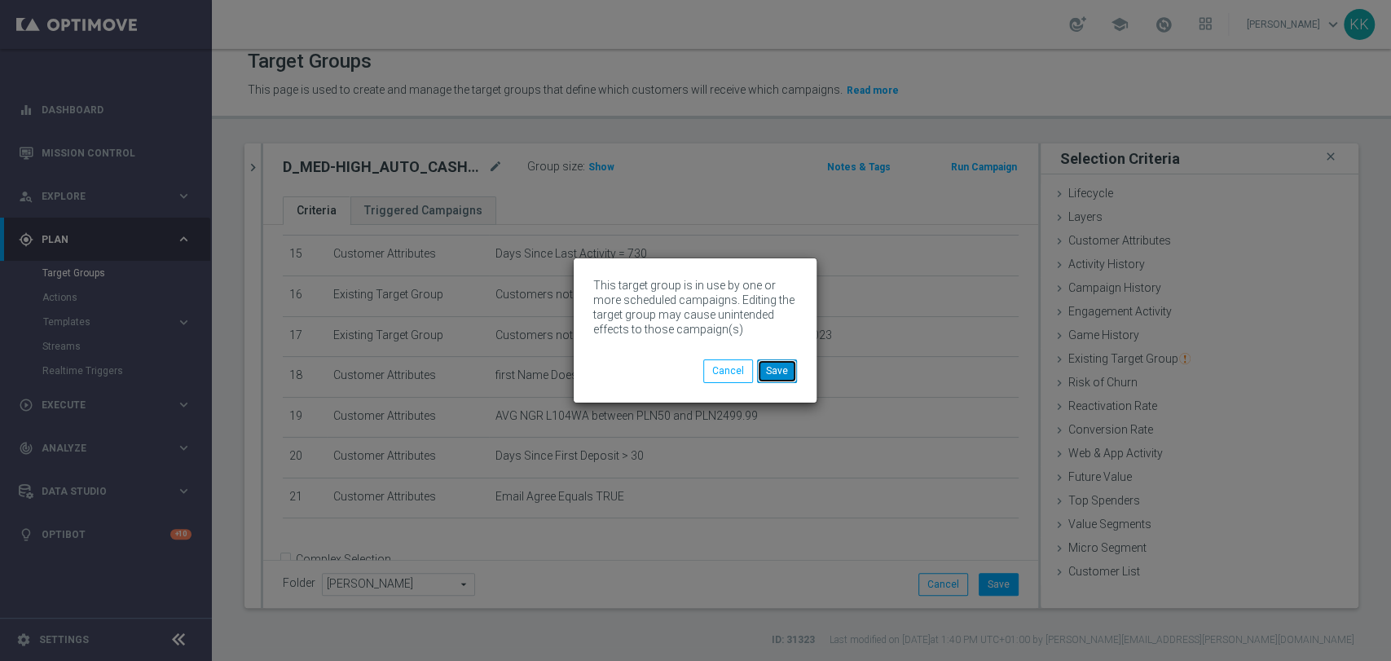
click at [788, 380] on button "Save" at bounding box center [777, 370] width 40 height 23
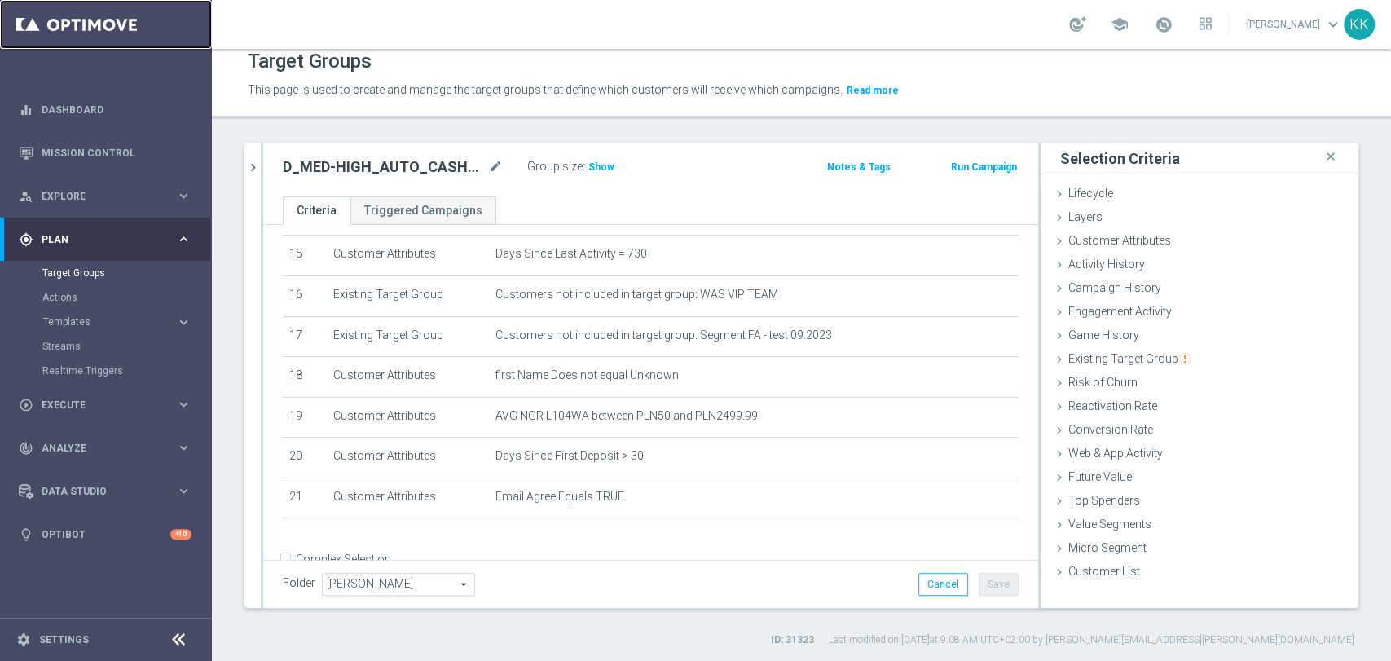
click at [89, 8] on link at bounding box center [106, 24] width 212 height 49
